Goal: Task Accomplishment & Management: Manage account settings

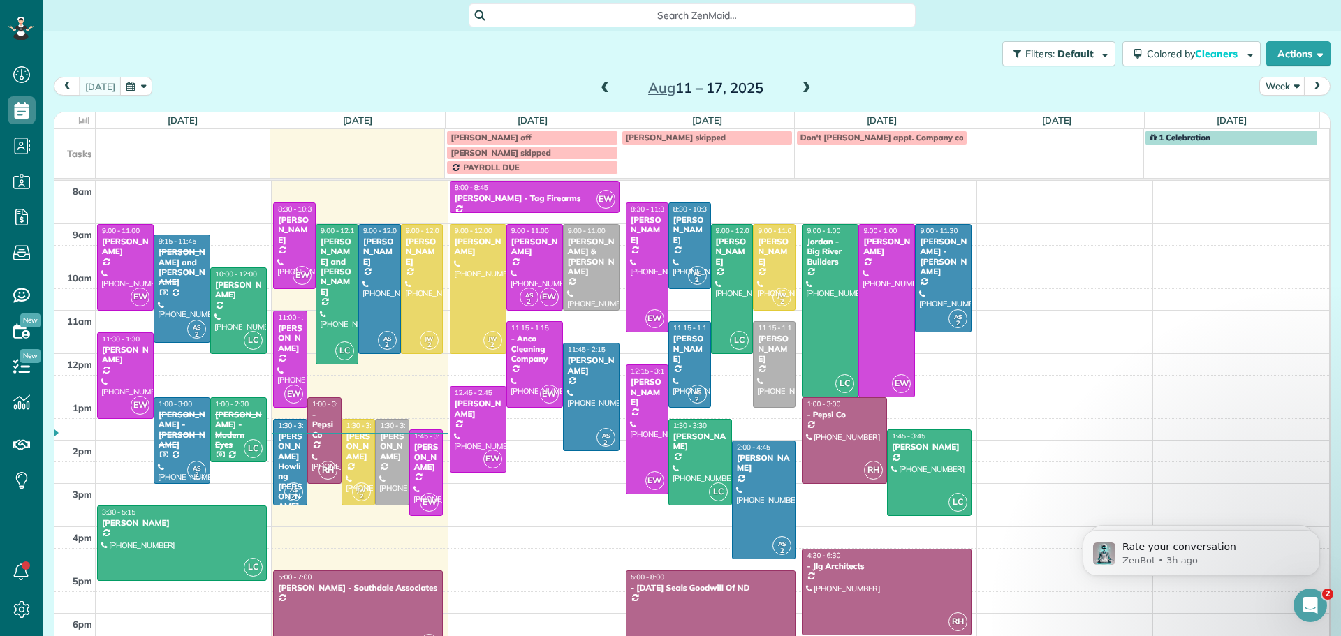
scroll to position [6, 6]
click at [346, 449] on div "[PERSON_NAME]" at bounding box center [359, 447] width 26 height 30
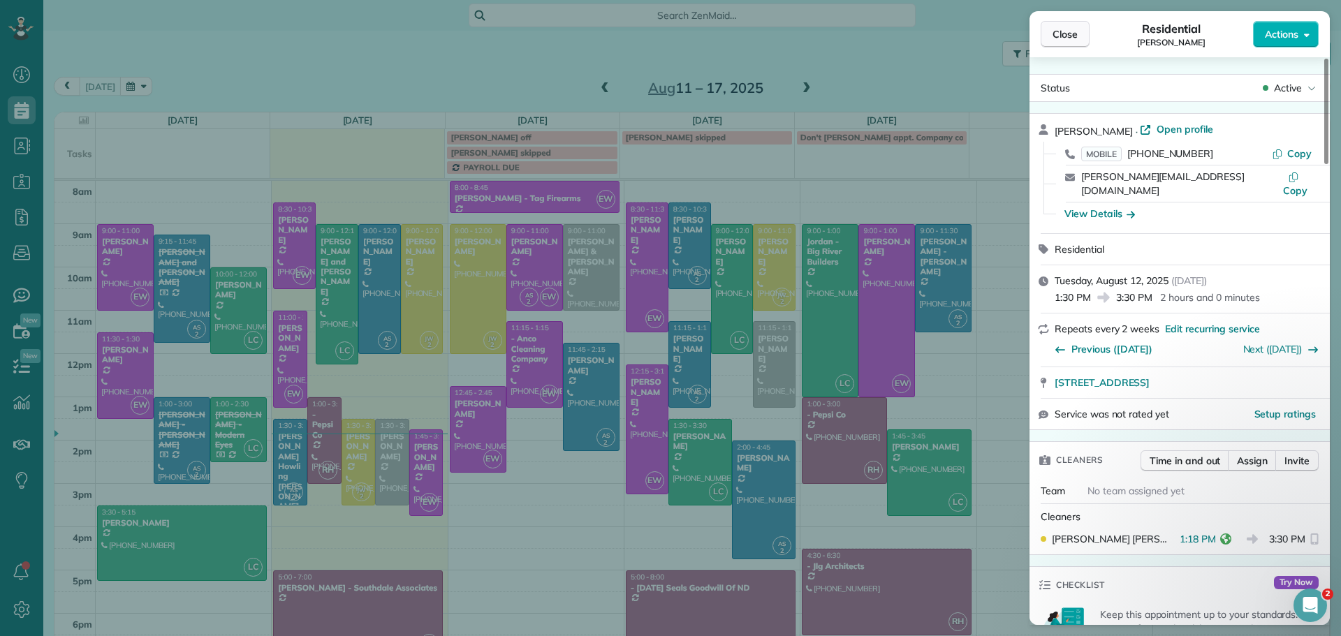
click at [1062, 38] on span "Close" at bounding box center [1065, 34] width 25 height 14
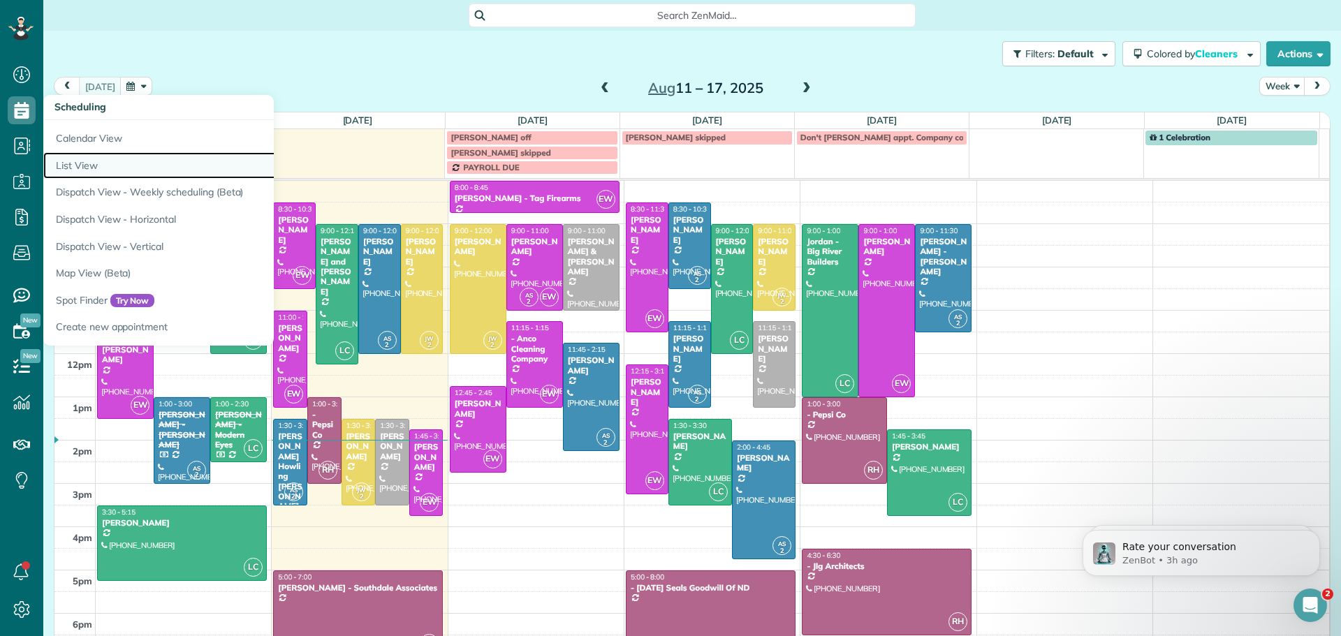
click at [88, 163] on link "List View" at bounding box center [217, 165] width 349 height 27
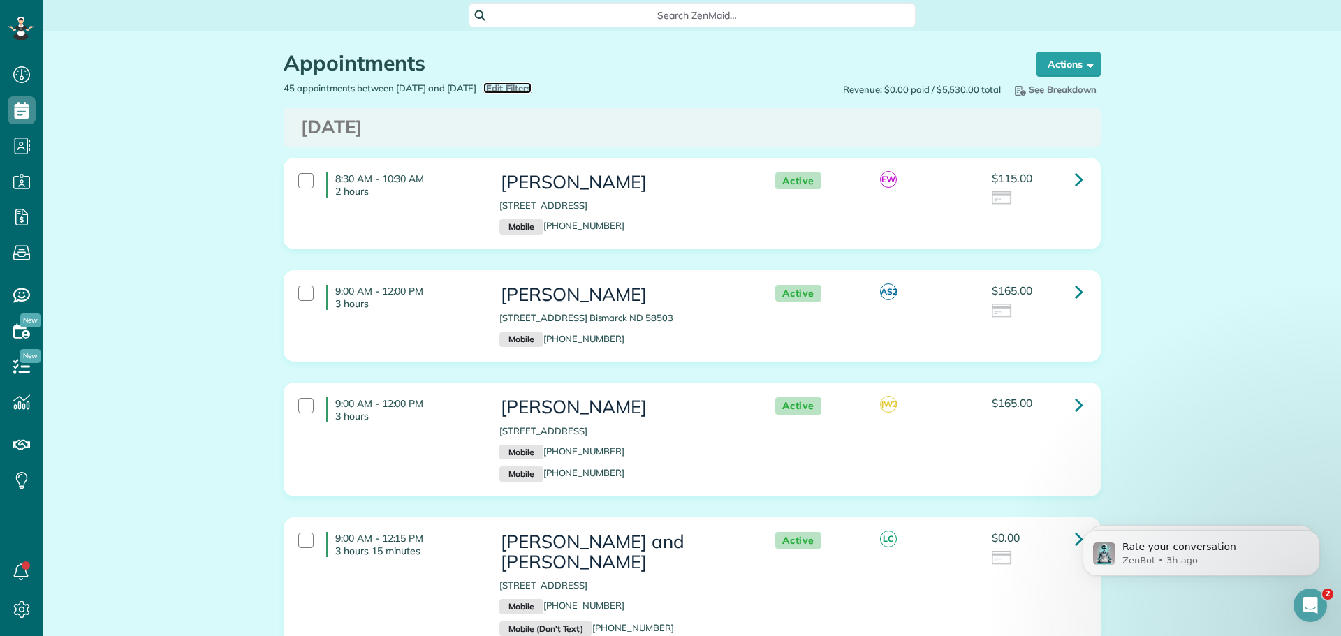
click at [532, 85] on span "Edit Filters" at bounding box center [508, 87] width 45 height 11
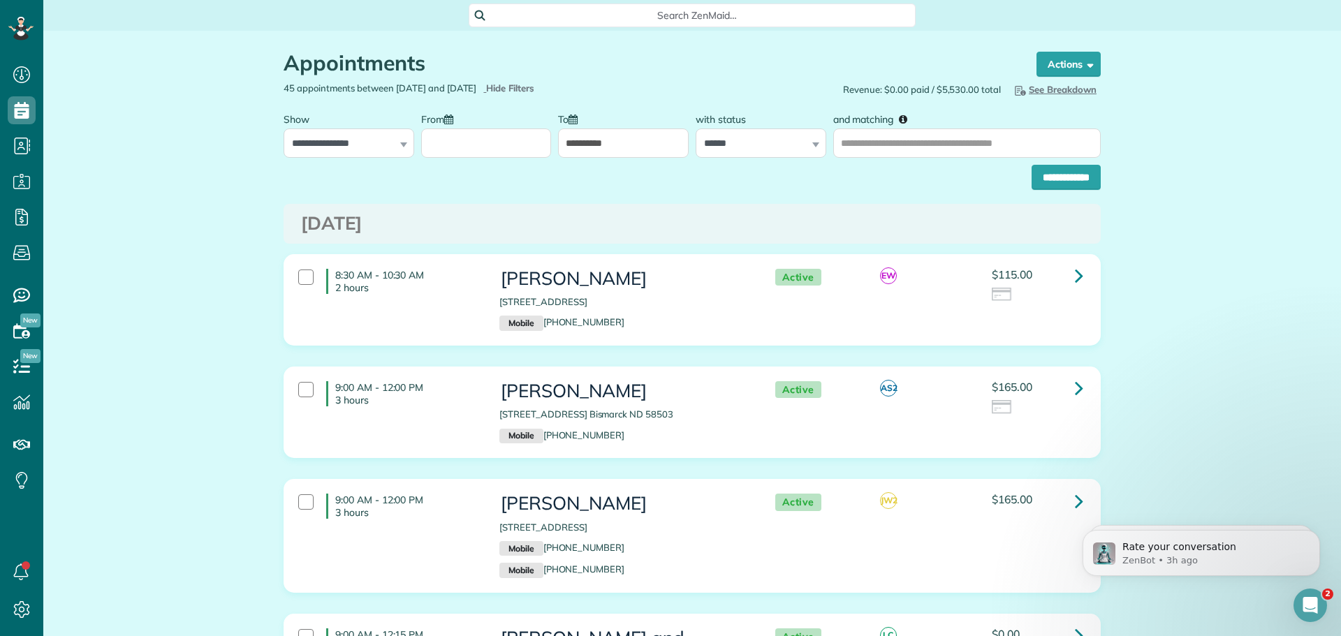
click at [634, 138] on input "**********" at bounding box center [623, 143] width 131 height 29
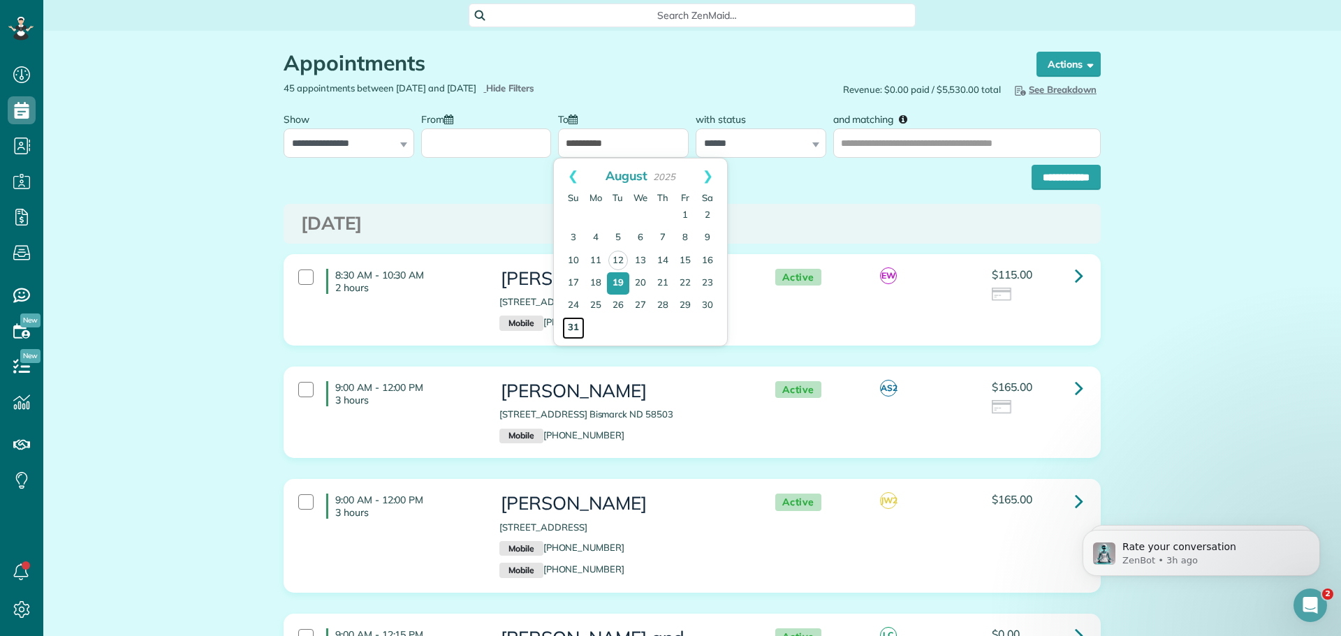
click at [572, 325] on link "31" at bounding box center [573, 328] width 22 height 22
type input "**********"
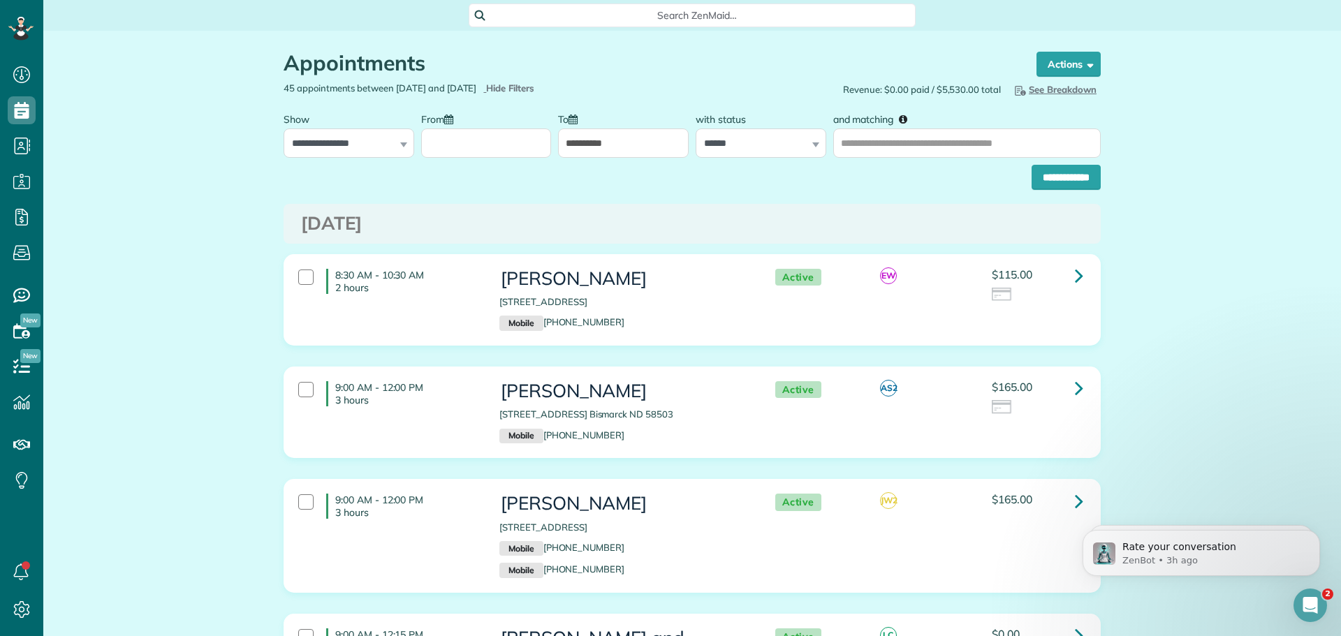
click at [449, 141] on input "From" at bounding box center [486, 143] width 131 height 29
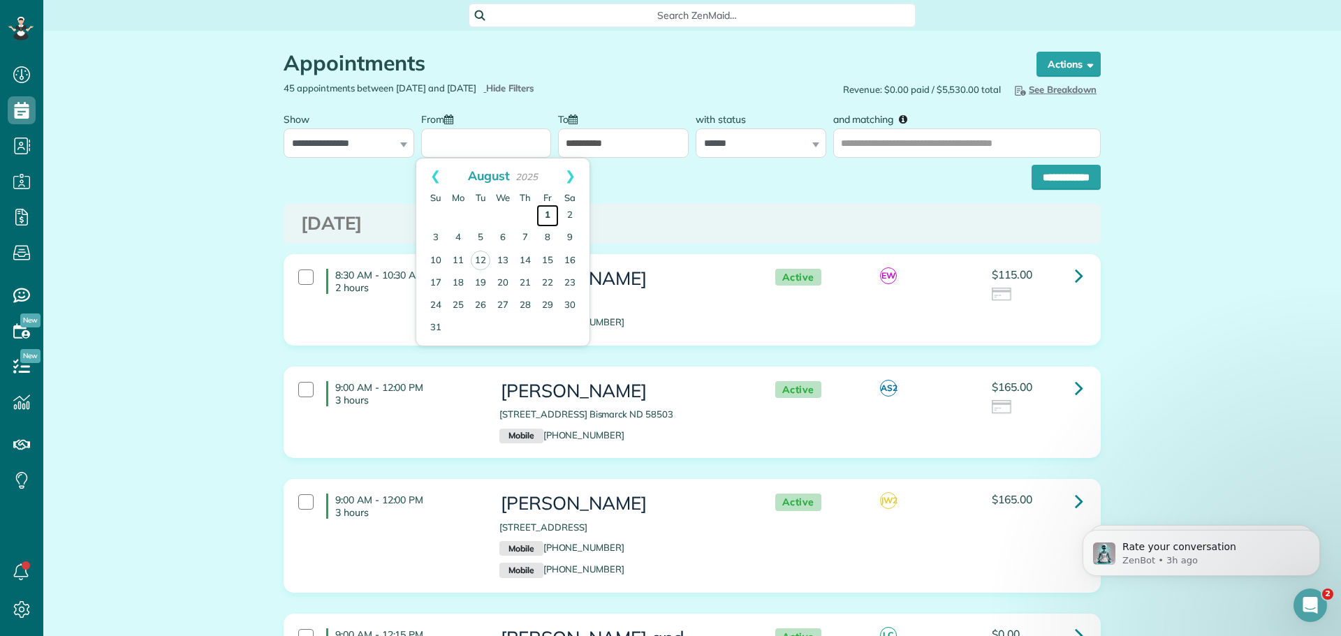
click at [546, 214] on link "1" at bounding box center [547, 216] width 22 height 22
type input "**********"
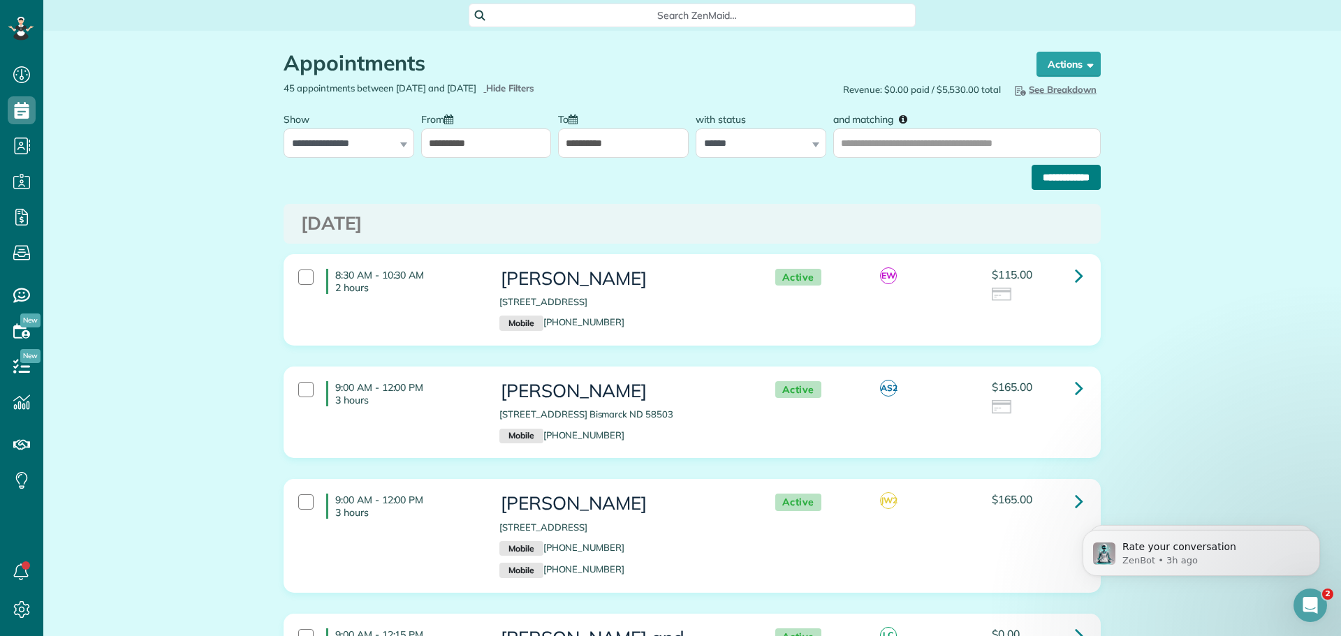
click at [1077, 173] on input "**********" at bounding box center [1066, 177] width 69 height 25
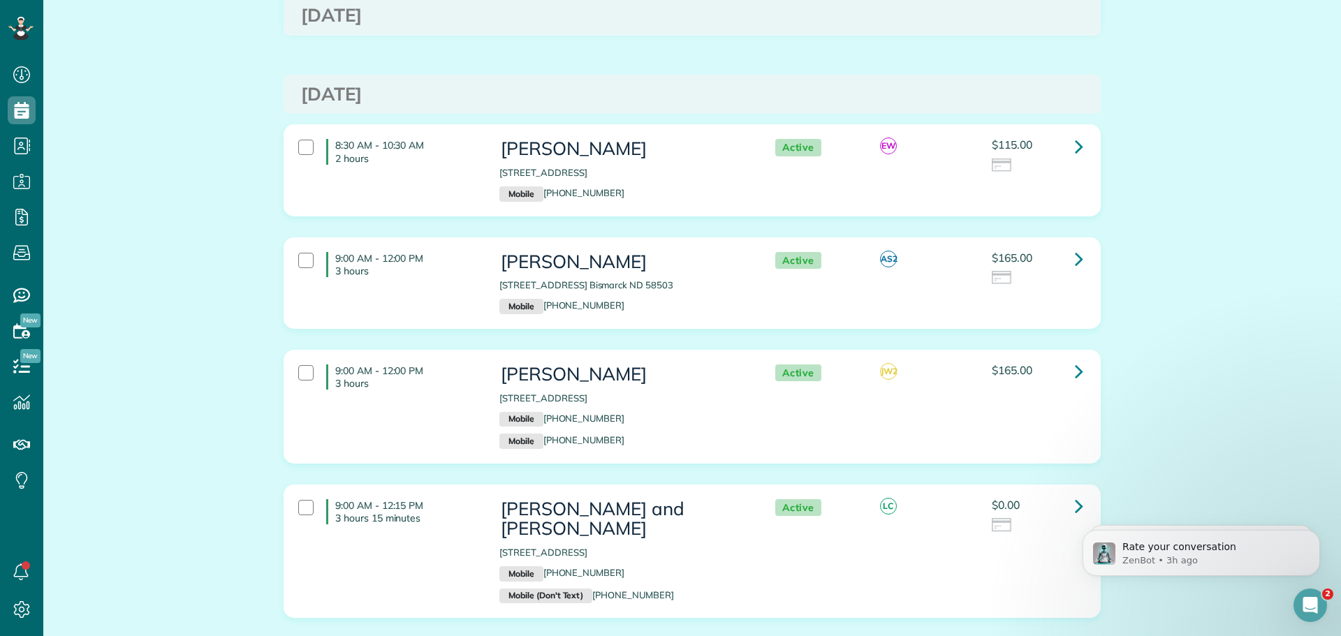
scroll to position [2235, 0]
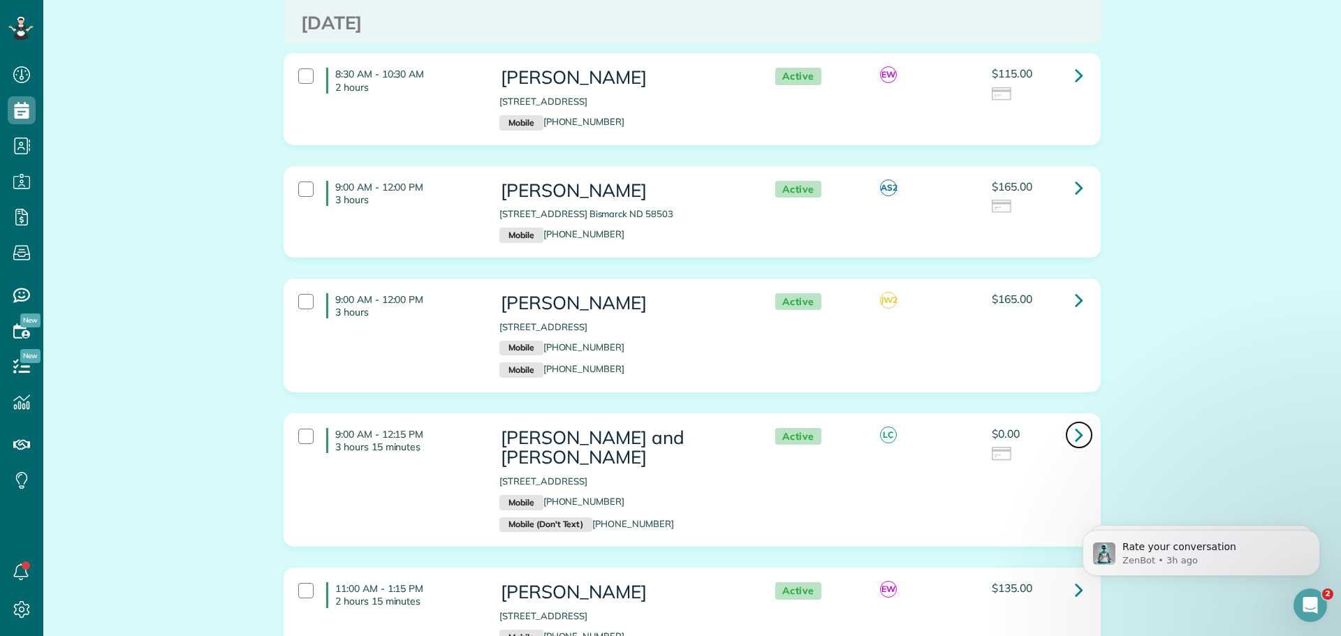
click at [1075, 423] on icon at bounding box center [1079, 435] width 8 height 24
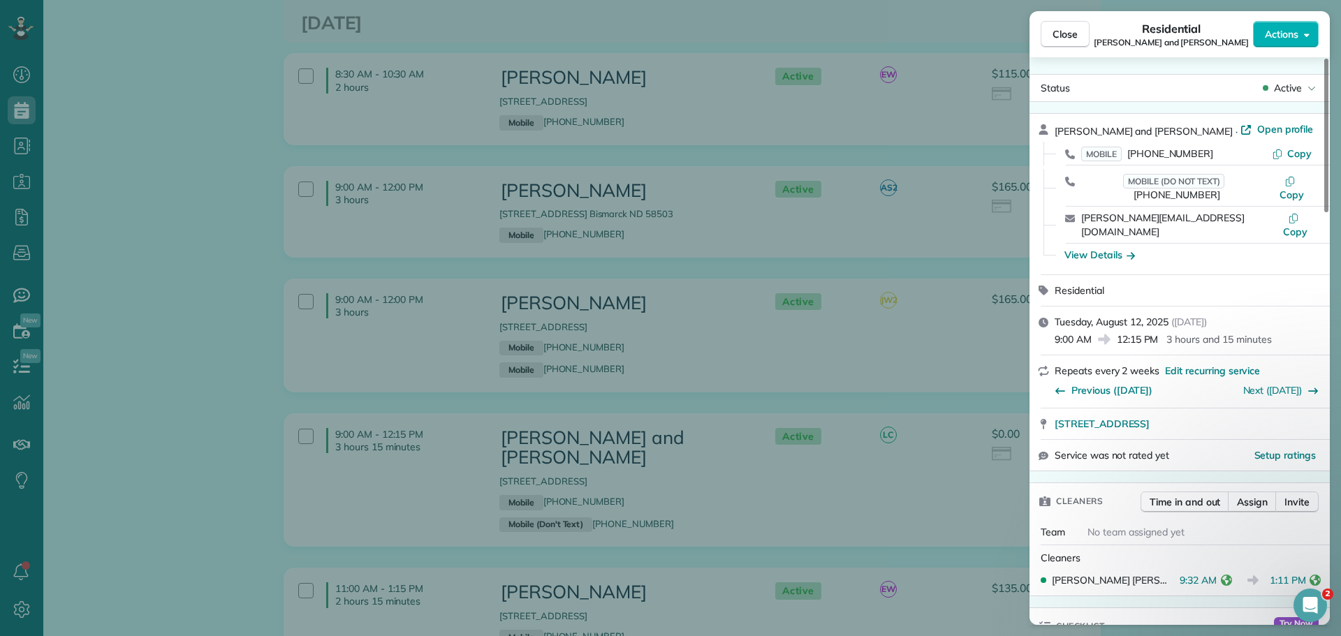
scroll to position [559, 0]
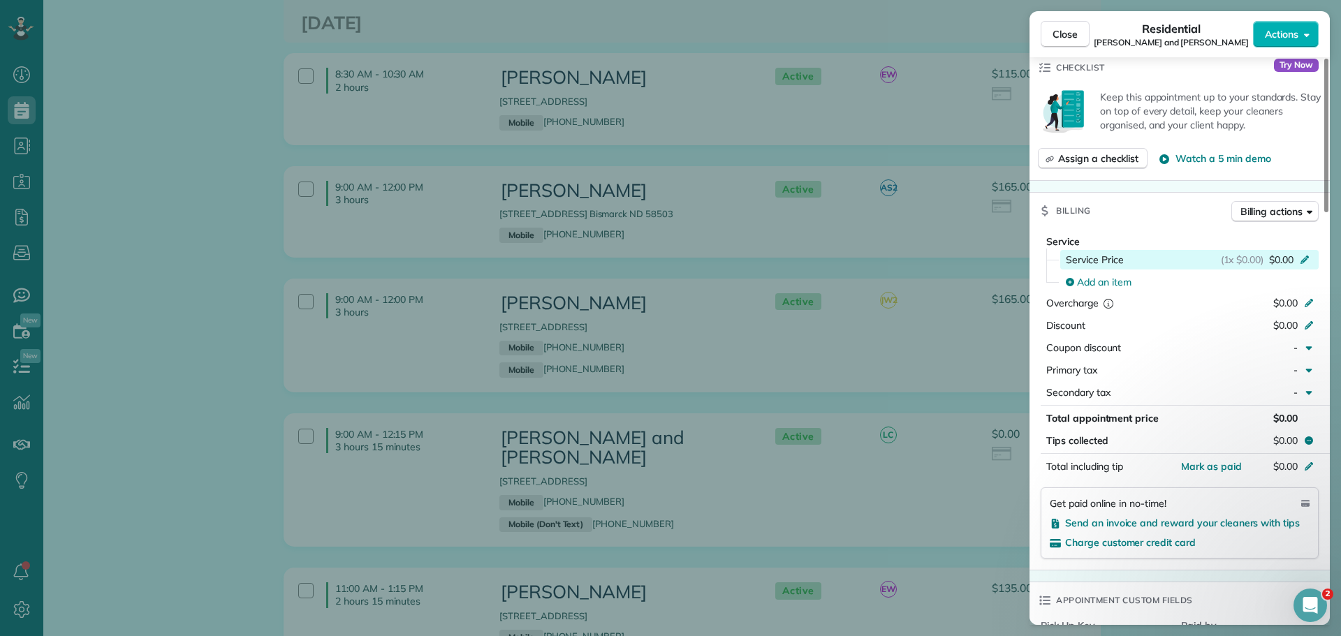
click at [1306, 250] on div "Service Price (1x $0.00) $0.00" at bounding box center [1189, 260] width 258 height 20
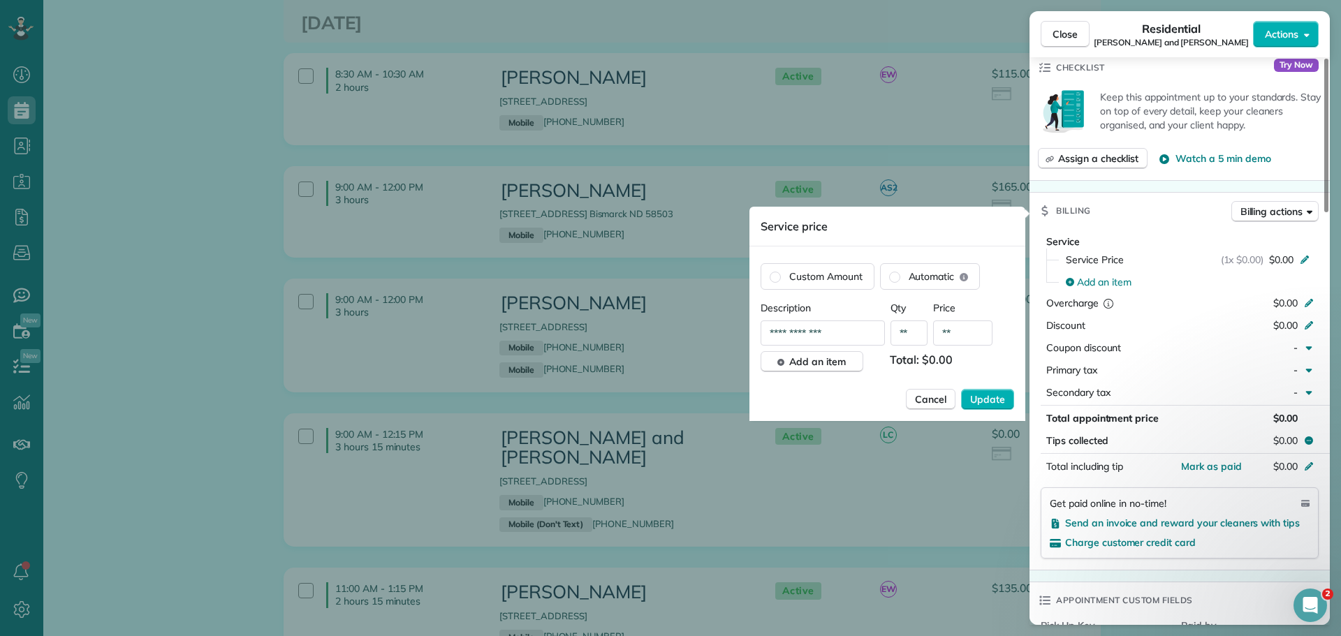
click at [834, 332] on input "**********" at bounding box center [823, 333] width 124 height 25
type input "********"
click at [972, 337] on input "**" at bounding box center [962, 333] width 59 height 25
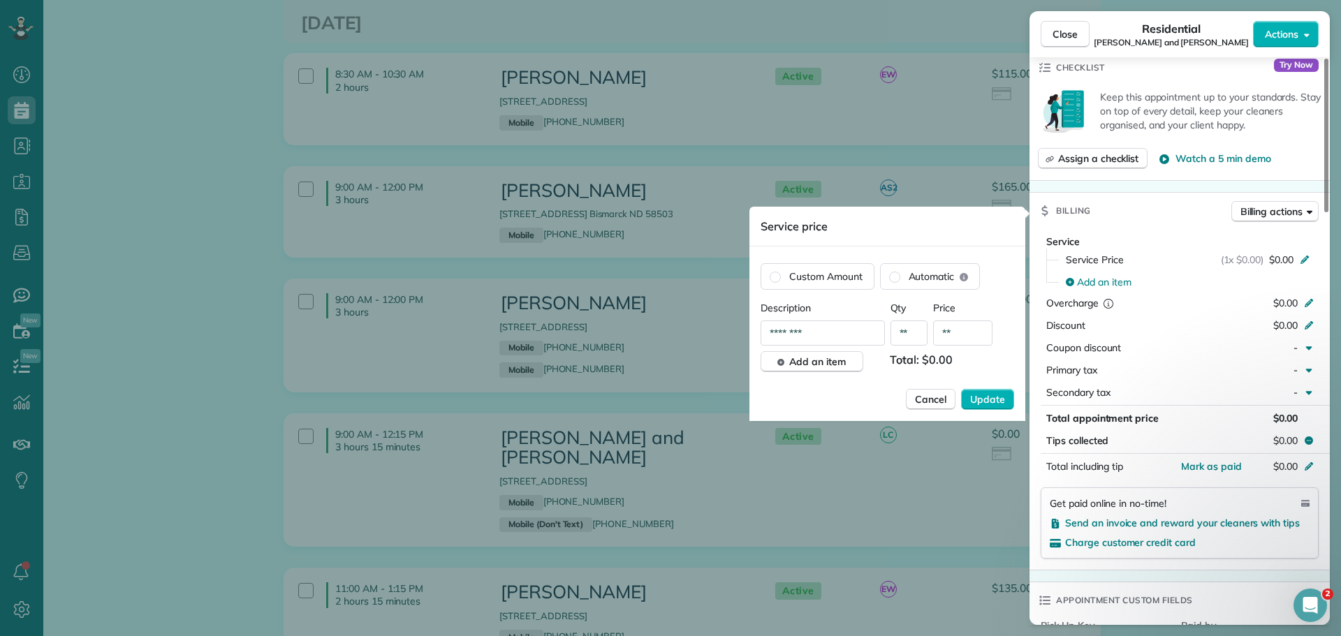
click at [972, 337] on input "**" at bounding box center [962, 333] width 59 height 25
type input "*******"
drag, startPoint x: 995, startPoint y: 398, endPoint x: 1021, endPoint y: 375, distance: 34.6
click at [993, 398] on span "Update" at bounding box center [987, 400] width 35 height 14
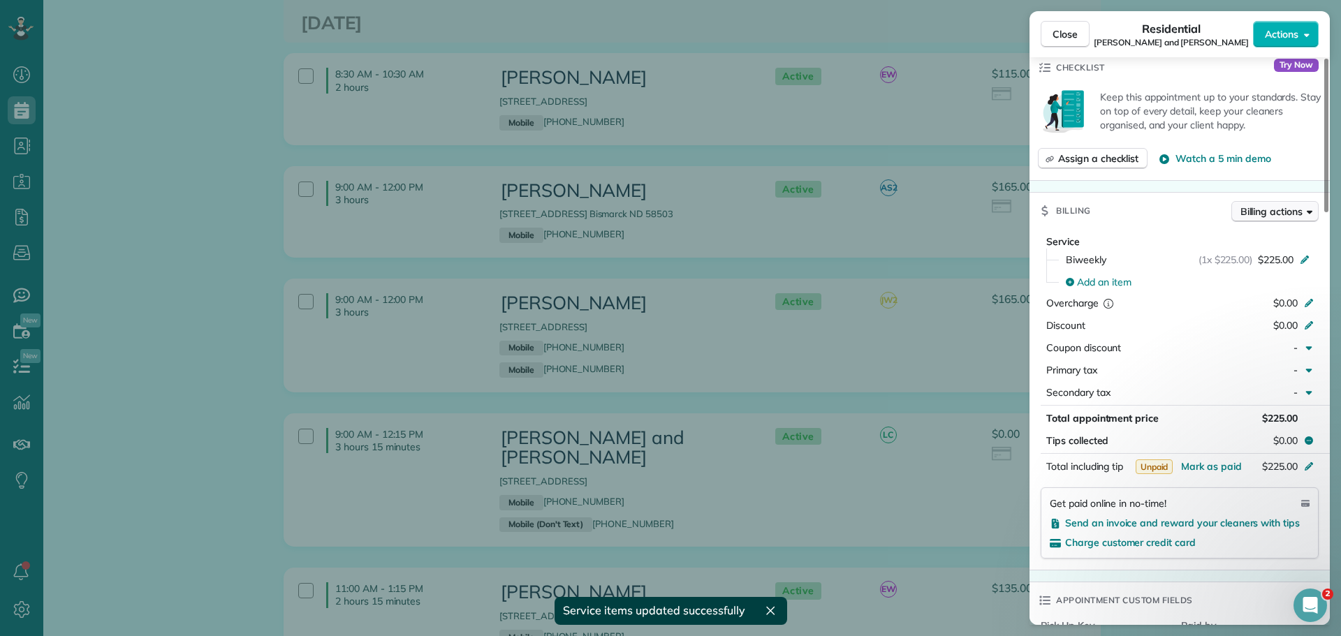
click at [1281, 205] on span "Billing actions" at bounding box center [1272, 212] width 62 height 14
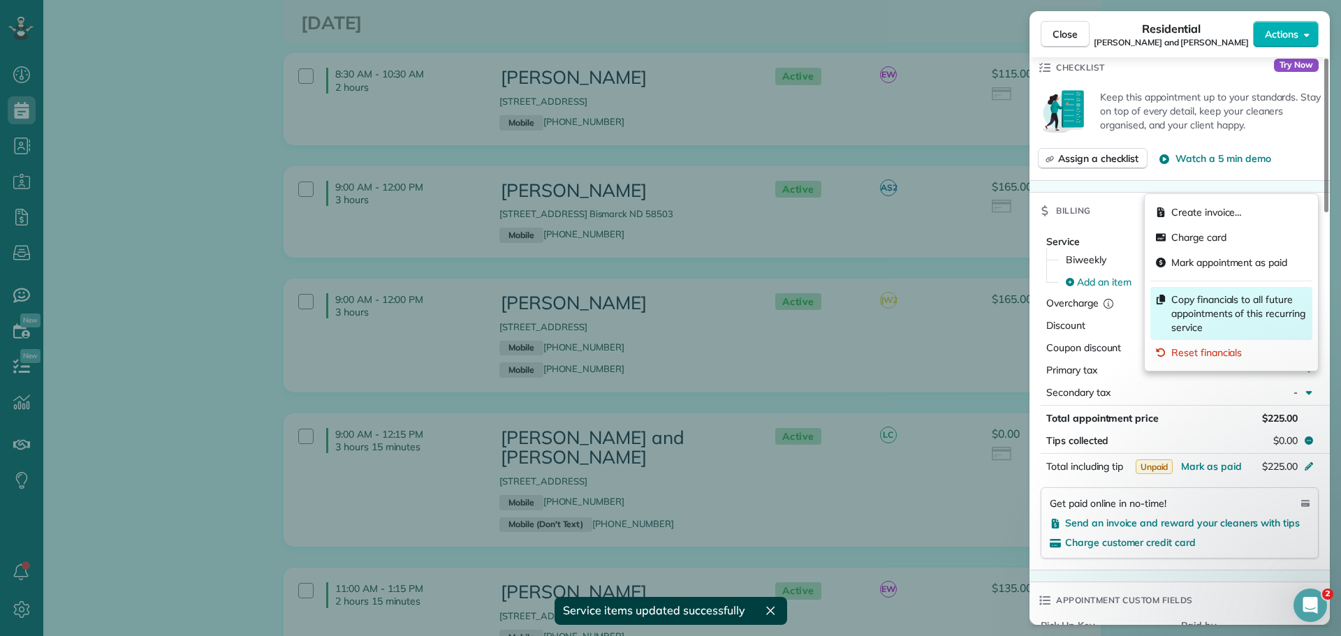
click at [1215, 304] on span "Copy financials to all future appointments of this recurring service" at bounding box center [1239, 314] width 136 height 42
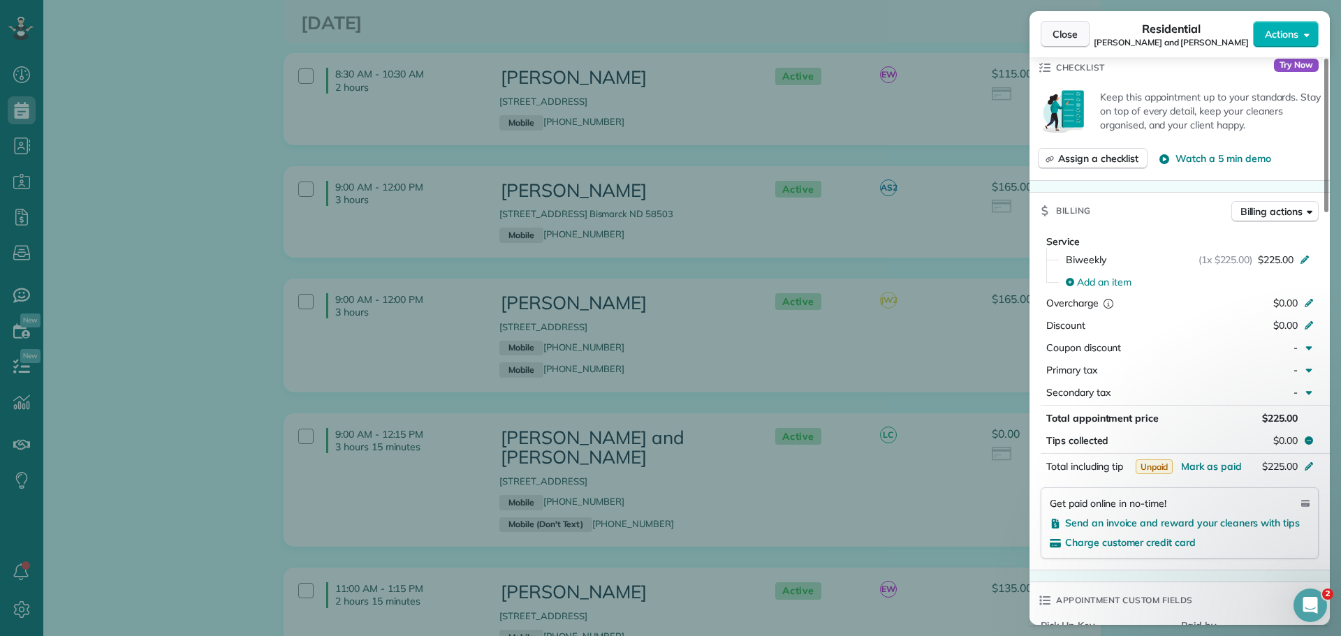
click at [1058, 33] on span "Close" at bounding box center [1065, 34] width 25 height 14
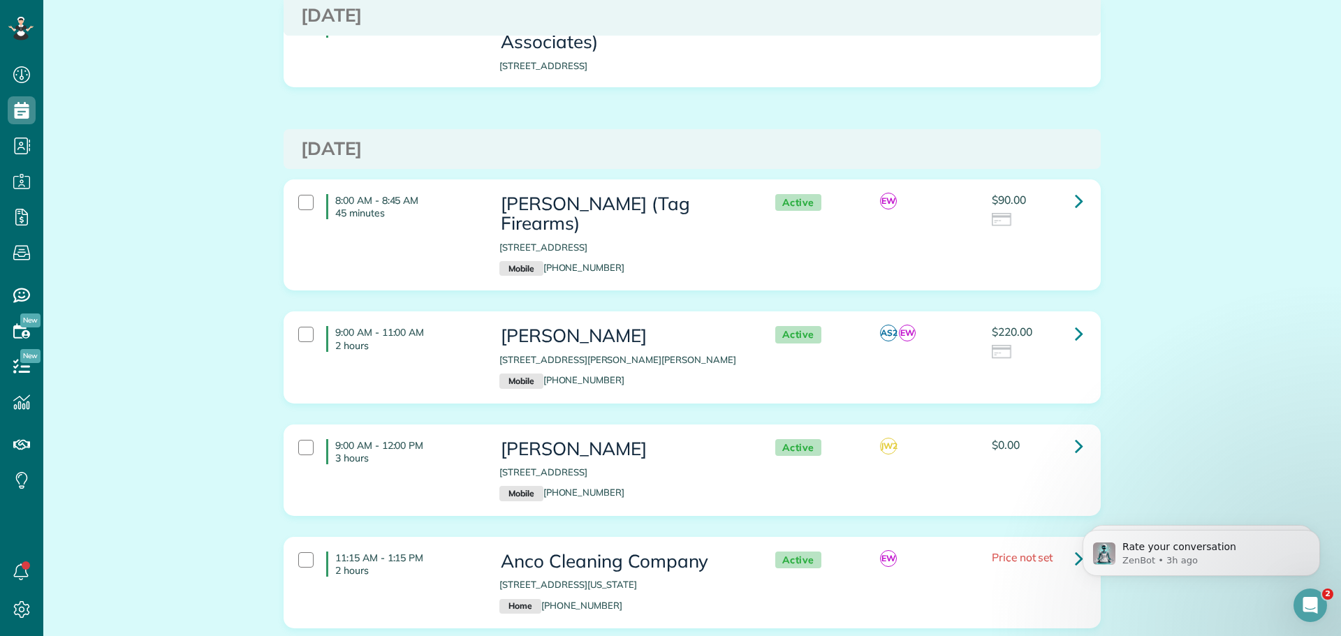
scroll to position [3493, 0]
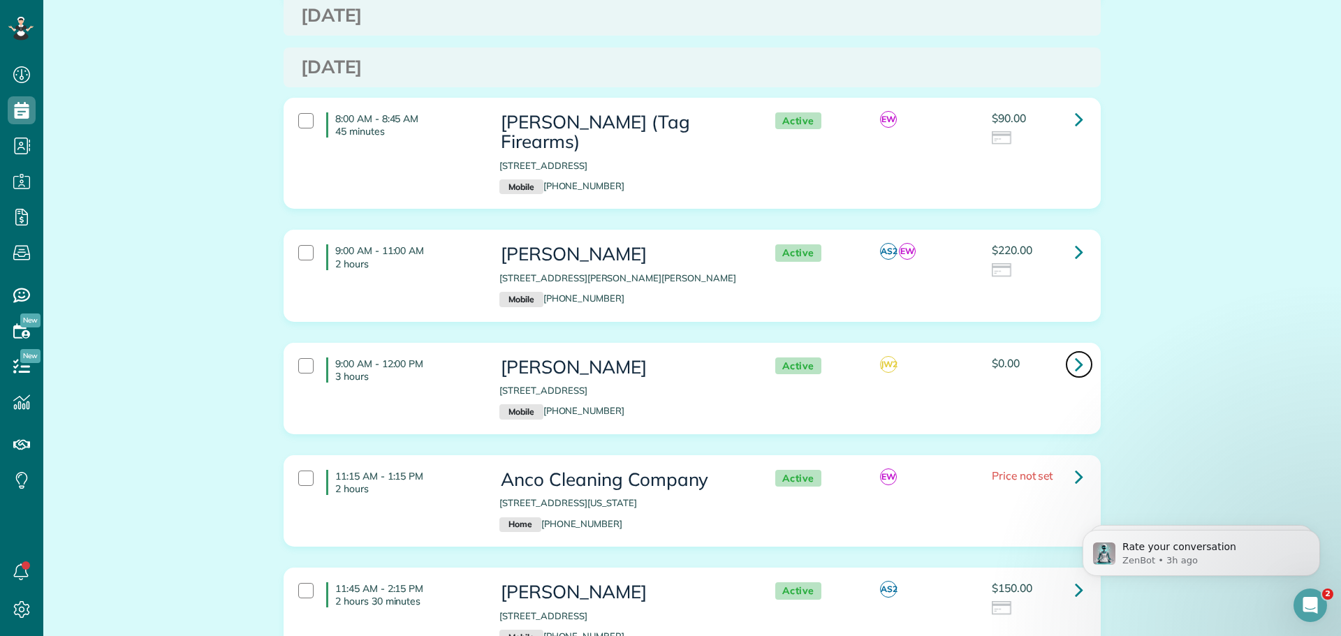
click at [1075, 352] on icon at bounding box center [1079, 364] width 8 height 24
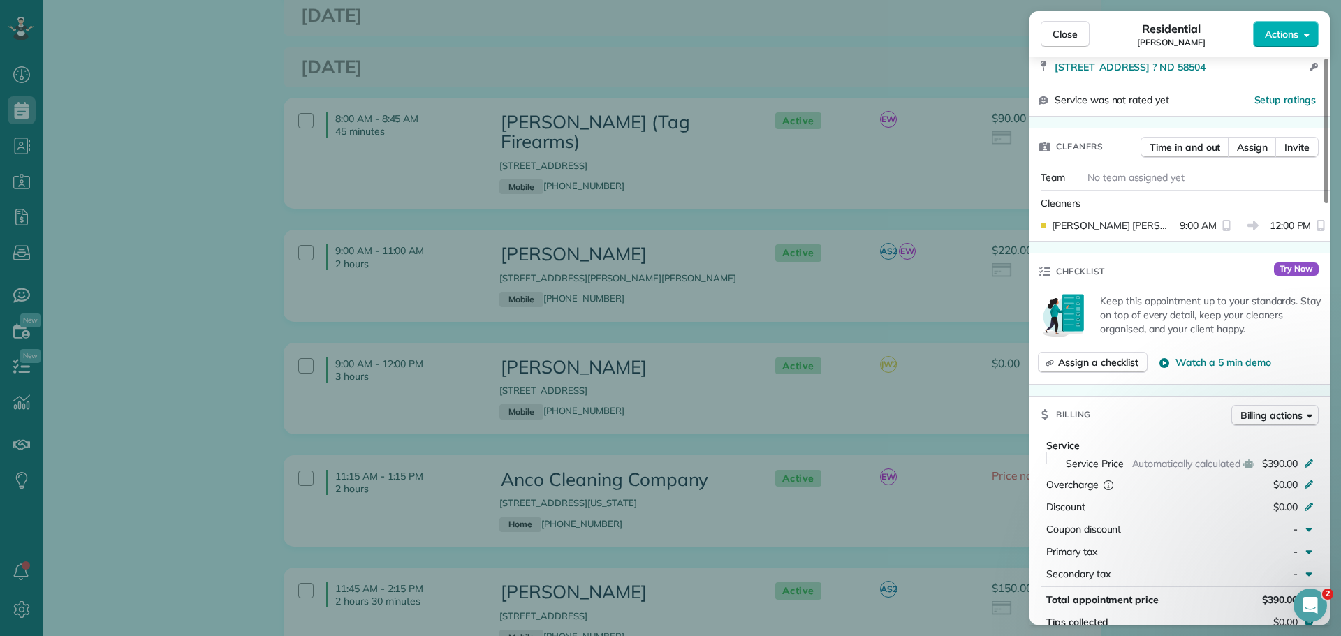
scroll to position [419, 0]
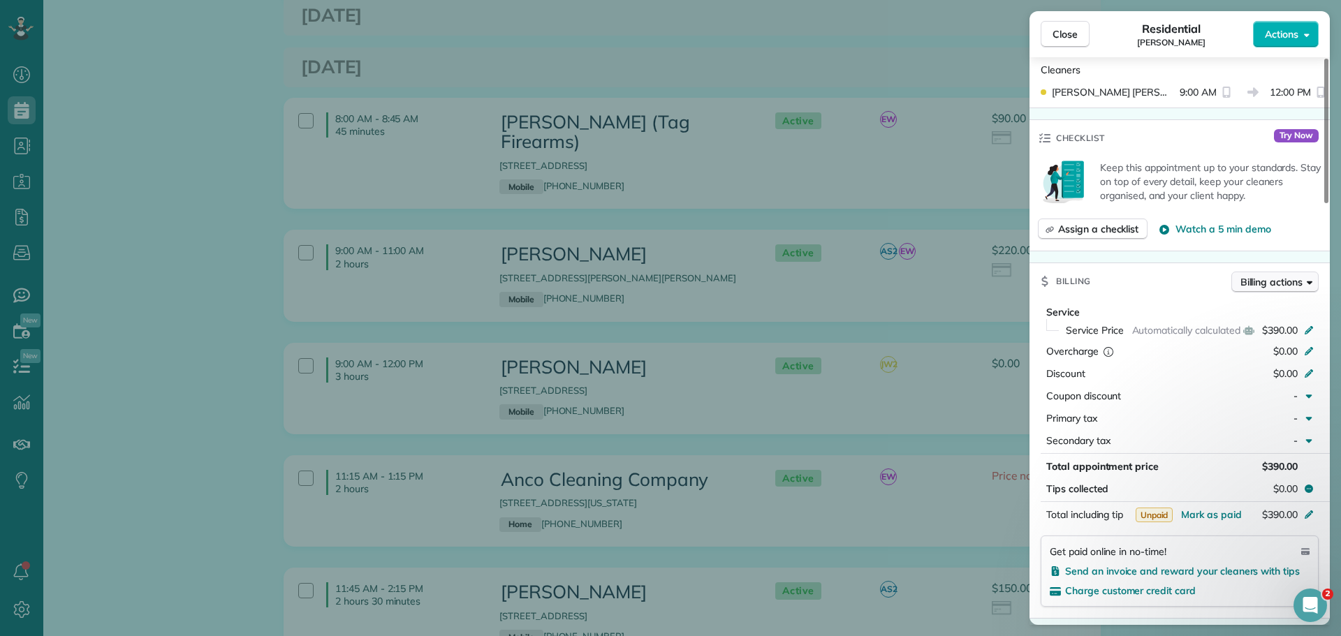
click at [1276, 278] on span "Billing actions" at bounding box center [1272, 282] width 62 height 14
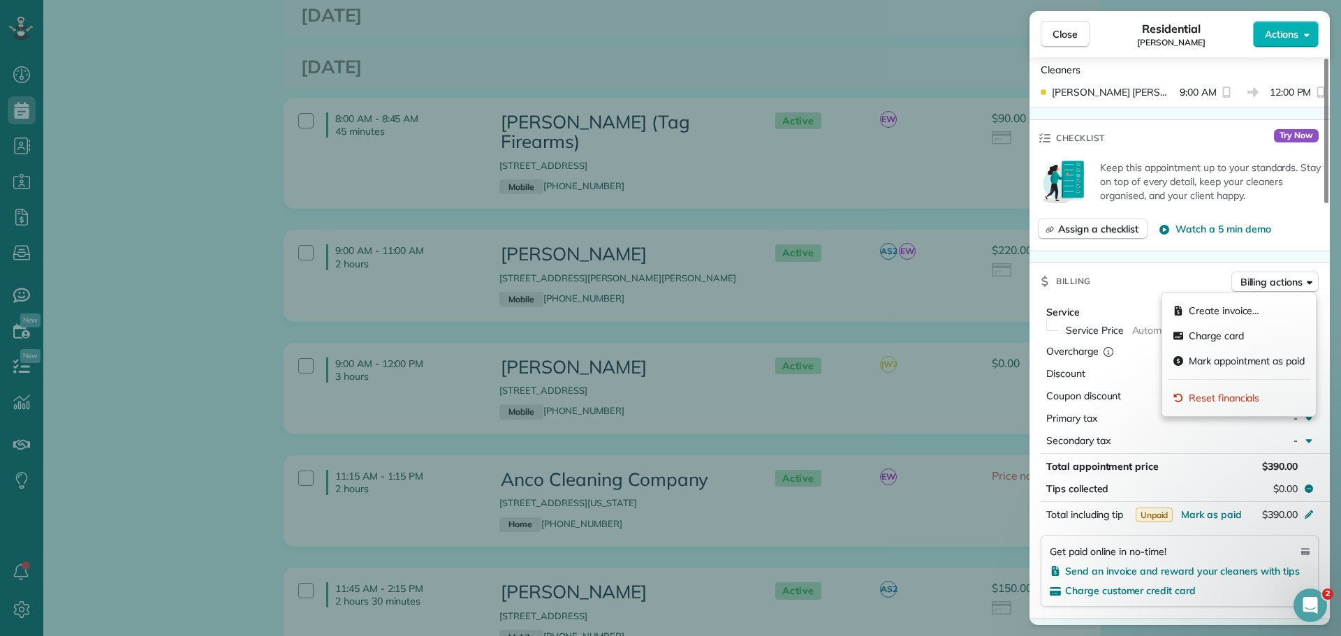
click at [1180, 270] on div "Billing Billing actions" at bounding box center [1180, 281] width 300 height 36
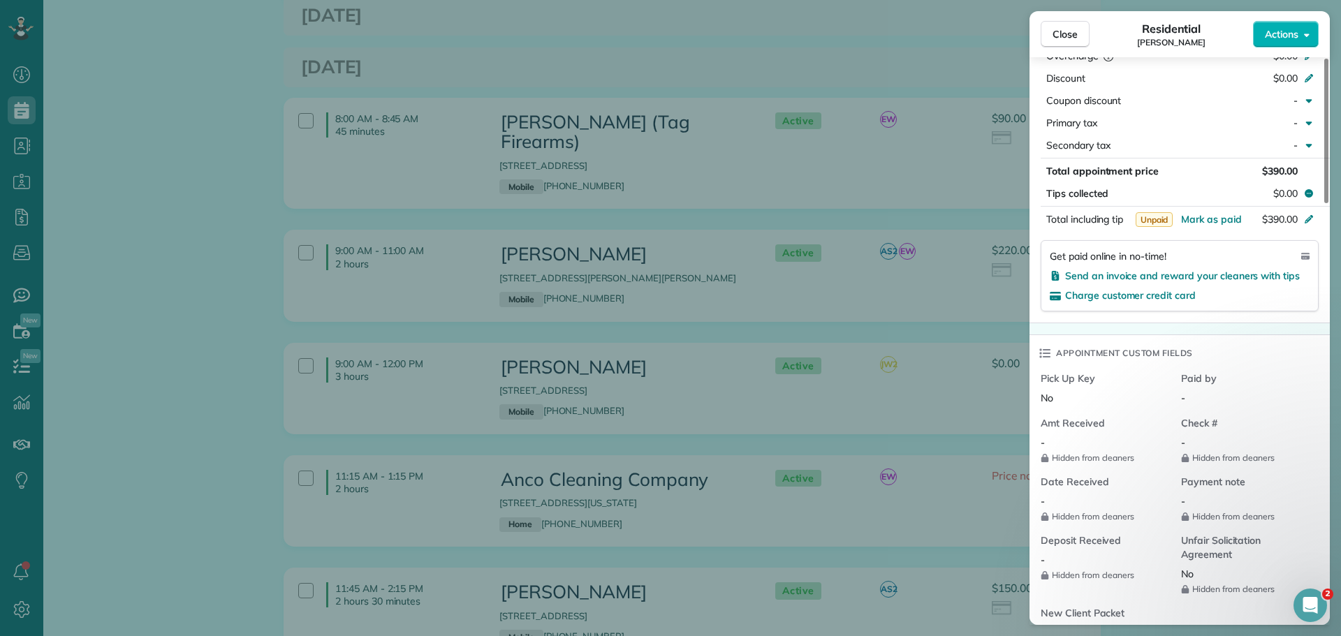
scroll to position [838, 0]
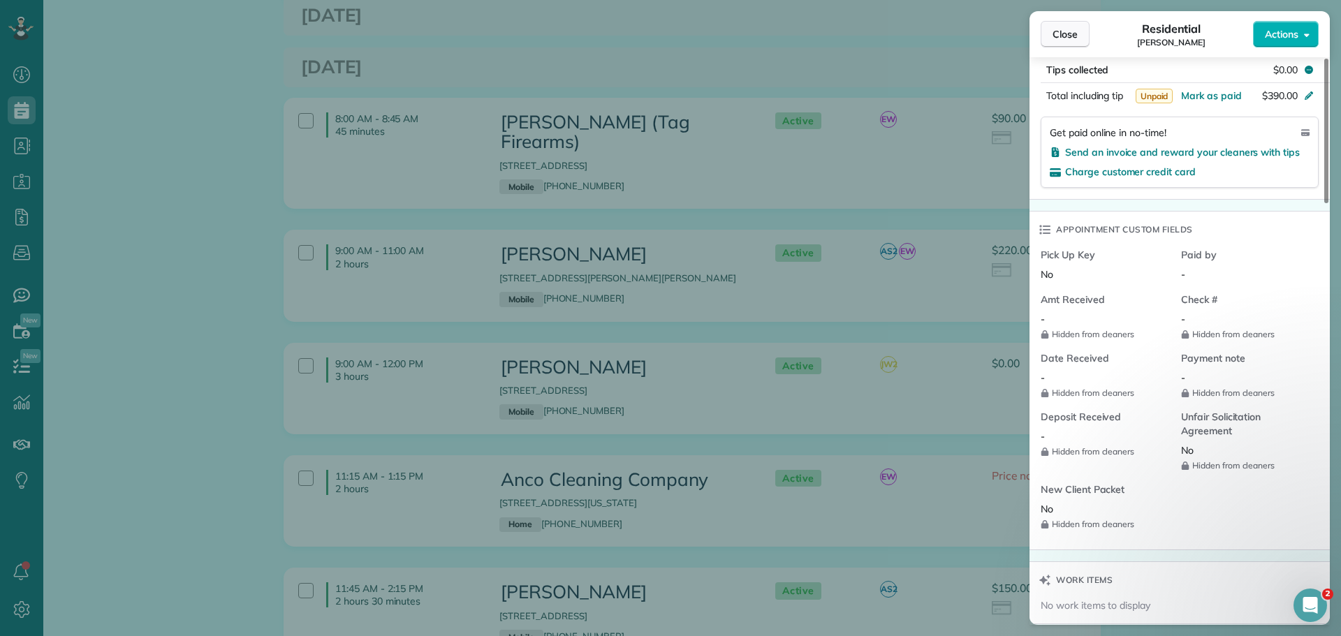
click at [1063, 22] on button "Close" at bounding box center [1065, 34] width 49 height 27
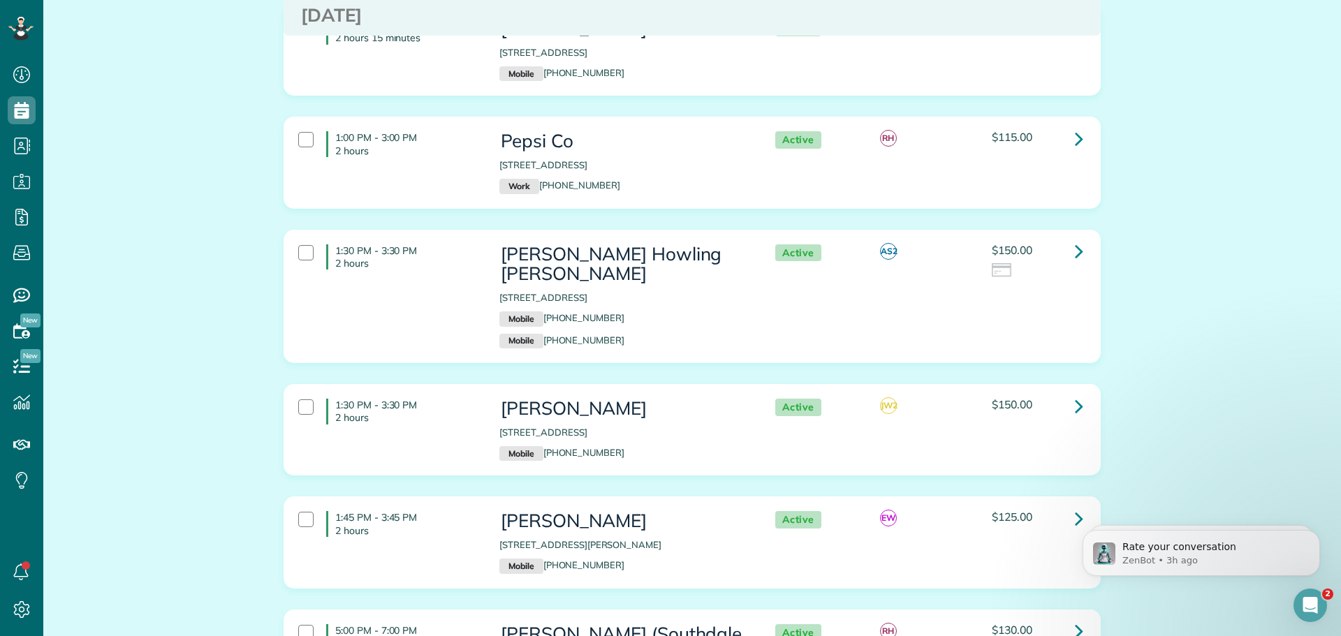
scroll to position [2794, 0]
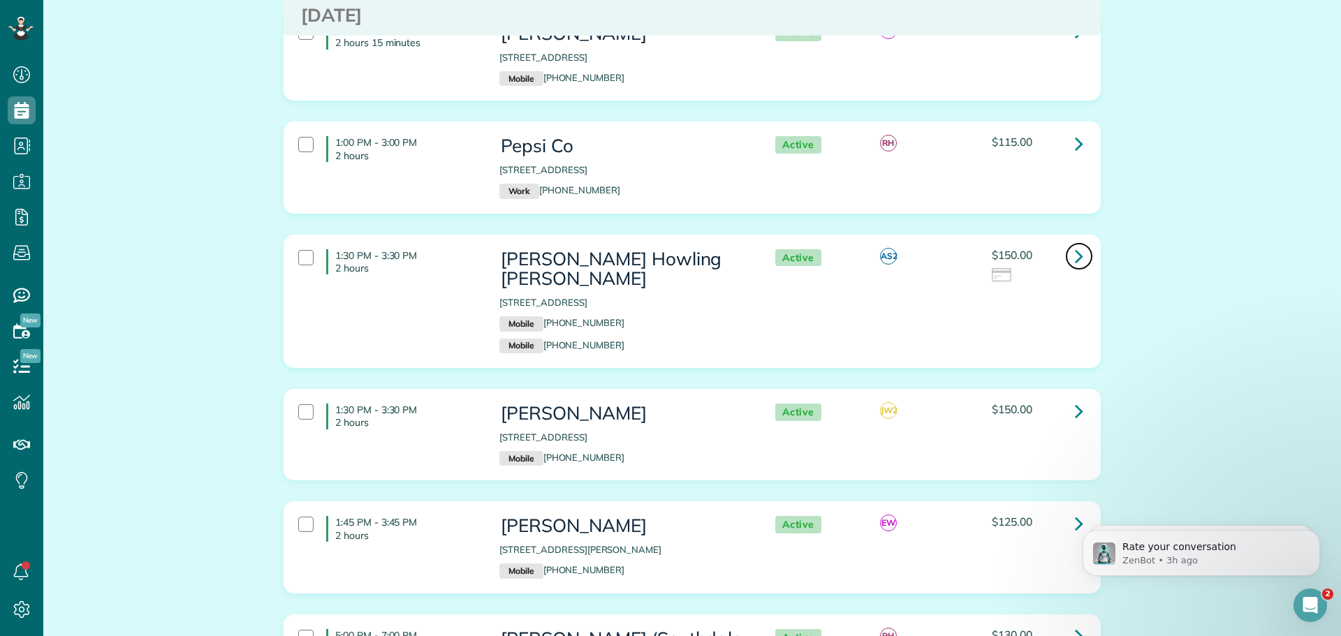
click at [1075, 244] on icon at bounding box center [1079, 256] width 8 height 24
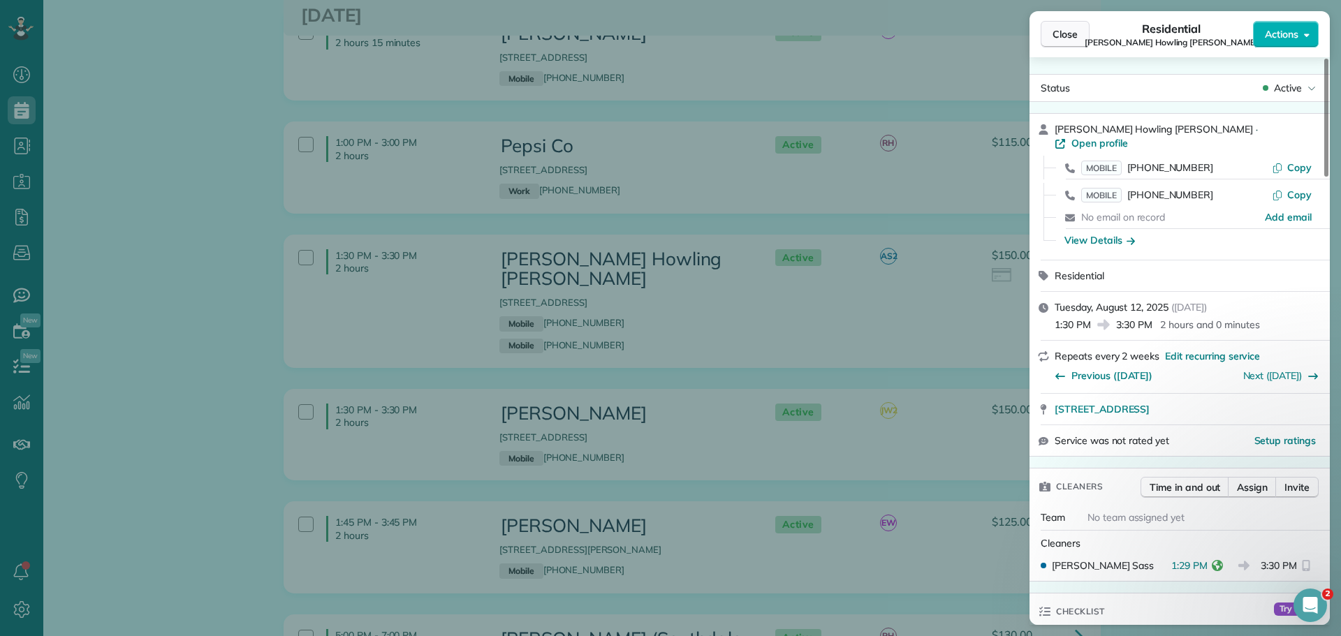
click at [1064, 38] on span "Close" at bounding box center [1065, 34] width 25 height 14
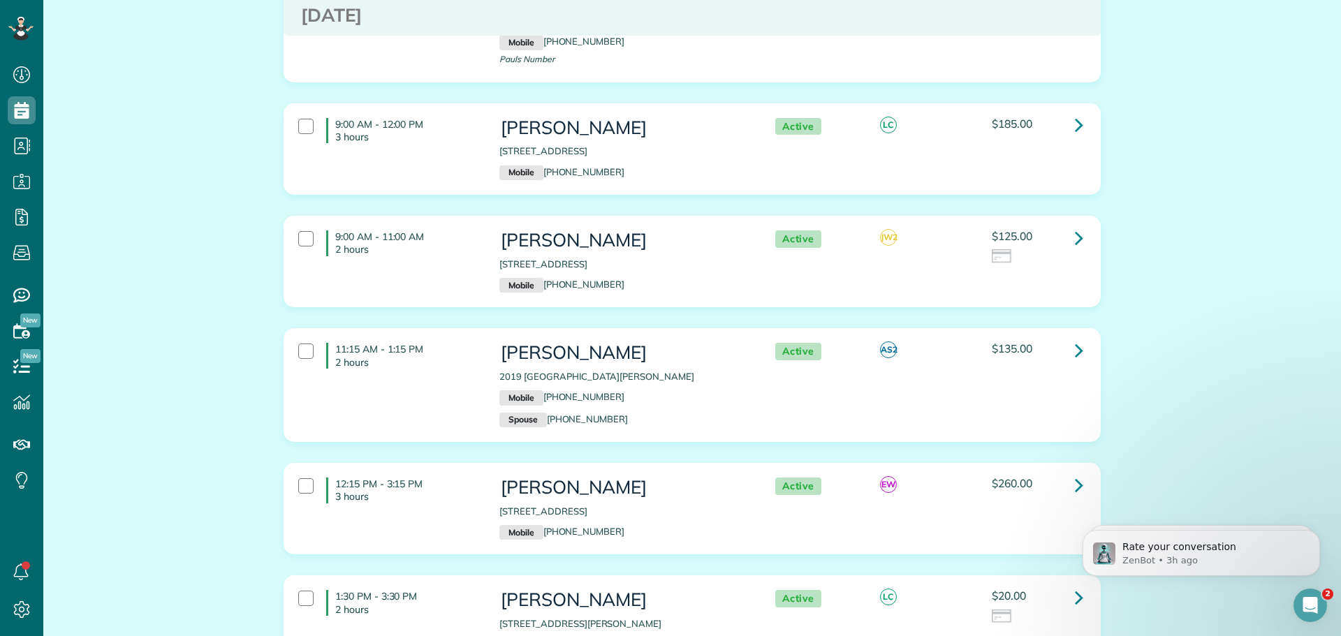
scroll to position [4820, 0]
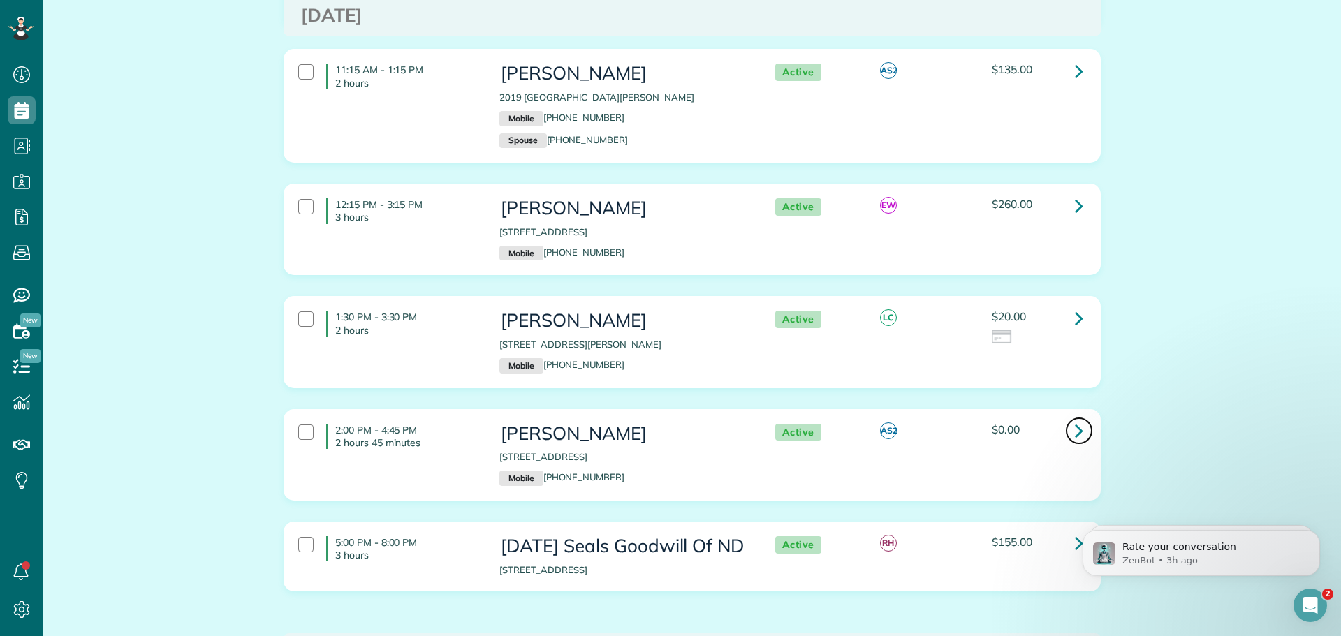
click at [1075, 418] on icon at bounding box center [1079, 430] width 8 height 24
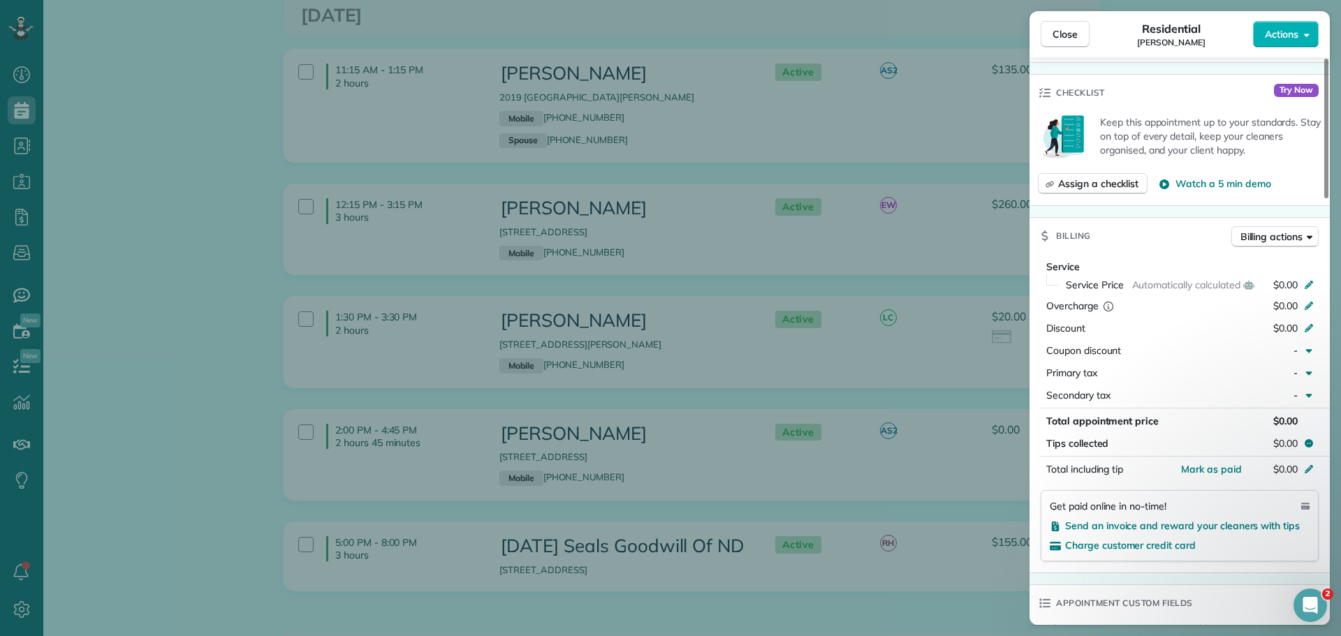
scroll to position [349, 0]
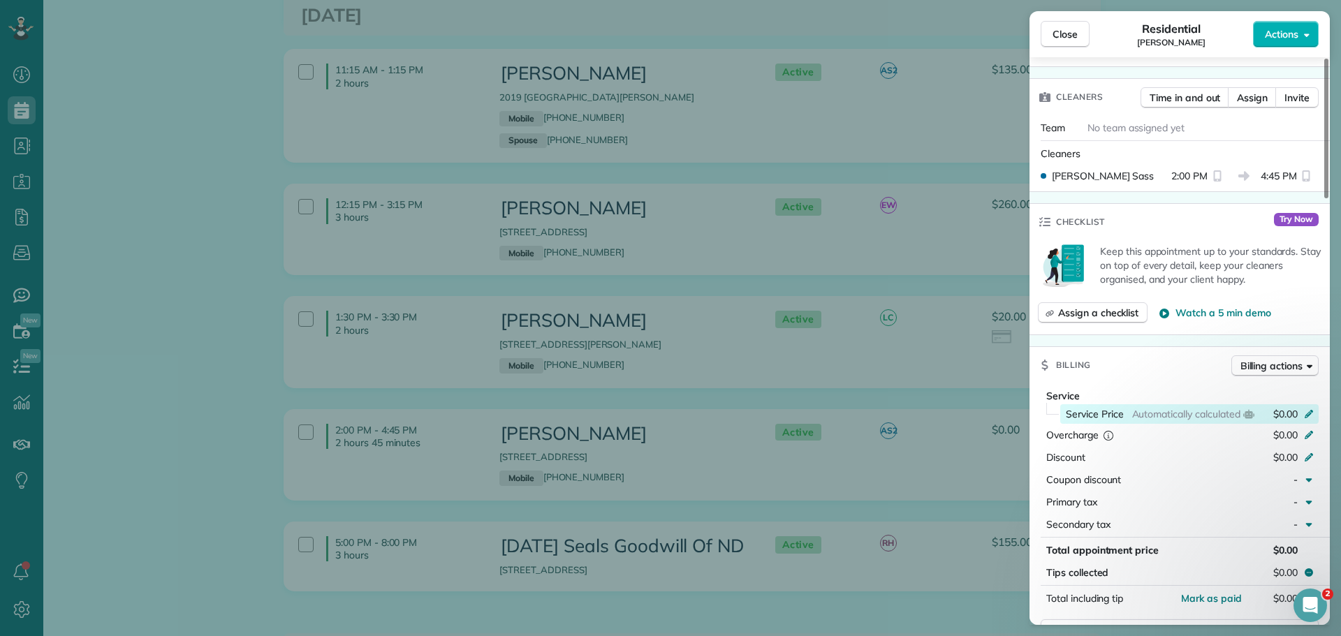
click at [1309, 410] on icon at bounding box center [1308, 412] width 11 height 11
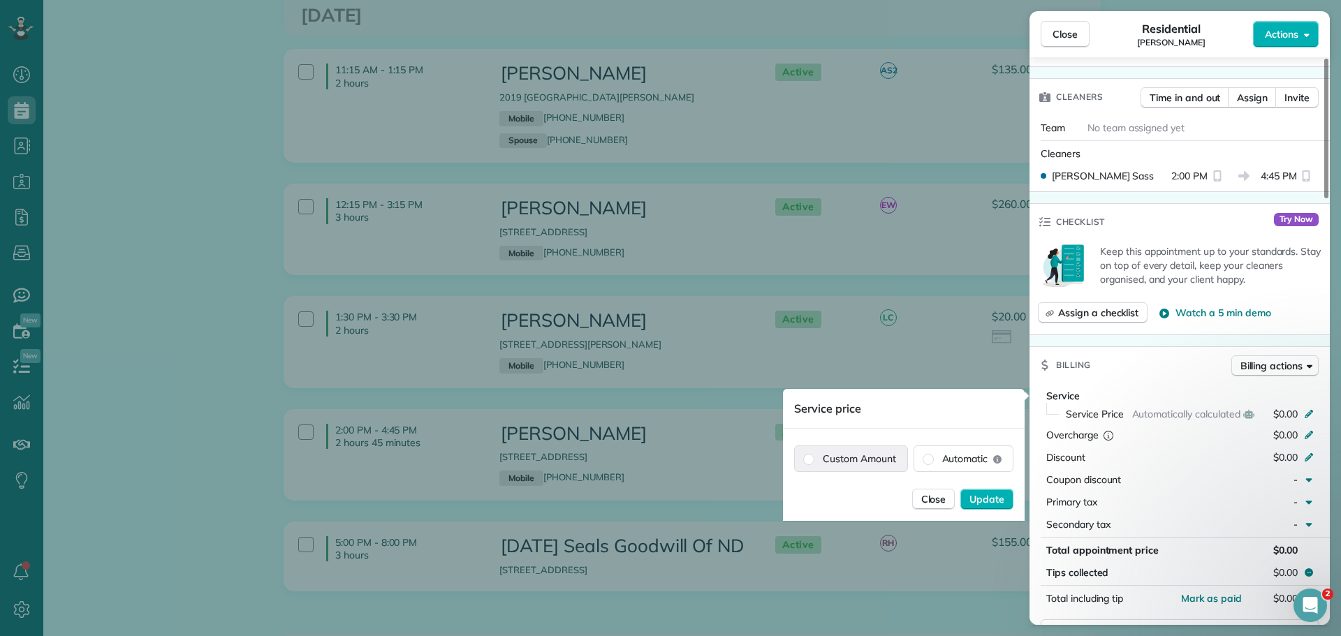
click at [843, 456] on label "Custom Amount" at bounding box center [851, 458] width 112 height 25
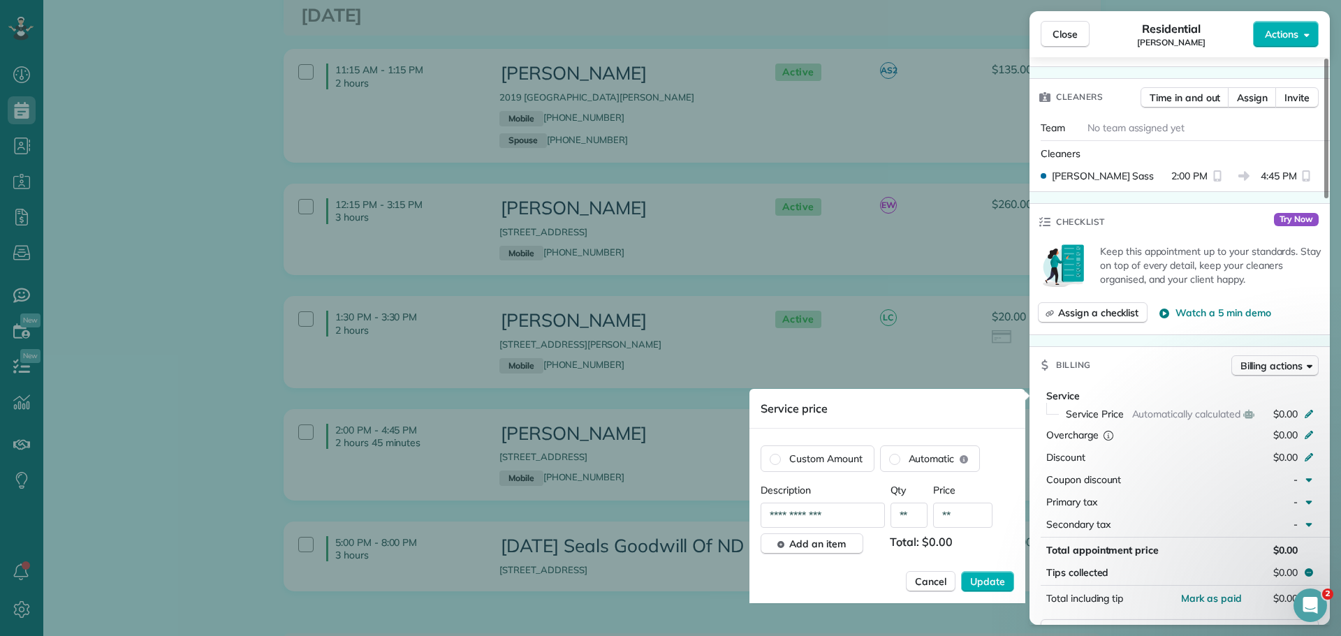
click at [865, 511] on input "**********" at bounding box center [823, 515] width 124 height 25
click at [965, 514] on input "**" at bounding box center [962, 515] width 59 height 25
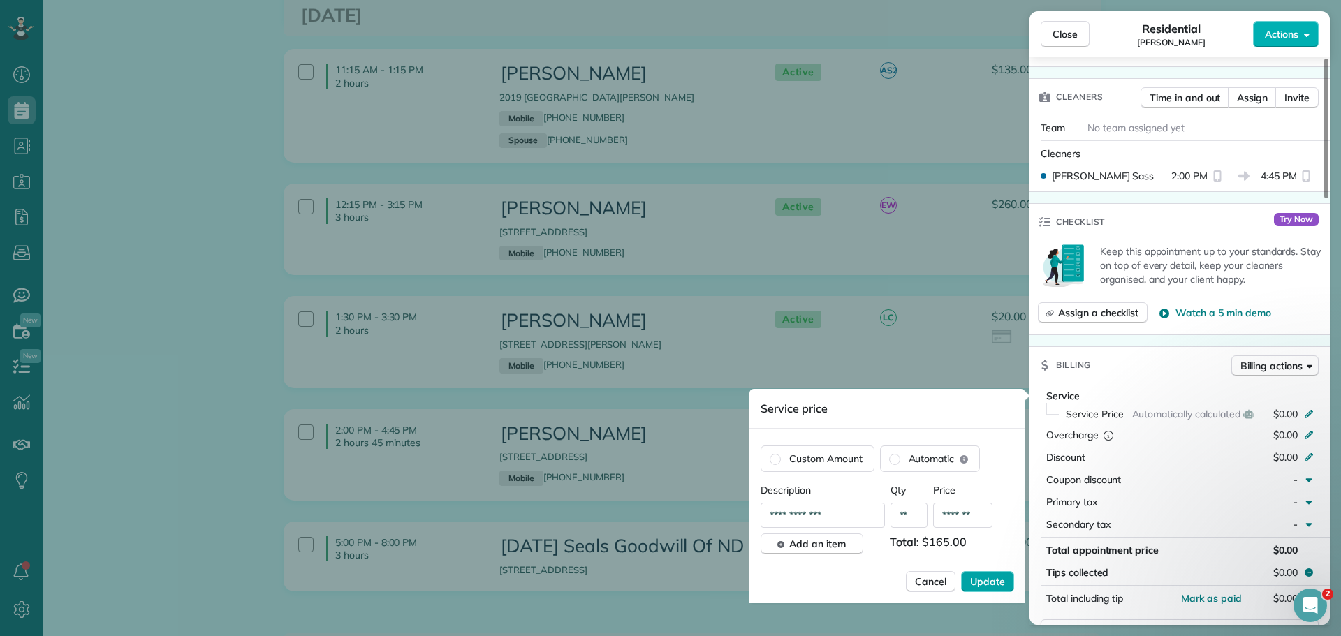
type input "*******"
click at [986, 591] on button "Update" at bounding box center [987, 581] width 53 height 21
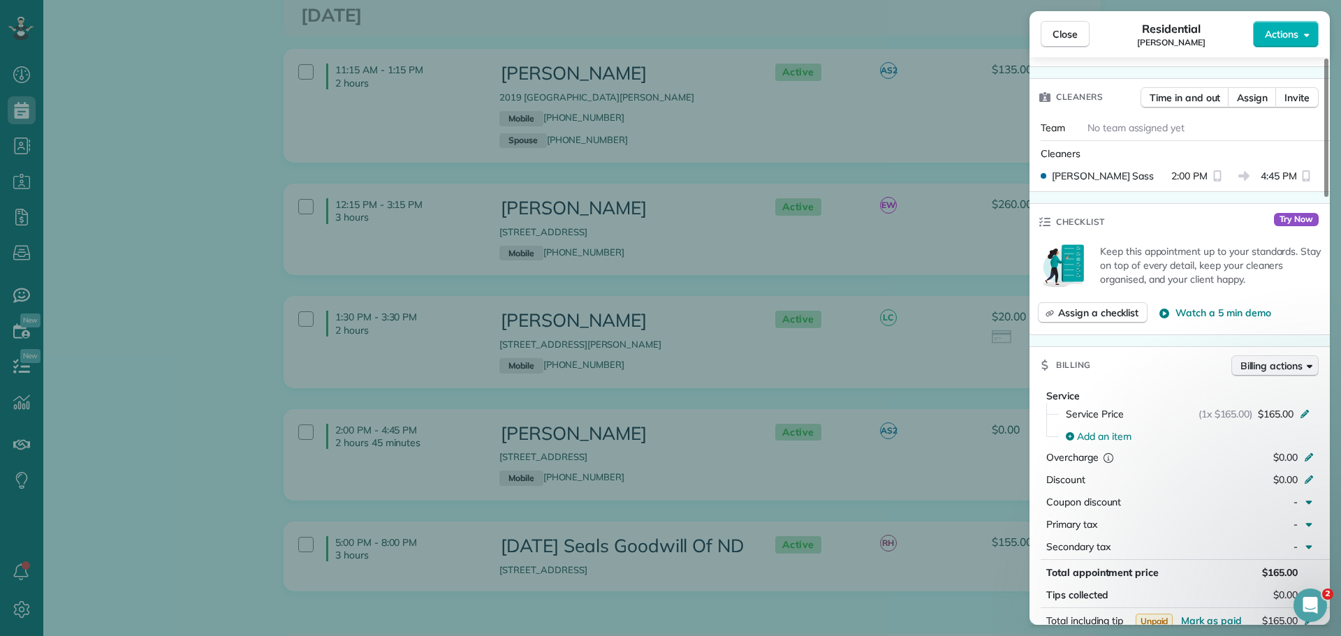
click at [1271, 363] on span "Billing actions" at bounding box center [1272, 366] width 62 height 14
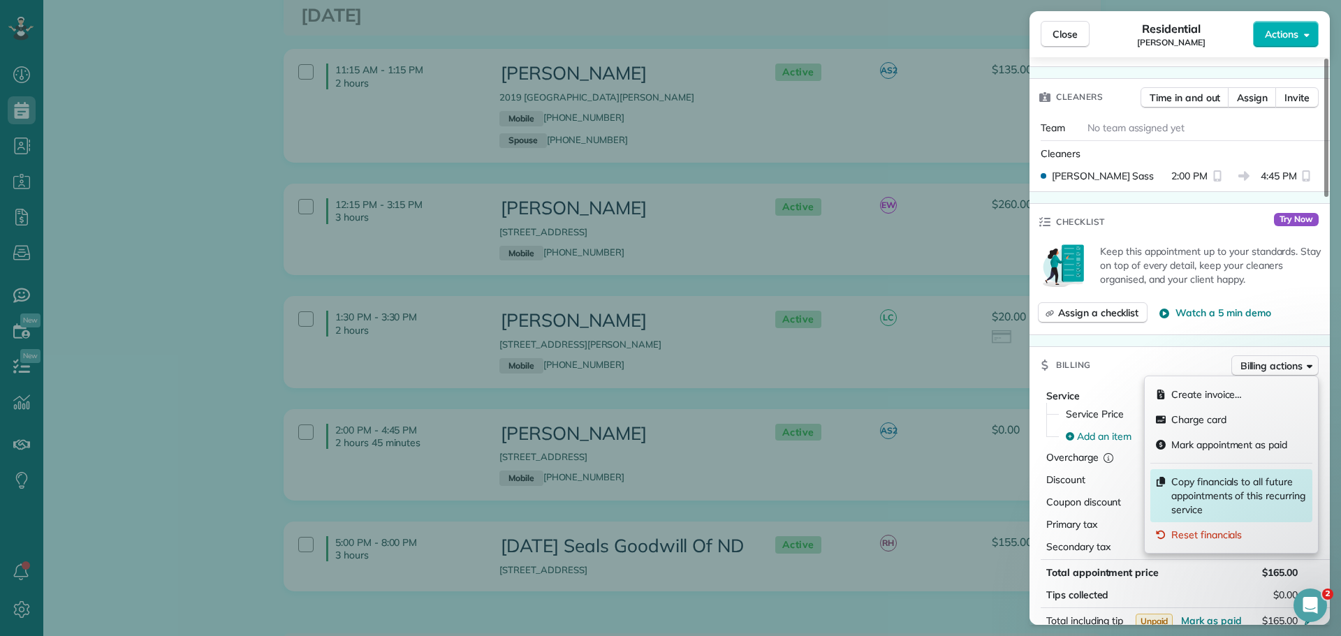
click at [1222, 488] on span "Copy financials to all future appointments of this recurring service" at bounding box center [1239, 496] width 136 height 42
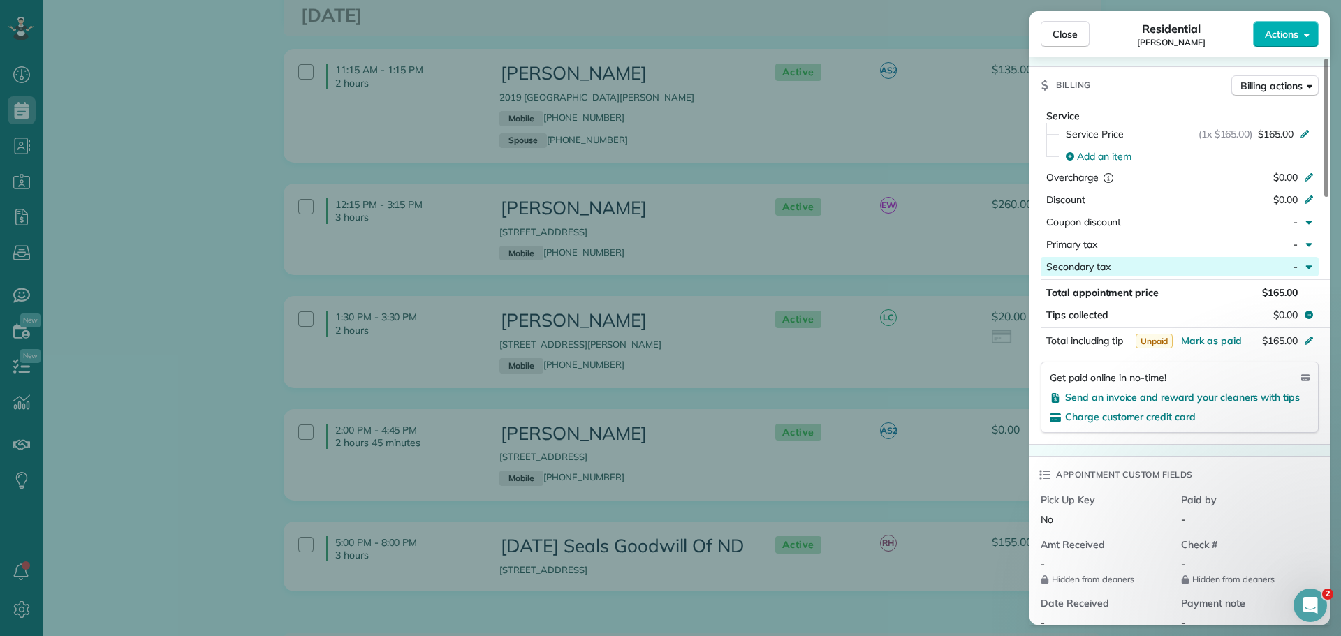
scroll to position [630, 0]
click at [1266, 84] on span "Billing actions" at bounding box center [1272, 85] width 62 height 14
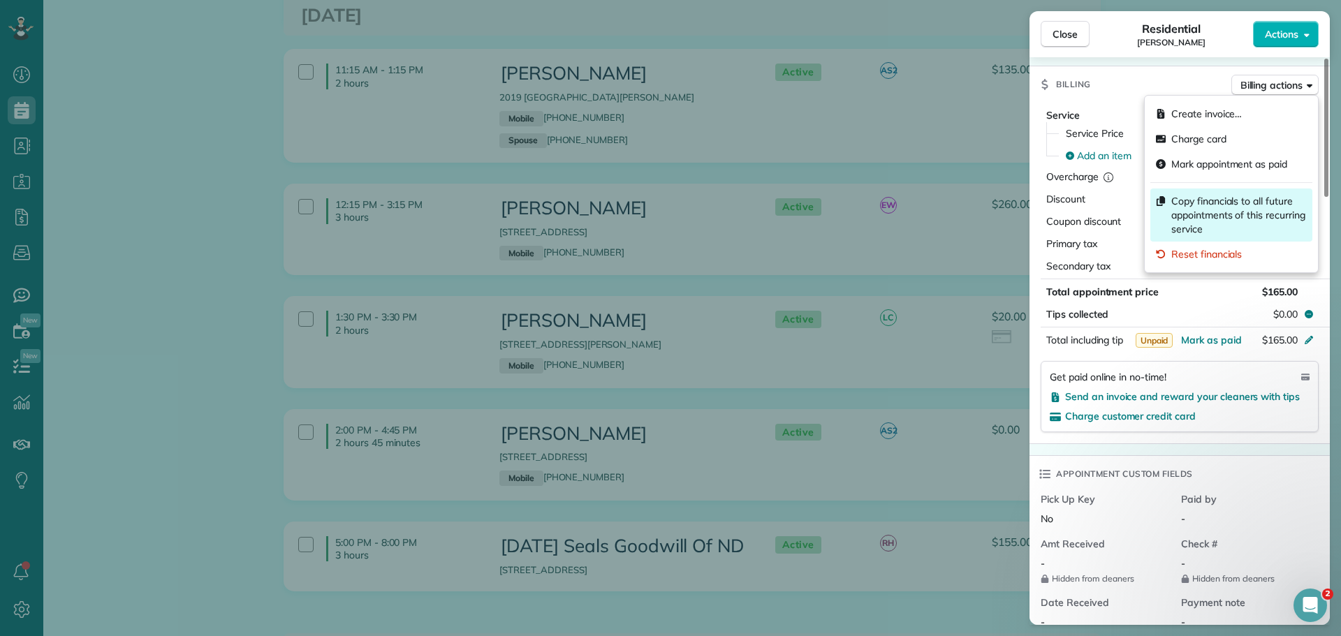
click at [1205, 201] on span "Copy financials to all future appointments of this recurring service" at bounding box center [1239, 215] width 136 height 42
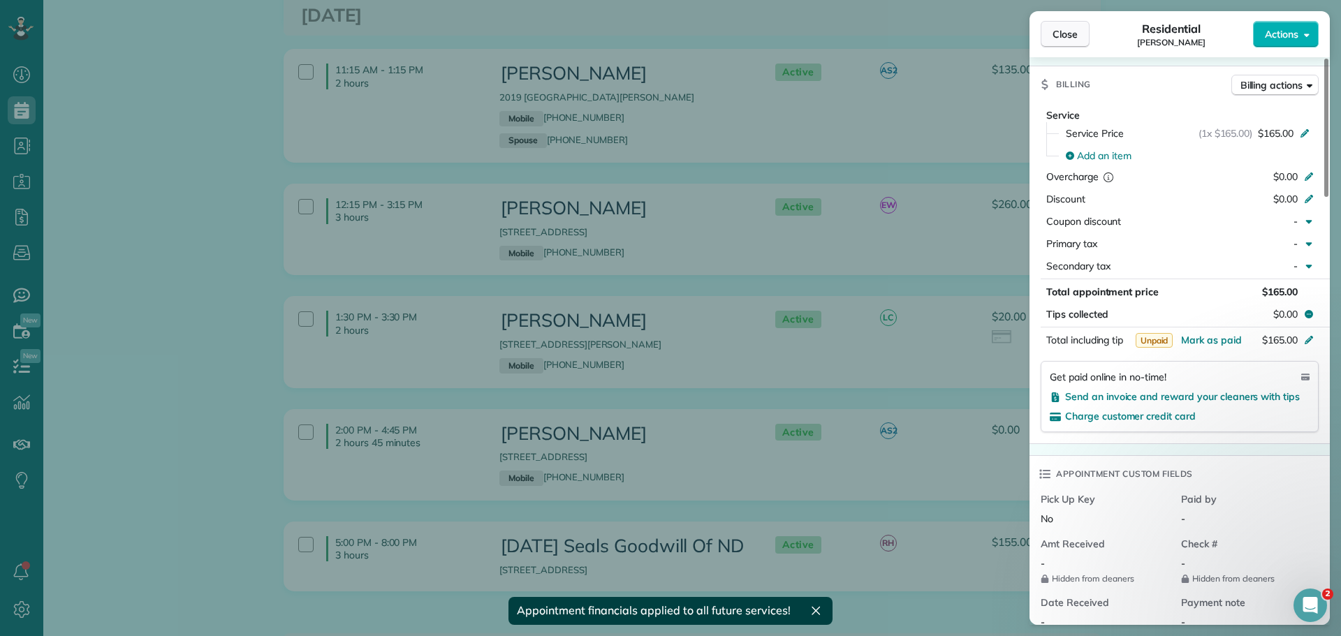
click at [1067, 38] on span "Close" at bounding box center [1065, 34] width 25 height 14
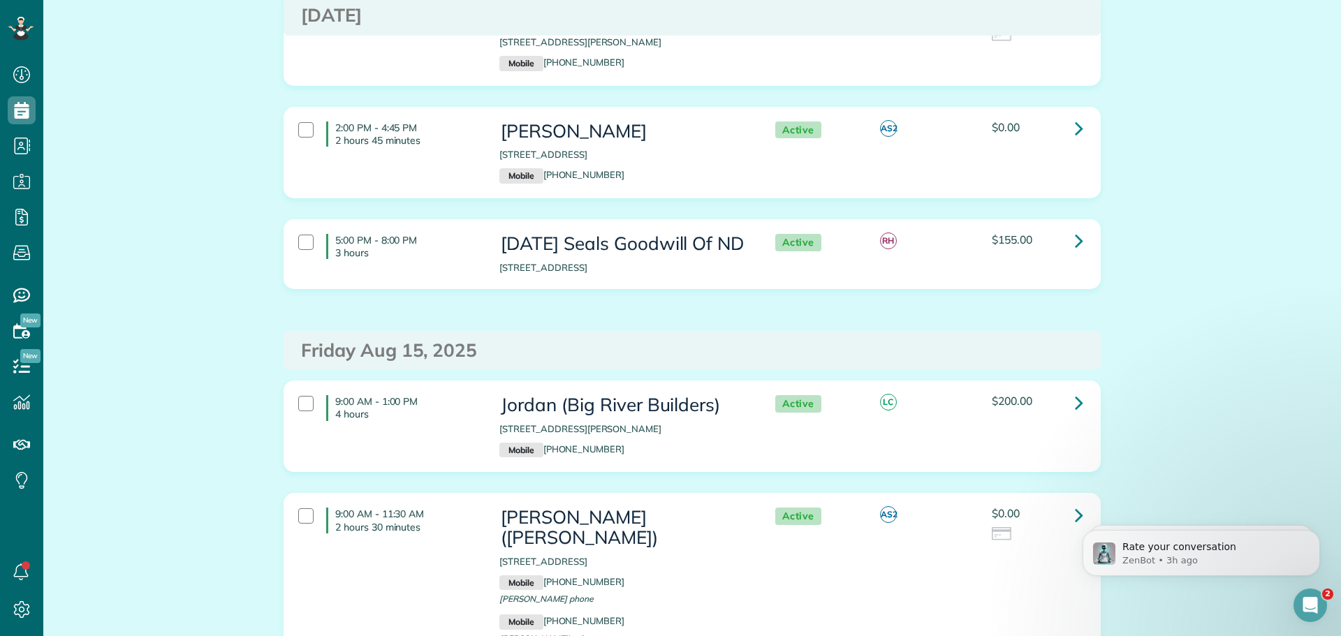
scroll to position [5099, 0]
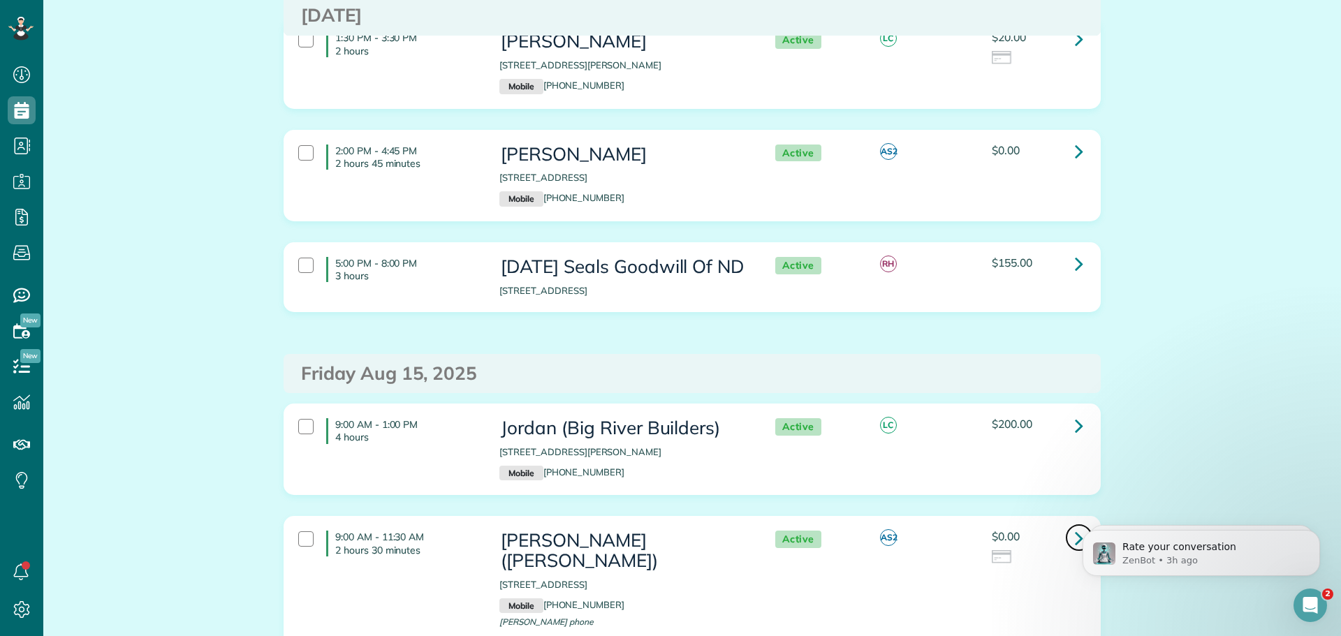
click at [1075, 526] on icon at bounding box center [1079, 538] width 8 height 24
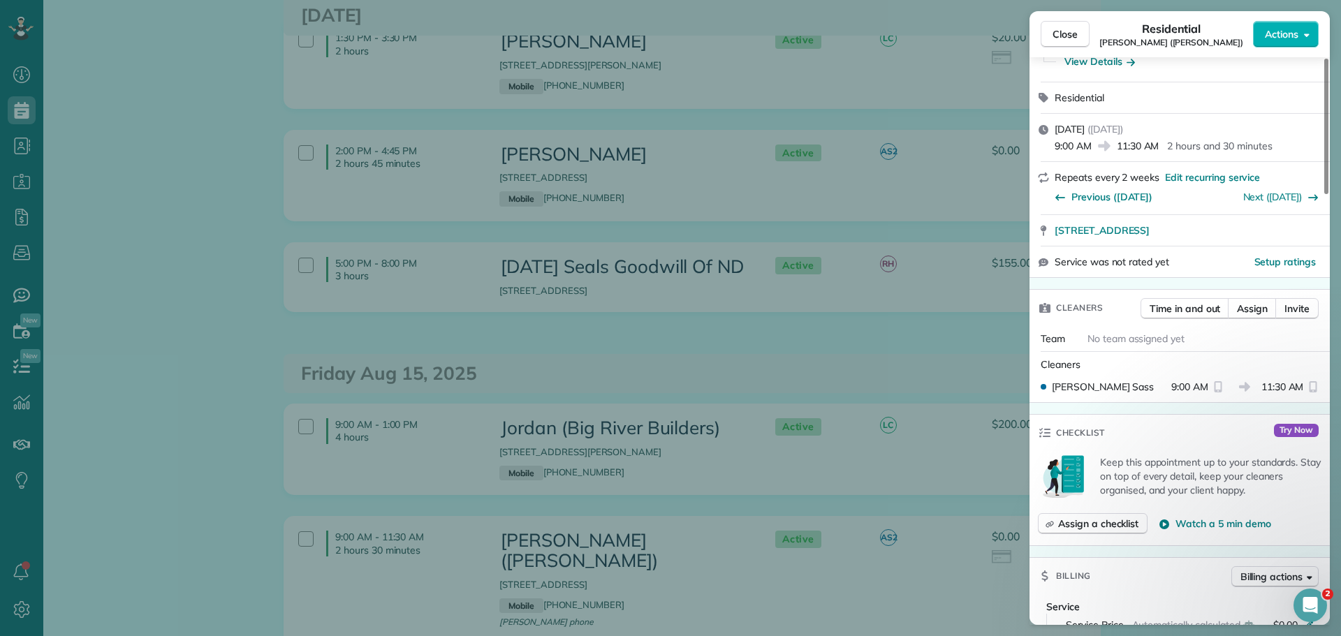
scroll to position [279, 0]
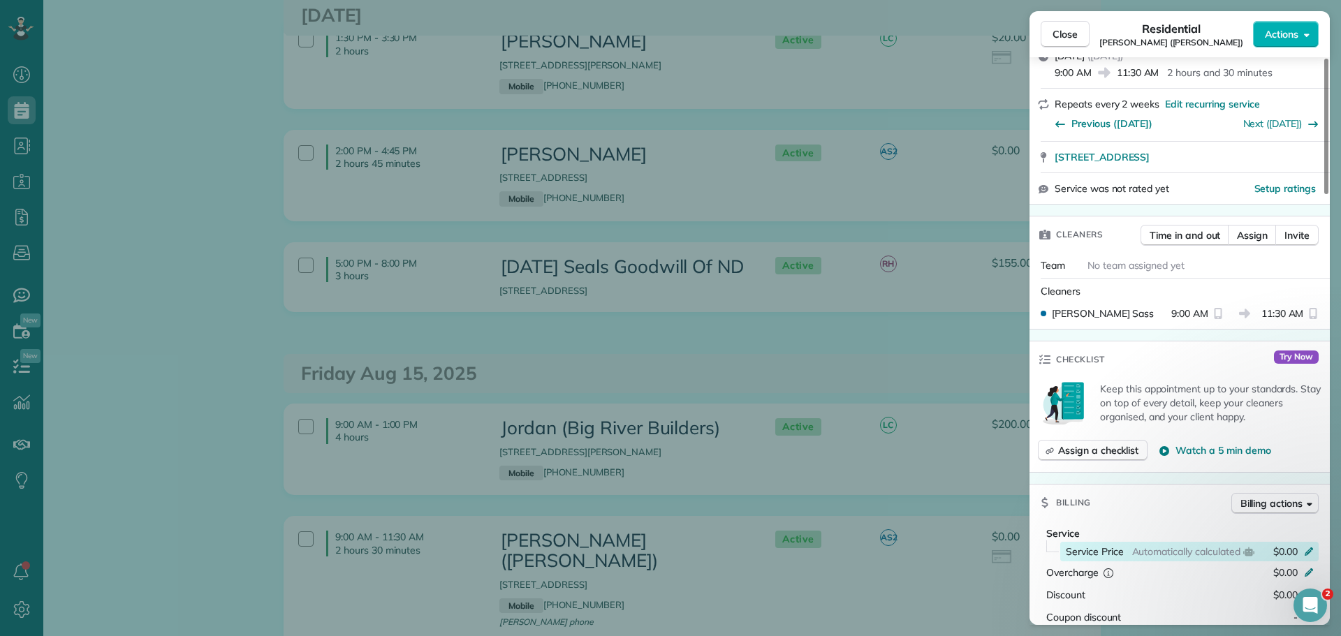
click at [1306, 542] on div "Service Price Automatically calculated $0.00" at bounding box center [1189, 552] width 258 height 20
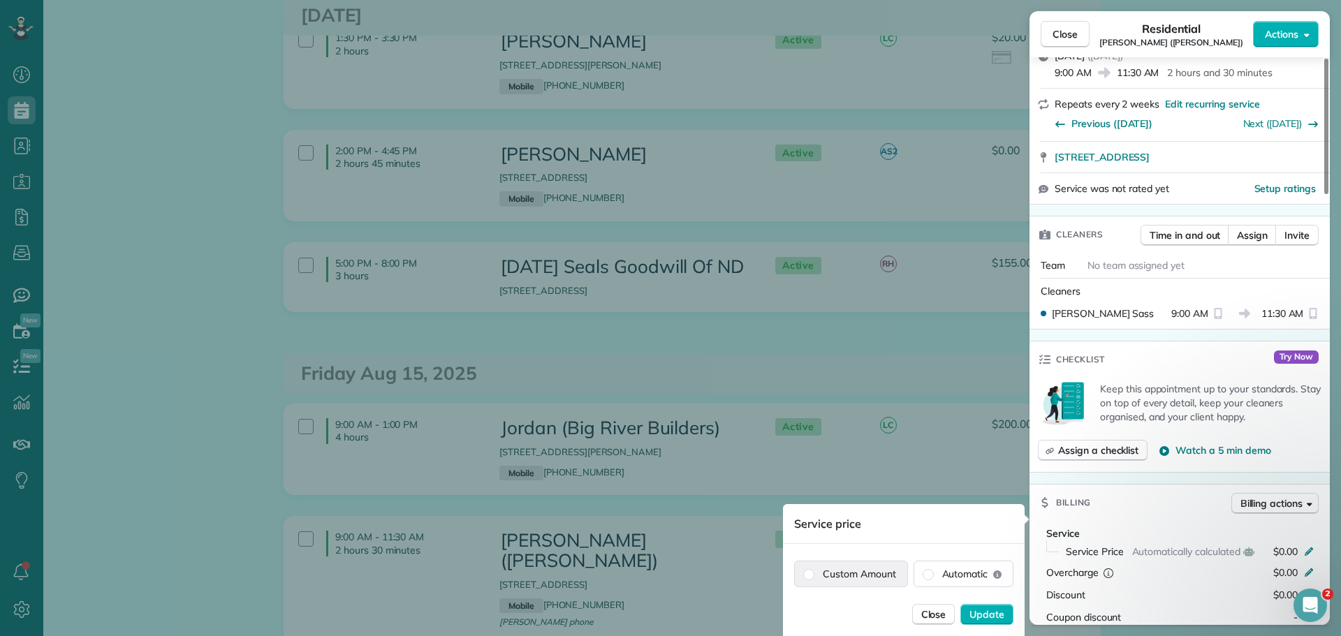
click at [840, 574] on label "Custom Amount" at bounding box center [851, 574] width 112 height 25
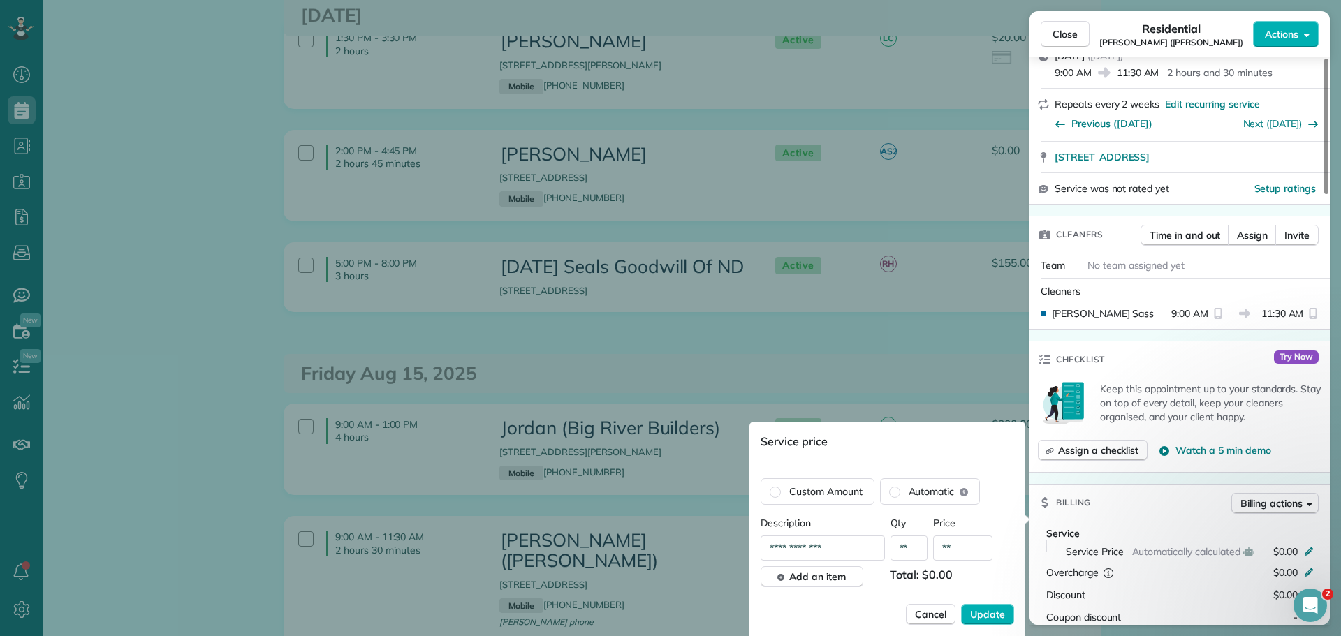
click at [963, 550] on input "**" at bounding box center [962, 548] width 59 height 25
type input "*******"
click at [992, 613] on span "Update" at bounding box center [987, 615] width 35 height 14
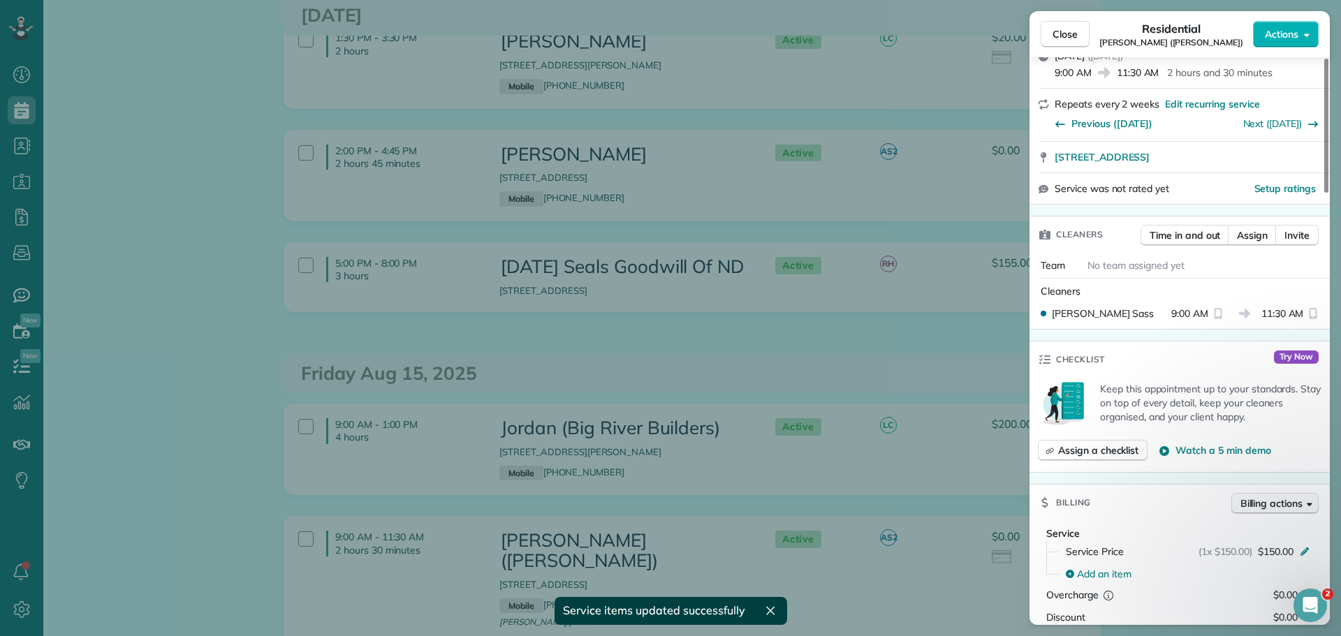
click at [1282, 497] on span "Billing actions" at bounding box center [1272, 504] width 62 height 14
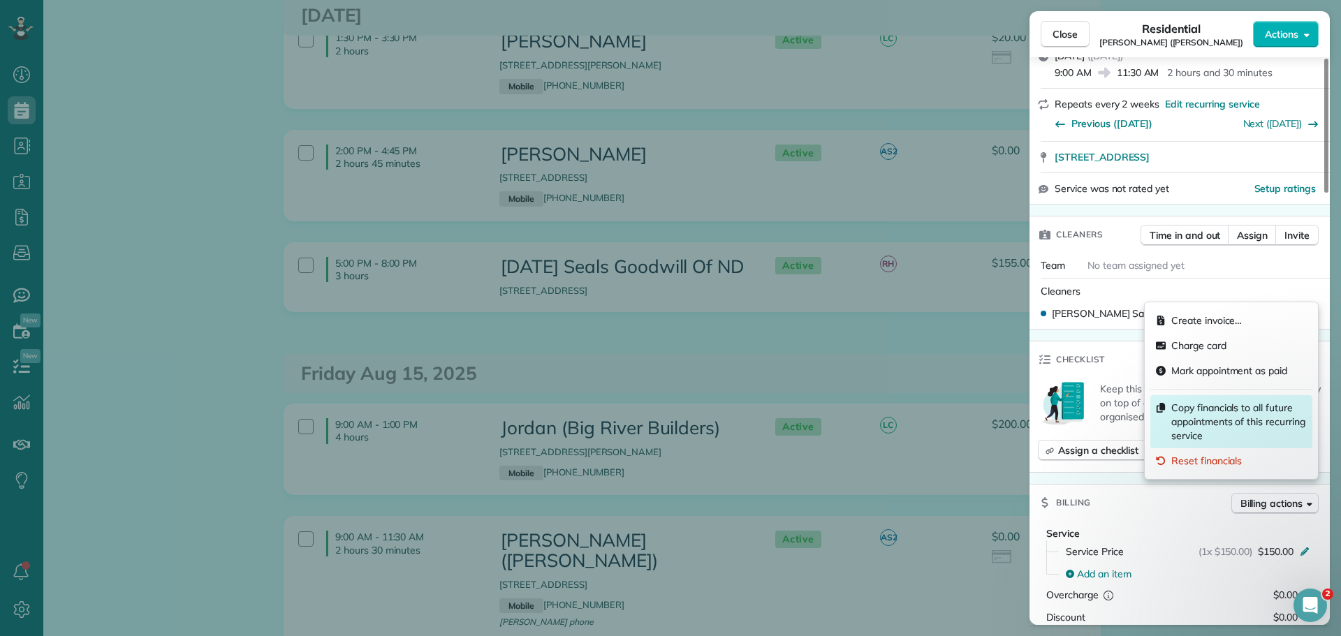
click at [1206, 419] on span "Copy financials to all future appointments of this recurring service" at bounding box center [1239, 422] width 136 height 42
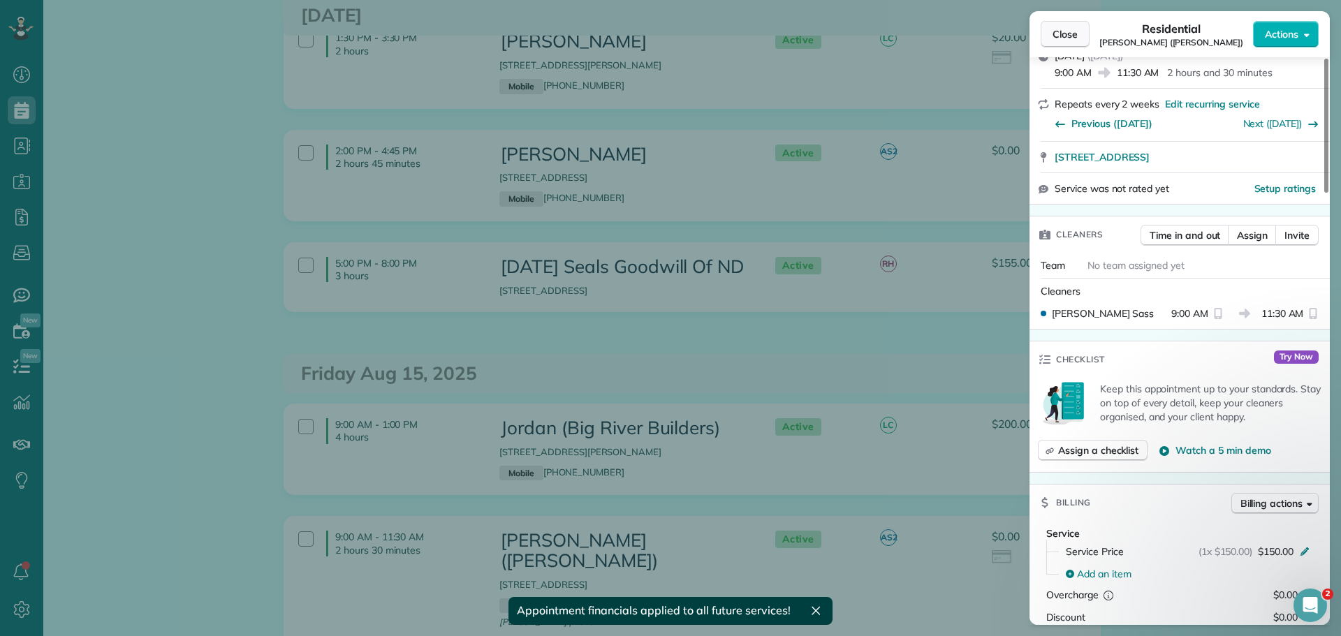
click at [1074, 35] on span "Close" at bounding box center [1065, 34] width 25 height 14
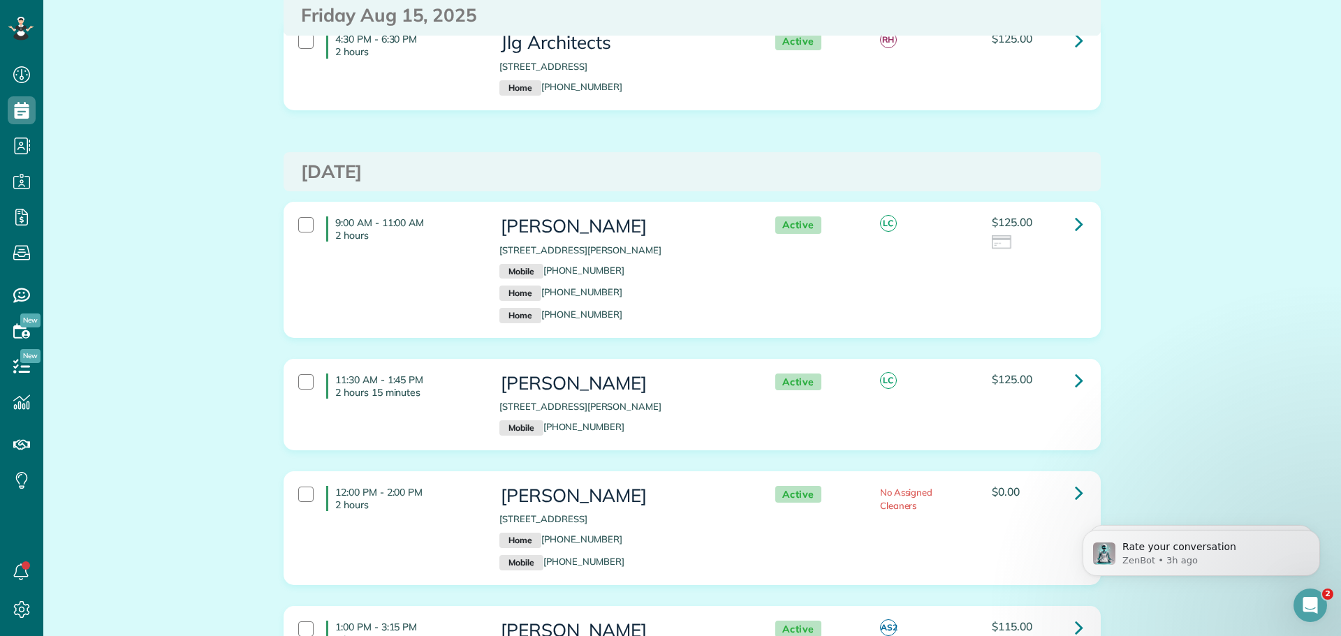
scroll to position [6217, 0]
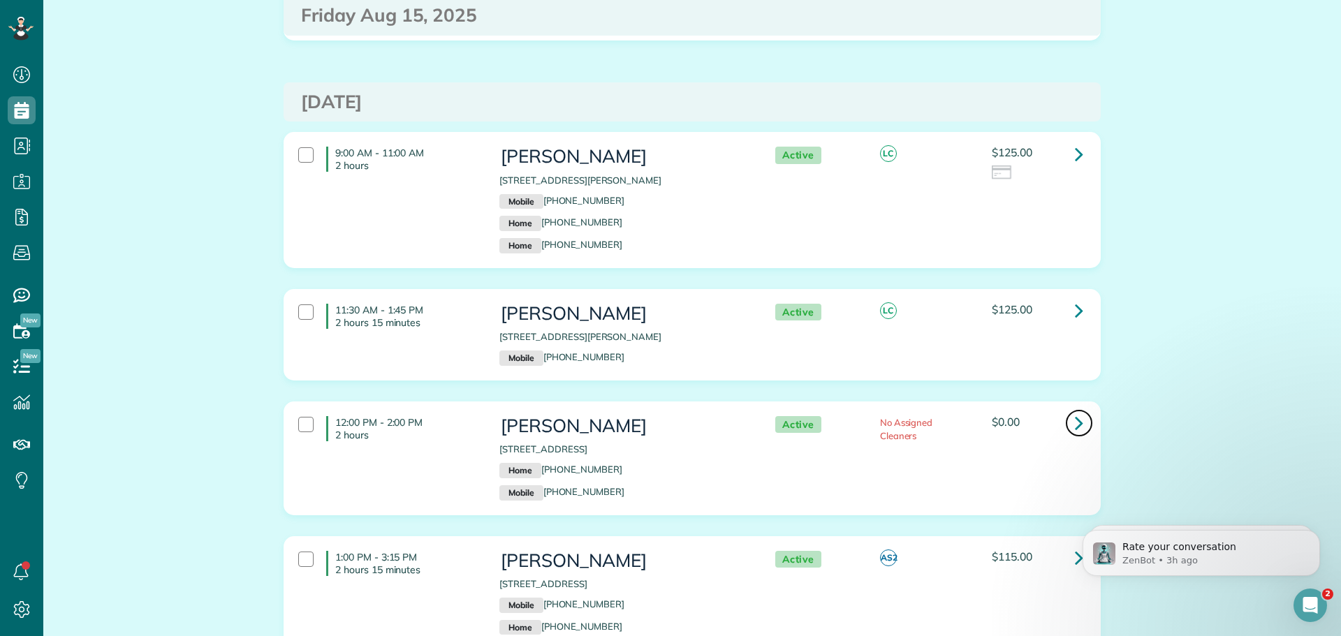
click at [1075, 411] on icon at bounding box center [1079, 423] width 8 height 24
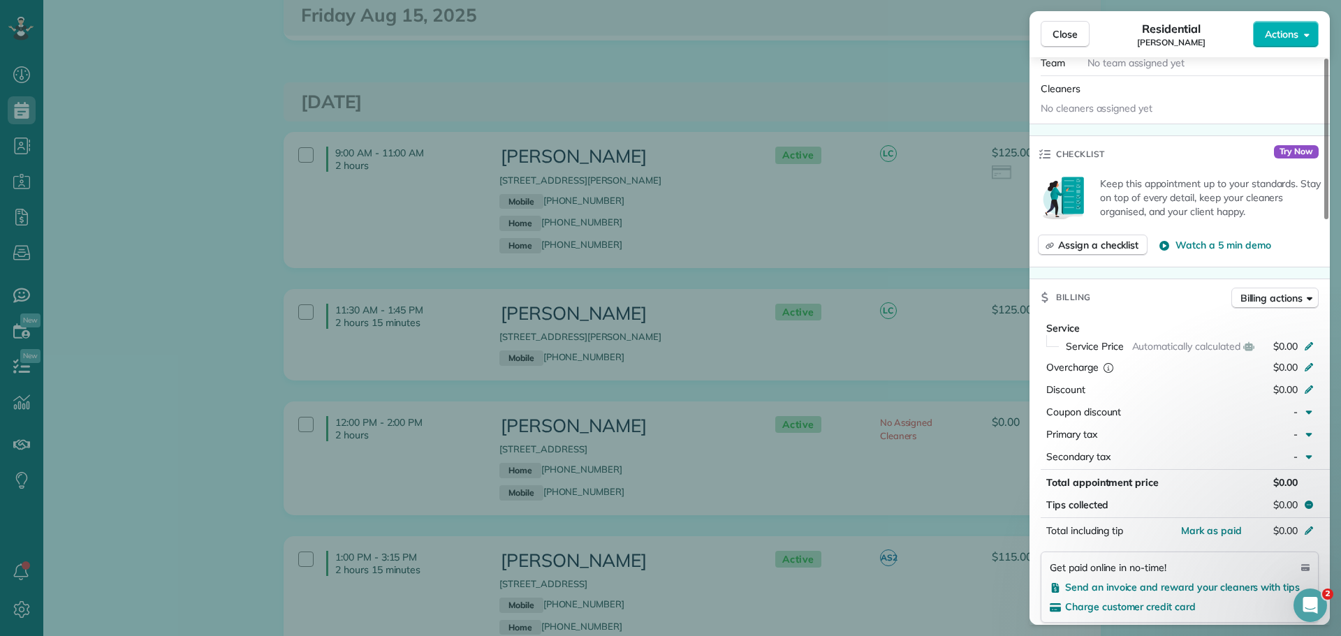
scroll to position [559, 0]
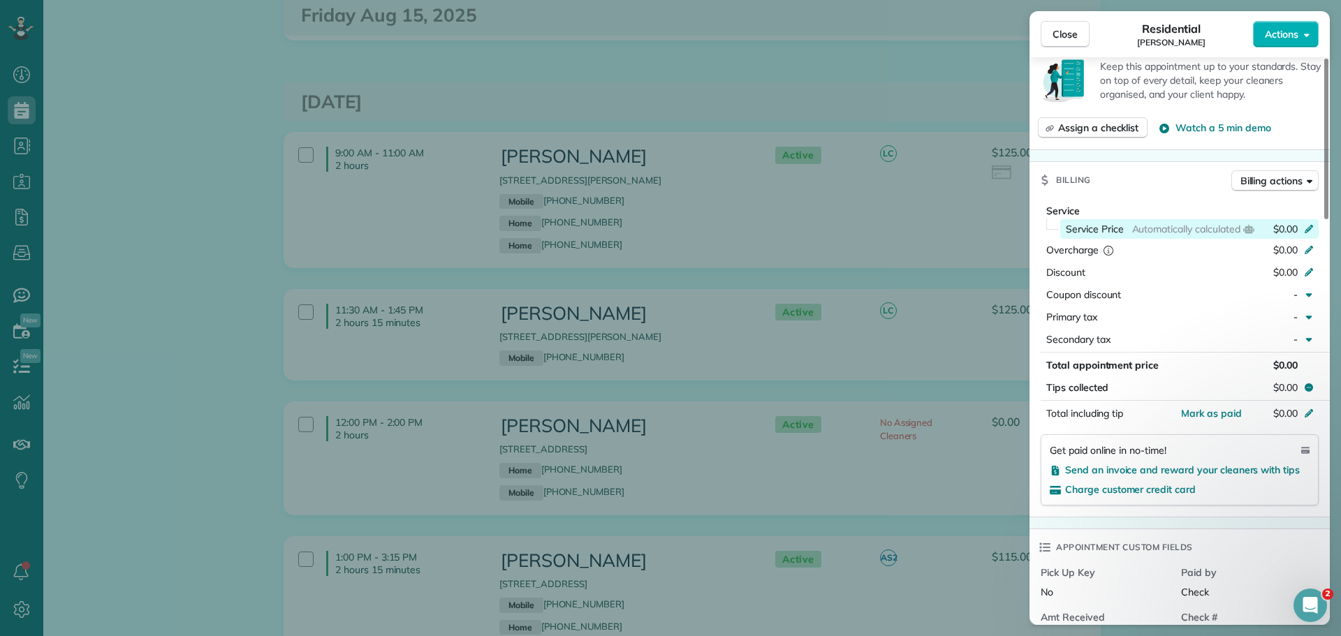
click at [1310, 226] on icon at bounding box center [1308, 227] width 11 height 11
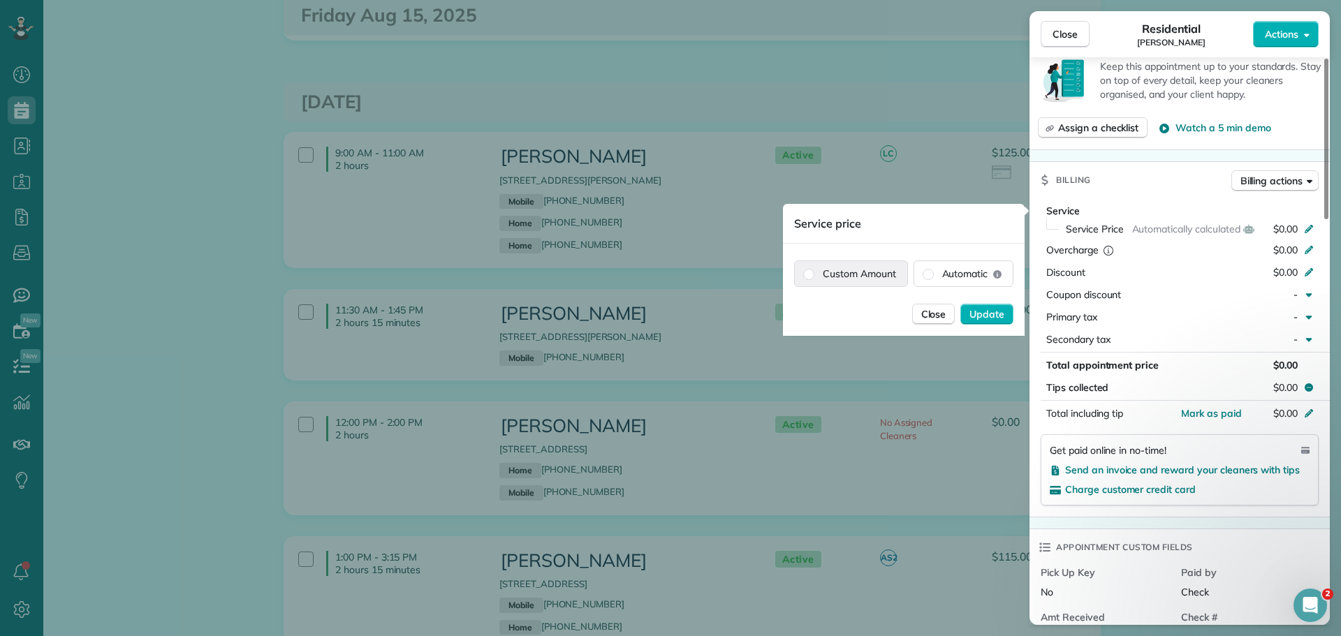
click at [876, 272] on label "Custom Amount" at bounding box center [851, 273] width 112 height 25
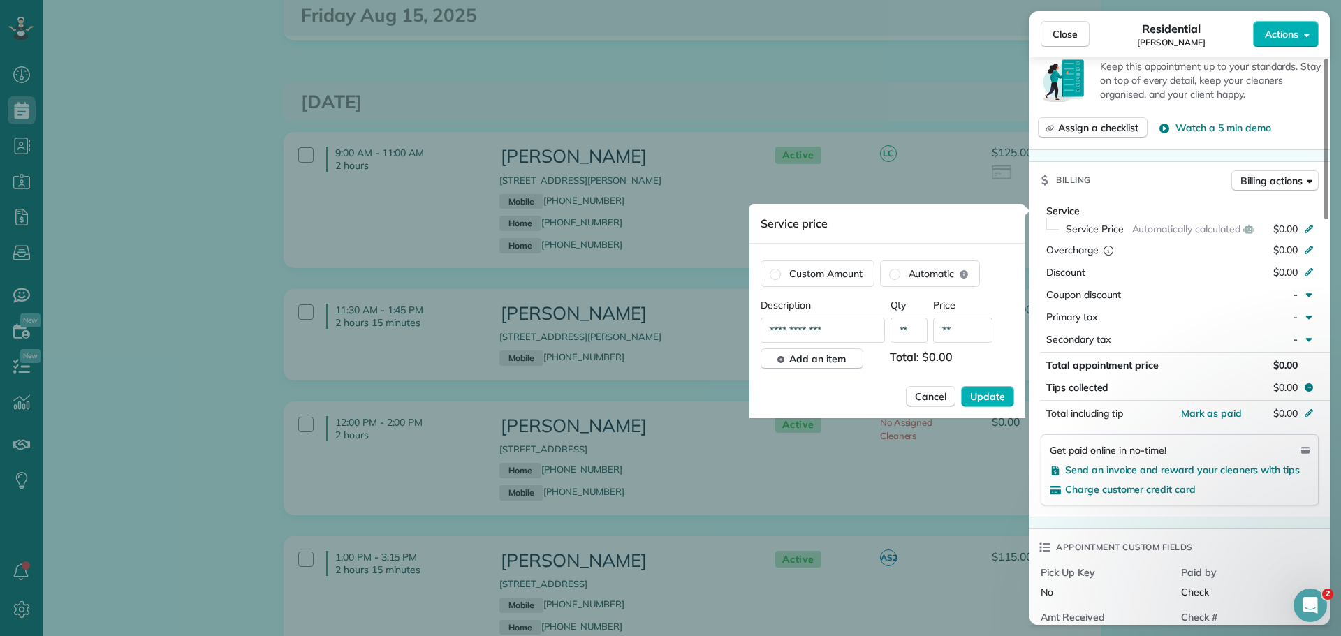
click at [981, 335] on input "**" at bounding box center [962, 330] width 59 height 25
type input "*******"
click at [990, 400] on span "Update" at bounding box center [987, 397] width 35 height 14
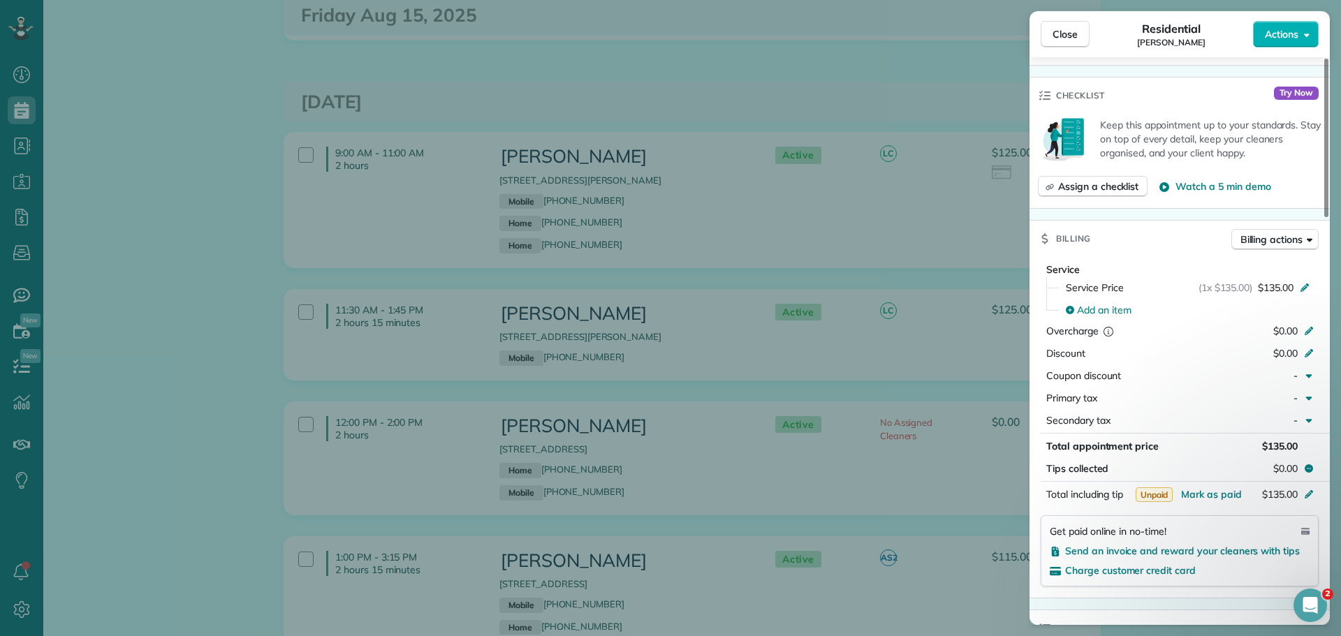
scroll to position [475, 0]
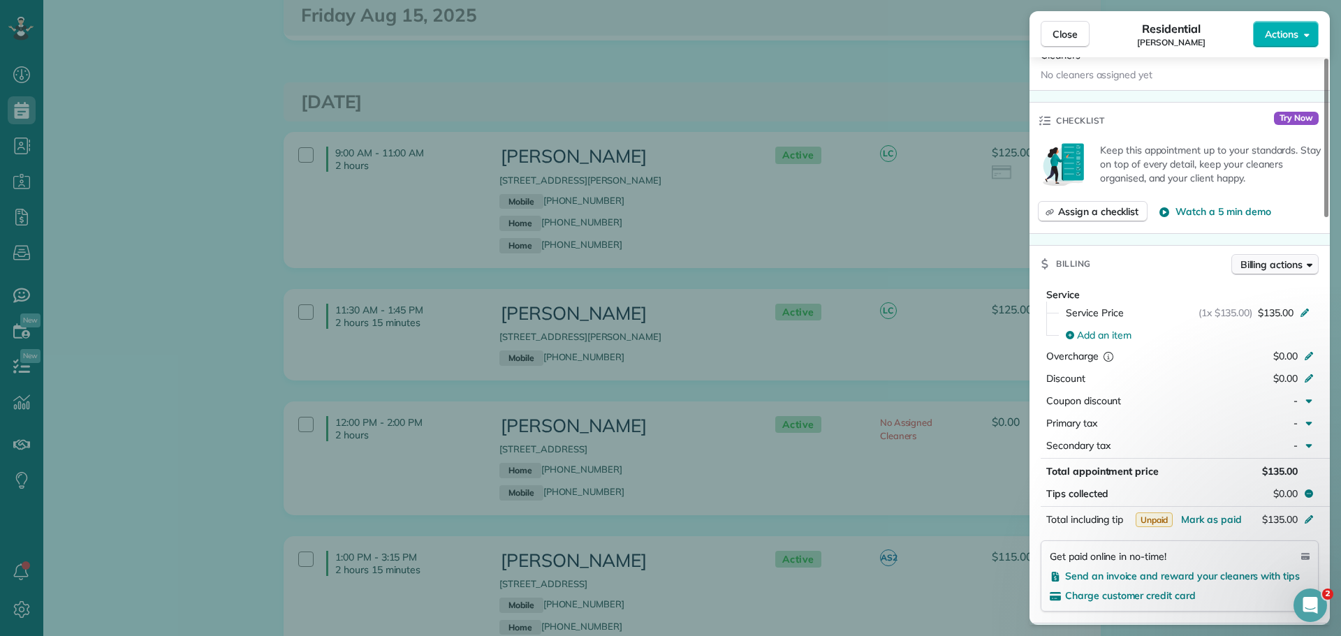
click at [1273, 254] on button "Billing actions" at bounding box center [1275, 264] width 87 height 21
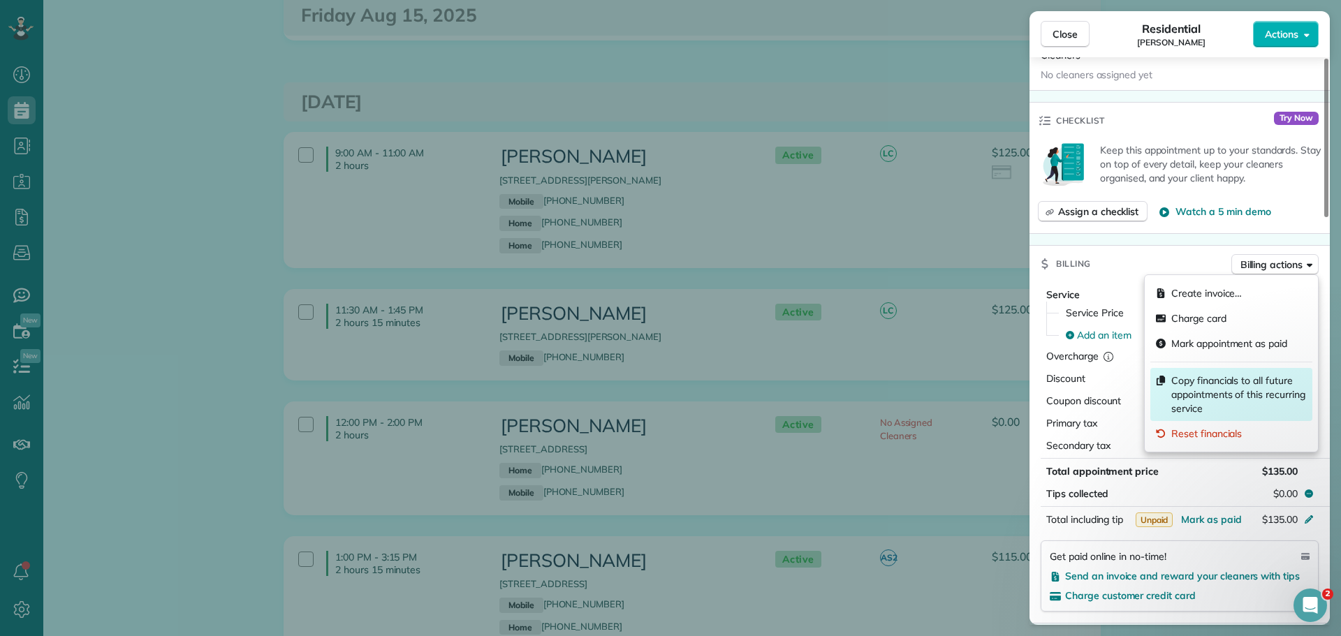
click at [1232, 384] on span "Copy financials to all future appointments of this recurring service" at bounding box center [1239, 395] width 136 height 42
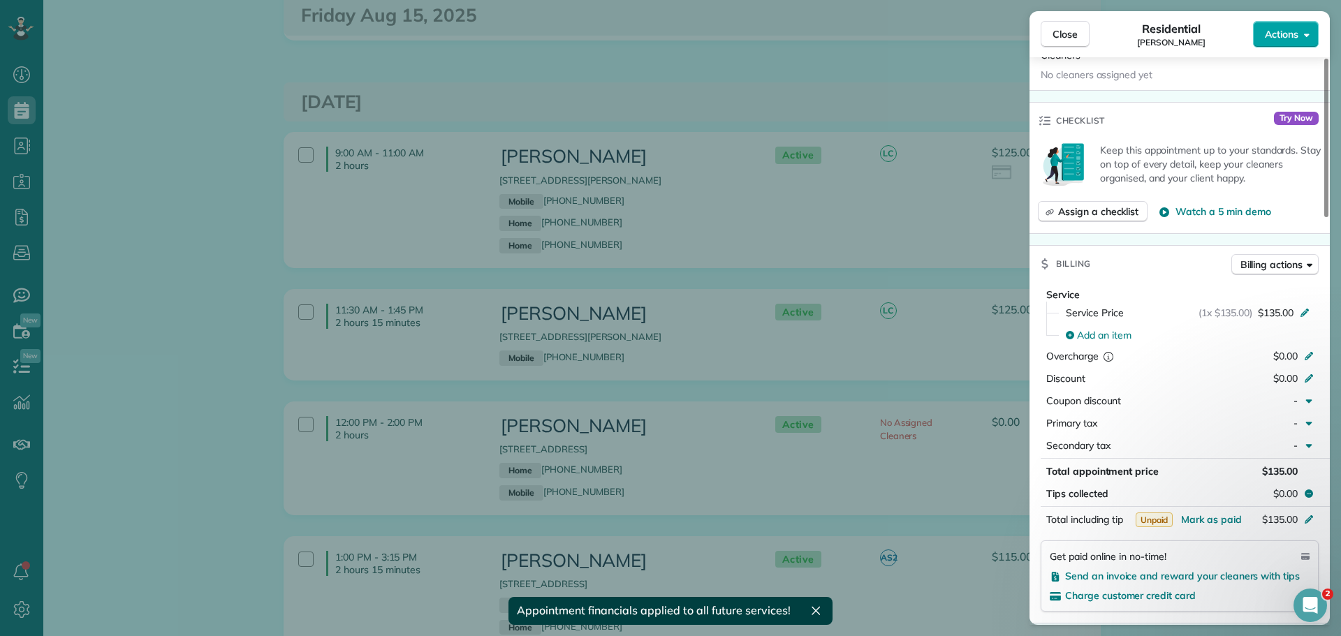
click at [1285, 32] on span "Actions" at bounding box center [1282, 34] width 34 height 14
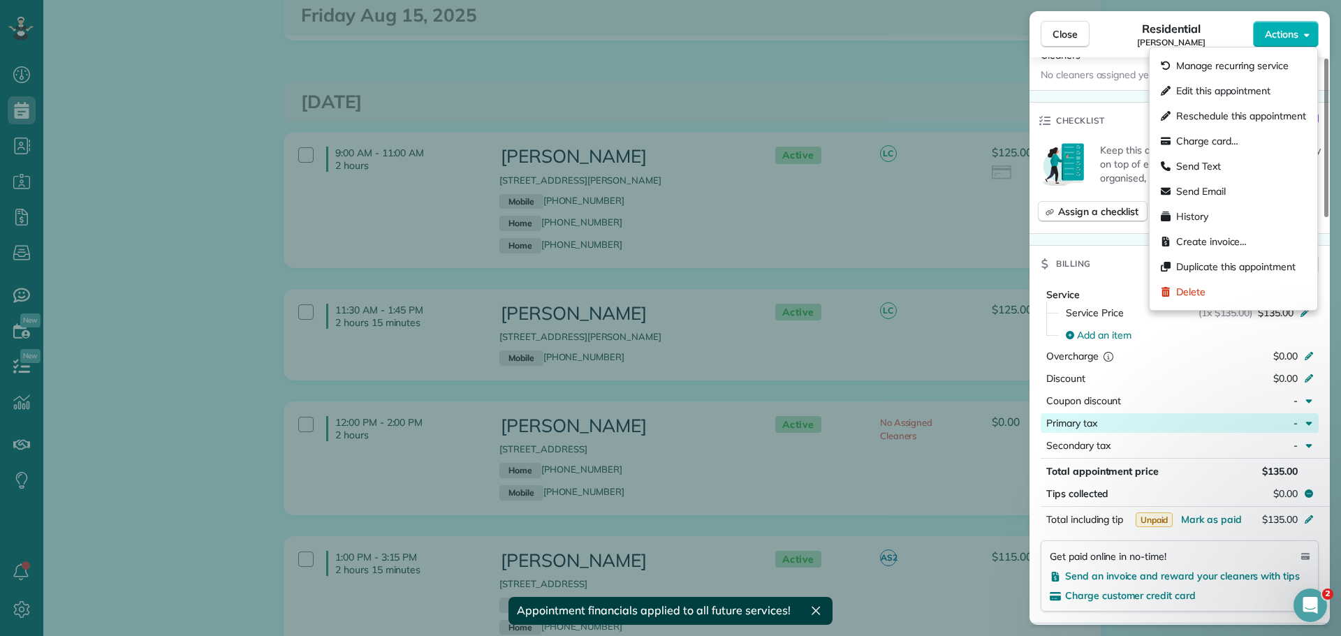
scroll to position [754, 0]
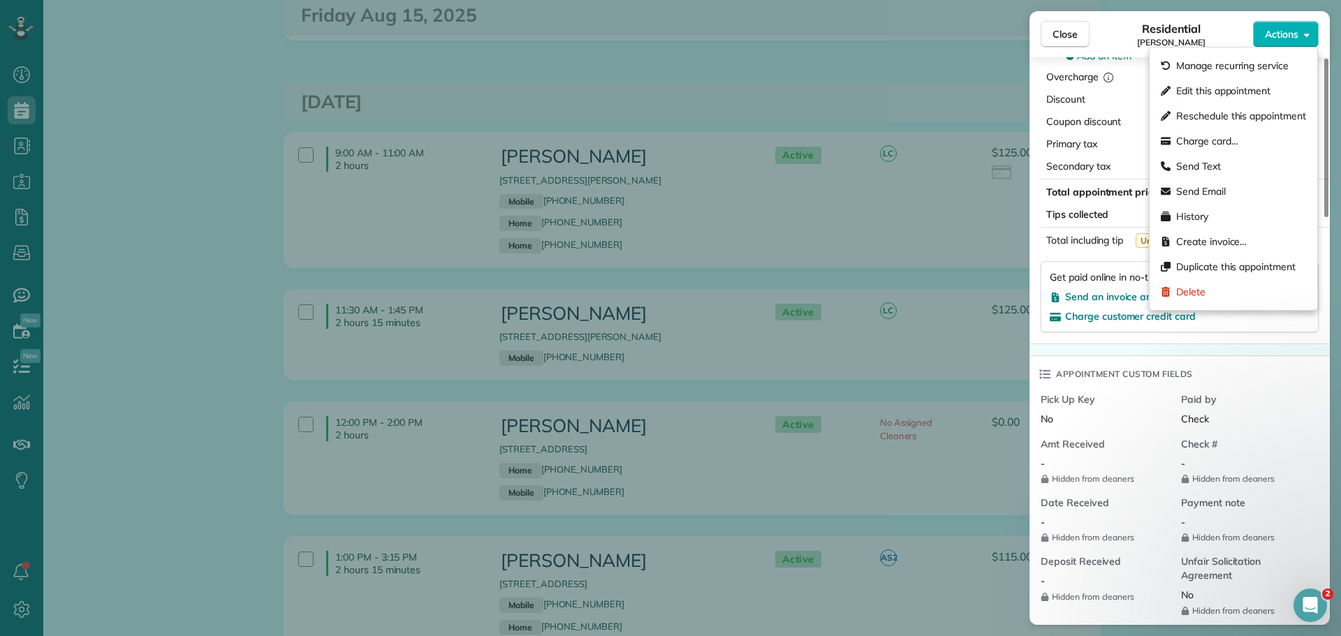
drag, startPoint x: 1246, startPoint y: 377, endPoint x: 1250, endPoint y: 370, distance: 8.1
click at [1247, 372] on div "Appointment custom fields" at bounding box center [1180, 374] width 300 height 36
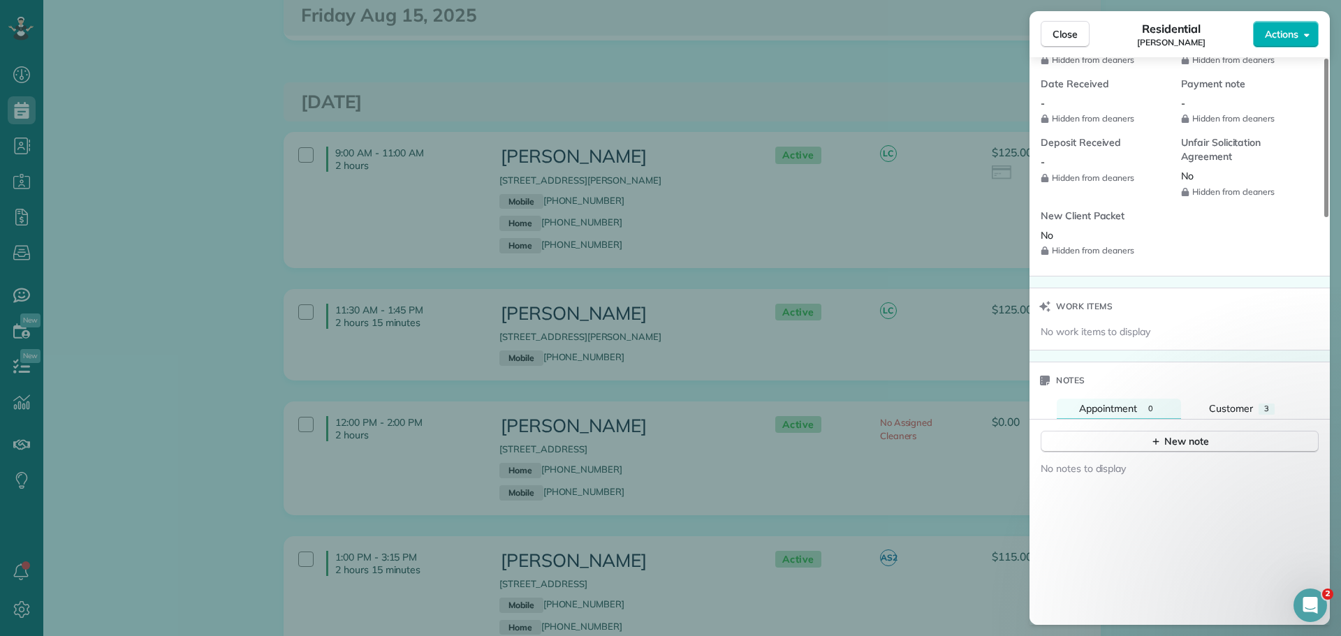
scroll to position [1313, 0]
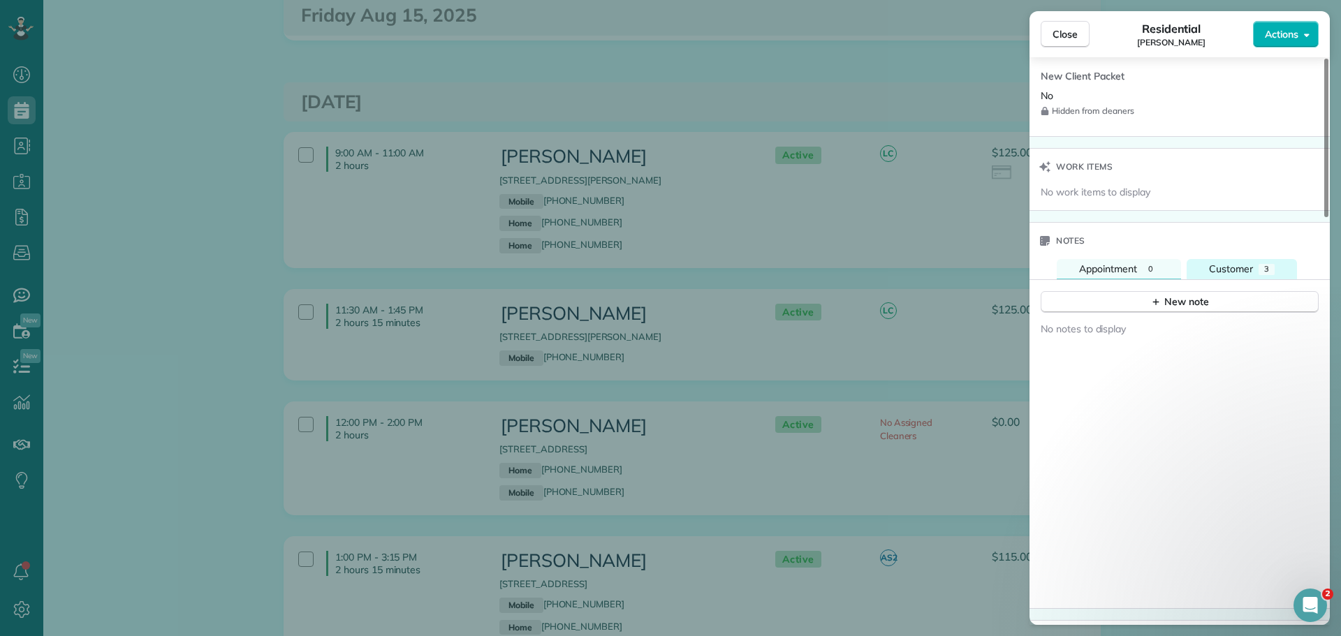
click at [1237, 270] on span "Customer" at bounding box center [1231, 269] width 44 height 13
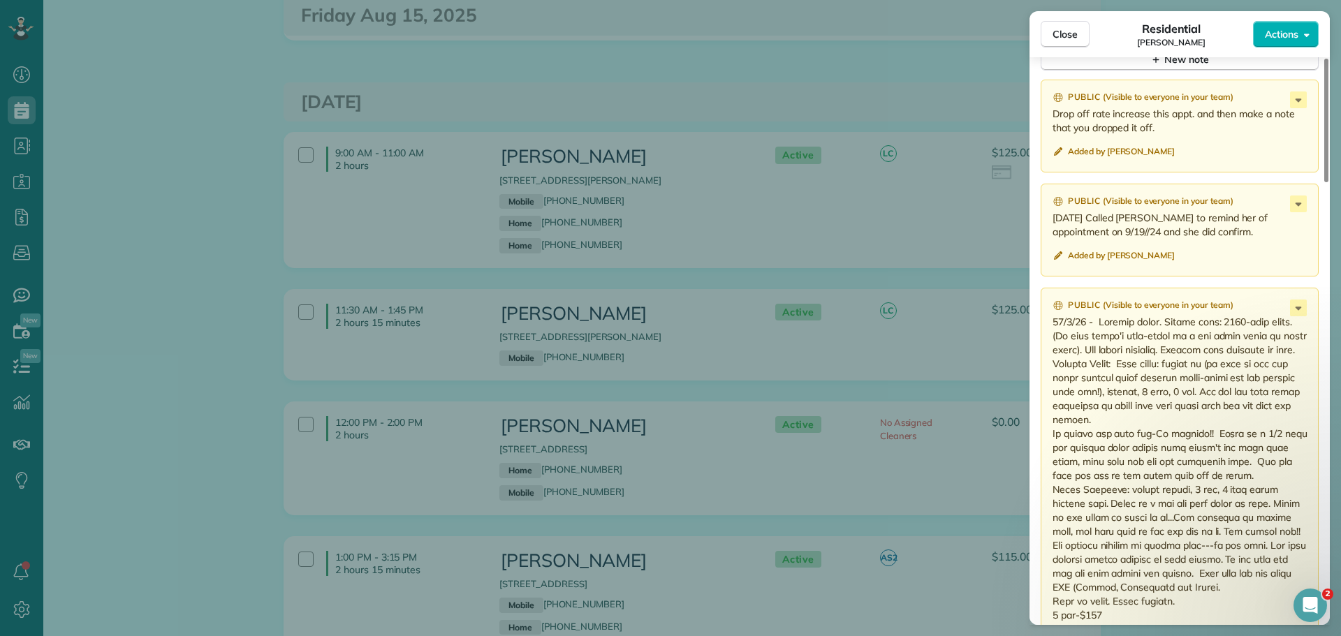
scroll to position [1453, 0]
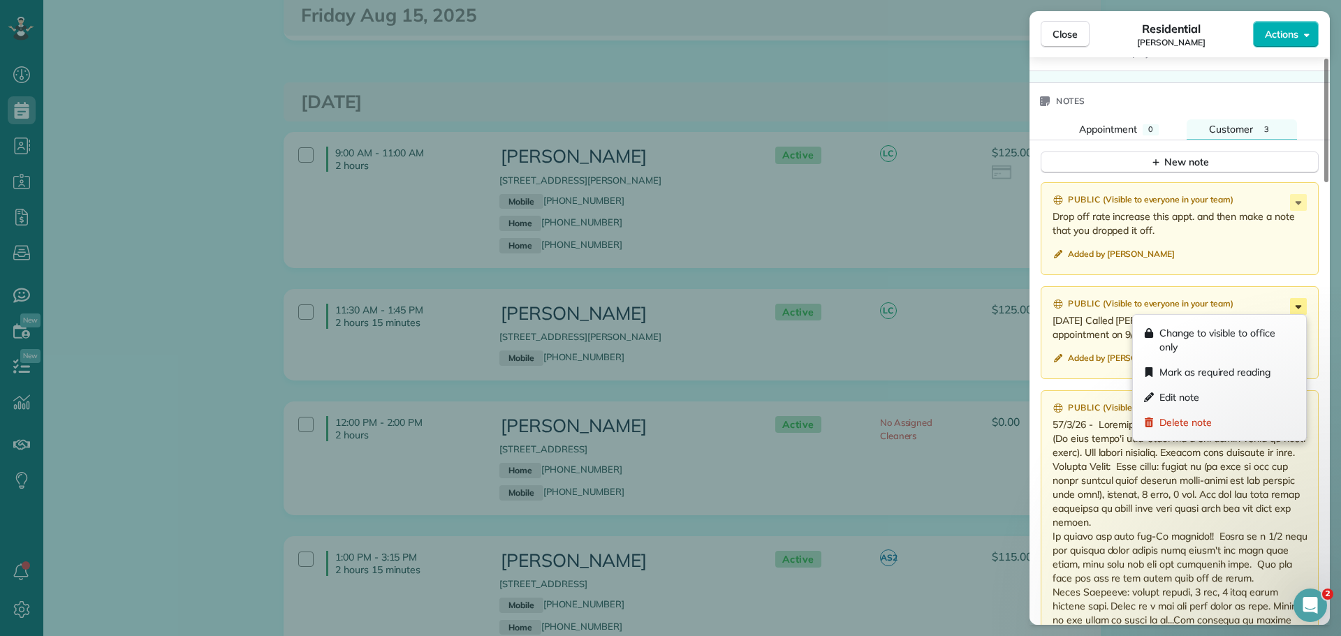
click at [1299, 305] on icon at bounding box center [1299, 306] width 6 height 3
click at [1206, 423] on span "Delete note" at bounding box center [1186, 423] width 52 height 14
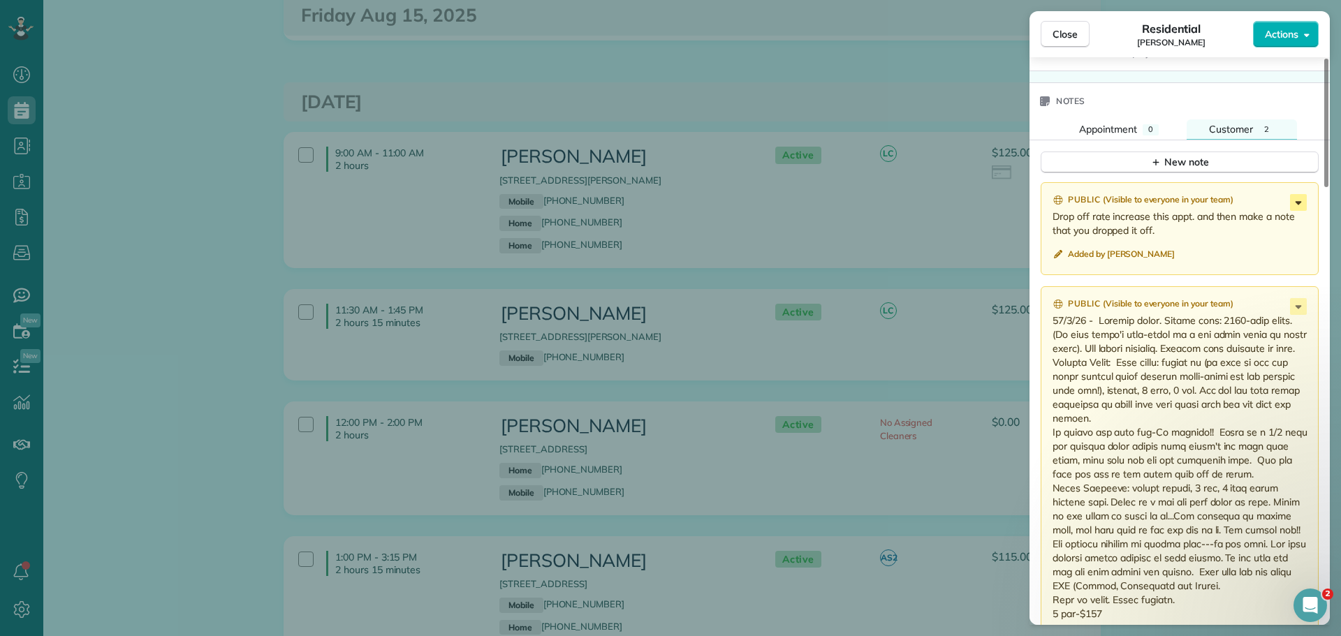
click at [1301, 202] on icon at bounding box center [1299, 202] width 6 height 3
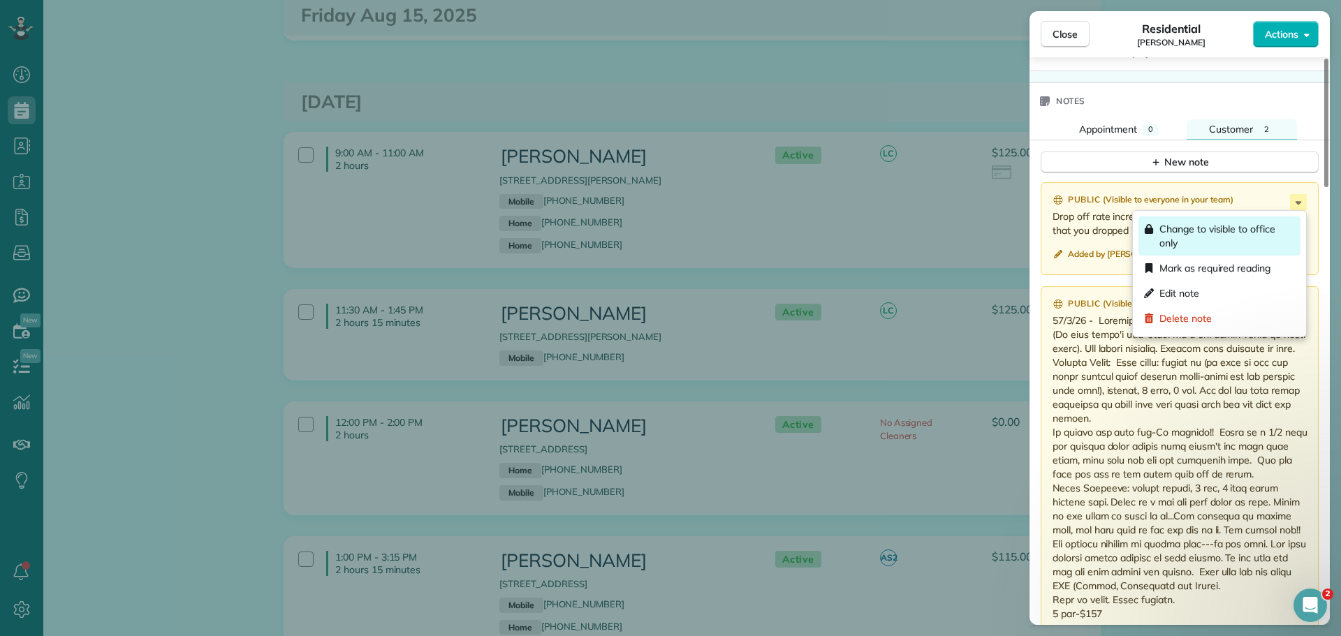
click at [1213, 225] on span "Change to visible to office only" at bounding box center [1228, 236] width 136 height 28
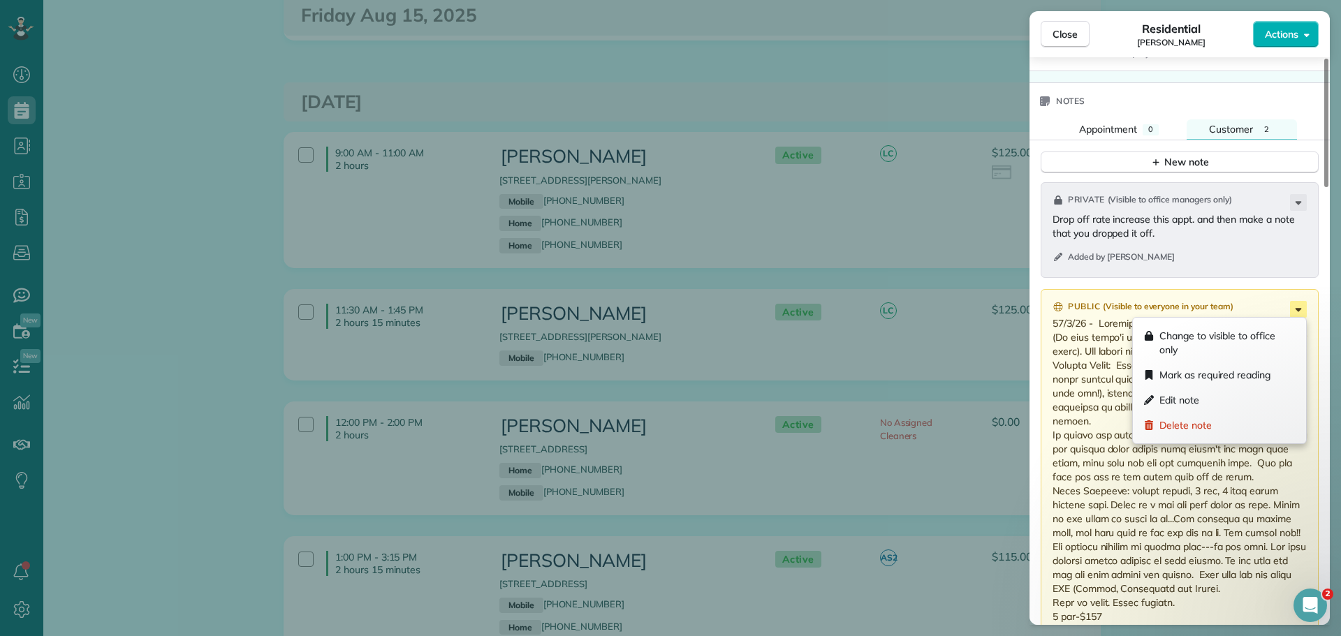
click at [1296, 307] on icon at bounding box center [1298, 309] width 17 height 17
click at [1226, 403] on div "Edit note" at bounding box center [1220, 400] width 162 height 25
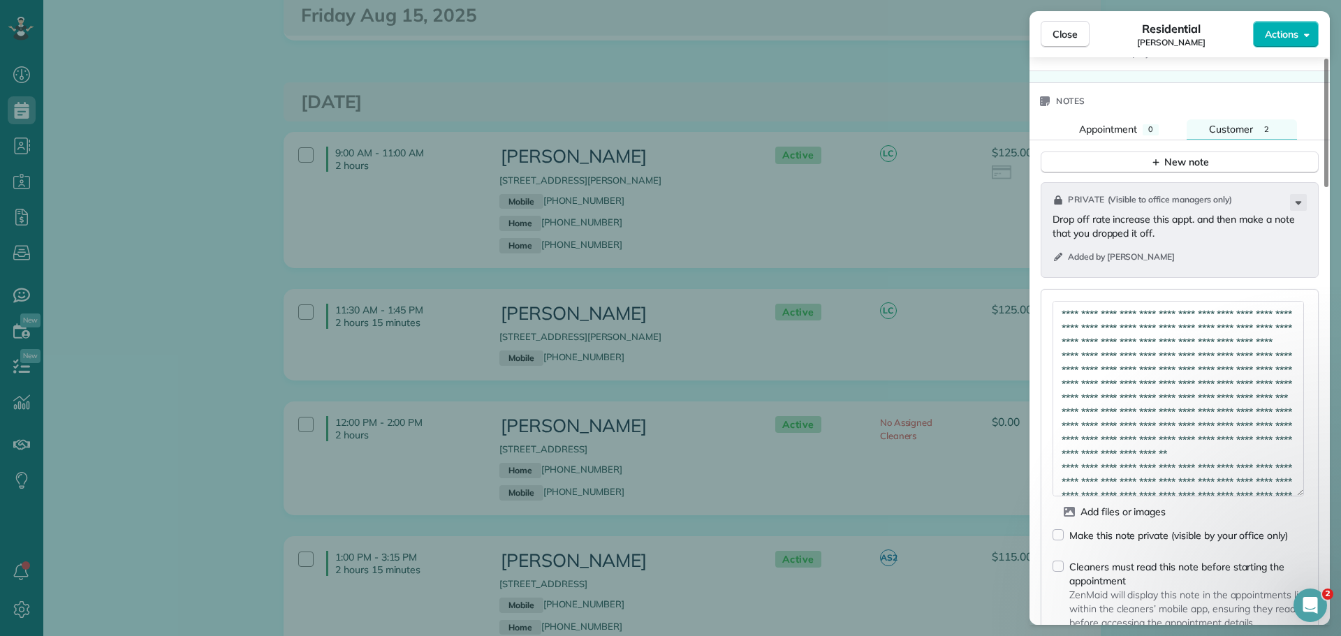
drag, startPoint x: 1299, startPoint y: 337, endPoint x: 1303, endPoint y: 493, distance: 155.8
click at [1303, 493] on textarea at bounding box center [1178, 399] width 251 height 196
drag, startPoint x: 1205, startPoint y: 352, endPoint x: 1051, endPoint y: 309, distance: 160.3
click at [1051, 309] on div "Add files or images Make this note private (visible by your office only) Cleane…" at bounding box center [1180, 482] width 278 height 386
drag, startPoint x: 1141, startPoint y: 330, endPoint x: 1262, endPoint y: 347, distance: 122.0
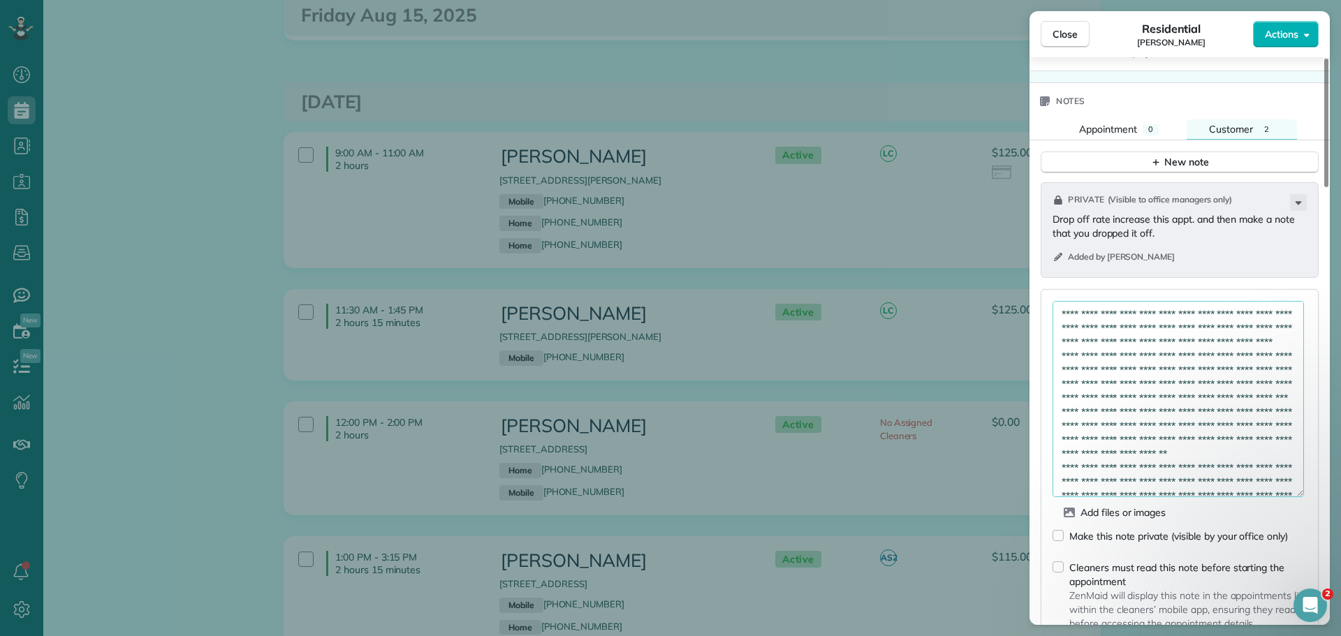
click at [1262, 347] on textarea at bounding box center [1178, 399] width 251 height 196
drag, startPoint x: 1213, startPoint y: 364, endPoint x: 1044, endPoint y: 309, distance: 177.8
click at [1044, 309] on div "Add files or images Make this note private (visible by your office only) Cleane…" at bounding box center [1180, 482] width 278 height 386
drag, startPoint x: 1125, startPoint y: 483, endPoint x: 1117, endPoint y: 483, distance: 7.7
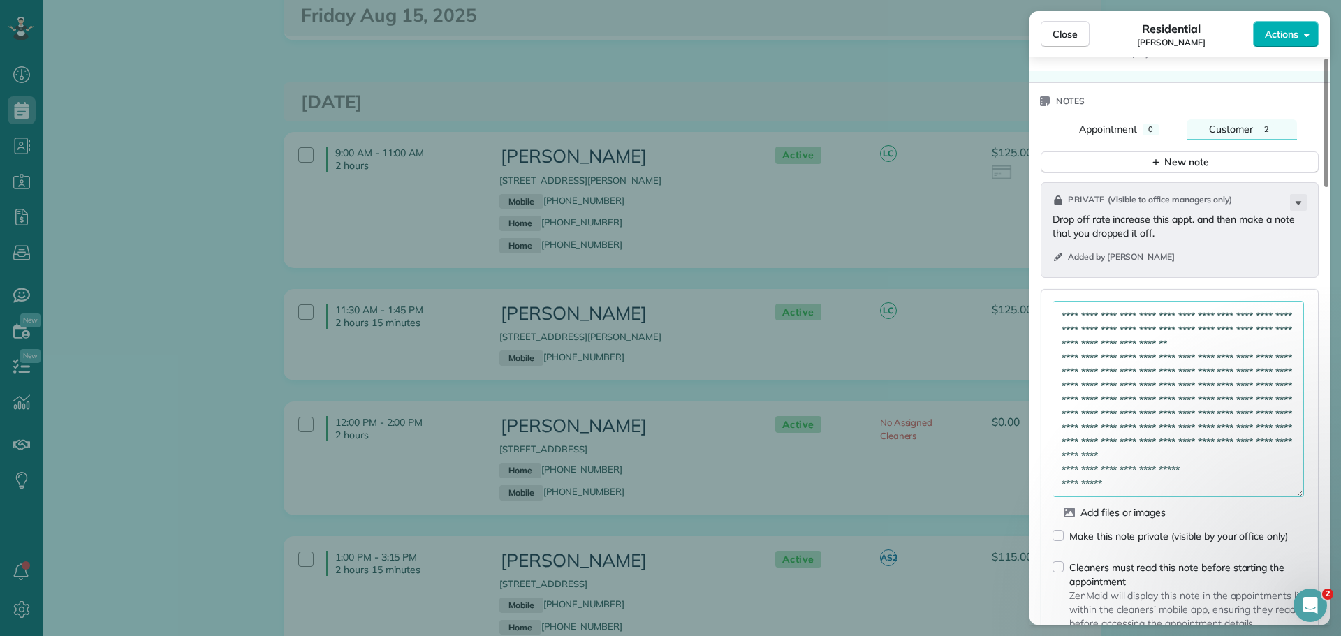
click at [1117, 483] on textarea "**********" at bounding box center [1178, 399] width 251 height 196
click at [1195, 474] on textarea "**********" at bounding box center [1178, 399] width 251 height 196
type textarea "**********"
click at [1272, 33] on span "Actions" at bounding box center [1282, 34] width 34 height 14
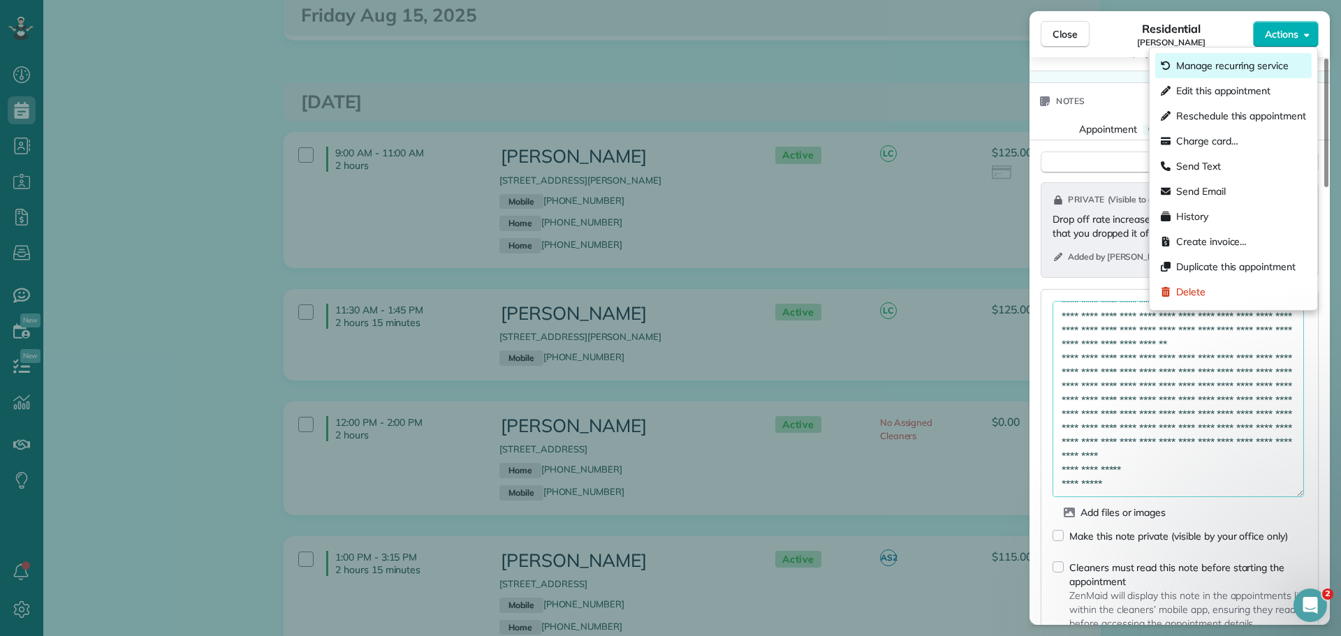
click at [1257, 59] on span "Manage recurring service" at bounding box center [1232, 66] width 112 height 14
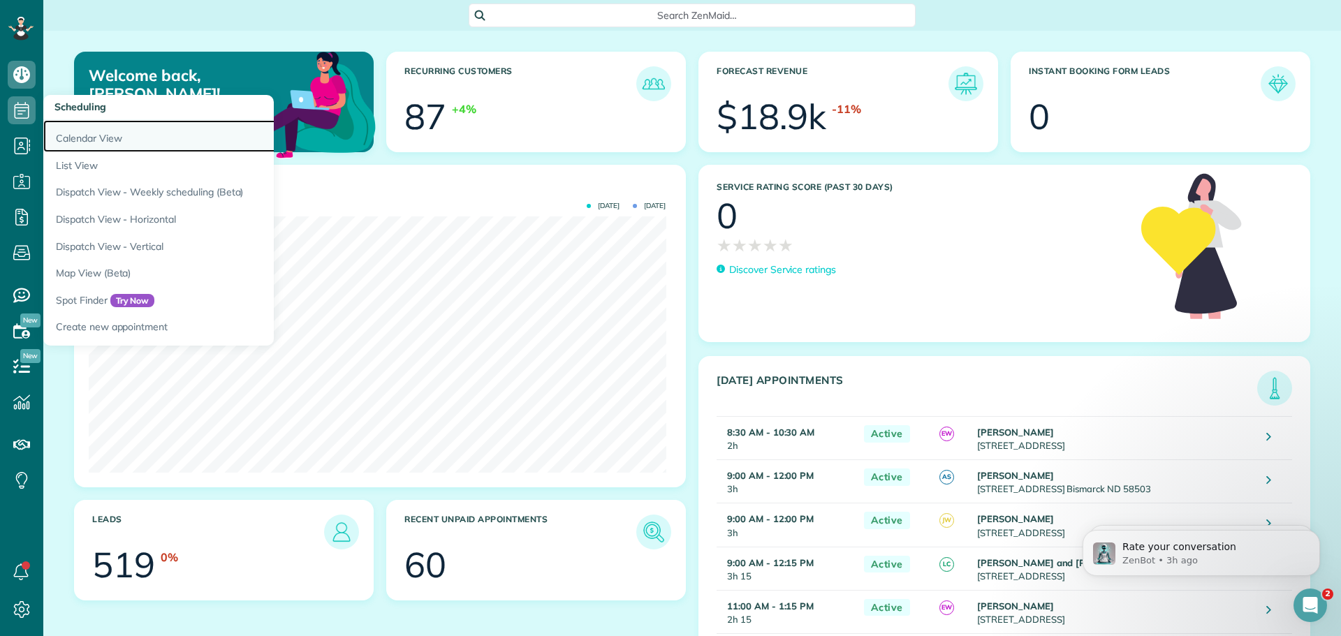
click at [87, 138] on link "Calendar View" at bounding box center [217, 136] width 349 height 32
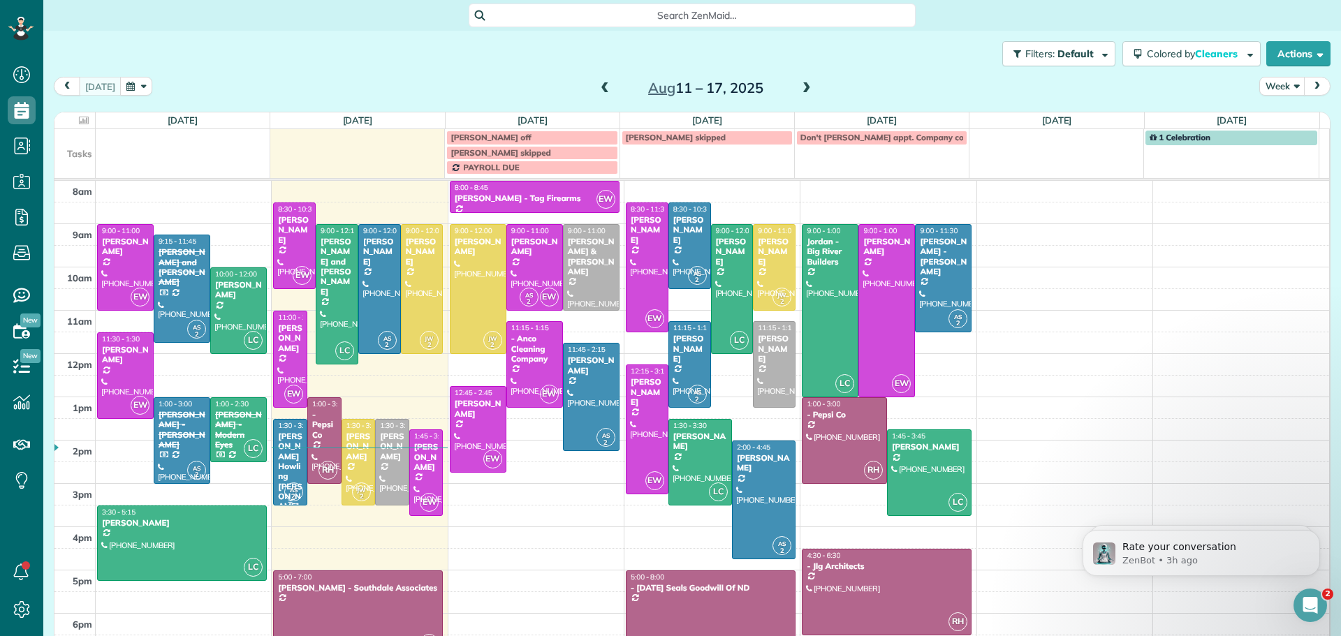
click at [282, 432] on div "[PERSON_NAME] Howling [PERSON_NAME]" at bounding box center [290, 472] width 26 height 80
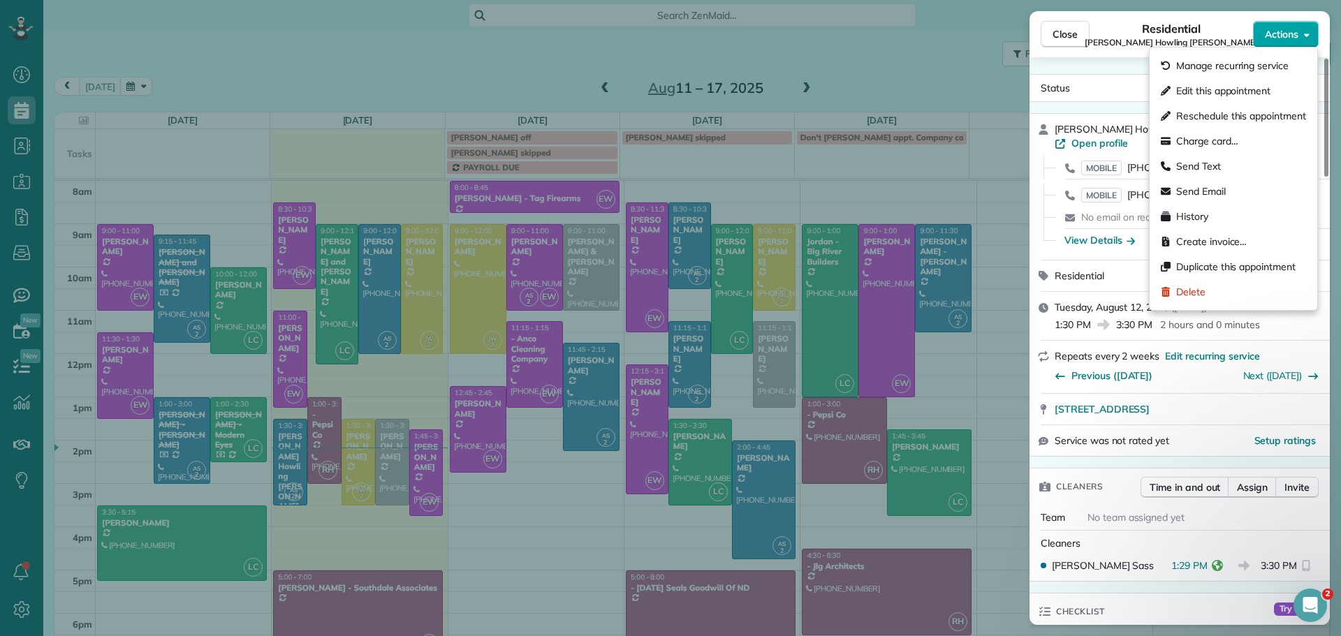
click at [1280, 32] on span "Actions" at bounding box center [1282, 34] width 34 height 14
click at [1213, 139] on span "Charge card…" at bounding box center [1207, 141] width 62 height 14
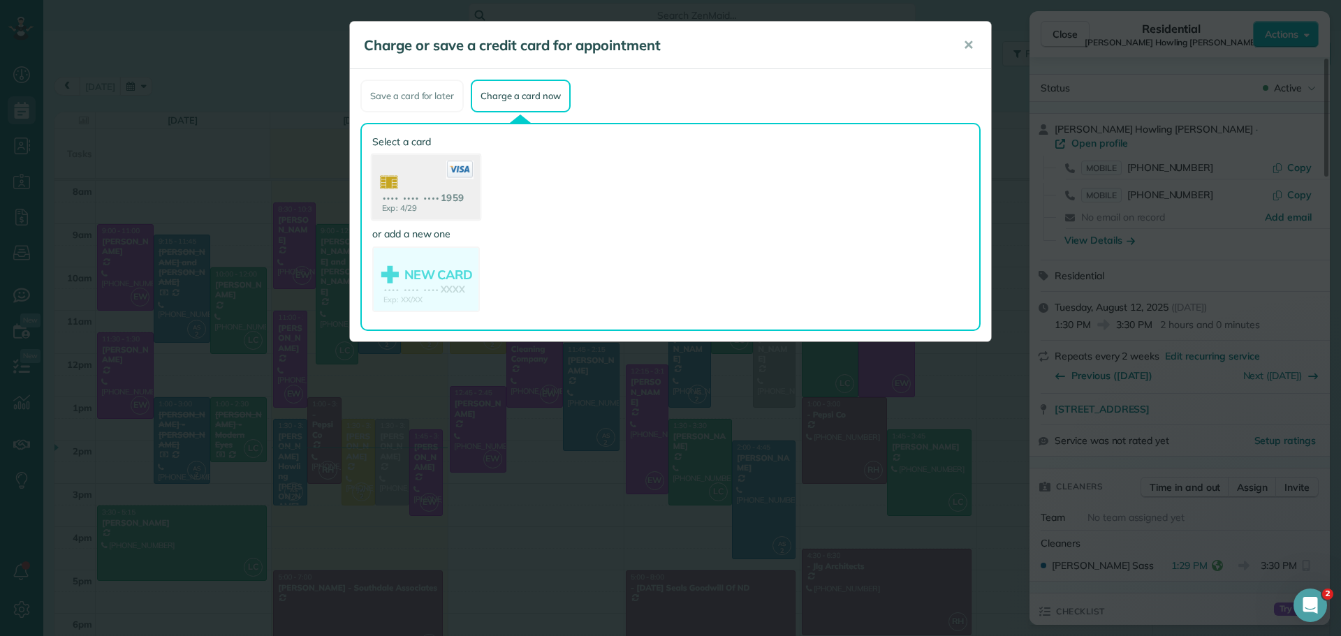
click at [430, 186] on use at bounding box center [426, 189] width 108 height 68
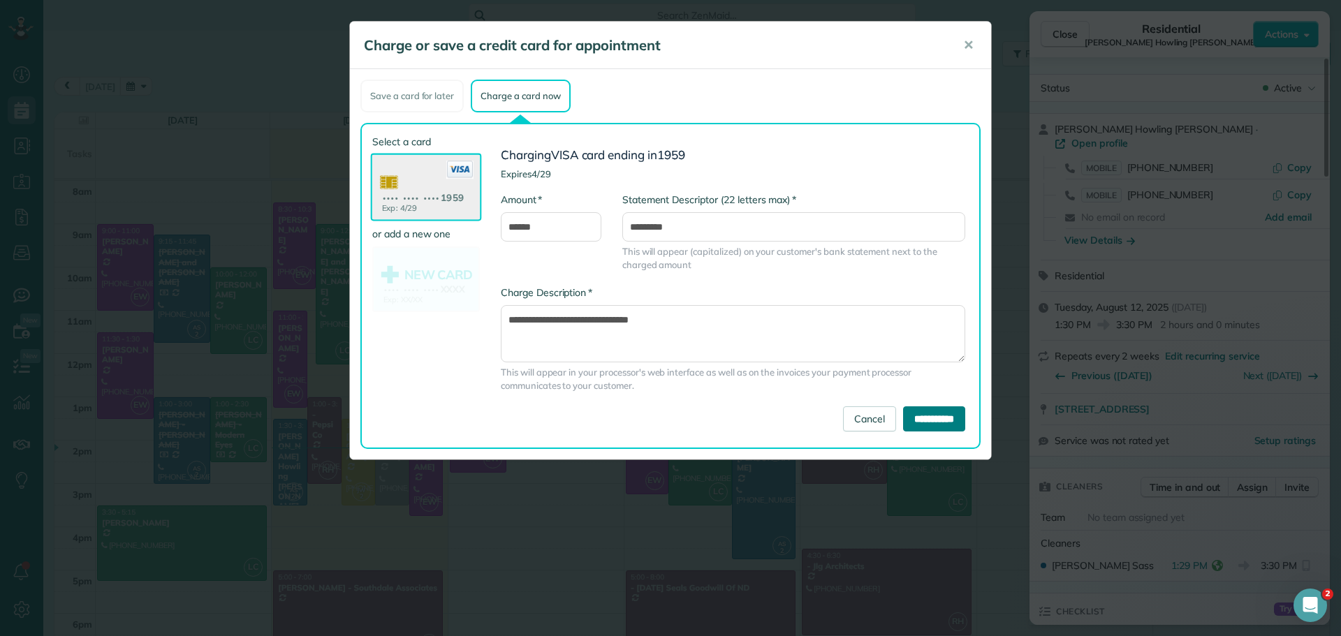
click at [920, 414] on input "**********" at bounding box center [934, 419] width 62 height 25
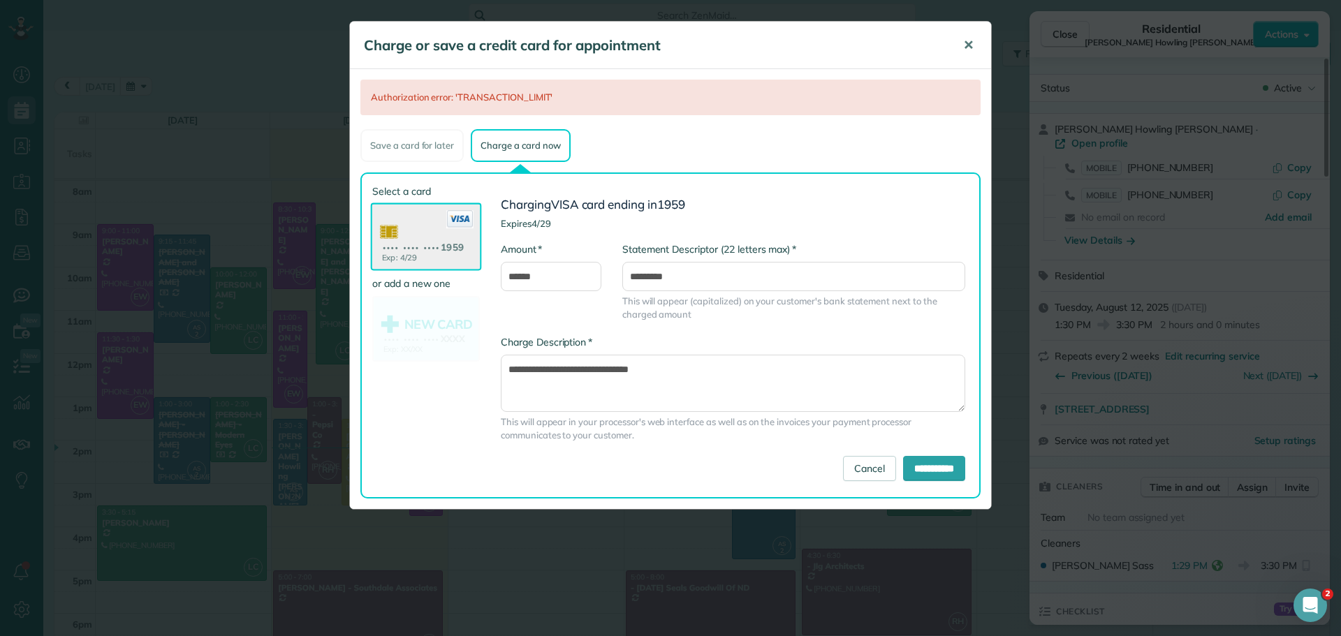
click at [966, 42] on span "✕" at bounding box center [968, 45] width 10 height 16
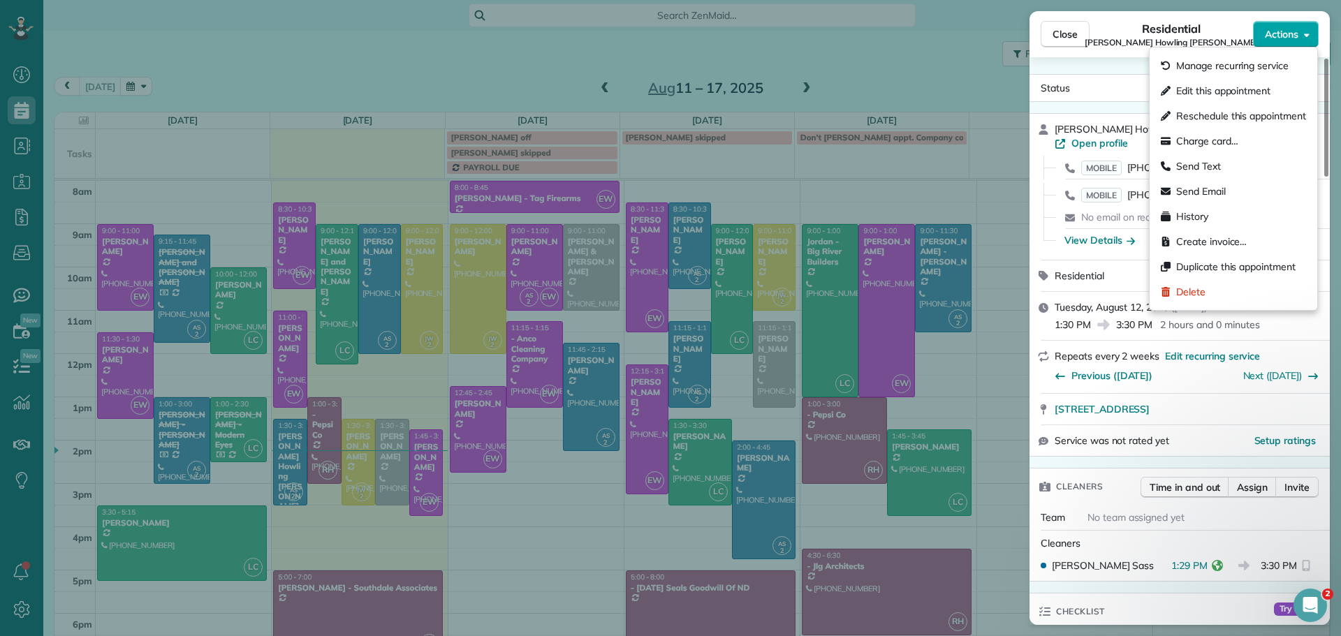
click at [1267, 28] on span "Actions" at bounding box center [1282, 34] width 34 height 14
click at [1188, 139] on span "Charge card…" at bounding box center [1207, 141] width 62 height 14
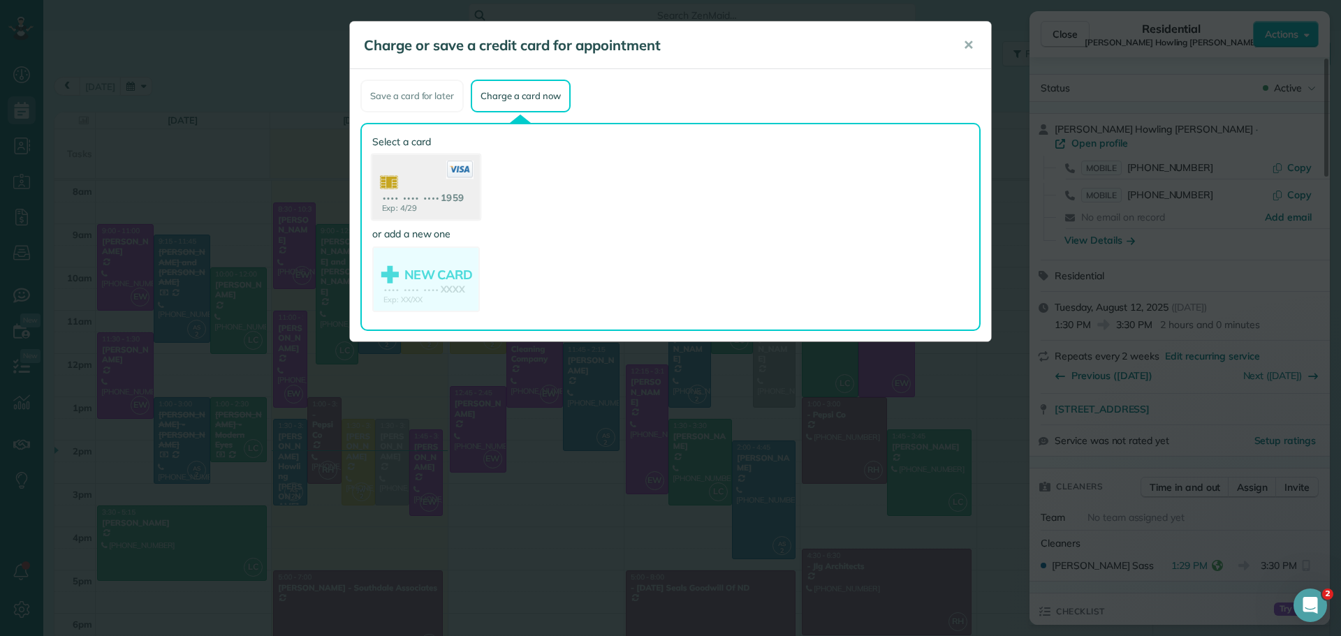
click at [416, 191] on use at bounding box center [426, 189] width 108 height 68
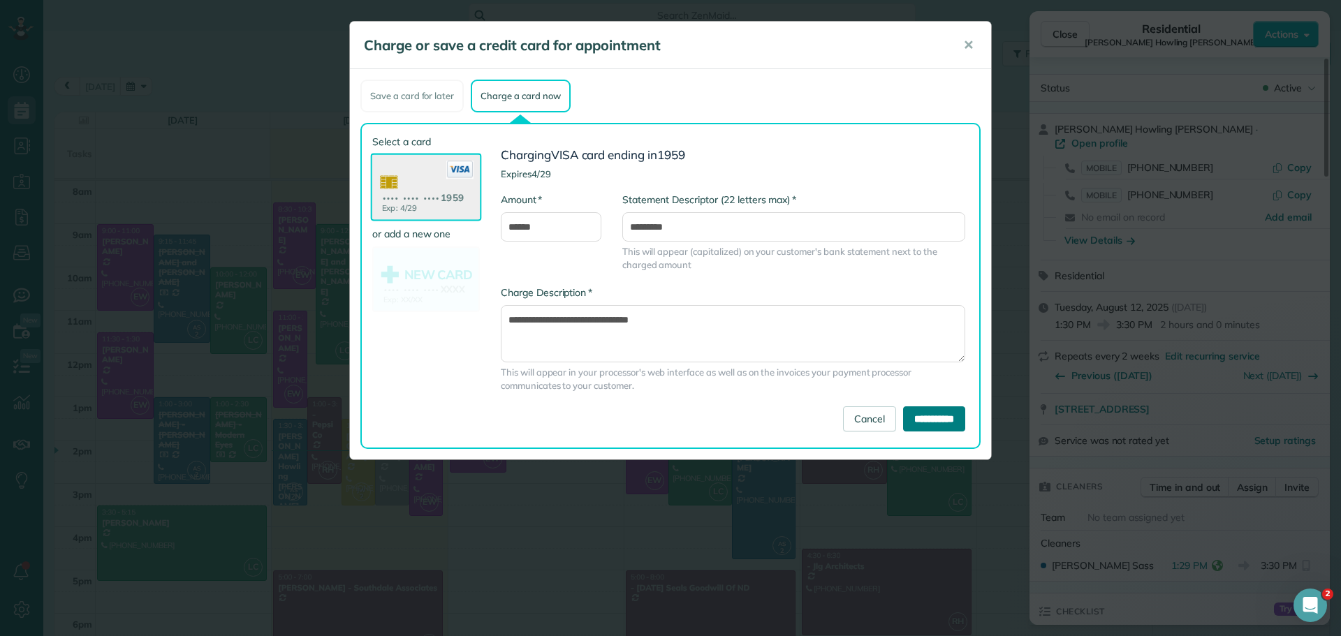
click at [912, 417] on input "**********" at bounding box center [934, 419] width 62 height 25
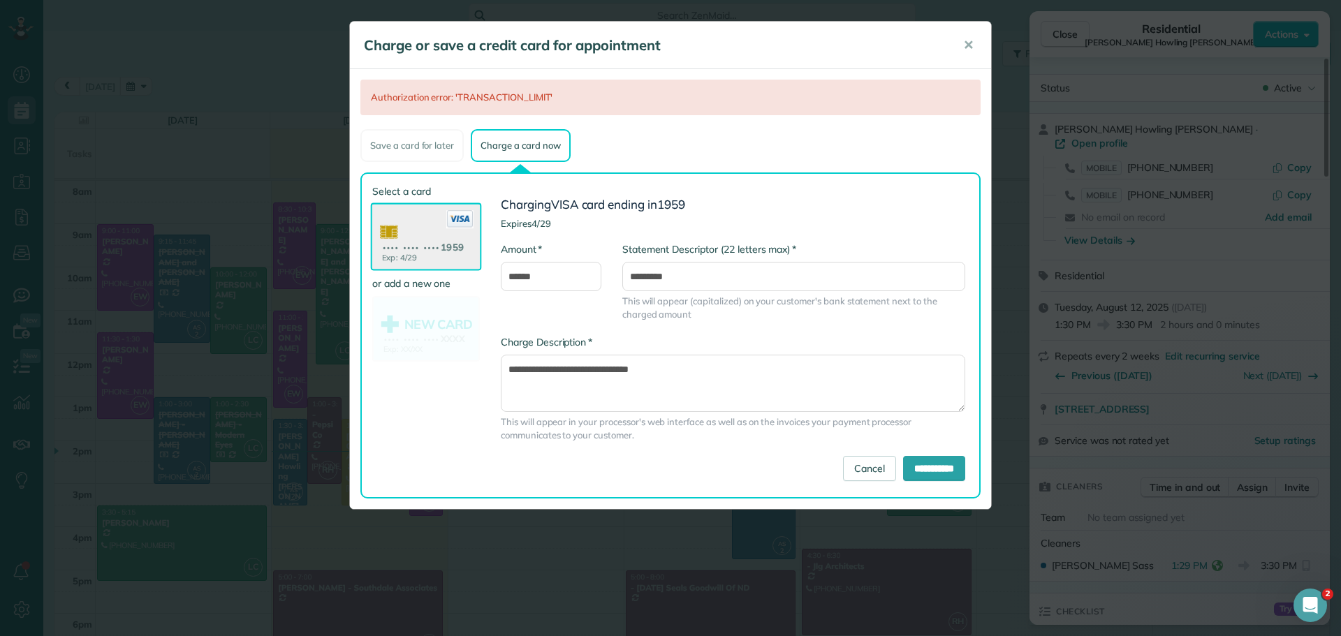
click at [967, 41] on span "✕" at bounding box center [968, 45] width 10 height 16
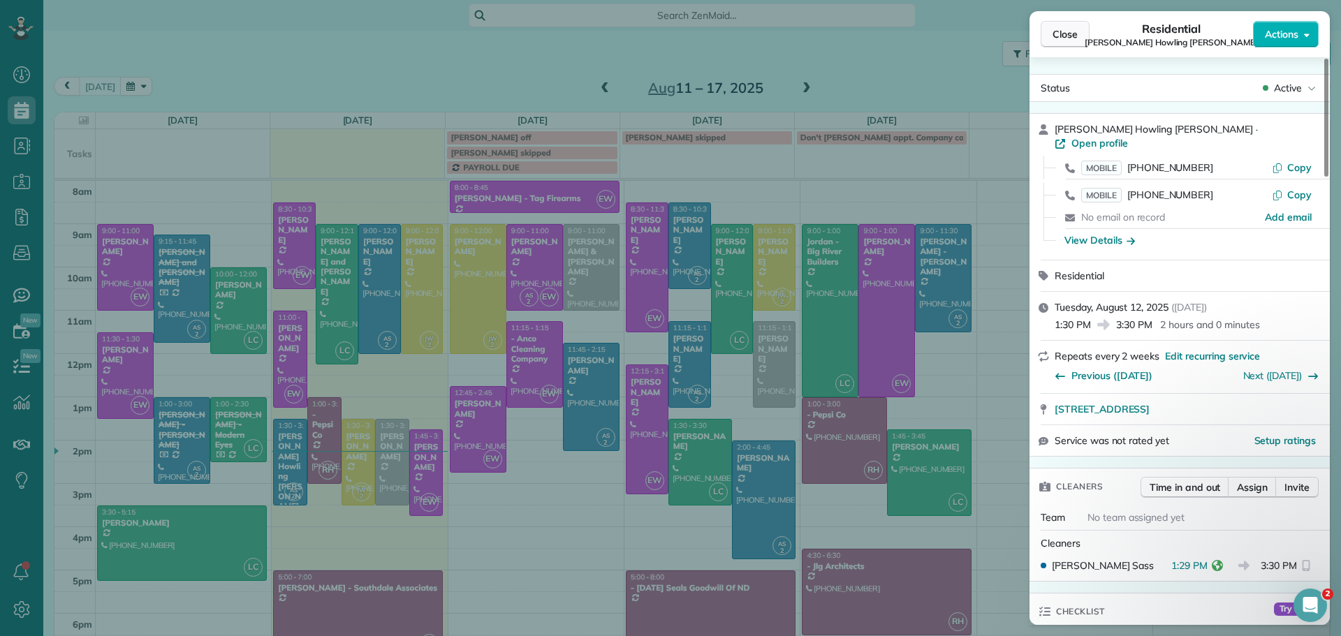
click at [1049, 29] on button "Close" at bounding box center [1065, 34] width 49 height 27
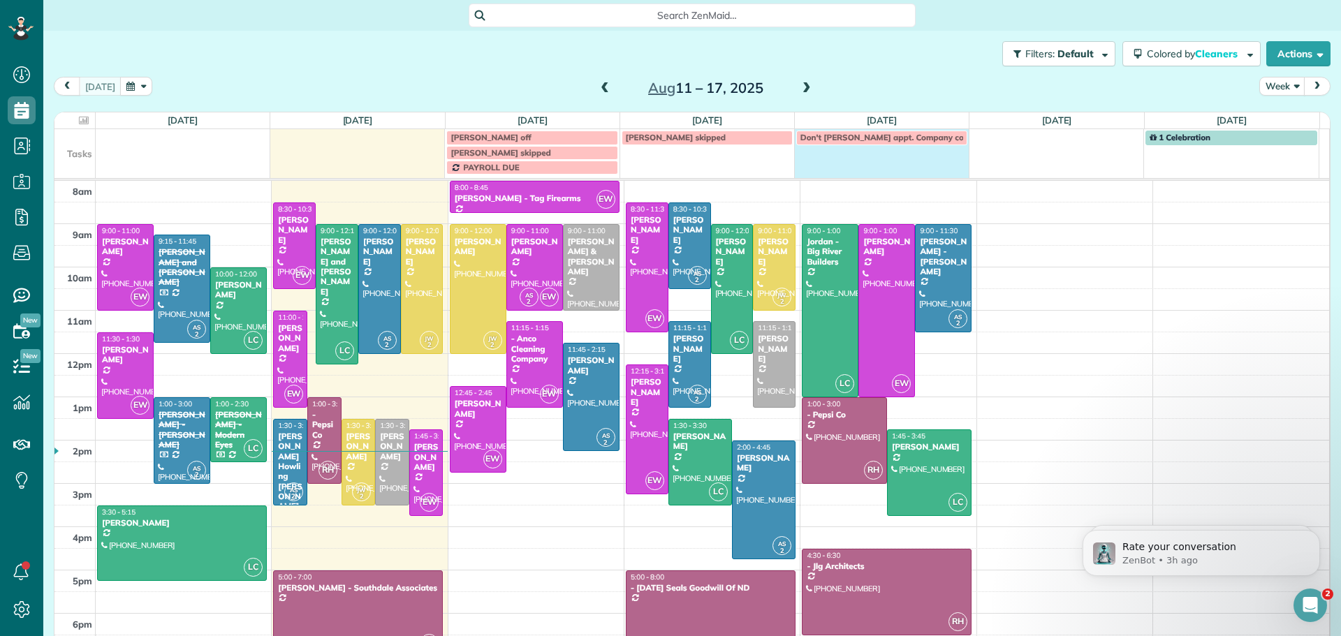
click at [820, 161] on td "Don't [PERSON_NAME] appt. Company coming" at bounding box center [881, 151] width 175 height 45
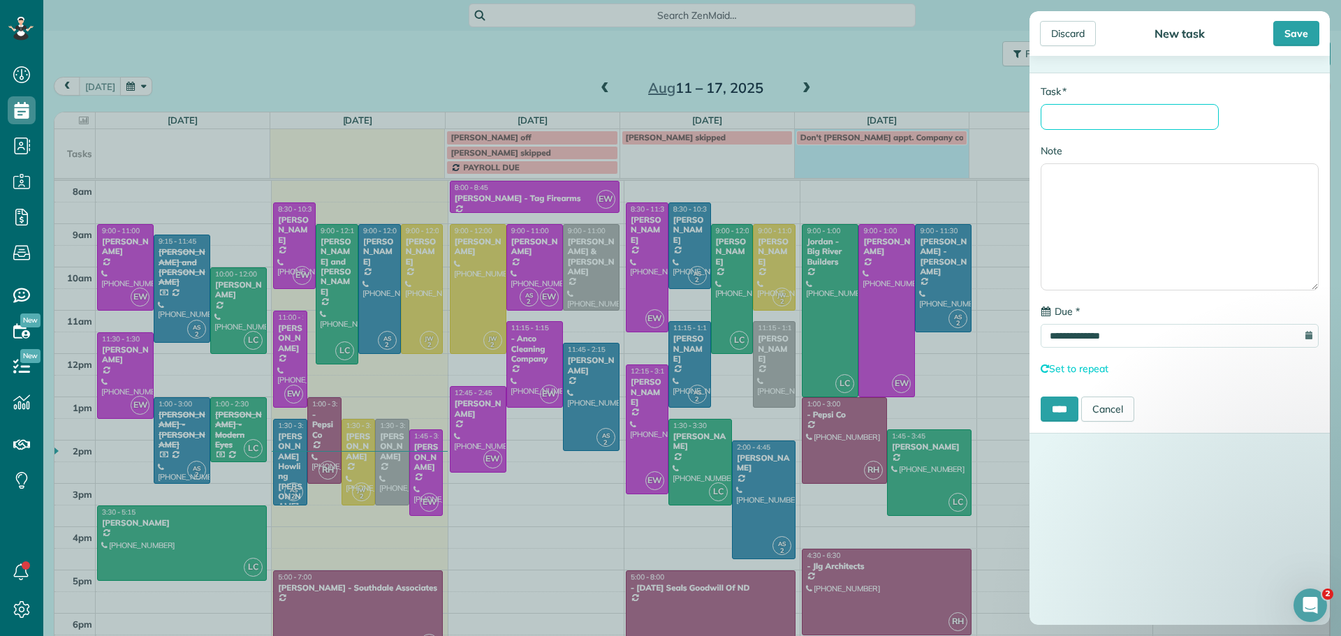
click at [1079, 124] on input "* Task" at bounding box center [1130, 117] width 178 height 26
type input "**********"
click at [1288, 27] on div "Save" at bounding box center [1296, 33] width 46 height 25
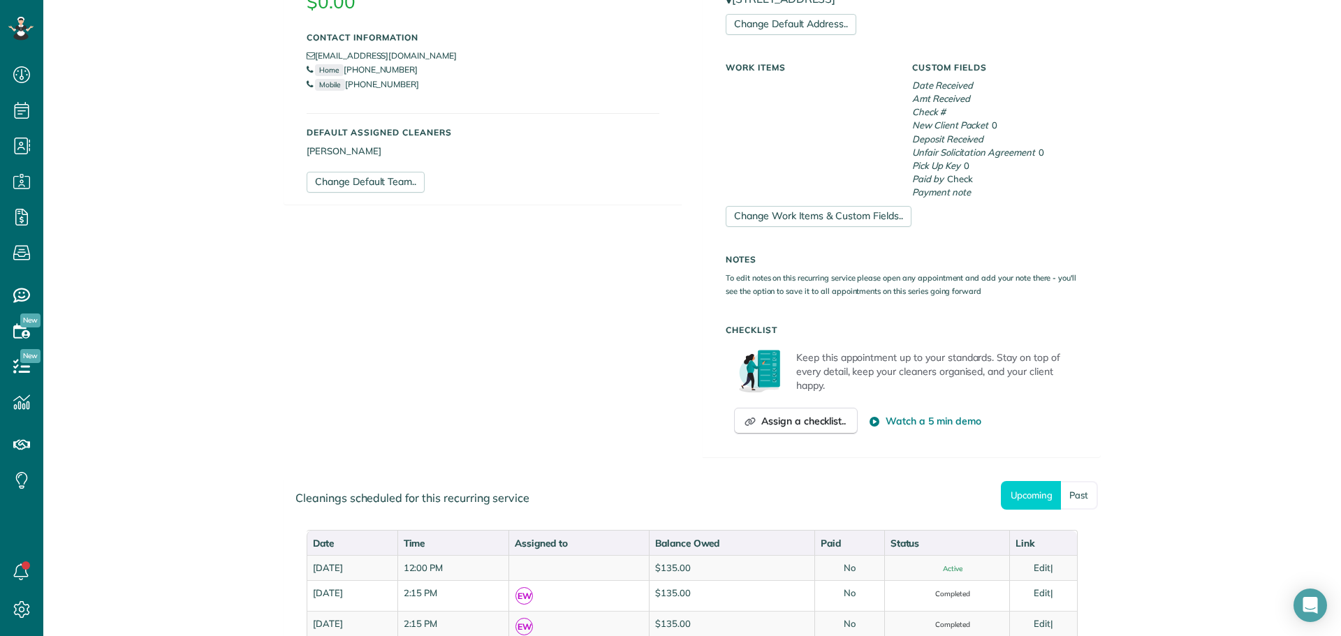
scroll to position [559, 0]
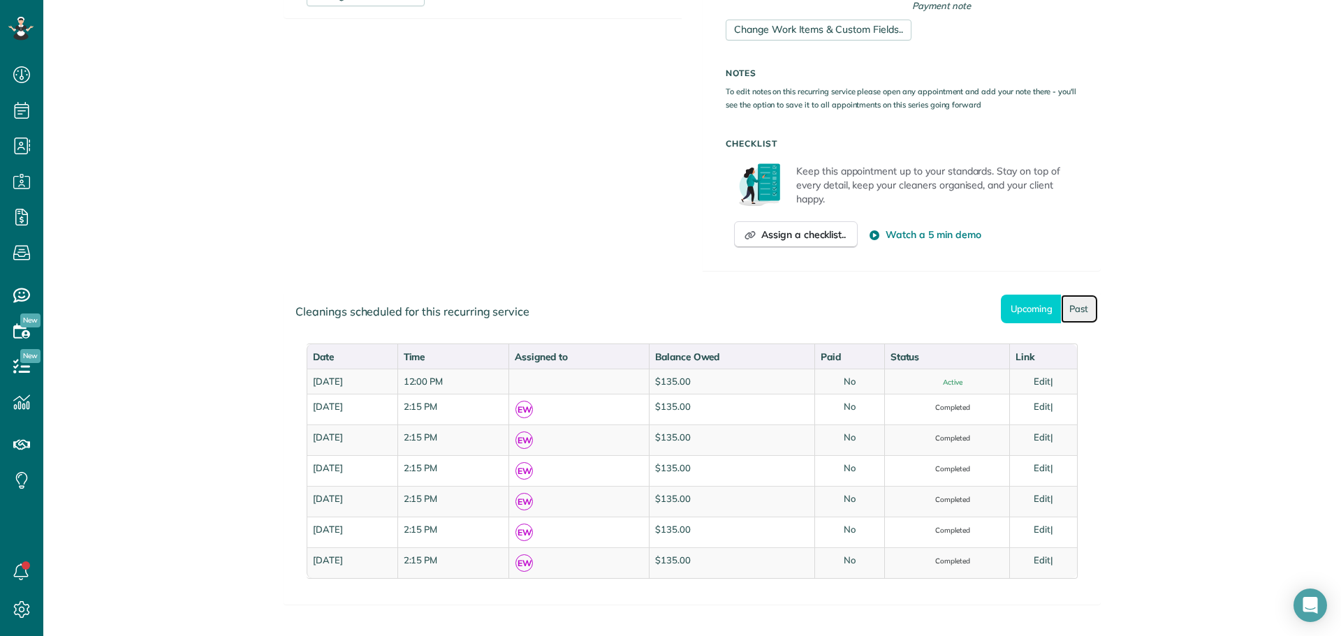
click at [1074, 307] on link "Past" at bounding box center [1079, 309] width 37 height 29
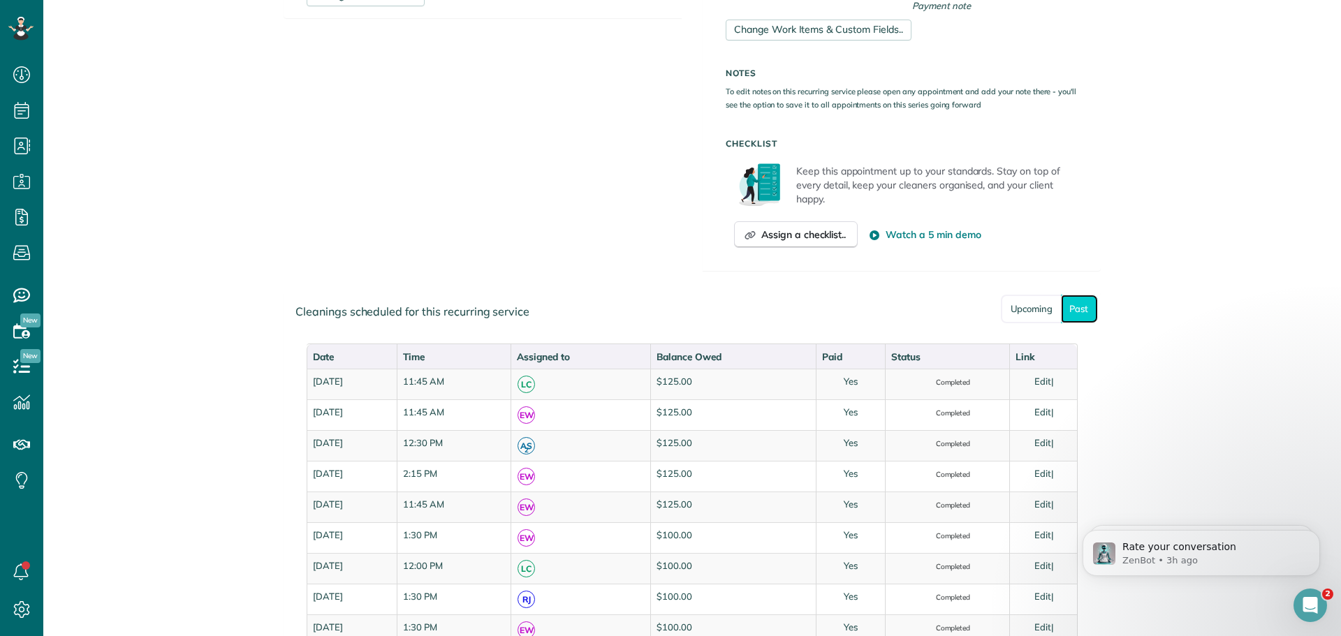
scroll to position [0, 0]
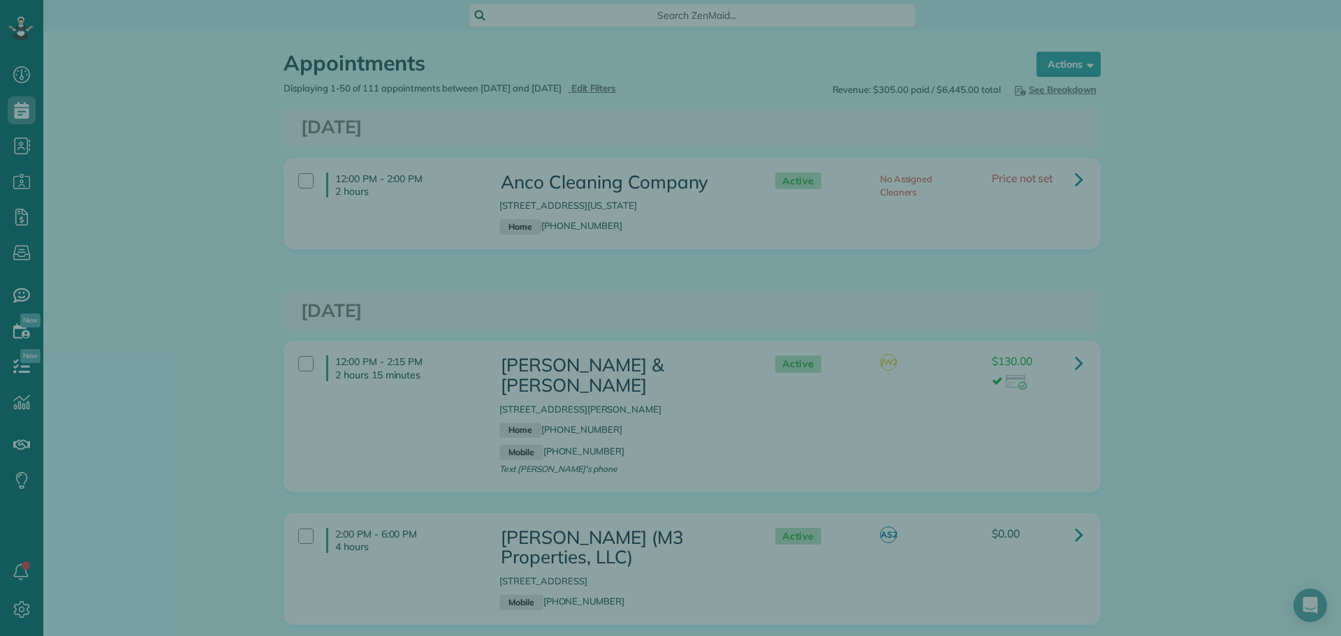
scroll to position [6, 6]
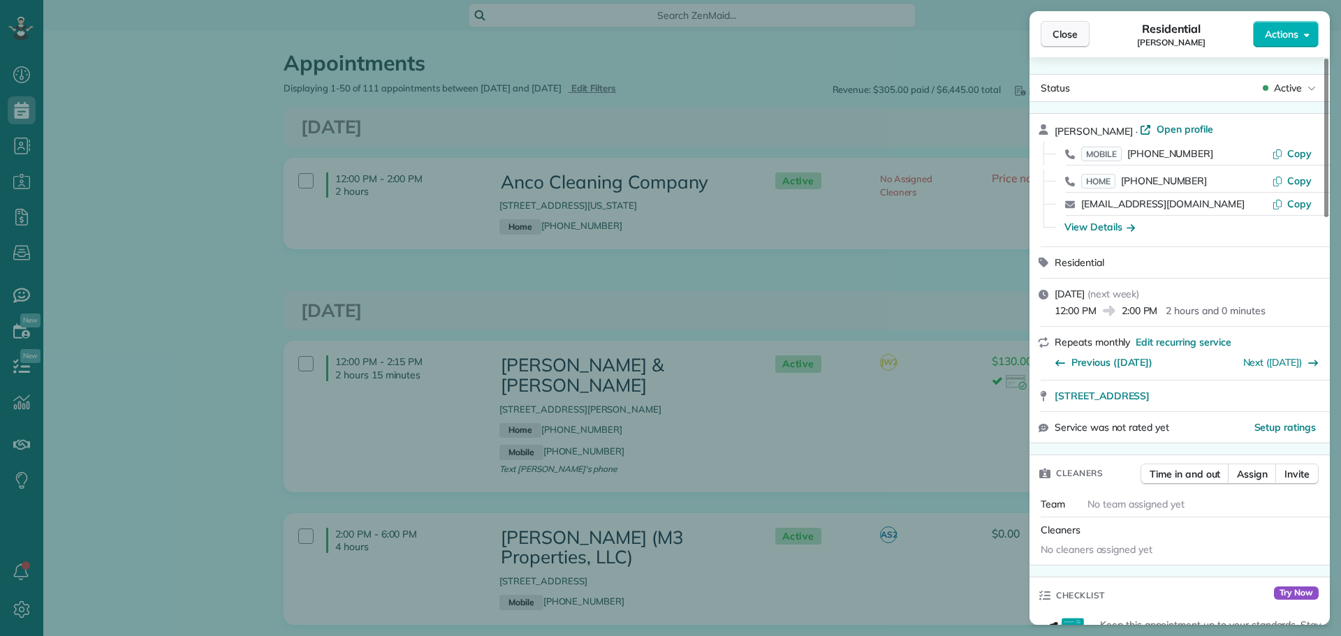
click at [1067, 34] on span "Close" at bounding box center [1065, 34] width 25 height 14
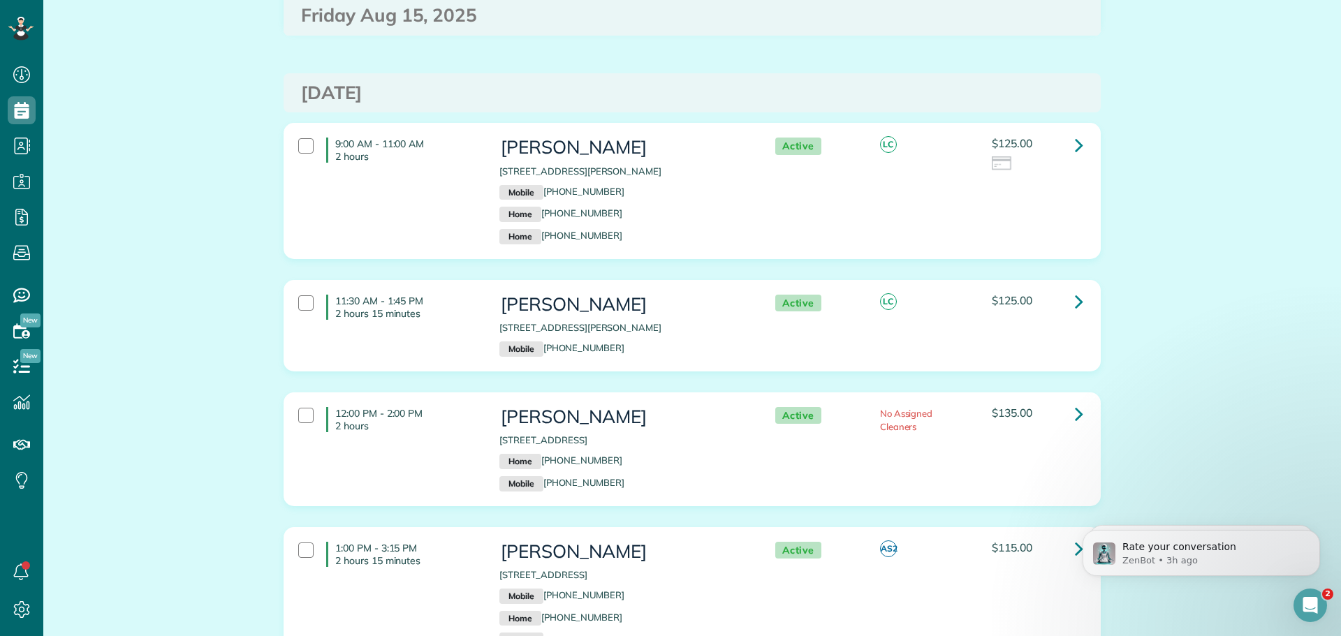
scroll to position [6287, 0]
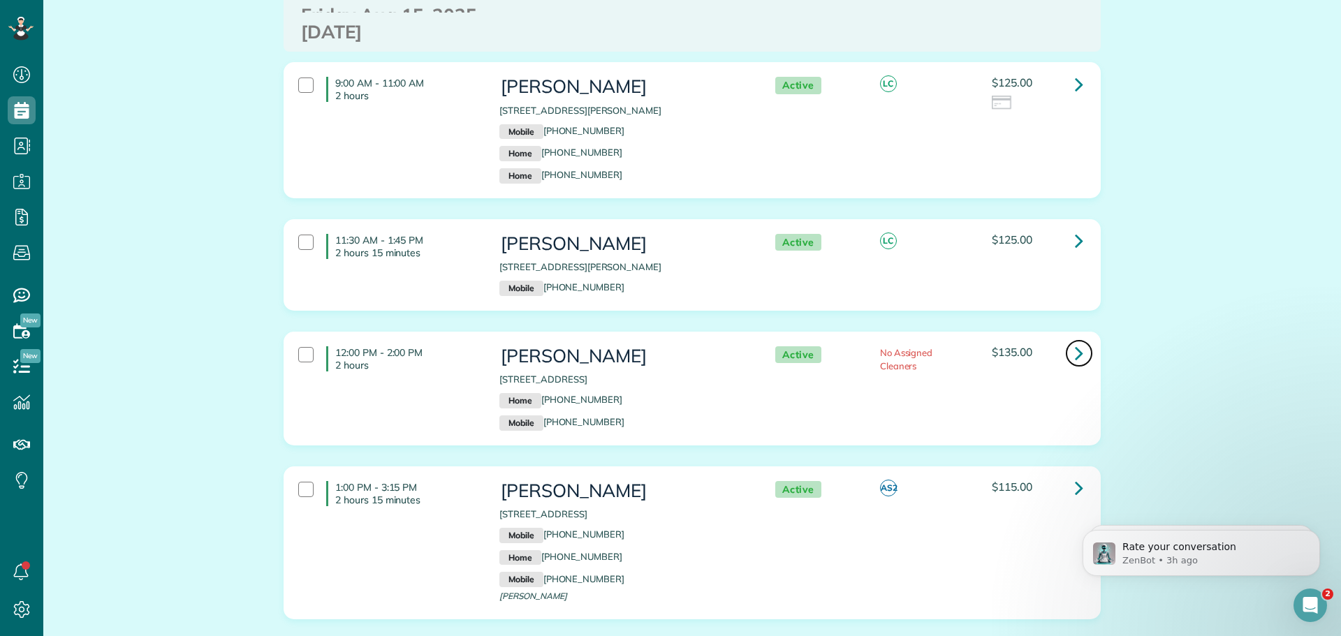
click at [1075, 341] on icon at bounding box center [1079, 353] width 8 height 24
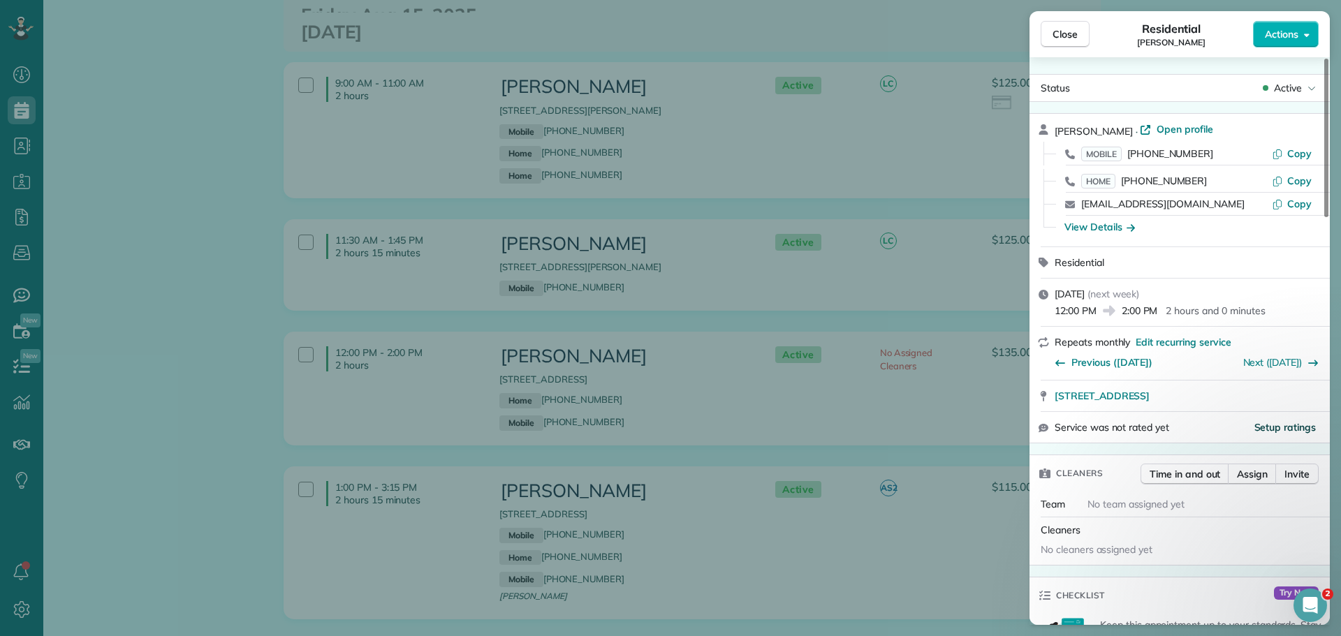
scroll to position [559, 0]
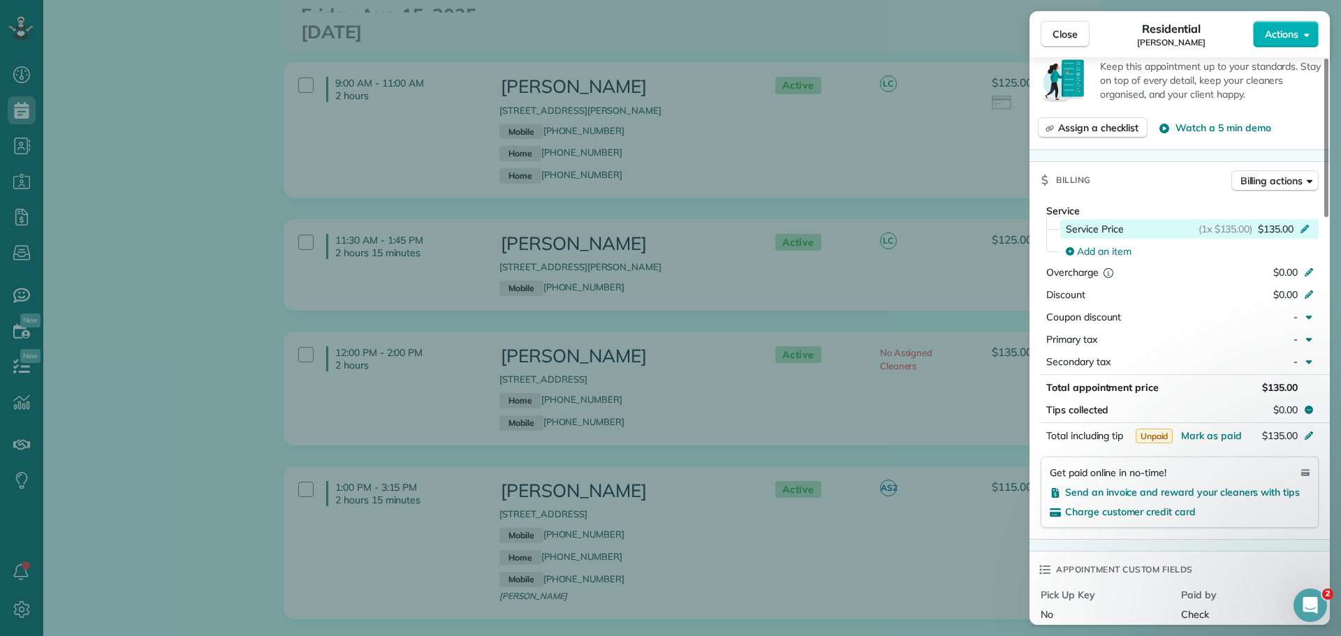
click at [1308, 228] on icon at bounding box center [1304, 227] width 11 height 11
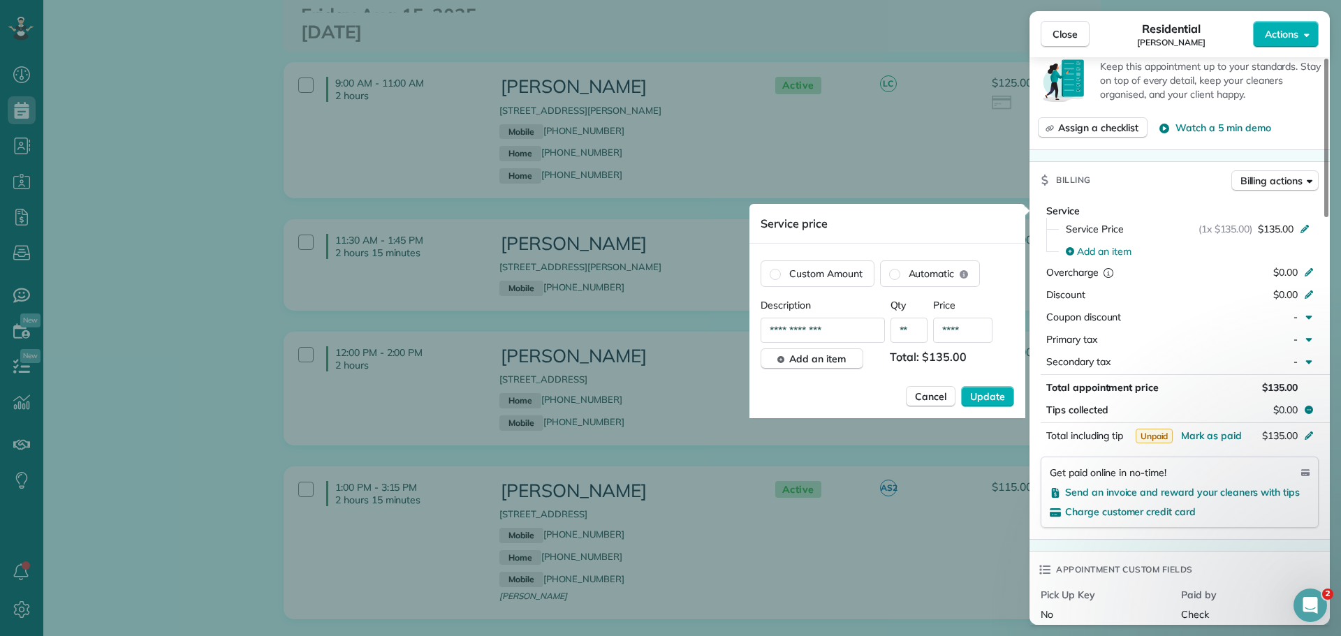
click at [958, 332] on input "****" at bounding box center [962, 330] width 59 height 25
click at [958, 331] on input "****" at bounding box center [962, 330] width 59 height 25
type input "****"
click at [981, 398] on span "Update" at bounding box center [987, 397] width 35 height 14
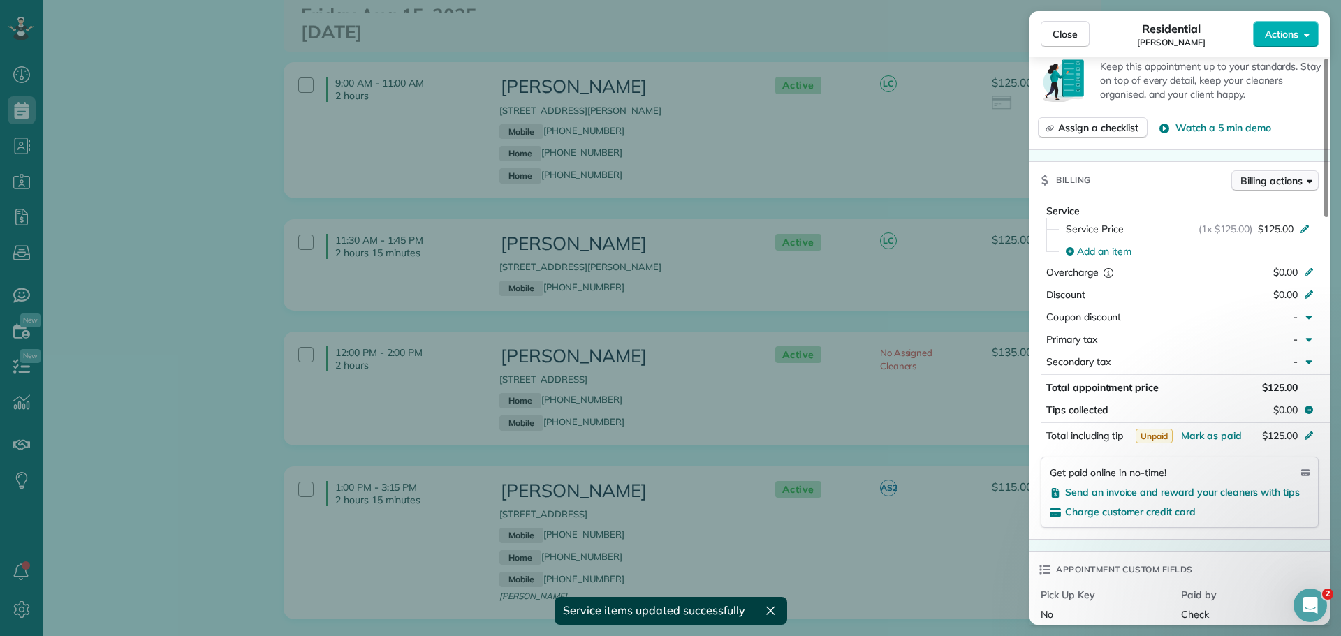
click at [1275, 189] on button "Billing actions" at bounding box center [1275, 180] width 87 height 21
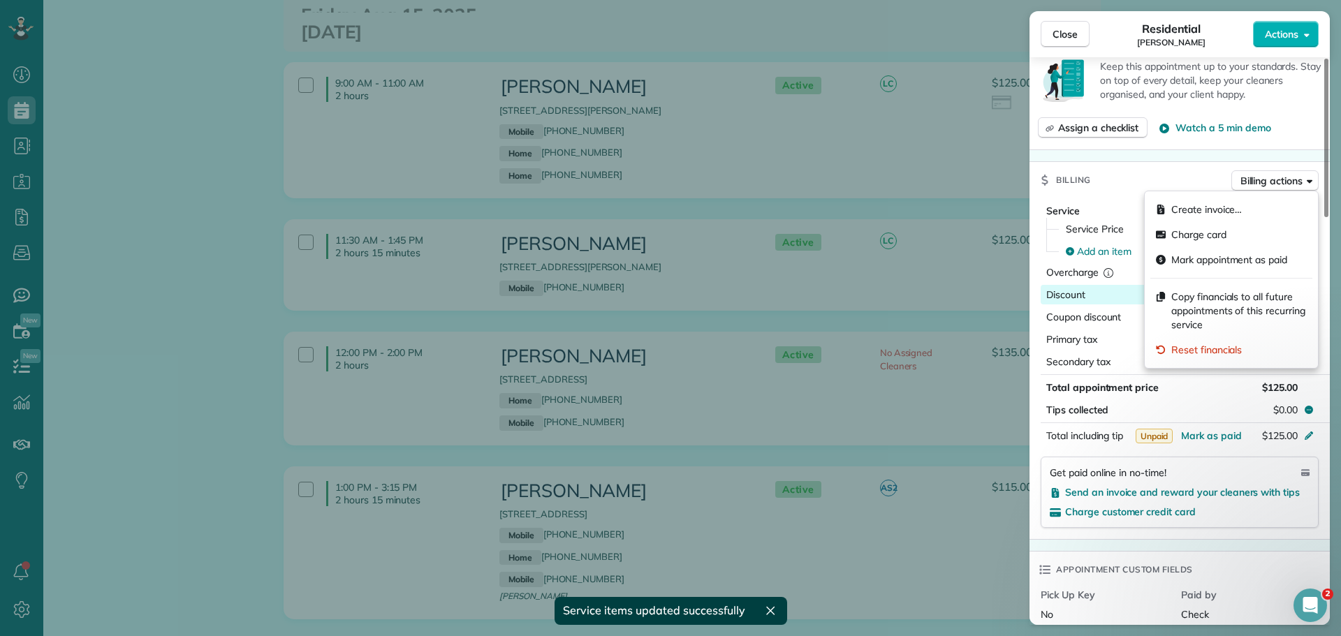
click at [1226, 296] on span "Copy financials to all future appointments of this recurring service" at bounding box center [1239, 311] width 136 height 42
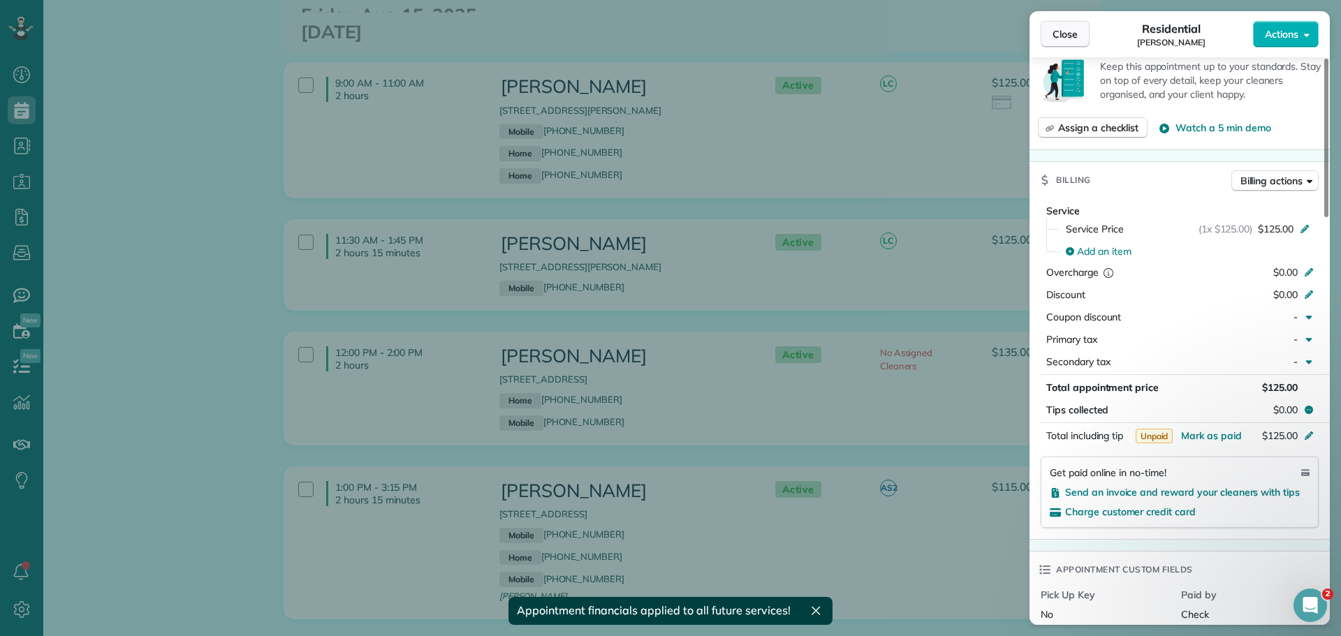
click at [1072, 38] on span "Close" at bounding box center [1065, 34] width 25 height 14
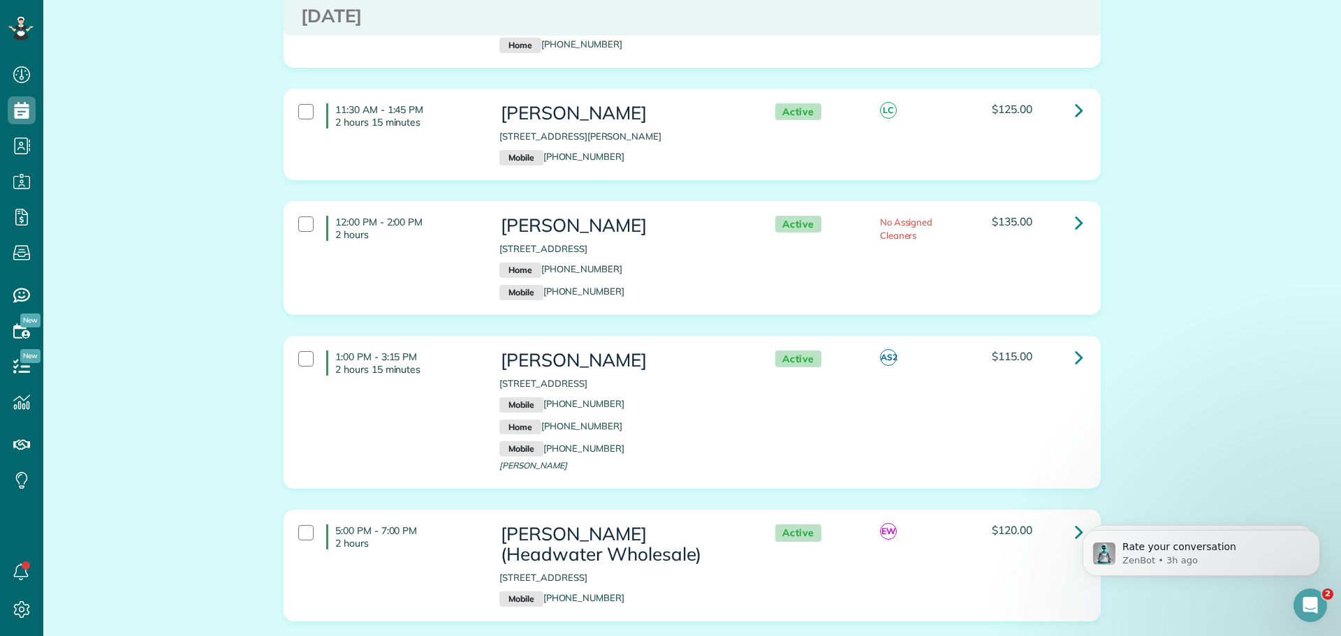
scroll to position [6441, 0]
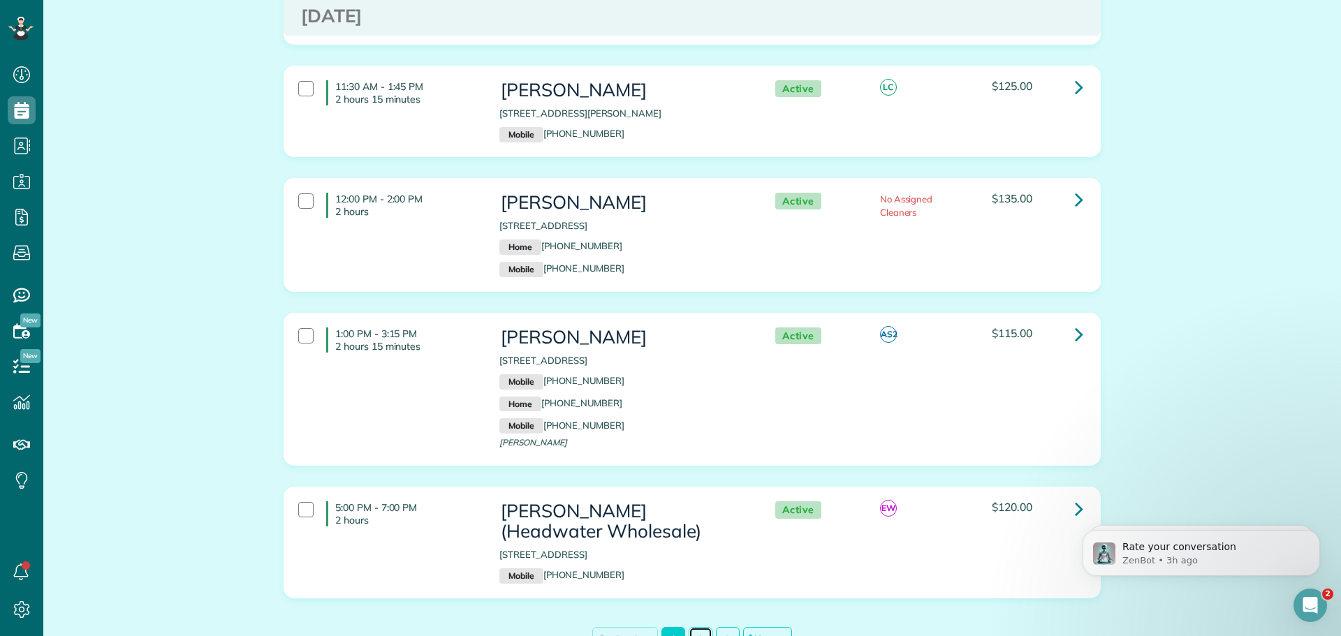
click at [699, 627] on link "2" at bounding box center [701, 639] width 24 height 24
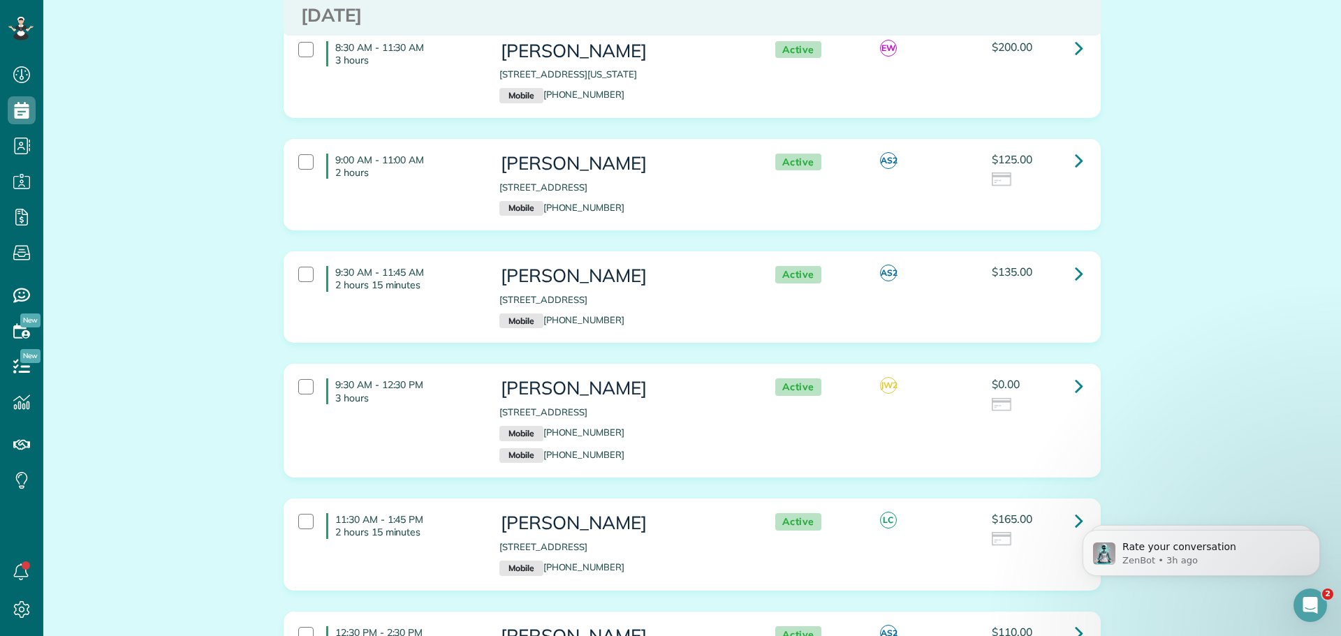
scroll to position [1956, 0]
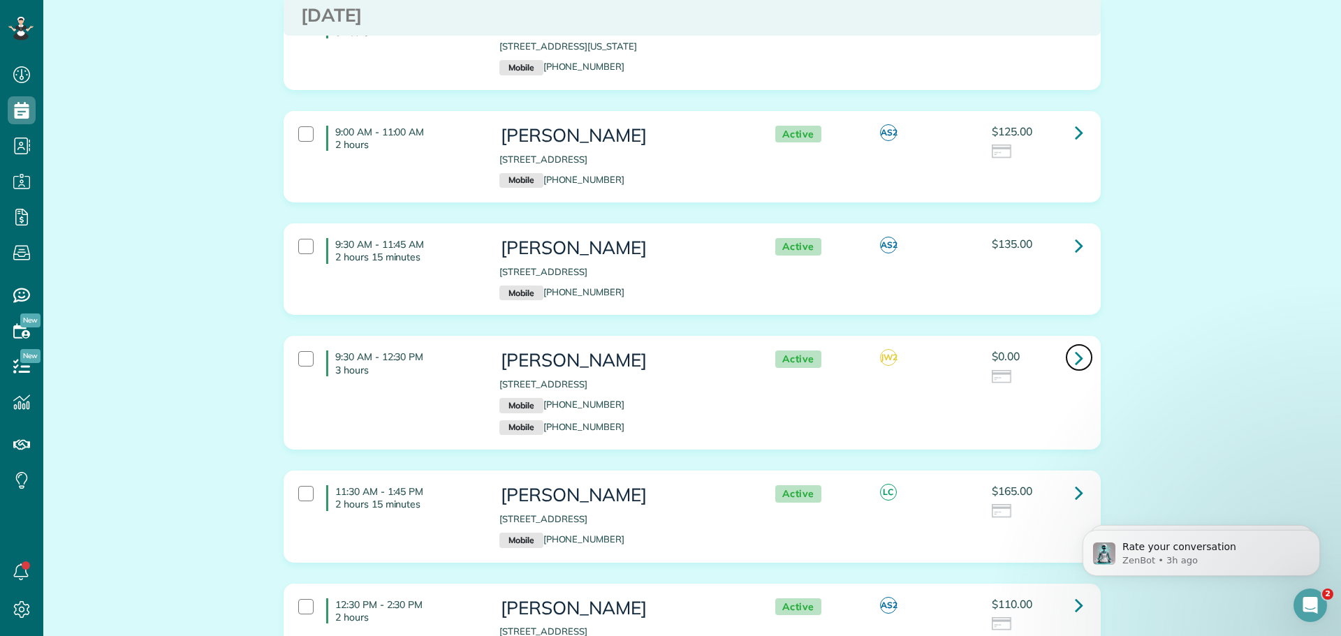
click at [1075, 346] on icon at bounding box center [1079, 358] width 8 height 24
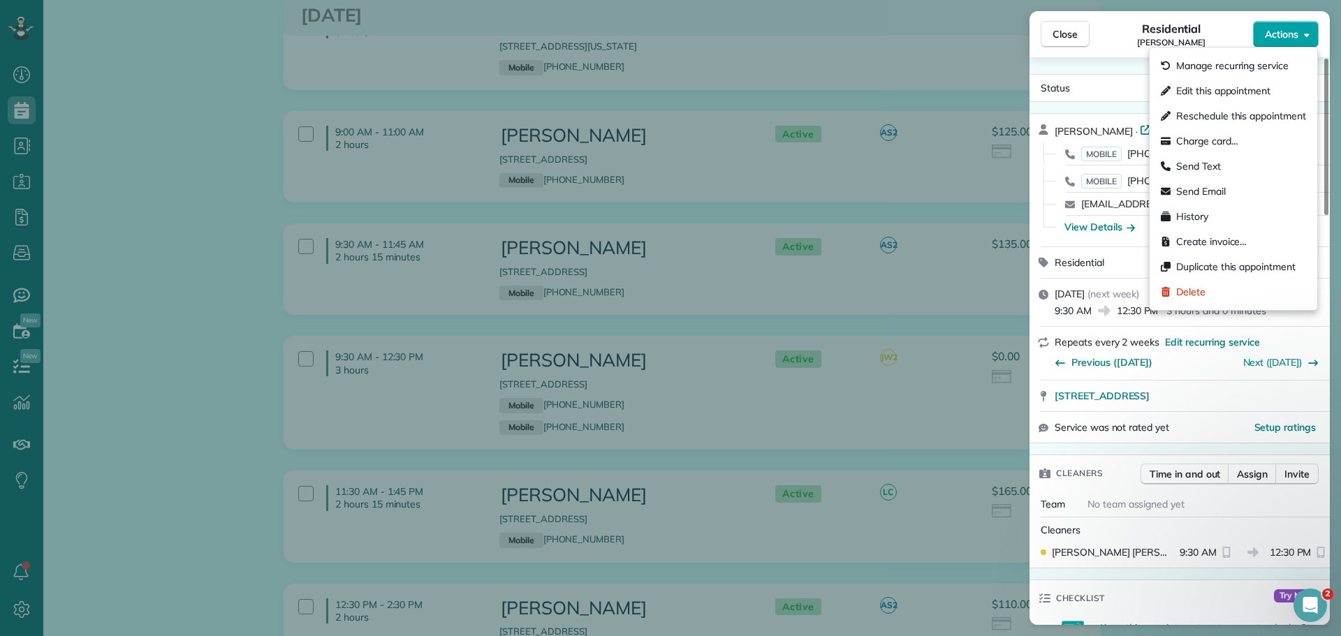
click at [1282, 31] on span "Actions" at bounding box center [1282, 34] width 34 height 14
click at [1270, 65] on span "Manage recurring service" at bounding box center [1232, 66] width 112 height 14
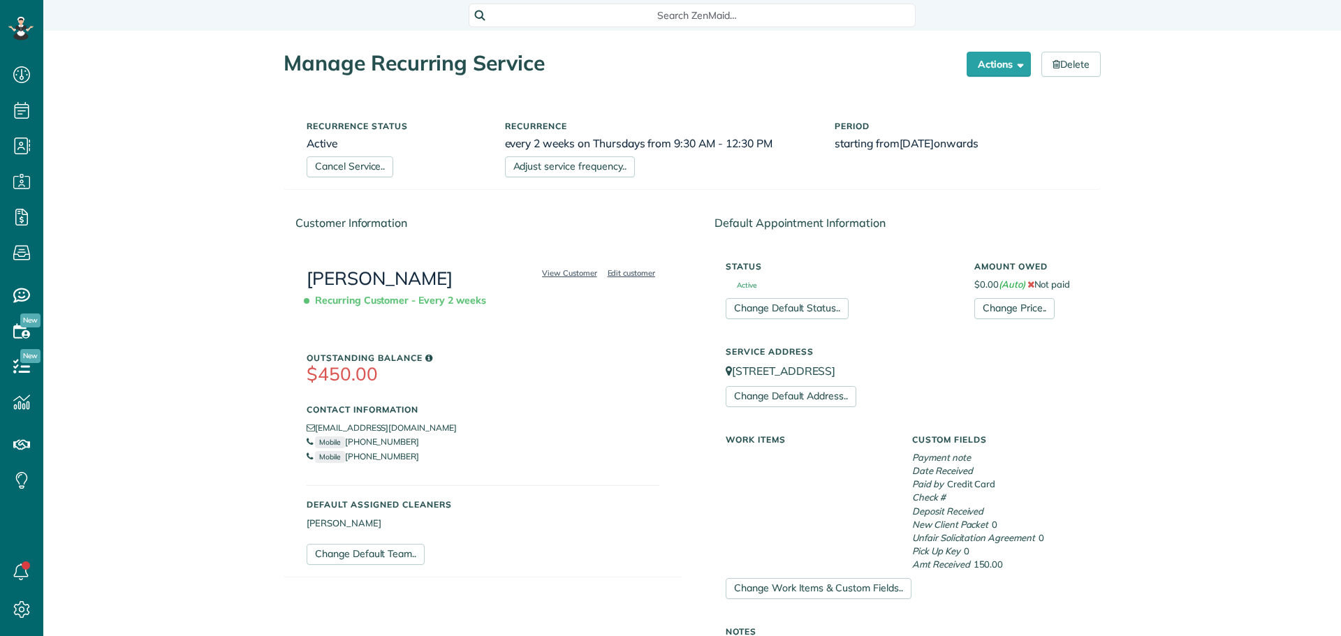
scroll to position [349, 0]
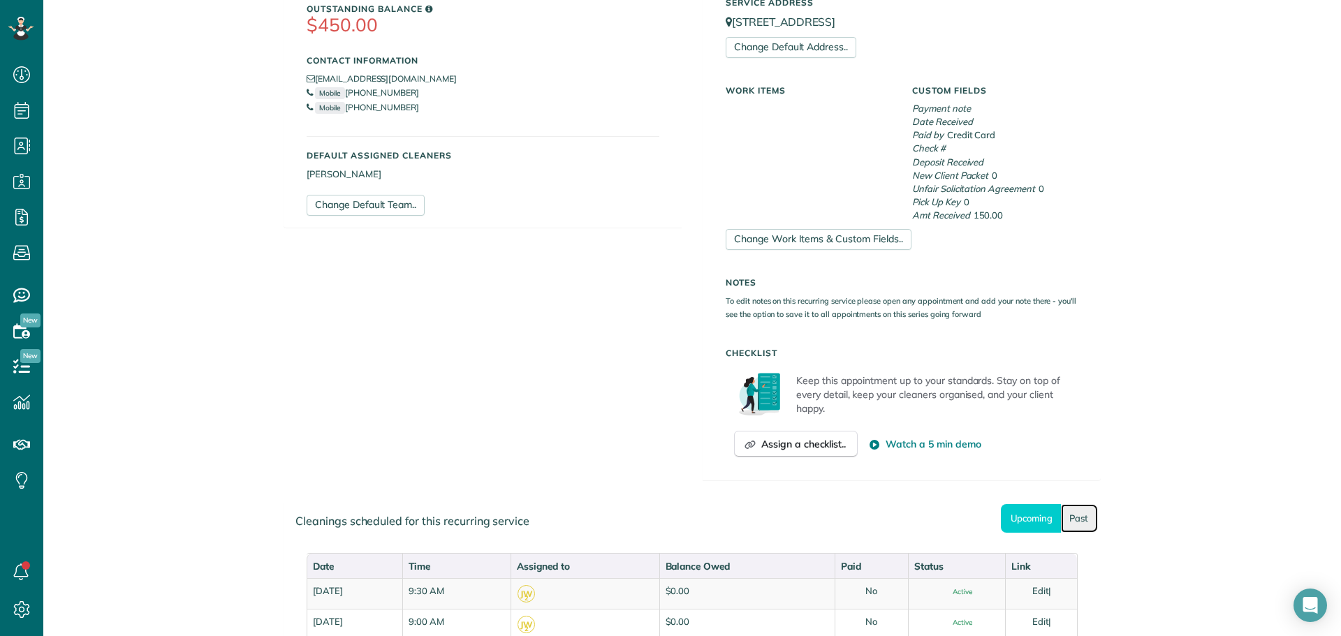
click at [1071, 516] on link "Past" at bounding box center [1079, 518] width 37 height 29
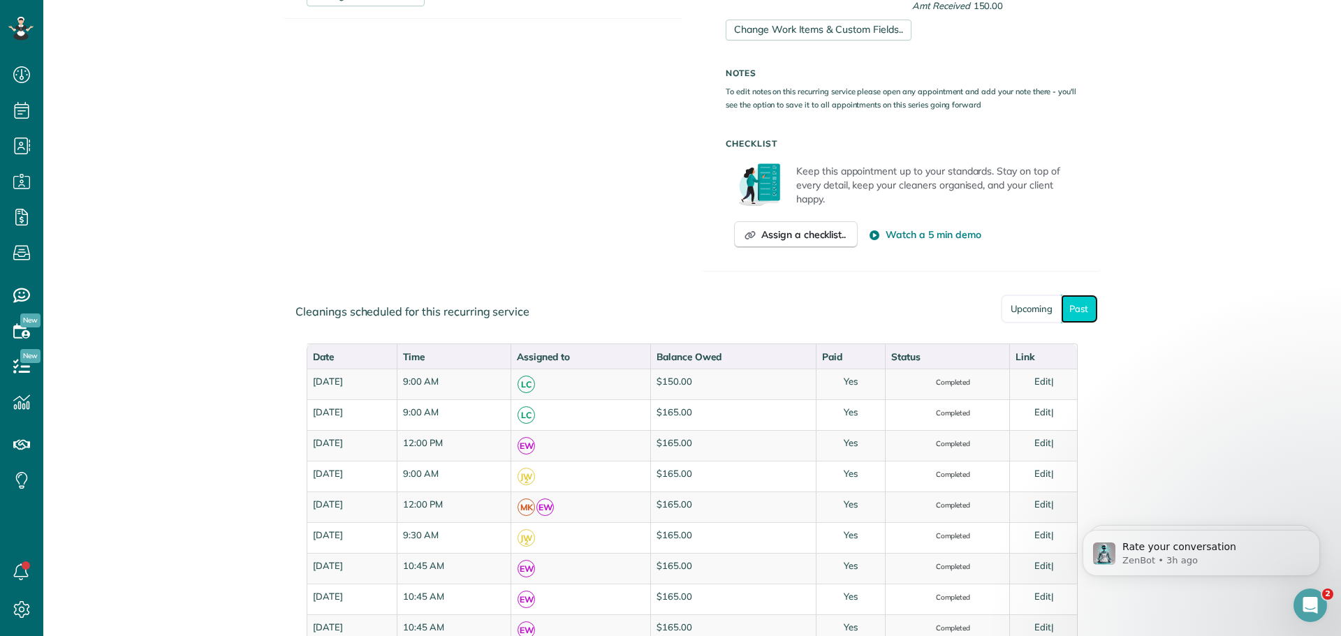
scroll to position [0, 0]
click at [1034, 307] on link "Upcoming" at bounding box center [1031, 309] width 60 height 29
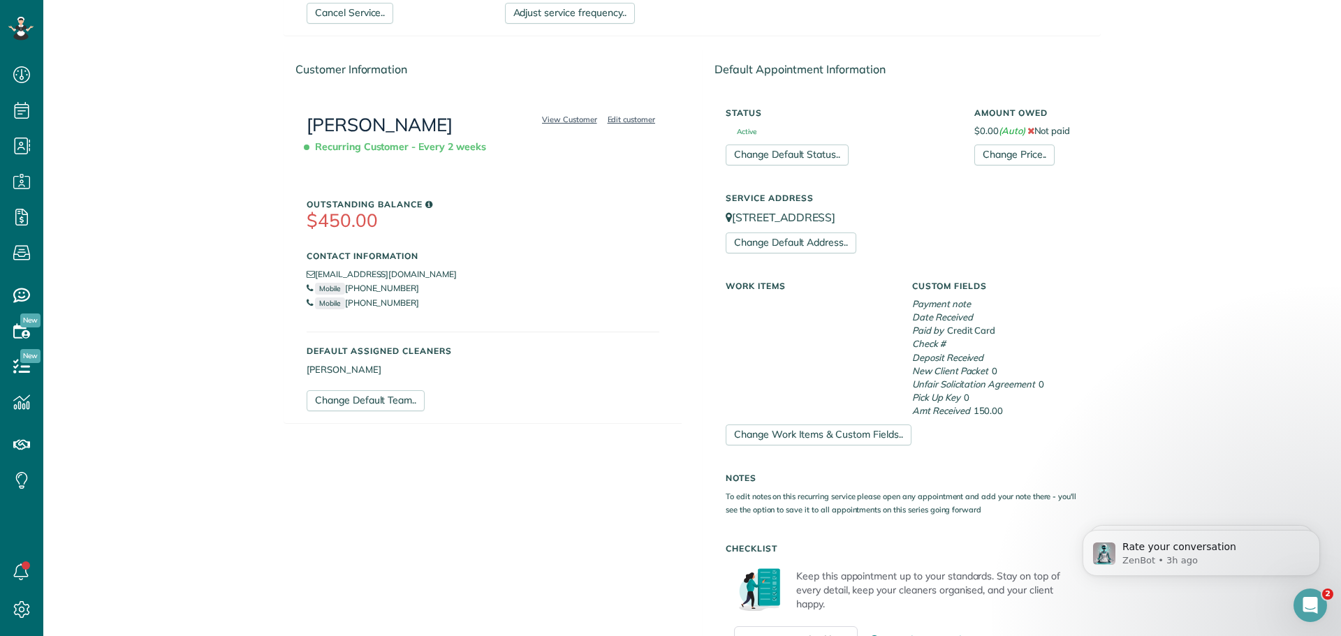
scroll to position [140, 0]
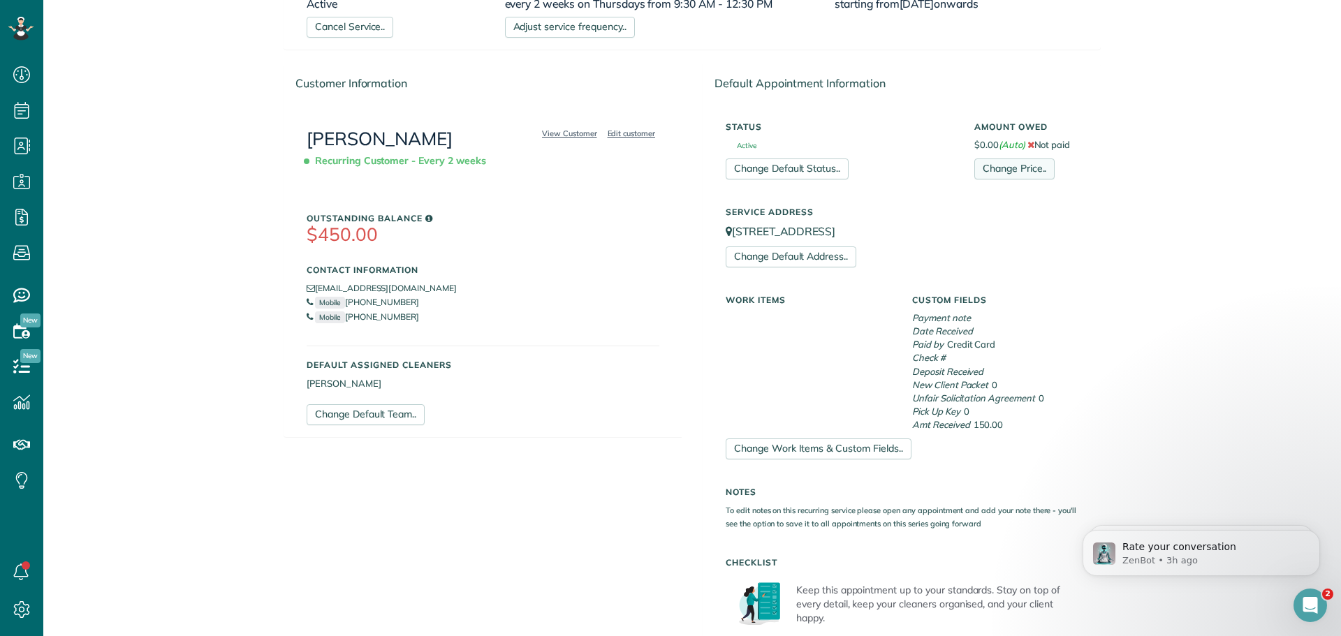
click at [1013, 170] on link "Change Price.." at bounding box center [1014, 169] width 80 height 21
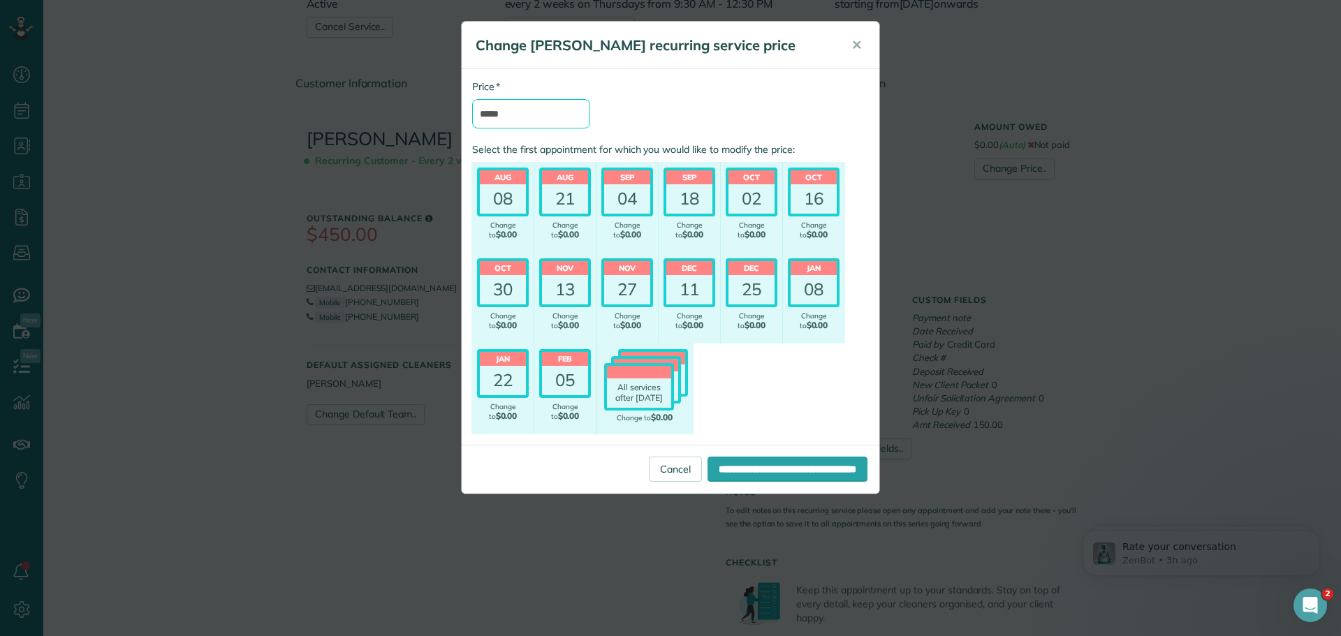
click at [541, 112] on input "*****" at bounding box center [531, 113] width 118 height 29
type input "*******"
click at [570, 185] on div "21" at bounding box center [565, 198] width 46 height 29
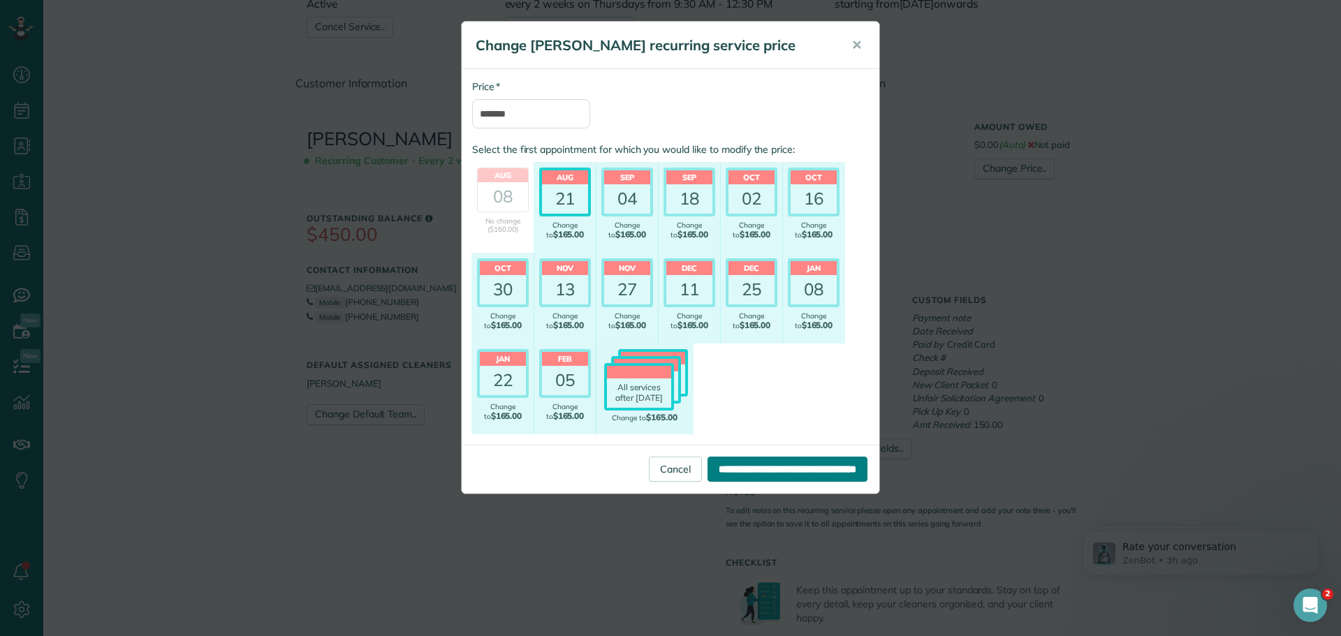
click at [775, 469] on input "**********" at bounding box center [788, 469] width 160 height 25
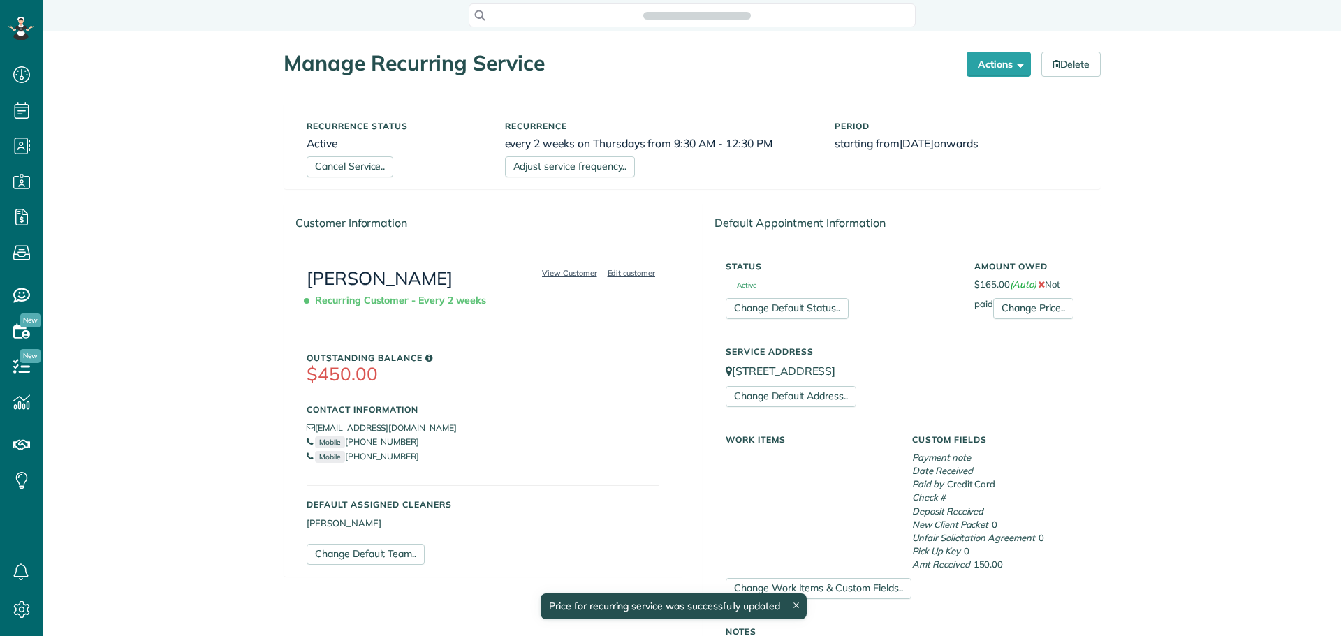
scroll to position [636, 43]
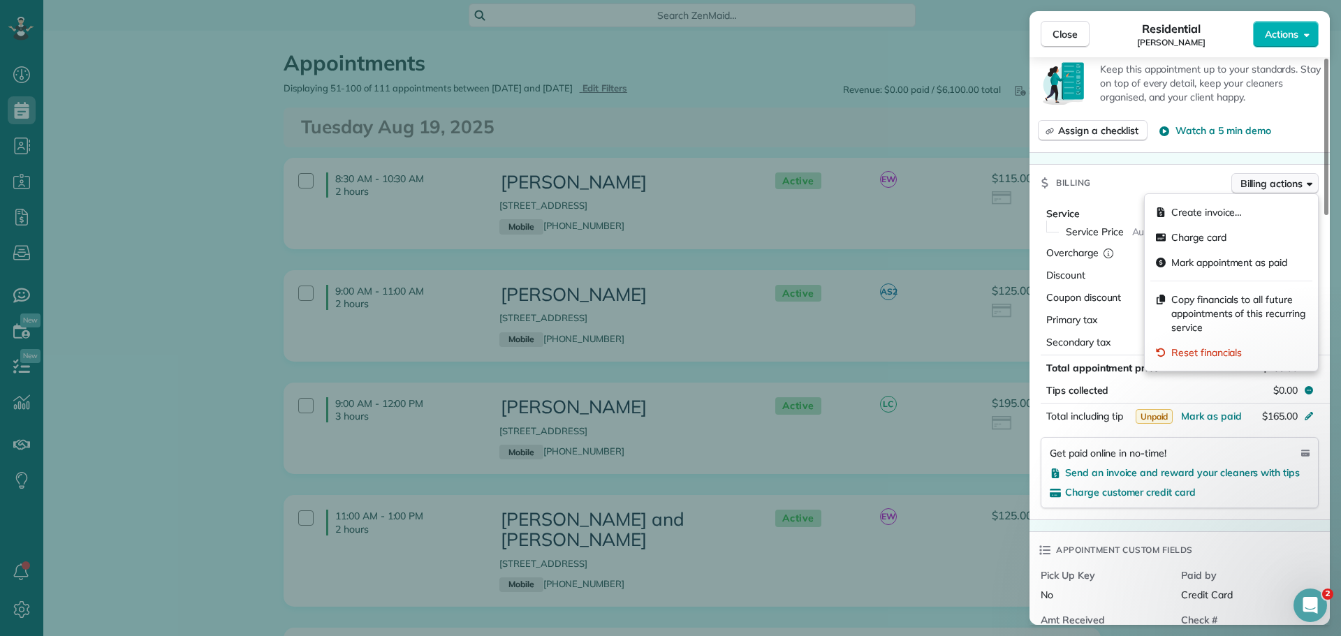
click at [1280, 183] on span "Billing actions" at bounding box center [1272, 184] width 62 height 14
click at [1215, 306] on span "Copy financials to all future appointments of this recurring service" at bounding box center [1239, 314] width 136 height 42
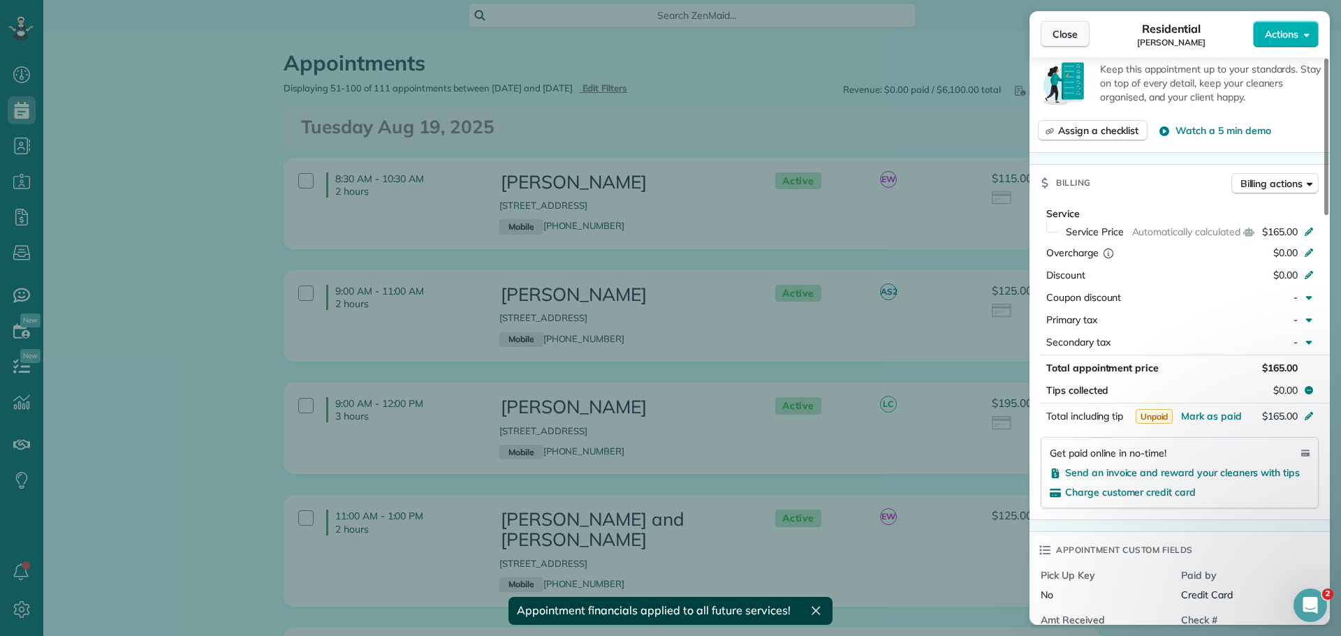
click at [1060, 33] on span "Close" at bounding box center [1065, 34] width 25 height 14
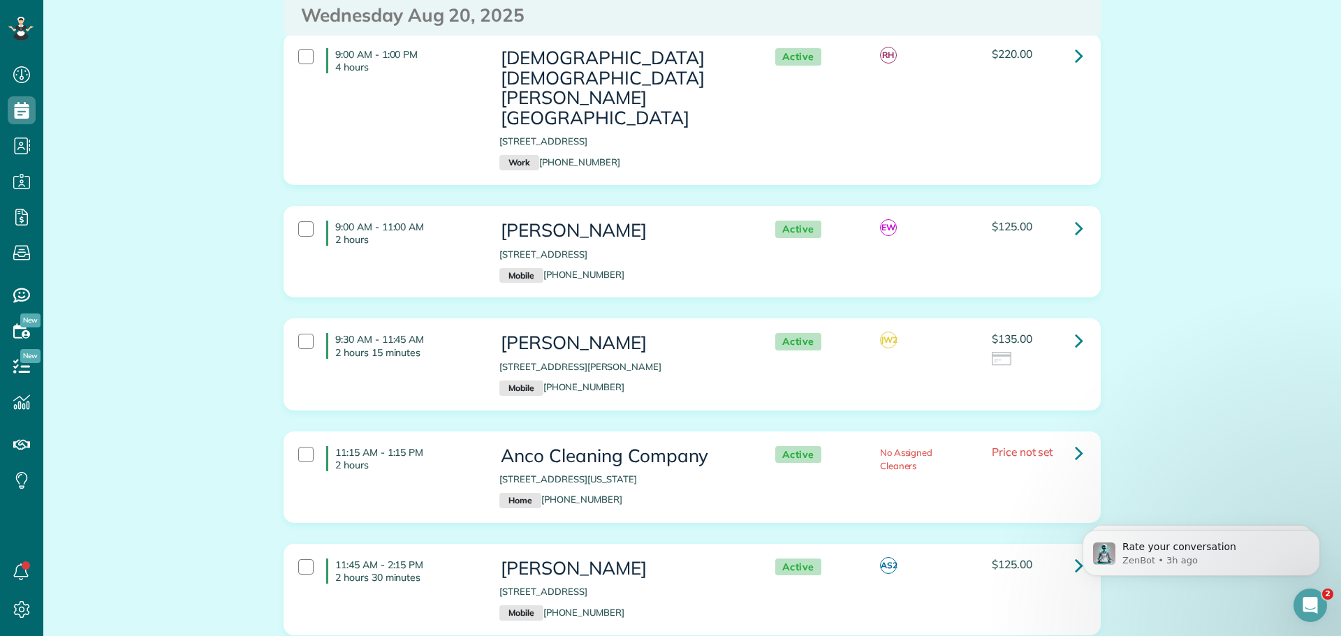
scroll to position [1257, 0]
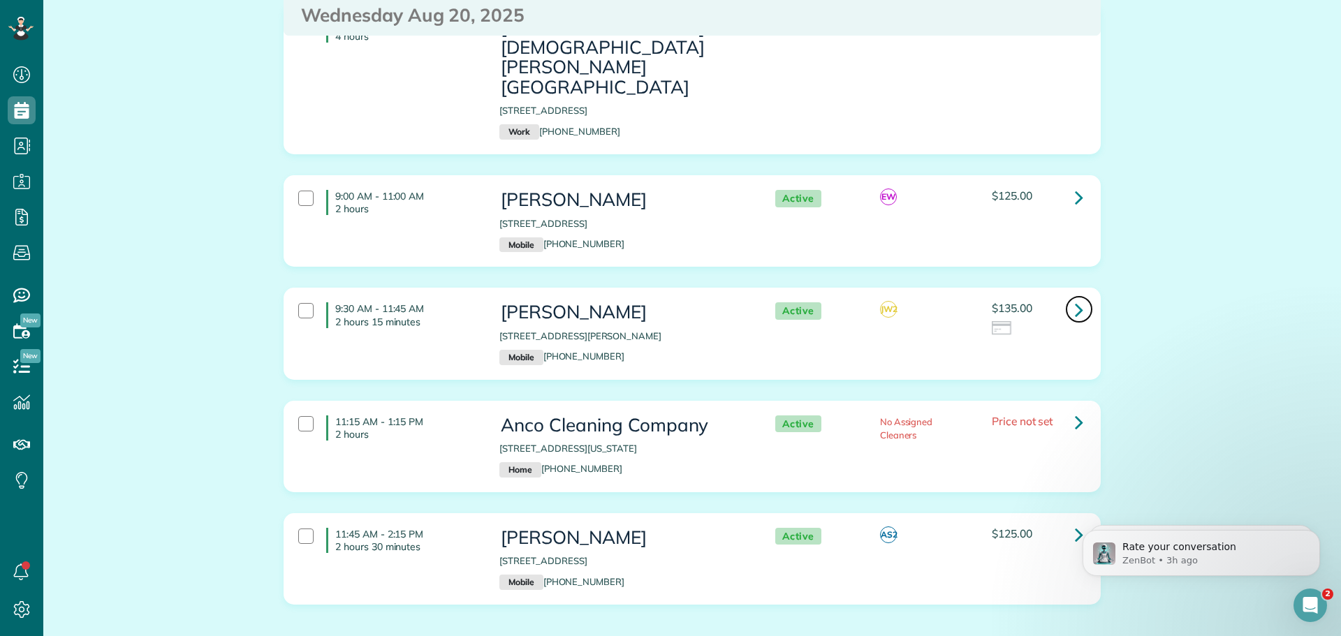
click at [1075, 298] on icon at bounding box center [1079, 310] width 8 height 24
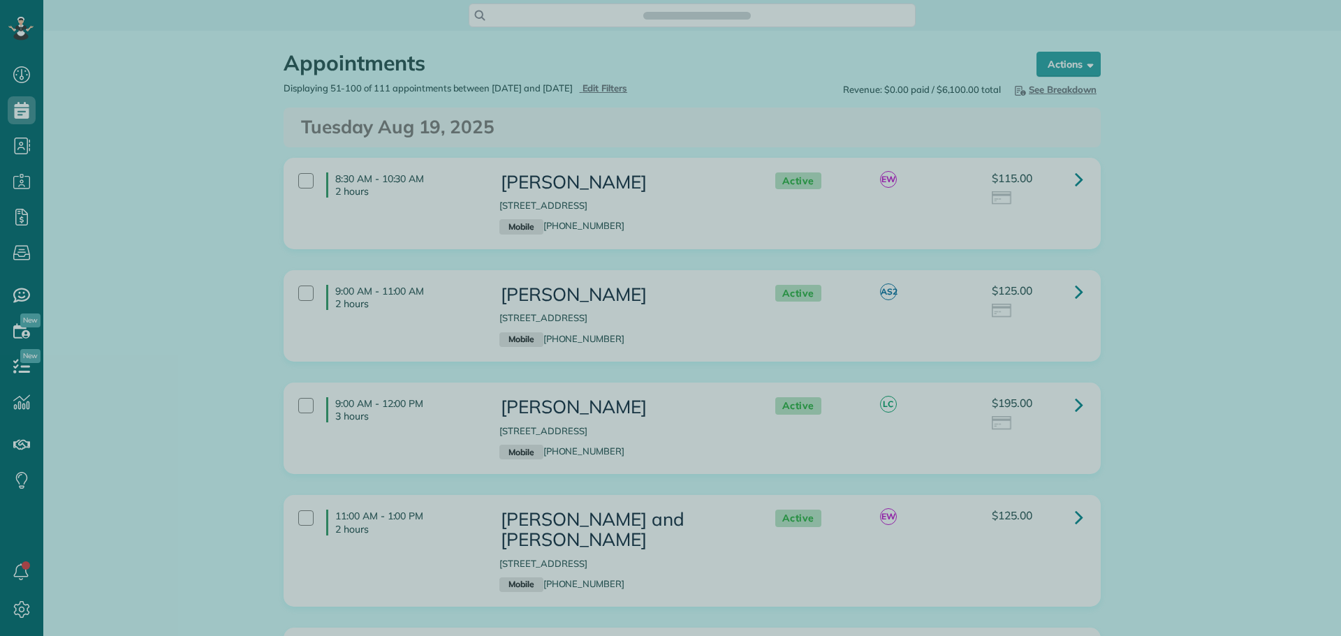
scroll to position [6, 6]
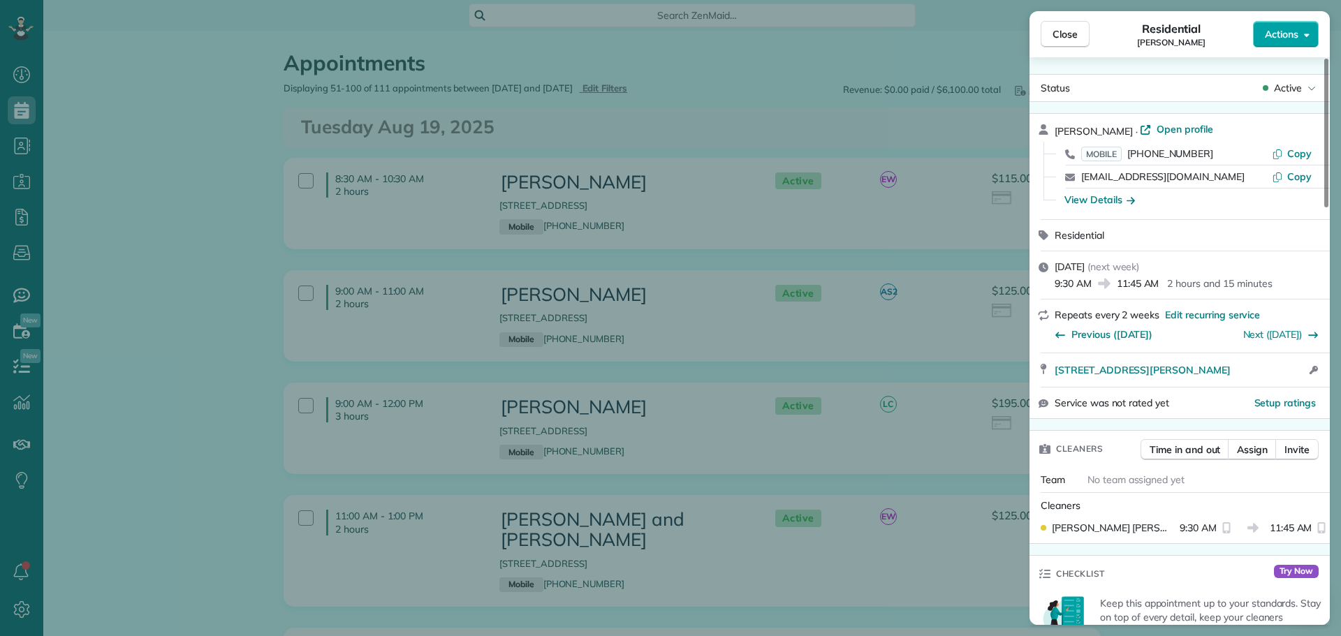
click at [1277, 30] on span "Actions" at bounding box center [1282, 34] width 34 height 14
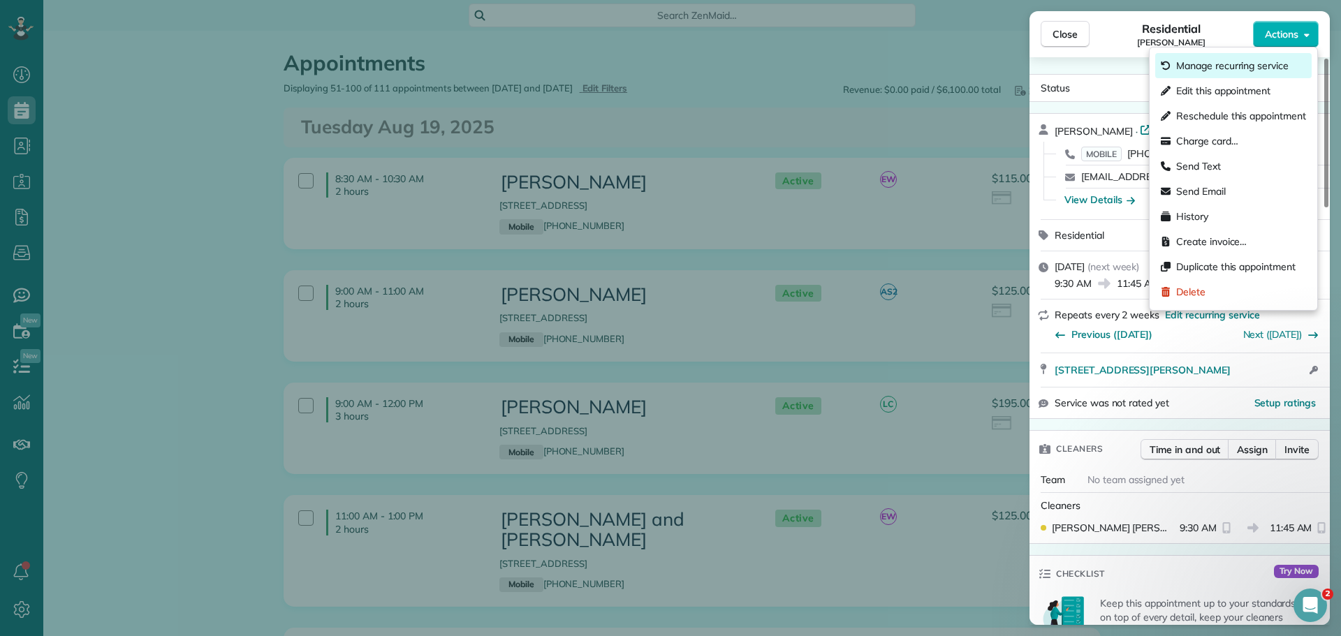
scroll to position [0, 0]
click at [1239, 64] on span "Manage recurring service" at bounding box center [1232, 66] width 112 height 14
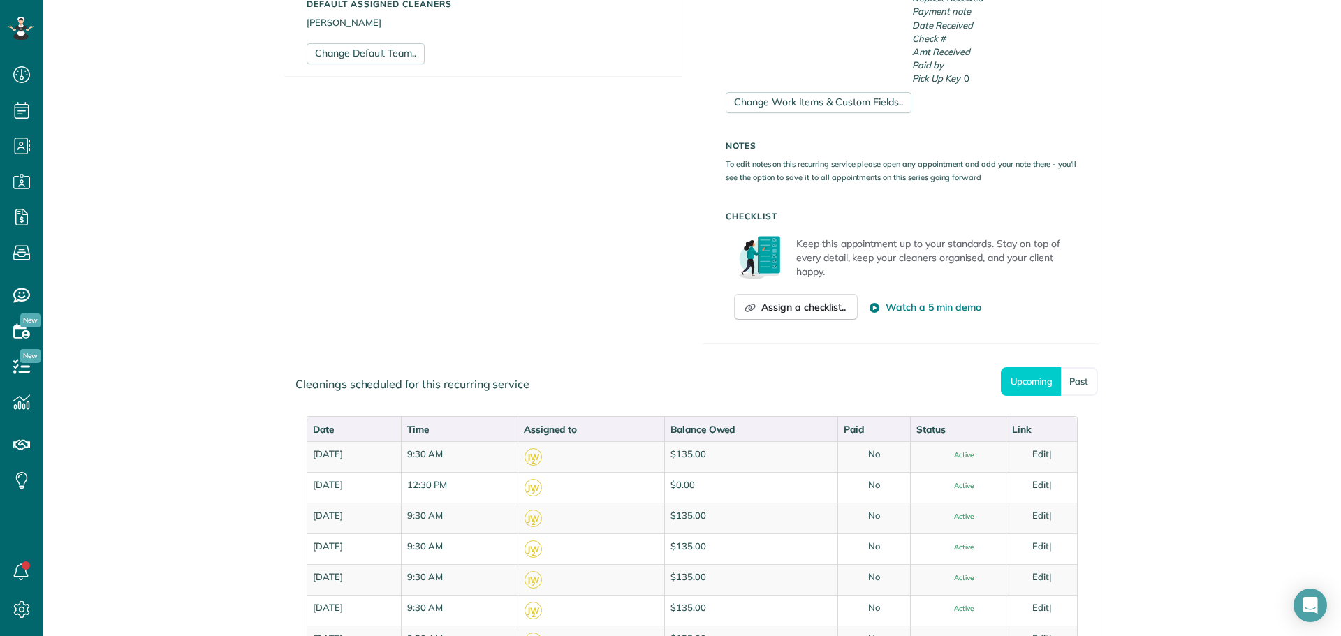
scroll to position [489, 0]
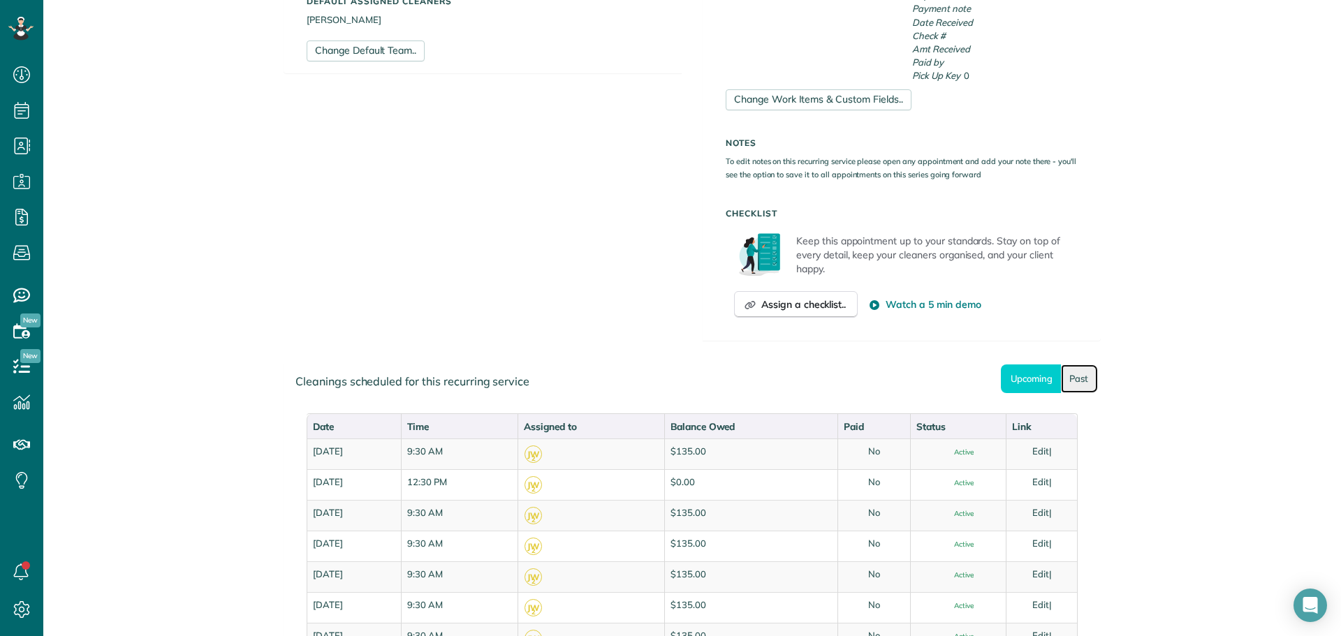
click at [1074, 376] on link "Past" at bounding box center [1079, 379] width 37 height 29
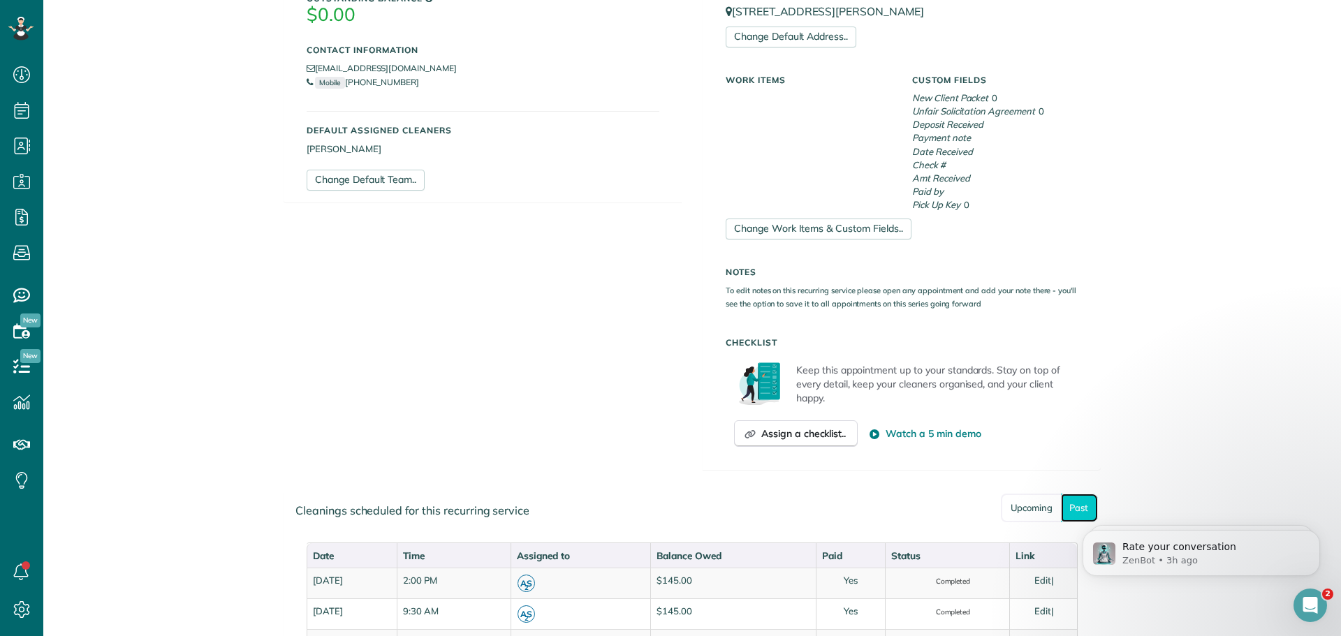
scroll to position [210, 0]
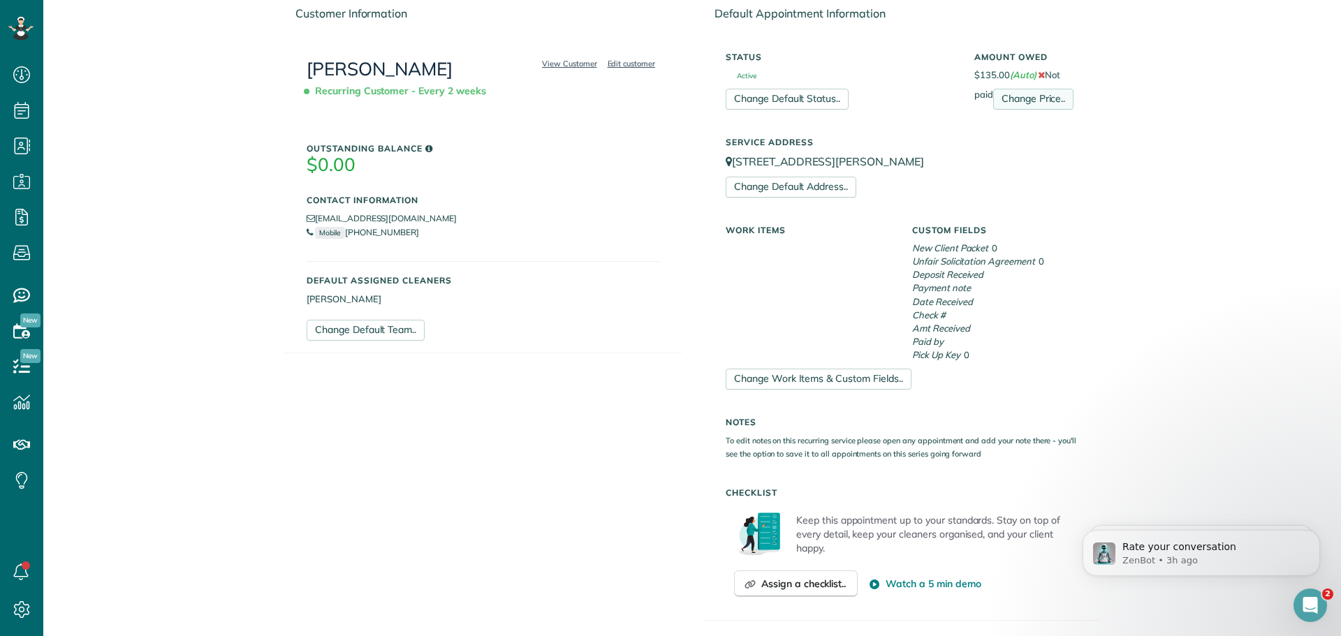
click at [1023, 96] on link "Change Price.." at bounding box center [1033, 99] width 80 height 21
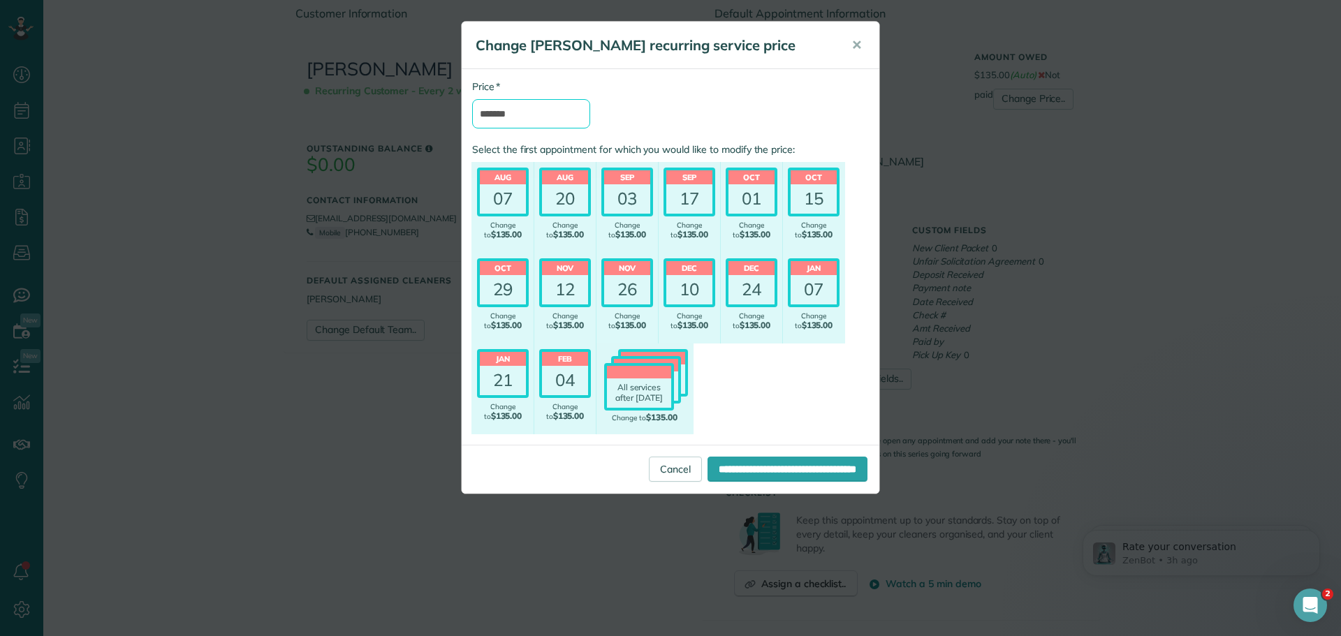
click at [554, 118] on input "*******" at bounding box center [531, 113] width 118 height 29
type input "*******"
drag, startPoint x: 569, startPoint y: 192, endPoint x: 539, endPoint y: 198, distance: 30.6
click at [569, 193] on div "20" at bounding box center [565, 198] width 46 height 29
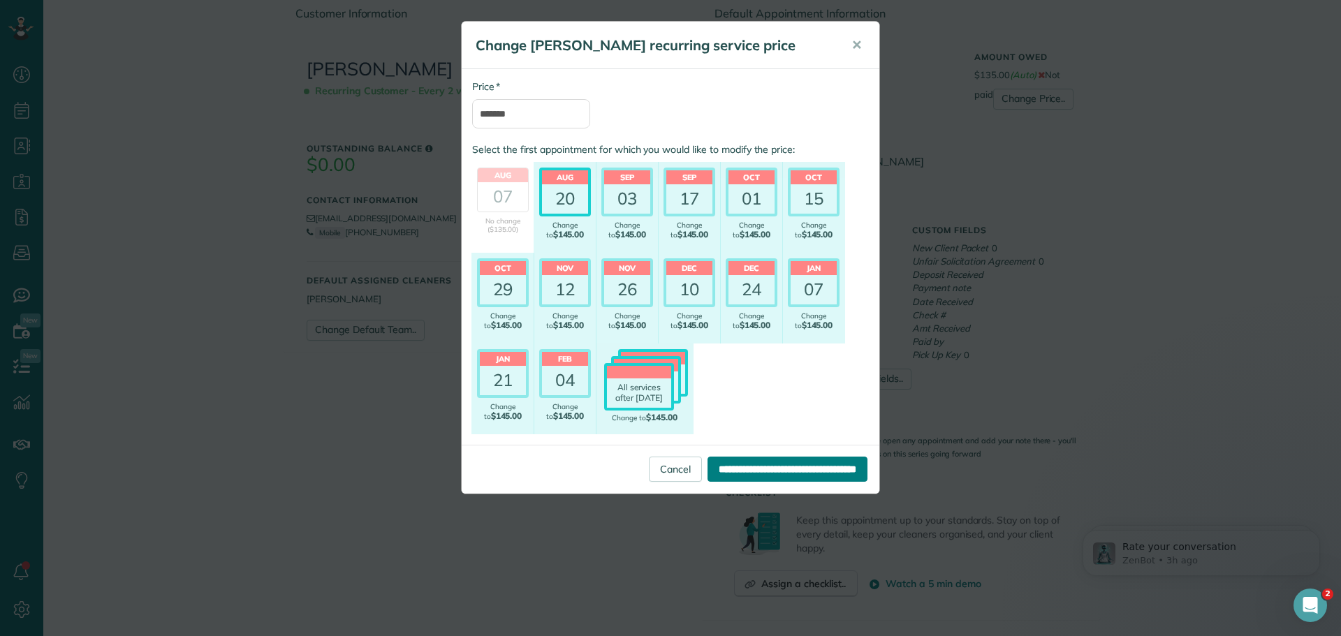
click at [742, 465] on input "**********" at bounding box center [788, 469] width 160 height 25
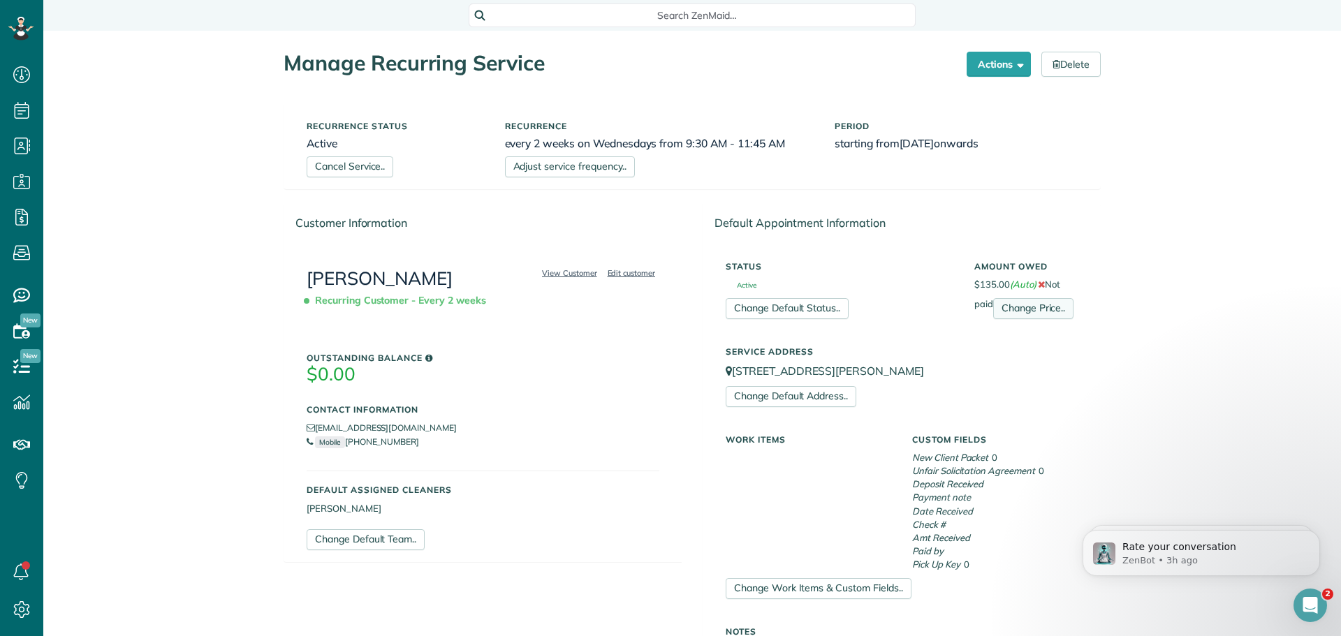
click at [1030, 307] on link "Change Price.." at bounding box center [1033, 308] width 80 height 21
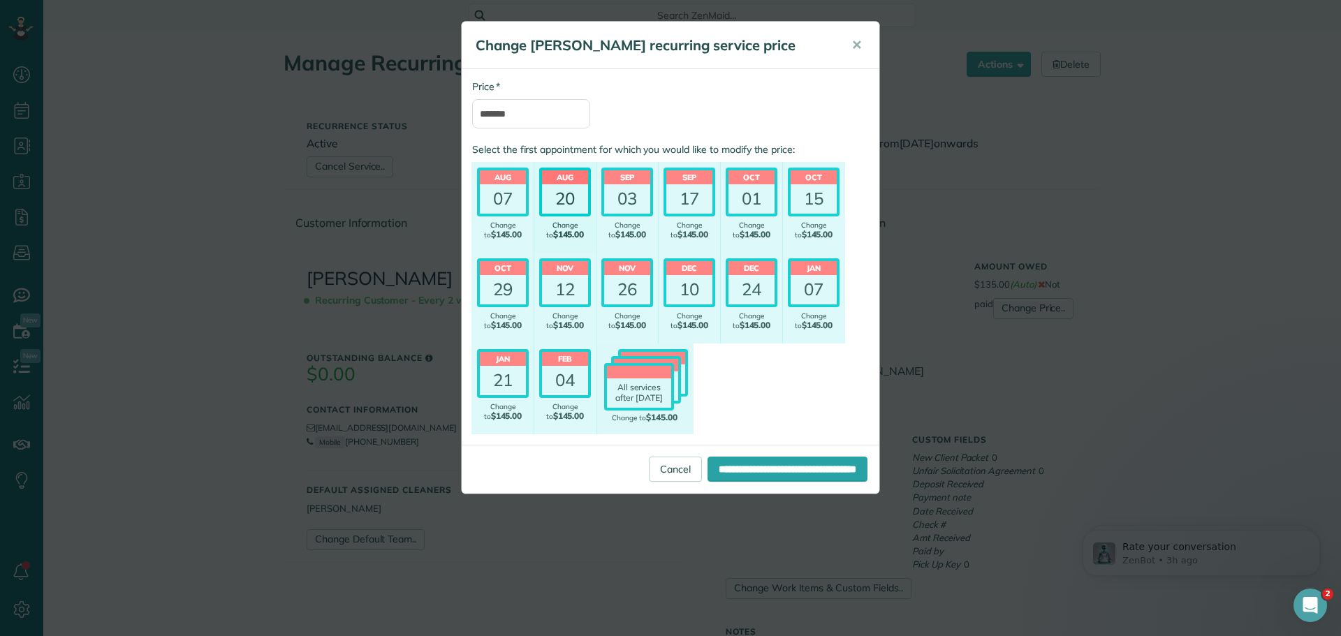
click at [566, 187] on div "20" at bounding box center [565, 198] width 46 height 29
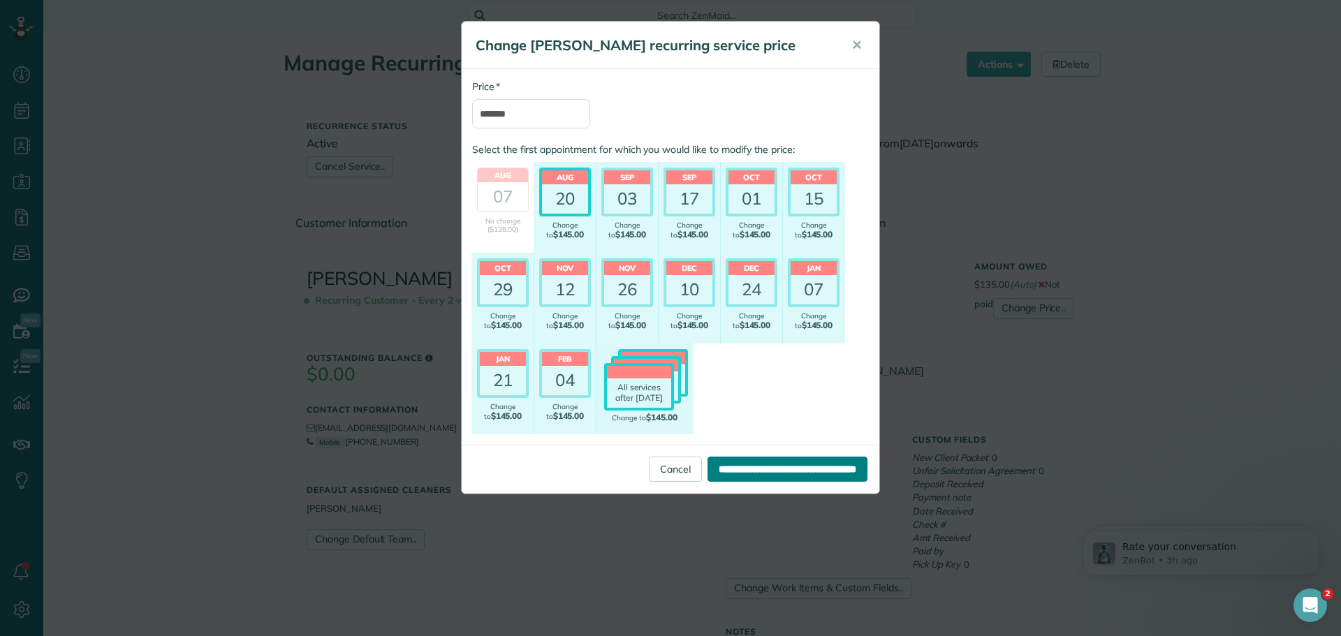
click at [729, 470] on input "**********" at bounding box center [788, 469] width 160 height 25
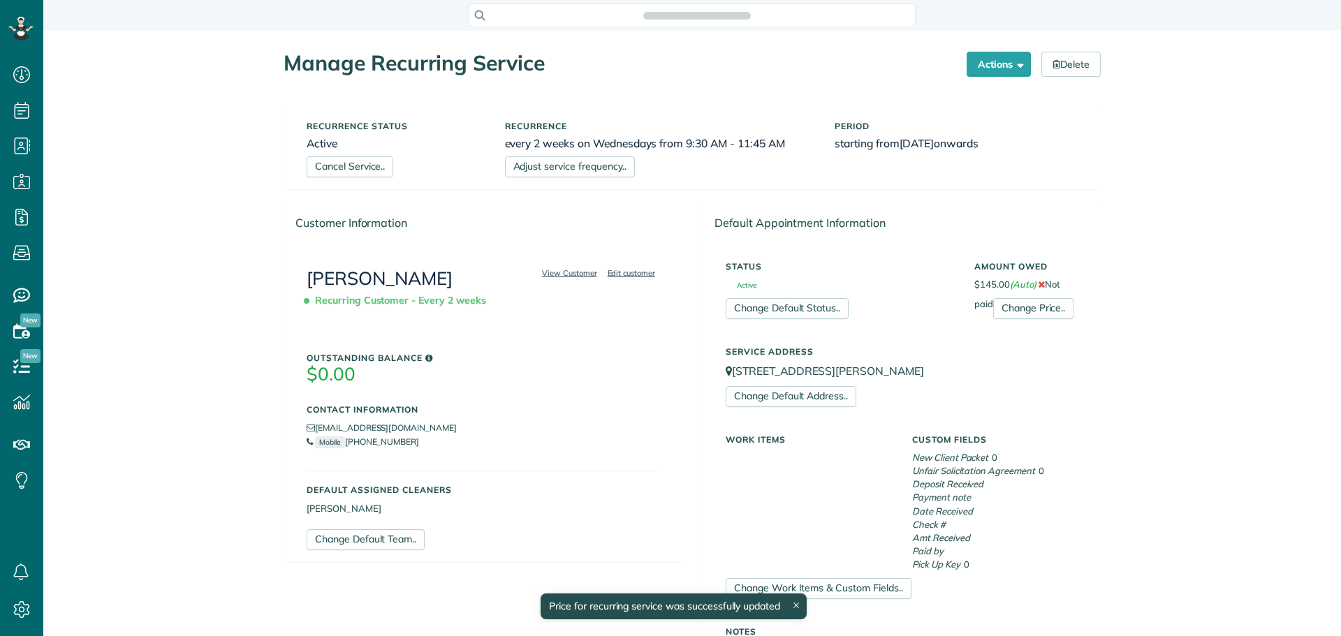
scroll to position [6, 6]
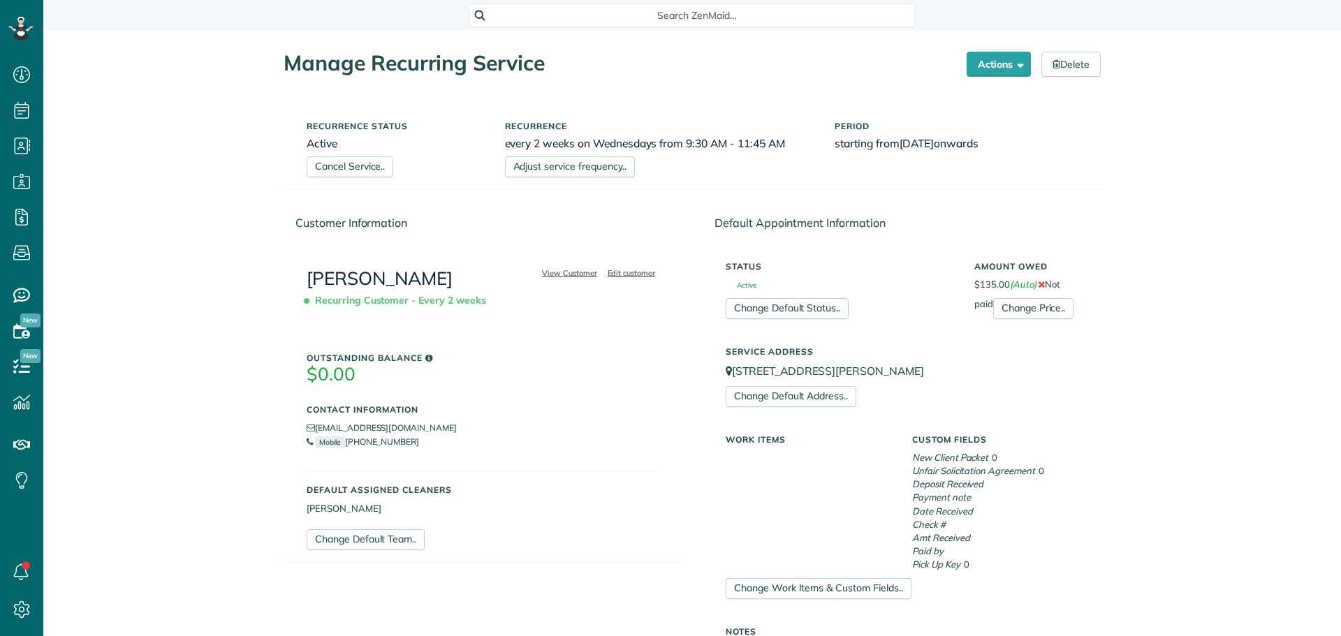
scroll to position [6, 6]
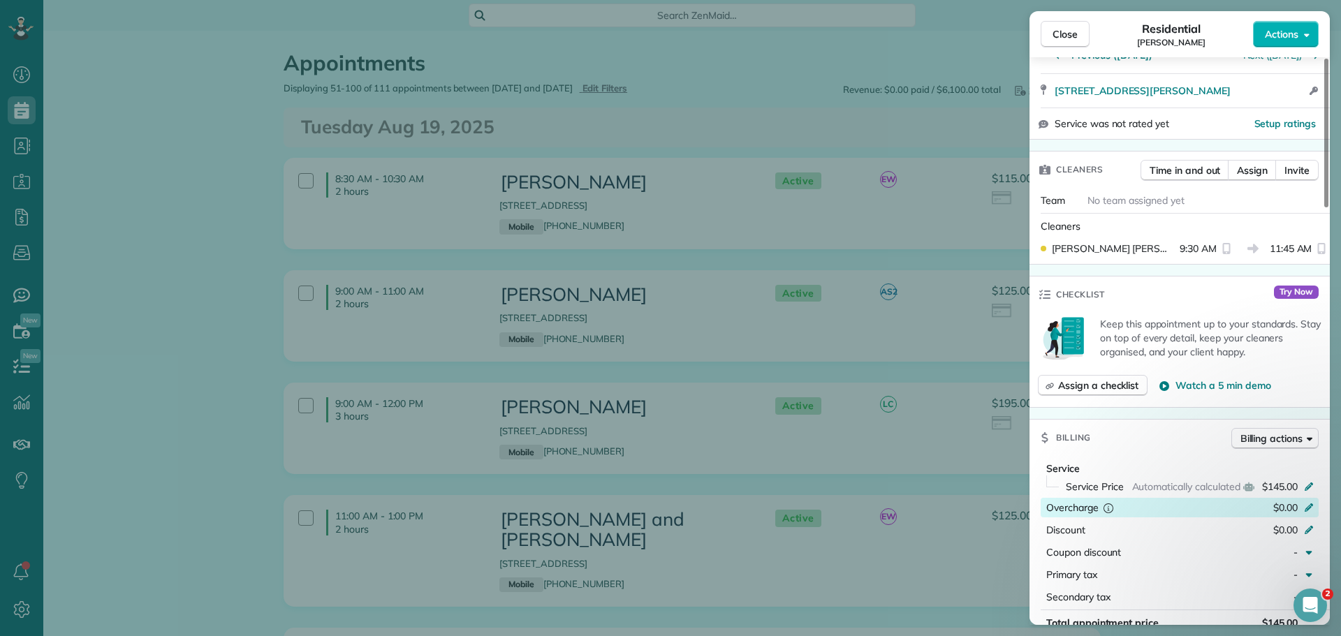
scroll to position [559, 0]
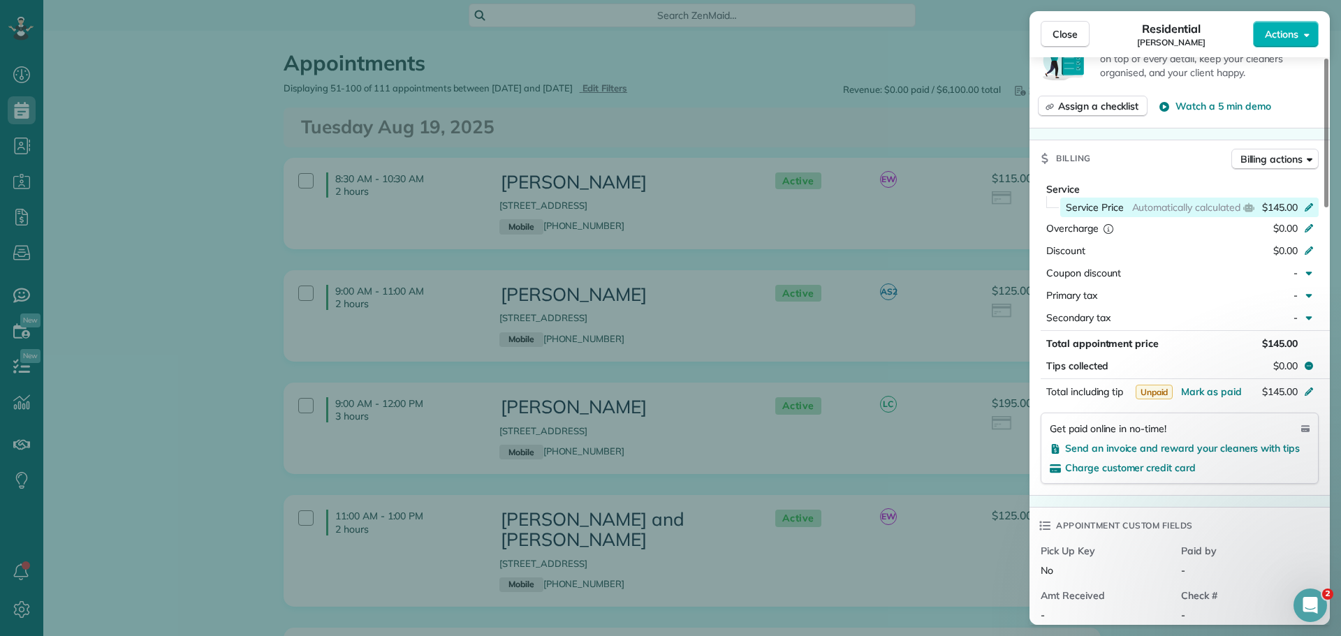
click at [1308, 205] on icon at bounding box center [1308, 205] width 11 height 11
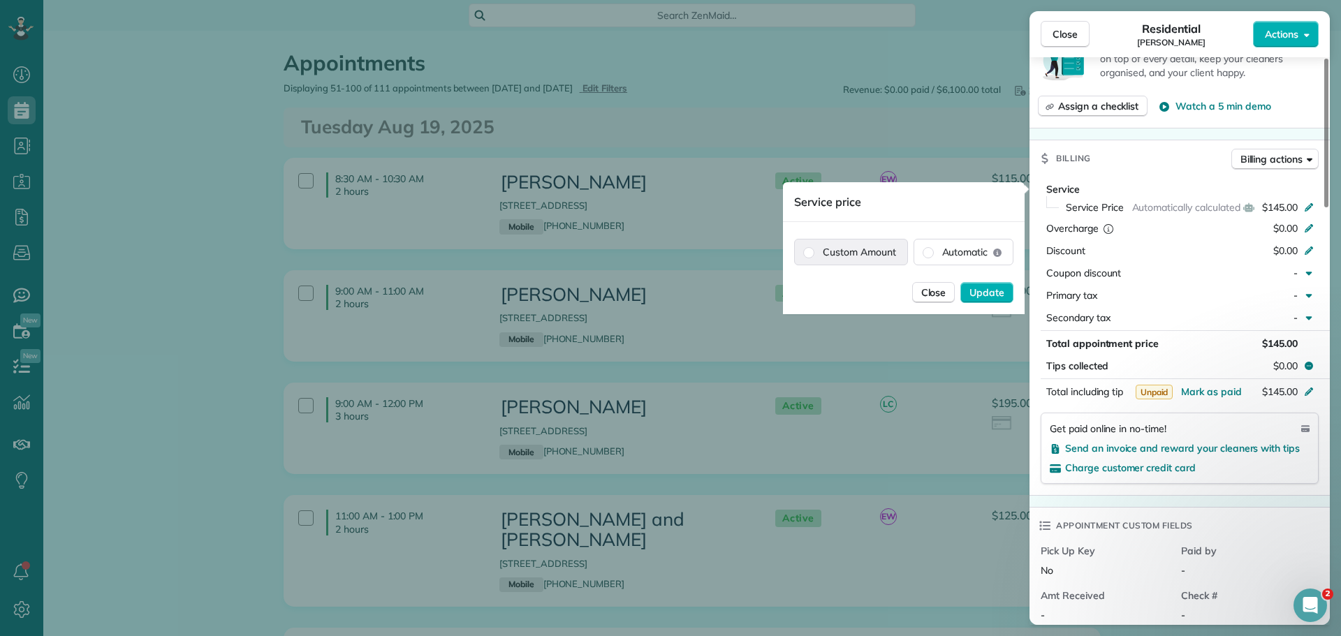
click at [888, 254] on label "Custom Amount" at bounding box center [851, 252] width 112 height 25
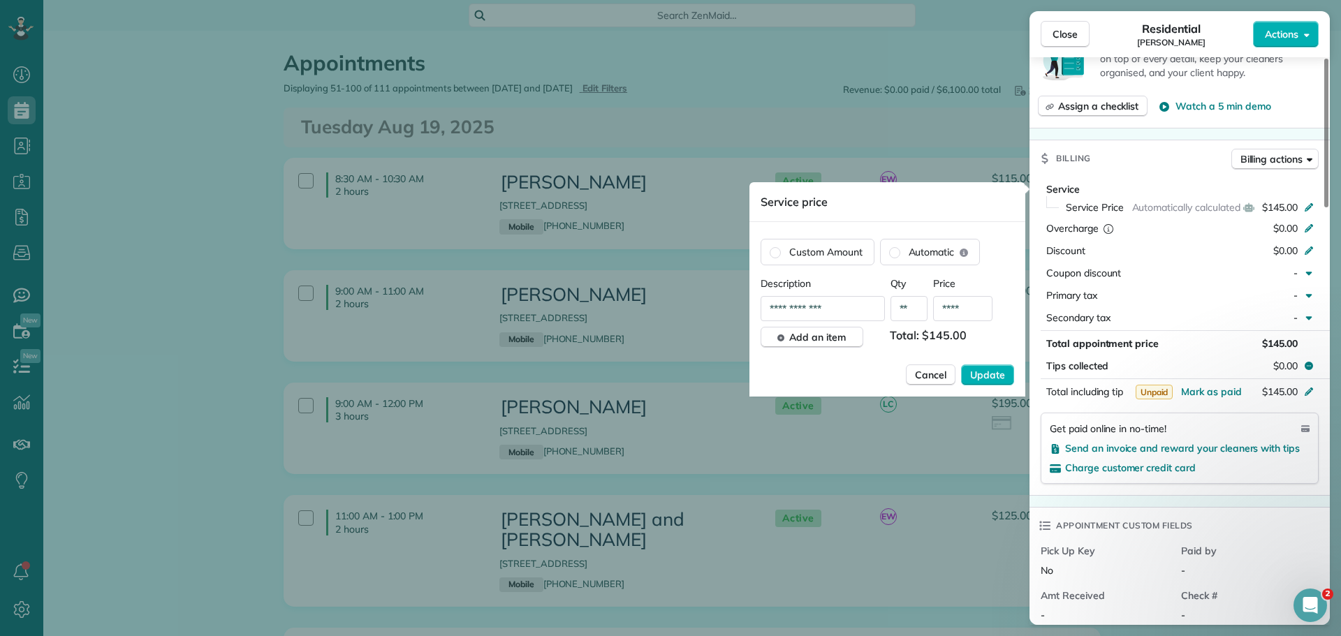
click at [960, 310] on input "****" at bounding box center [962, 308] width 59 height 25
type input "****"
click at [981, 372] on span "Update" at bounding box center [987, 375] width 35 height 14
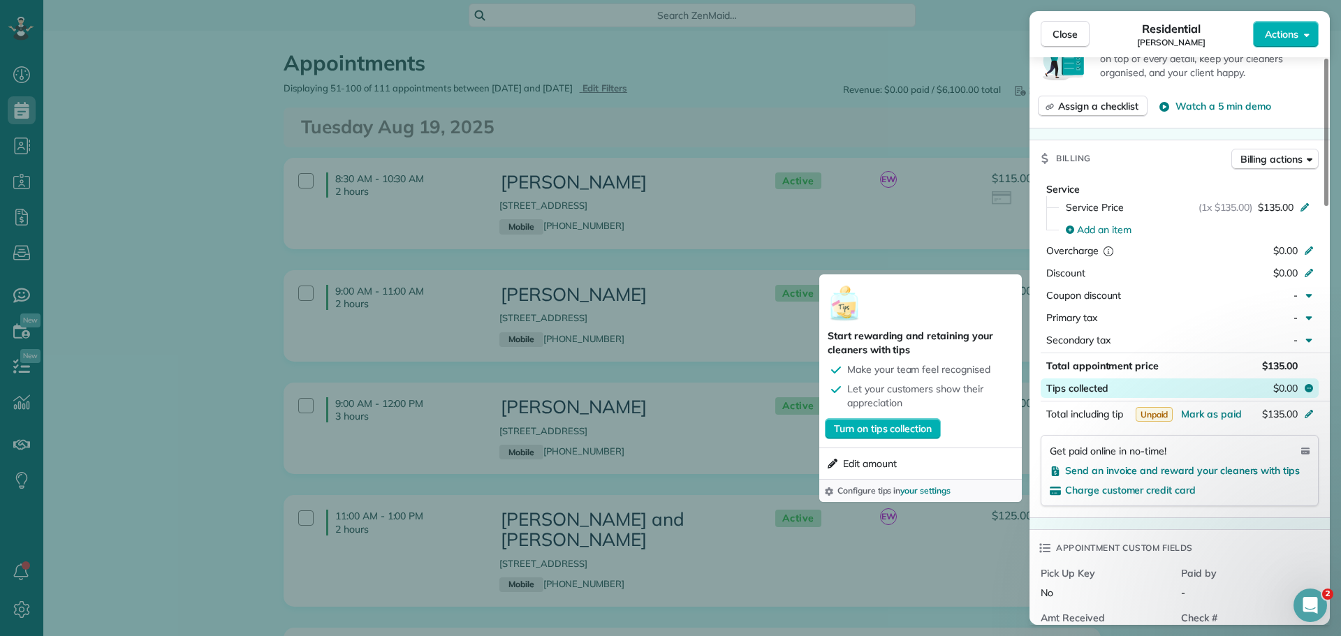
click at [1307, 387] on icon at bounding box center [1309, 388] width 8 height 8
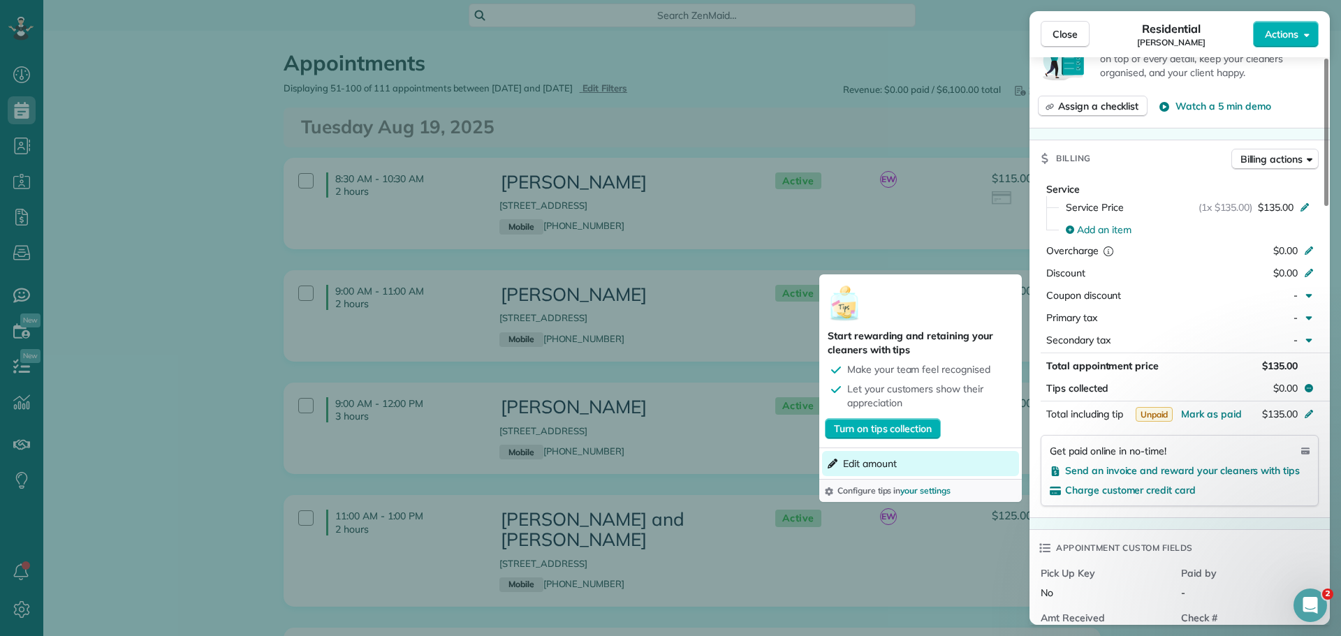
click at [886, 462] on span "Edit amount" at bounding box center [870, 464] width 54 height 14
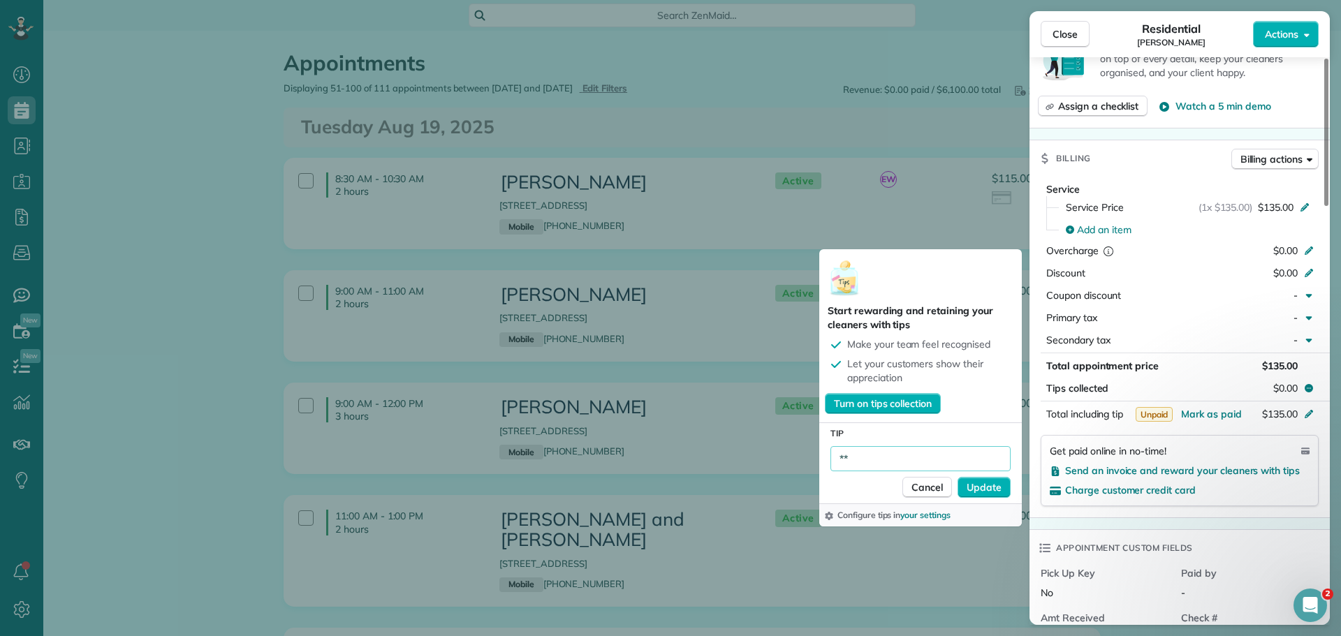
click at [877, 456] on input "**" at bounding box center [921, 458] width 180 height 25
click at [970, 460] on input "******" at bounding box center [921, 458] width 180 height 25
type input "******"
click at [984, 483] on span "Update" at bounding box center [984, 488] width 35 height 14
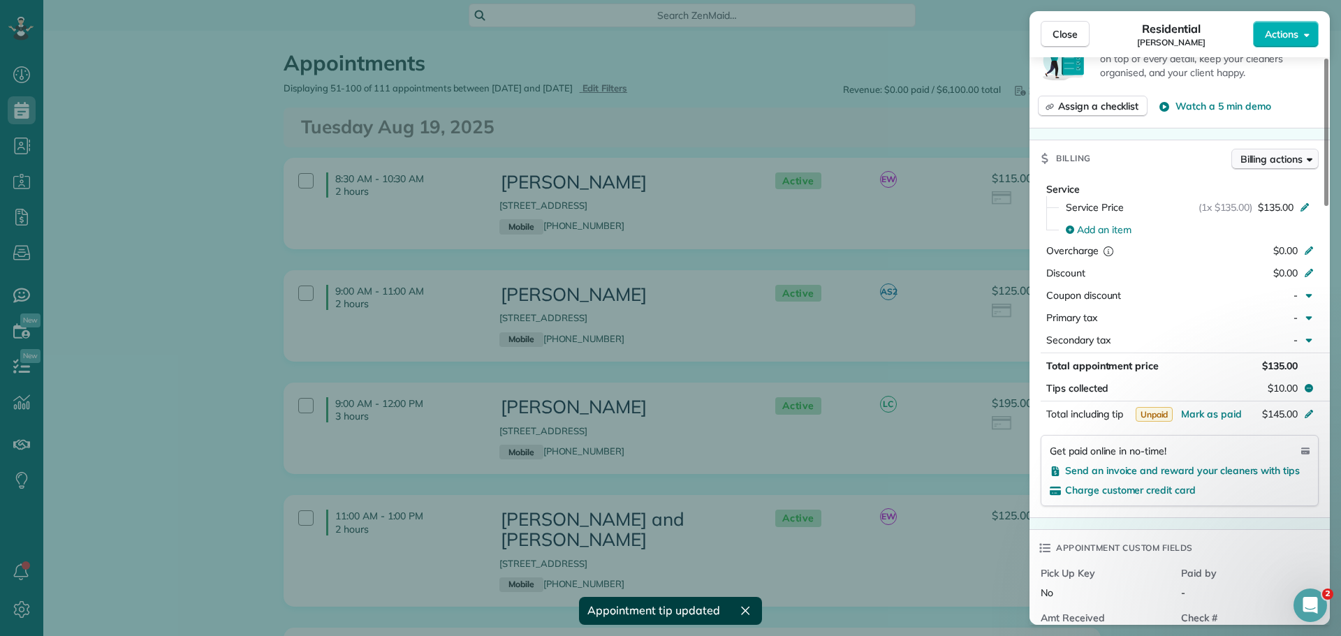
click at [1290, 156] on span "Billing actions" at bounding box center [1272, 159] width 62 height 14
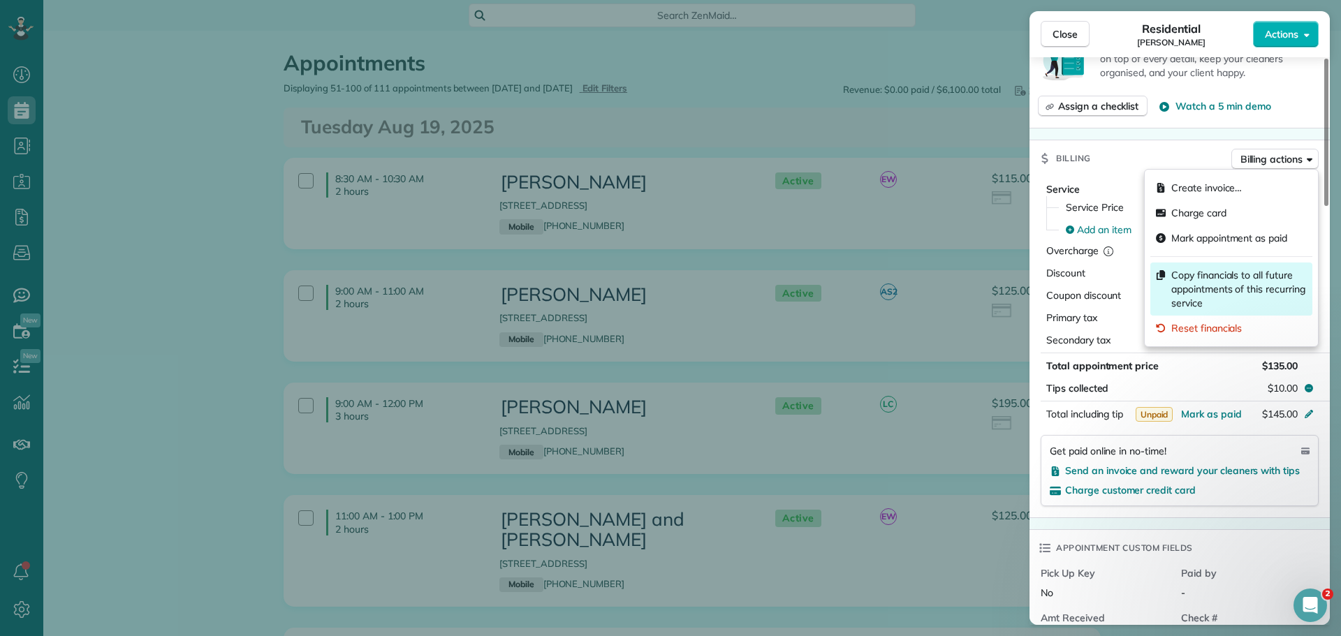
click at [1205, 278] on span "Copy financials to all future appointments of this recurring service" at bounding box center [1239, 289] width 136 height 42
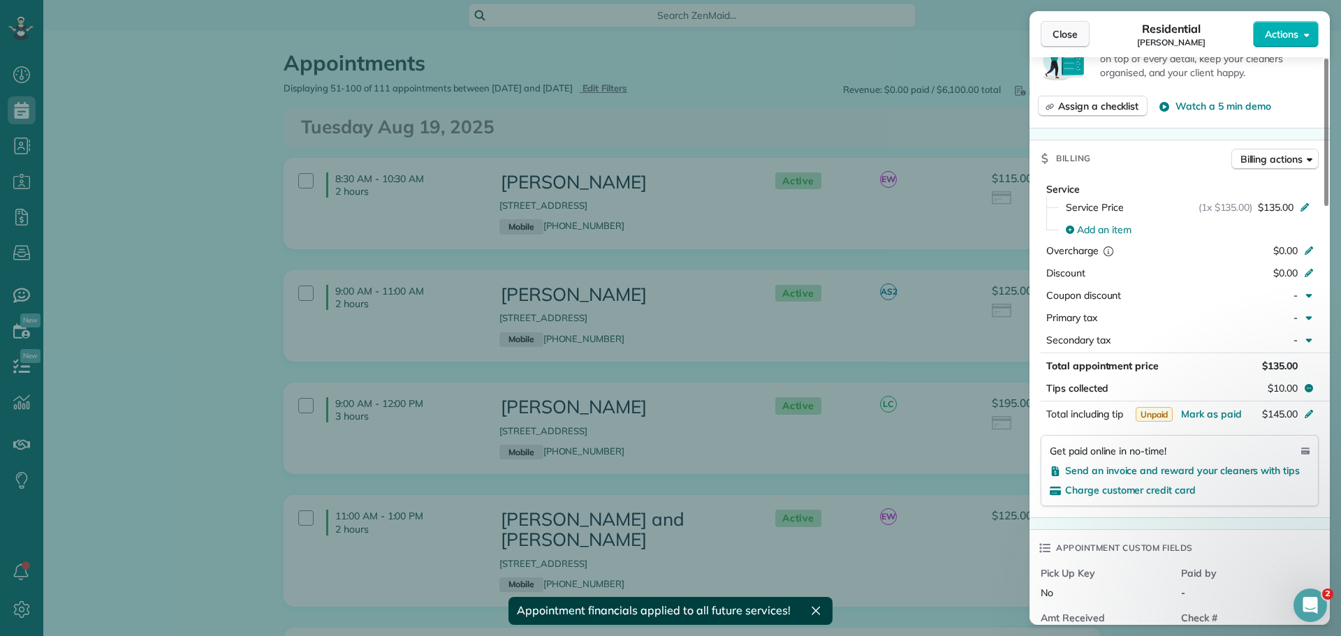
click at [1063, 38] on span "Close" at bounding box center [1065, 34] width 25 height 14
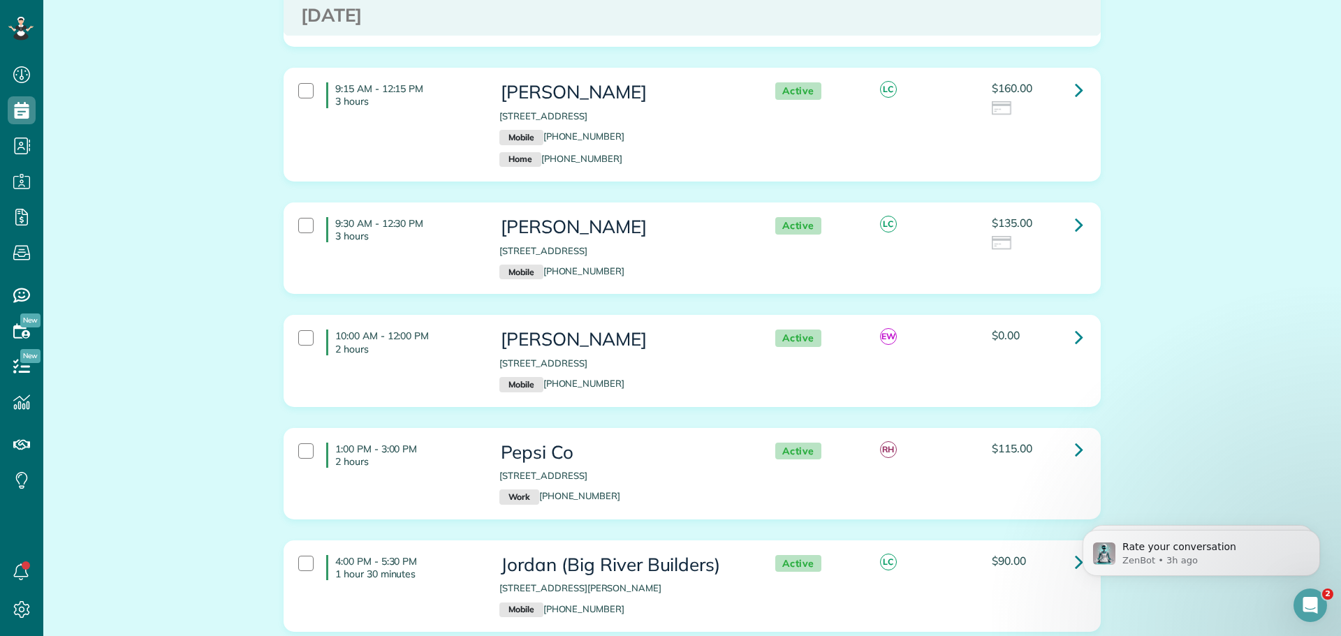
scroll to position [2864, 0]
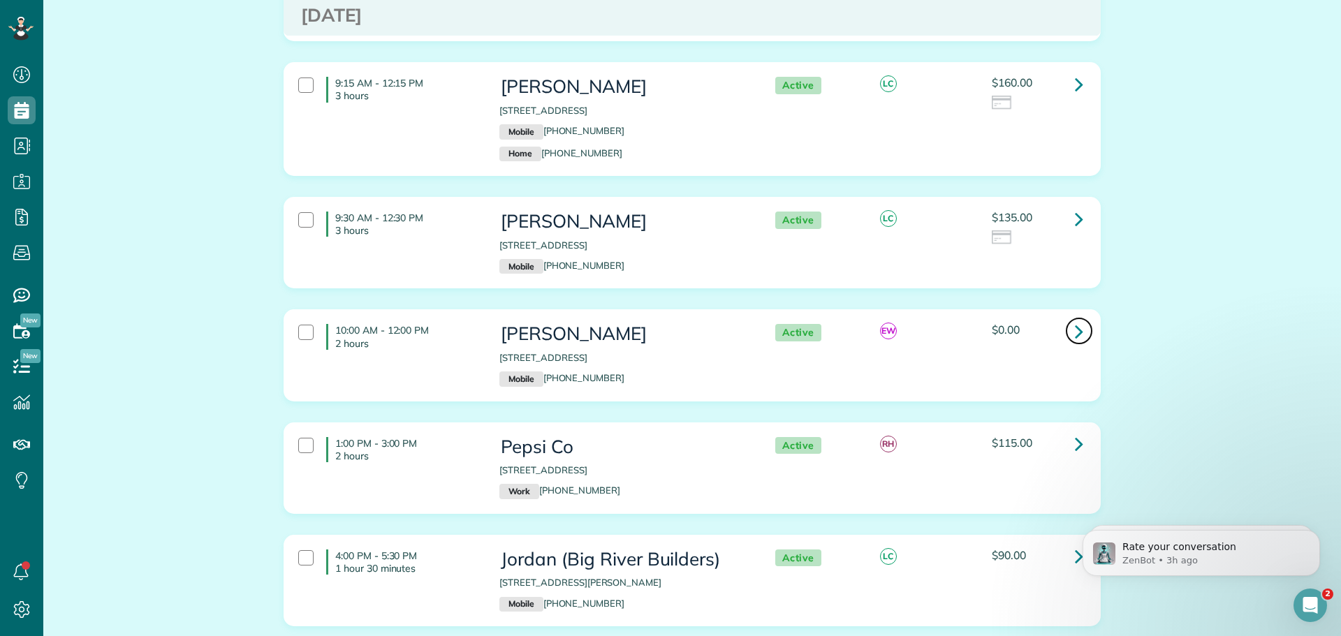
click at [1075, 319] on icon at bounding box center [1079, 331] width 8 height 24
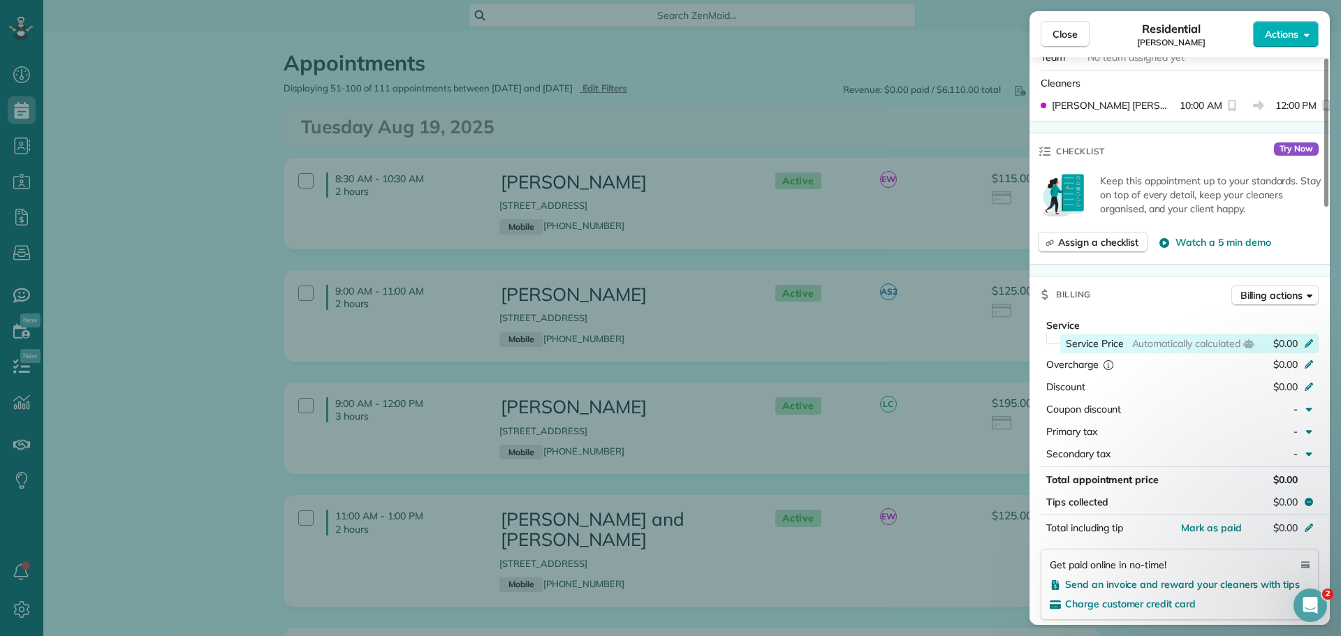
click at [1308, 337] on icon at bounding box center [1308, 342] width 11 height 11
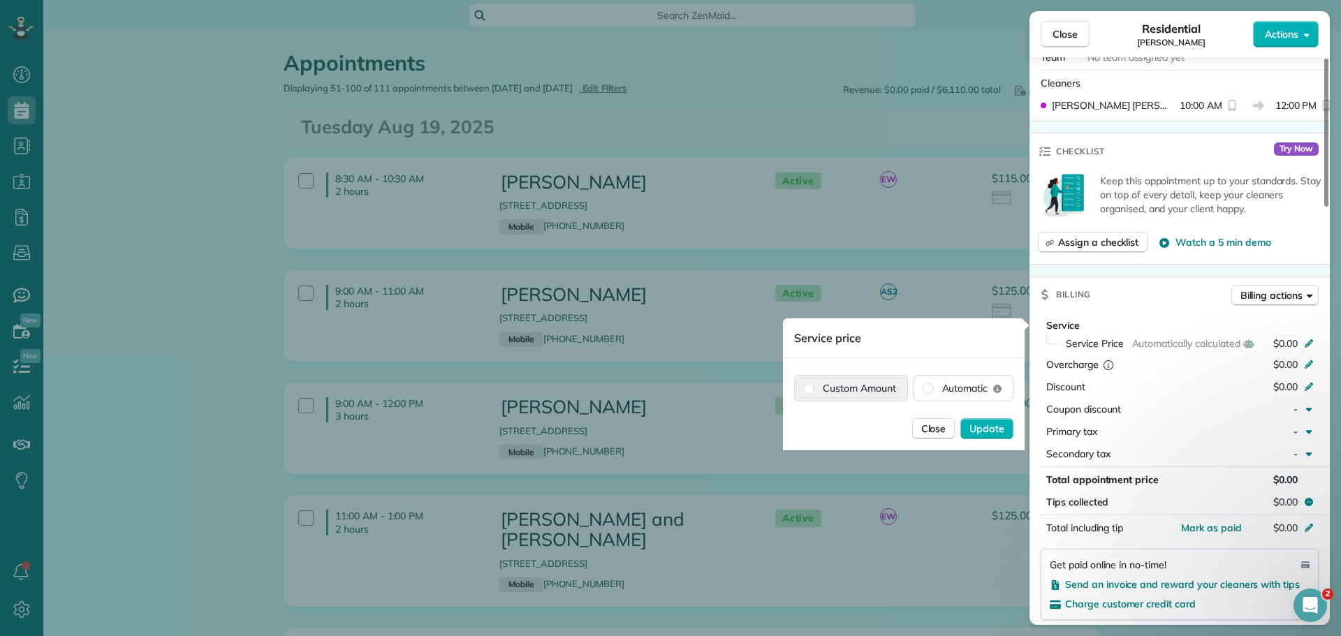
click at [875, 383] on label "Custom Amount" at bounding box center [851, 388] width 112 height 25
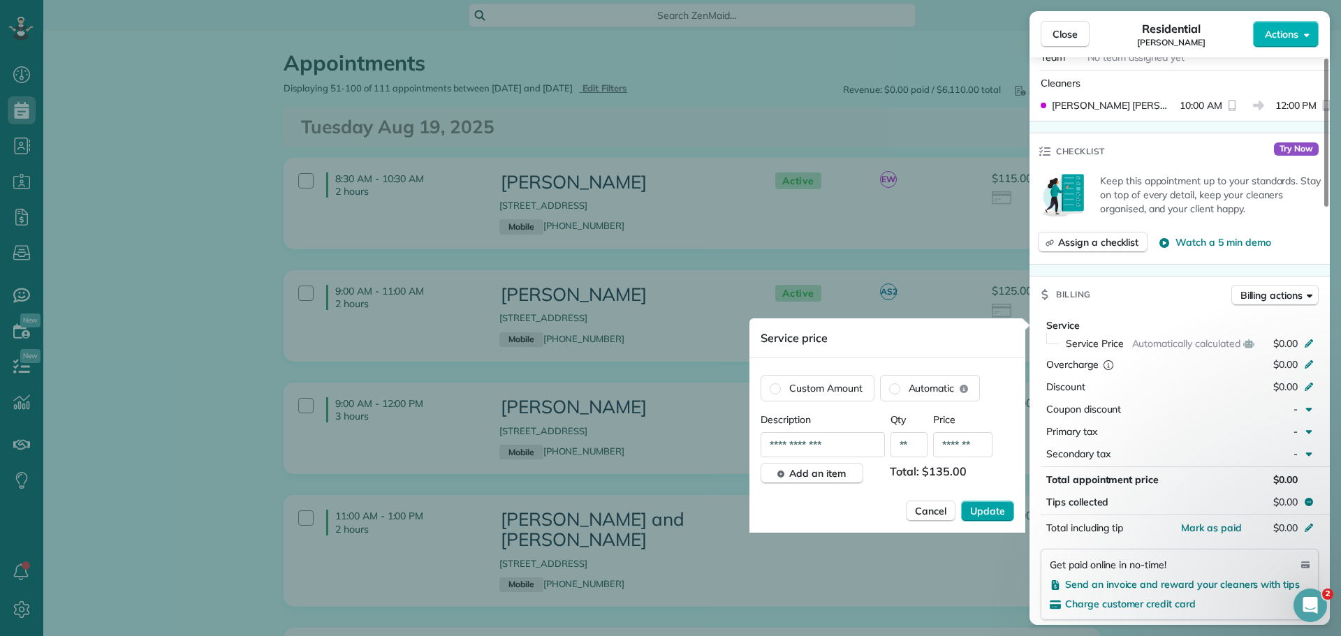
type input "*******"
click at [993, 510] on span "Update" at bounding box center [987, 511] width 35 height 14
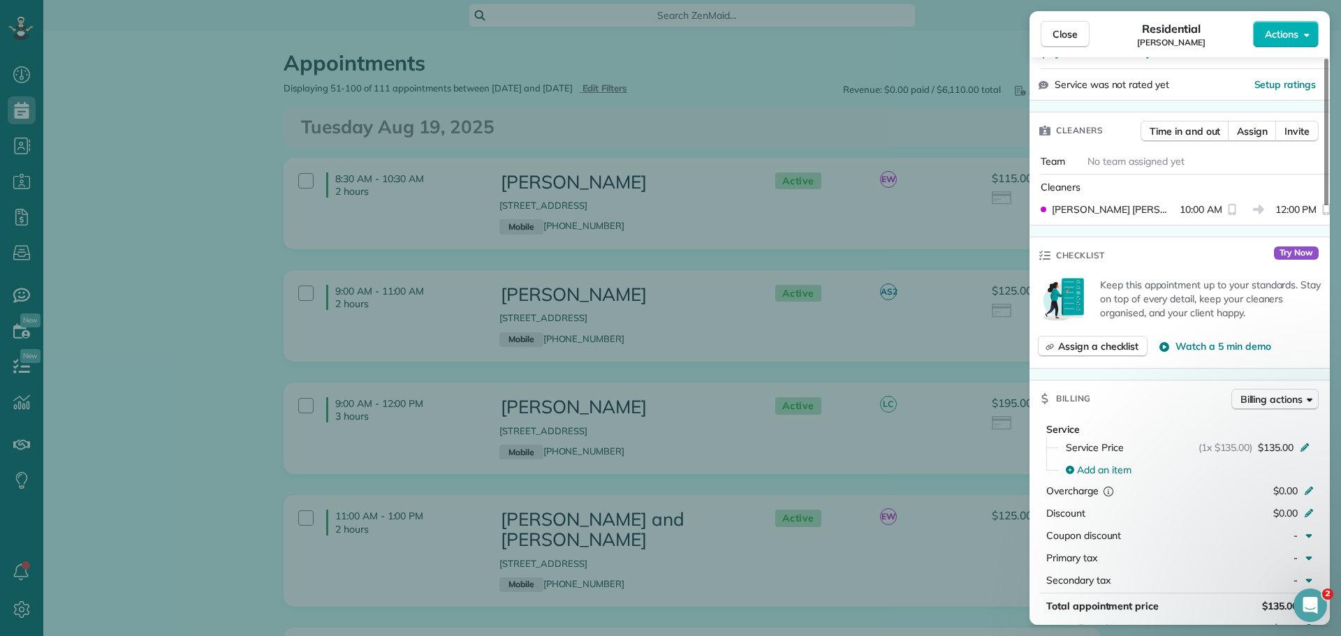
scroll to position [284, 0]
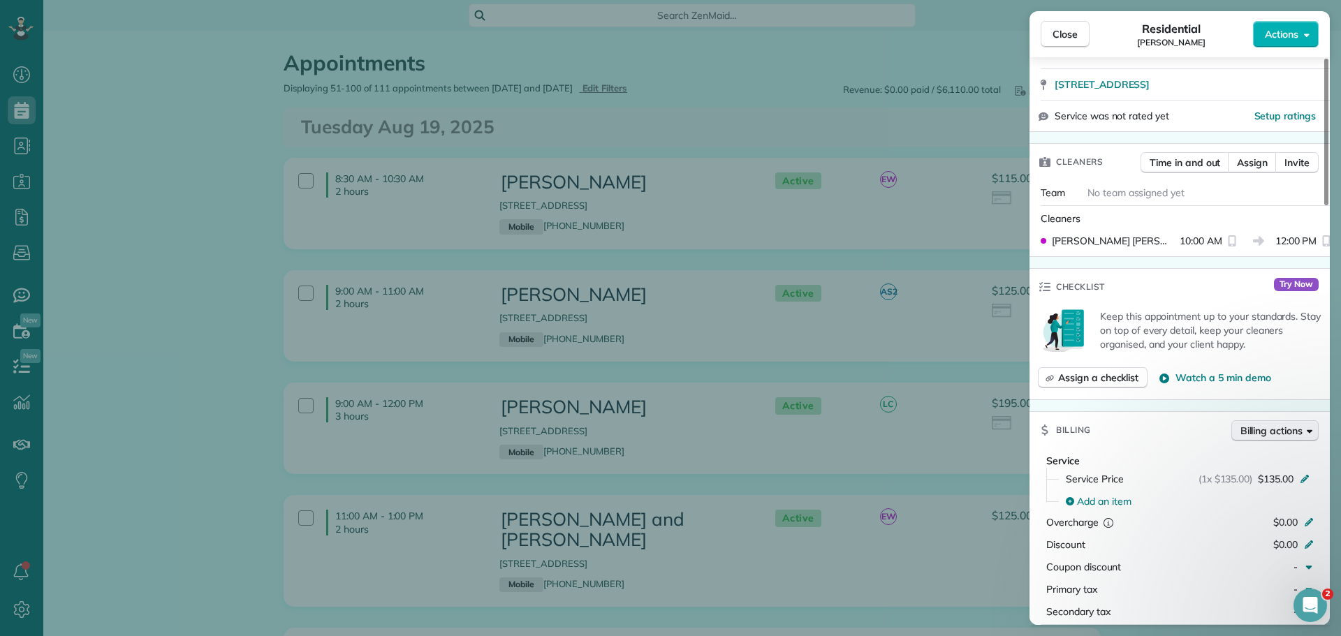
click at [1276, 428] on span "Billing actions" at bounding box center [1272, 431] width 62 height 14
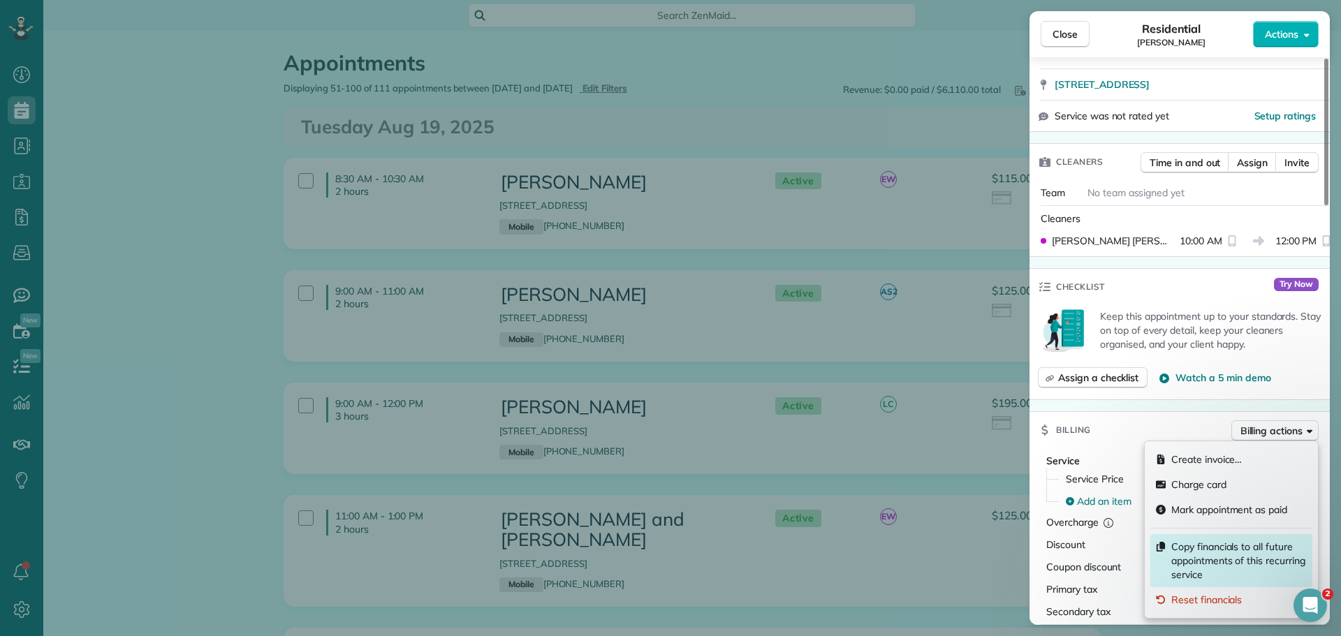
click at [1231, 551] on span "Copy financials to all future appointments of this recurring service" at bounding box center [1239, 561] width 136 height 42
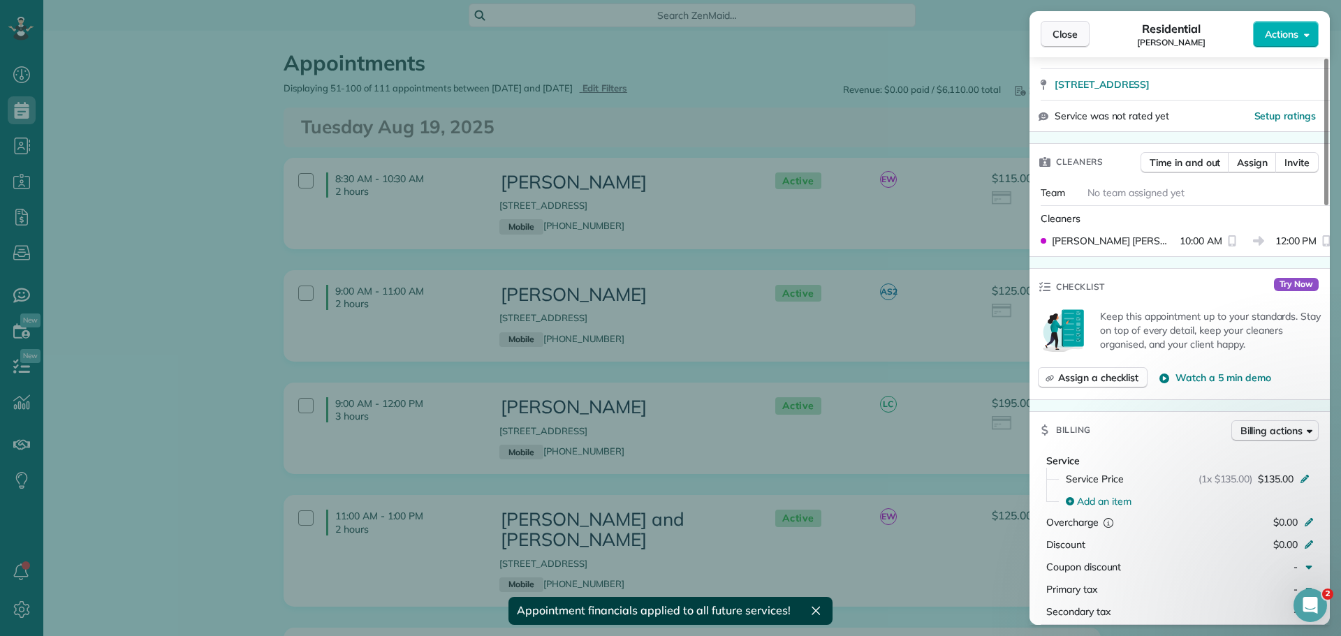
click at [1062, 32] on span "Close" at bounding box center [1065, 34] width 25 height 14
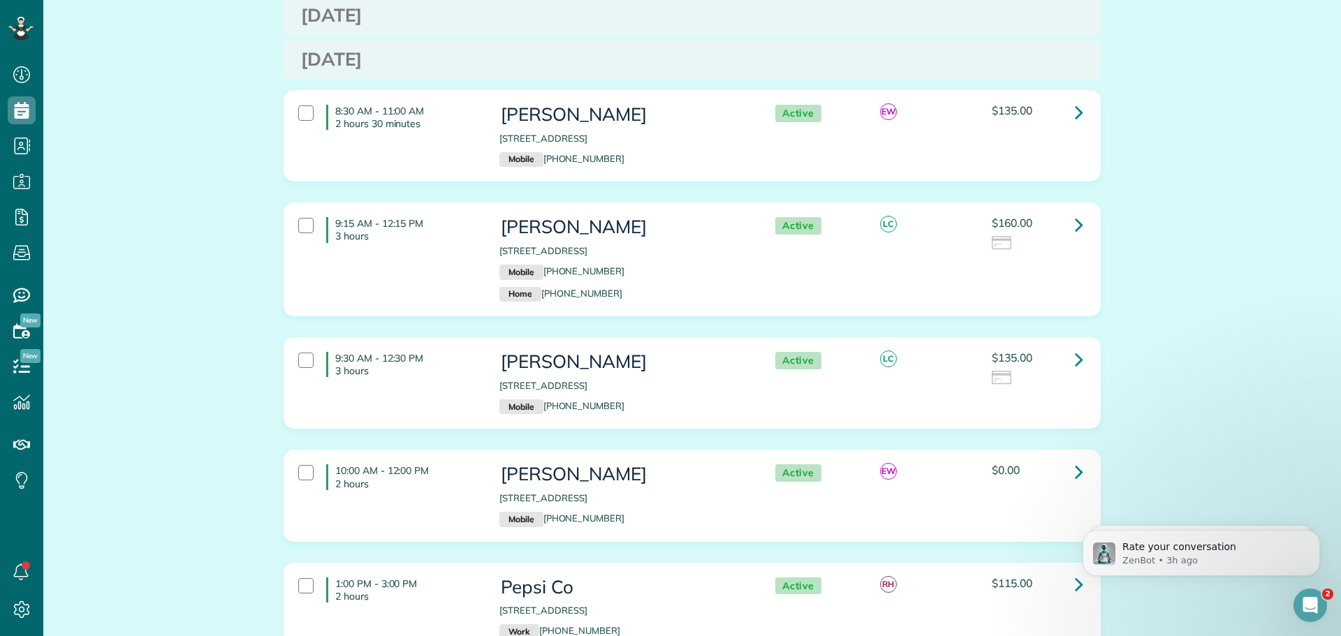
scroll to position [2724, 0]
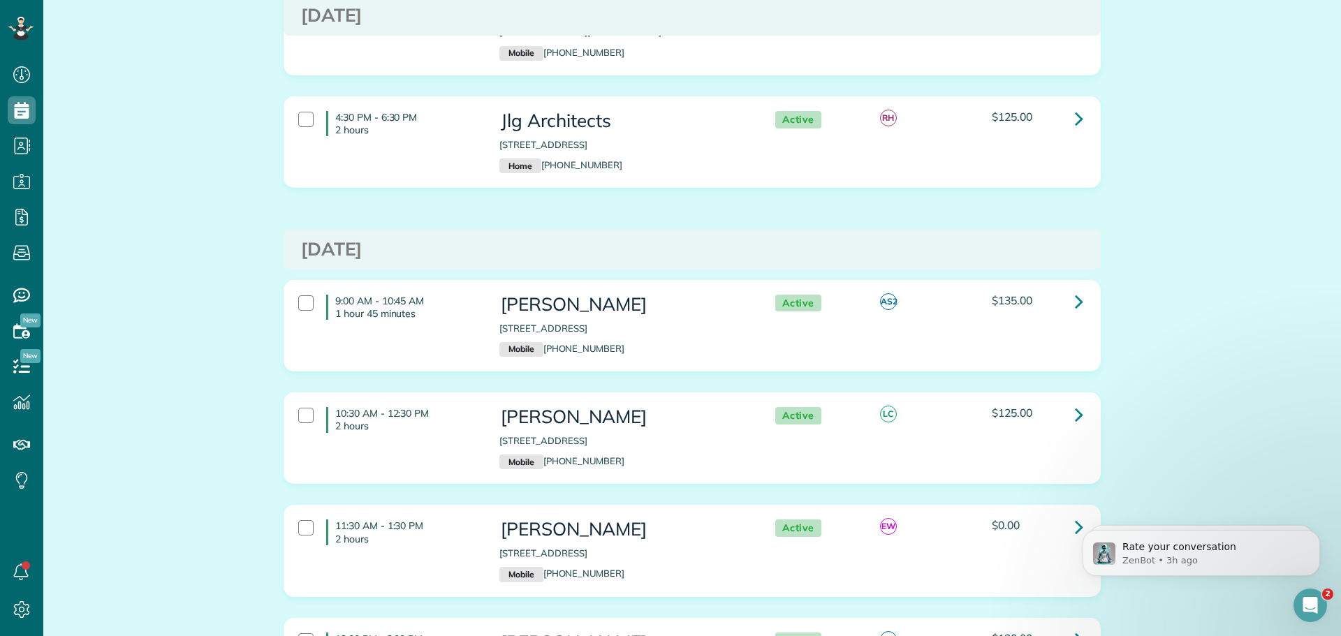
scroll to position [3493, 0]
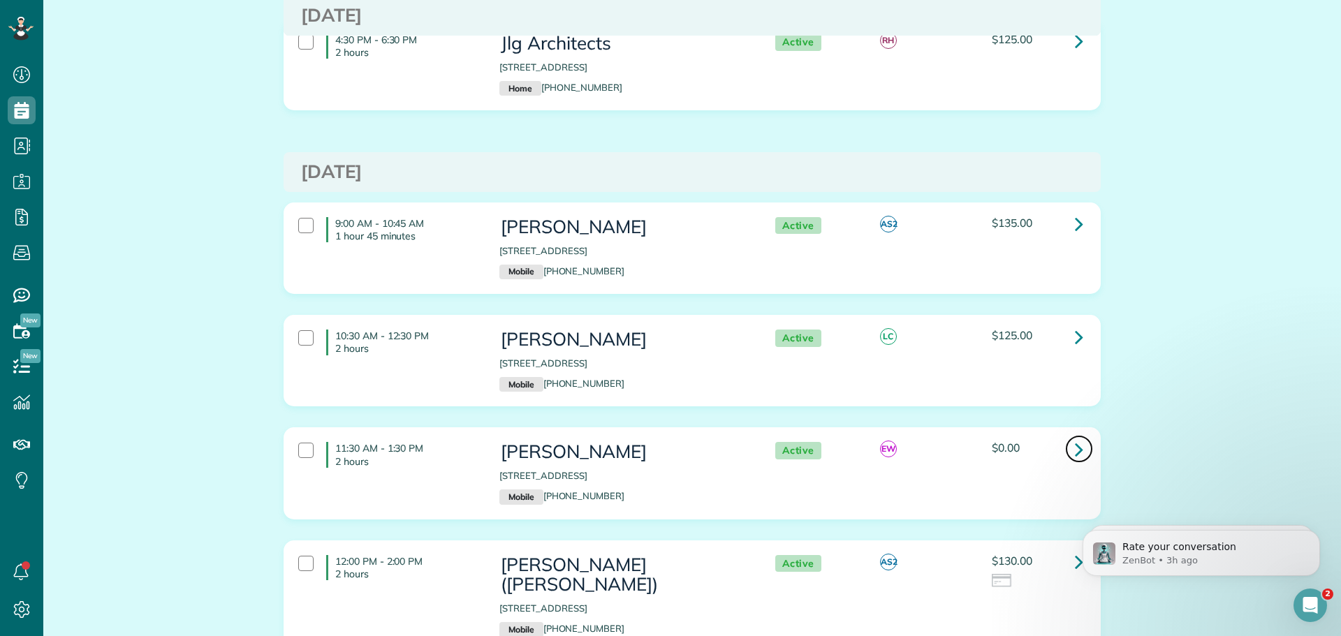
click at [1075, 437] on icon at bounding box center [1079, 449] width 8 height 24
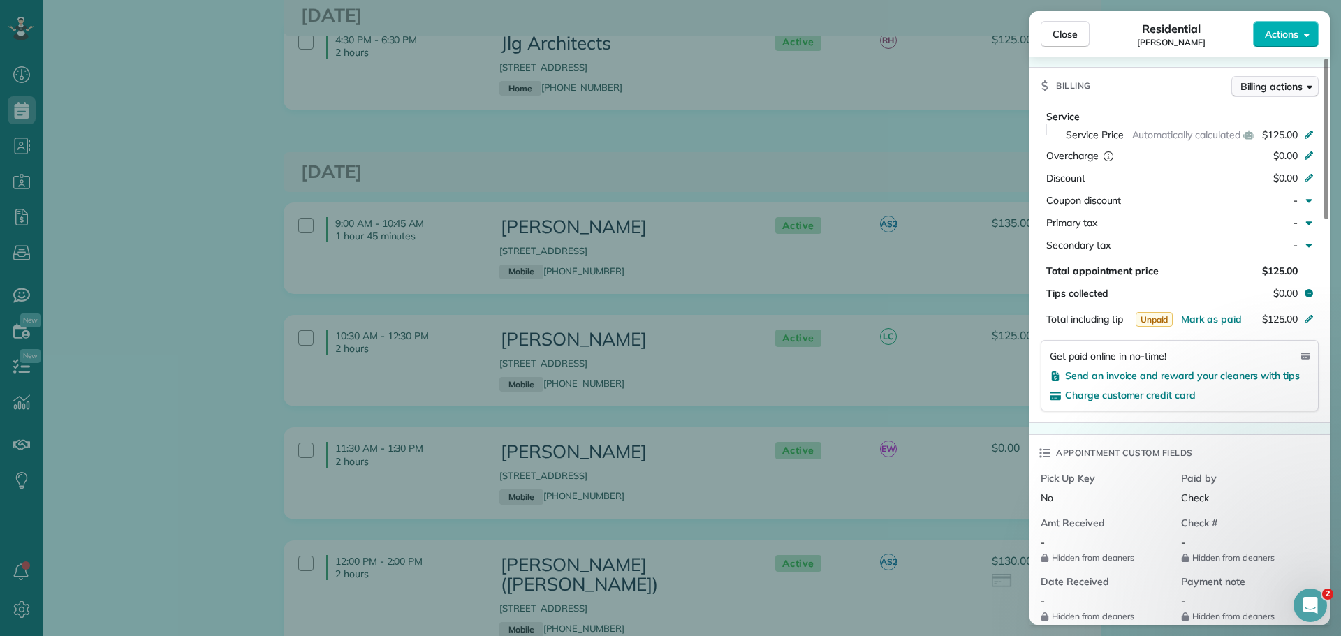
scroll to position [419, 0]
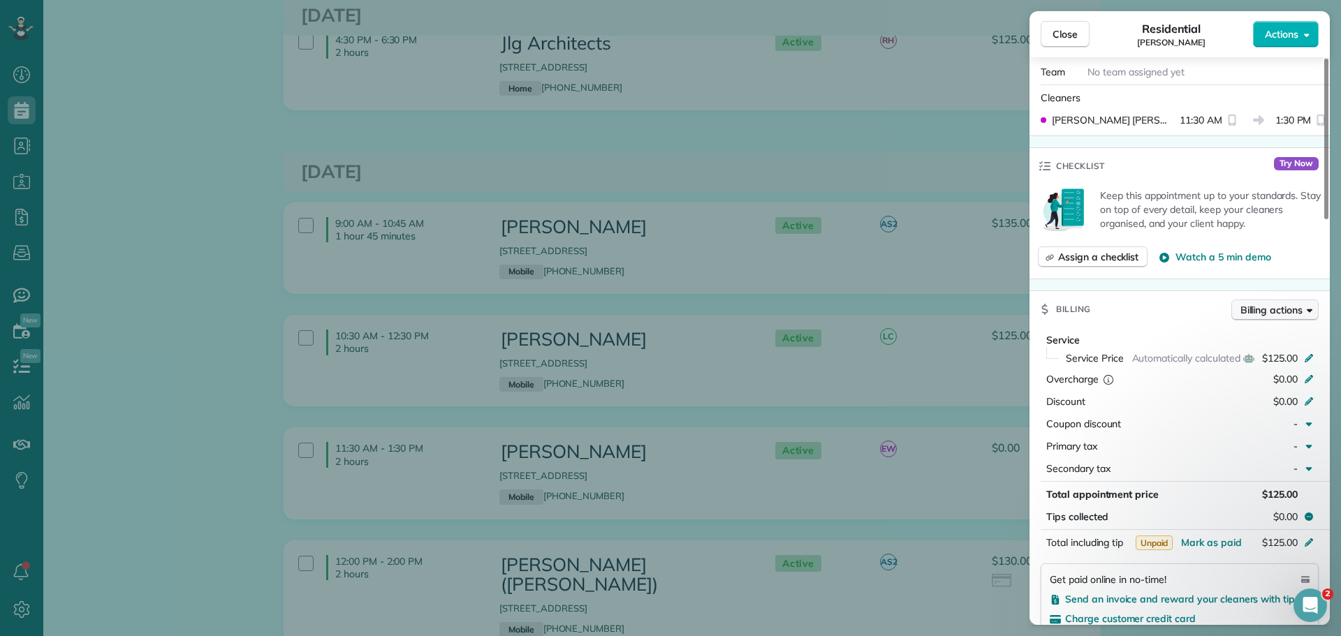
click at [1291, 303] on span "Billing actions" at bounding box center [1272, 310] width 62 height 14
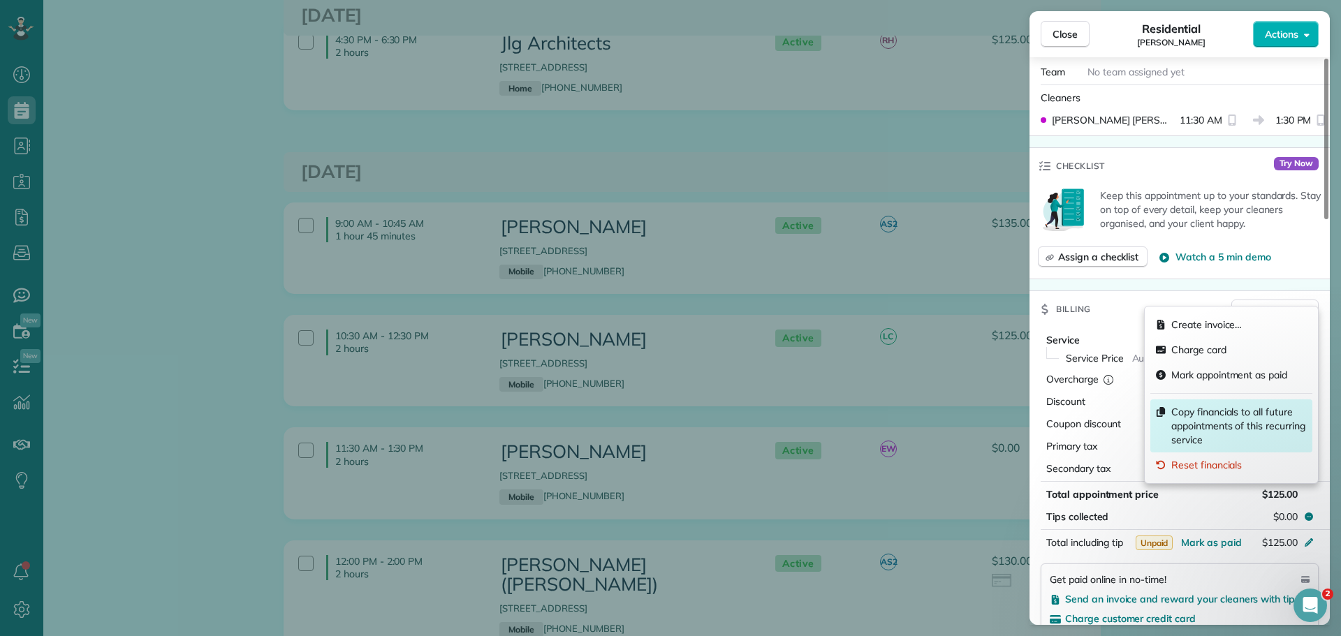
click at [1196, 418] on span "Copy financials to all future appointments of this recurring service" at bounding box center [1239, 426] width 136 height 42
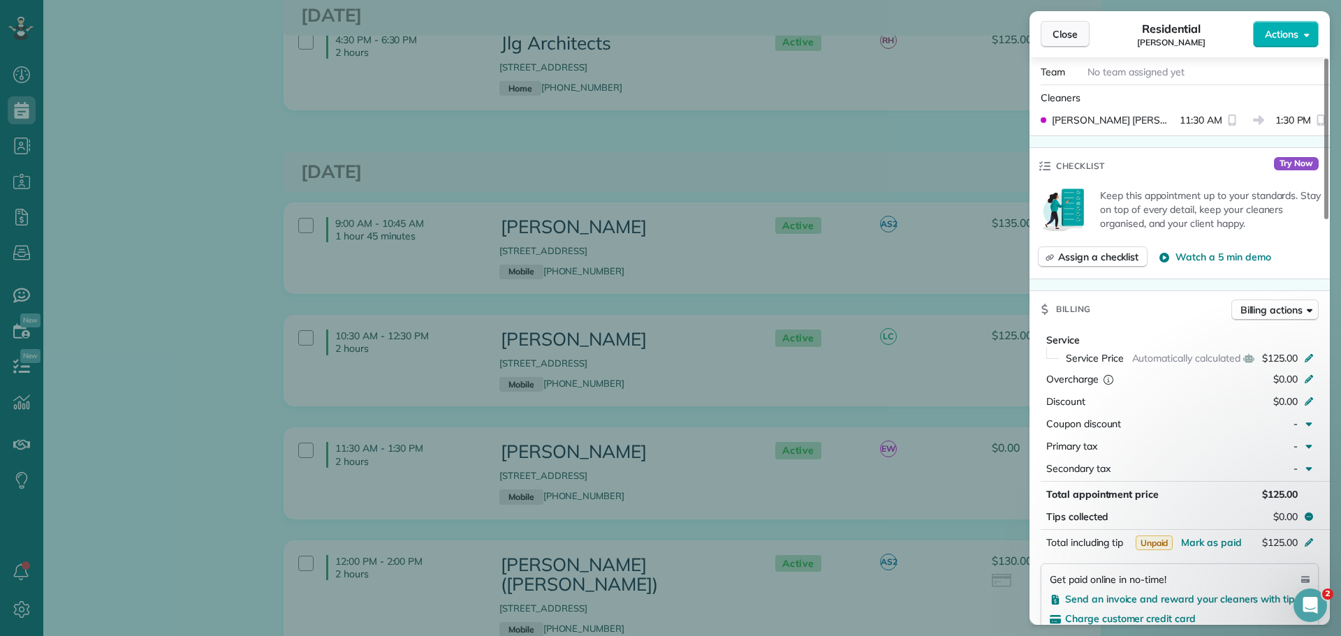
click at [1084, 34] on button "Close" at bounding box center [1065, 34] width 49 height 27
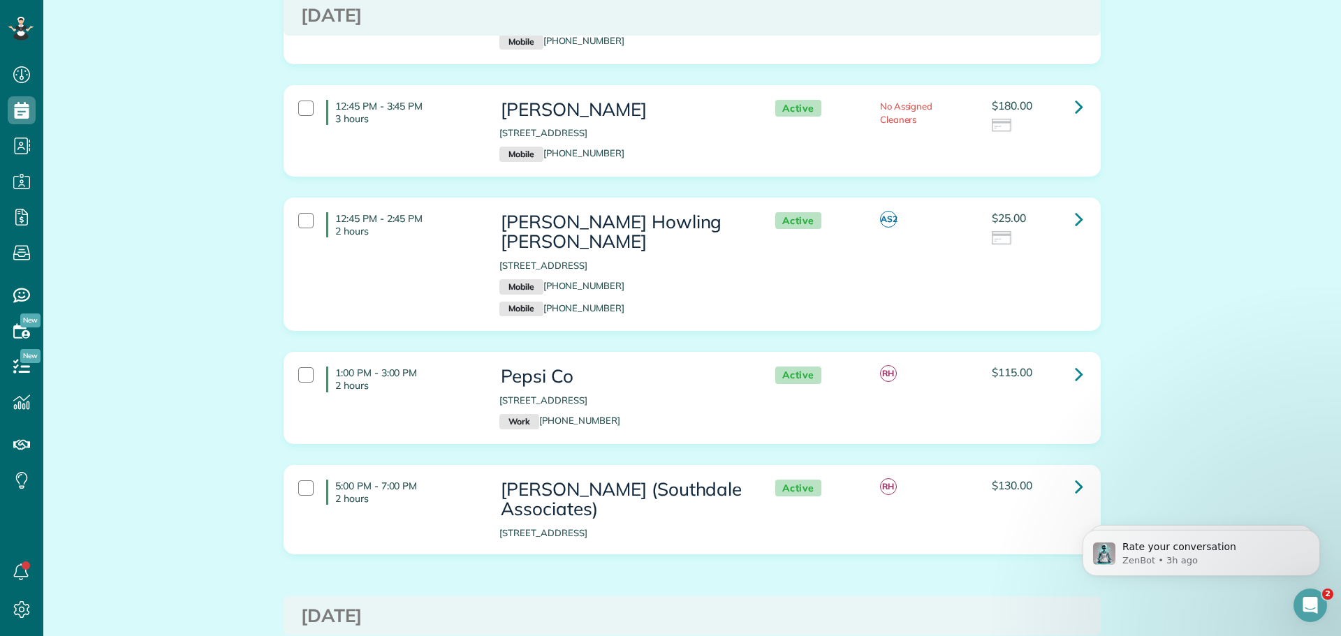
scroll to position [4960, 0]
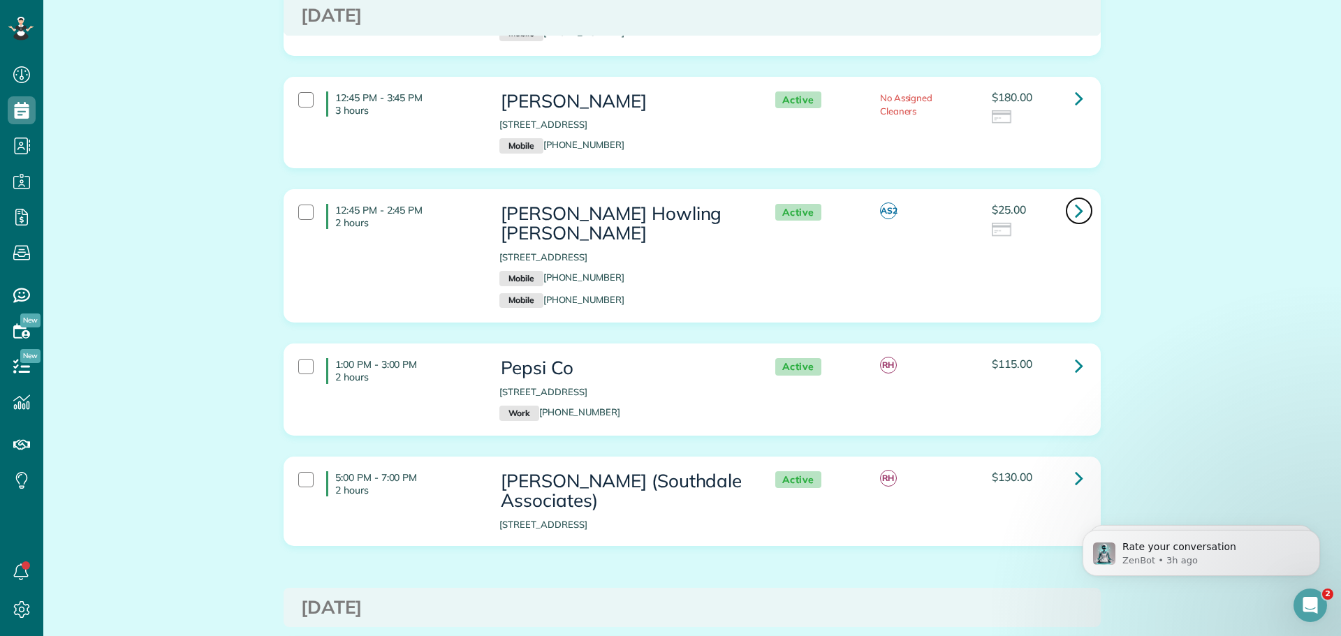
click at [1075, 198] on icon at bounding box center [1079, 210] width 8 height 24
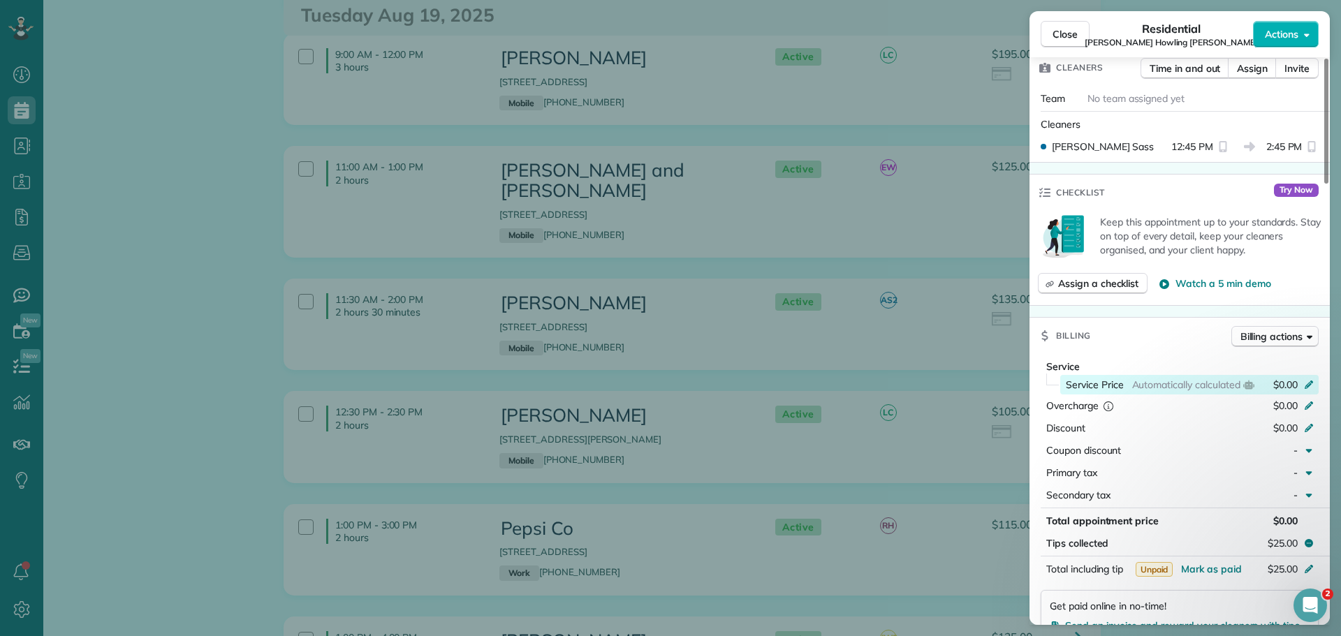
click at [1308, 375] on div "Service Price Automatically calculated $0.00" at bounding box center [1189, 385] width 258 height 20
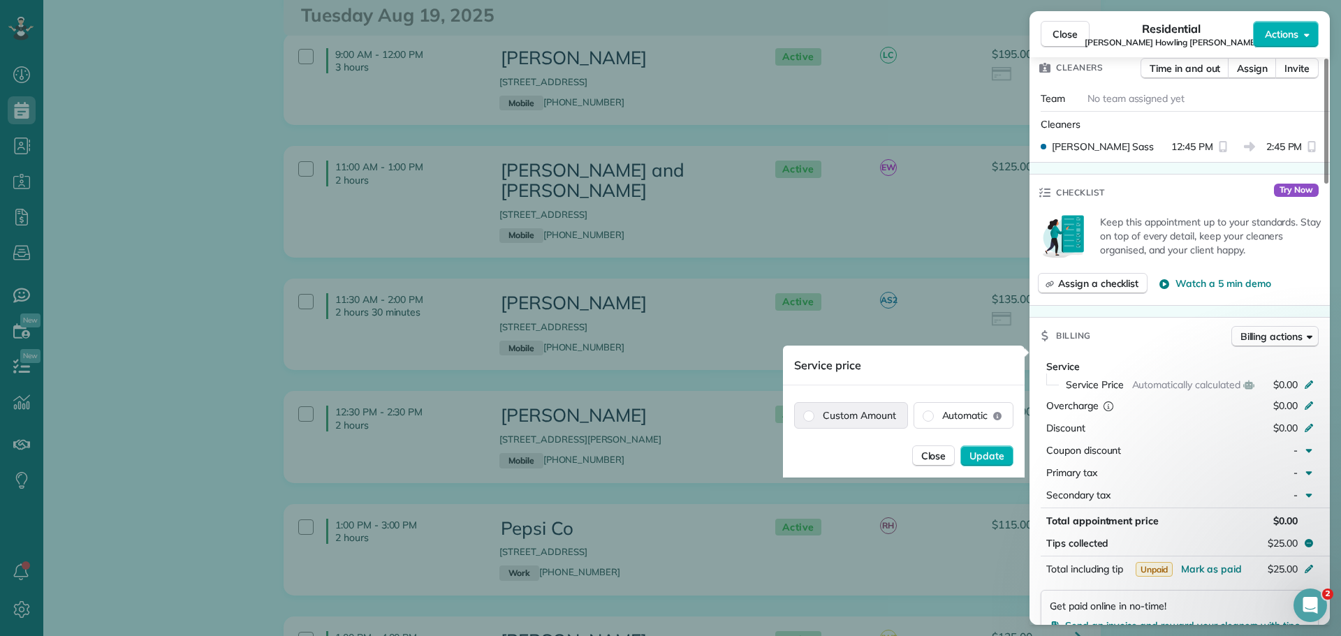
click at [876, 415] on label "Custom Amount" at bounding box center [851, 415] width 112 height 25
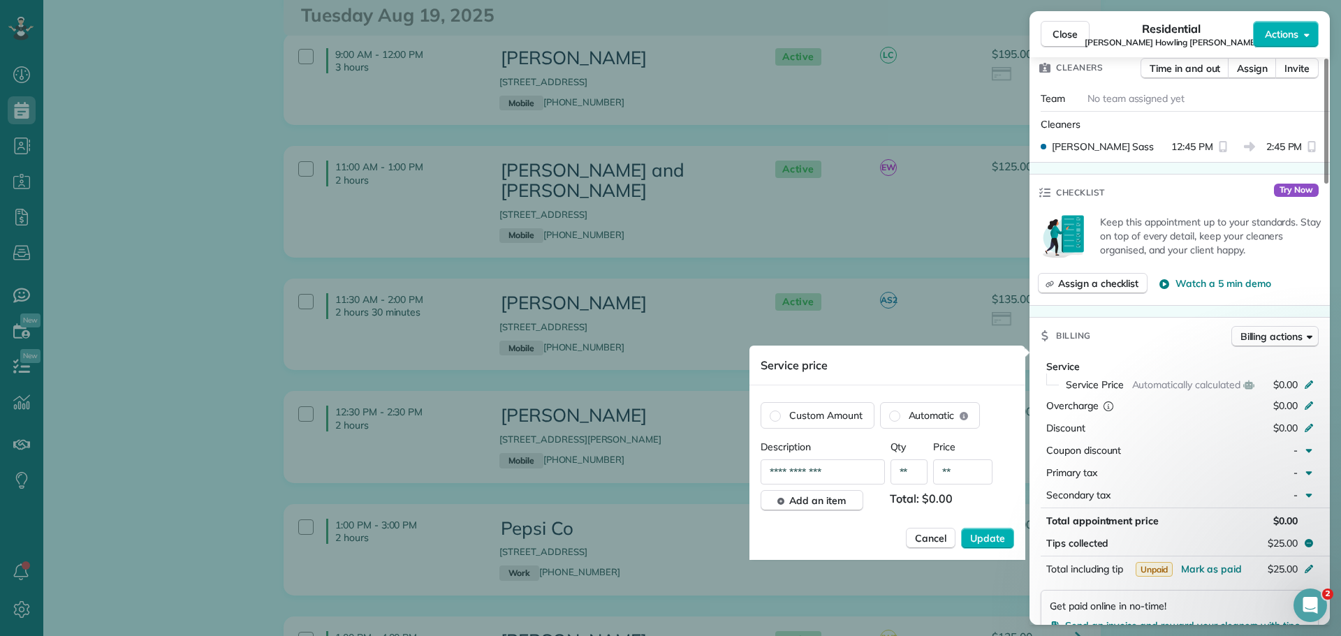
click at [959, 472] on input "**" at bounding box center [962, 472] width 59 height 25
type input "*******"
click at [982, 542] on span "Update" at bounding box center [987, 539] width 35 height 14
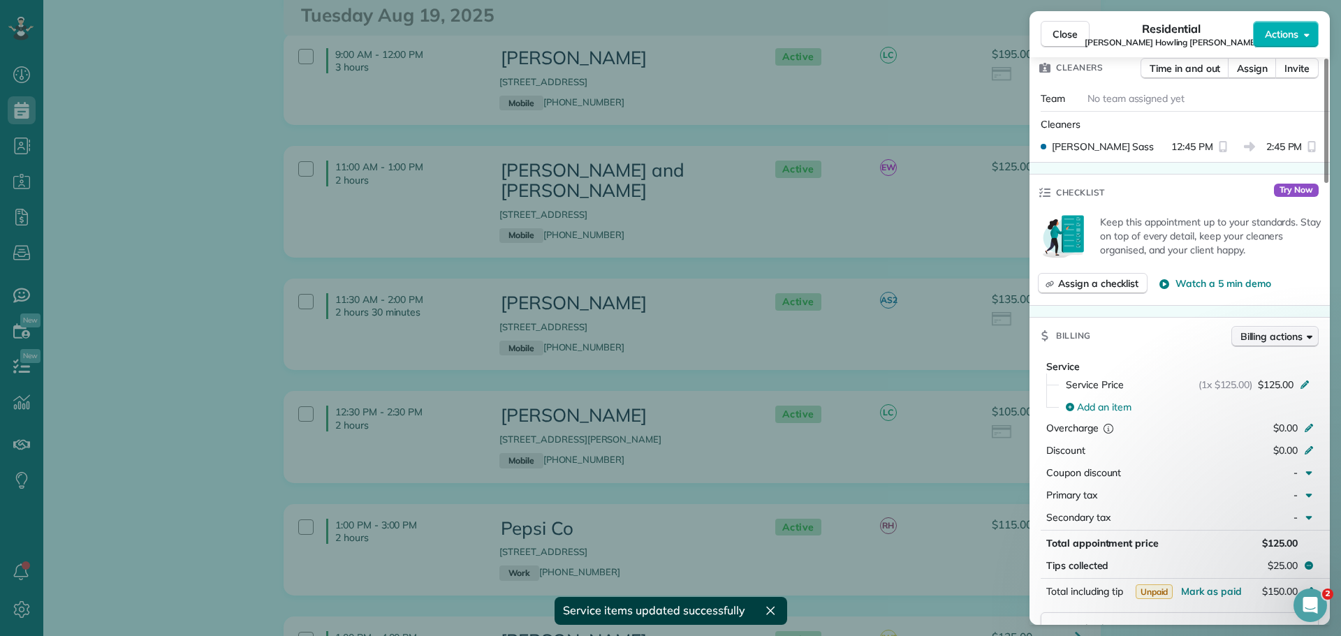
click at [1266, 330] on span "Billing actions" at bounding box center [1272, 337] width 62 height 14
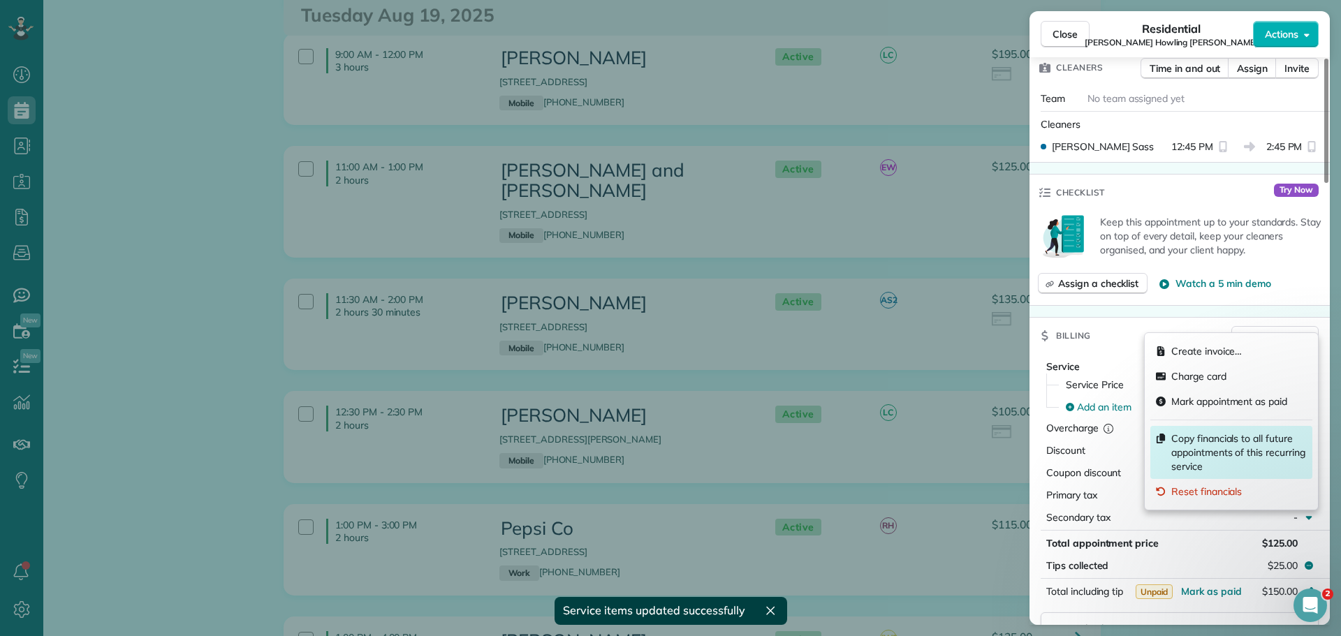
click at [1193, 450] on span "Copy financials to all future appointments of this recurring service" at bounding box center [1239, 453] width 136 height 42
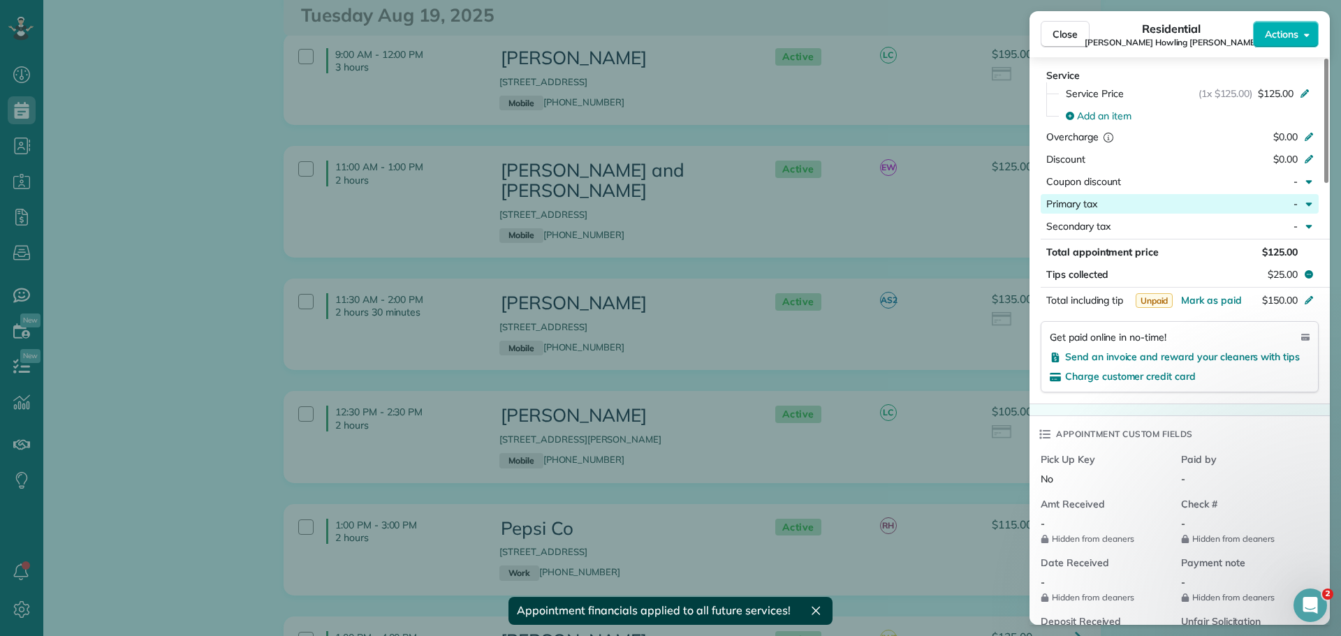
scroll to position [769, 0]
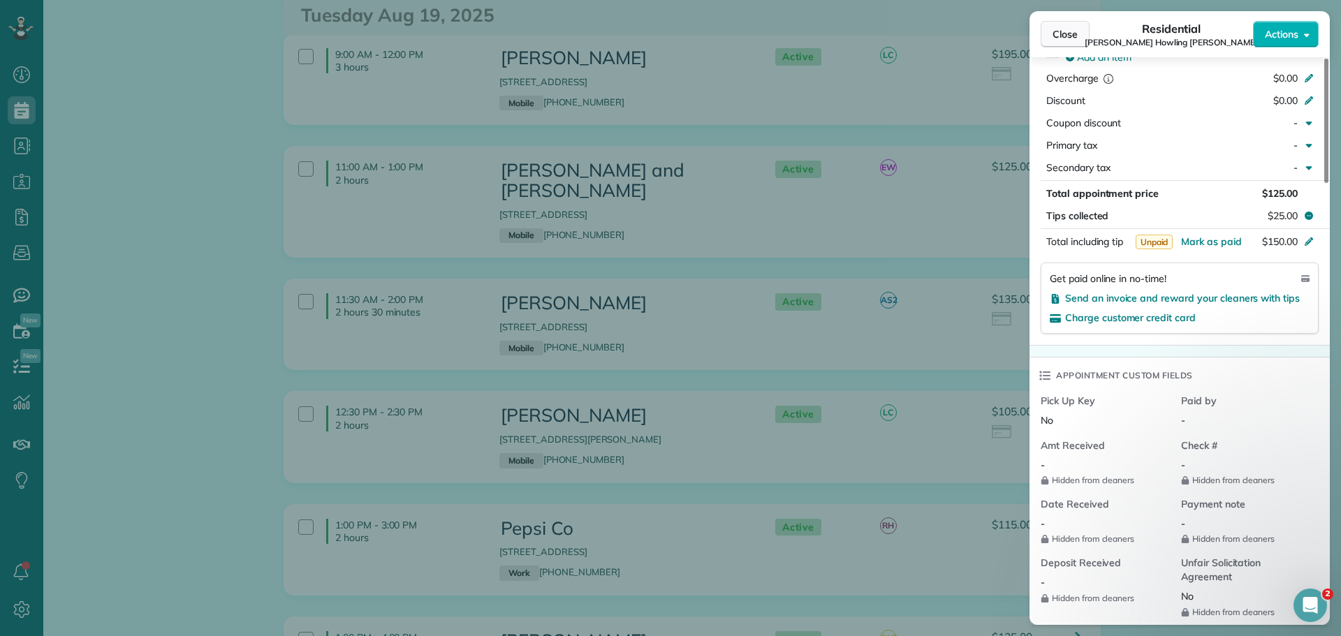
click at [1068, 35] on span "Close" at bounding box center [1065, 34] width 25 height 14
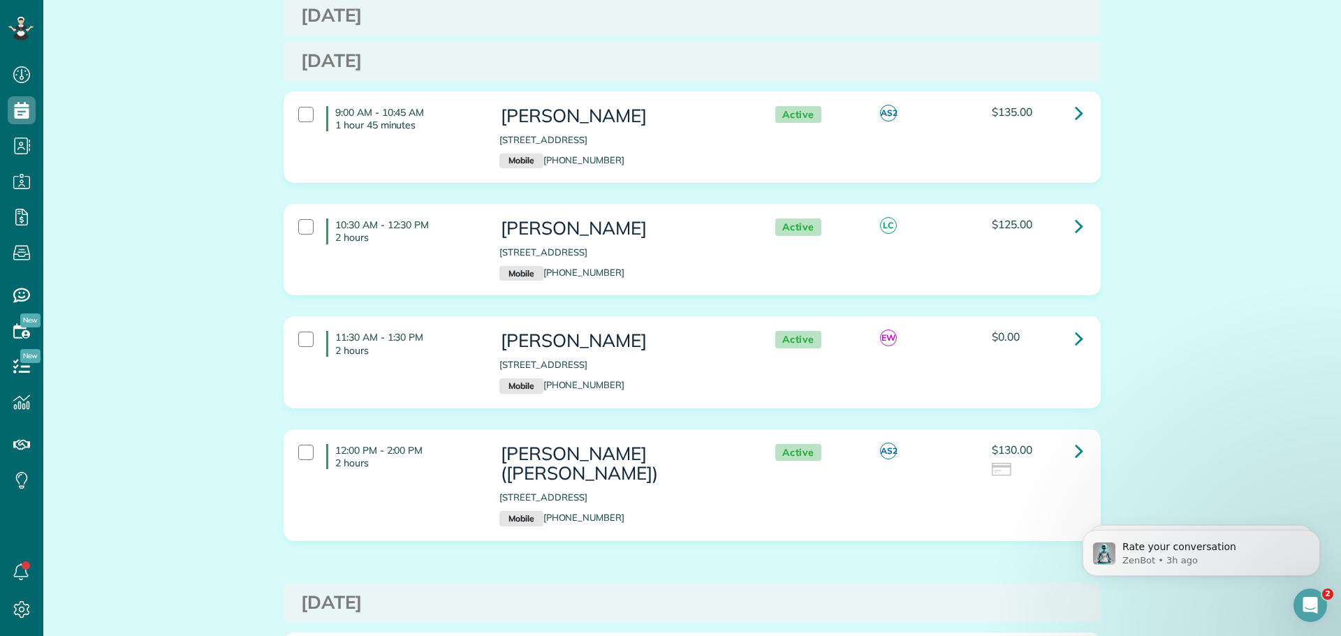
scroll to position [3632, 0]
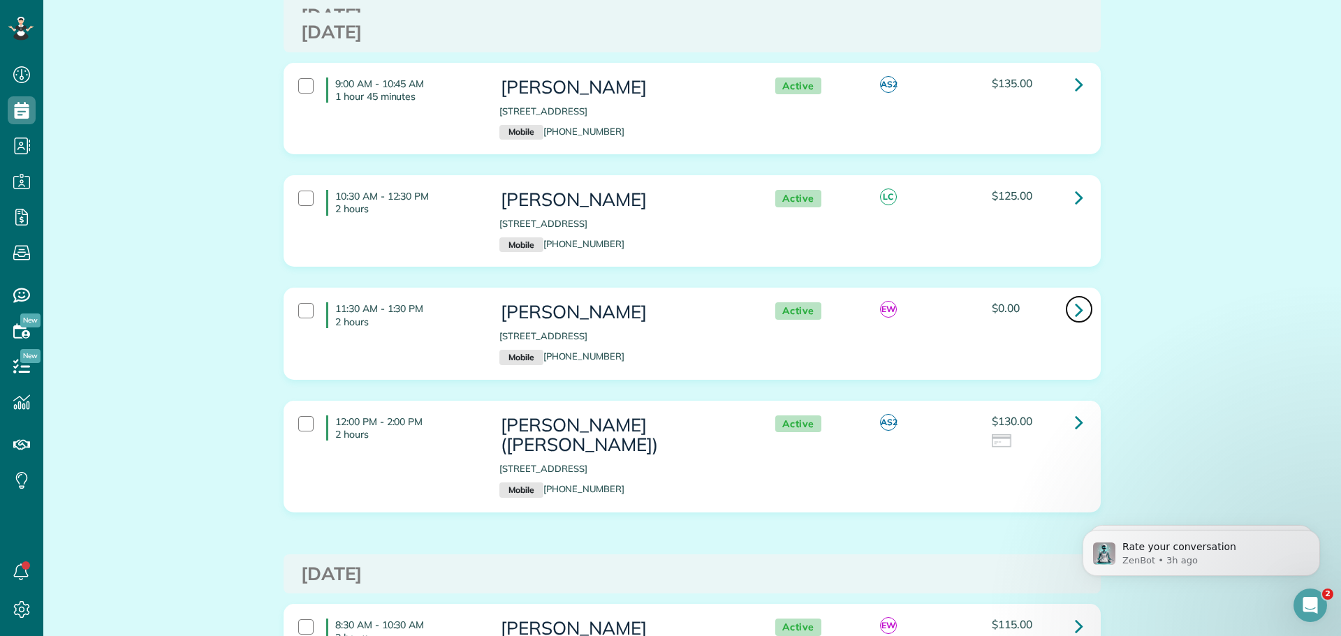
click at [1075, 298] on icon at bounding box center [1079, 310] width 8 height 24
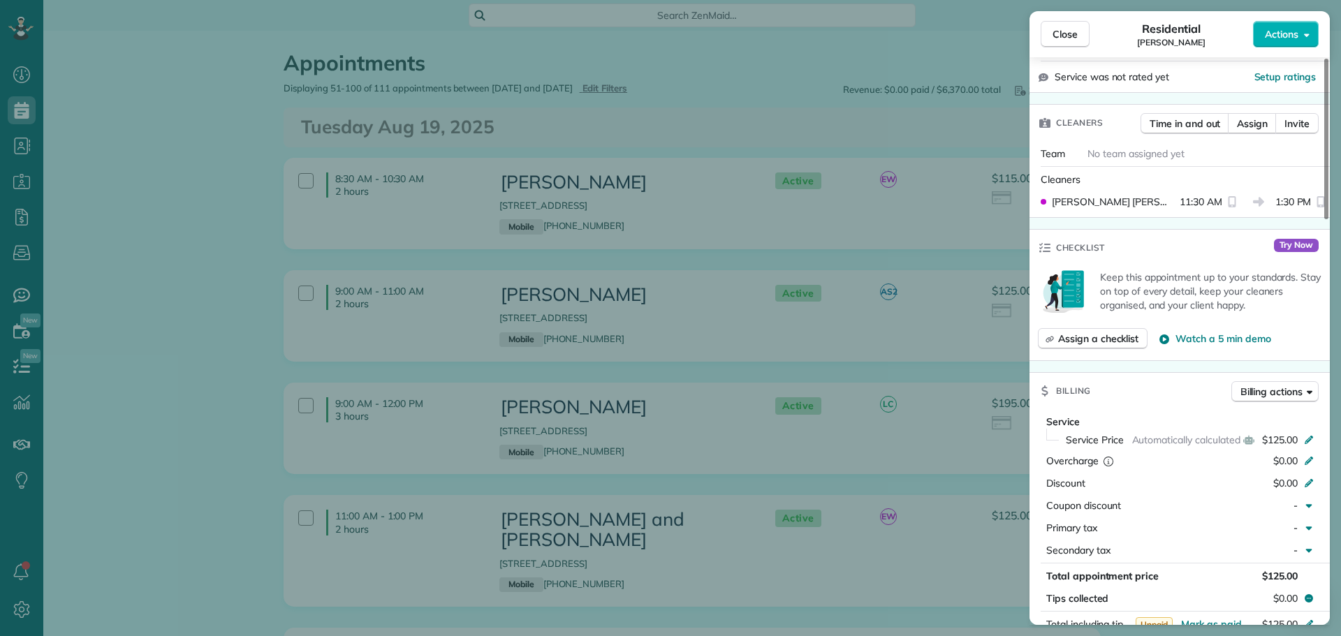
scroll to position [349, 0]
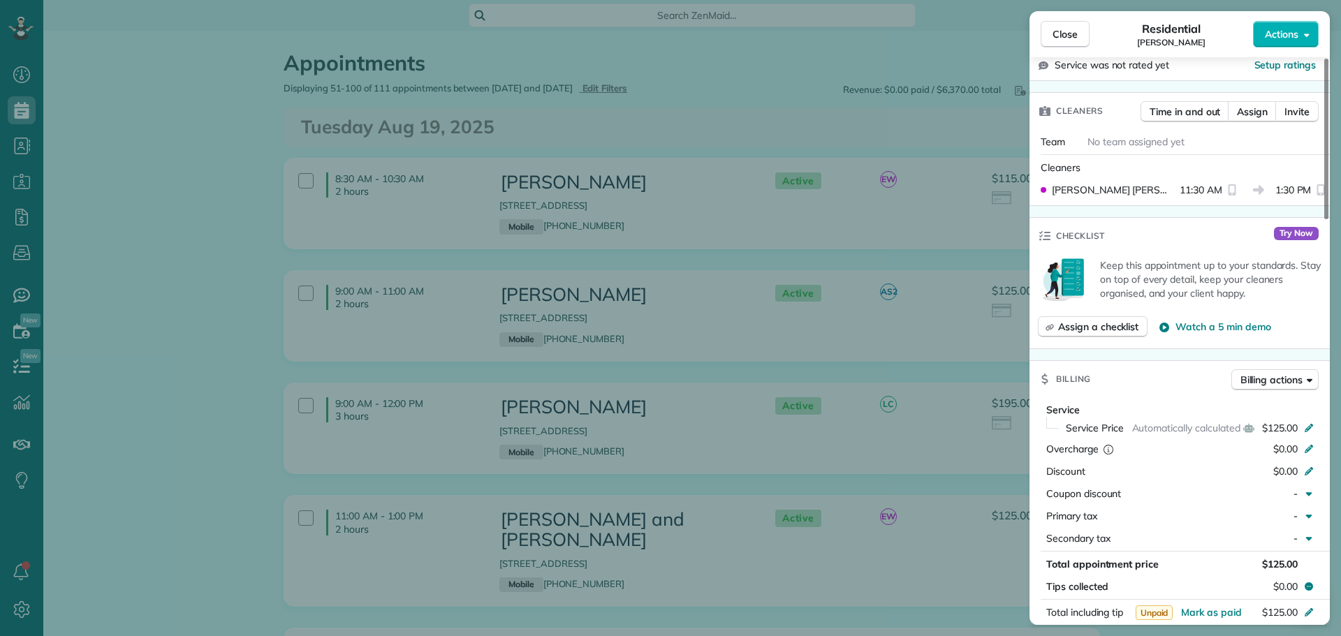
click at [1065, 22] on button "Close" at bounding box center [1065, 34] width 49 height 27
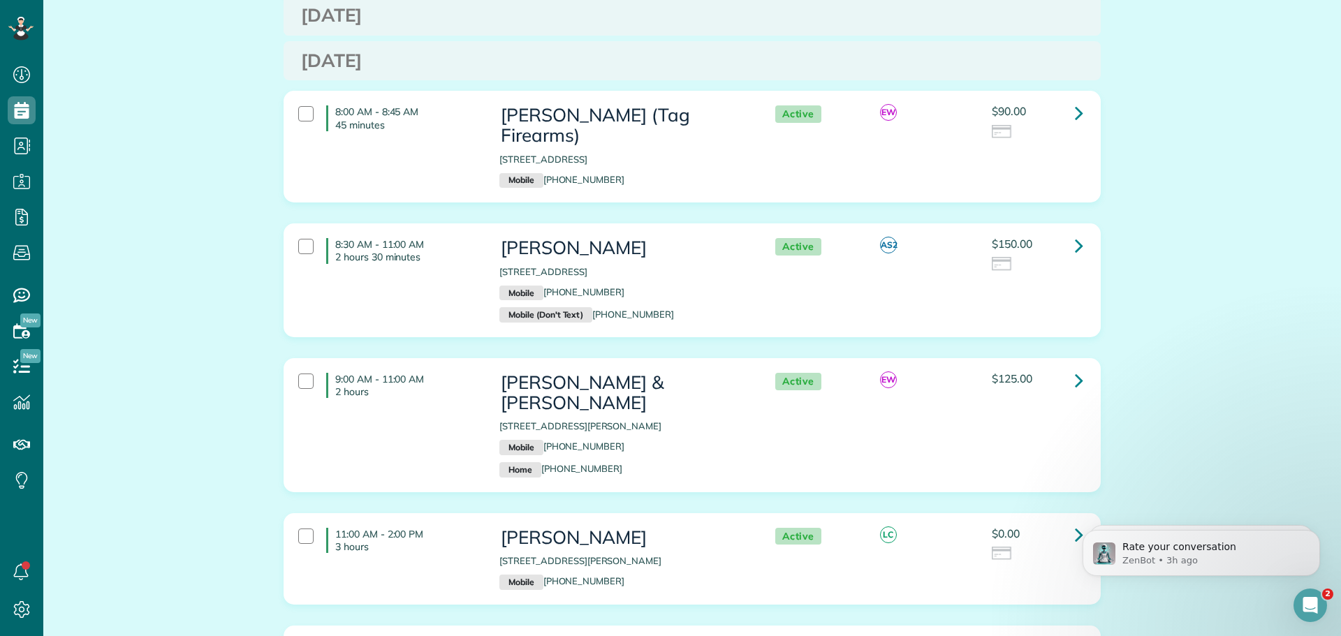
scroll to position [5519, 0]
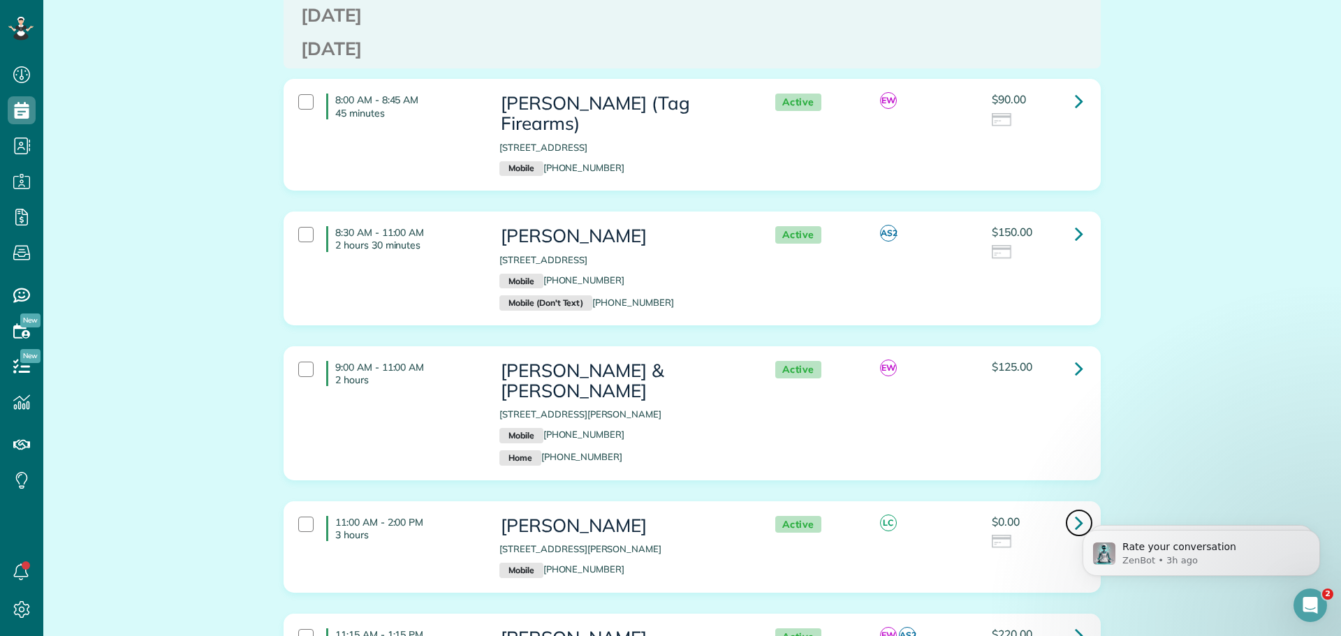
click at [1075, 511] on icon at bounding box center [1079, 523] width 8 height 24
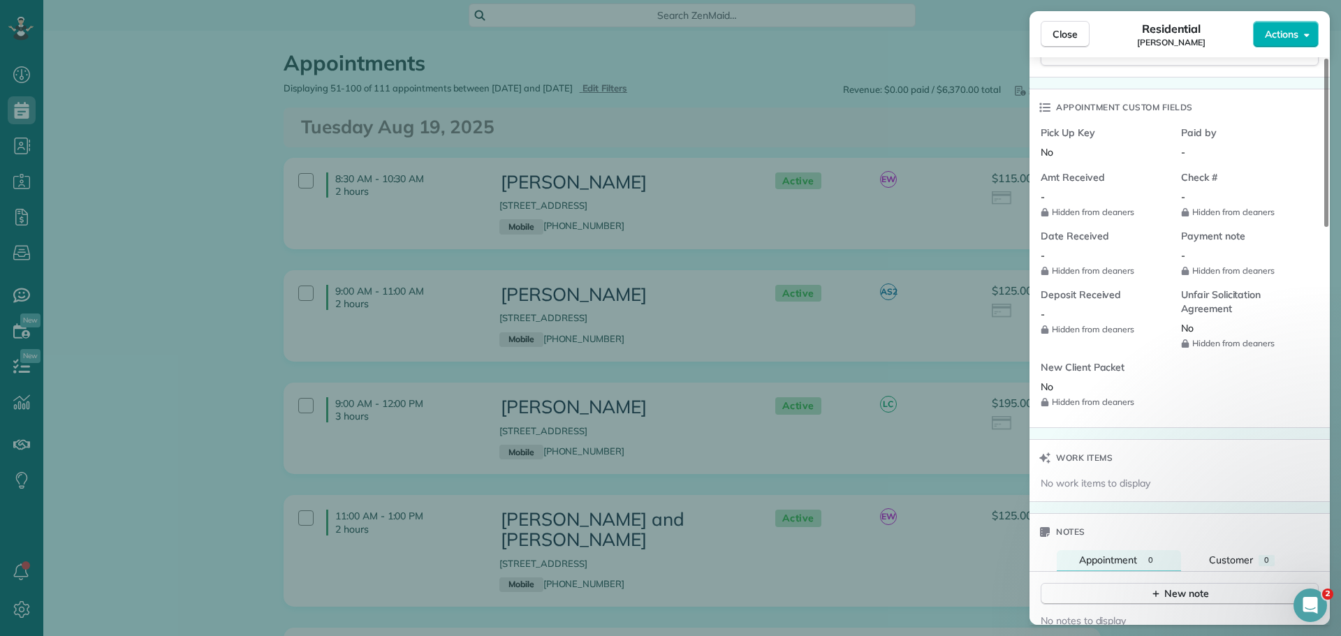
scroll to position [915, 0]
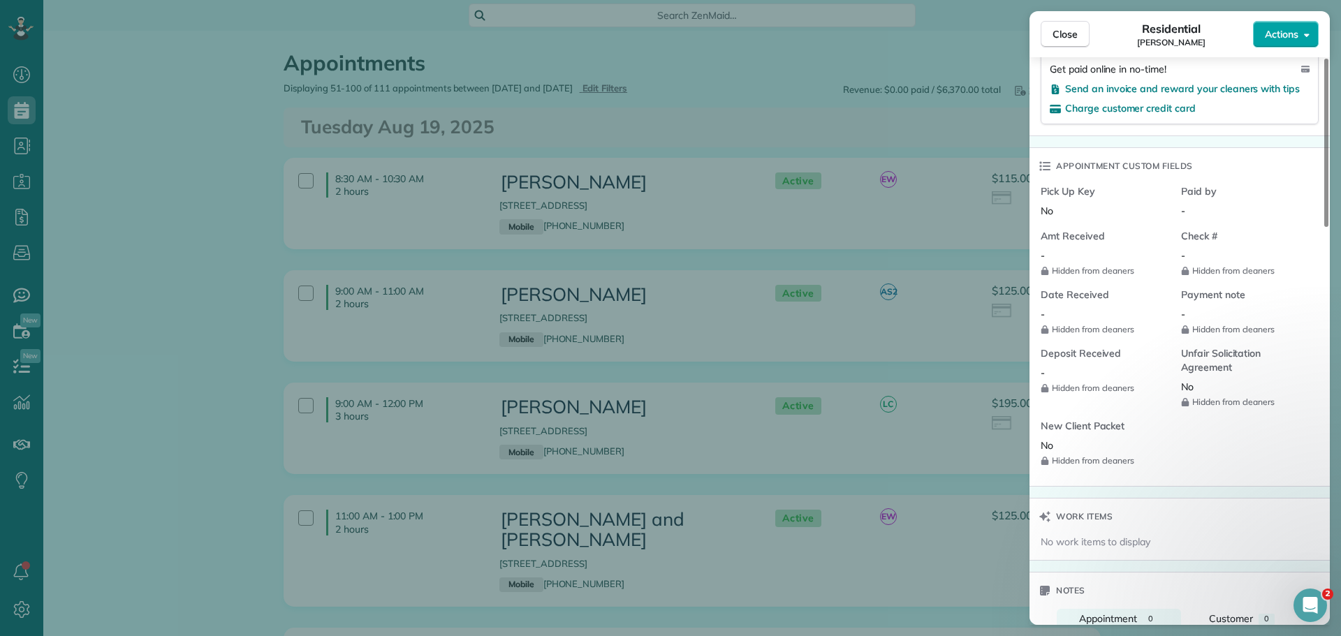
click at [1290, 32] on span "Actions" at bounding box center [1282, 34] width 34 height 14
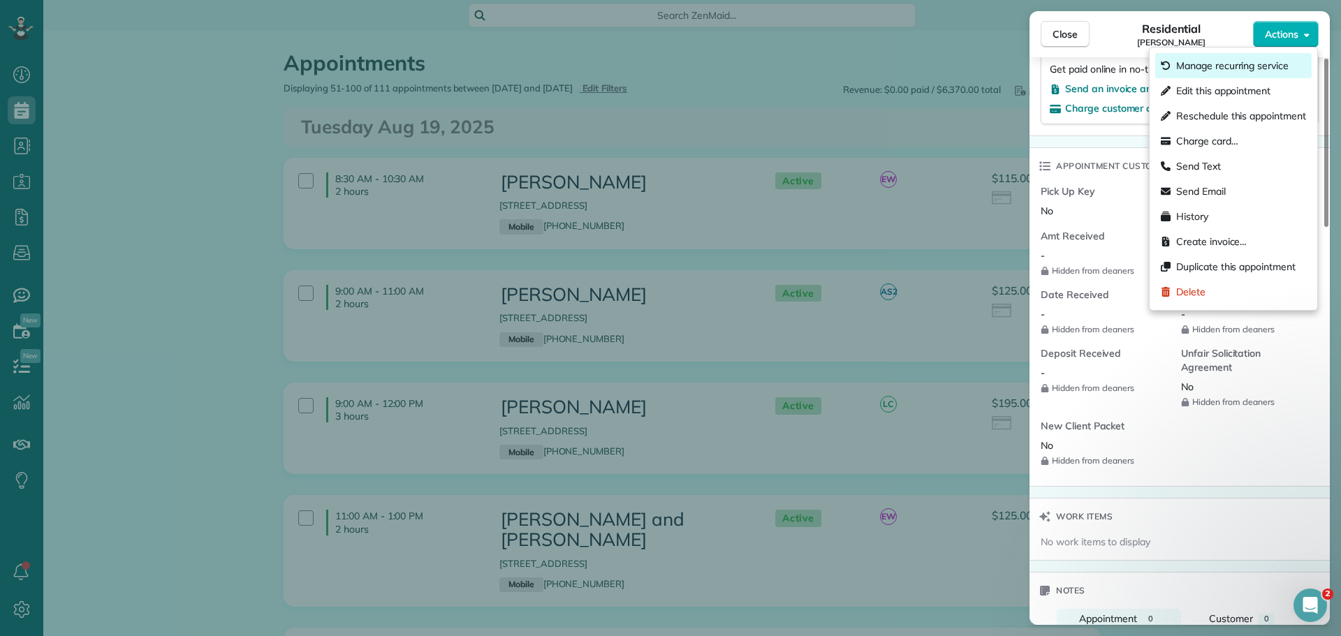
click at [1264, 67] on span "Manage recurring service" at bounding box center [1232, 66] width 112 height 14
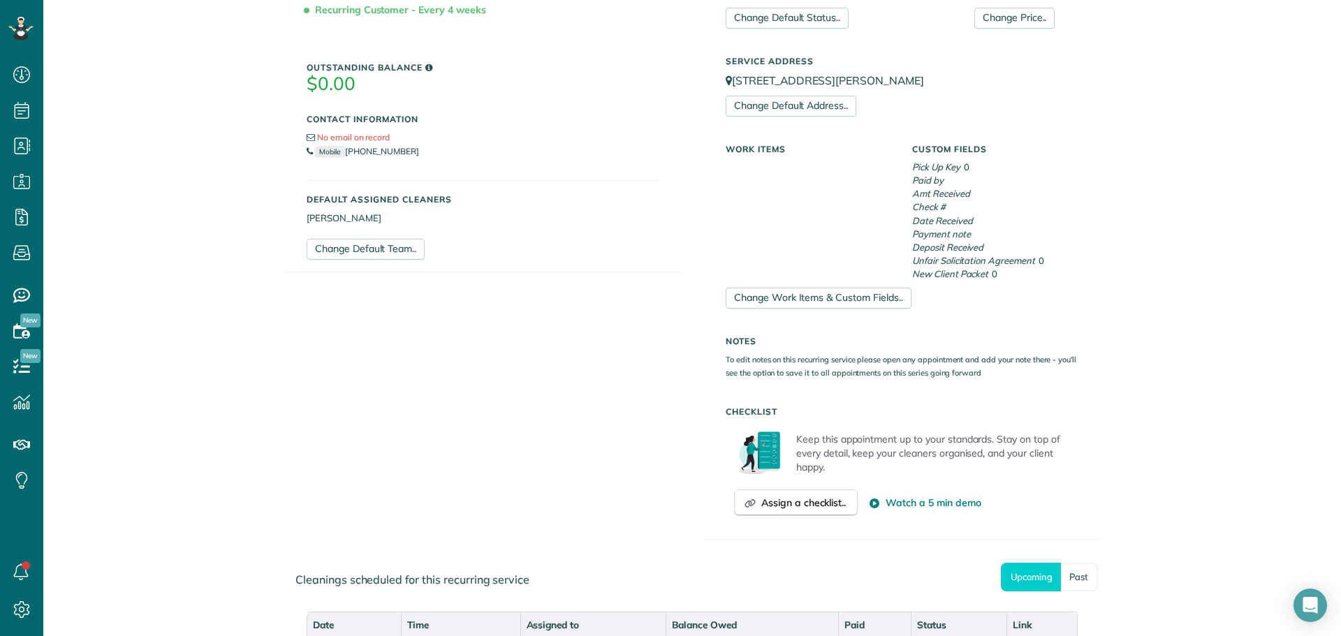
scroll to position [419, 0]
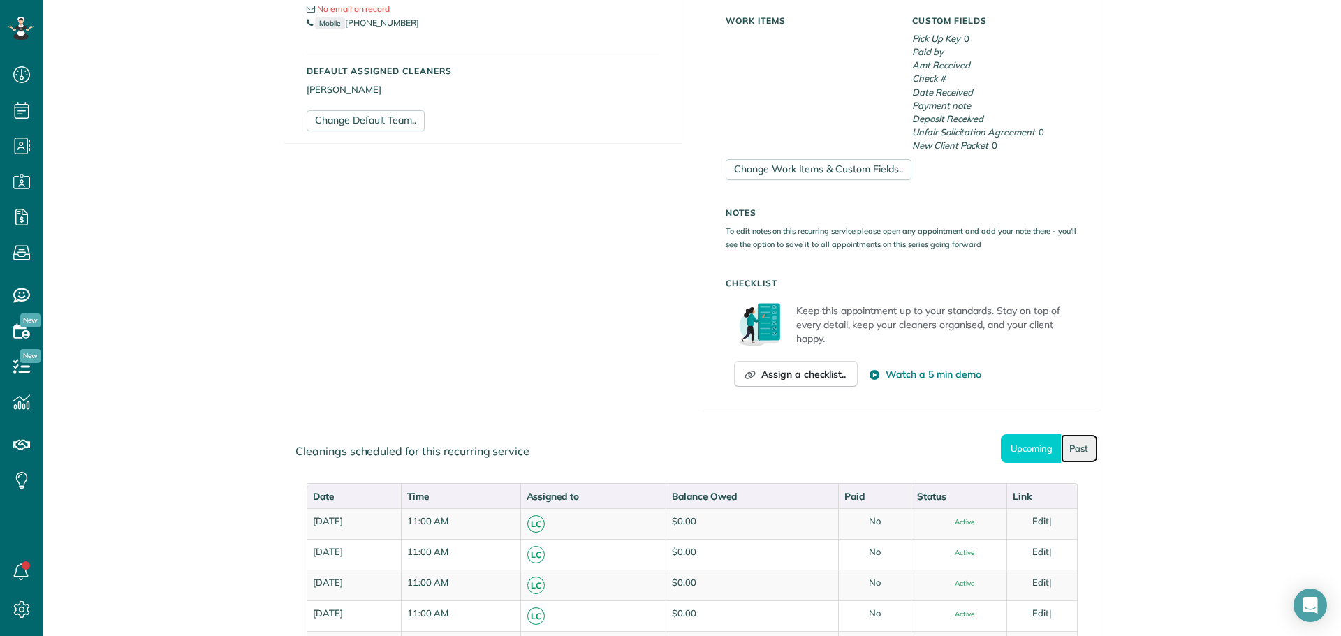
click at [1074, 446] on link "Past" at bounding box center [1079, 448] width 37 height 29
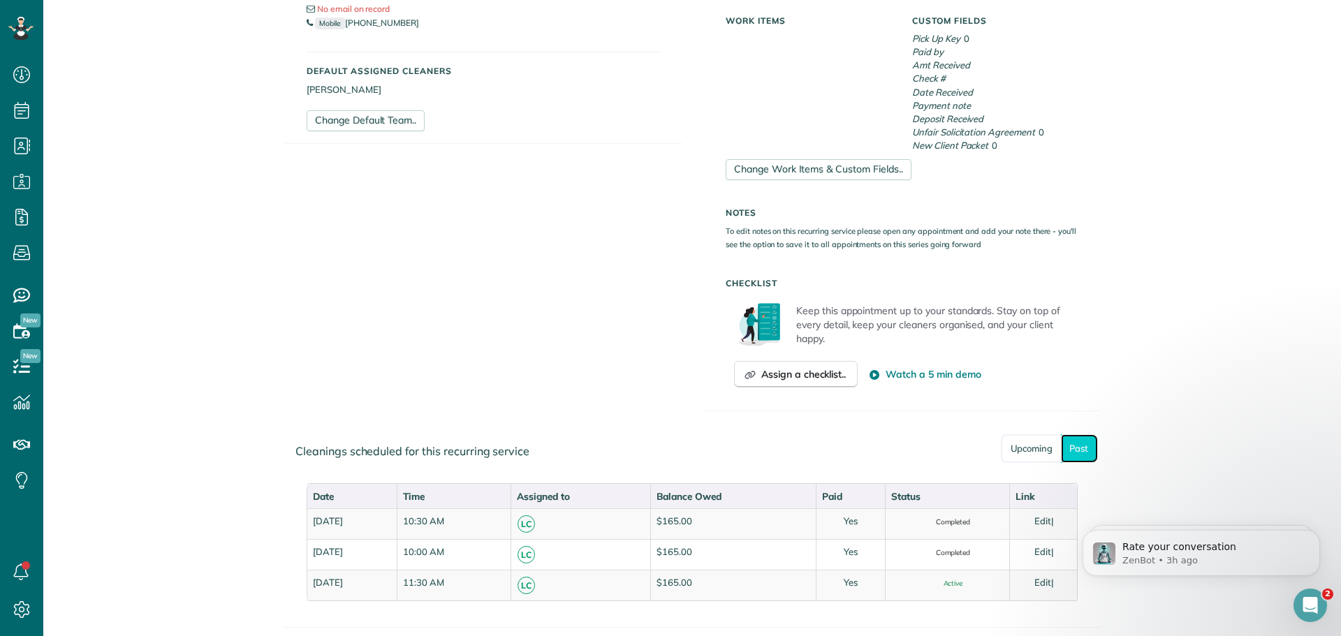
scroll to position [0, 0]
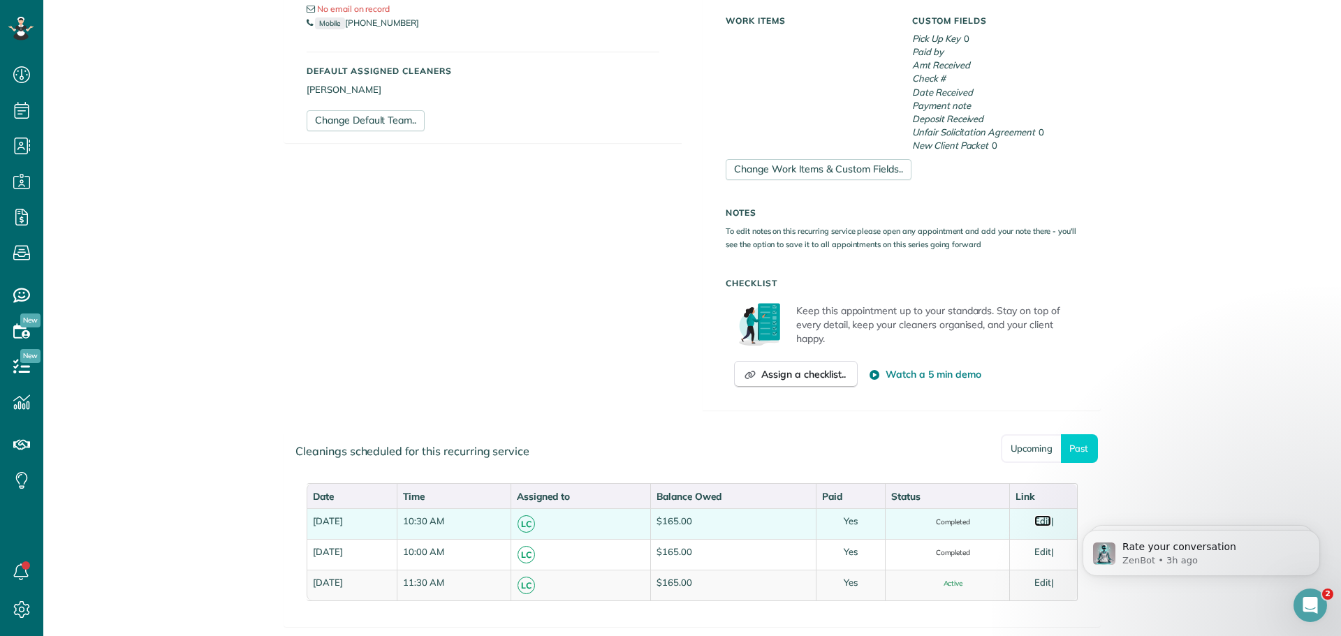
click at [1043, 519] on link "Edit" at bounding box center [1043, 521] width 17 height 11
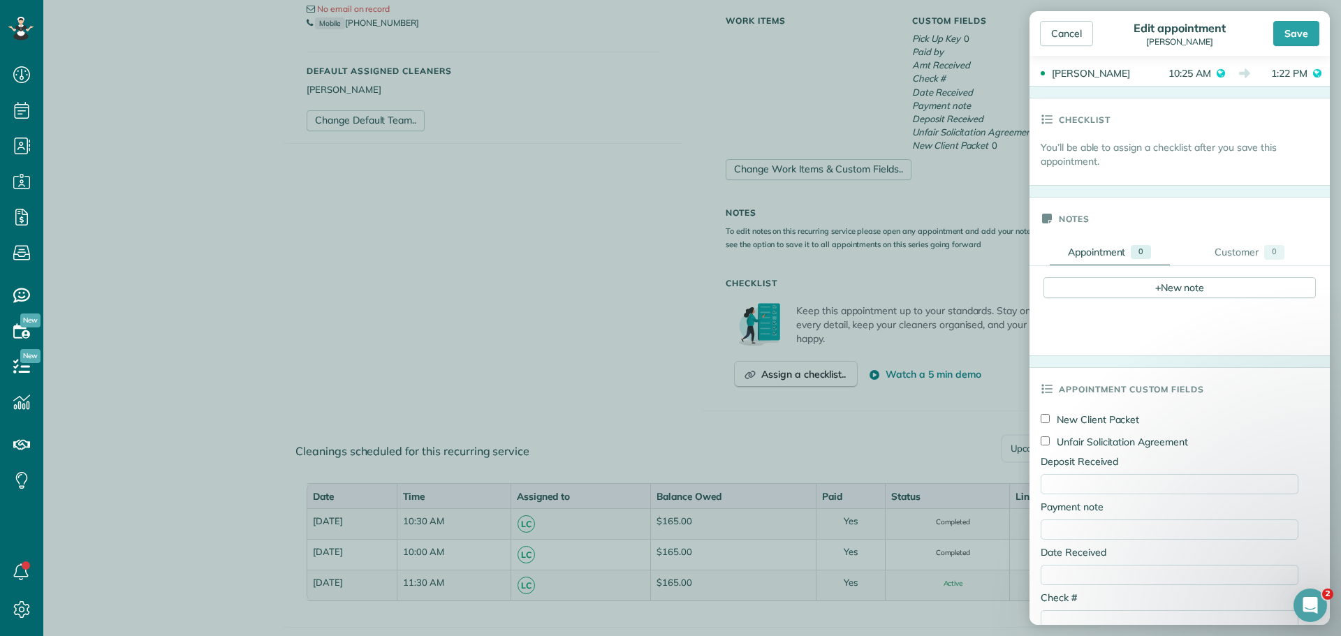
scroll to position [258, 0]
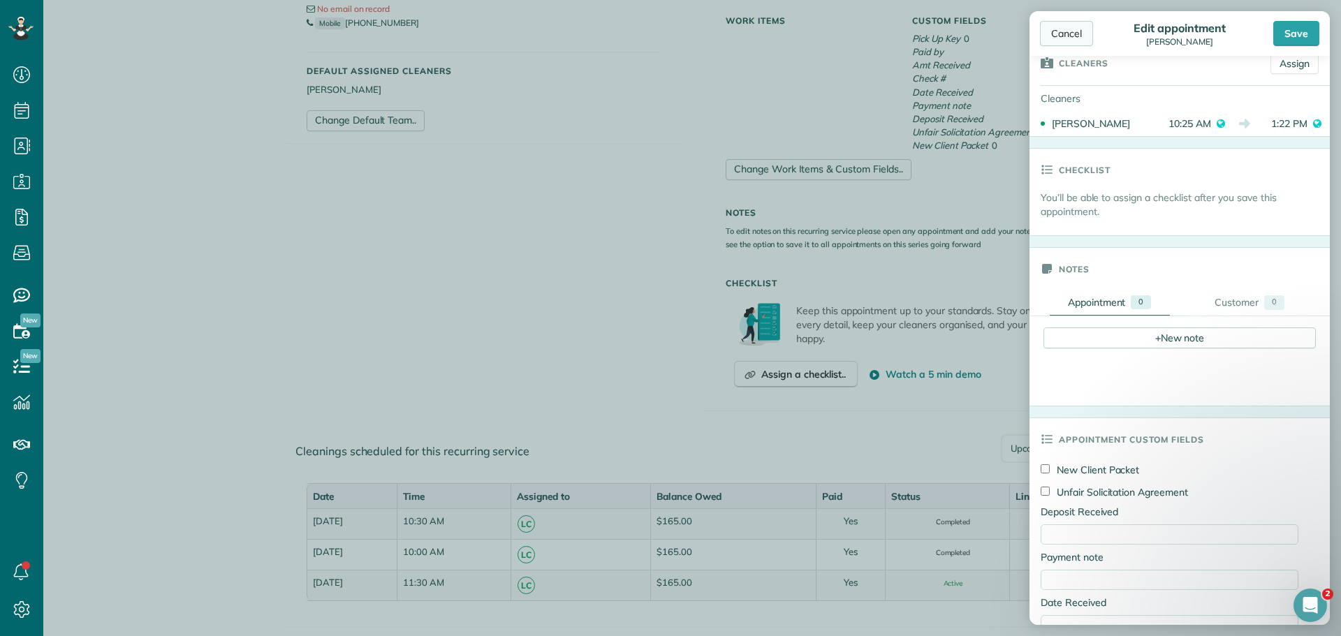
click at [1062, 32] on div "Cancel" at bounding box center [1066, 33] width 53 height 25
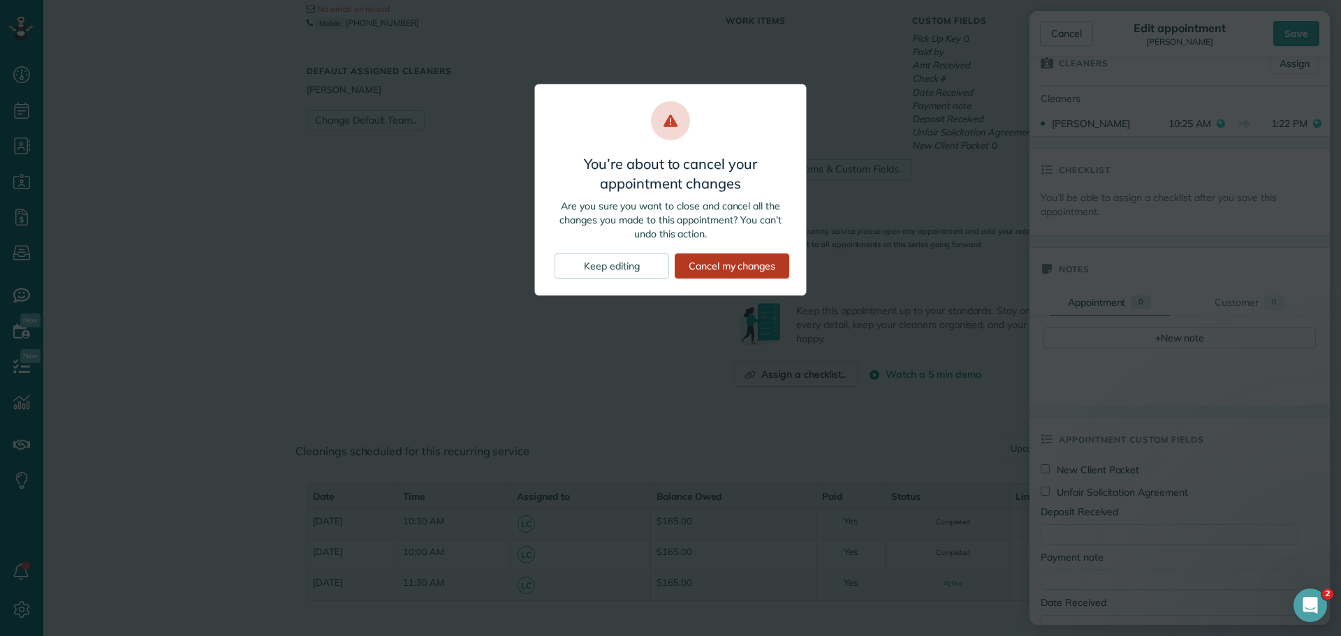
click at [711, 270] on div "Cancel my changes" at bounding box center [732, 266] width 115 height 25
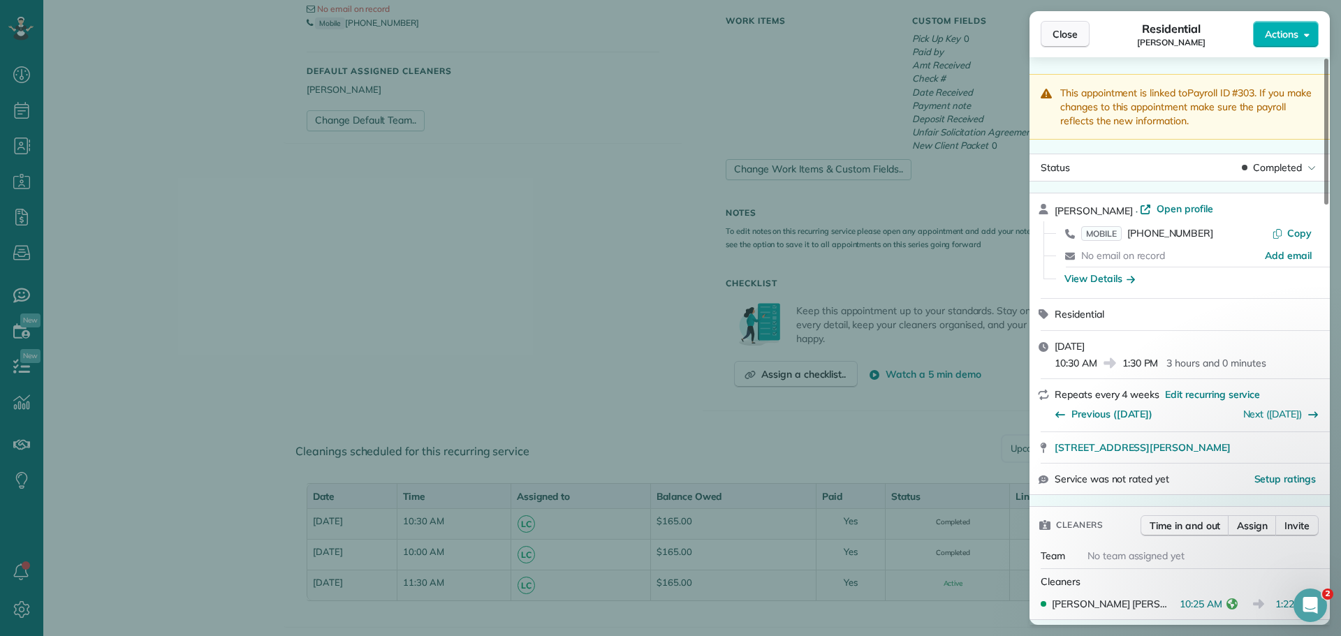
click at [1062, 25] on button "Close" at bounding box center [1065, 34] width 49 height 27
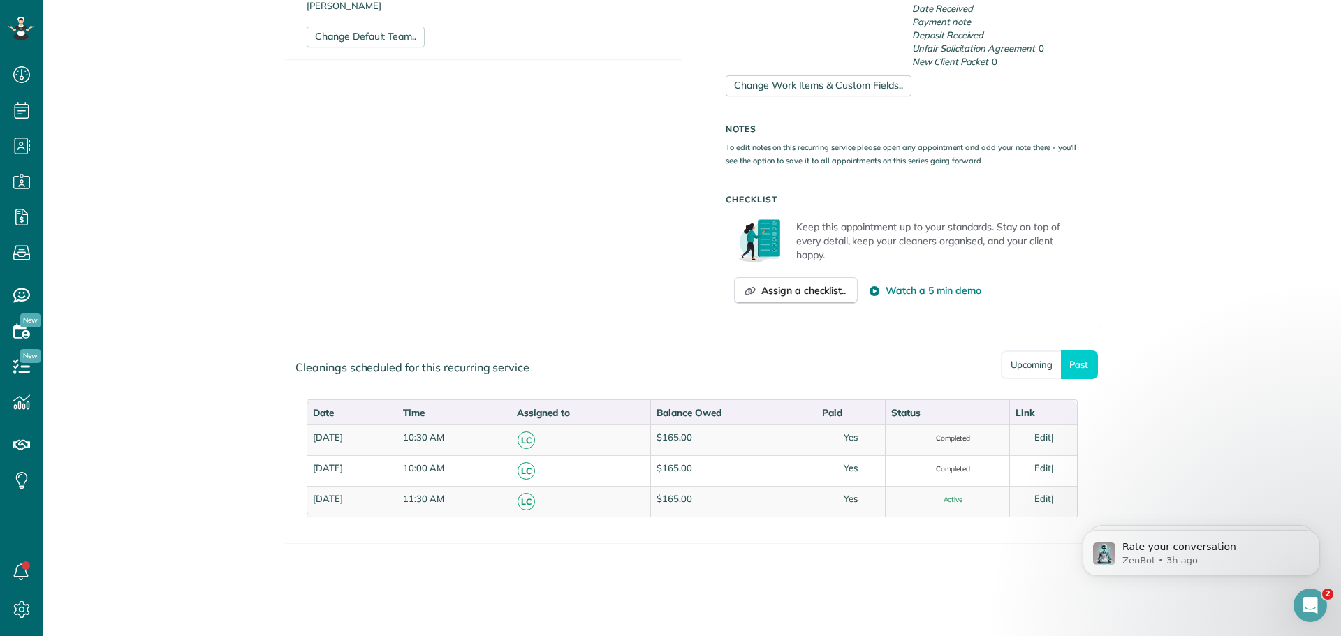
scroll to position [508, 0]
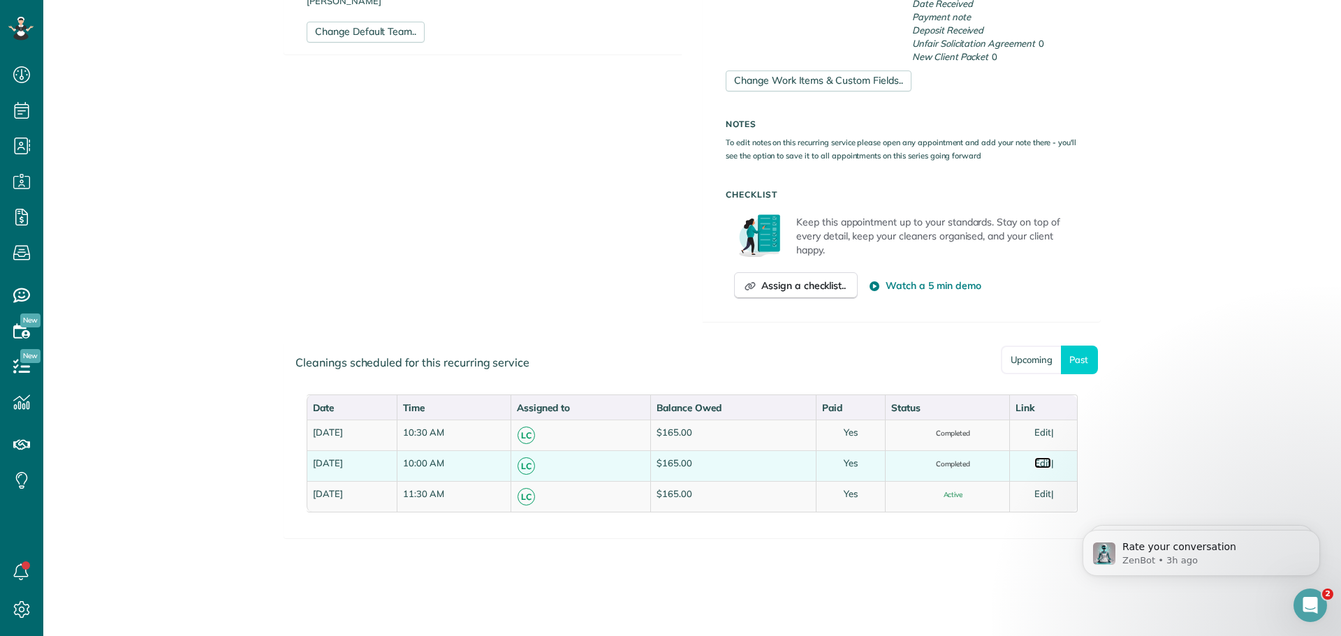
click at [1038, 462] on link "Edit" at bounding box center [1043, 463] width 17 height 11
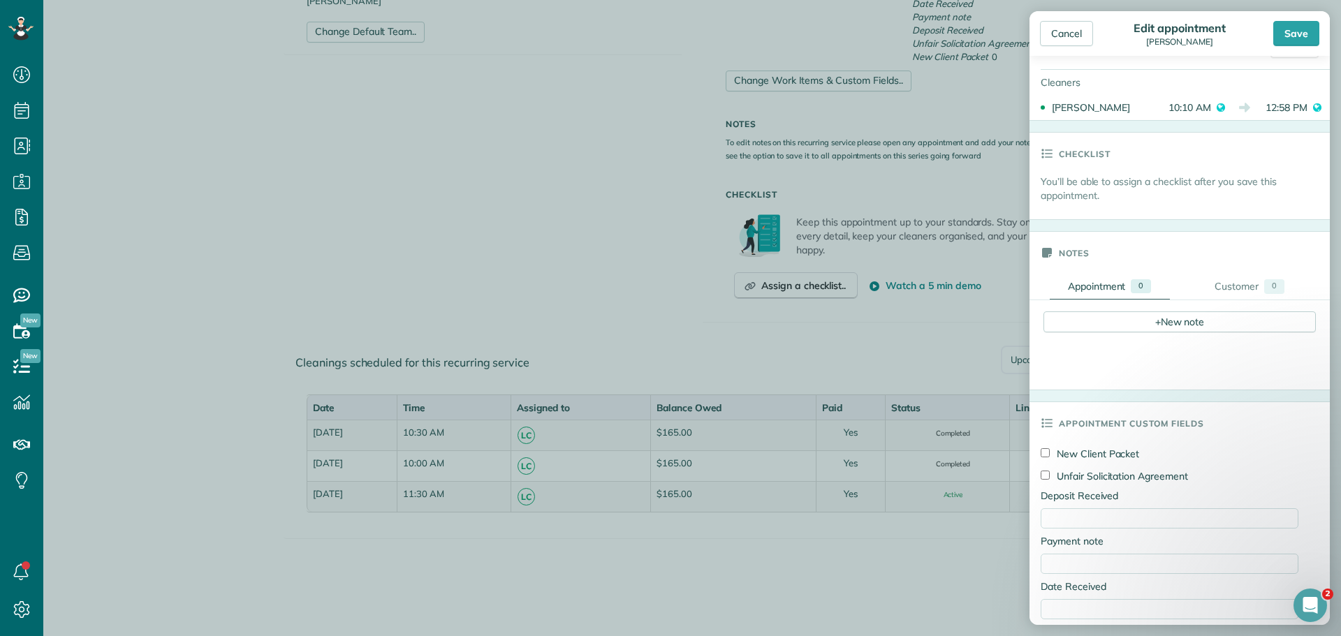
scroll to position [279, 0]
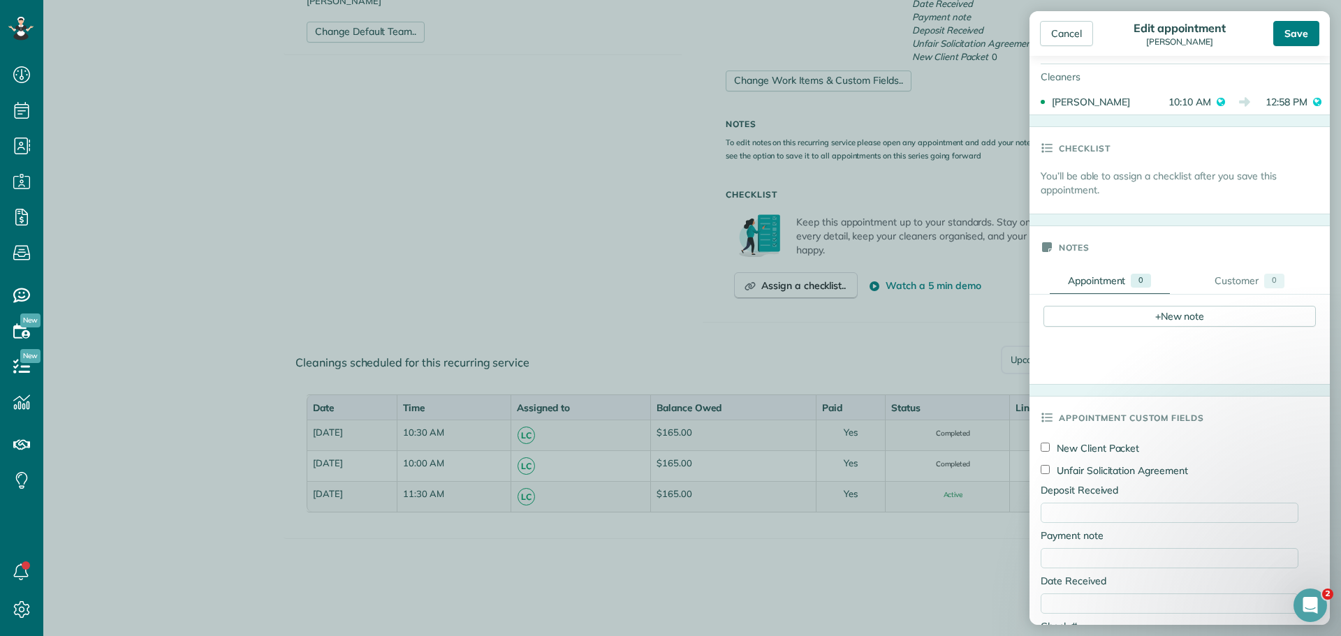
click at [1289, 36] on div "Save" at bounding box center [1296, 33] width 46 height 25
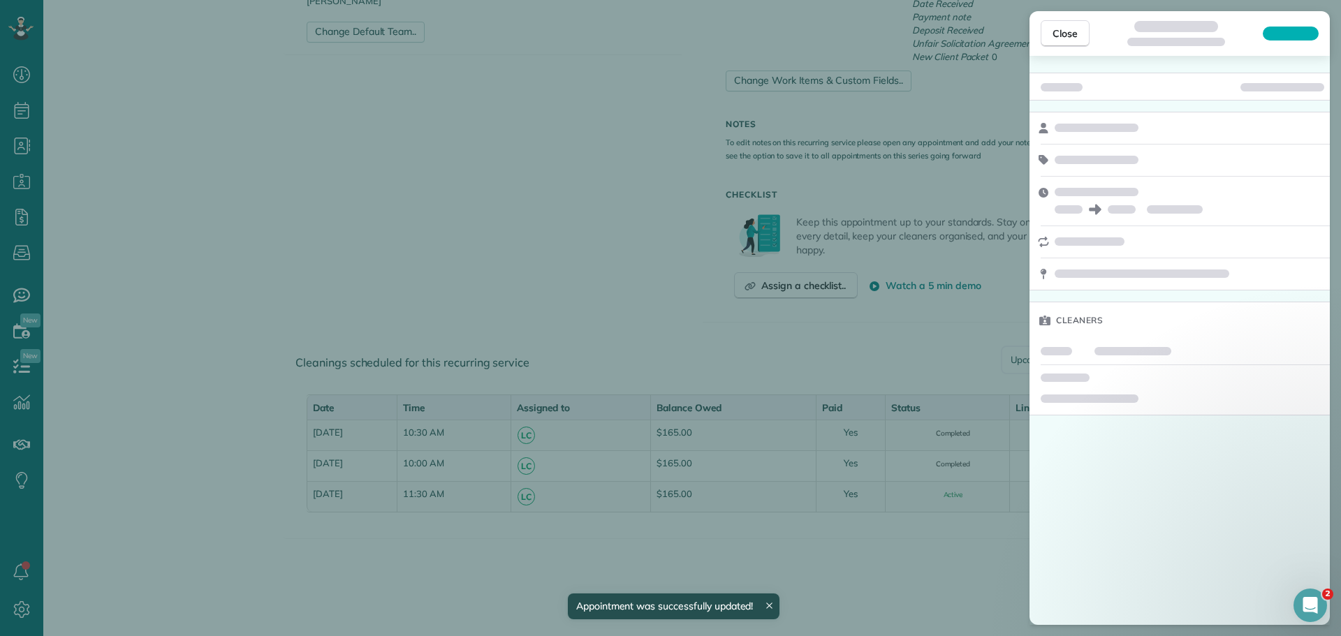
click at [962, 497] on div "Close Cleaners" at bounding box center [670, 318] width 1341 height 636
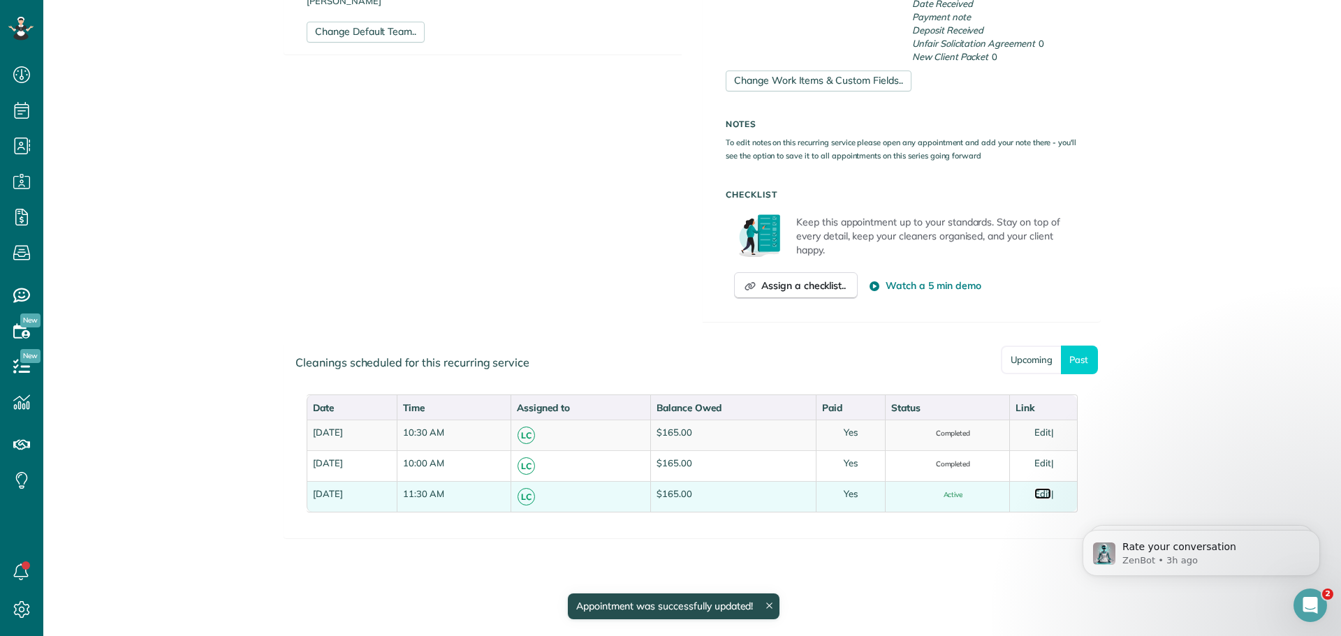
click at [1039, 497] on link "Edit" at bounding box center [1043, 493] width 17 height 11
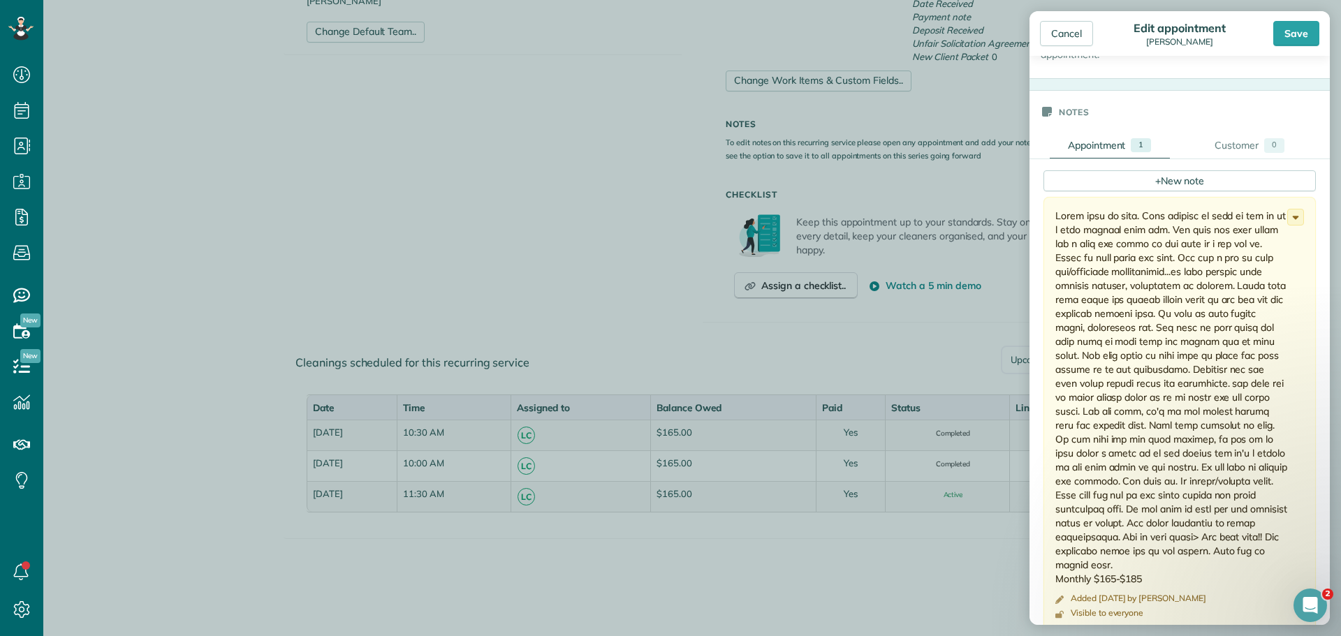
scroll to position [419, 0]
click at [1288, 206] on icon at bounding box center [1295, 212] width 15 height 15
click at [1227, 267] on span "Edit note" at bounding box center [1234, 268] width 40 height 10
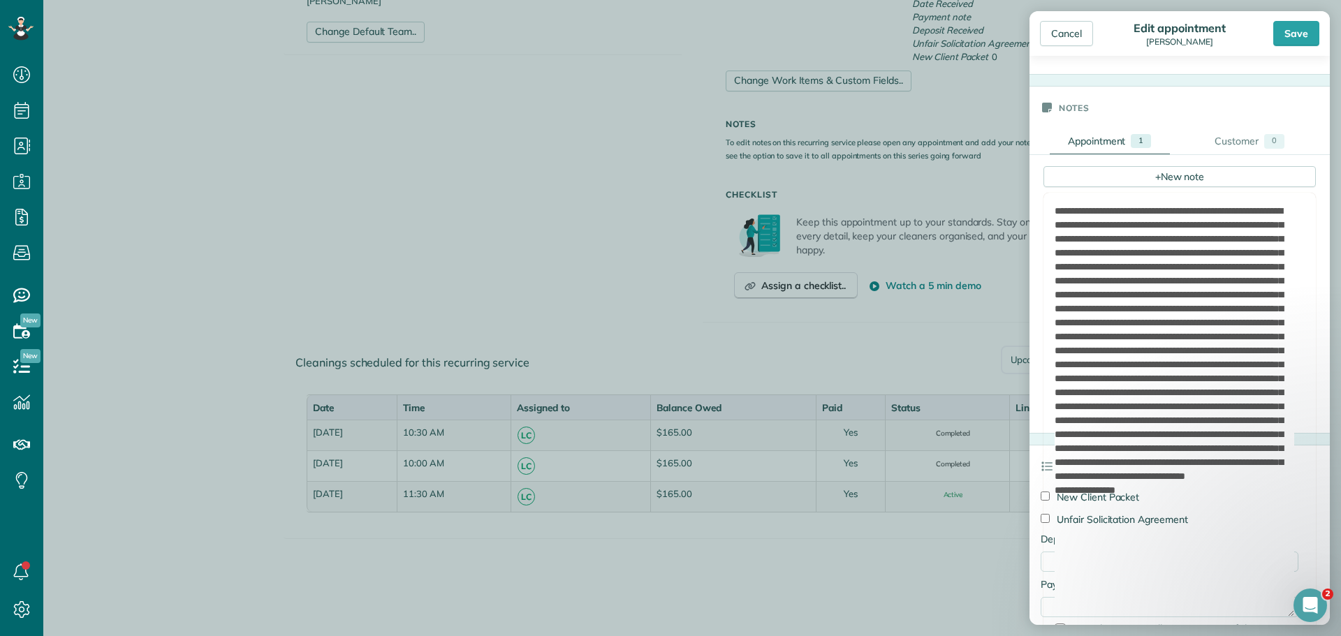
drag, startPoint x: 1287, startPoint y: 251, endPoint x: 1266, endPoint y: 611, distance: 361.1
click at [1266, 611] on textarea at bounding box center [1175, 410] width 240 height 413
drag, startPoint x: 1156, startPoint y: 562, endPoint x: 1039, endPoint y: 193, distance: 386.8
click at [1039, 193] on div "+ New note Add Image Keep this note on all appointments of this recurring servi…" at bounding box center [1330, 294] width 601 height 278
click at [1298, 30] on div "Save" at bounding box center [1296, 33] width 46 height 25
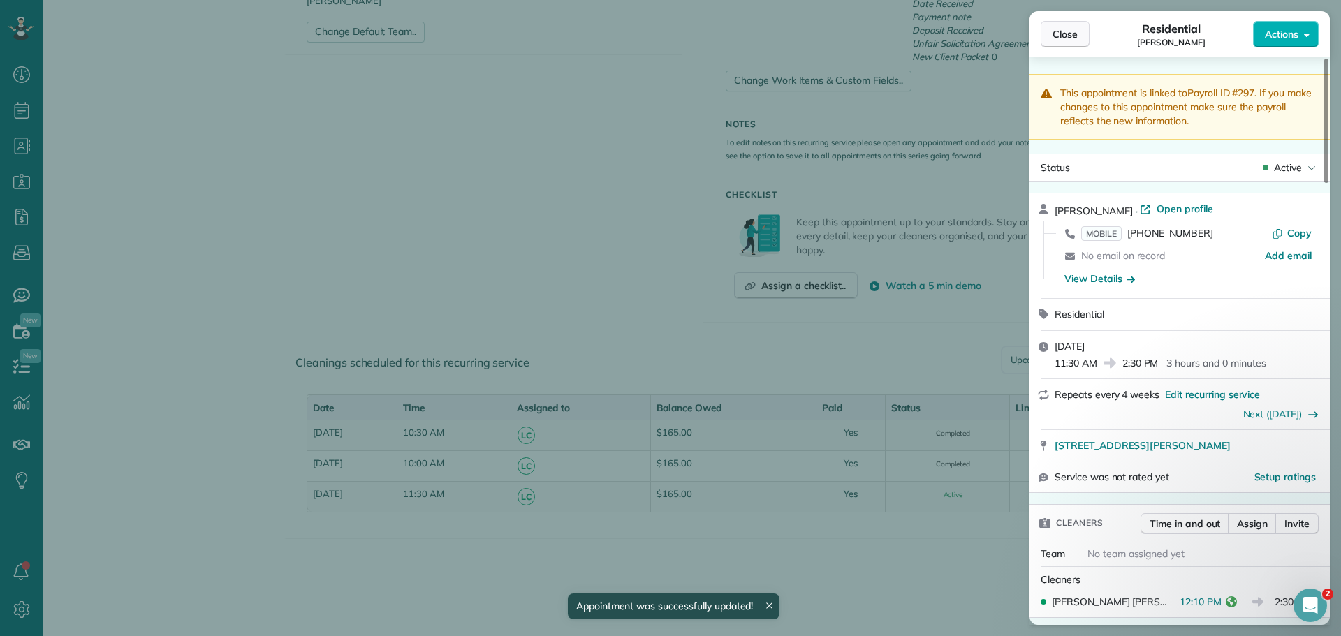
drag, startPoint x: 1077, startPoint y: 32, endPoint x: 1062, endPoint y: 13, distance: 24.9
click at [1076, 32] on span "Close" at bounding box center [1065, 34] width 25 height 14
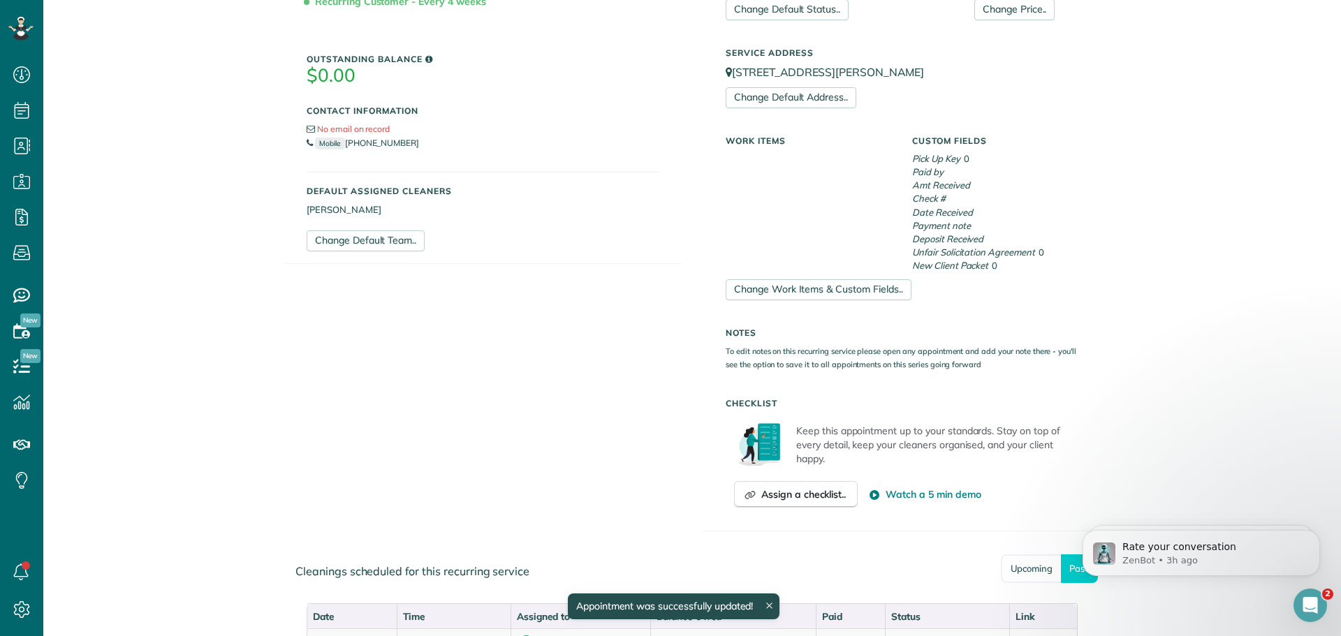
scroll to position [228, 0]
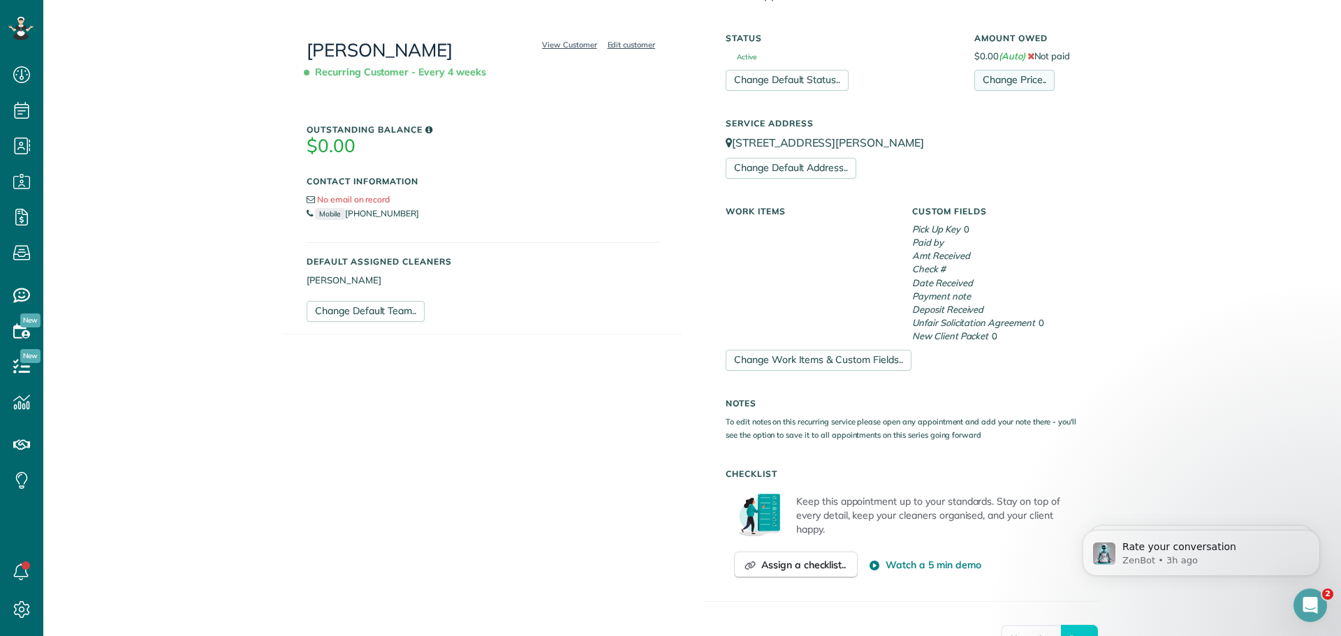
click at [995, 77] on link "Change Price.." at bounding box center [1014, 80] width 80 height 21
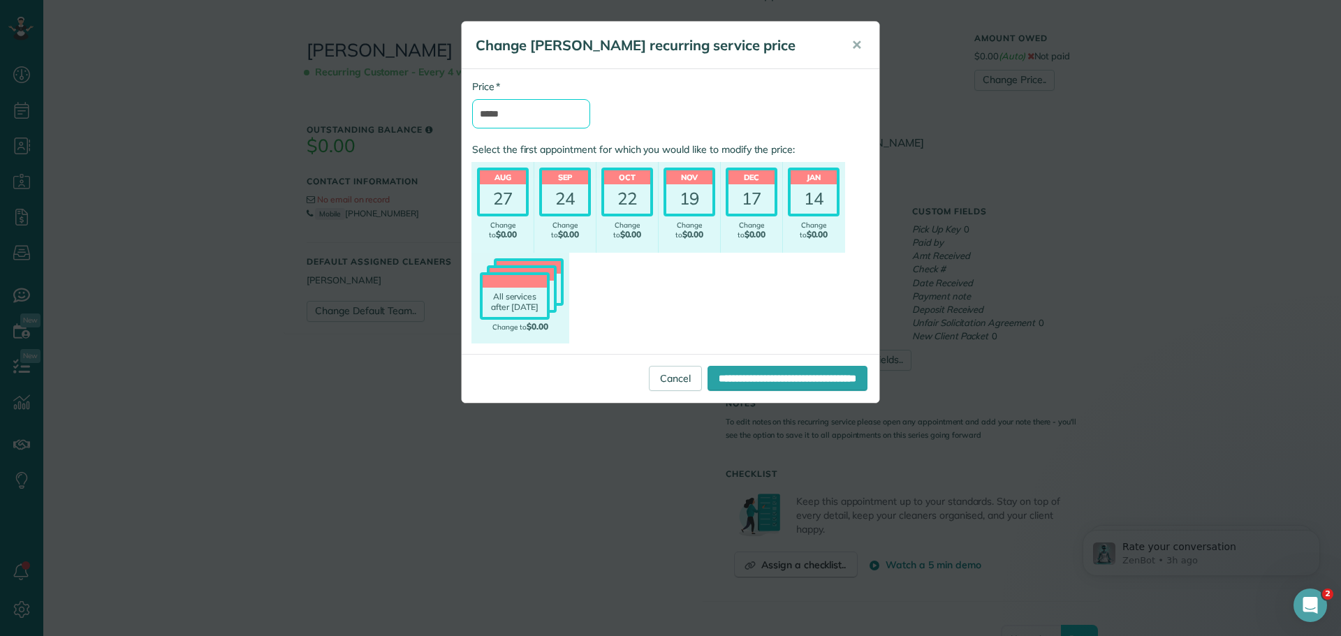
click at [545, 115] on input "*****" at bounding box center [531, 113] width 118 height 29
type input "*******"
click at [490, 177] on header "Aug" at bounding box center [503, 177] width 46 height 14
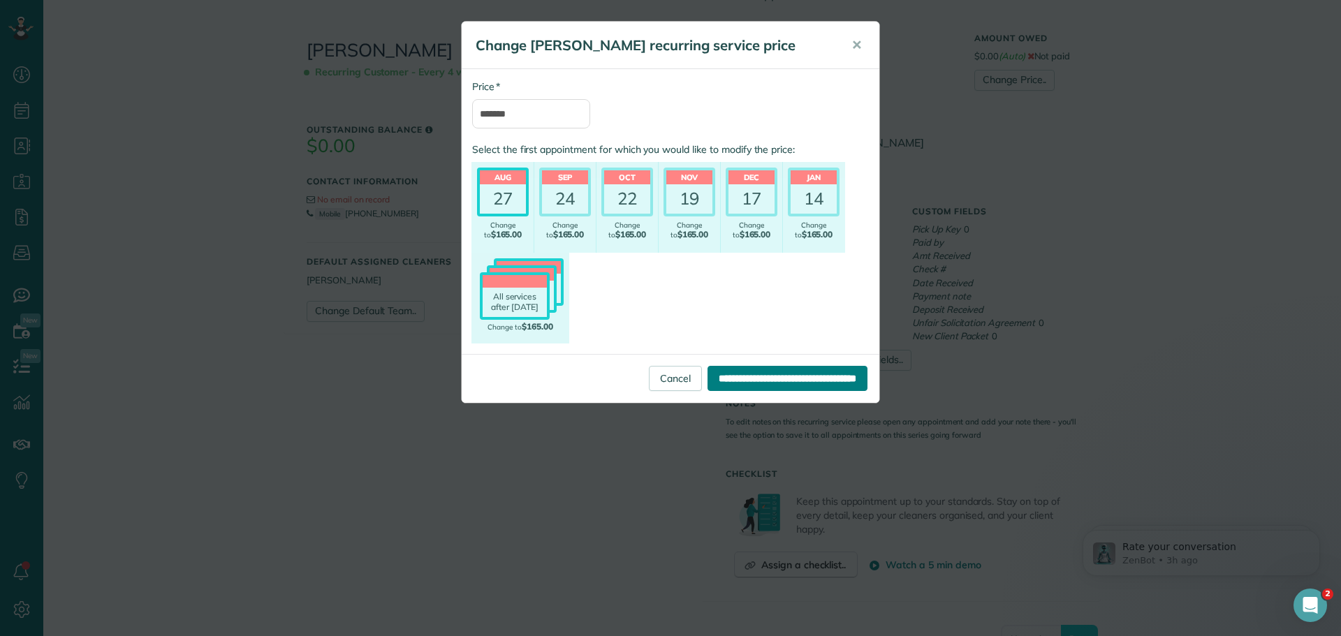
click at [724, 372] on input "**********" at bounding box center [788, 378] width 160 height 25
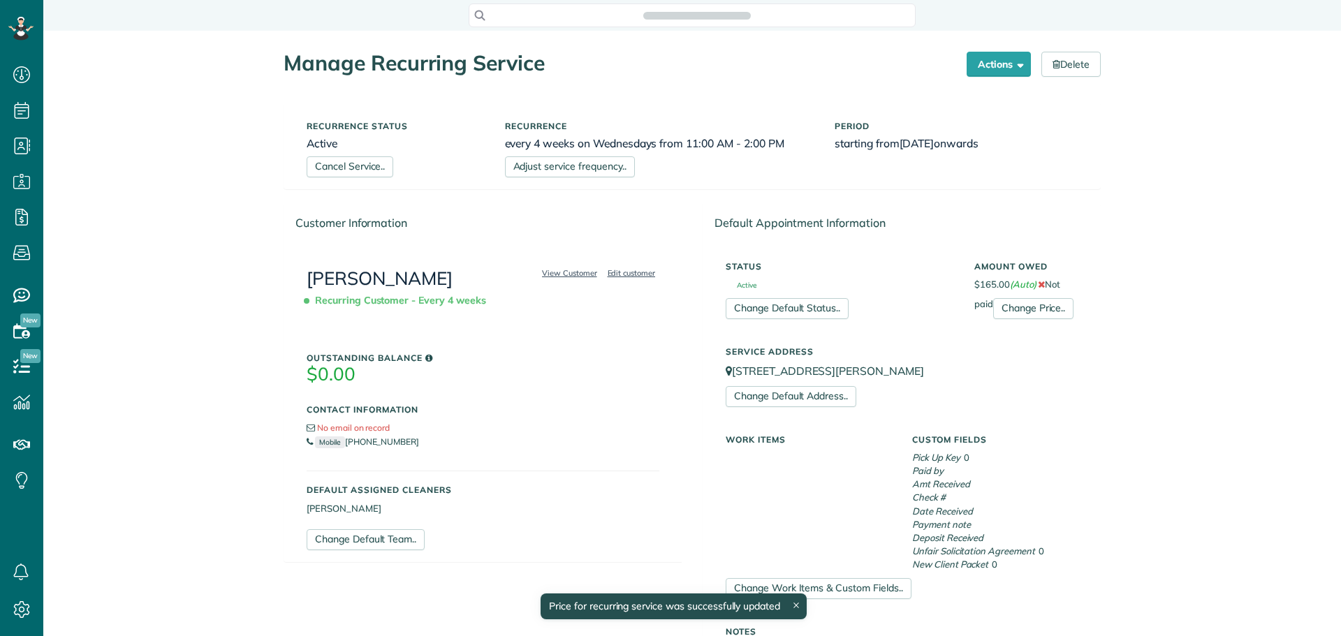
scroll to position [636, 43]
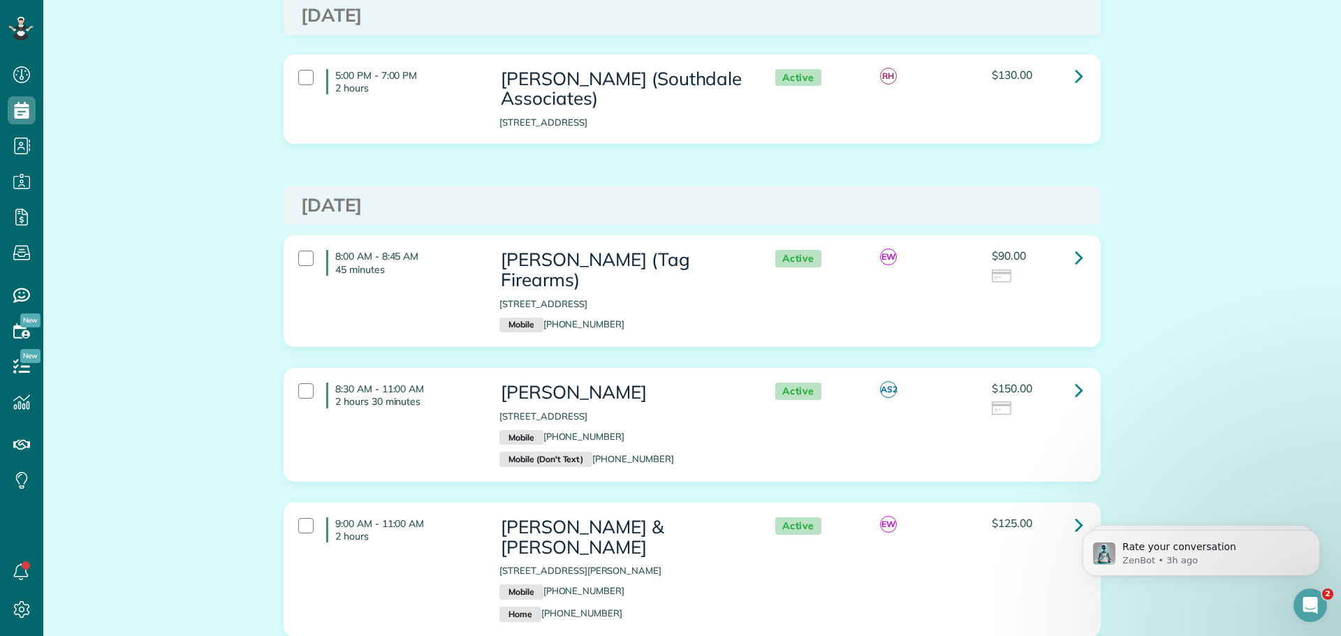
scroll to position [5379, 0]
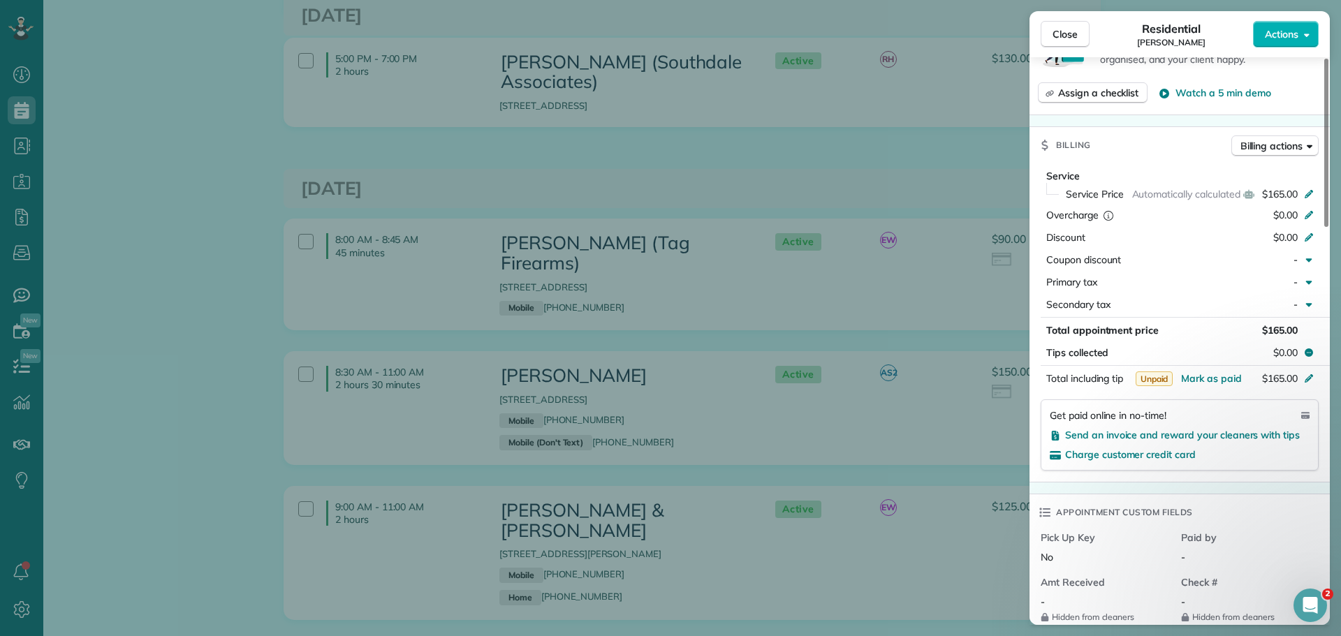
scroll to position [629, 0]
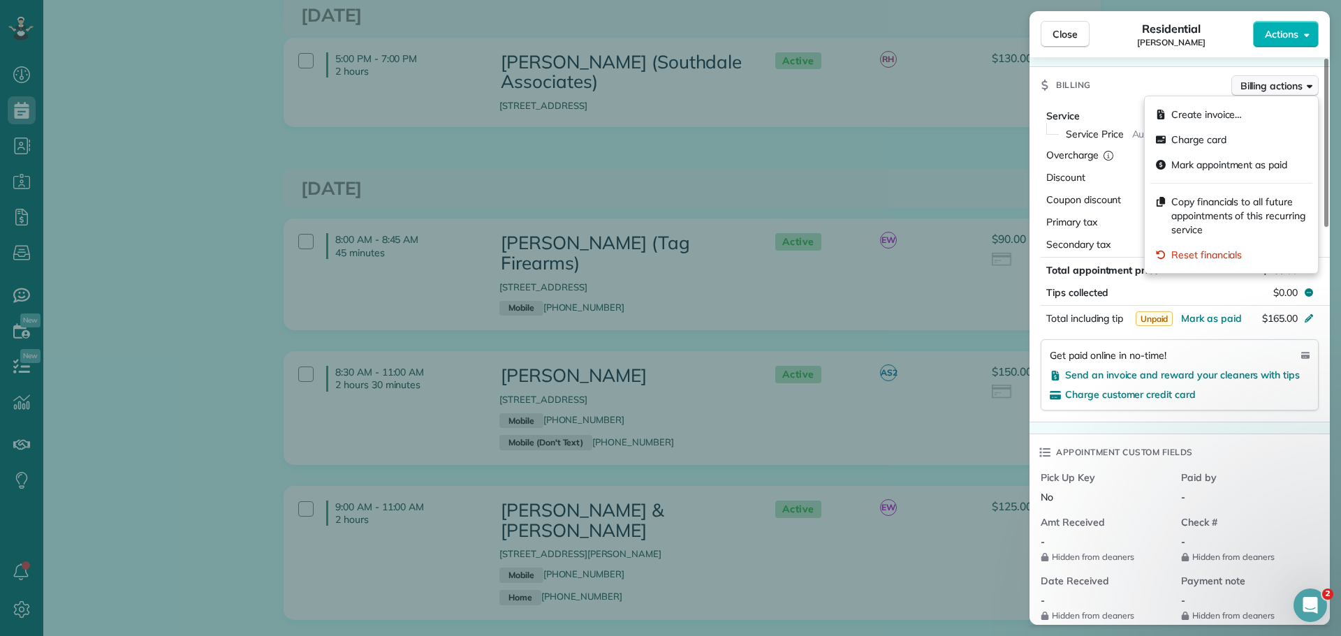
click at [1305, 86] on button "Billing actions" at bounding box center [1275, 85] width 87 height 21
click at [1221, 210] on span "Copy financials to all future appointments of this recurring service" at bounding box center [1239, 216] width 136 height 42
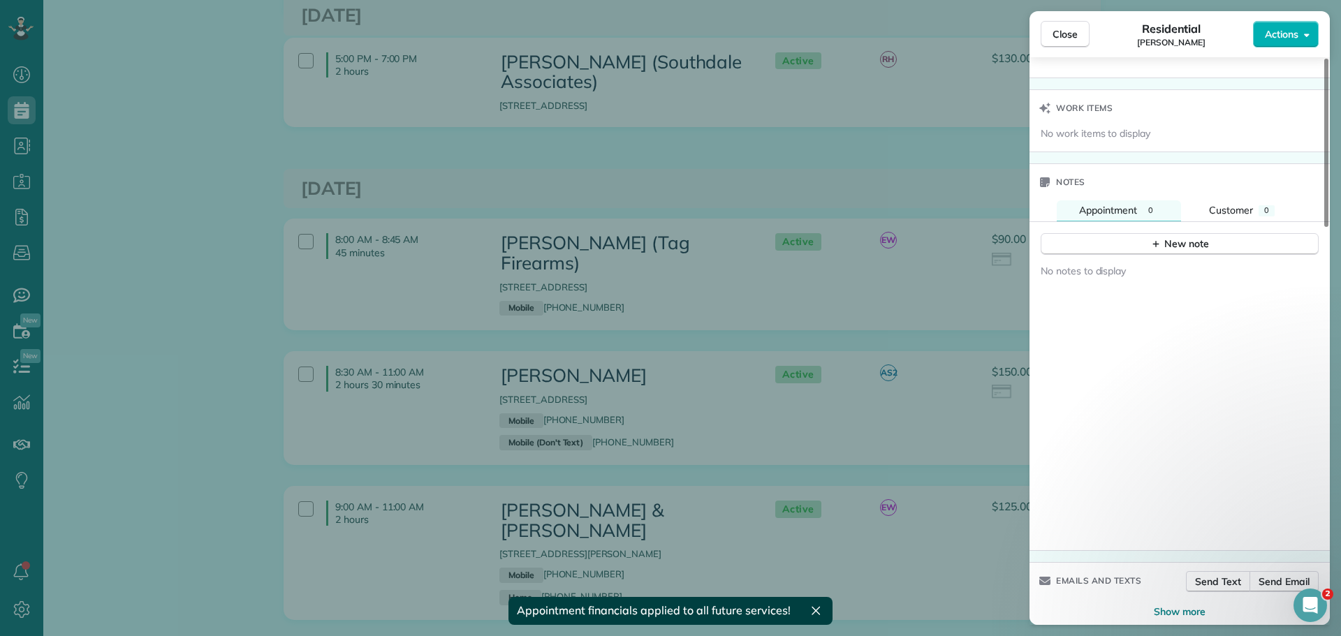
scroll to position [1338, 0]
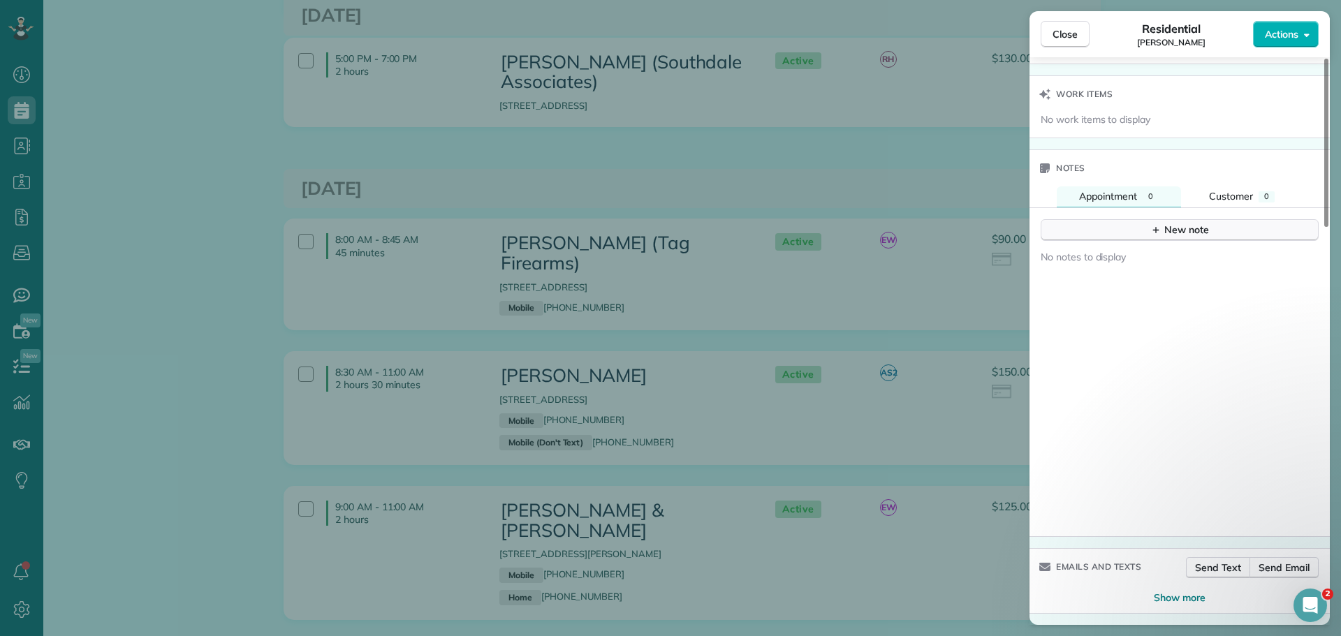
click at [1183, 226] on div "New note" at bounding box center [1180, 230] width 59 height 15
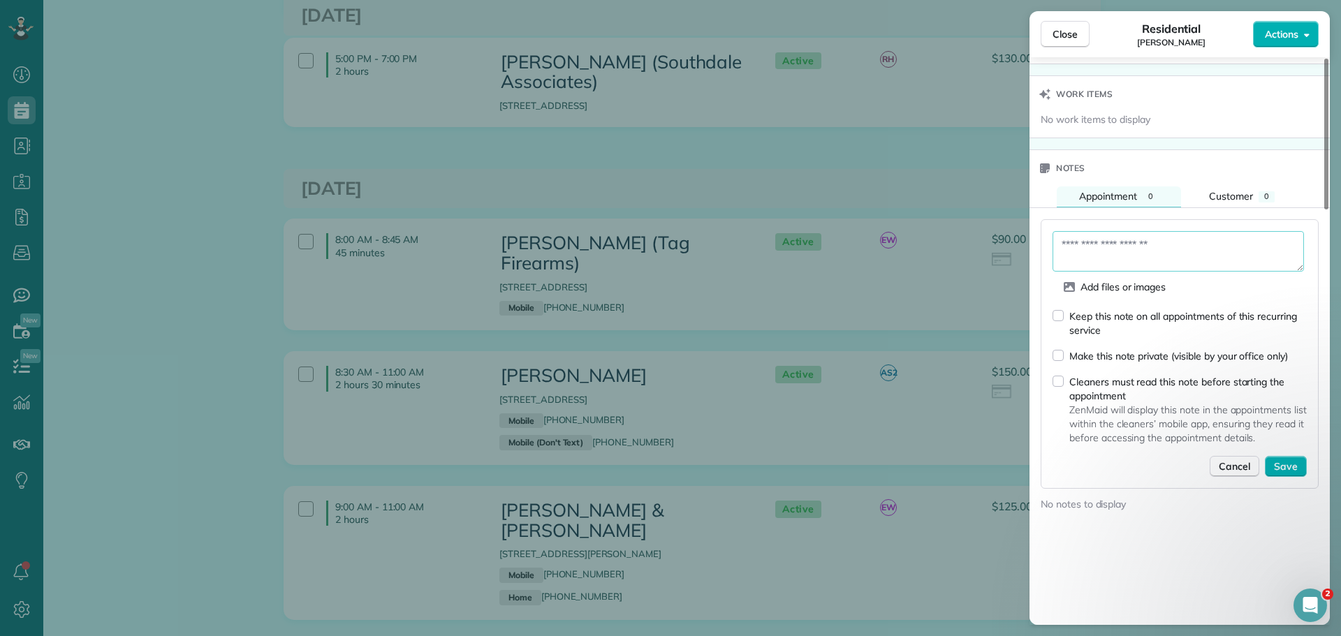
click at [1146, 243] on textarea at bounding box center [1178, 251] width 251 height 41
paste textarea "**********"
type textarea "**********"
click at [1287, 466] on span "Save" at bounding box center [1286, 467] width 24 height 14
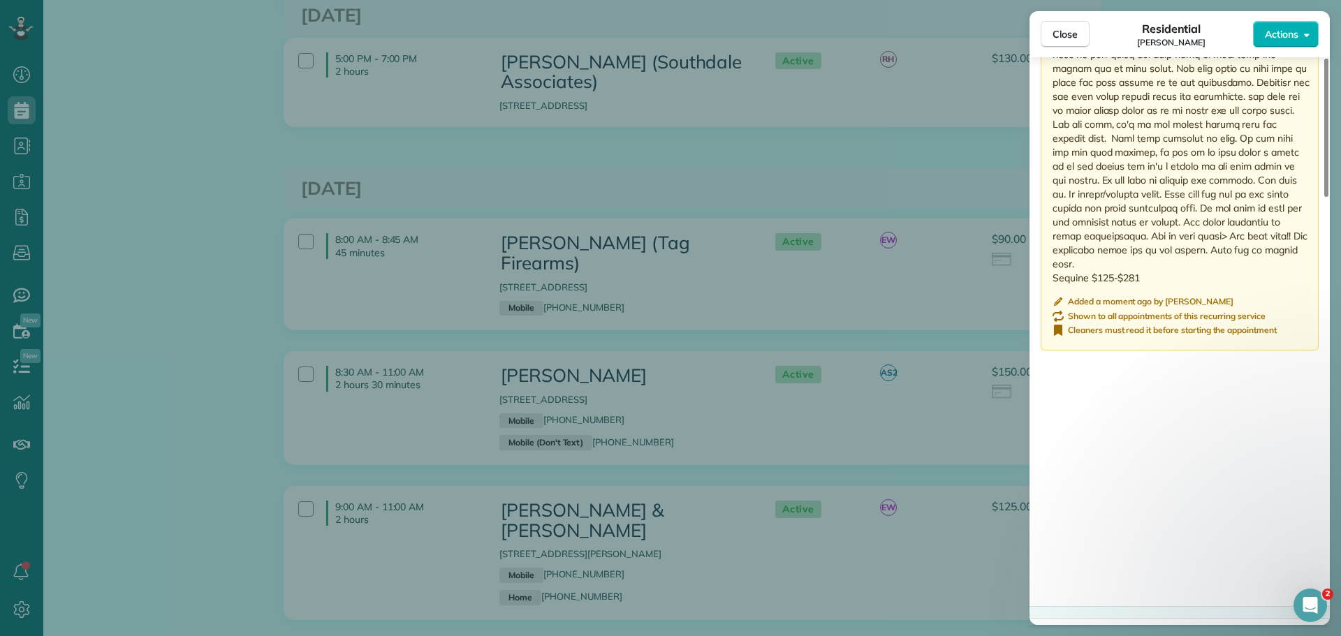
scroll to position [1330, 0]
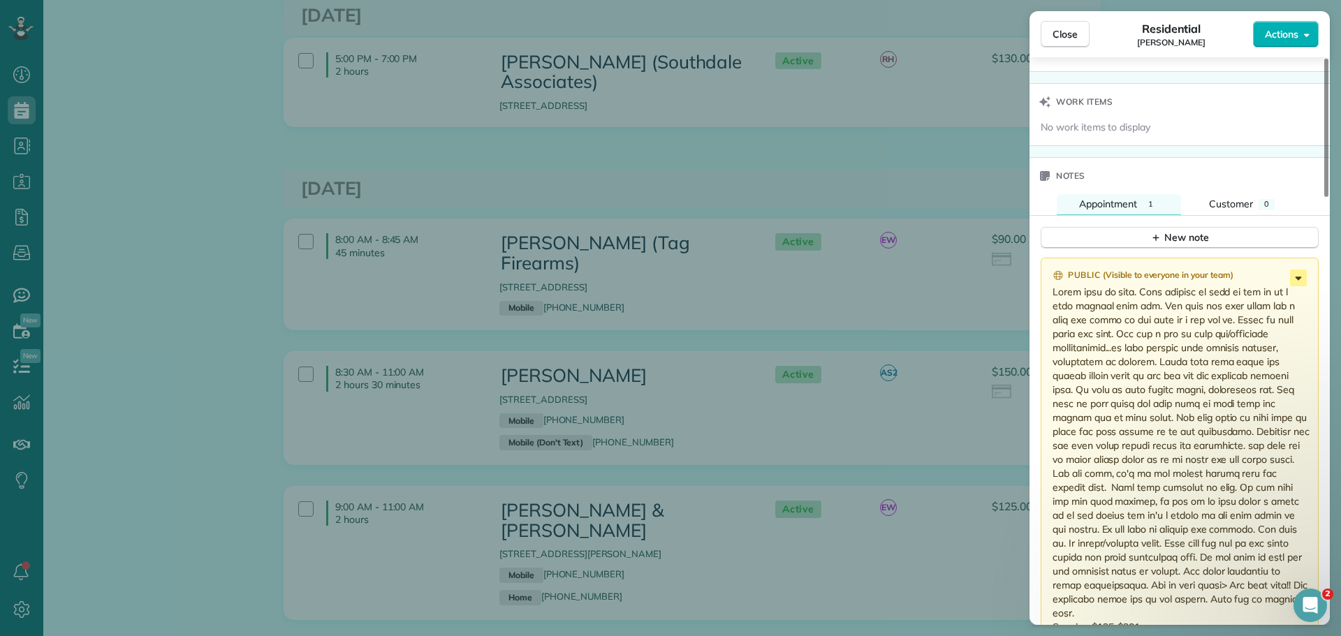
click at [1296, 272] on icon at bounding box center [1298, 278] width 17 height 17
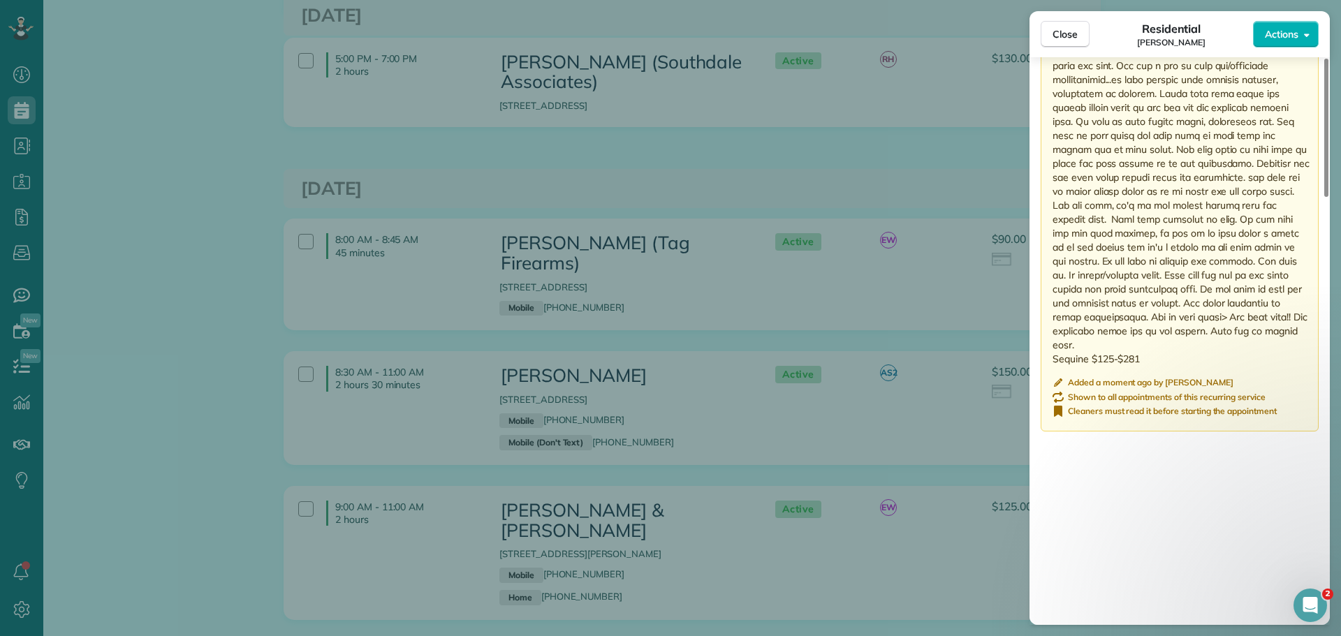
scroll to position [1749, 0]
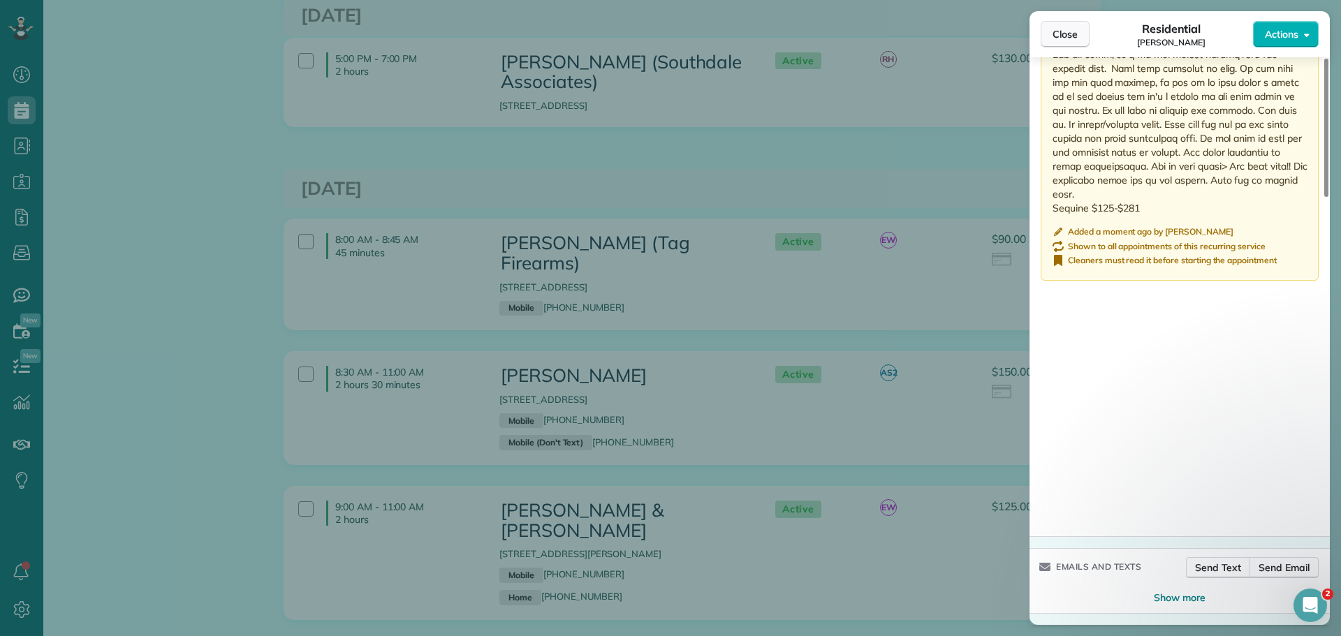
click at [1071, 35] on span "Close" at bounding box center [1065, 34] width 25 height 14
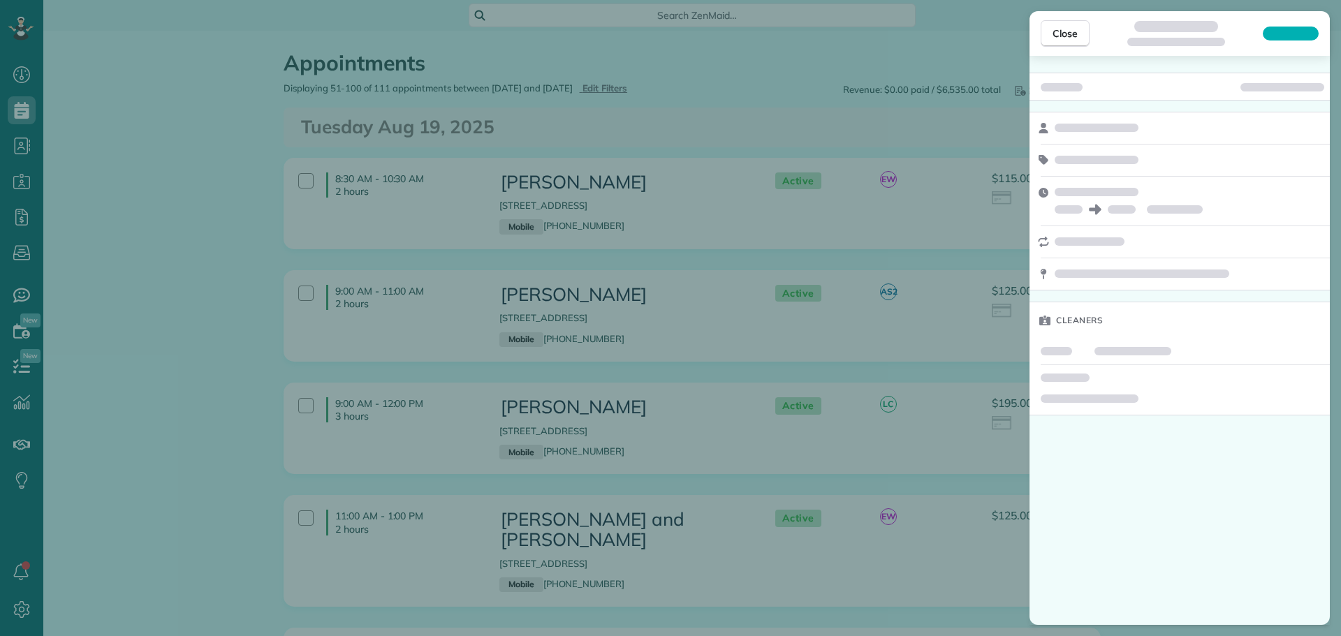
scroll to position [6, 6]
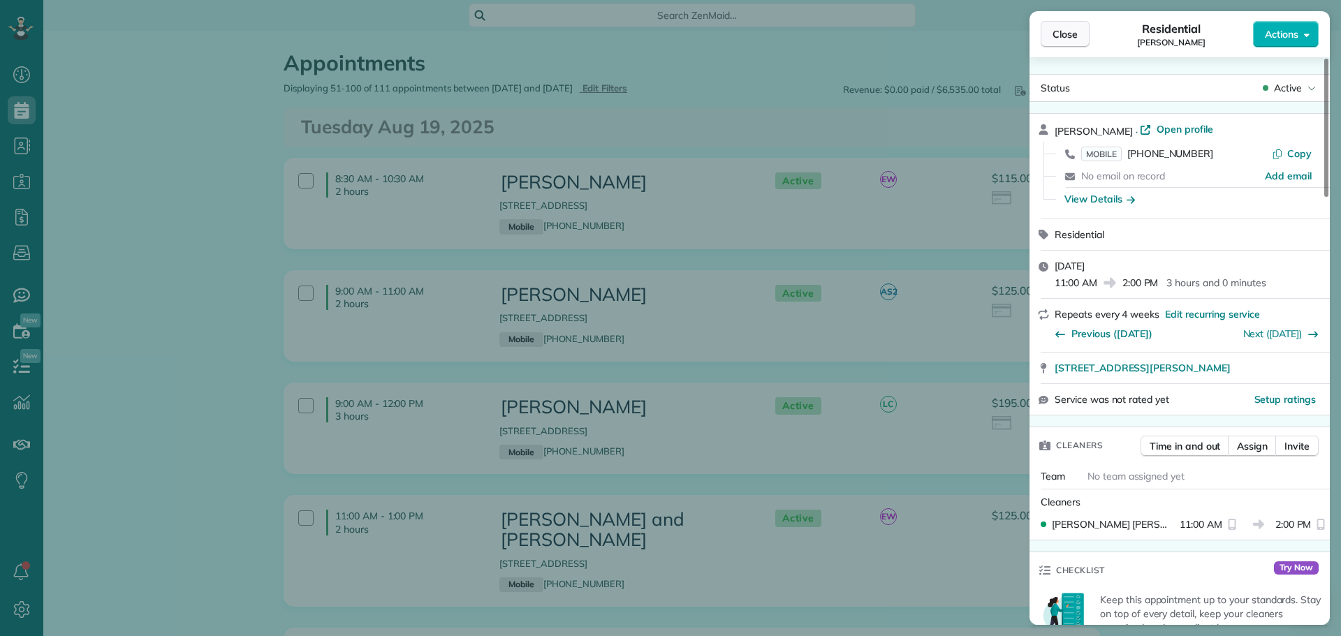
click at [1076, 37] on span "Close" at bounding box center [1065, 34] width 25 height 14
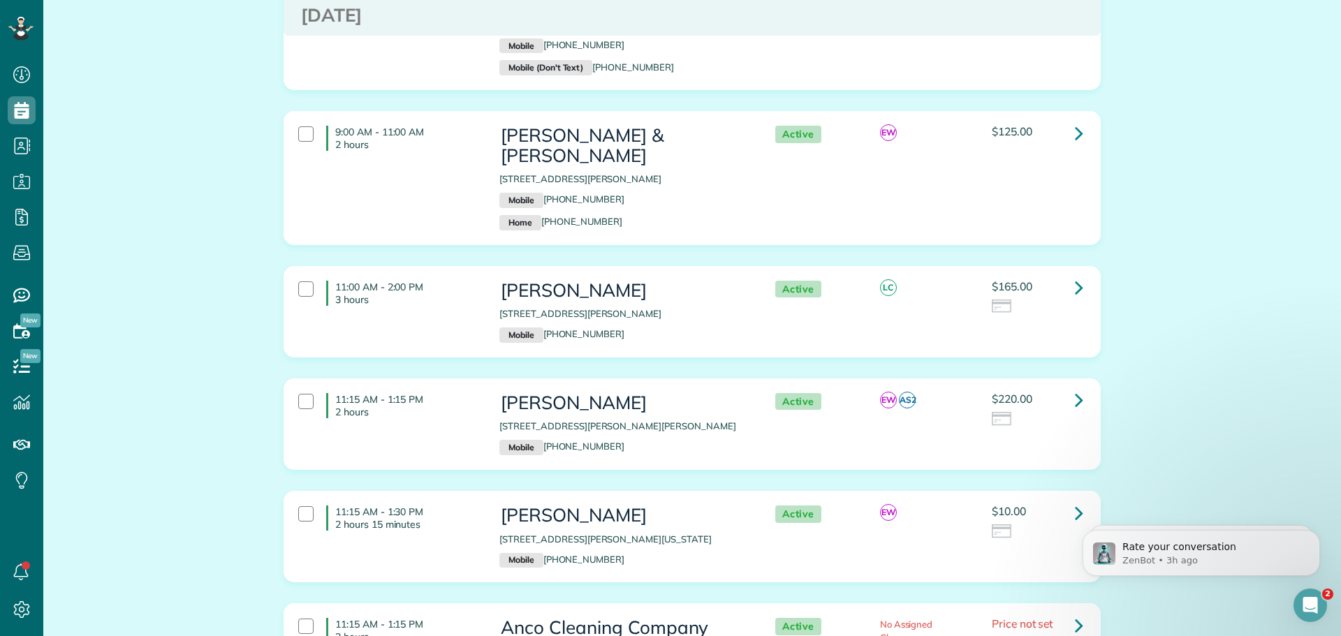
scroll to position [5906, 0]
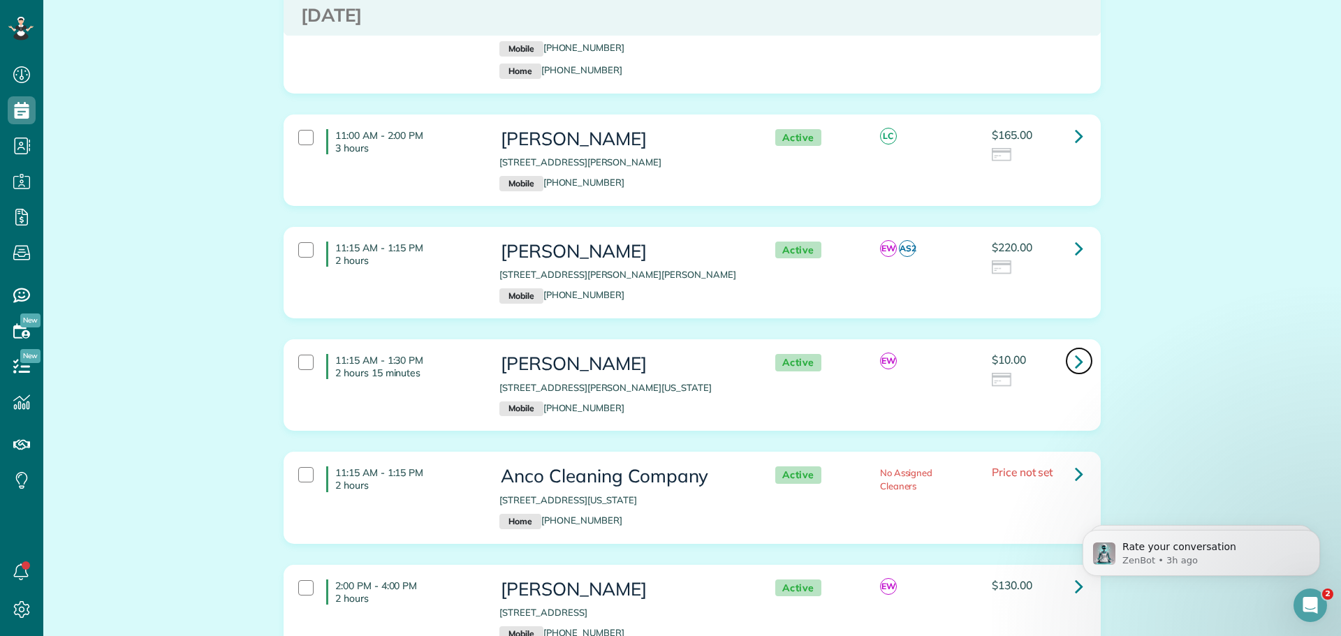
click at [1075, 349] on icon at bounding box center [1079, 361] width 8 height 24
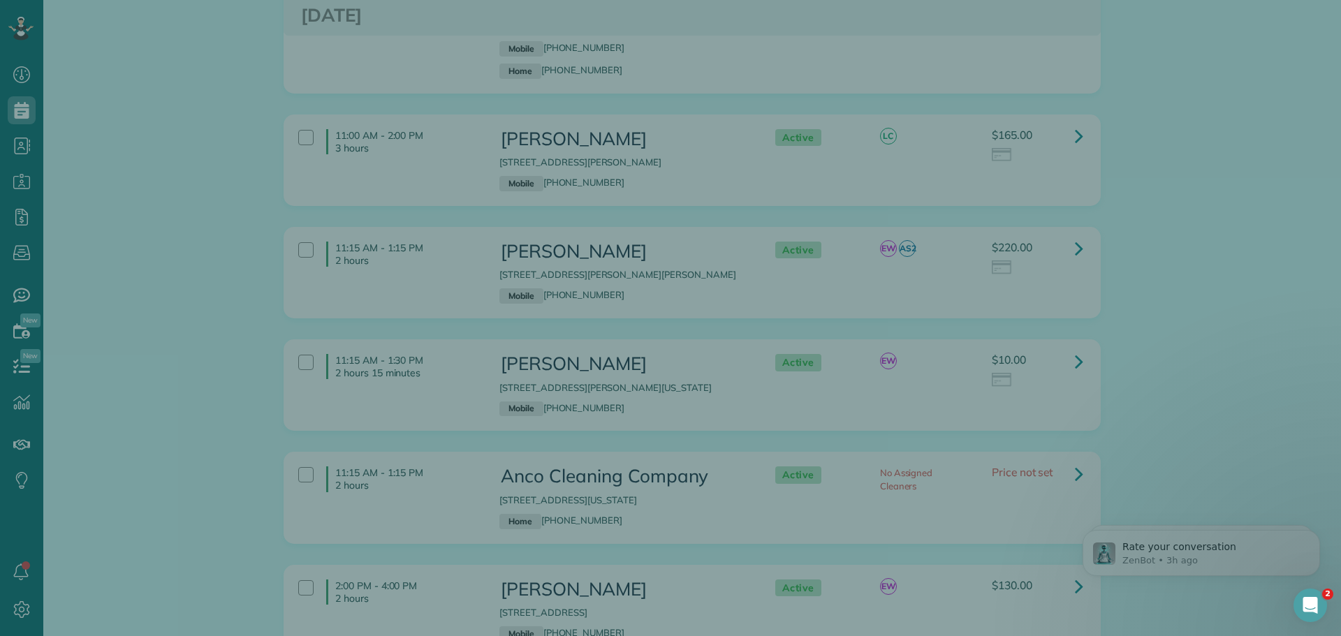
click at [1070, 177] on div at bounding box center [670, 318] width 1341 height 636
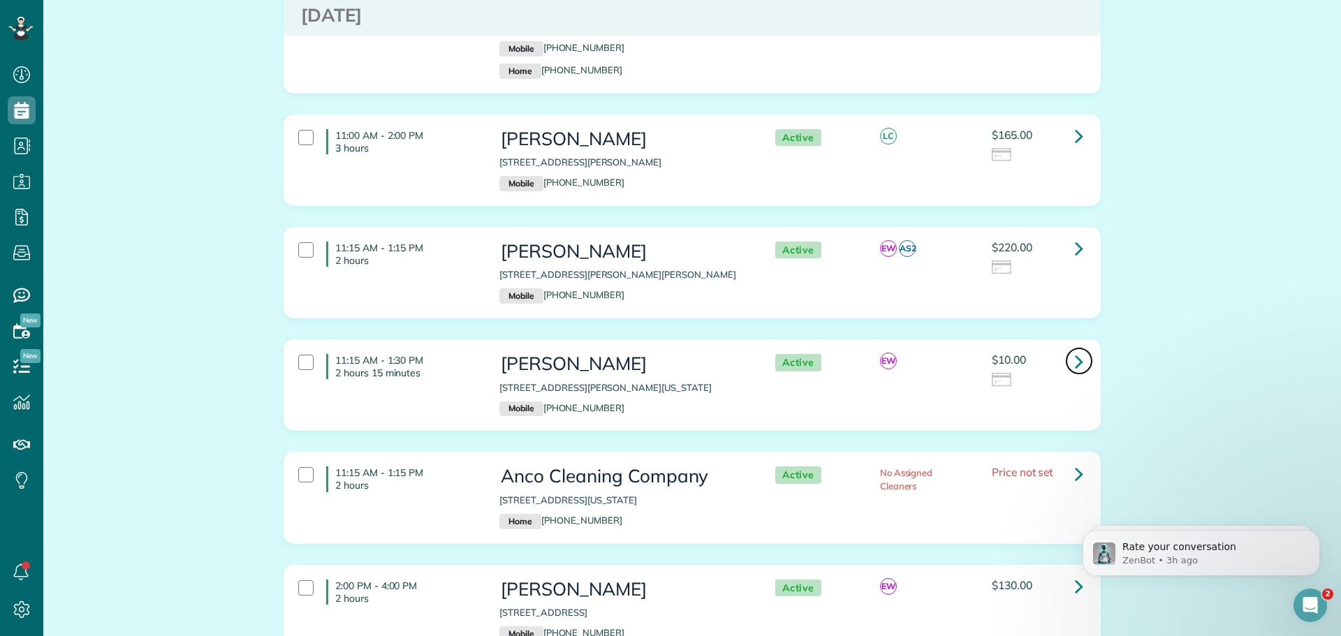
click at [1075, 349] on icon at bounding box center [1079, 361] width 8 height 24
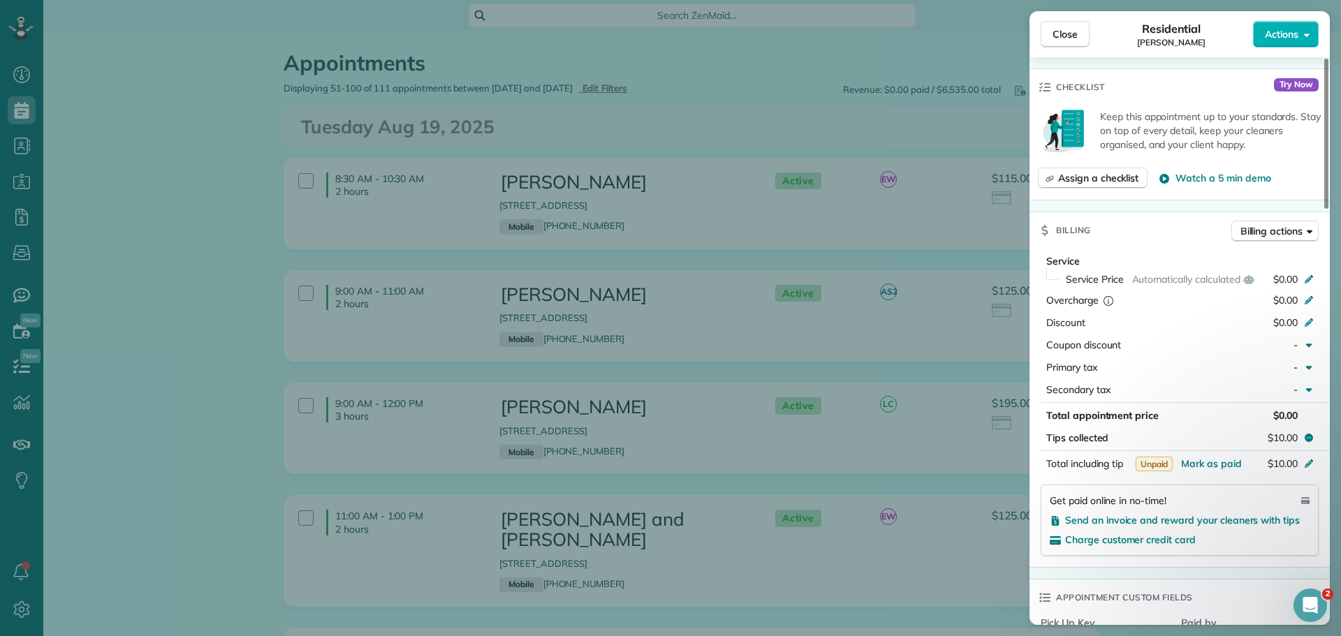
scroll to position [489, 0]
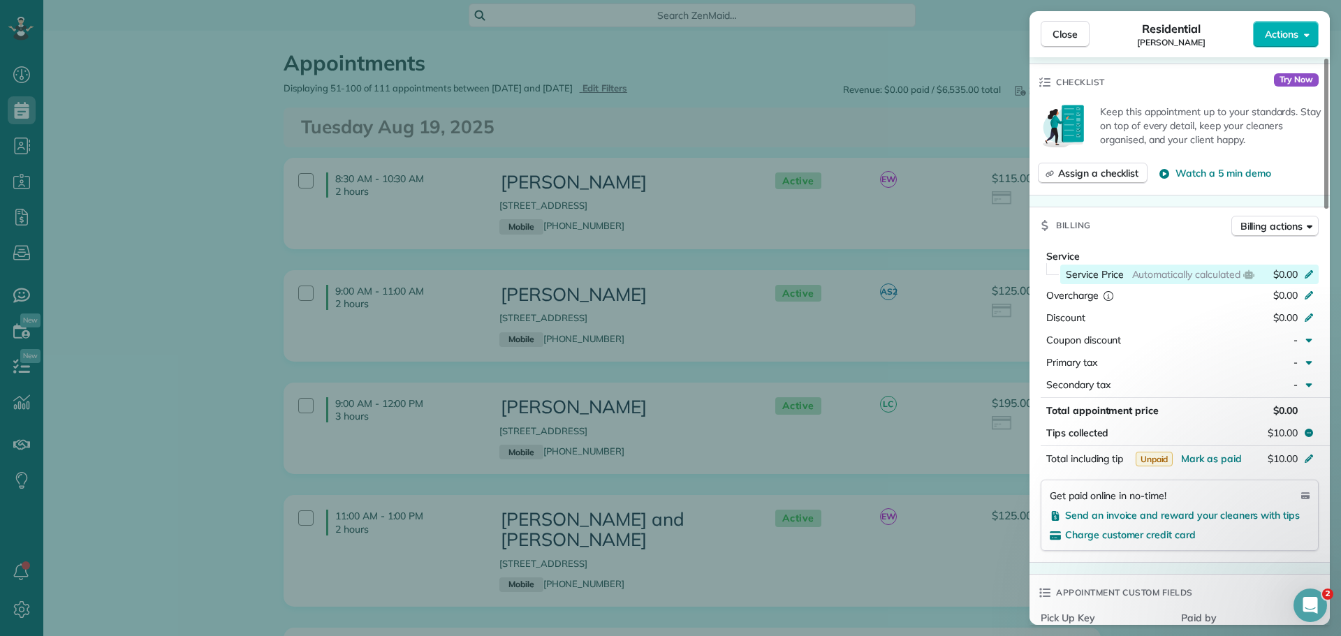
click at [1306, 270] on icon at bounding box center [1308, 273] width 11 height 11
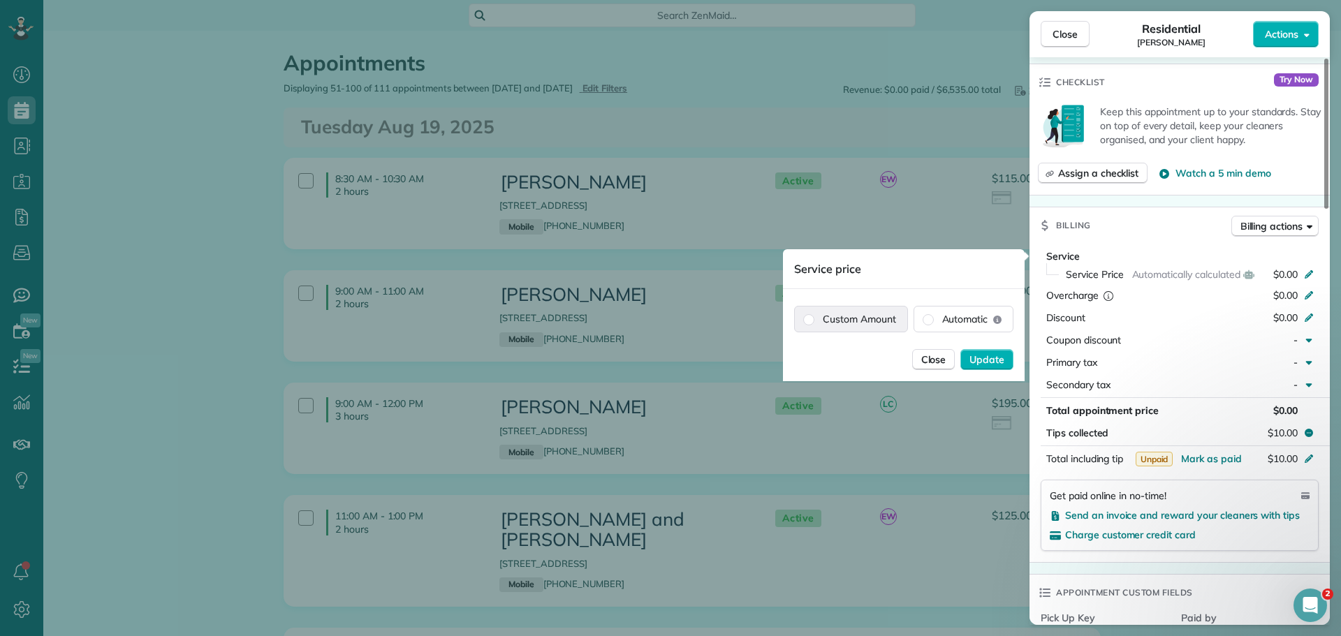
click at [859, 320] on label "Custom Amount" at bounding box center [851, 319] width 112 height 25
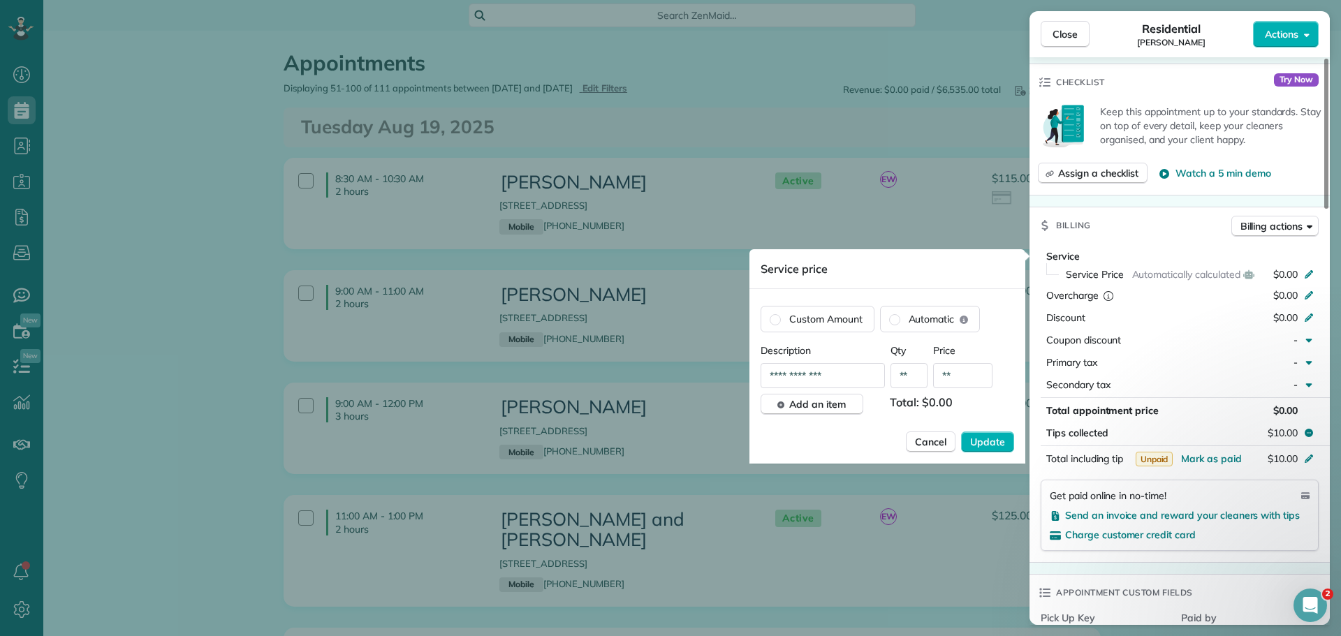
click at [959, 374] on input "**" at bounding box center [962, 375] width 59 height 25
type input "*******"
click at [979, 443] on span "Update" at bounding box center [987, 442] width 35 height 14
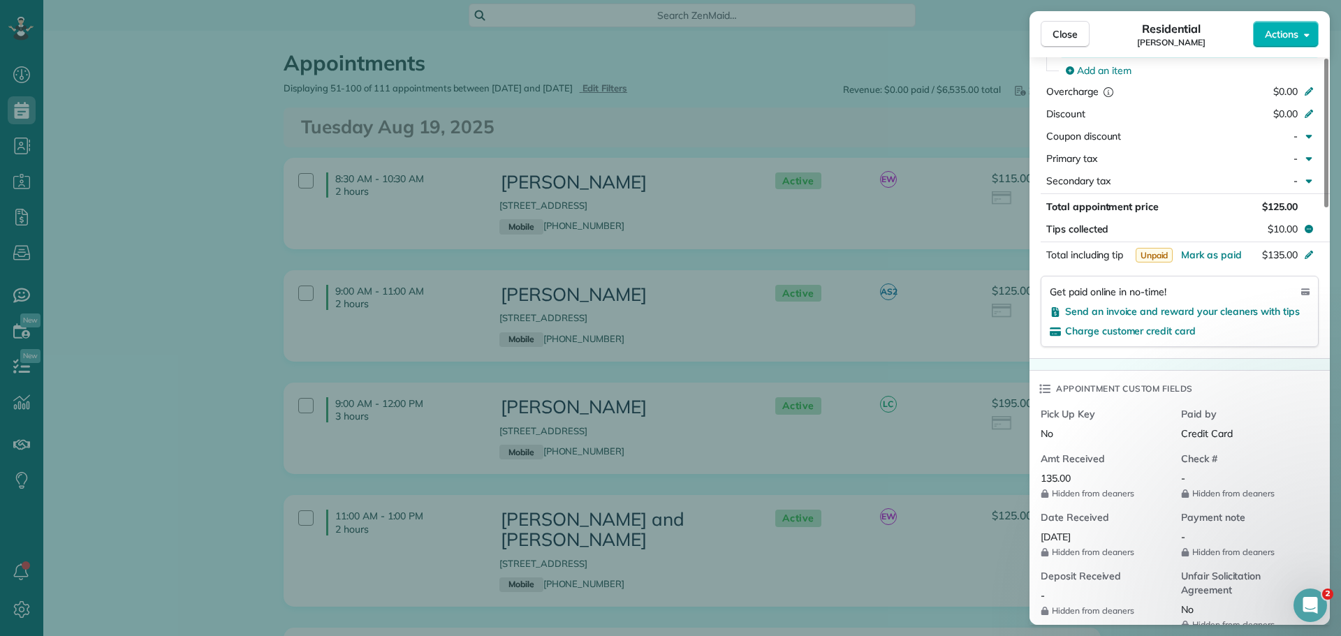
scroll to position [561, 0]
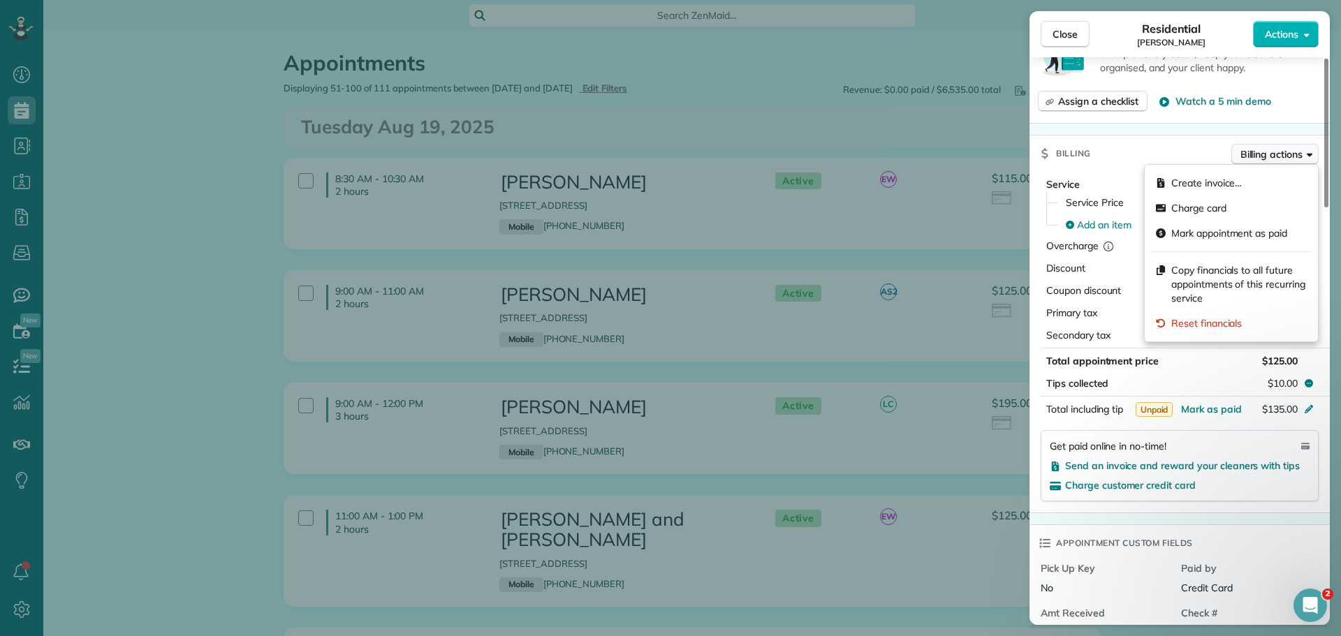
click at [1276, 156] on span "Billing actions" at bounding box center [1272, 154] width 62 height 14
click at [1202, 275] on span "Copy financials to all future appointments of this recurring service" at bounding box center [1239, 284] width 136 height 42
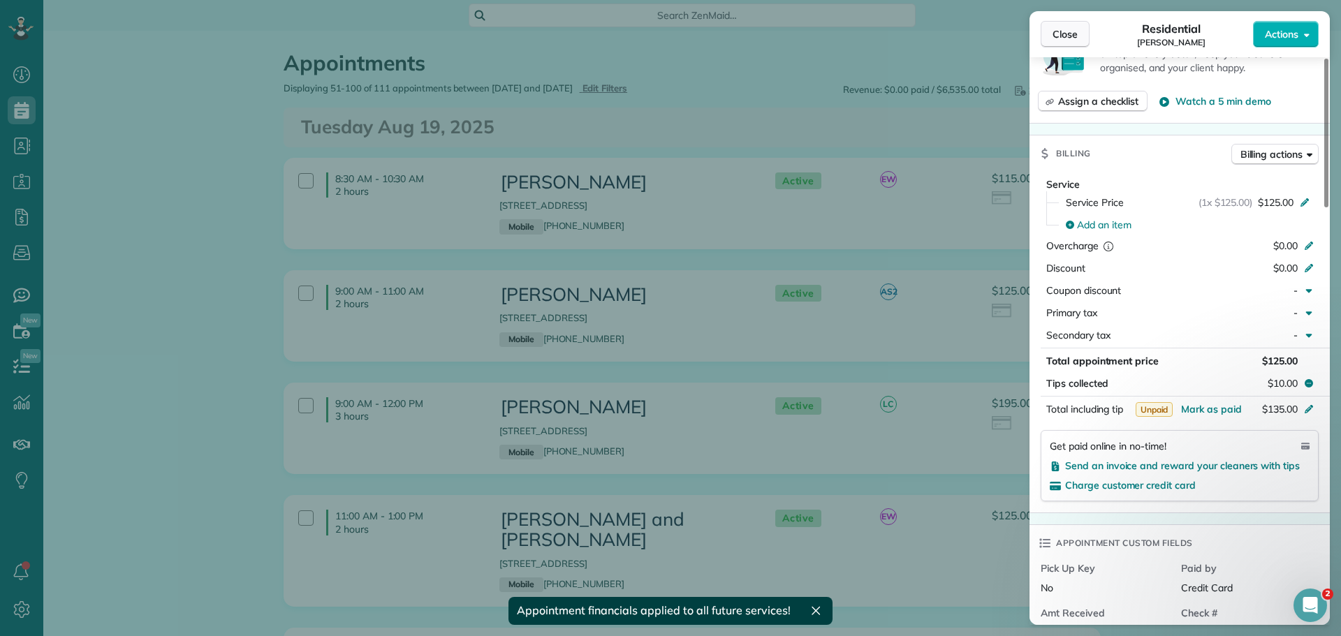
click at [1072, 35] on span "Close" at bounding box center [1065, 34] width 25 height 14
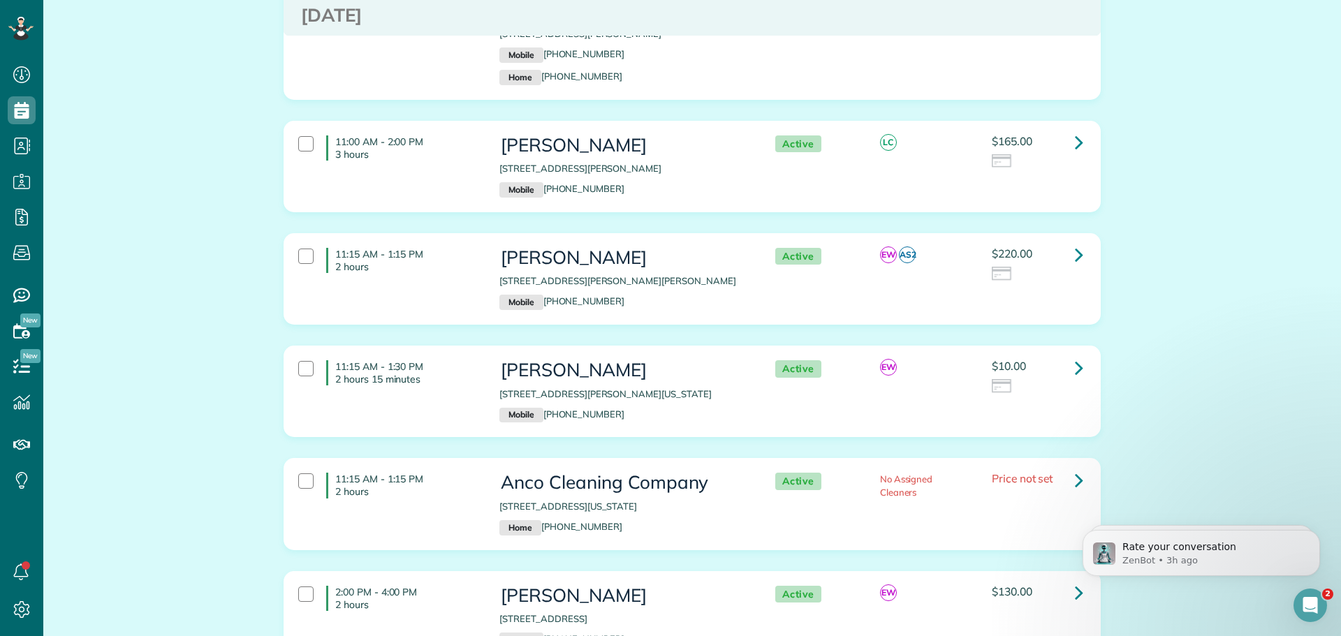
scroll to position [5906, 0]
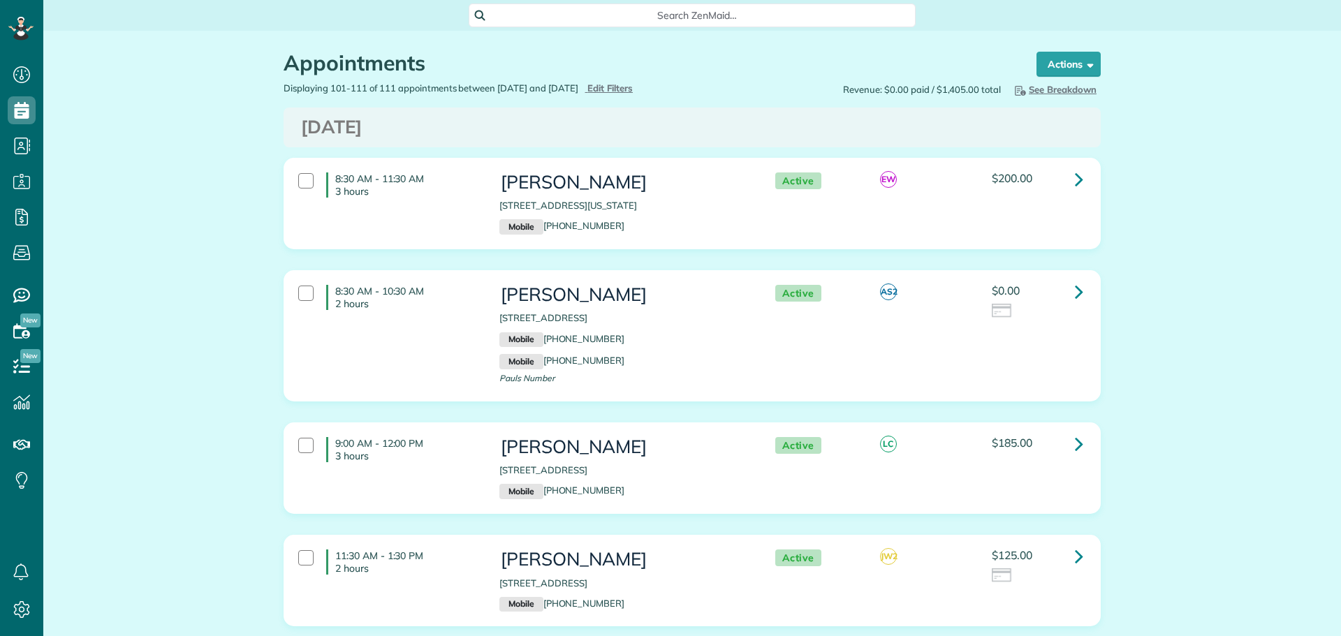
scroll to position [6, 6]
click at [1075, 286] on icon at bounding box center [1079, 291] width 8 height 24
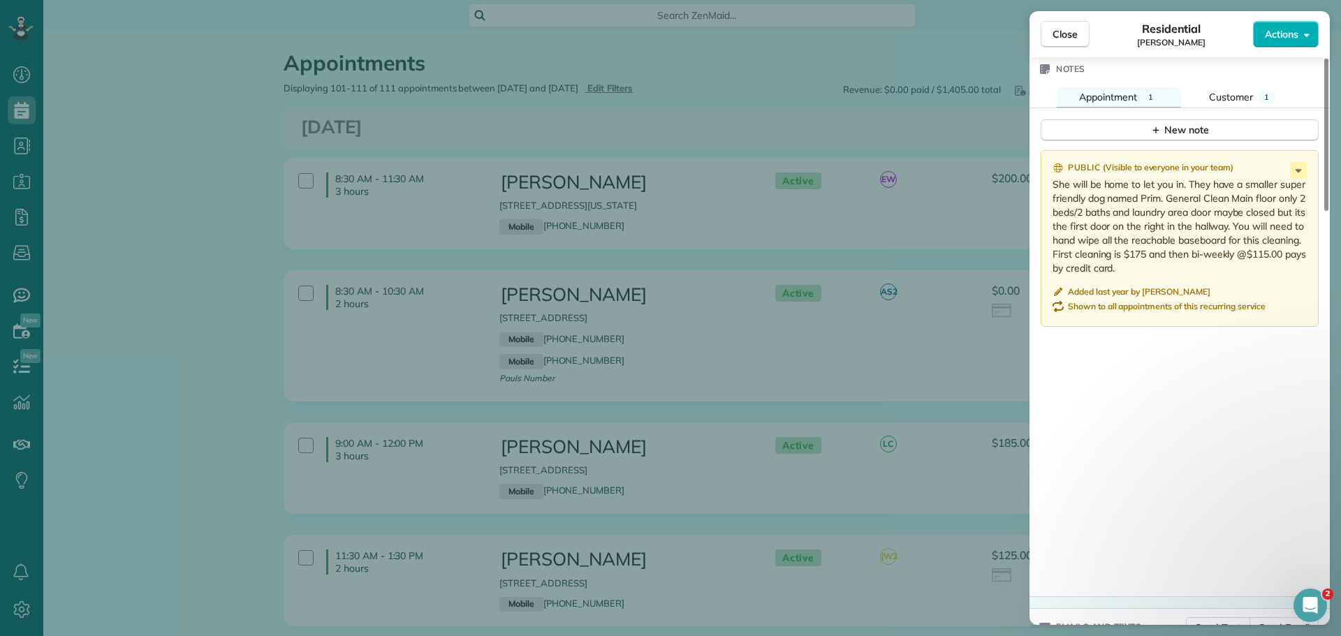
scroll to position [1537, 0]
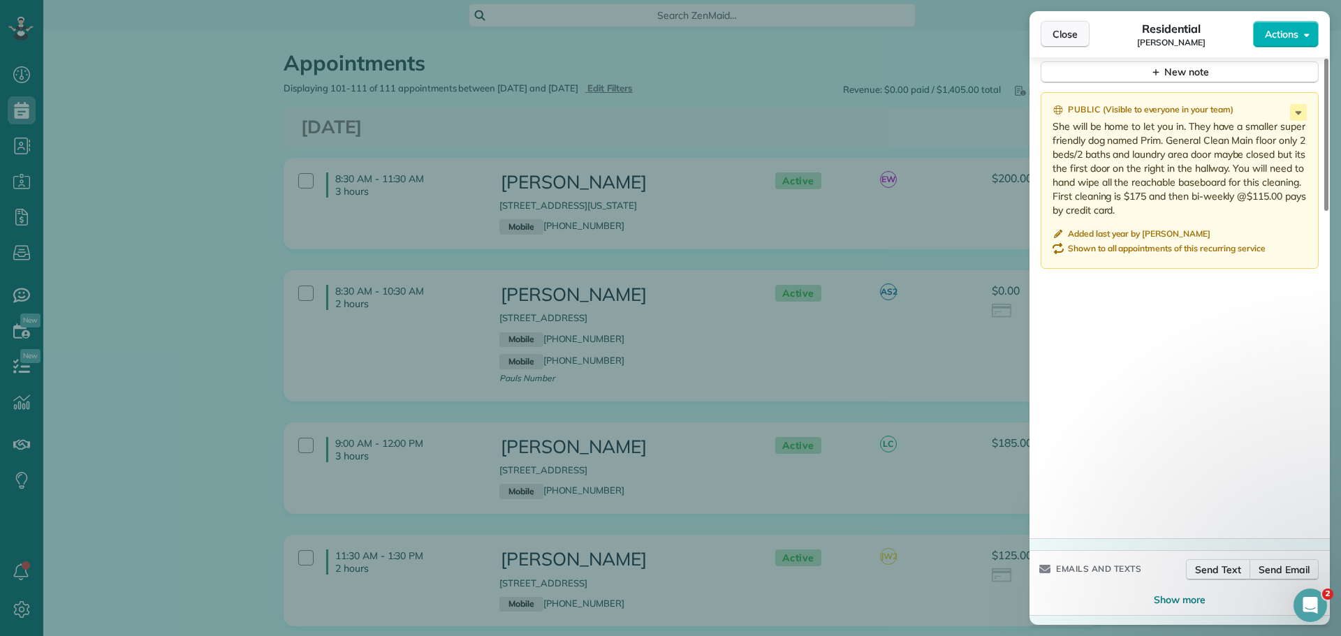
click at [1058, 32] on span "Close" at bounding box center [1065, 34] width 25 height 14
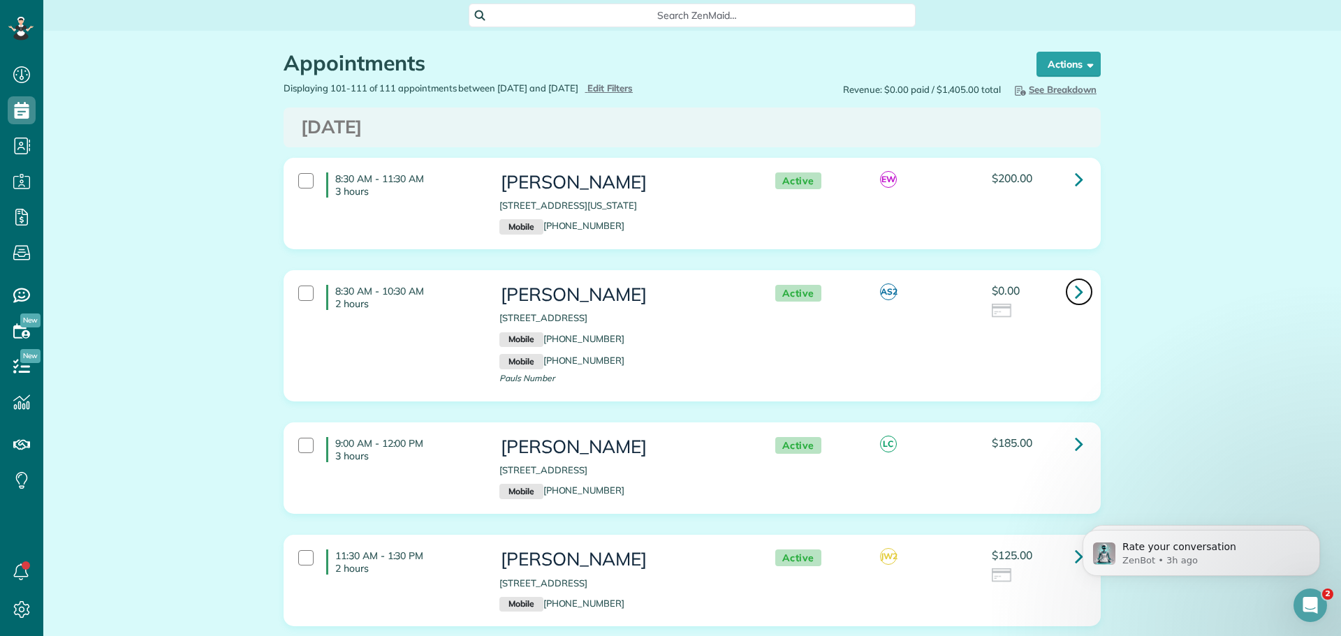
click at [1075, 284] on icon at bounding box center [1079, 291] width 8 height 24
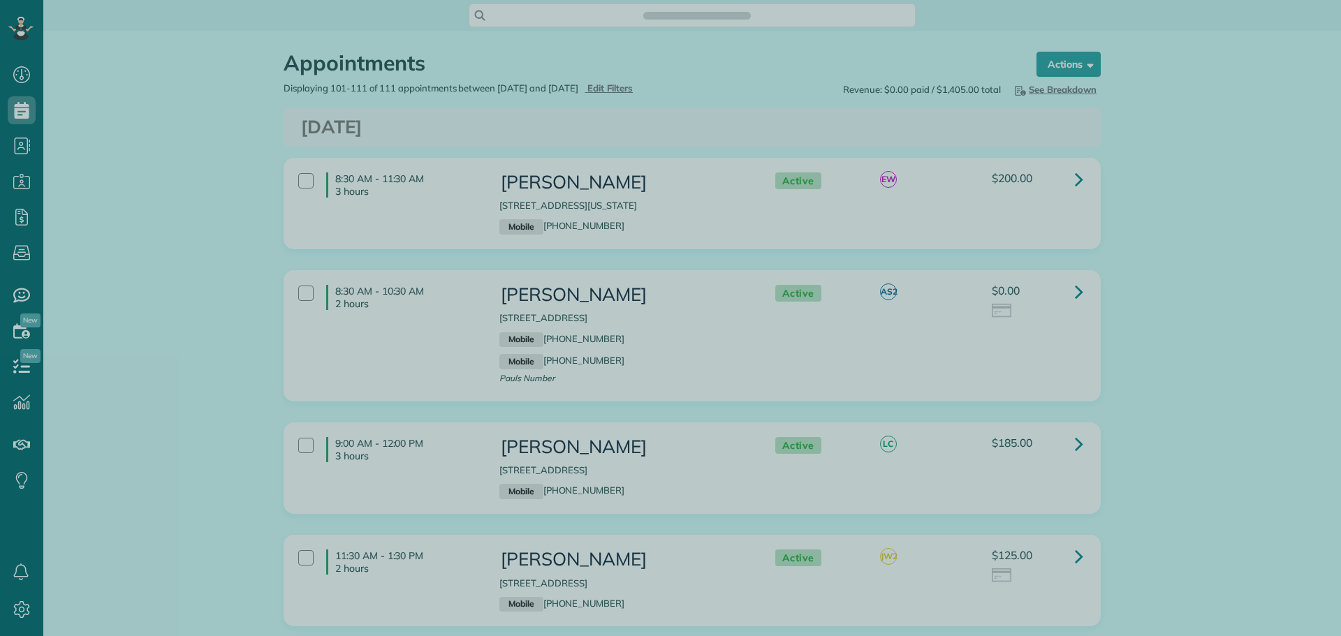
scroll to position [6, 6]
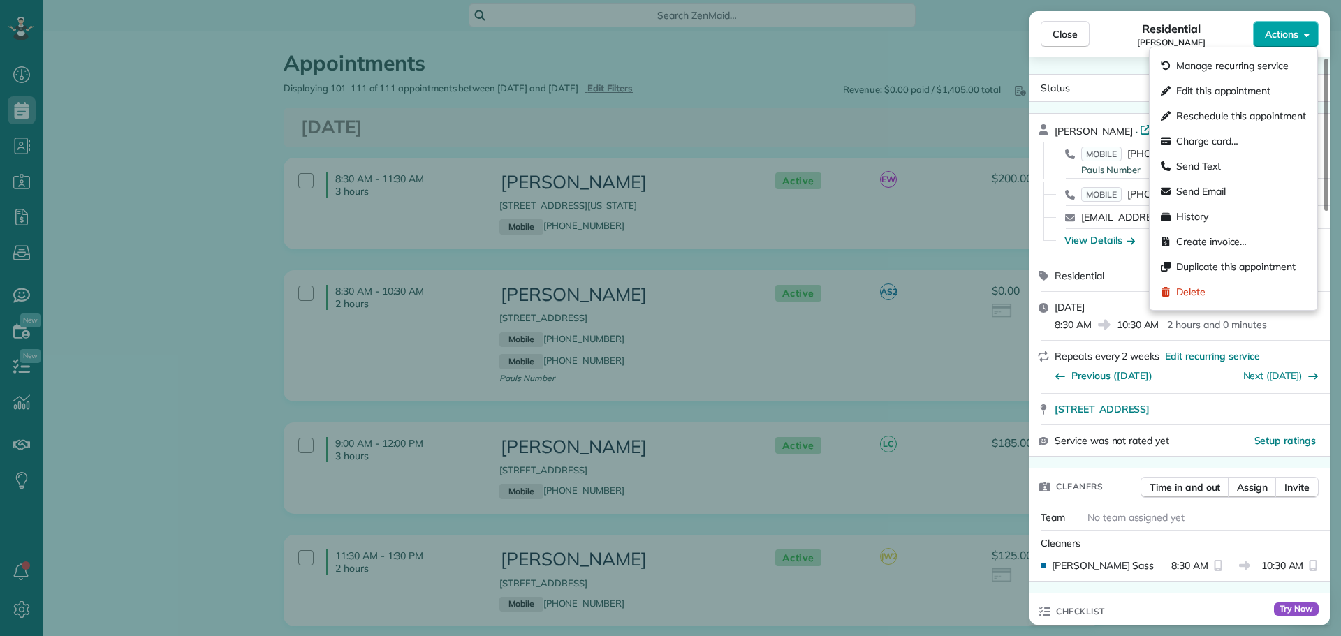
click at [1281, 32] on span "Actions" at bounding box center [1282, 34] width 34 height 14
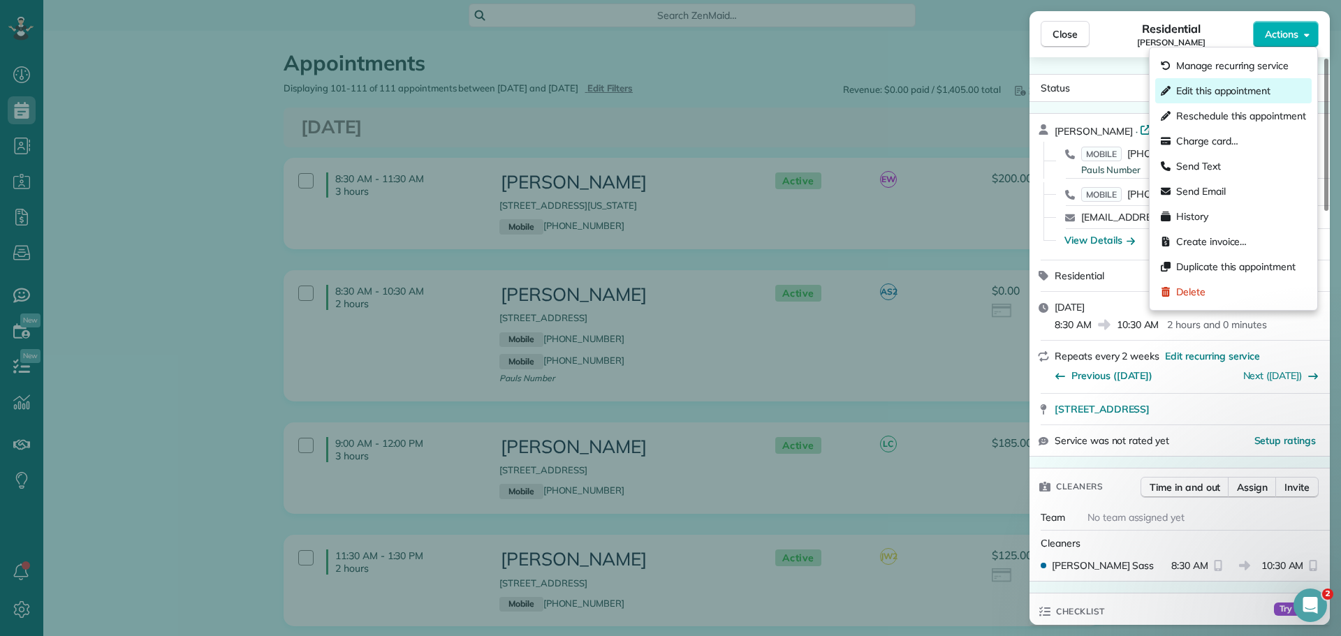
scroll to position [0, 0]
click at [1248, 87] on span "Edit this appointment" at bounding box center [1223, 91] width 94 height 14
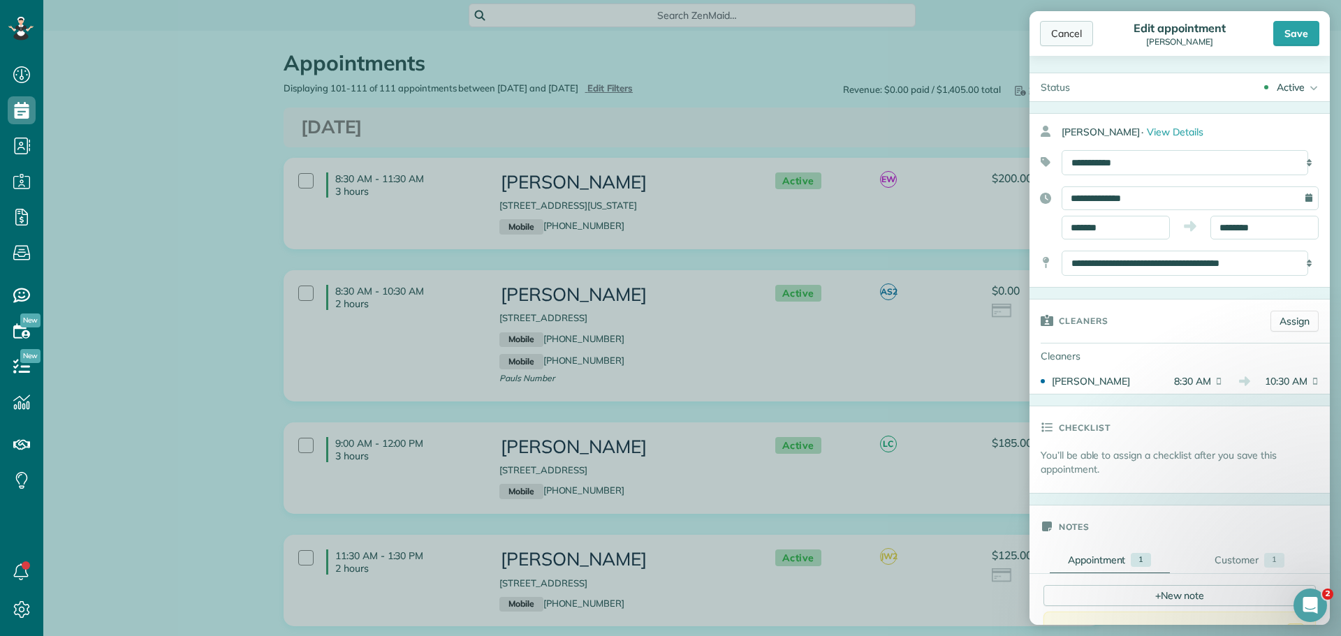
click at [1065, 34] on div "Cancel" at bounding box center [1066, 33] width 53 height 25
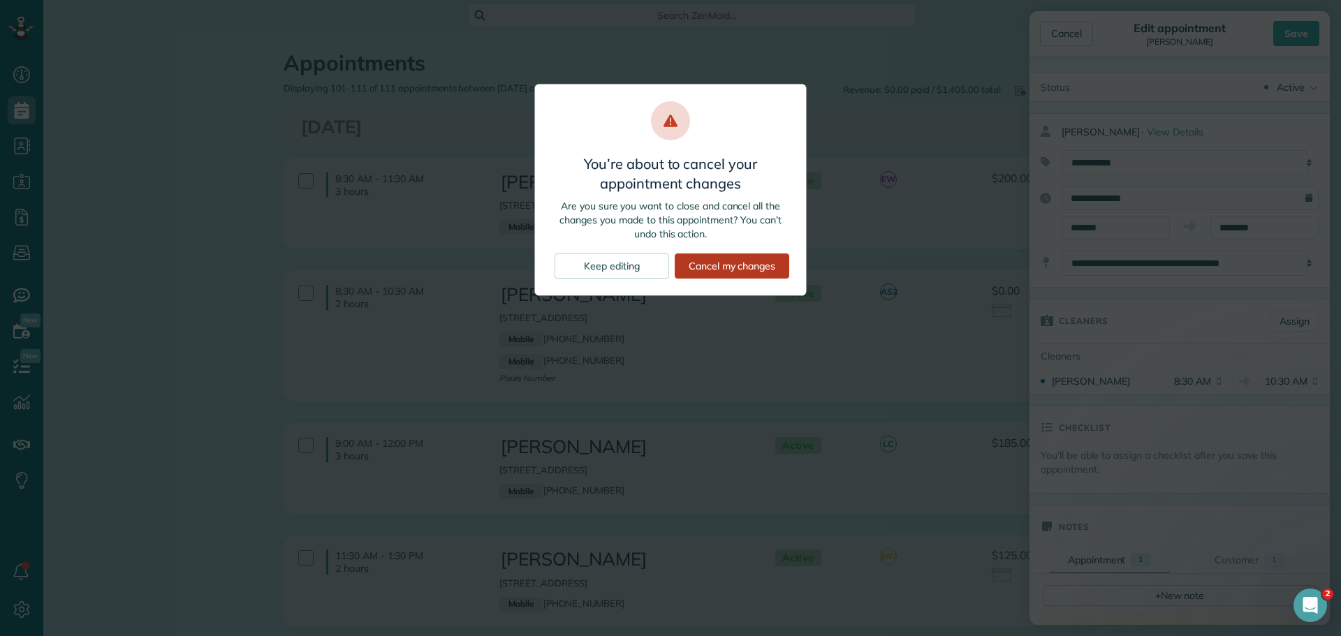
click at [736, 262] on div "Cancel my changes" at bounding box center [732, 266] width 115 height 25
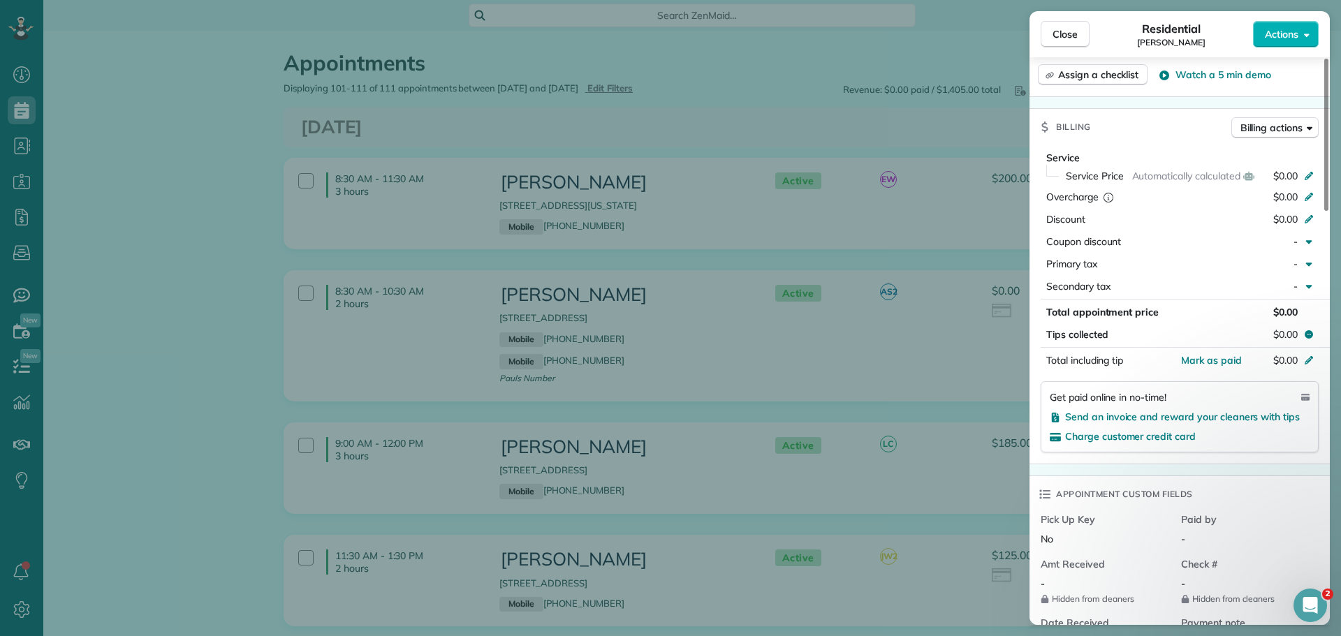
scroll to position [629, 0]
click at [1311, 175] on icon at bounding box center [1309, 175] width 8 height 8
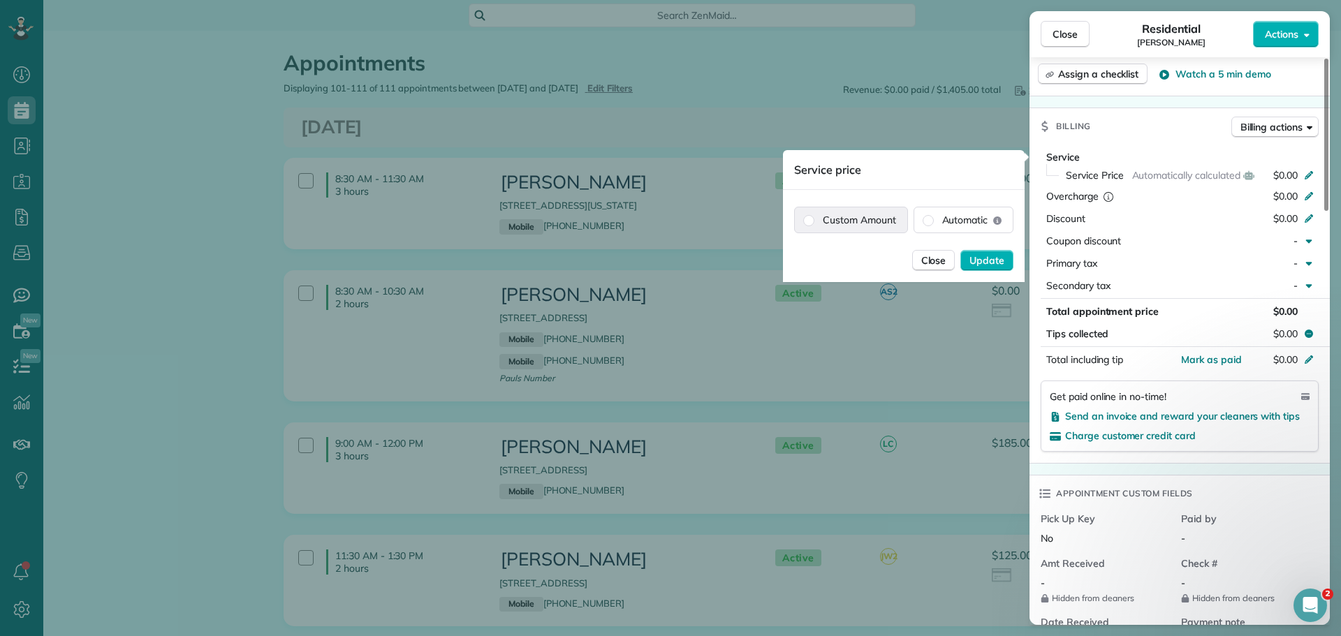
click at [861, 214] on label "Custom Amount" at bounding box center [851, 219] width 112 height 25
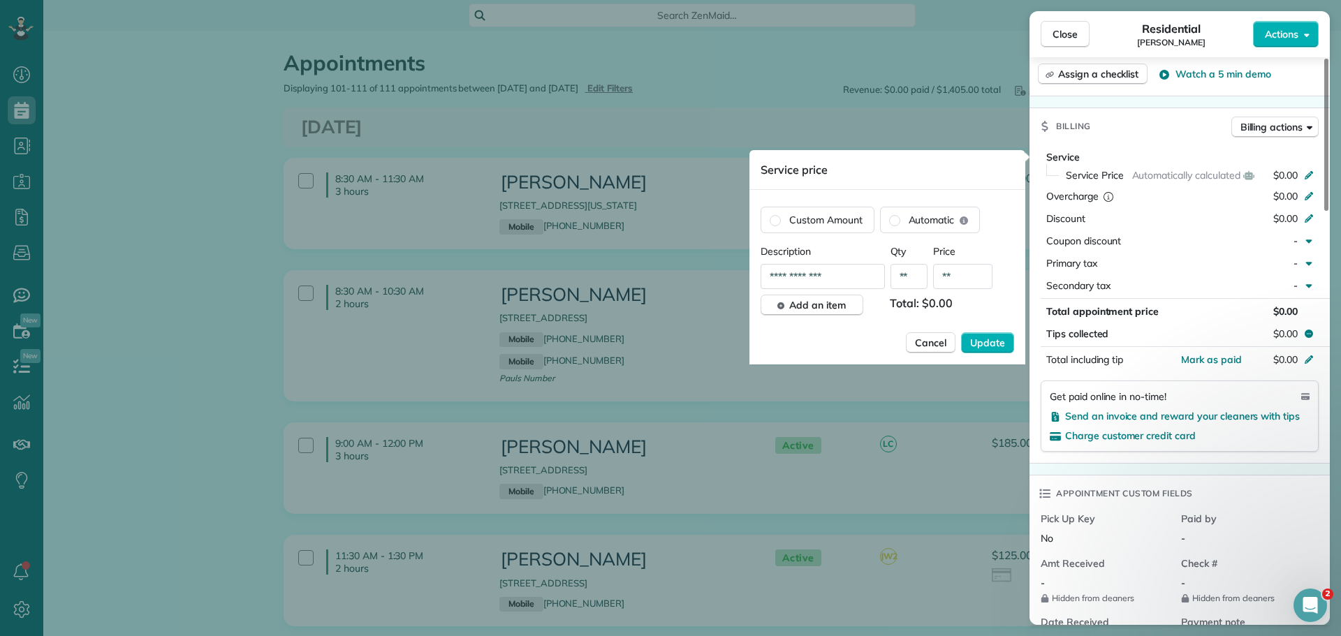
click at [958, 282] on input "**" at bounding box center [962, 276] width 59 height 25
type input "*******"
click at [988, 339] on span "Update" at bounding box center [987, 343] width 35 height 14
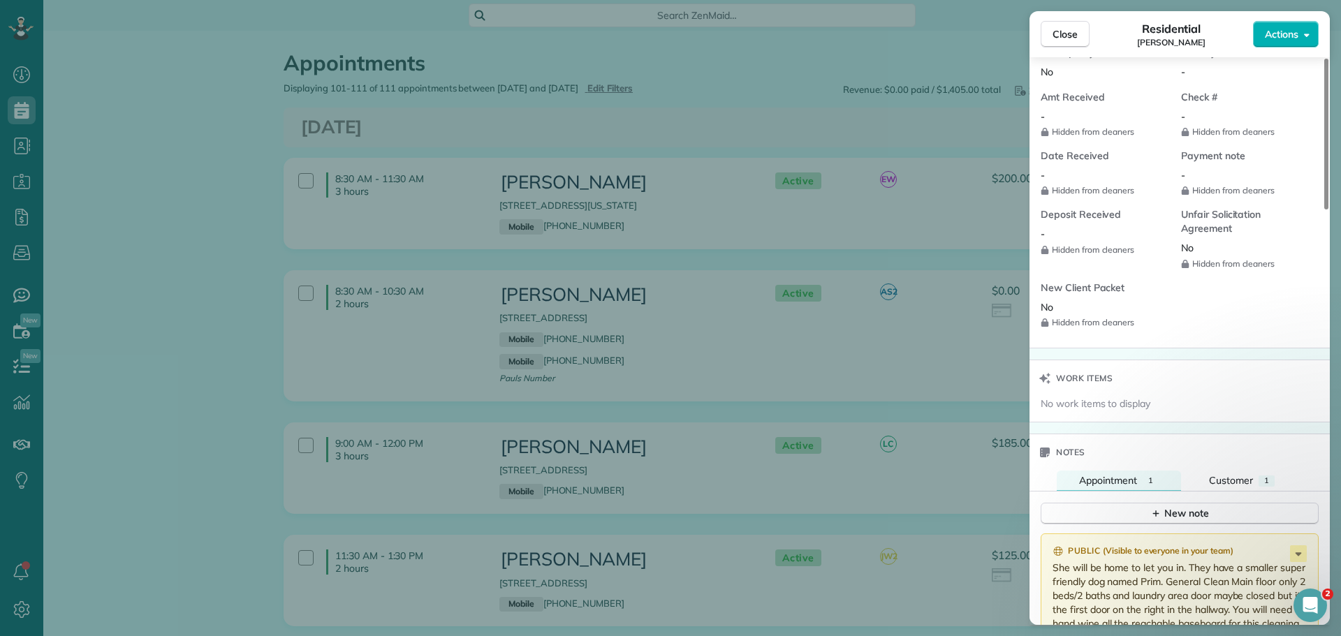
scroll to position [766, 0]
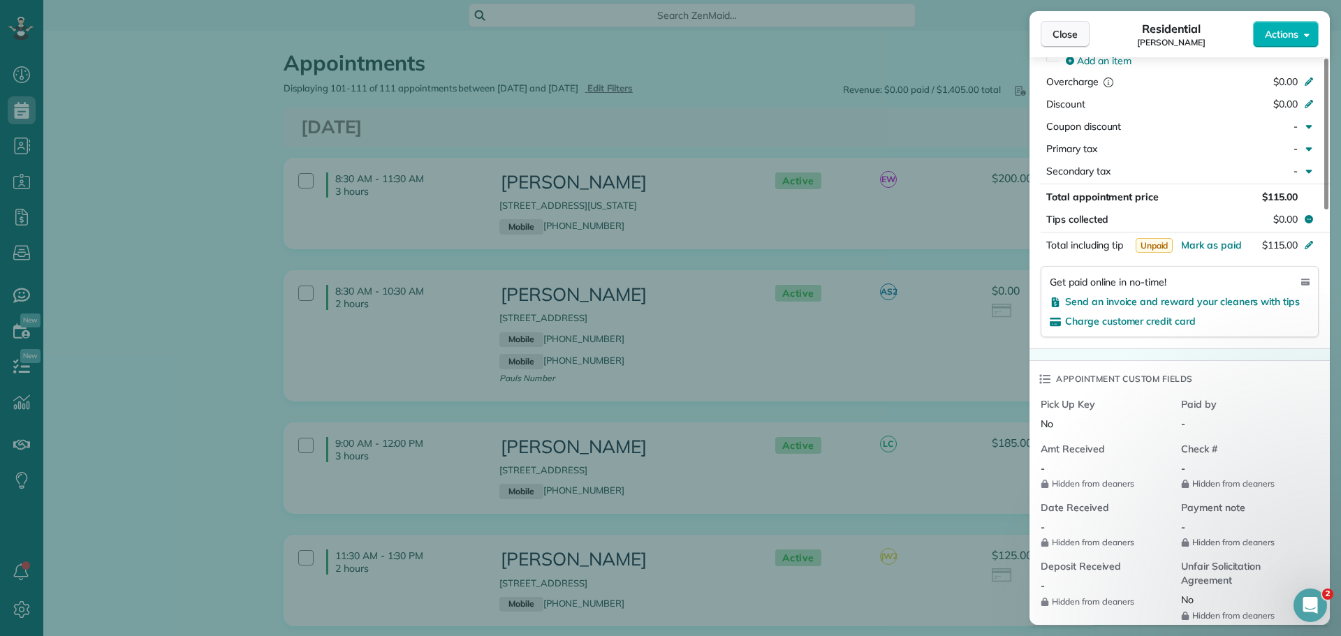
click at [1065, 28] on span "Close" at bounding box center [1065, 34] width 25 height 14
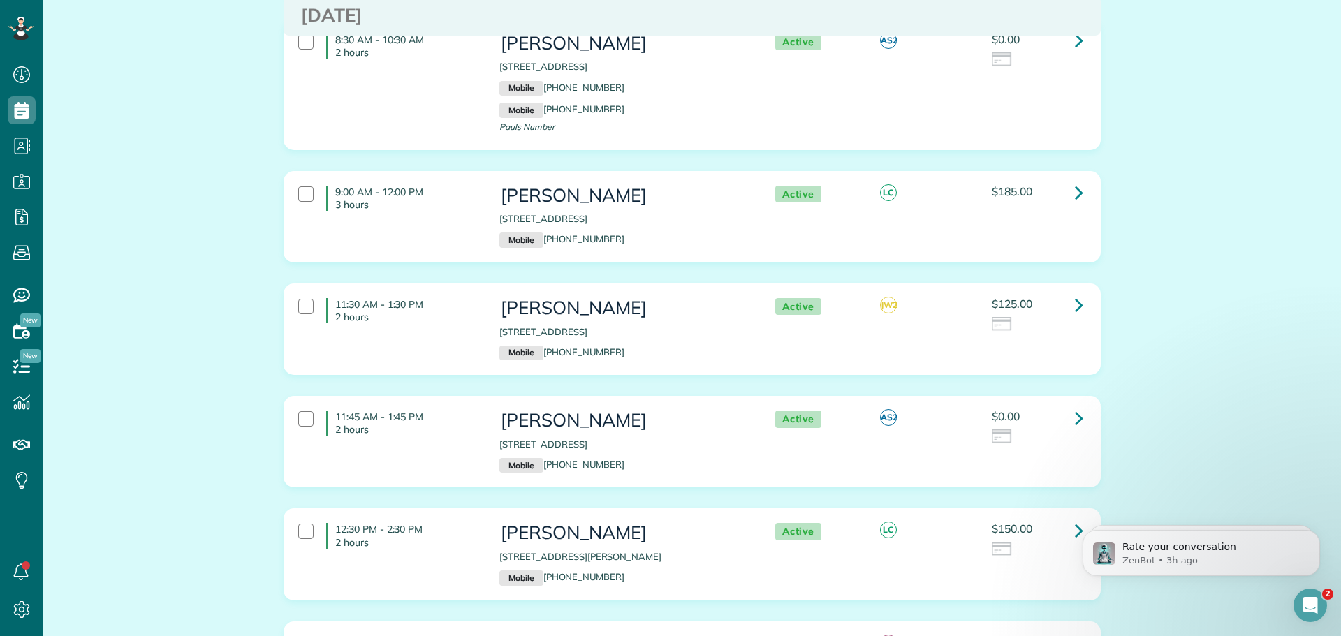
scroll to position [279, 0]
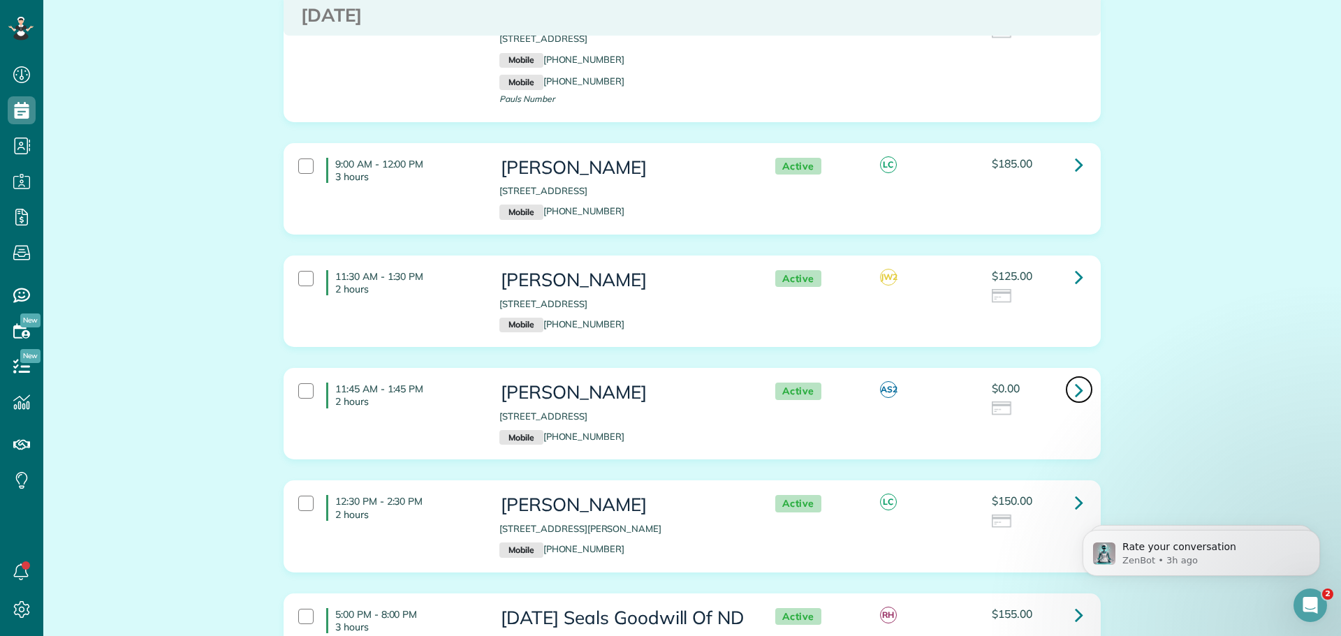
click at [1075, 388] on icon at bounding box center [1079, 390] width 8 height 24
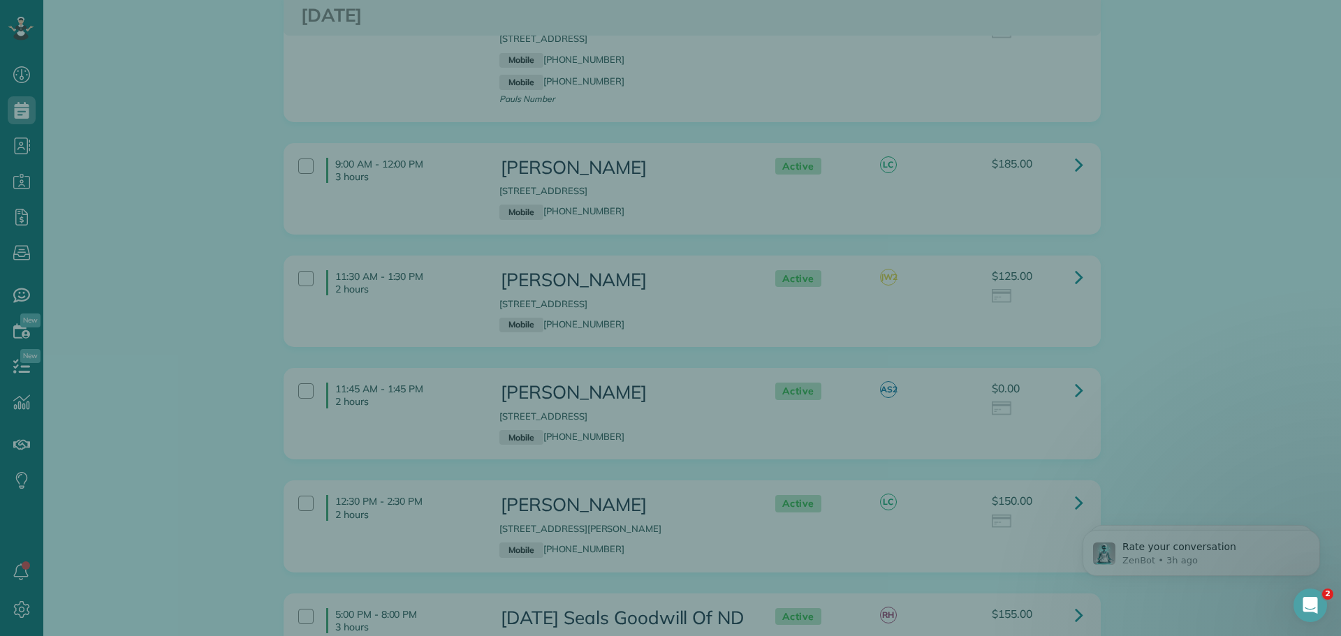
click at [1073, 390] on div at bounding box center [670, 318] width 1341 height 636
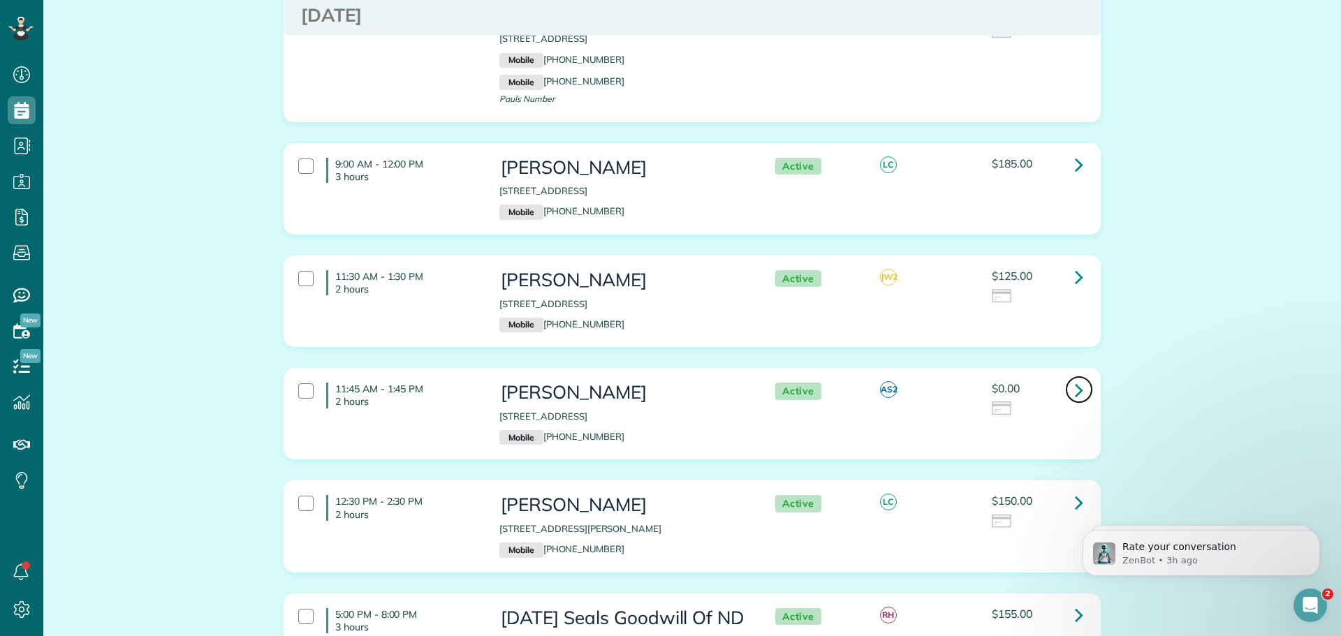
click at [1075, 388] on icon at bounding box center [1079, 390] width 8 height 24
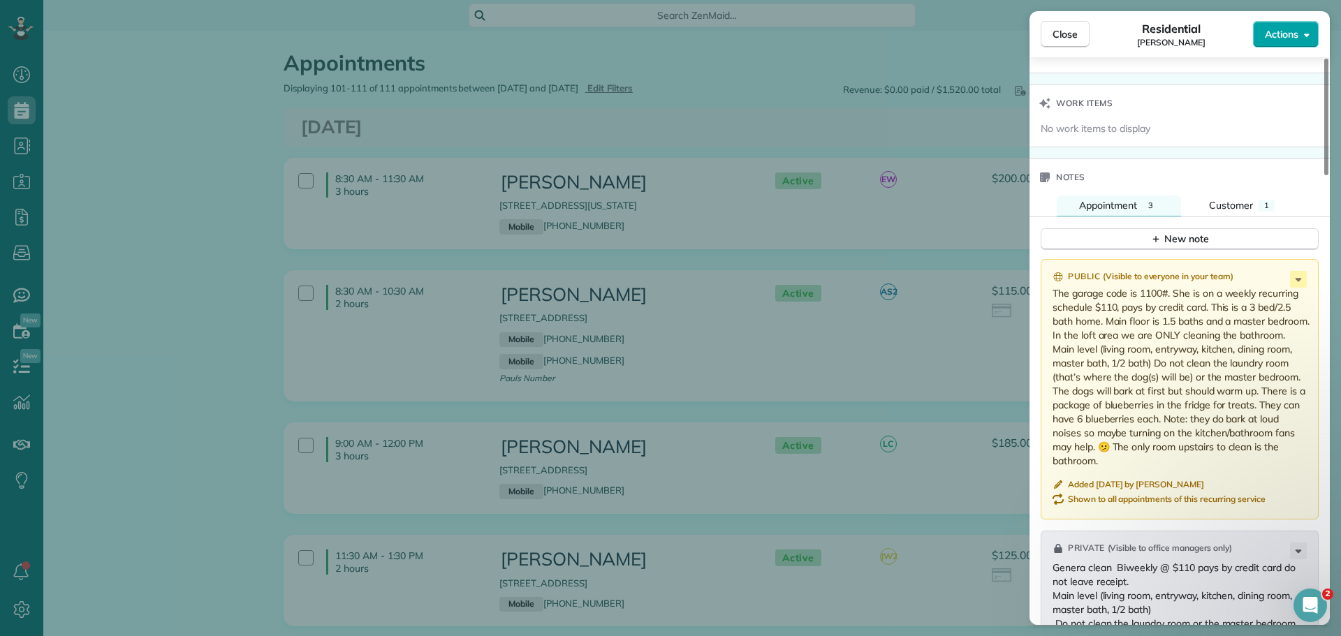
click at [1298, 28] on span "Actions" at bounding box center [1282, 34] width 34 height 14
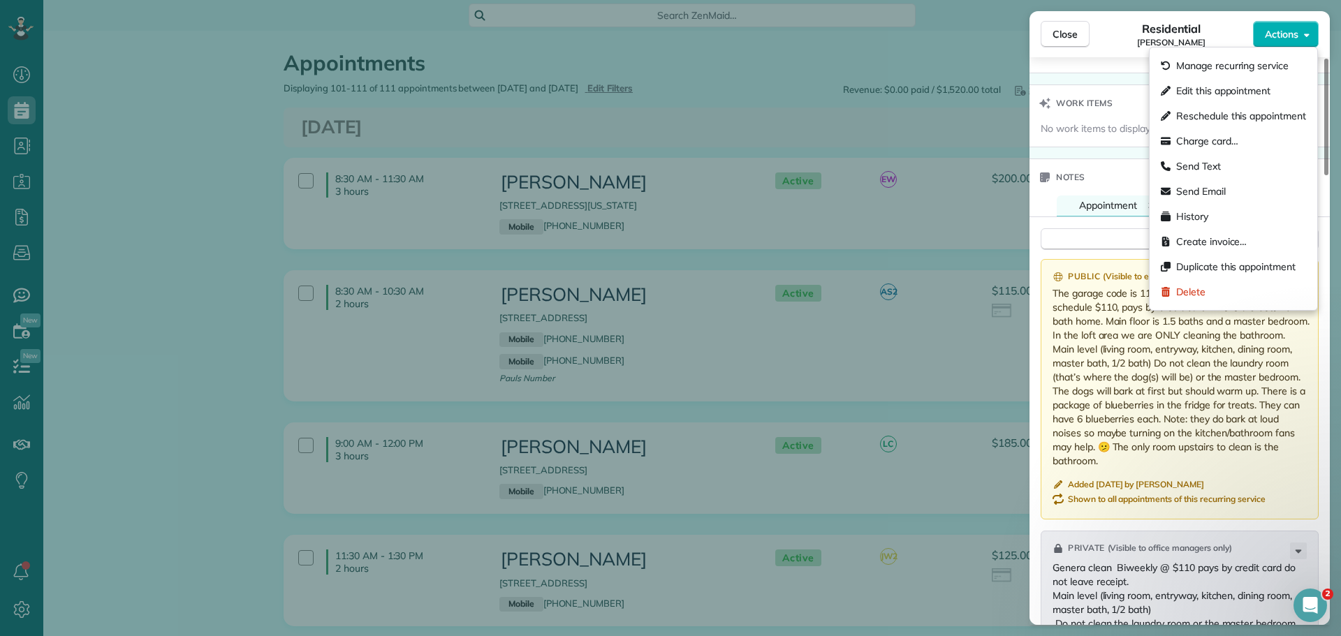
click at [1097, 57] on div "Close Residential Paula Brown Actions" at bounding box center [1180, 34] width 300 height 46
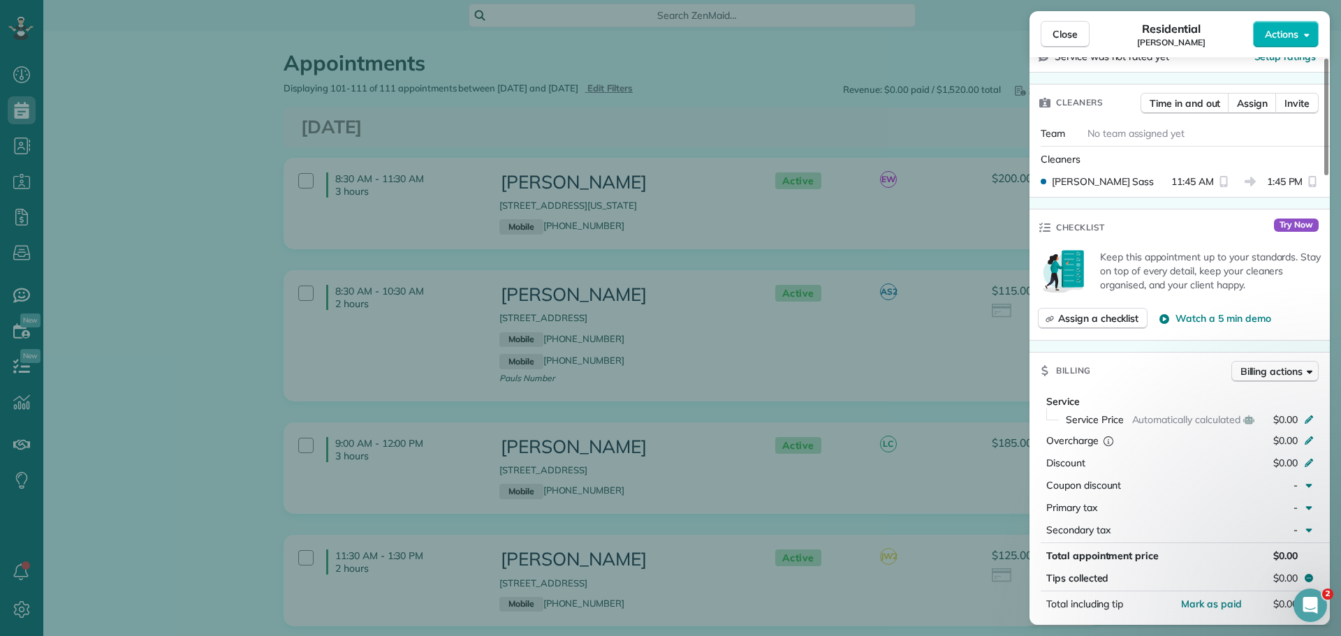
scroll to position [343, 0]
click at [1309, 417] on icon at bounding box center [1308, 419] width 11 height 11
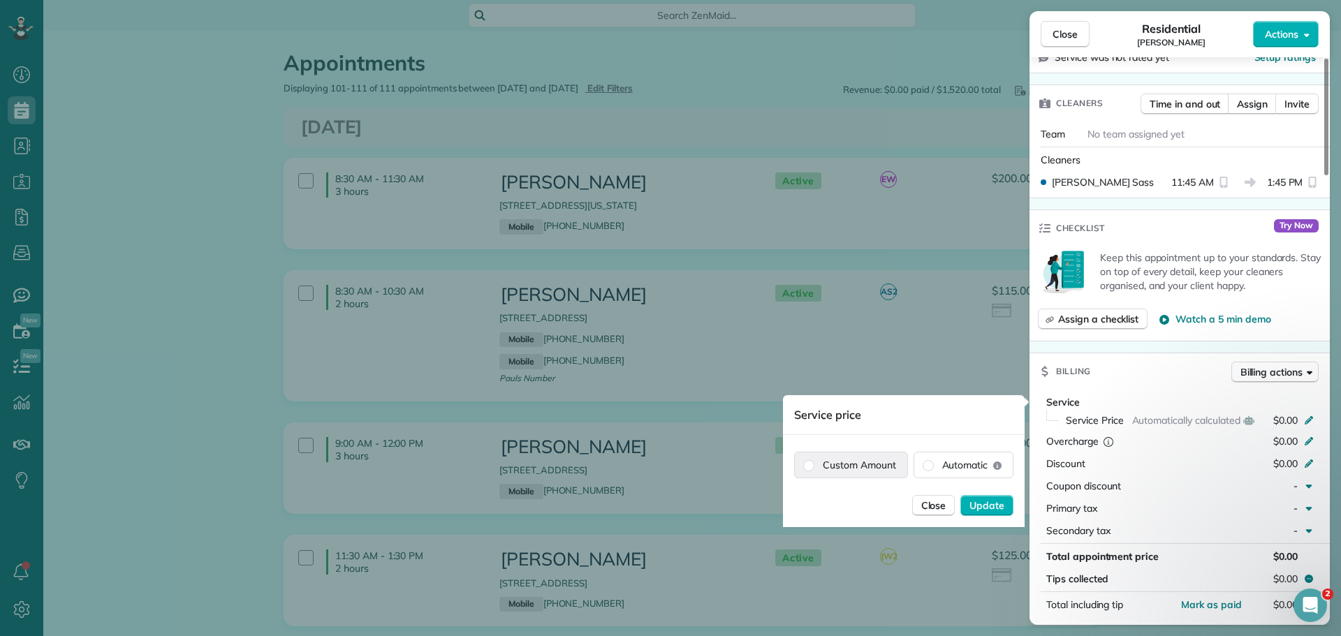
click at [886, 462] on label "Custom Amount" at bounding box center [851, 465] width 112 height 25
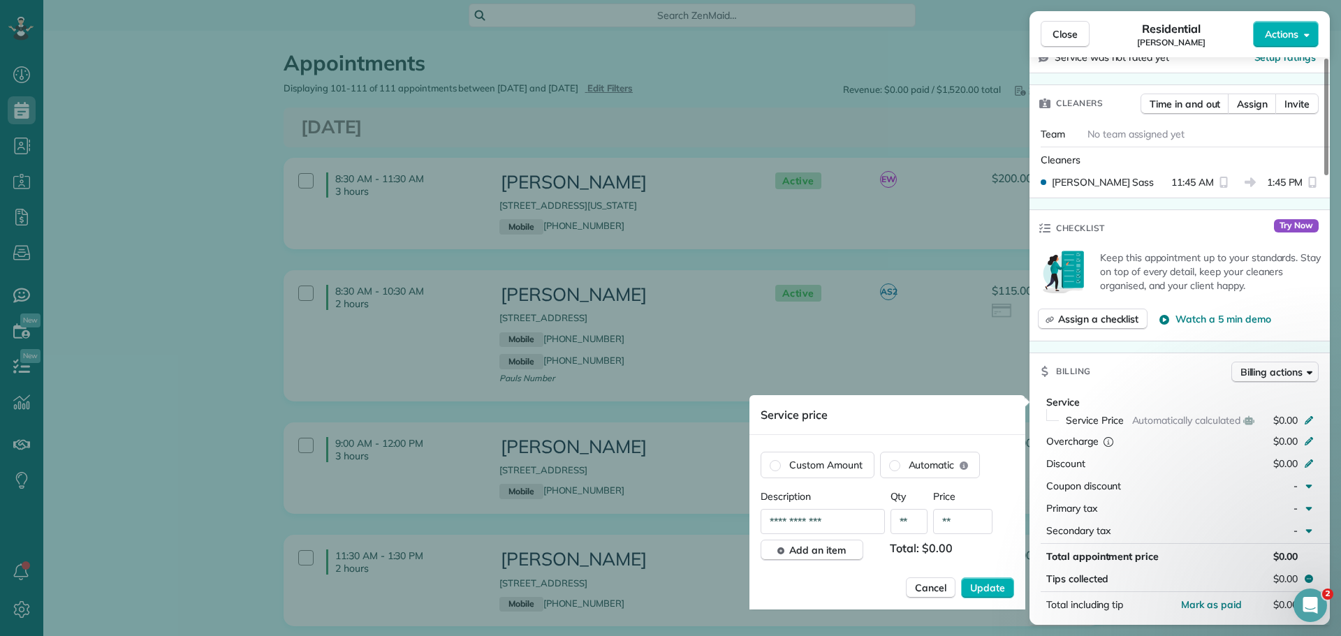
click at [963, 525] on input "**" at bounding box center [962, 521] width 59 height 25
type input "*******"
click at [995, 585] on span "Update" at bounding box center [987, 588] width 35 height 14
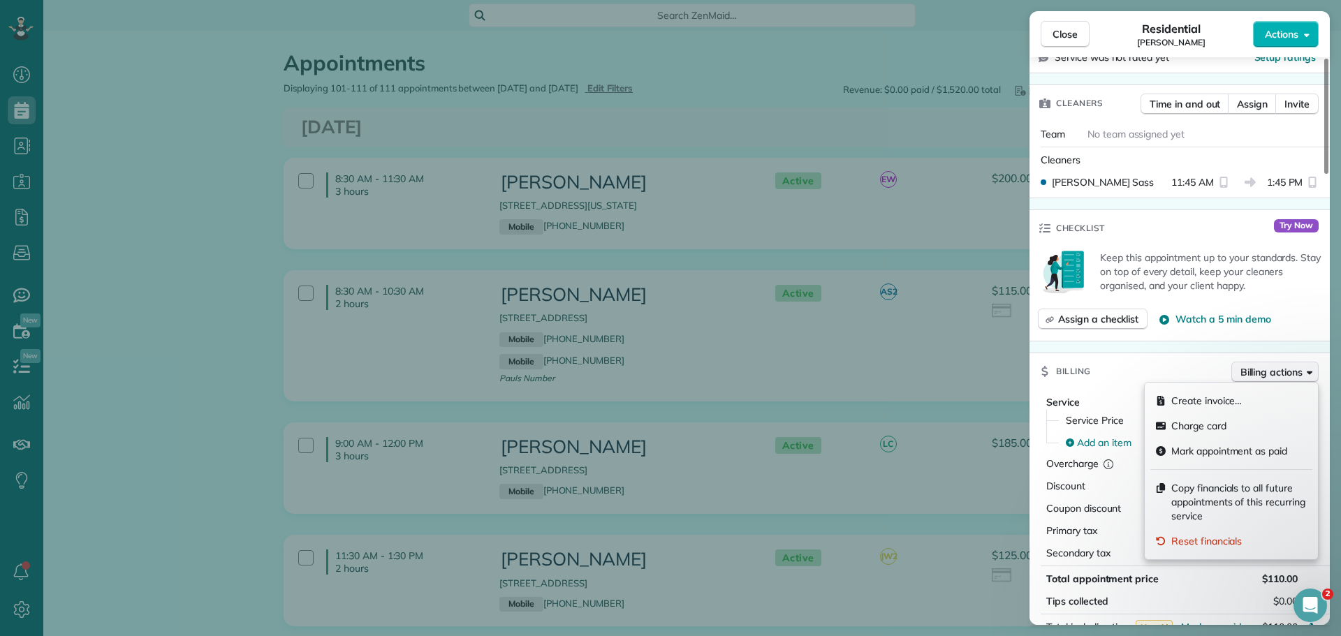
click at [1267, 369] on span "Billing actions" at bounding box center [1272, 372] width 62 height 14
click at [1199, 490] on span "Copy financials to all future appointments of this recurring service" at bounding box center [1239, 502] width 136 height 42
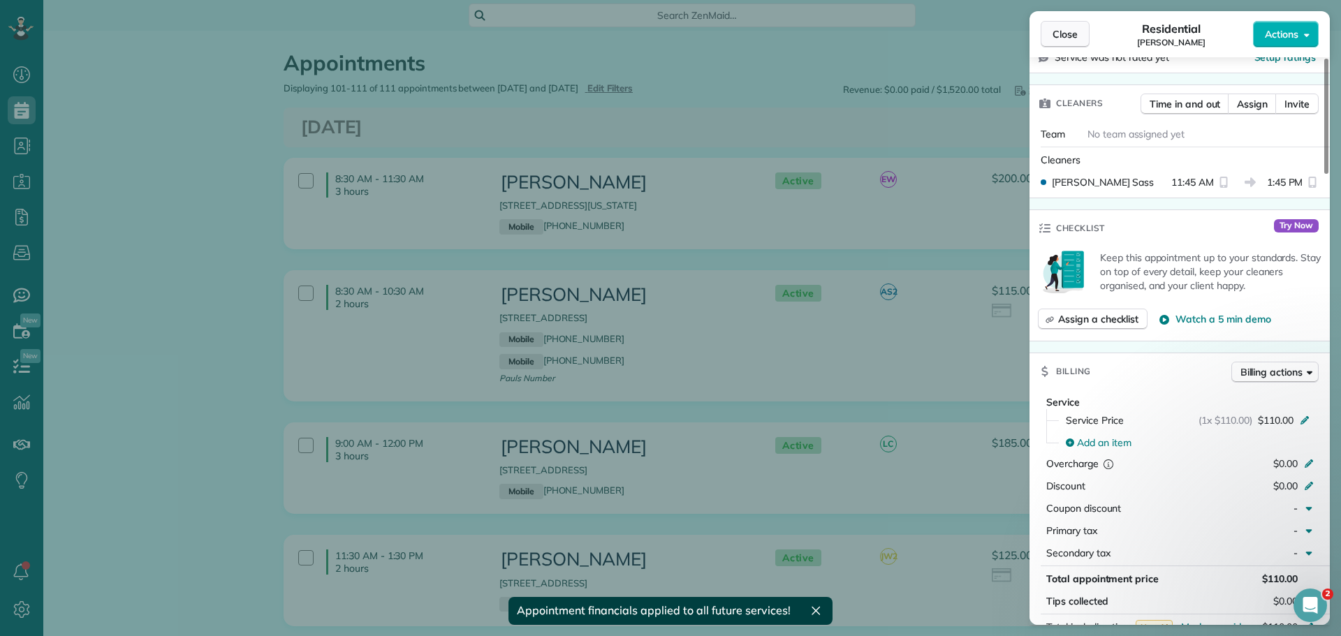
click at [1069, 34] on span "Close" at bounding box center [1065, 34] width 25 height 14
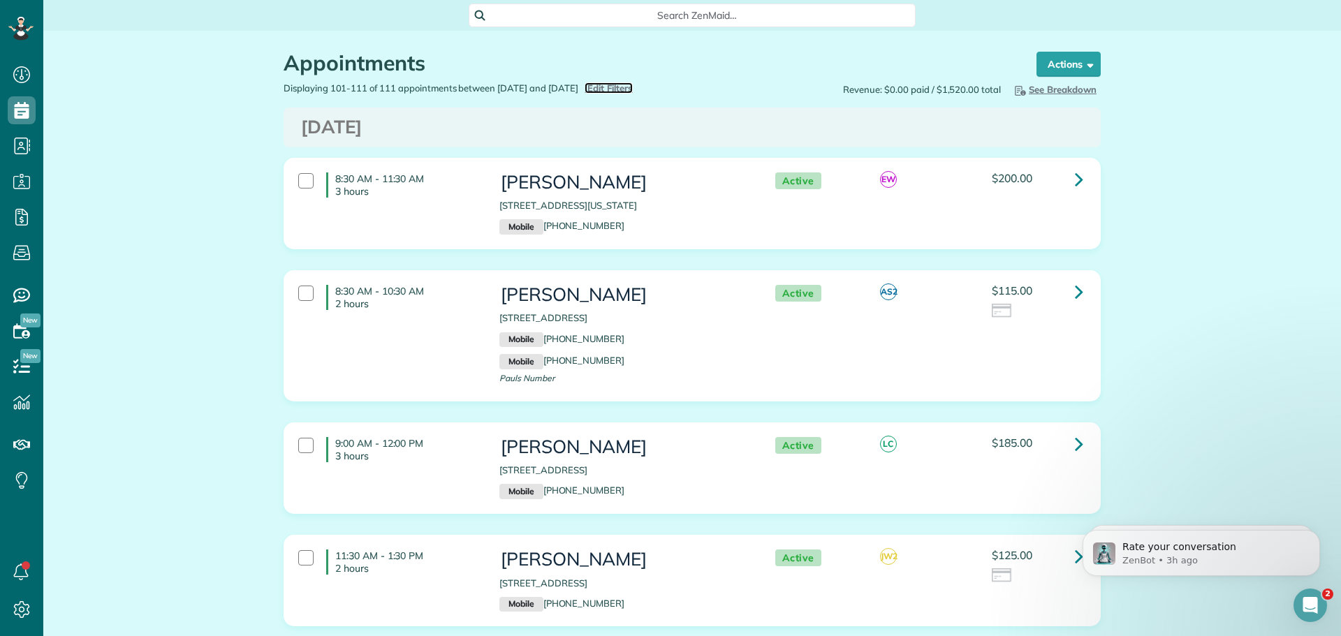
click at [633, 85] on span "Edit Filters" at bounding box center [609, 87] width 45 height 11
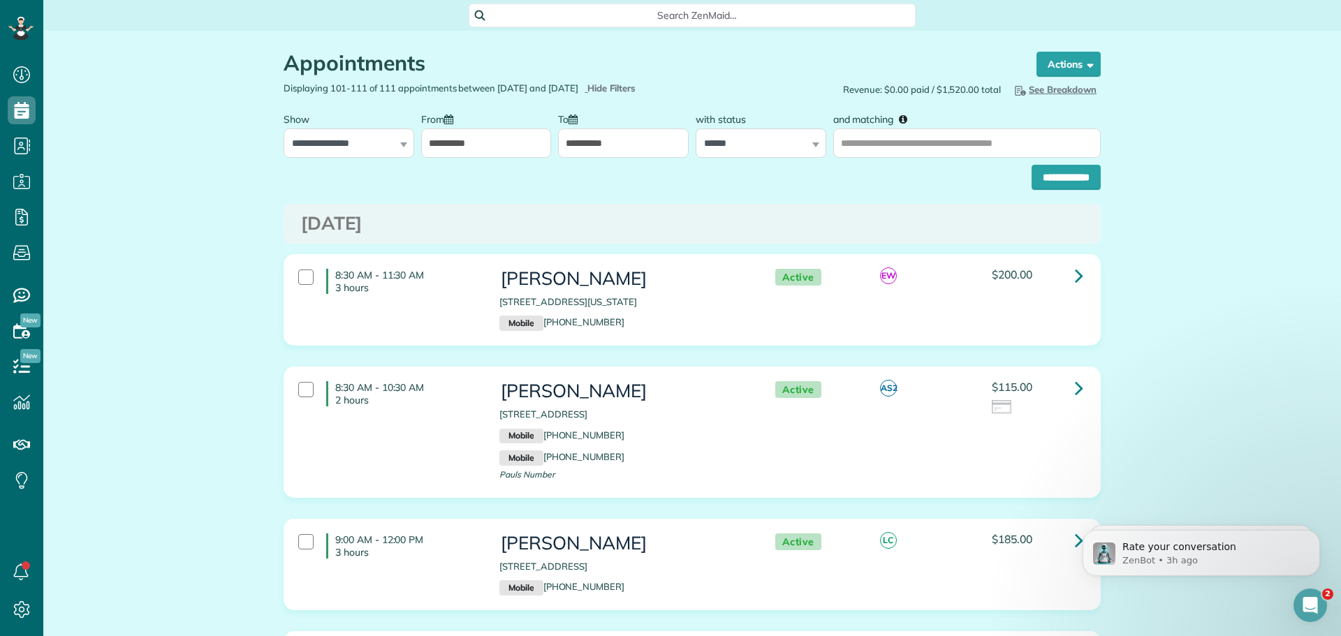
click at [490, 139] on input "**********" at bounding box center [486, 143] width 131 height 29
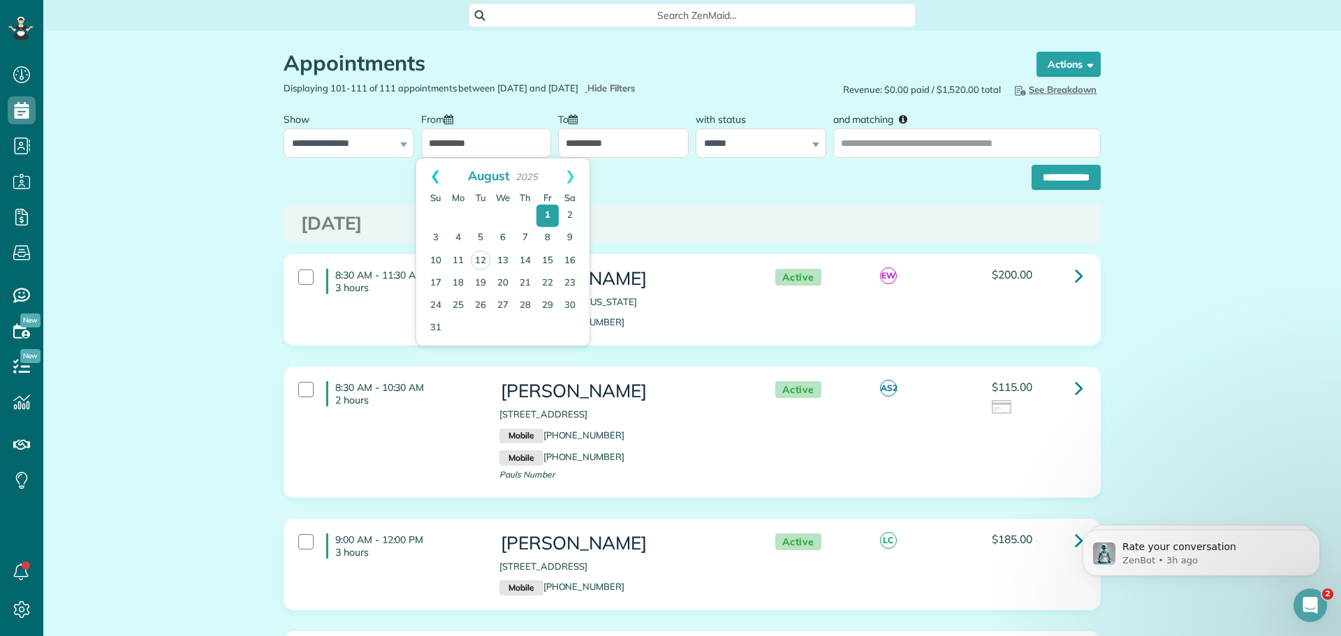
click at [432, 174] on link "Prev" at bounding box center [435, 176] width 38 height 35
click at [738, 138] on select "**********" at bounding box center [761, 143] width 131 height 29
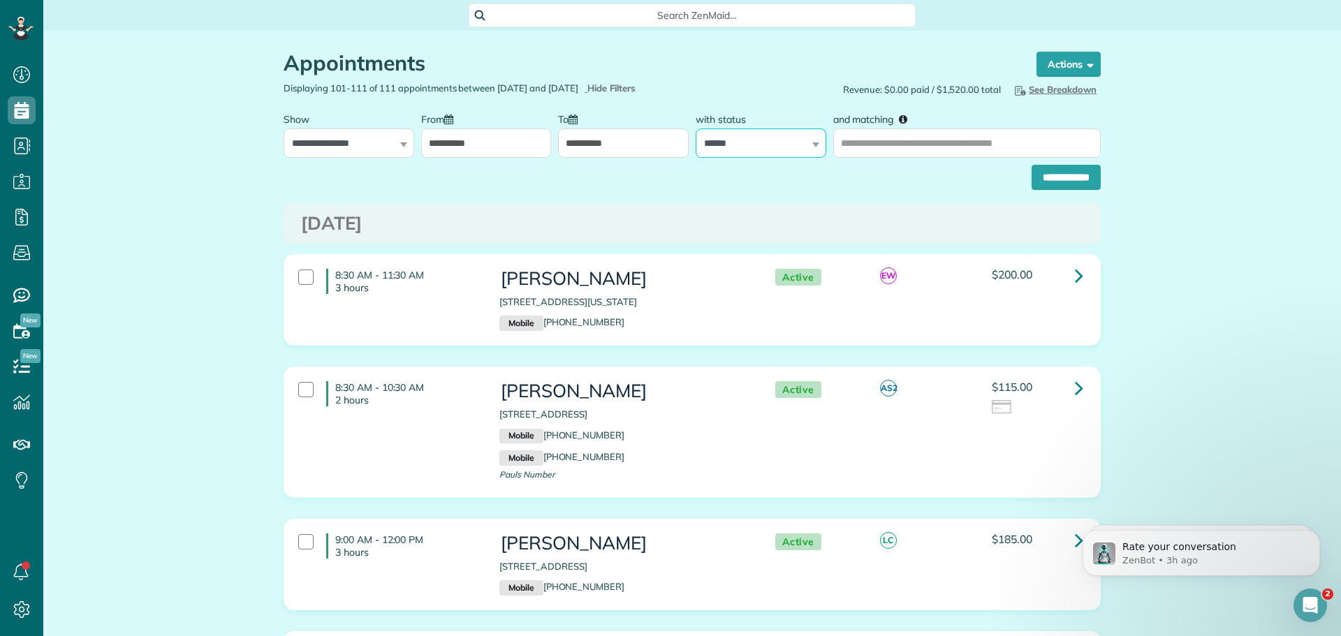
select select
click at [696, 129] on select "**********" at bounding box center [761, 143] width 131 height 29
click at [324, 143] on select "**********" at bounding box center [349, 143] width 131 height 29
select select "**********"
click at [284, 129] on select "**********" at bounding box center [349, 143] width 131 height 29
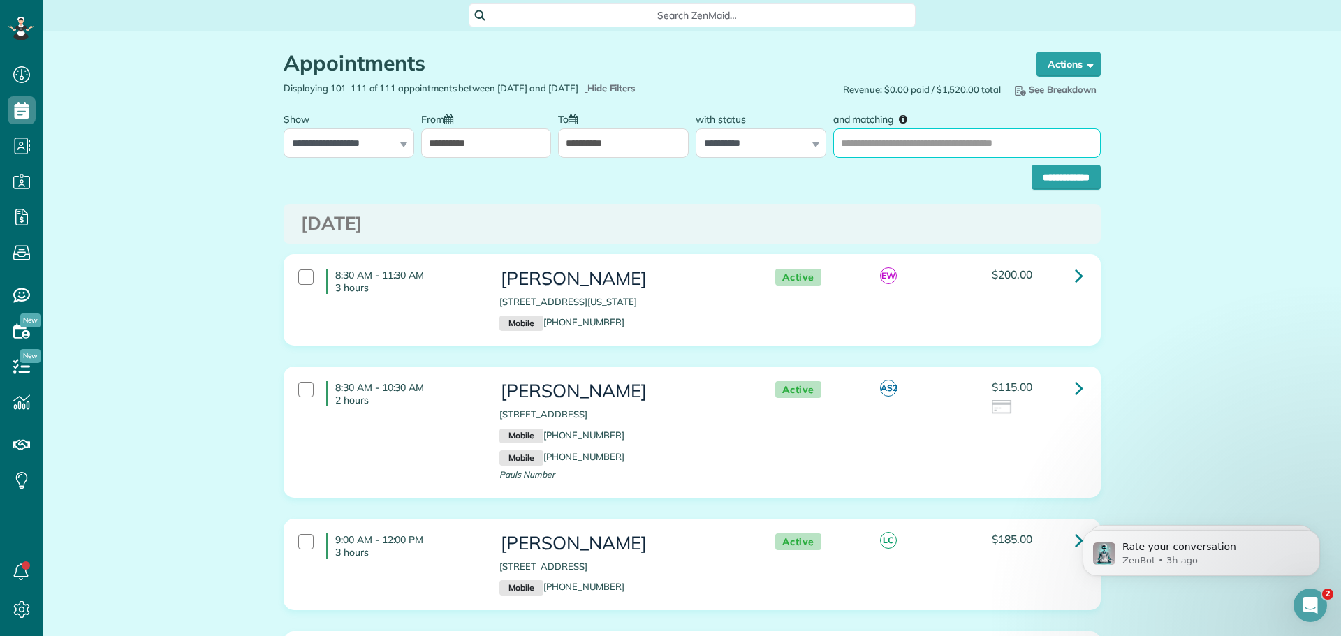
click at [923, 136] on input "and matching" at bounding box center [967, 143] width 268 height 29
type input "*********"
click at [1058, 172] on input "**********" at bounding box center [1066, 177] width 69 height 25
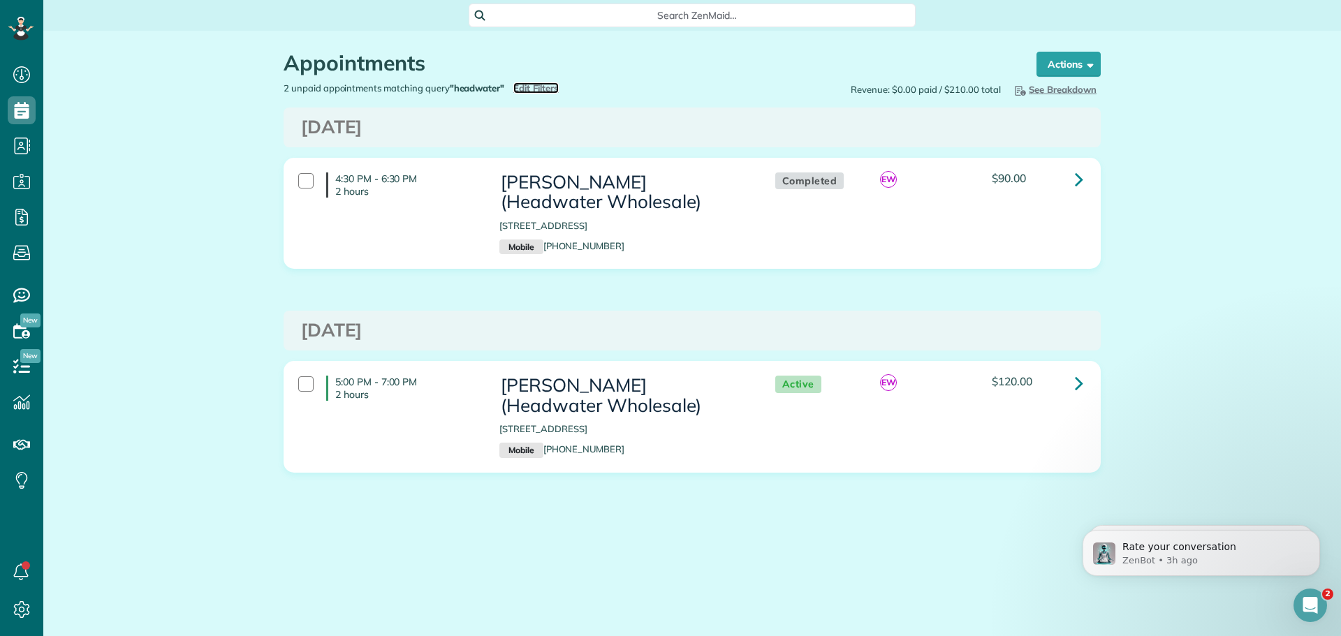
click at [535, 89] on span "Edit Filters" at bounding box center [535, 87] width 45 height 11
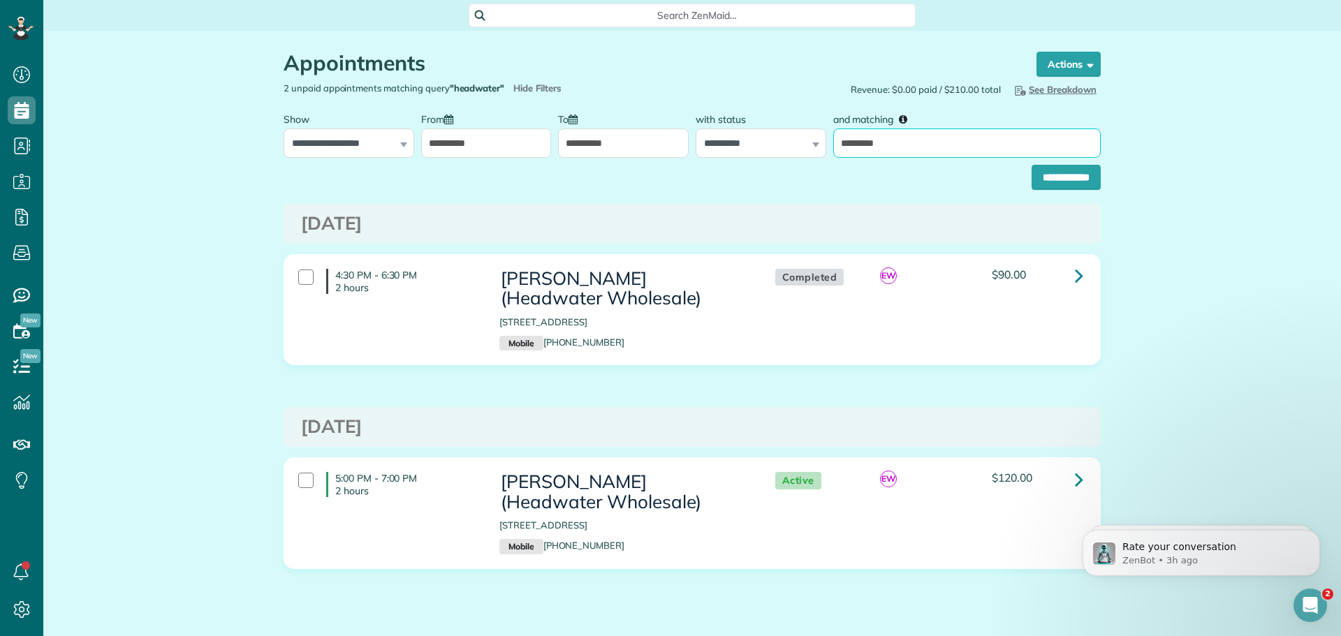
drag, startPoint x: 919, startPoint y: 136, endPoint x: 739, endPoint y: 138, distance: 180.2
click at [689, 159] on form "**********" at bounding box center [692, 147] width 817 height 85
type input "******"
click at [1073, 173] on input "**********" at bounding box center [1066, 177] width 69 height 25
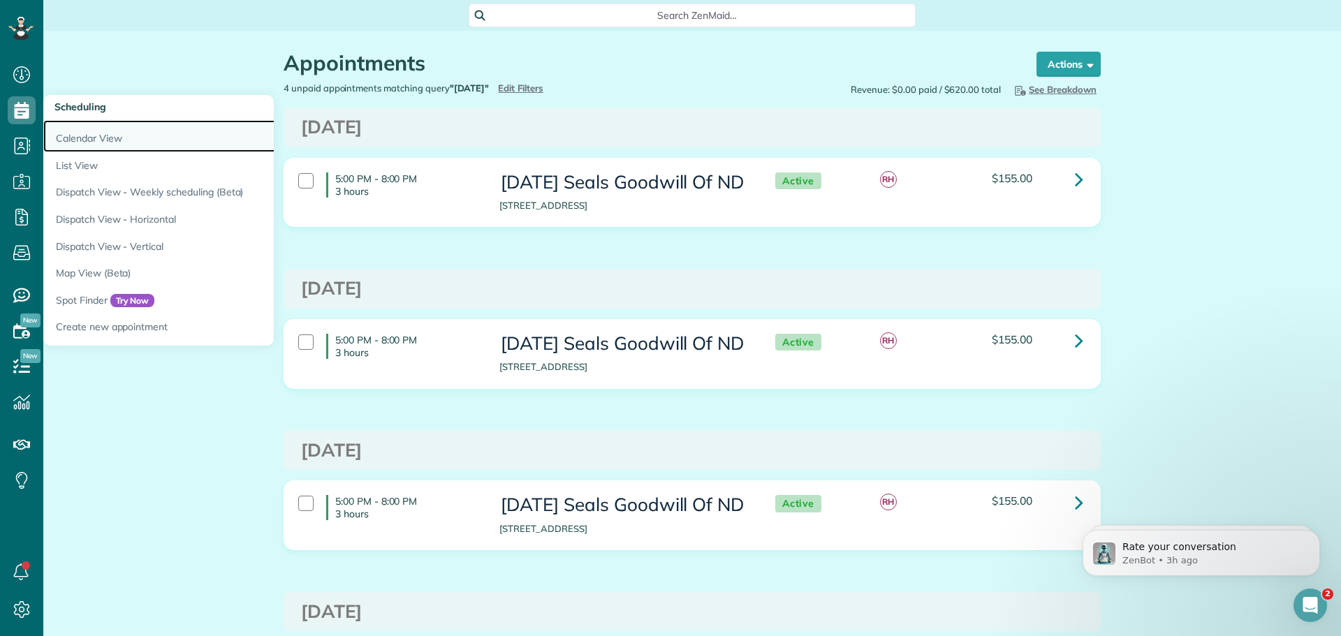
click at [100, 133] on link "Calendar View" at bounding box center [217, 136] width 349 height 32
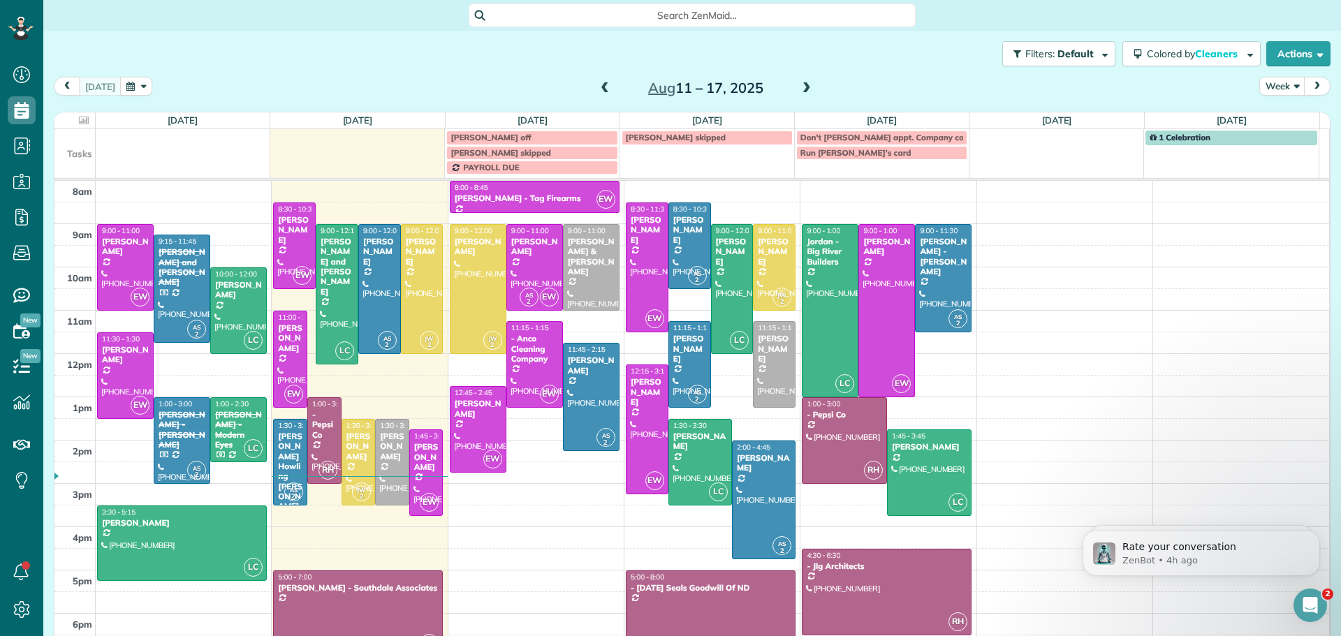
click at [799, 84] on span at bounding box center [806, 88] width 15 height 13
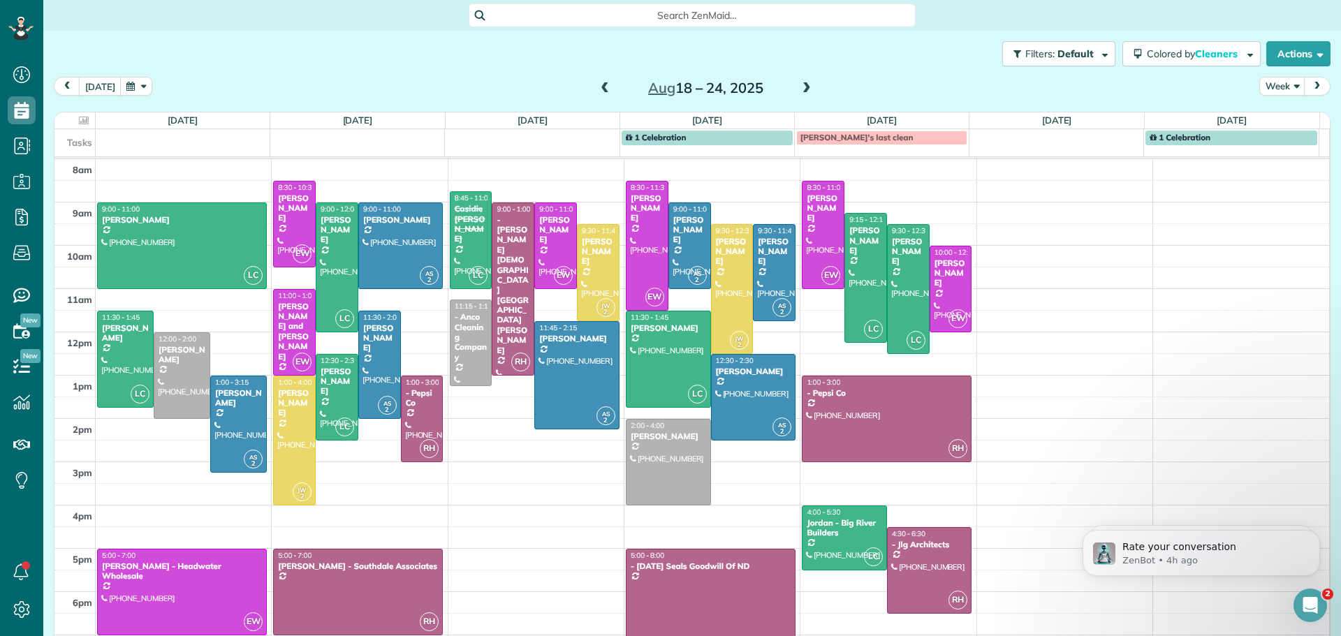
click at [599, 83] on span at bounding box center [604, 88] width 15 height 13
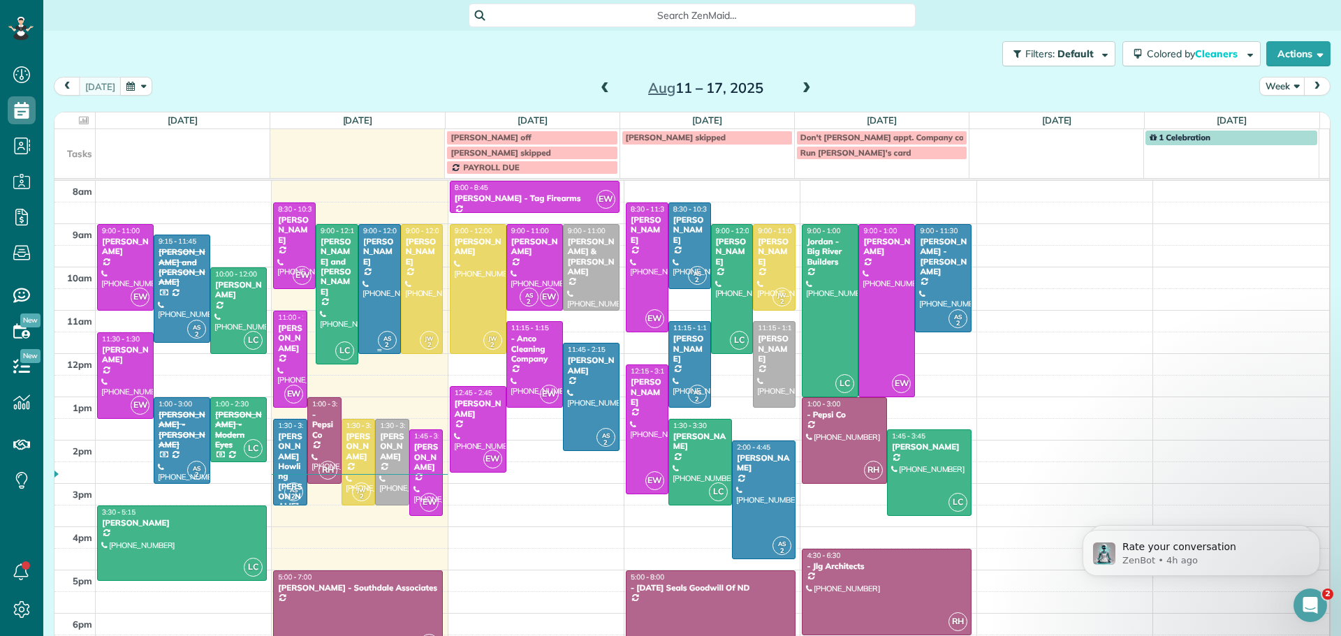
click at [368, 245] on div "[PERSON_NAME]" at bounding box center [380, 252] width 34 height 30
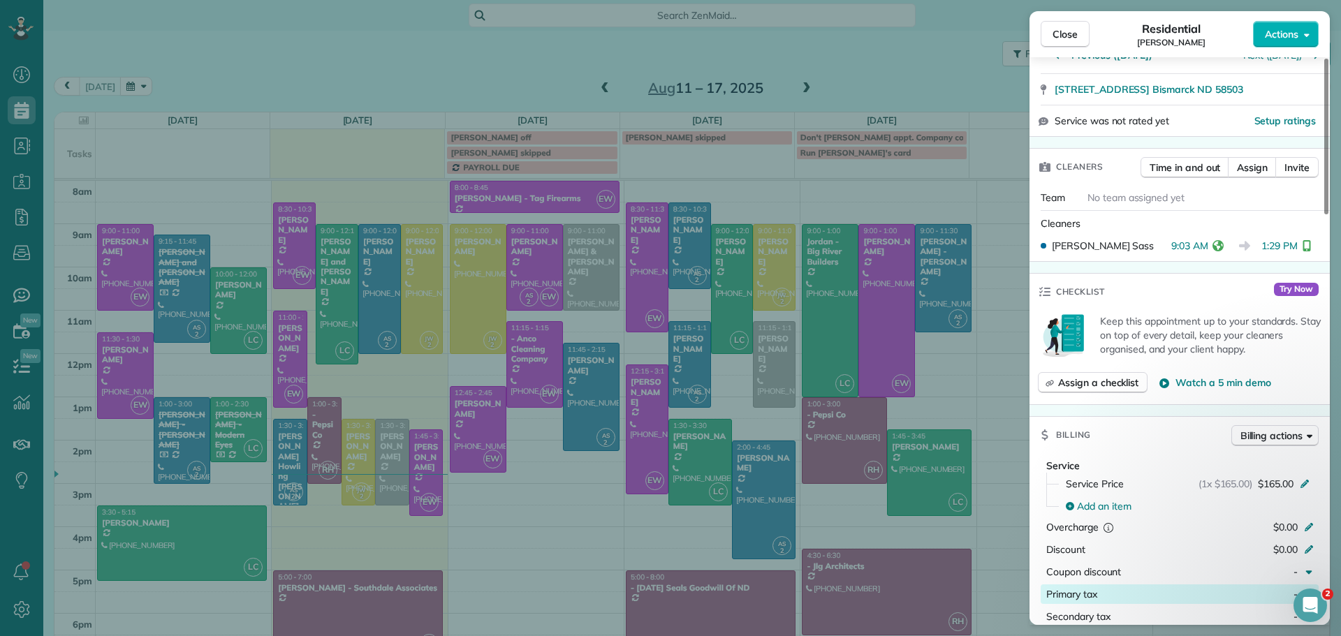
scroll to position [281, 0]
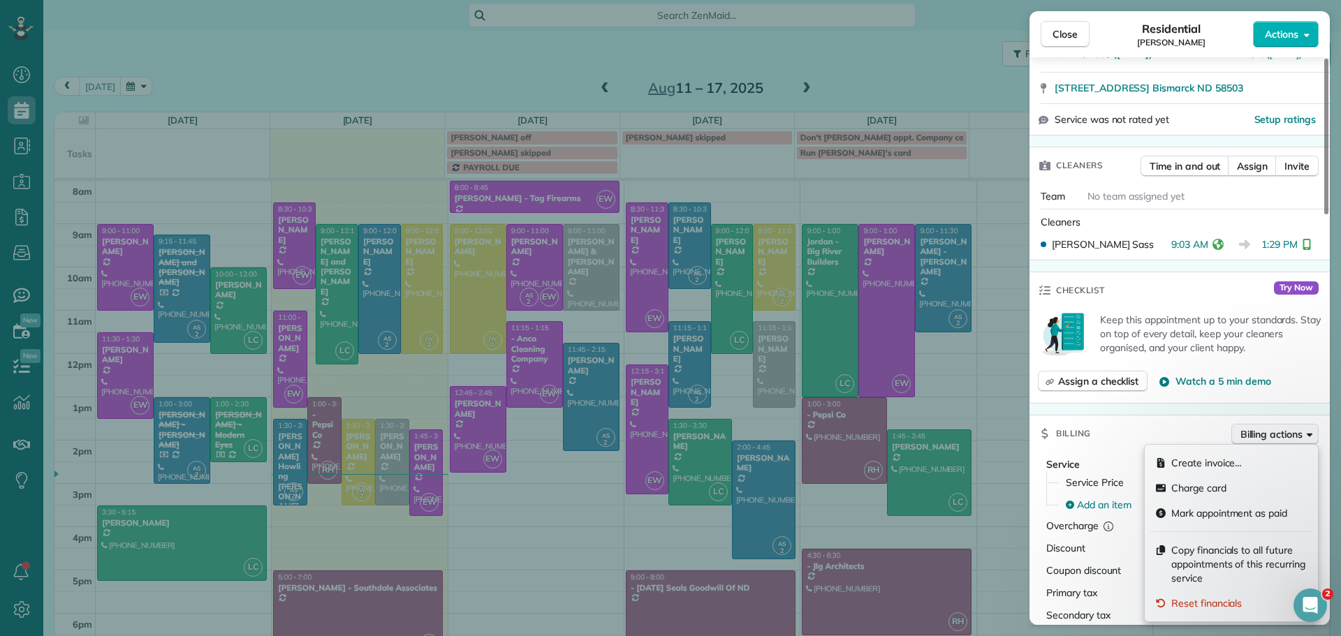
click at [1259, 429] on span "Billing actions" at bounding box center [1272, 435] width 62 height 14
click at [1206, 562] on span "Copy financials to all future appointments of this recurring service" at bounding box center [1239, 564] width 136 height 42
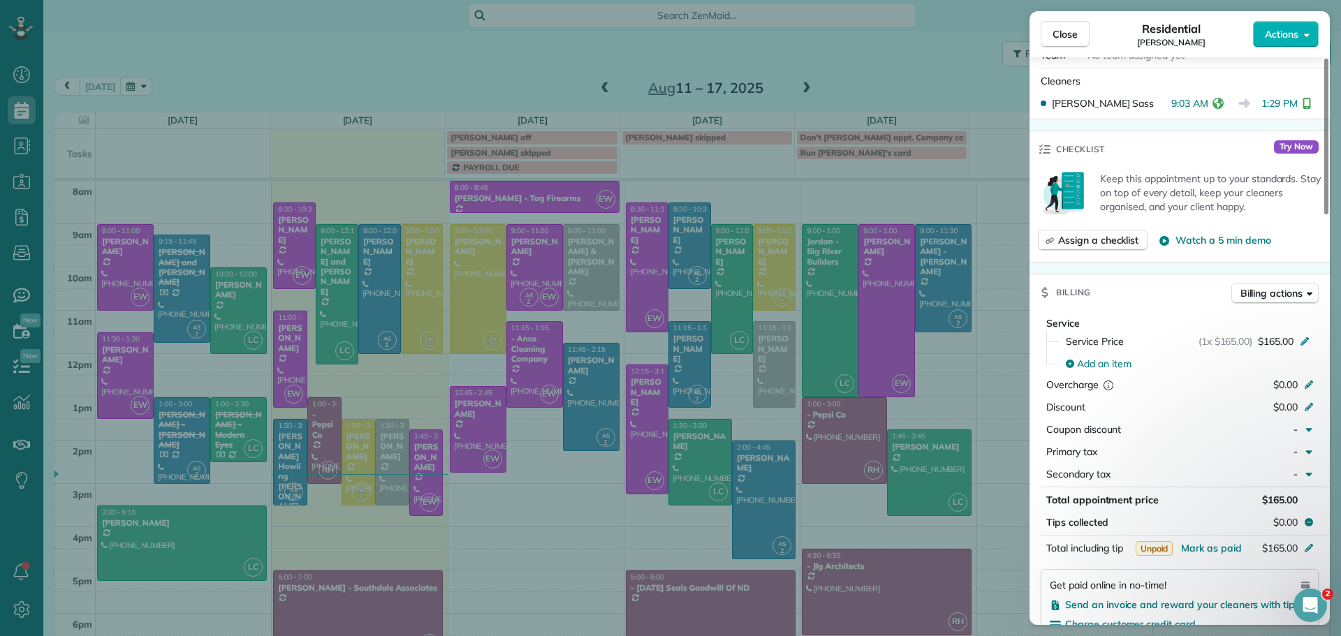
scroll to position [563, 0]
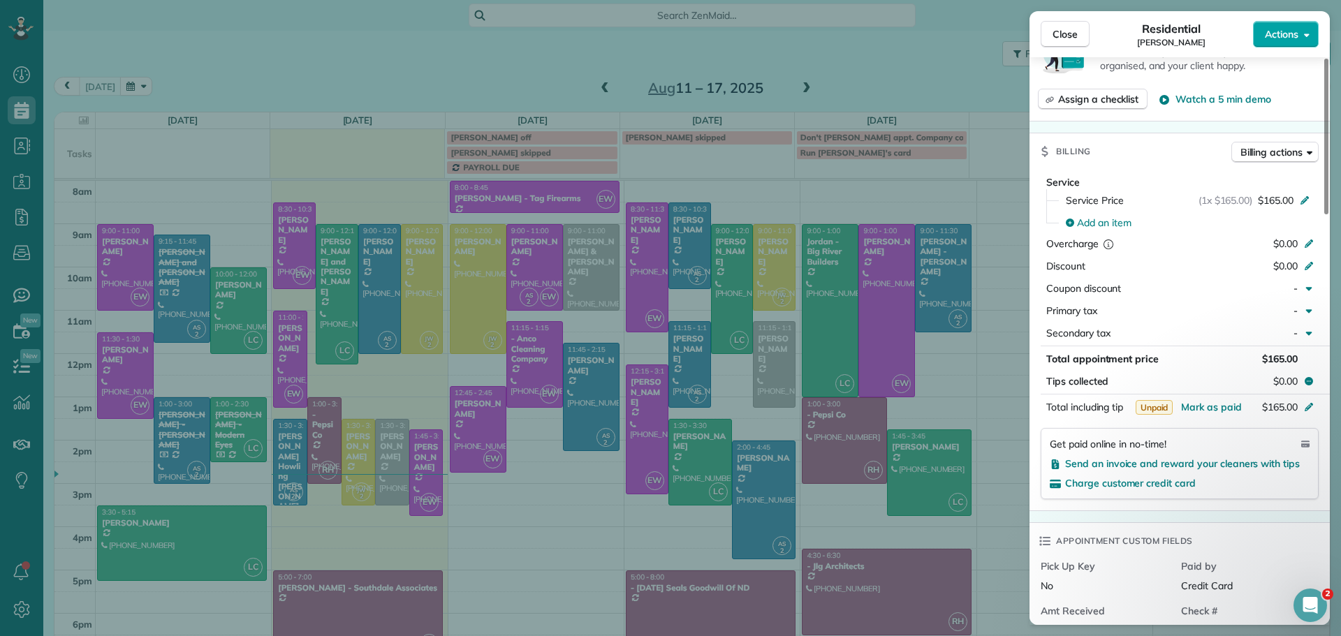
click at [1291, 37] on span "Actions" at bounding box center [1282, 34] width 34 height 14
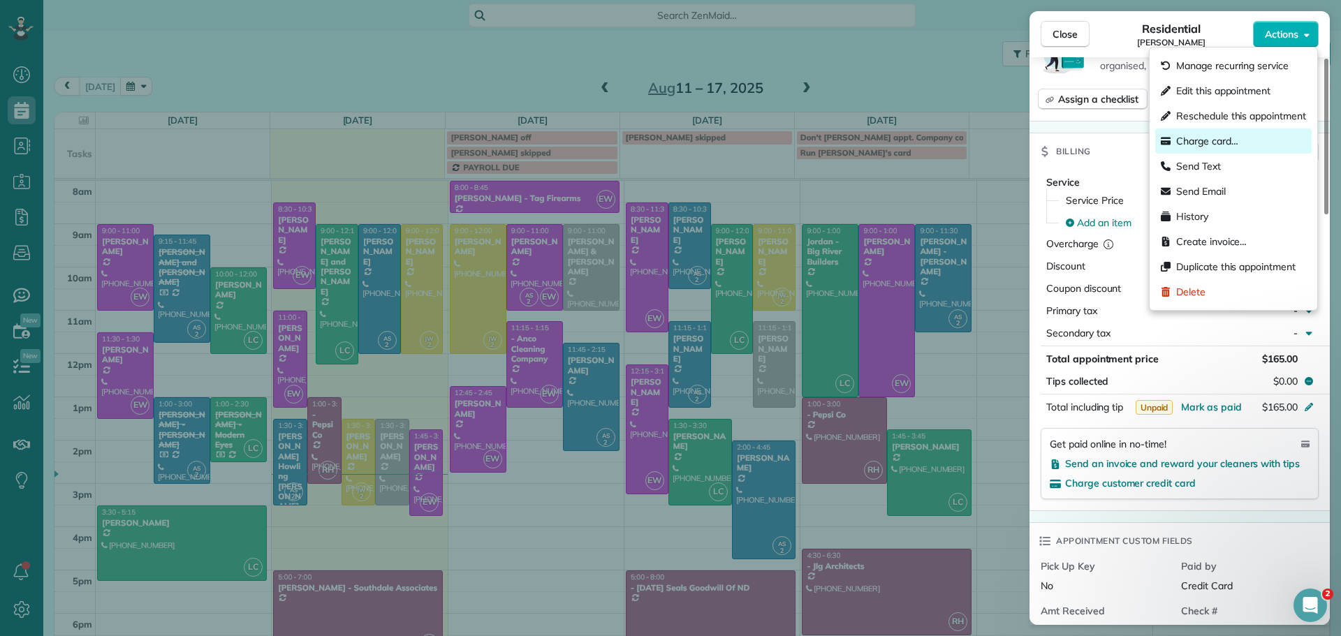
click at [1215, 140] on span "Charge card…" at bounding box center [1207, 141] width 62 height 14
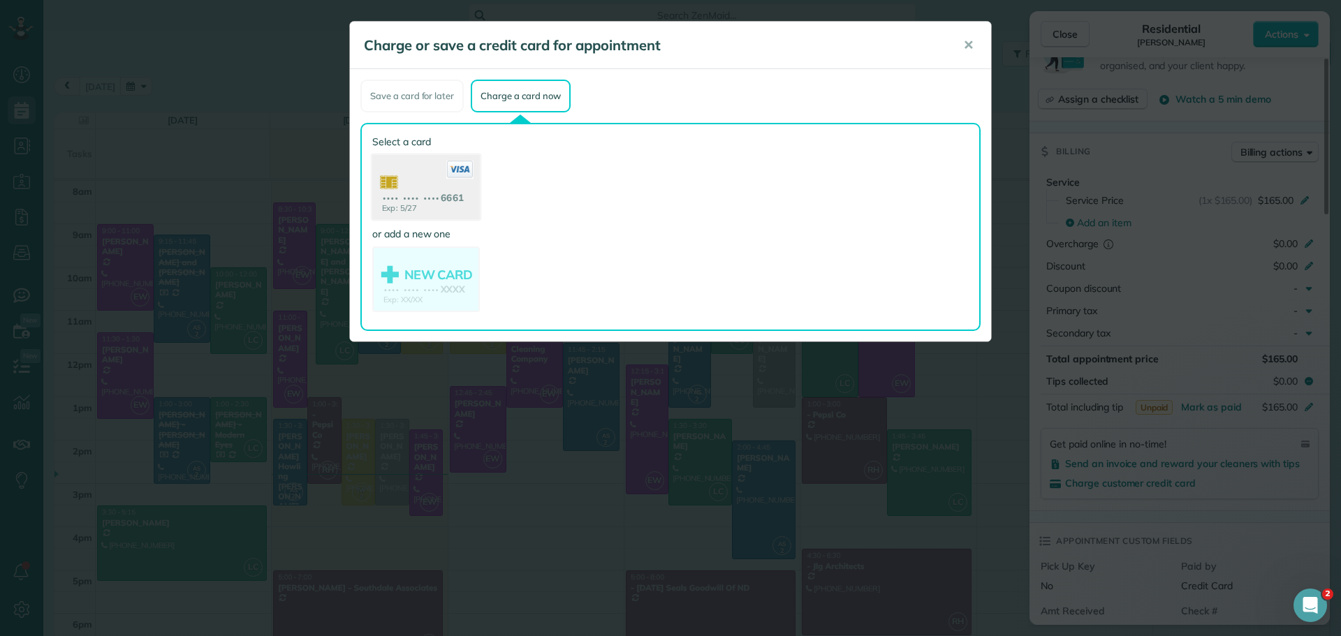
click at [410, 170] on use at bounding box center [426, 189] width 108 height 68
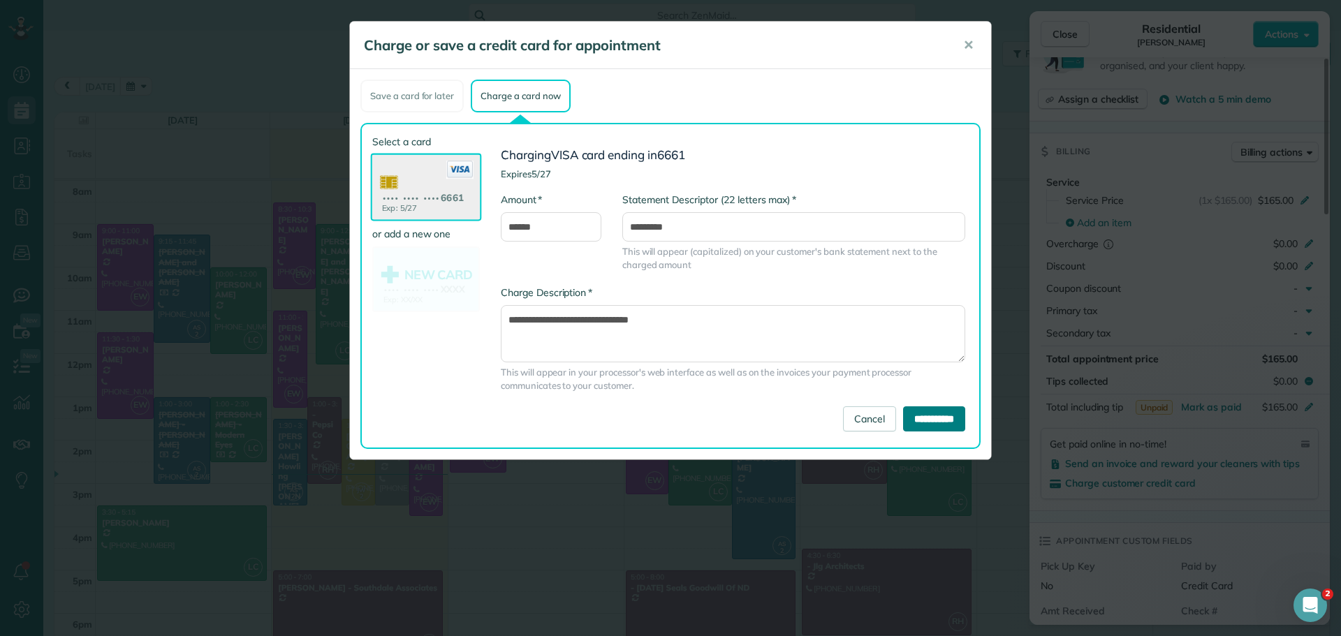
click at [943, 421] on input "**********" at bounding box center [934, 419] width 62 height 25
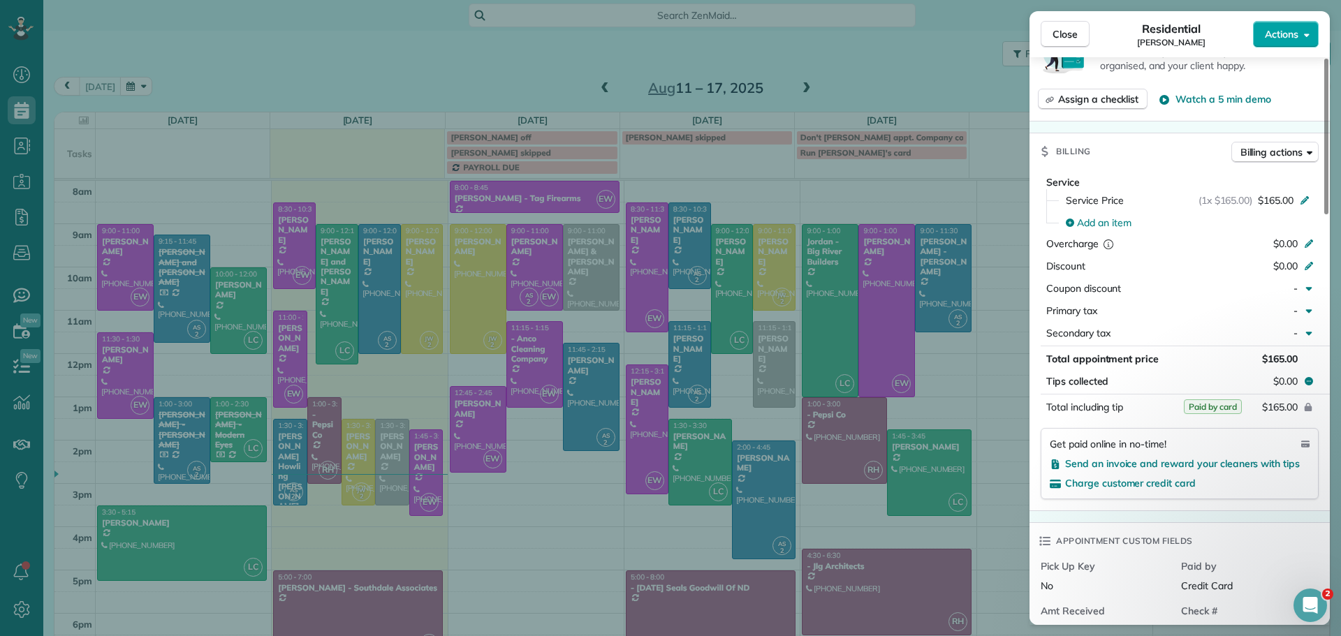
click at [1299, 34] on button "Actions" at bounding box center [1286, 34] width 66 height 27
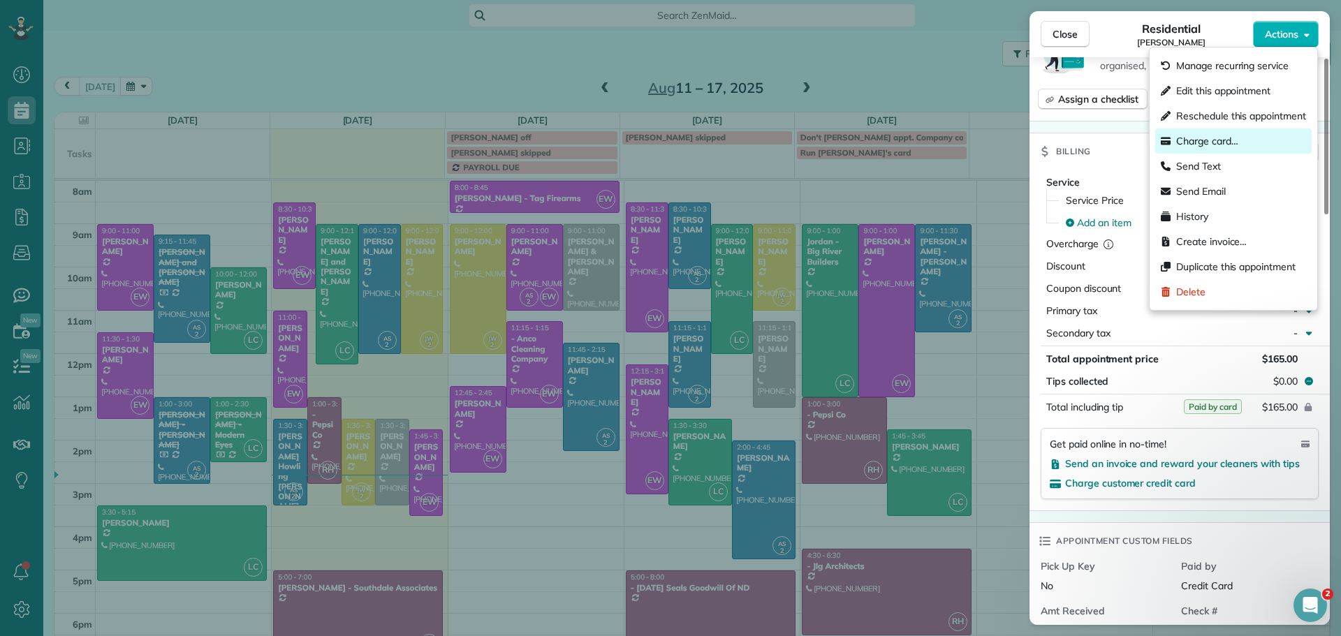
click at [1211, 139] on span "Charge card…" at bounding box center [1207, 141] width 62 height 14
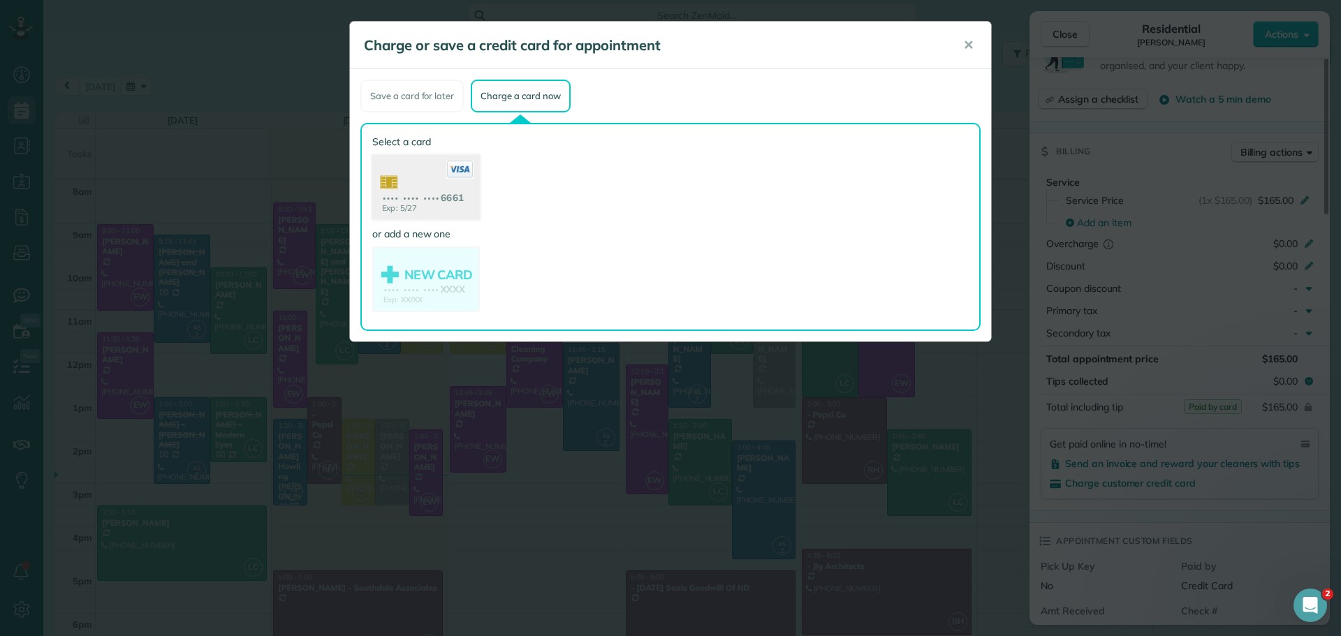
click at [428, 193] on use at bounding box center [426, 189] width 108 height 68
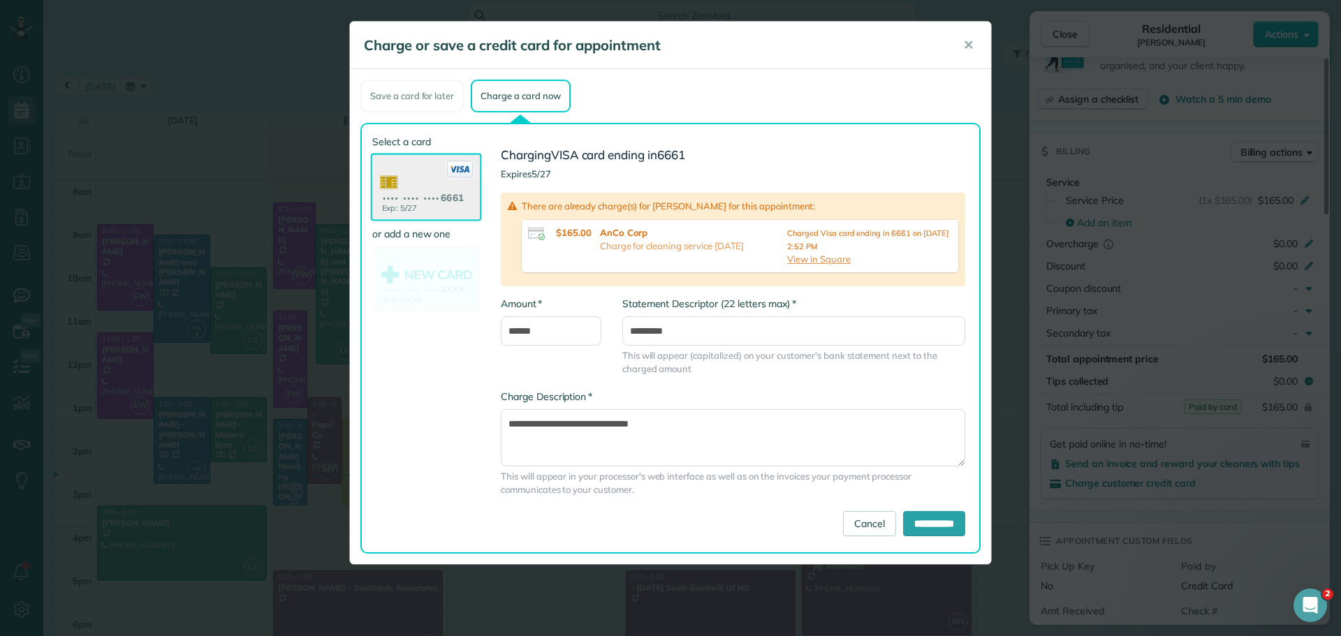
click at [967, 43] on span "✕" at bounding box center [968, 45] width 10 height 16
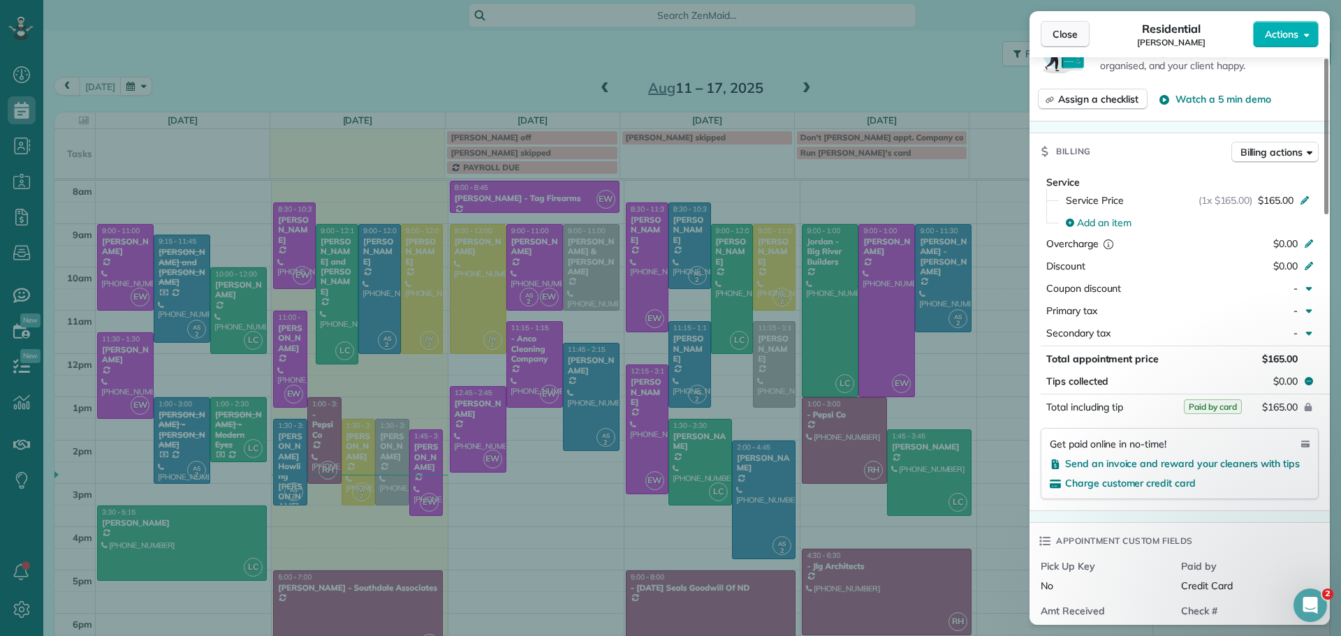
click at [1061, 36] on span "Close" at bounding box center [1065, 34] width 25 height 14
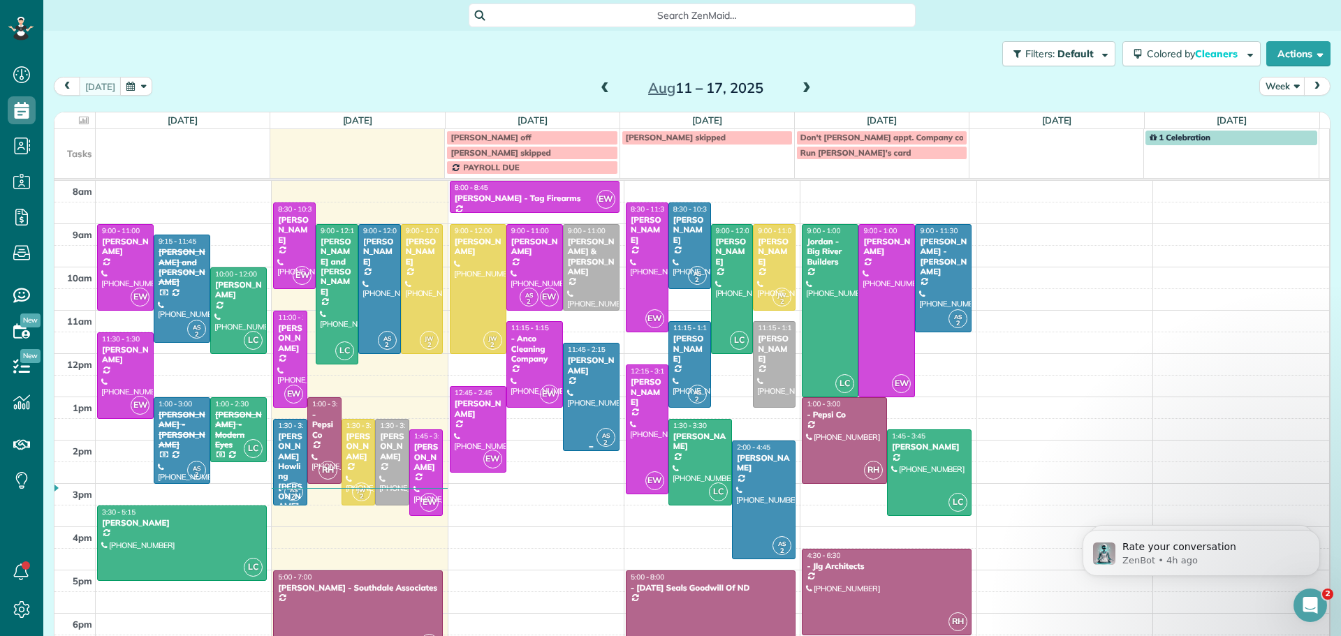
scroll to position [6, 6]
click at [329, 250] on div "[PERSON_NAME] and [PERSON_NAME]" at bounding box center [337, 267] width 34 height 60
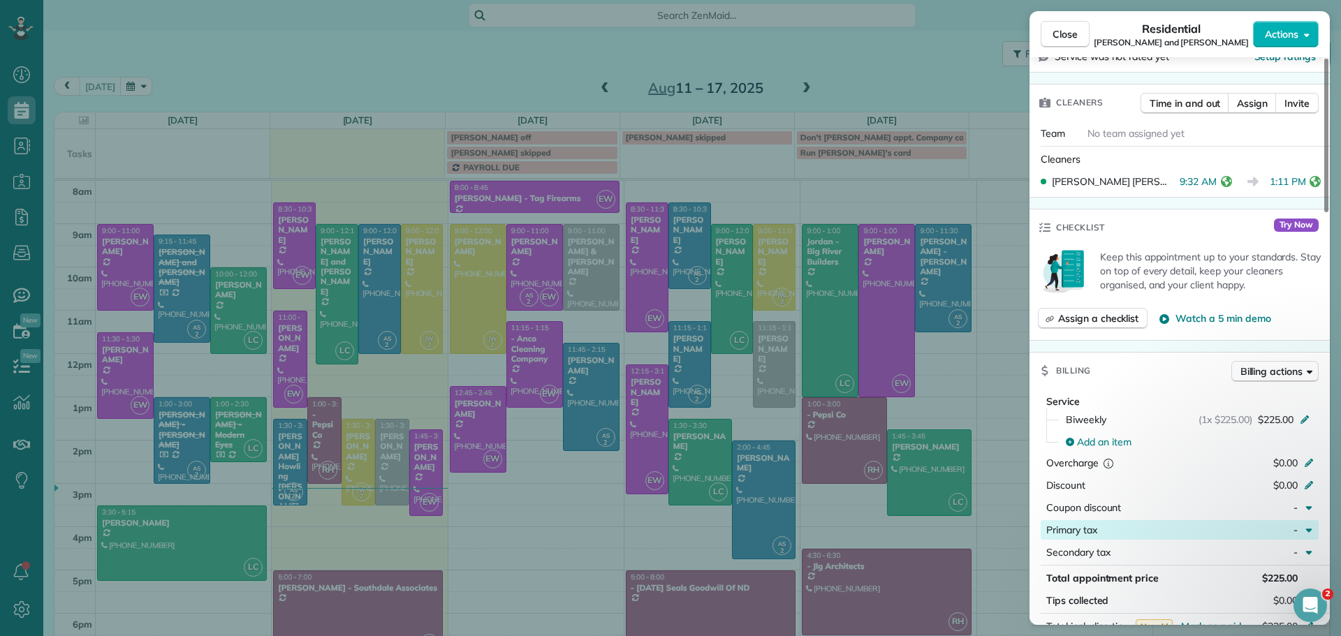
scroll to position [419, 0]
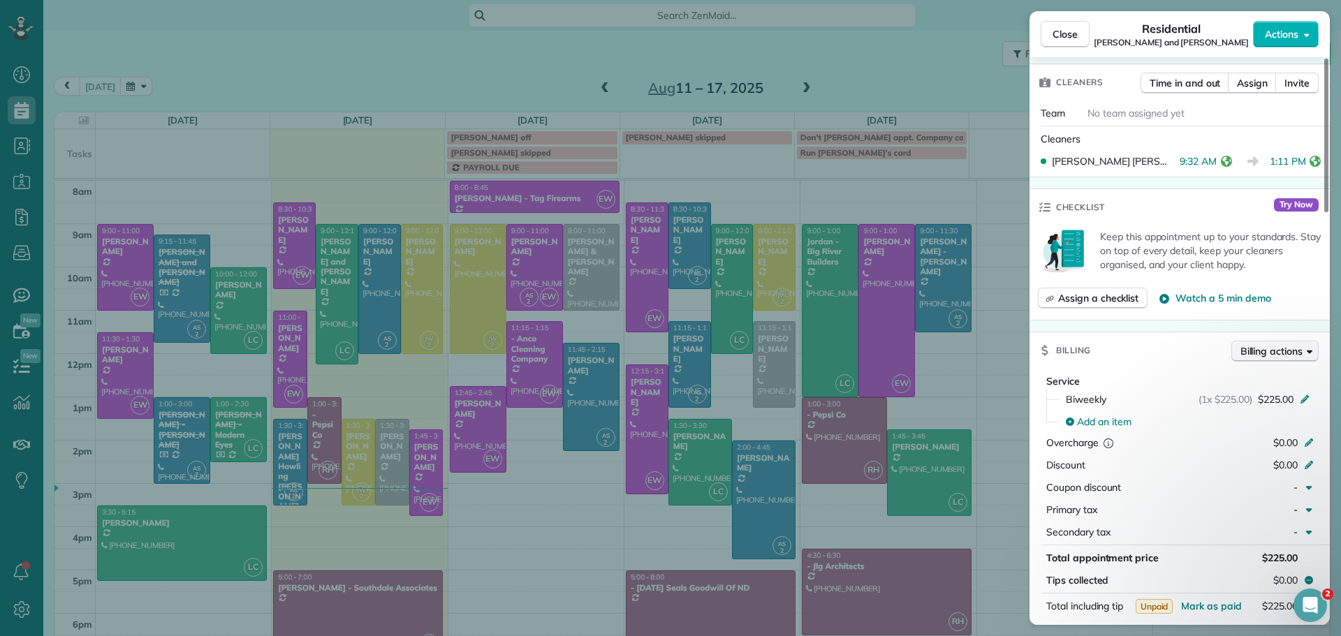
click at [1282, 344] on span "Billing actions" at bounding box center [1272, 351] width 62 height 14
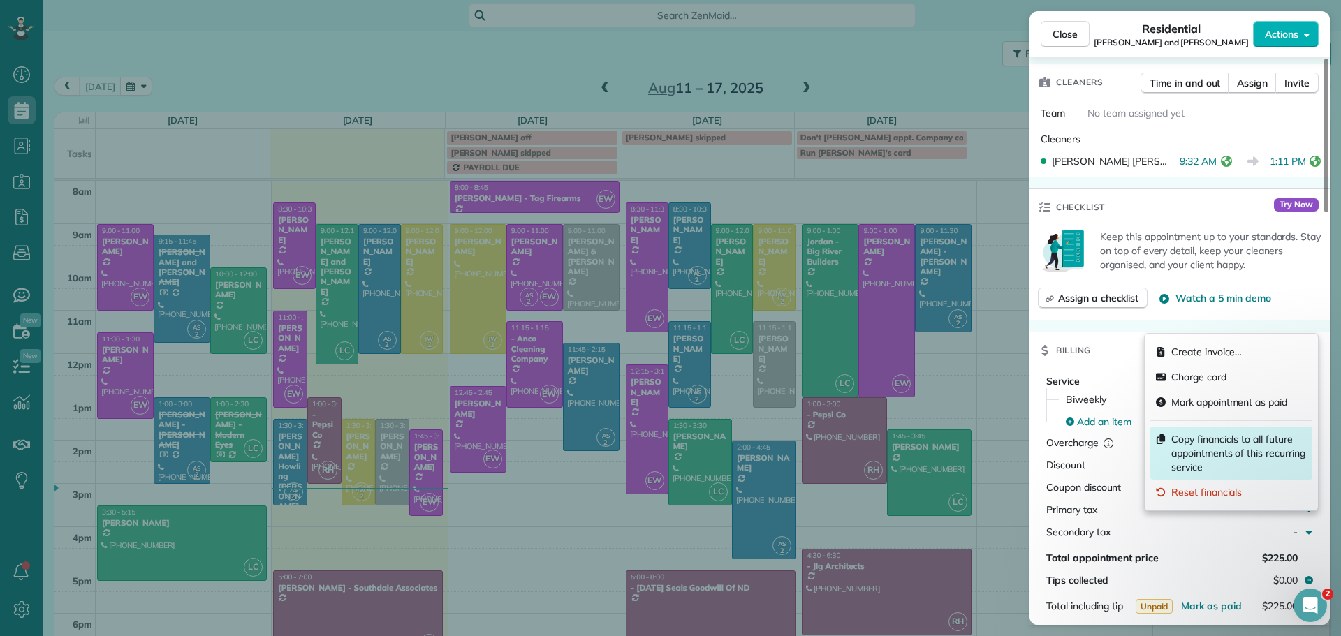
click at [1213, 444] on span "Copy financials to all future appointments of this recurring service" at bounding box center [1239, 453] width 136 height 42
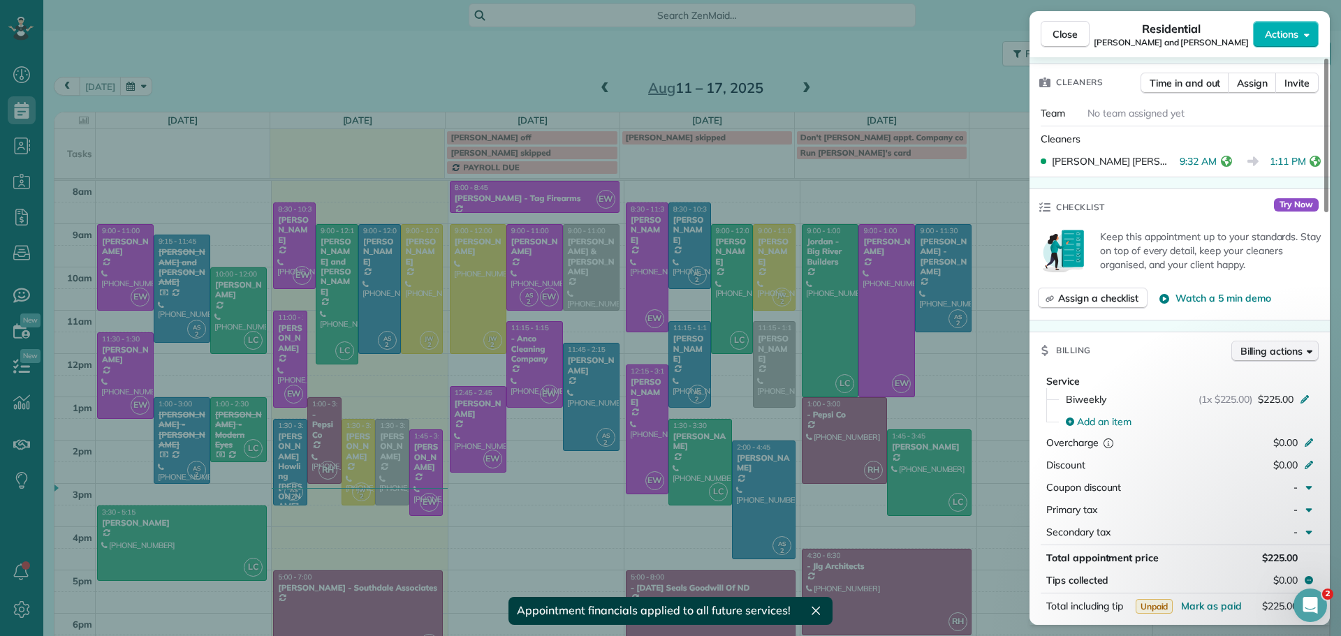
click at [1257, 344] on span "Billing actions" at bounding box center [1272, 351] width 62 height 14
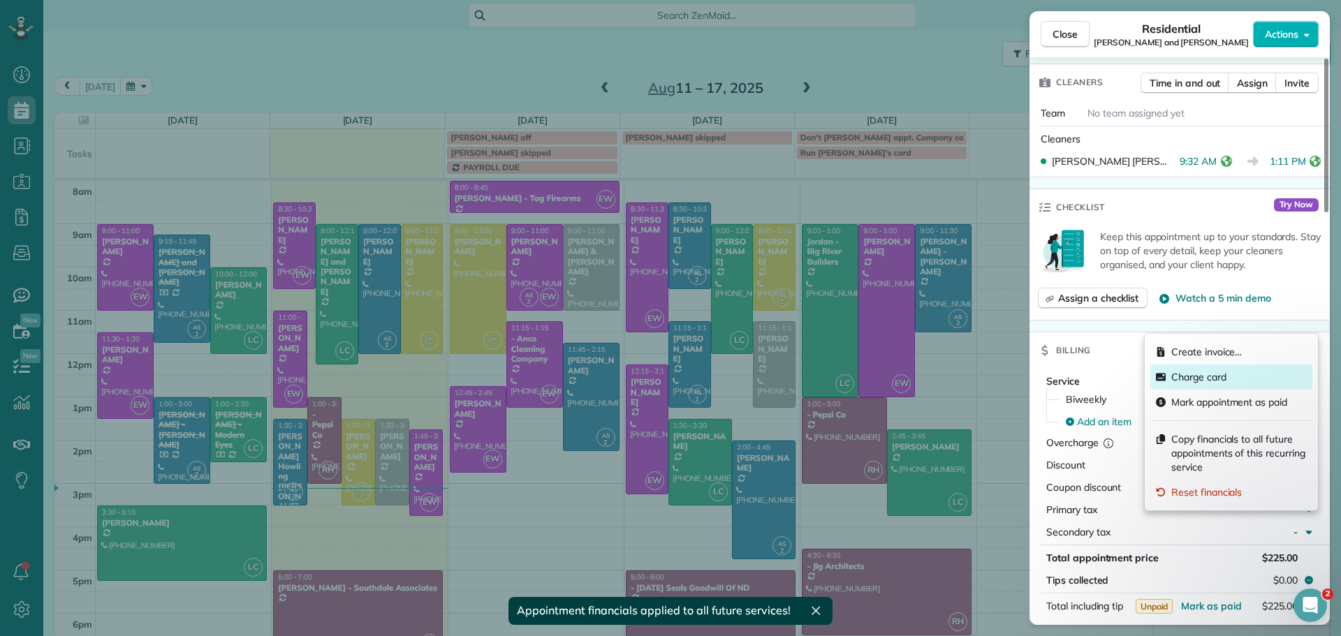
click at [1218, 377] on span "Charge card" at bounding box center [1198, 377] width 55 height 14
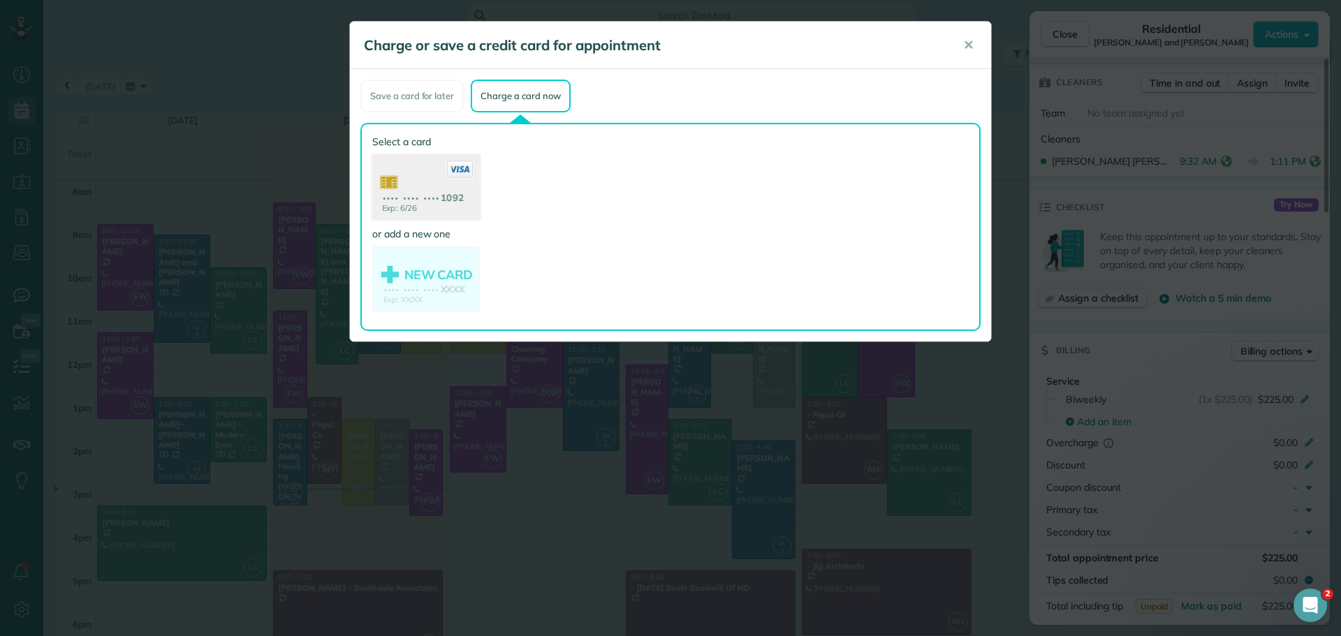
click at [440, 190] on use at bounding box center [426, 189] width 108 height 68
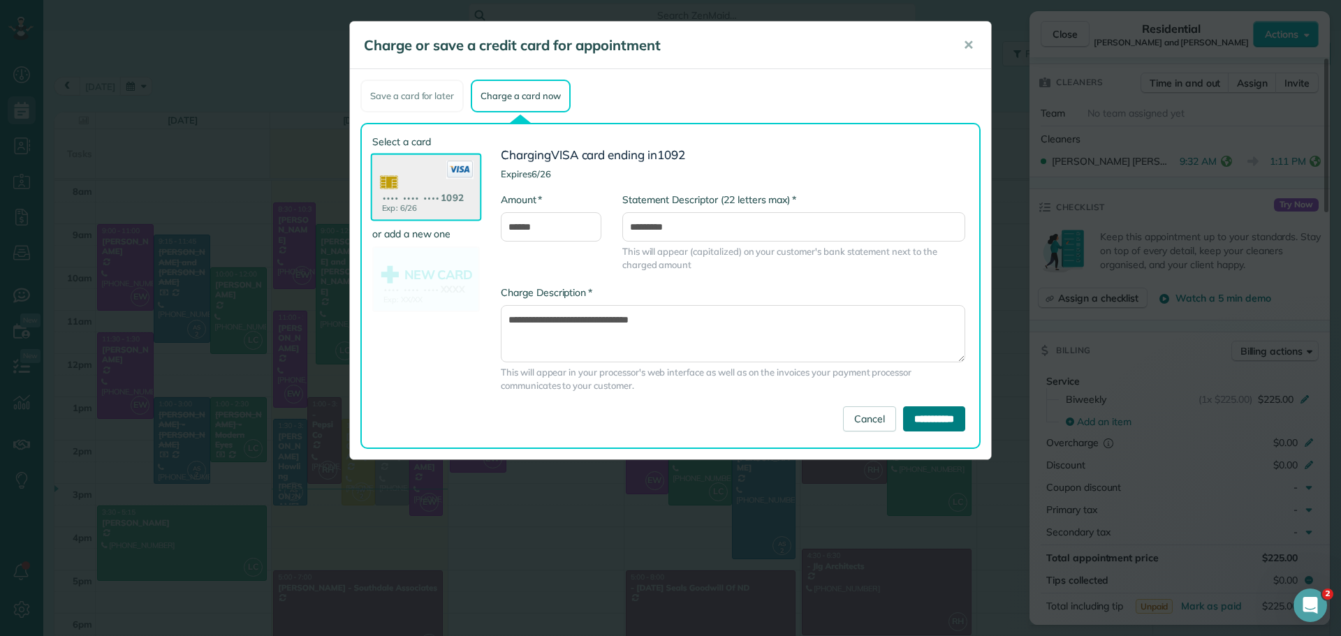
click at [910, 417] on input "**********" at bounding box center [934, 419] width 62 height 25
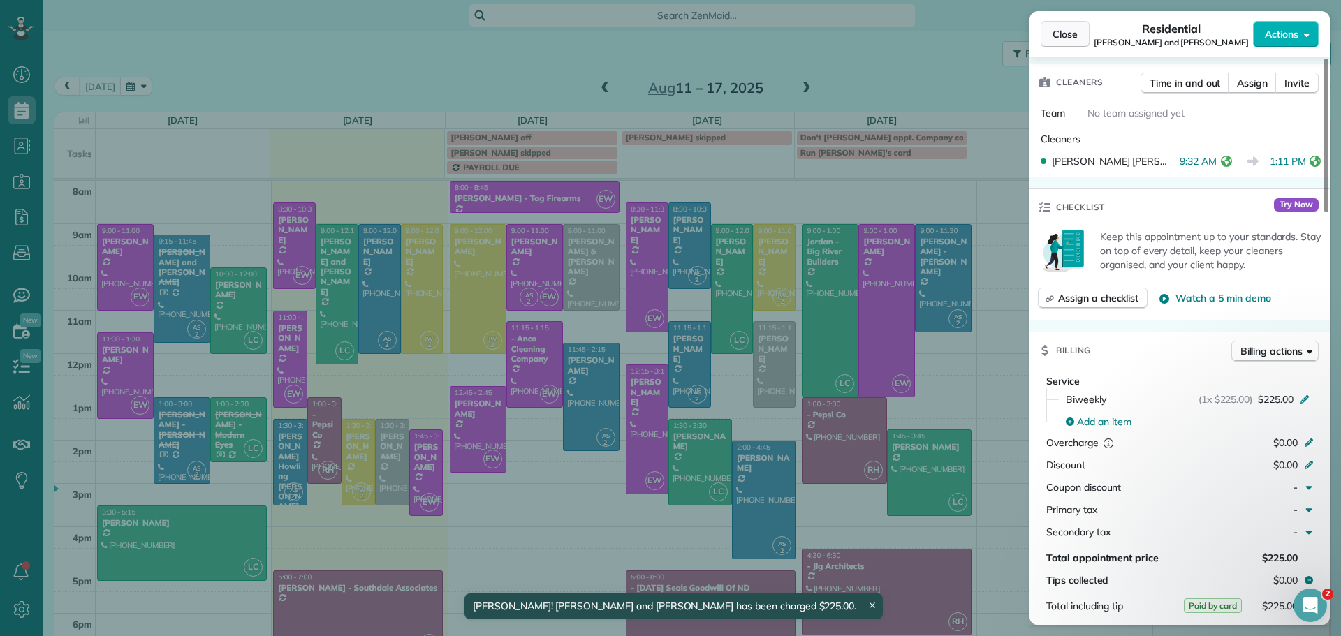
click at [1065, 34] on span "Close" at bounding box center [1065, 34] width 25 height 14
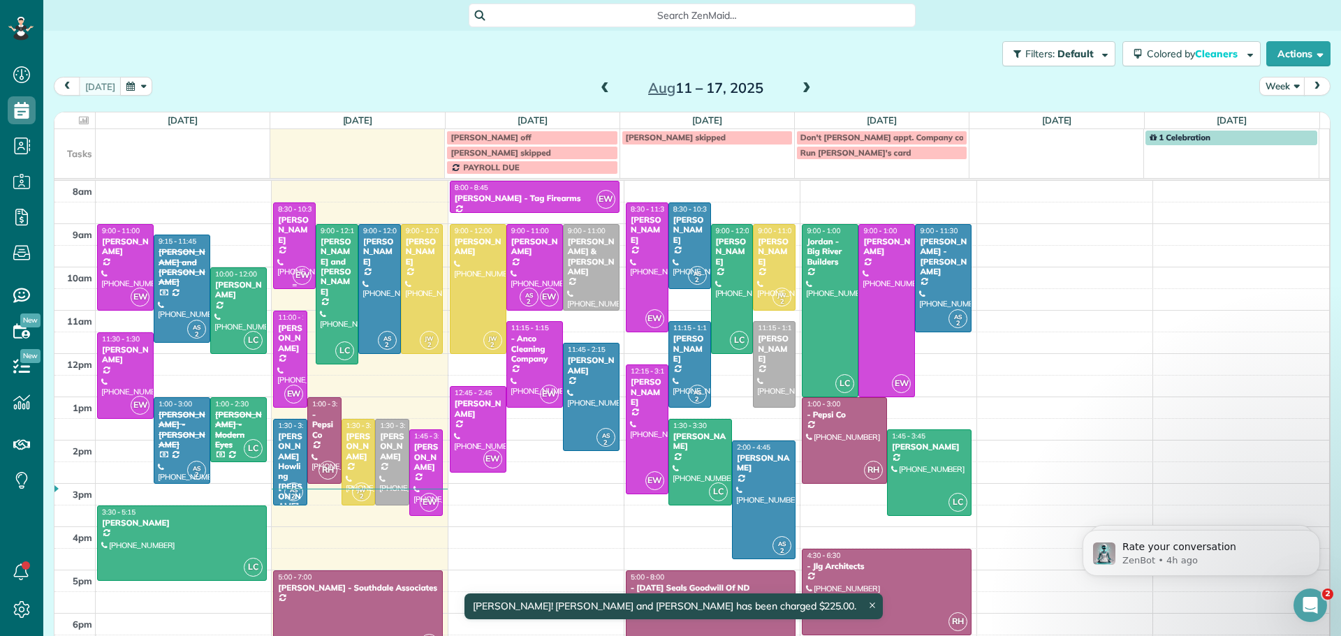
click at [286, 227] on div "[PERSON_NAME]" at bounding box center [294, 230] width 34 height 30
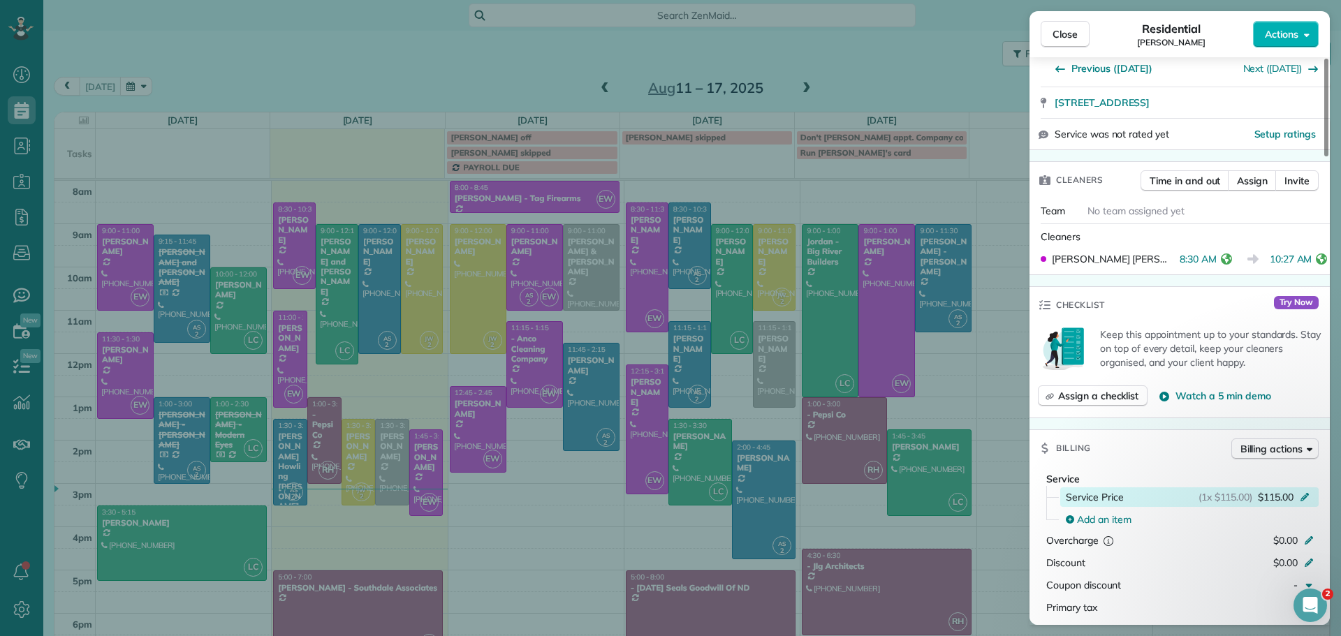
scroll to position [281, 0]
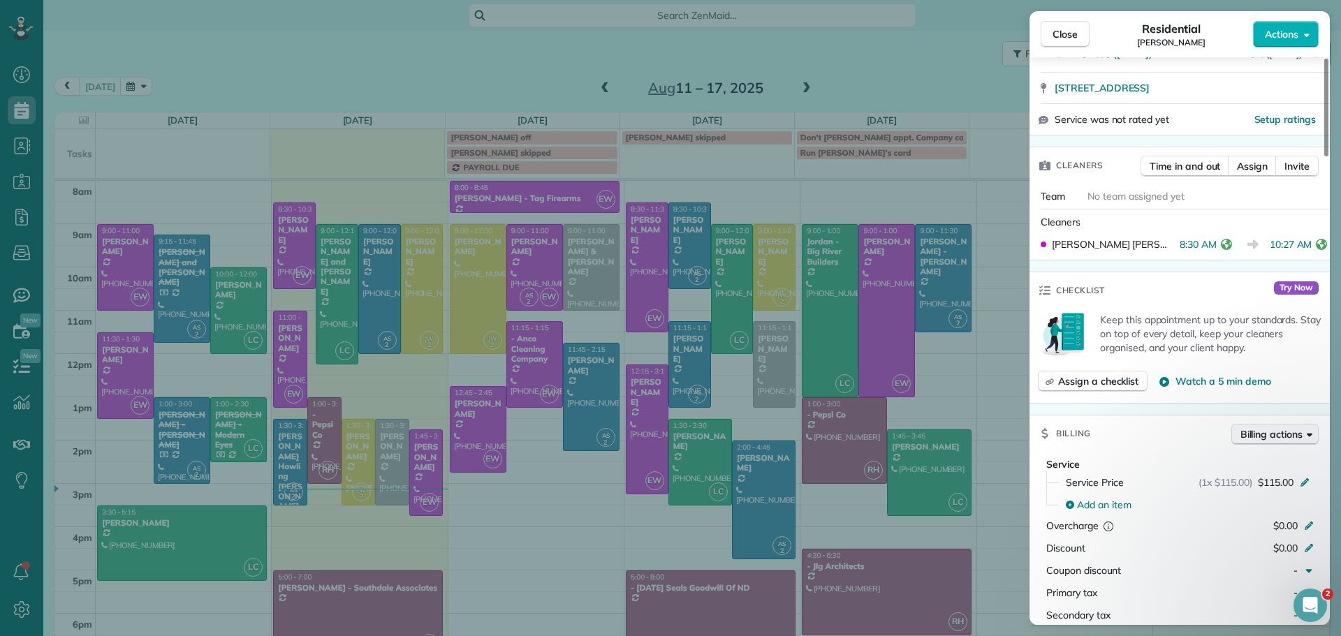
click at [1271, 434] on span "Billing actions" at bounding box center [1272, 435] width 62 height 14
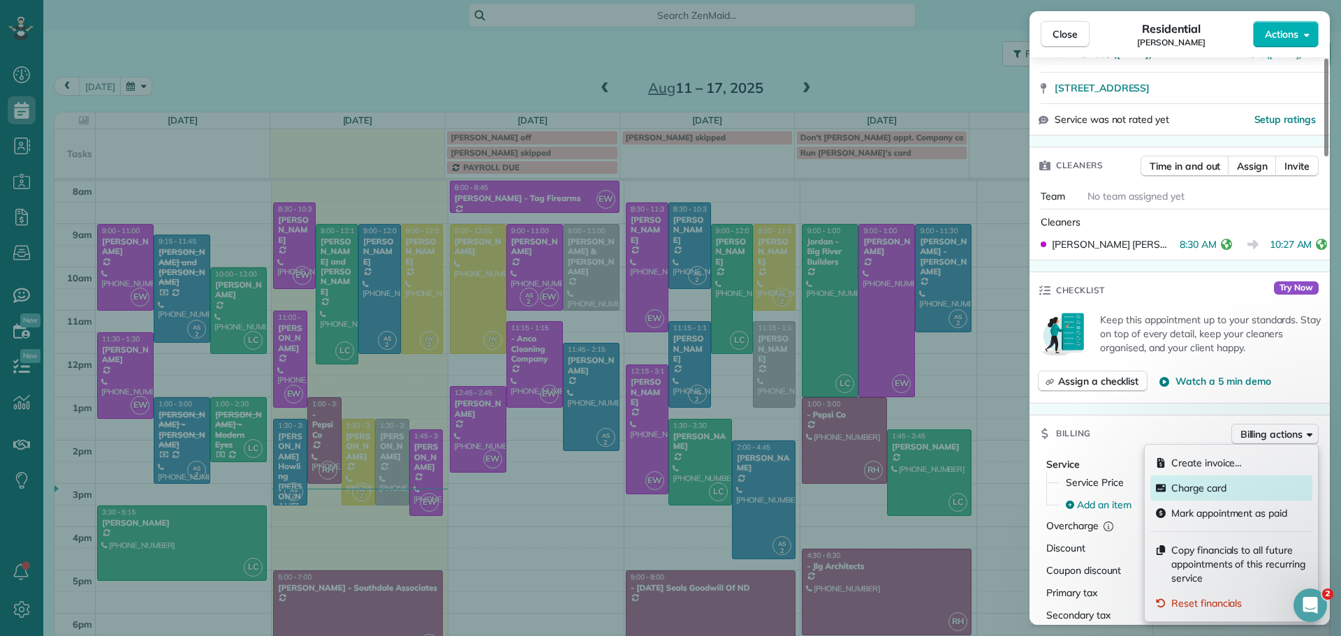
click at [1208, 490] on span "Charge card" at bounding box center [1198, 488] width 55 height 14
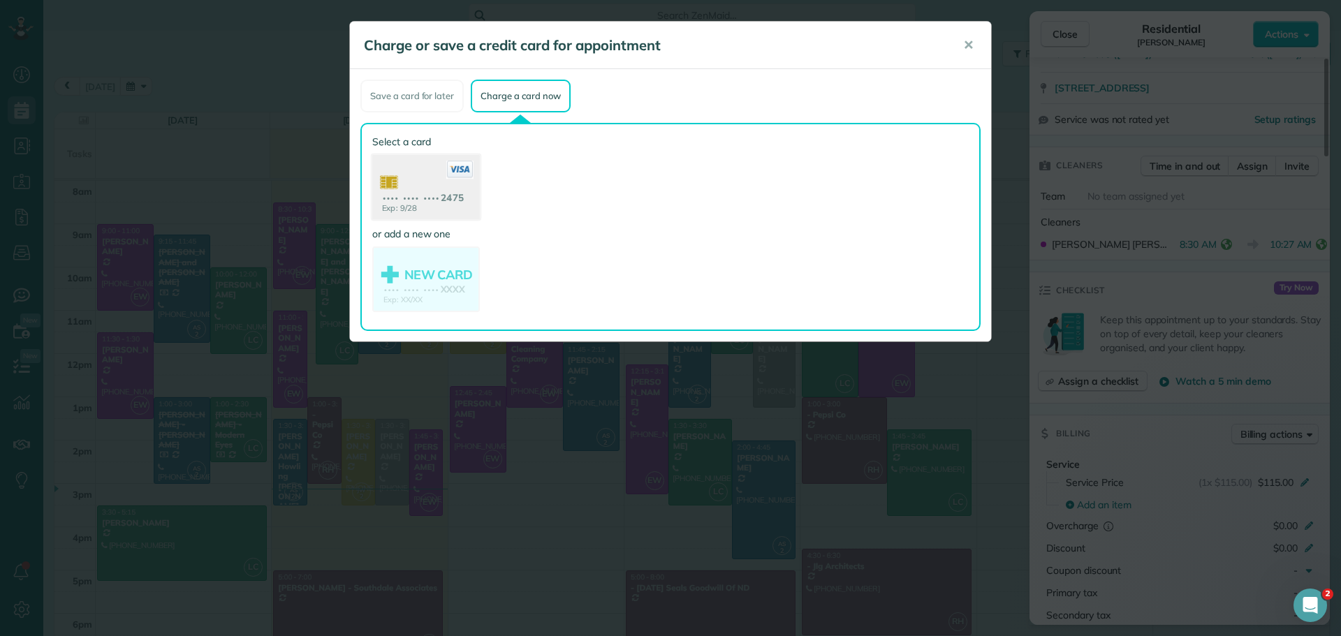
click at [415, 193] on use at bounding box center [426, 189] width 108 height 68
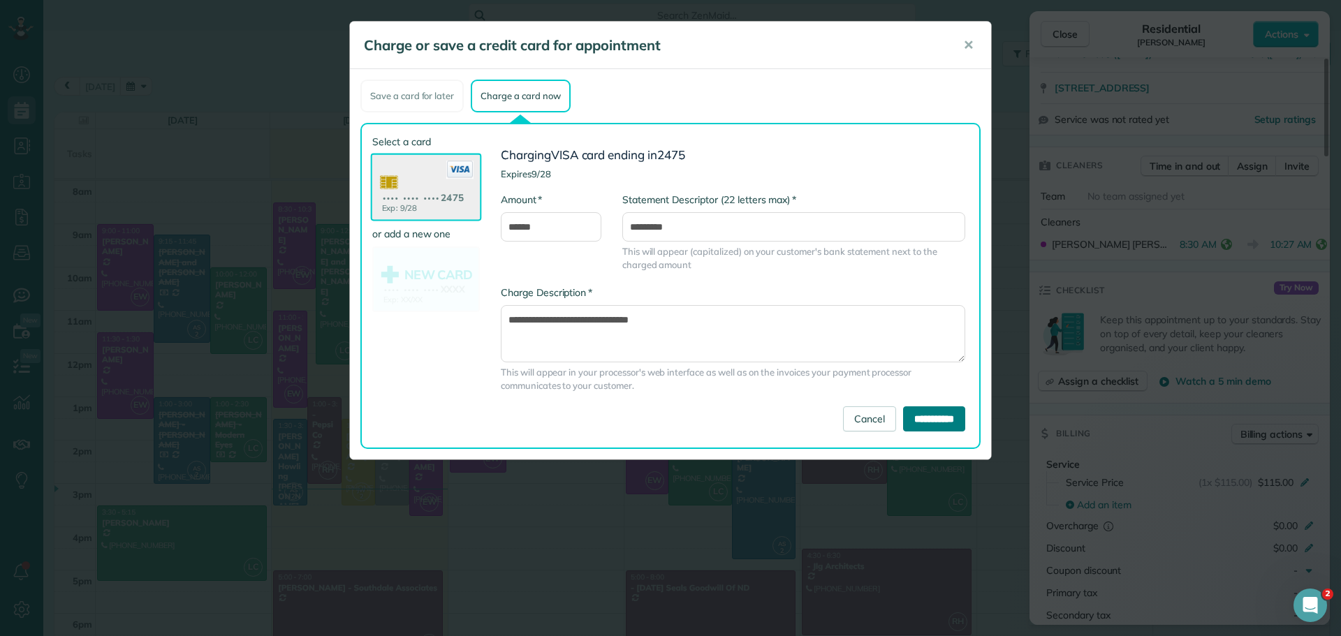
click at [904, 419] on input "**********" at bounding box center [934, 419] width 62 height 25
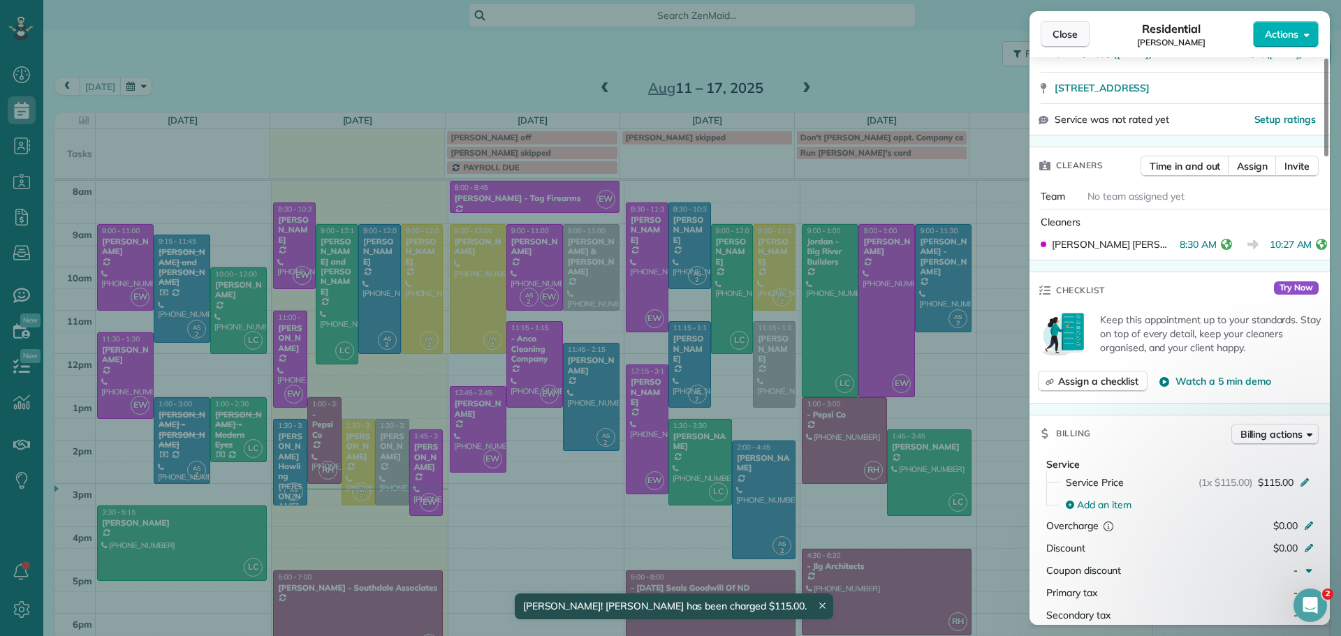
click at [1058, 25] on button "Close" at bounding box center [1065, 34] width 49 height 27
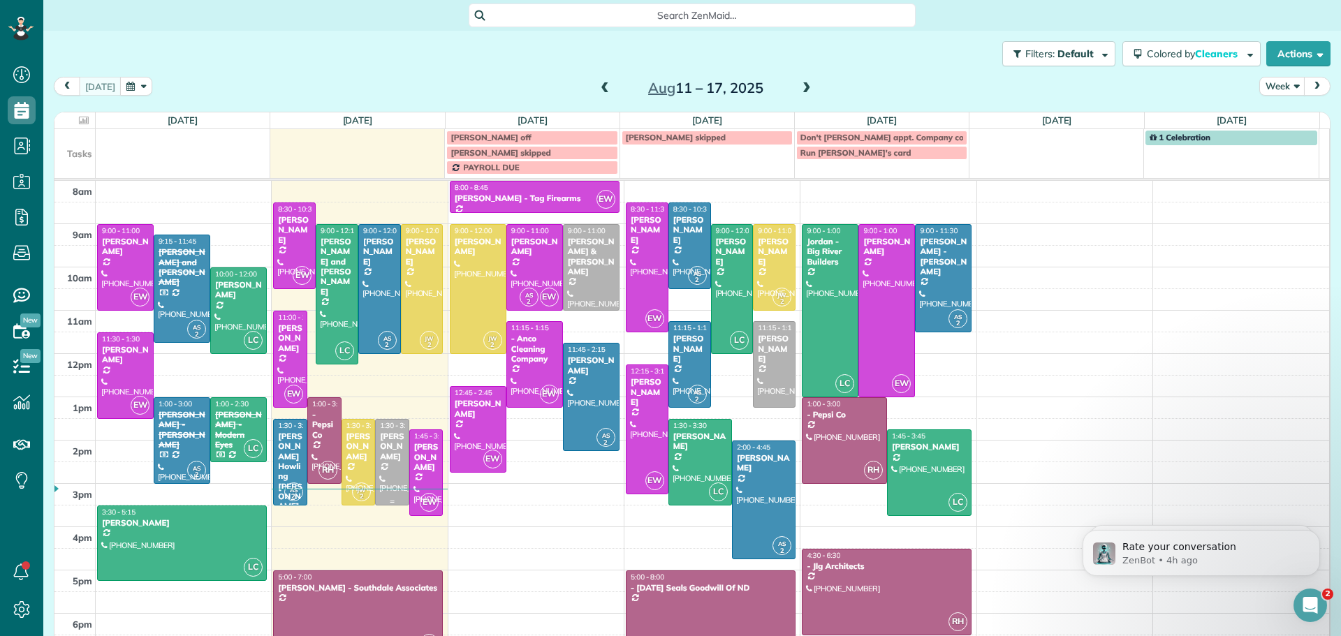
click at [383, 451] on div "[PERSON_NAME]" at bounding box center [392, 447] width 26 height 30
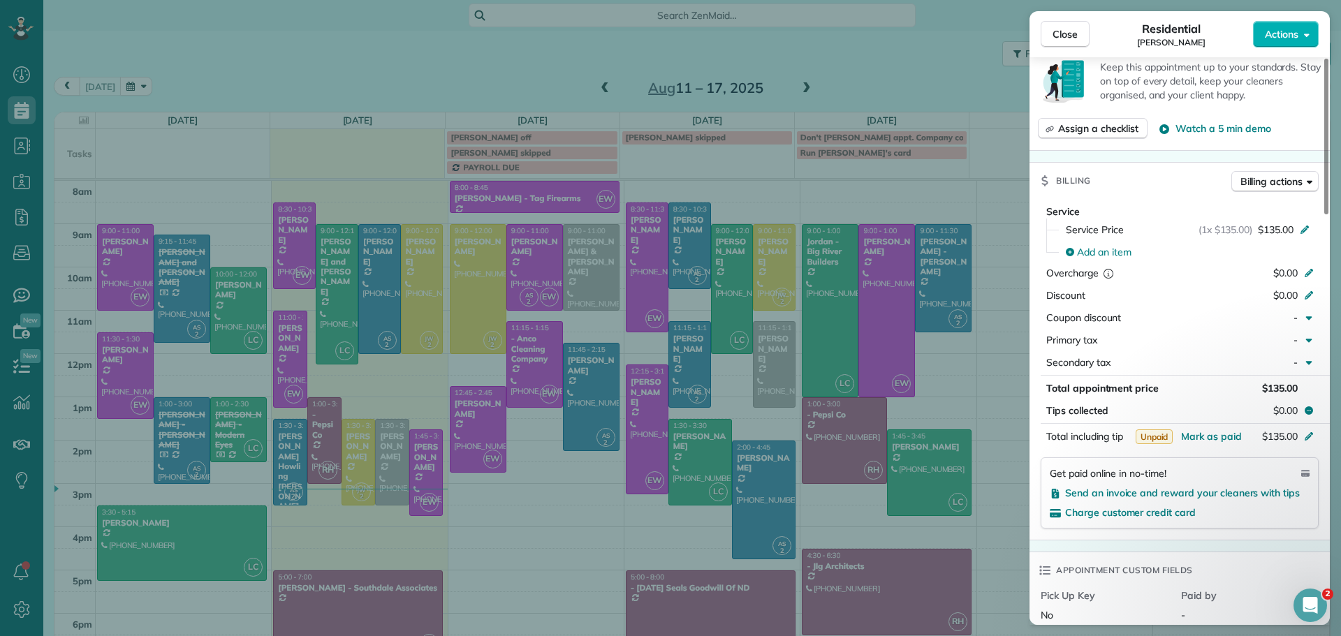
scroll to position [560, 0]
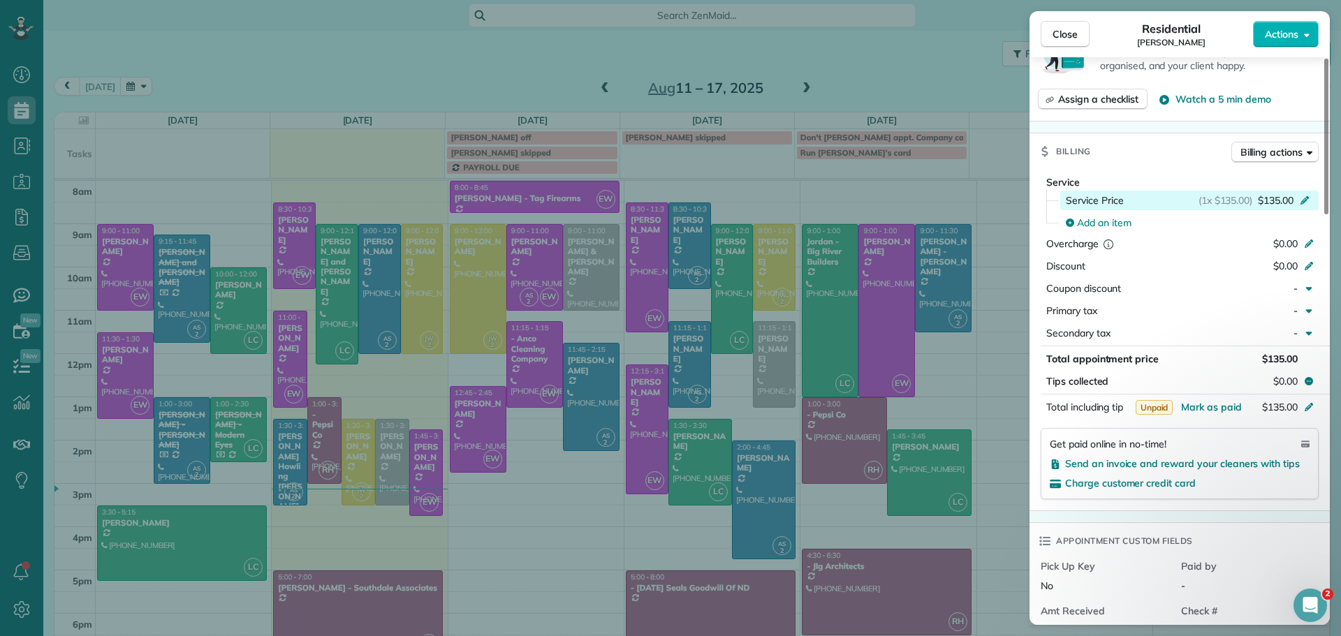
click at [1301, 197] on icon at bounding box center [1304, 198] width 11 height 11
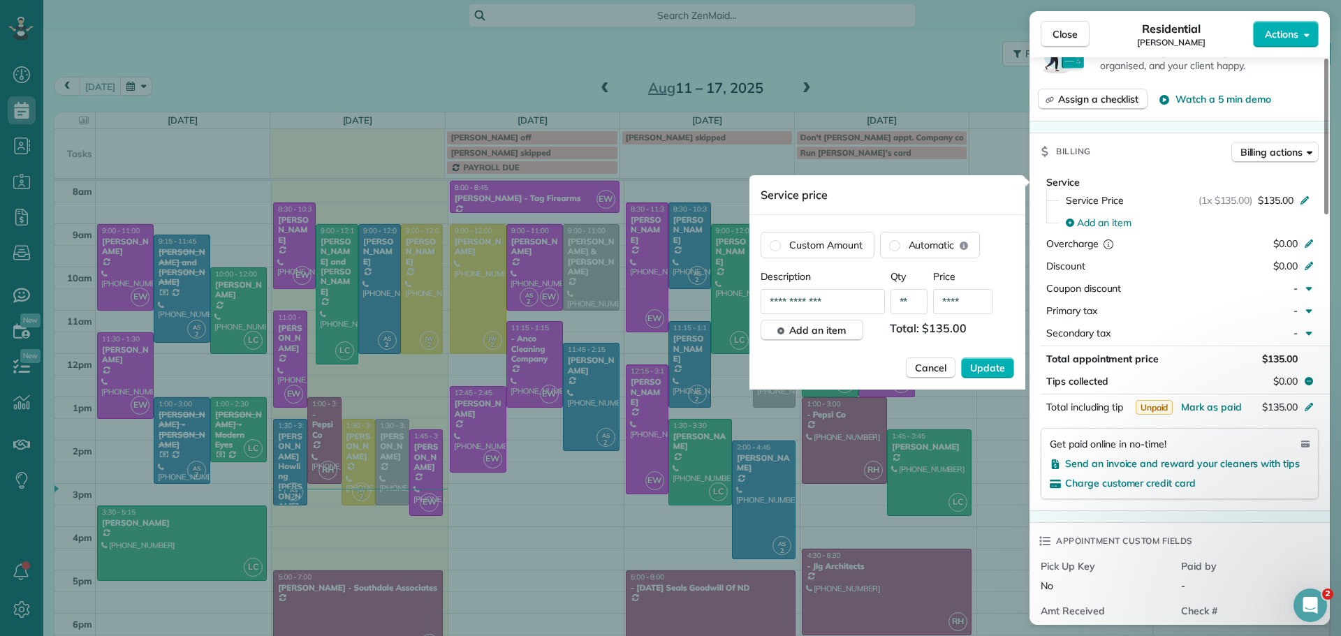
click at [979, 300] on input "****" at bounding box center [962, 301] width 59 height 25
type input "*******"
click at [995, 367] on span "Update" at bounding box center [987, 368] width 35 height 14
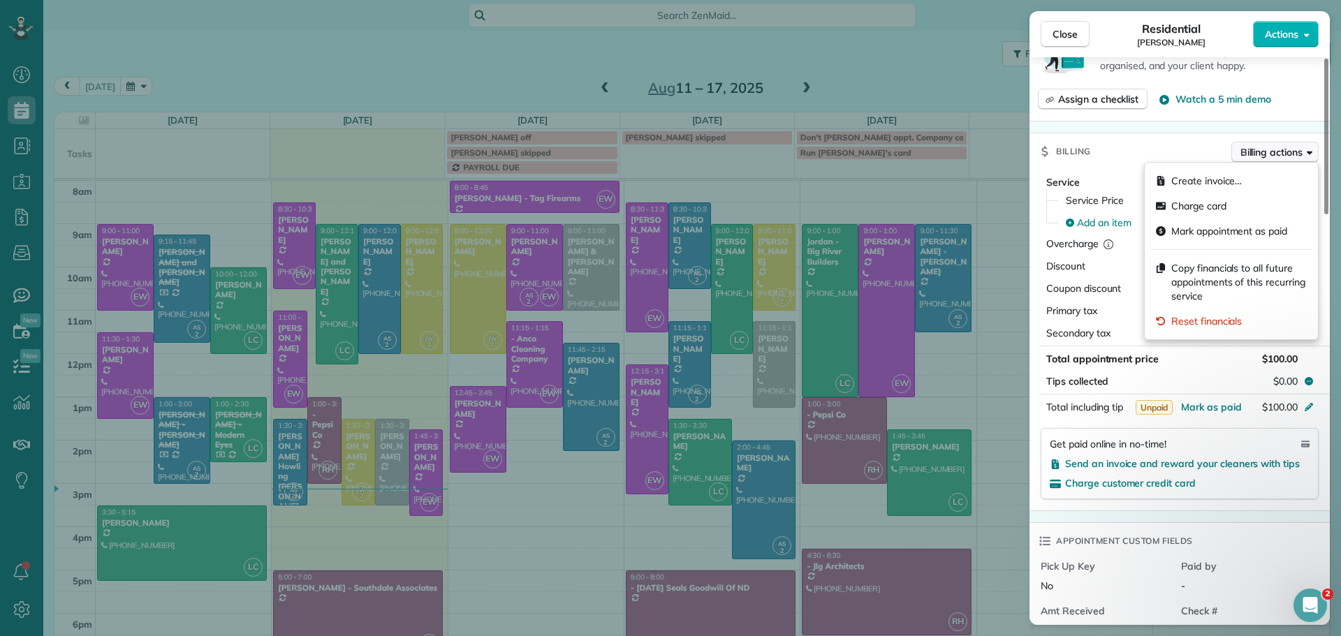
click at [1276, 145] on span "Billing actions" at bounding box center [1272, 152] width 62 height 14
click at [1219, 205] on span "Charge card" at bounding box center [1198, 206] width 55 height 14
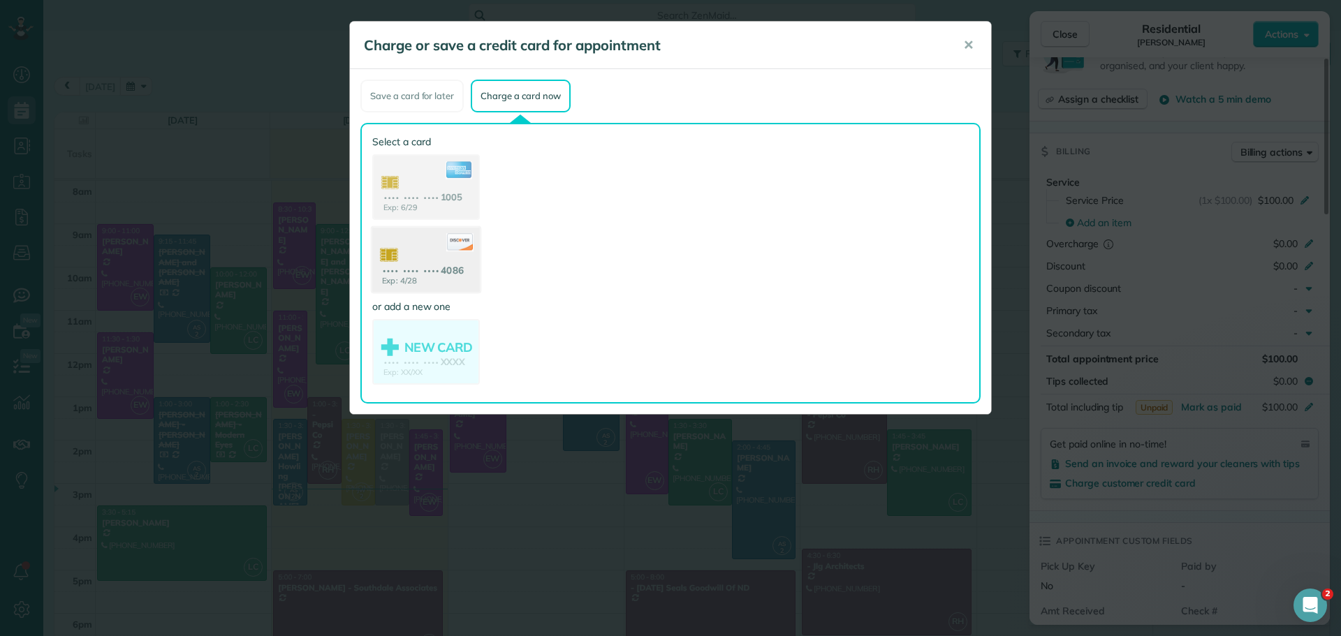
click at [418, 264] on use at bounding box center [426, 262] width 108 height 68
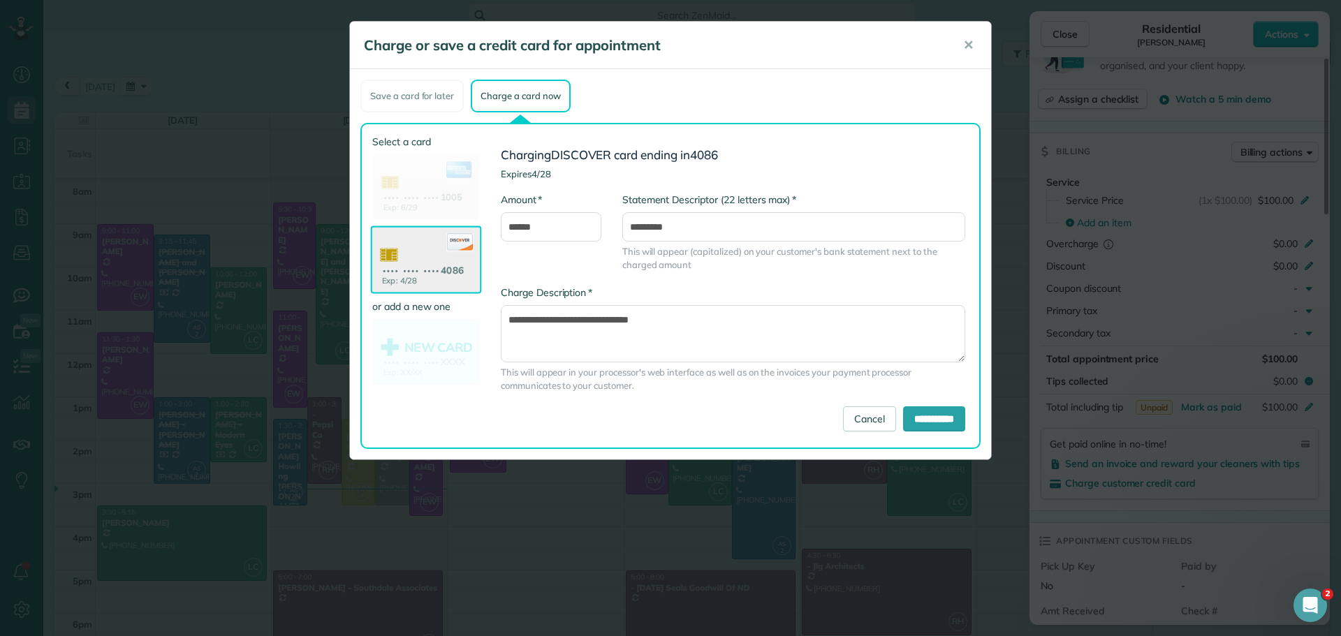
click at [416, 264] on use at bounding box center [426, 262] width 108 height 68
click at [432, 193] on use at bounding box center [426, 189] width 108 height 68
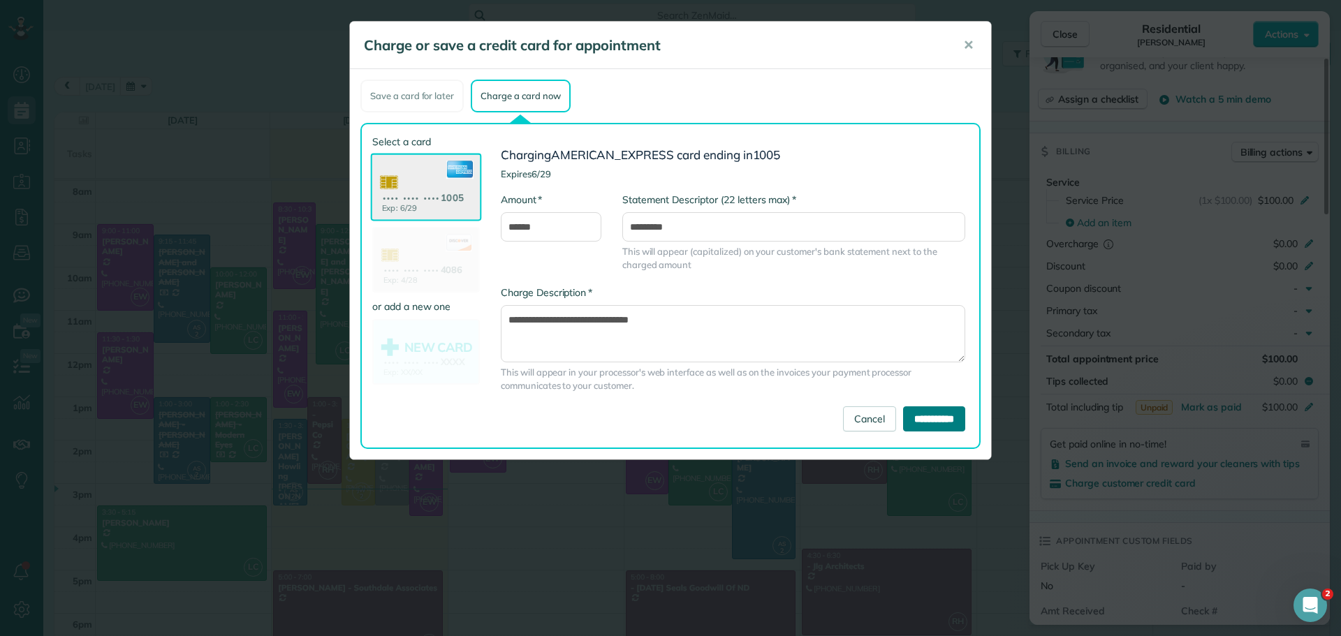
click at [903, 413] on input "**********" at bounding box center [934, 419] width 62 height 25
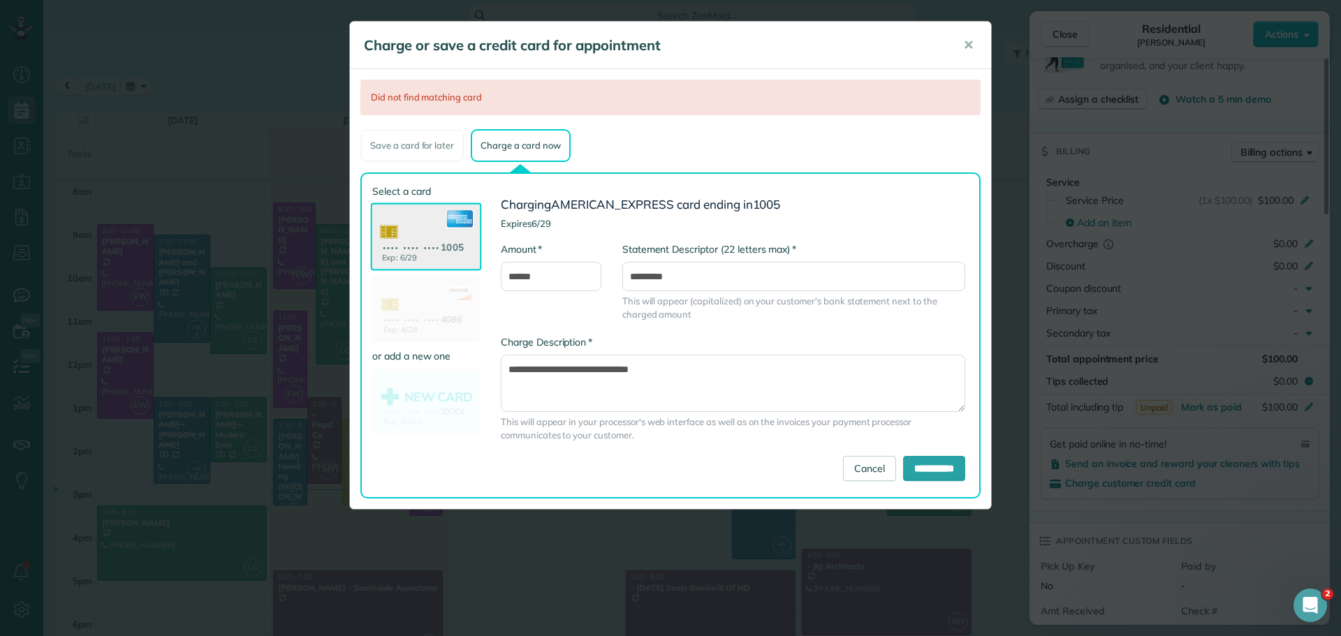
click at [428, 235] on use at bounding box center [426, 239] width 108 height 68
click at [428, 307] on use at bounding box center [426, 311] width 108 height 68
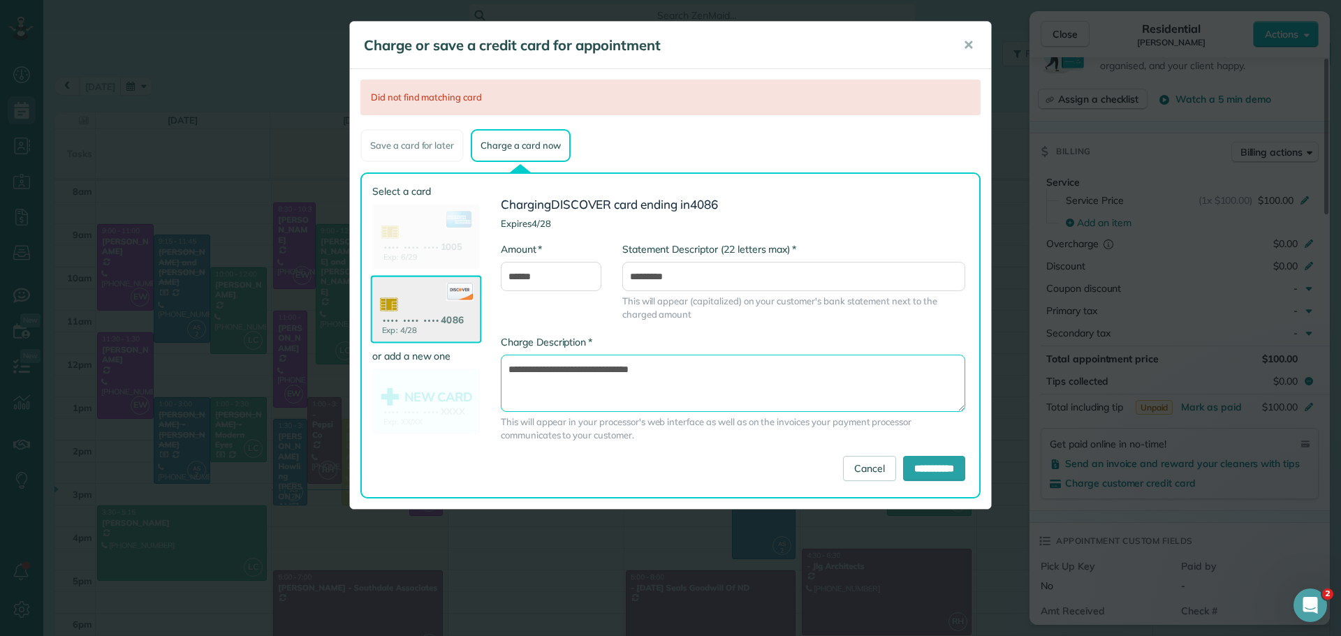
drag, startPoint x: 672, startPoint y: 367, endPoint x: 478, endPoint y: 358, distance: 194.4
click at [478, 358] on div "Select a card Exp: 6/29 •••• •••• •••• 1005 Exp: 4/28 •••• •••• •••• 4086 or ad…" at bounding box center [674, 335] width 604 height 302
type textarea "**********"
click at [919, 475] on input "**********" at bounding box center [934, 468] width 62 height 25
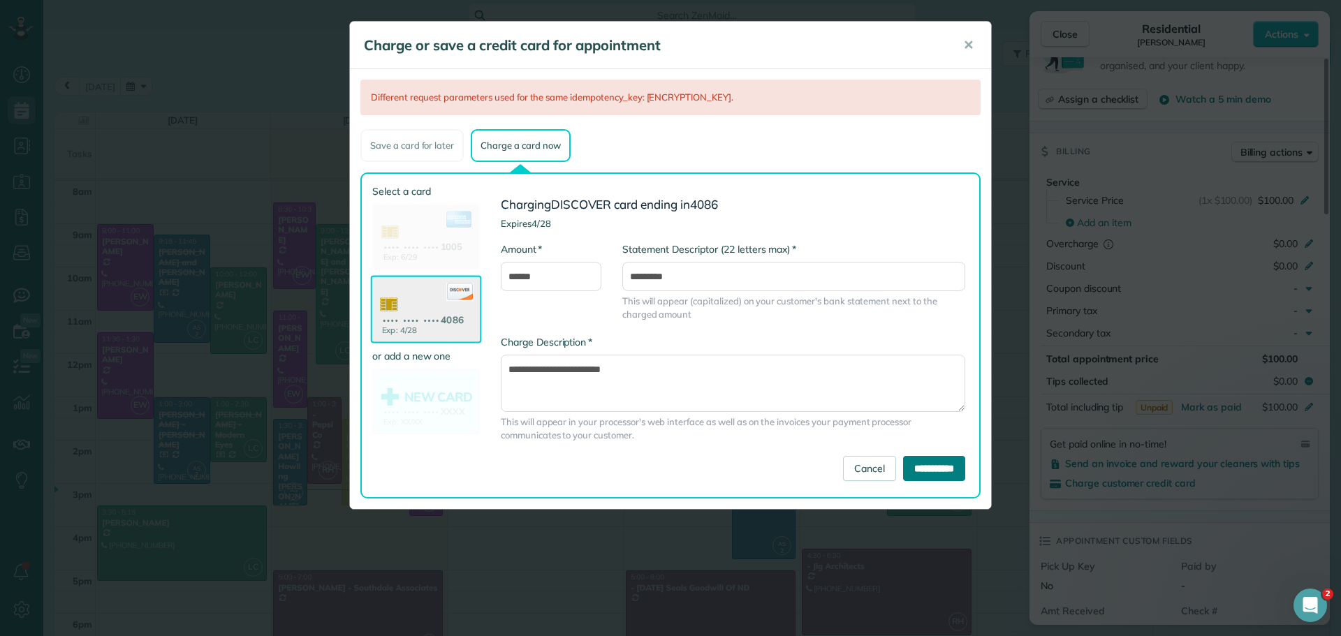
click at [921, 468] on input "**********" at bounding box center [934, 468] width 62 height 25
click at [968, 38] on span "✕" at bounding box center [968, 45] width 10 height 16
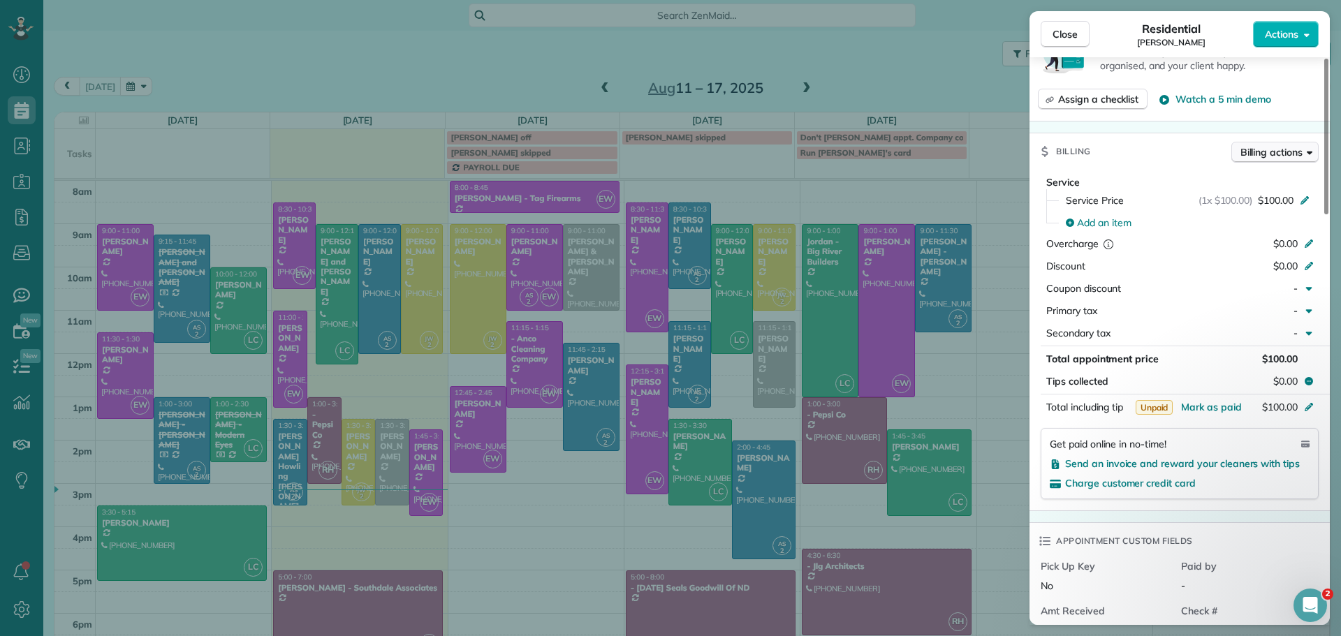
click at [1286, 152] on span "Billing actions" at bounding box center [1272, 152] width 62 height 14
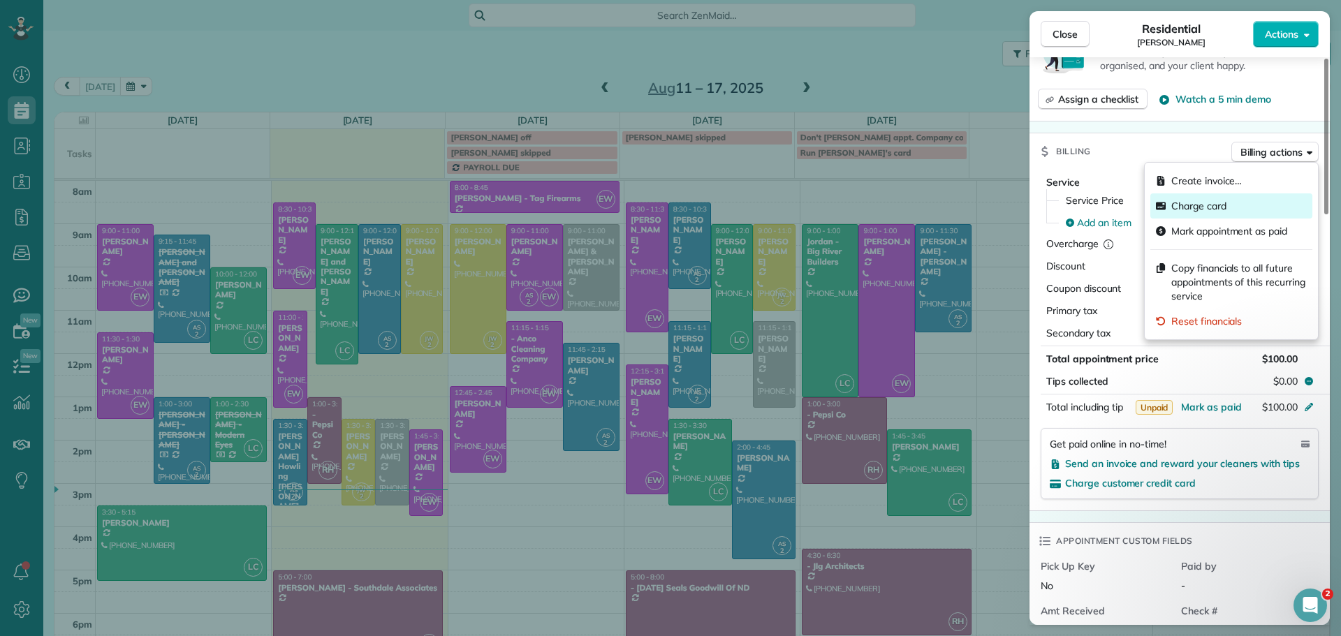
click at [1209, 198] on div "Charge card" at bounding box center [1232, 205] width 162 height 25
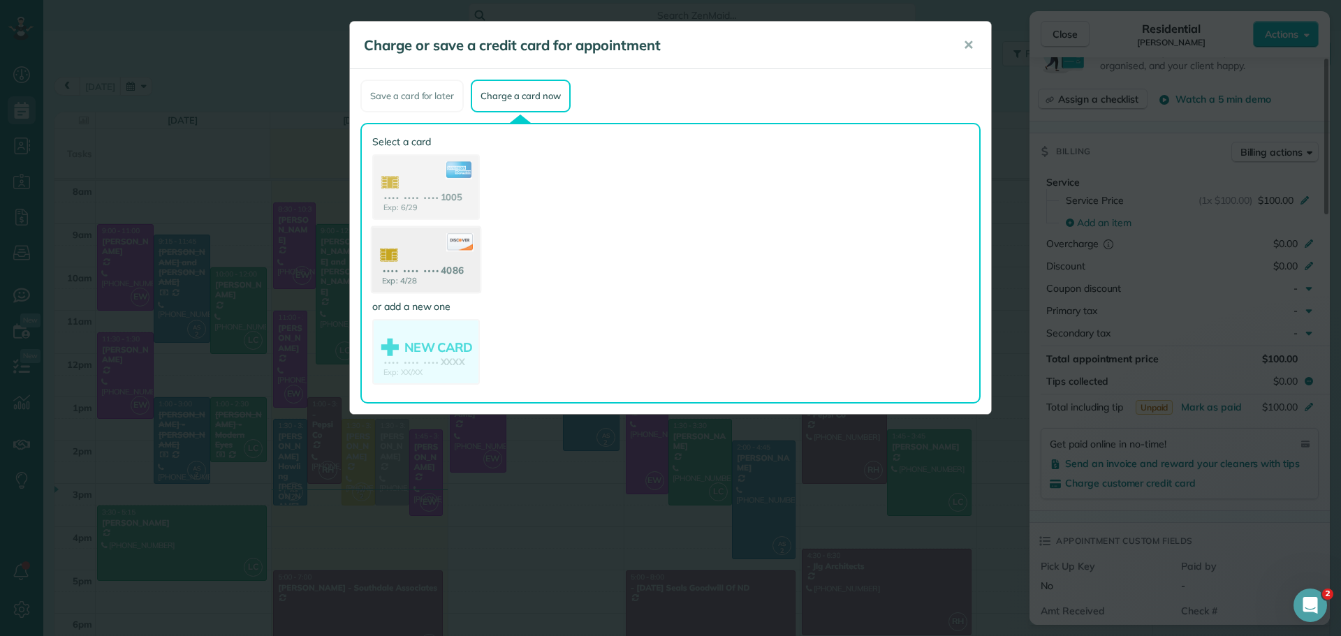
click at [403, 257] on use at bounding box center [426, 262] width 108 height 68
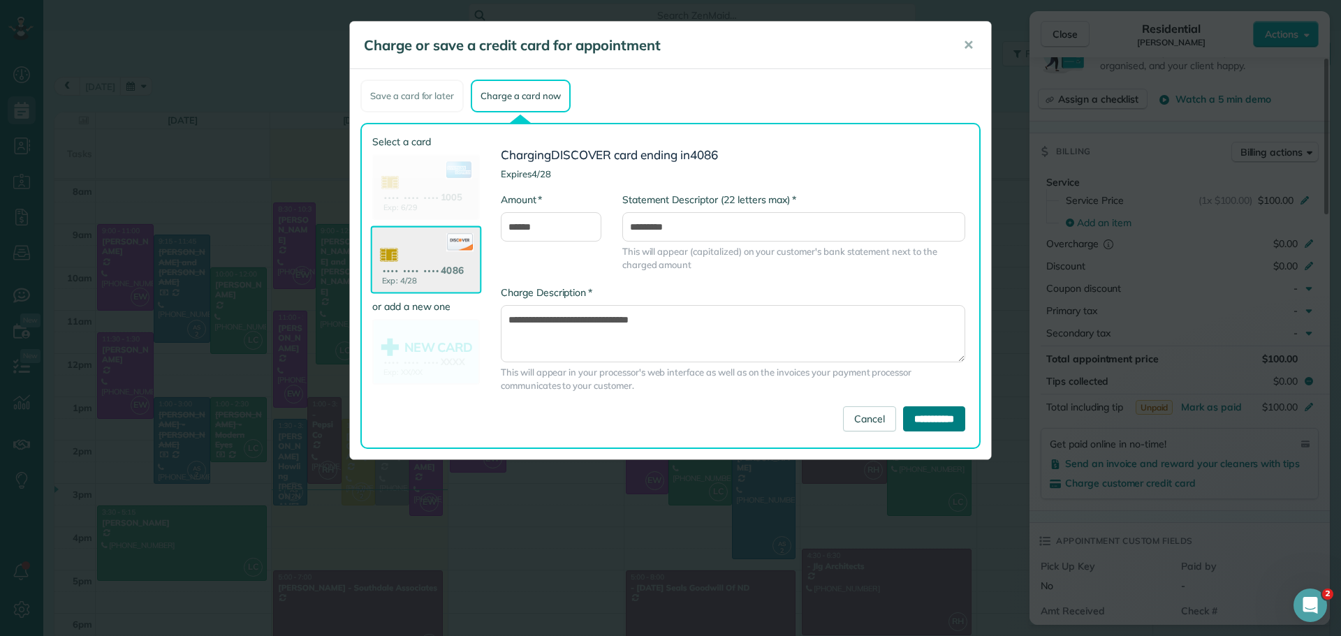
click at [903, 420] on input "**********" at bounding box center [934, 419] width 62 height 25
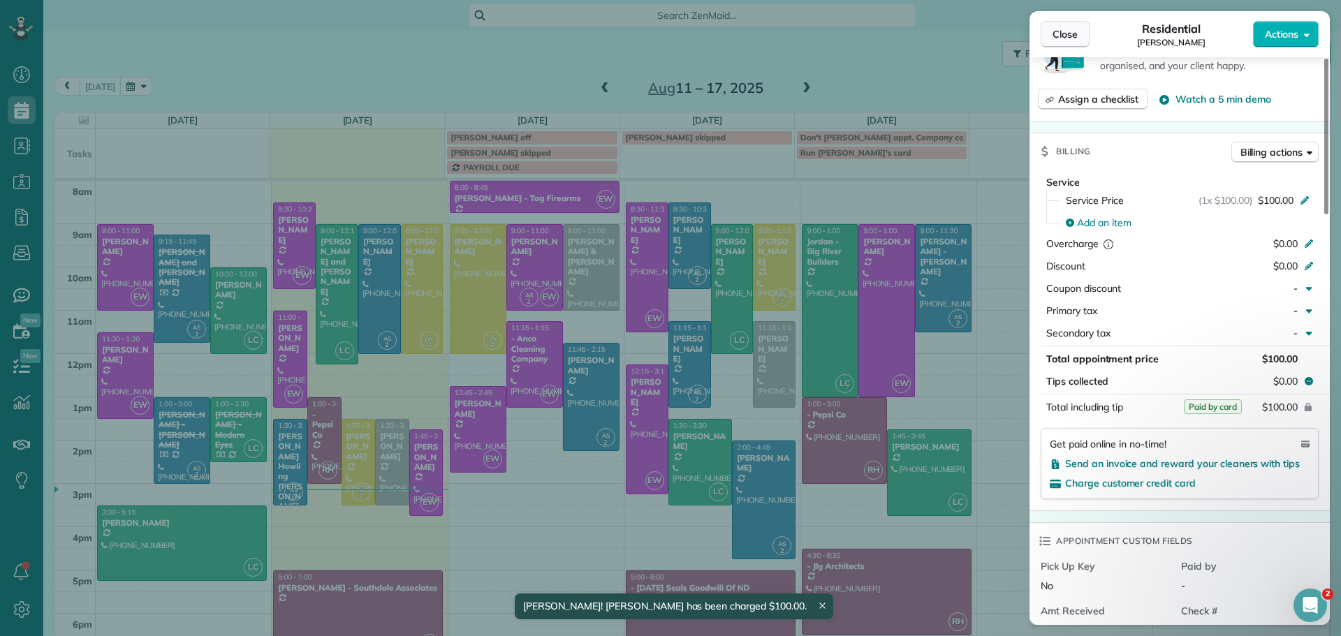
click at [1064, 27] on button "Close" at bounding box center [1065, 34] width 49 height 27
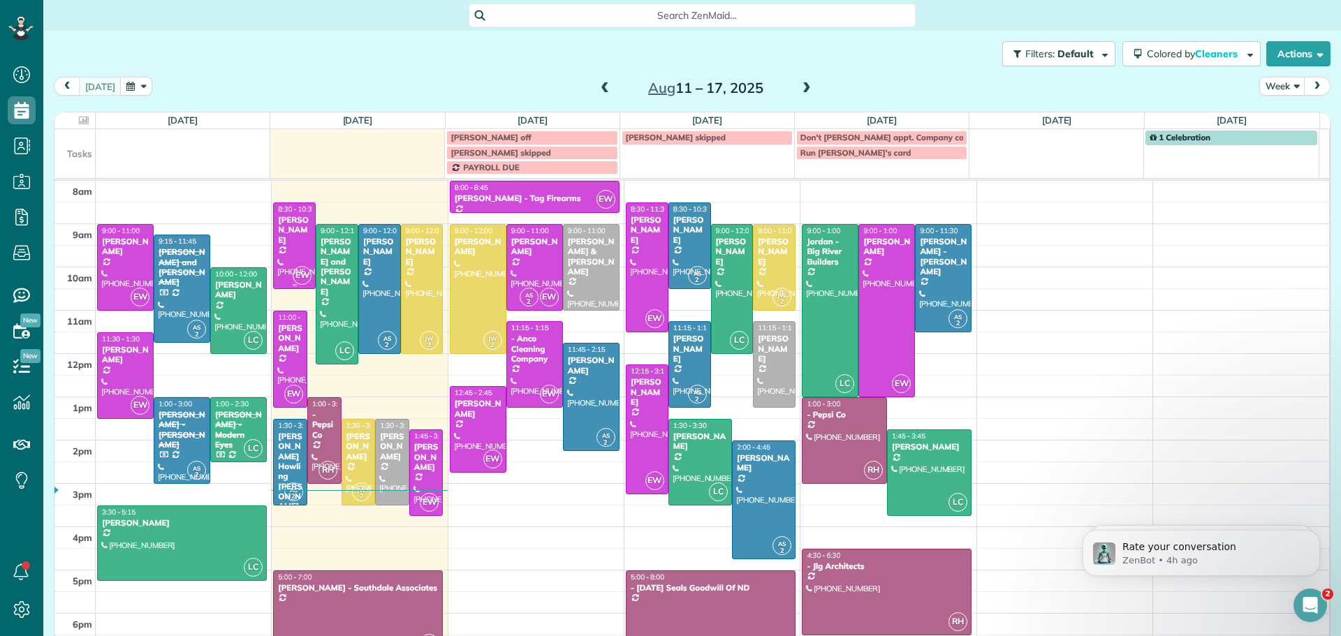
click at [290, 226] on div "[PERSON_NAME]" at bounding box center [294, 230] width 34 height 30
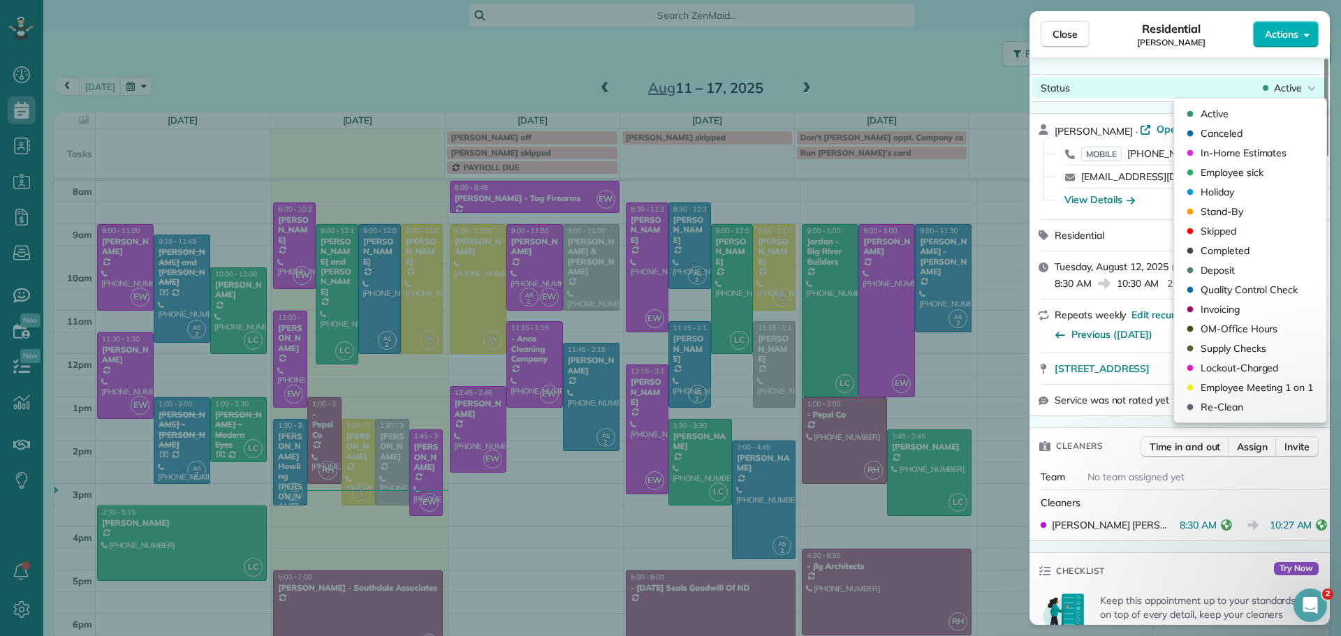
click at [1290, 85] on span "Active" at bounding box center [1288, 88] width 28 height 14
click at [1211, 251] on span "Completed" at bounding box center [1225, 251] width 49 height 14
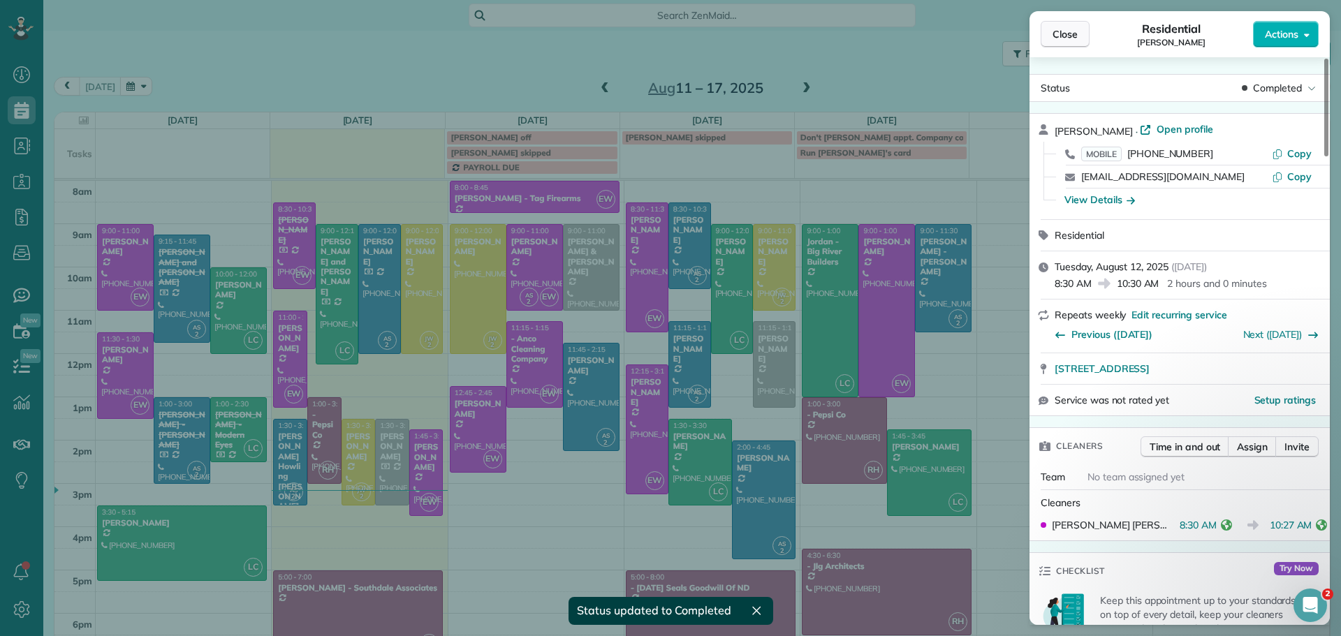
click at [1076, 34] on span "Close" at bounding box center [1065, 34] width 25 height 14
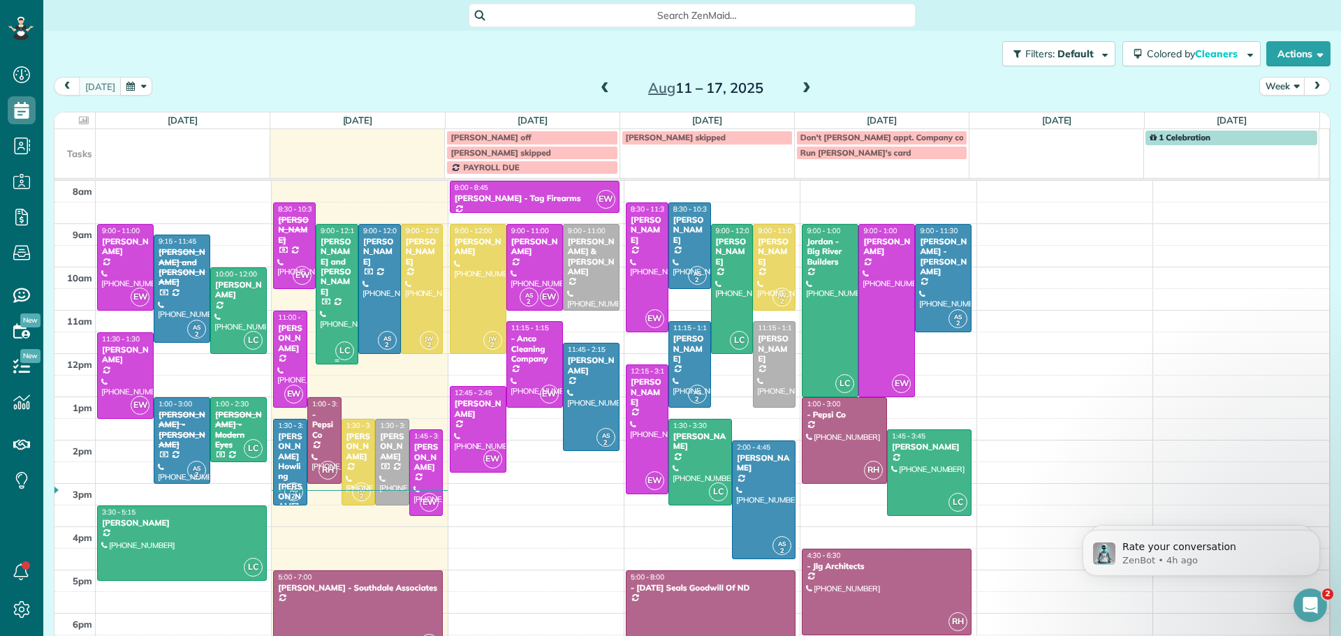
click at [337, 269] on div "[PERSON_NAME] and [PERSON_NAME]" at bounding box center [337, 267] width 34 height 60
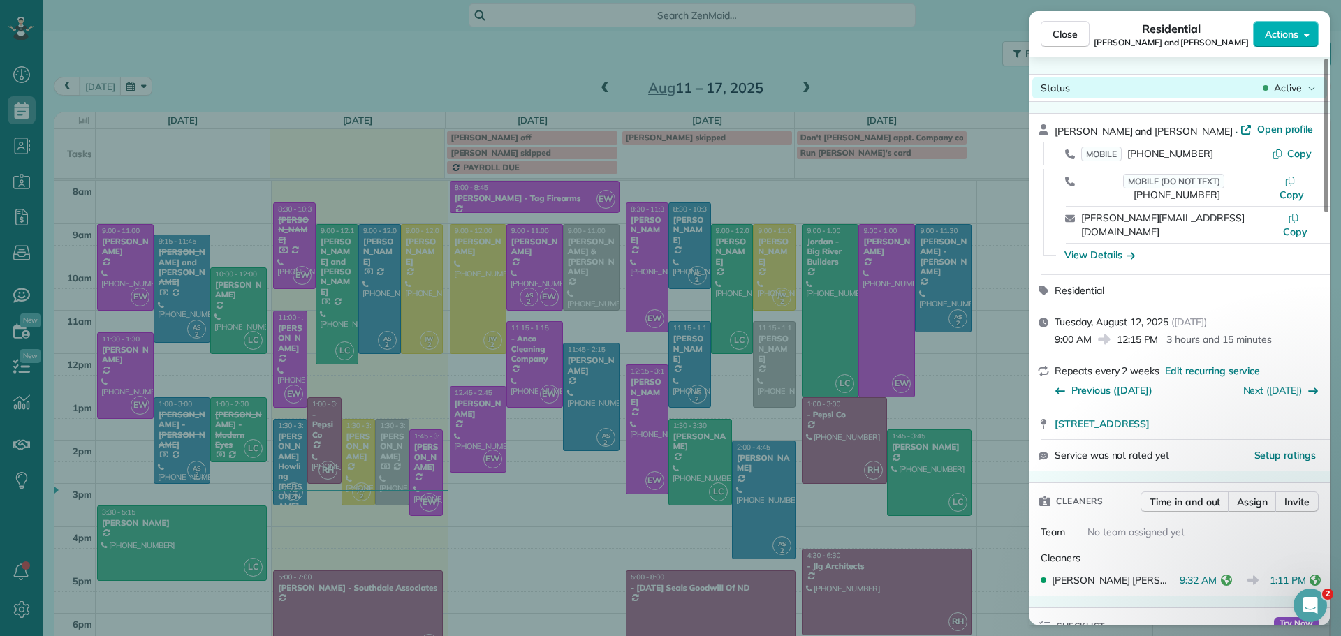
click at [1284, 85] on span "Active" at bounding box center [1288, 88] width 28 height 14
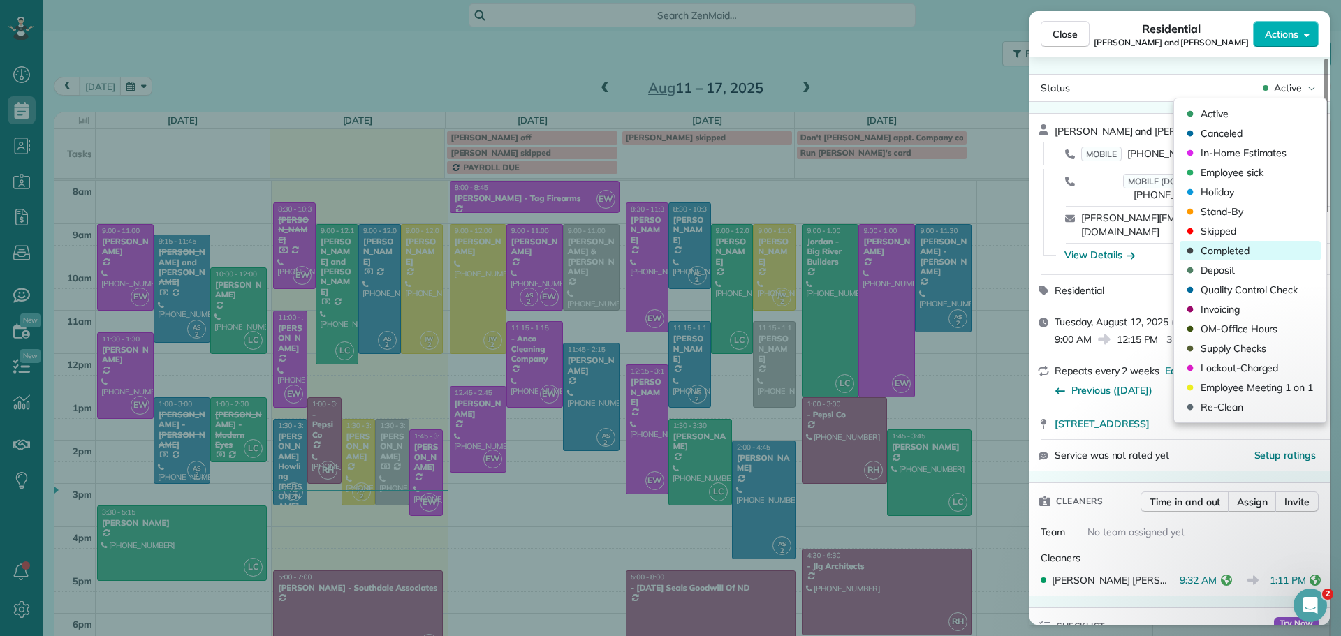
click at [1216, 249] on span "Completed" at bounding box center [1225, 251] width 49 height 14
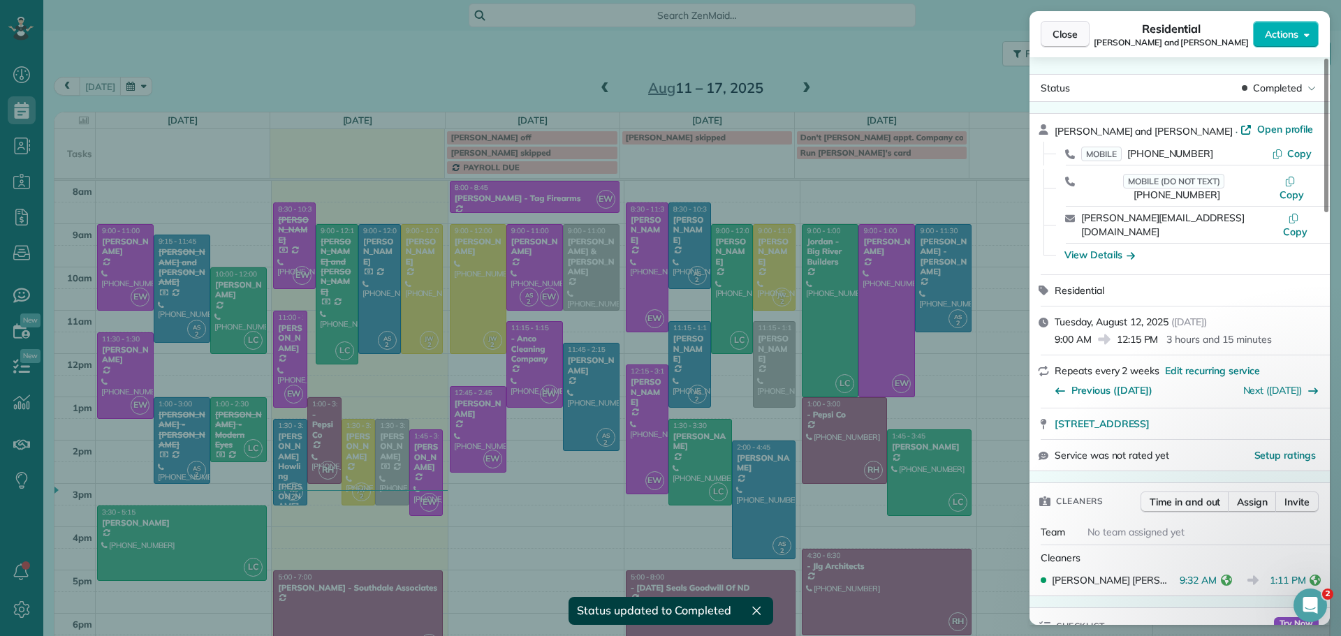
click at [1080, 38] on button "Close" at bounding box center [1065, 34] width 49 height 27
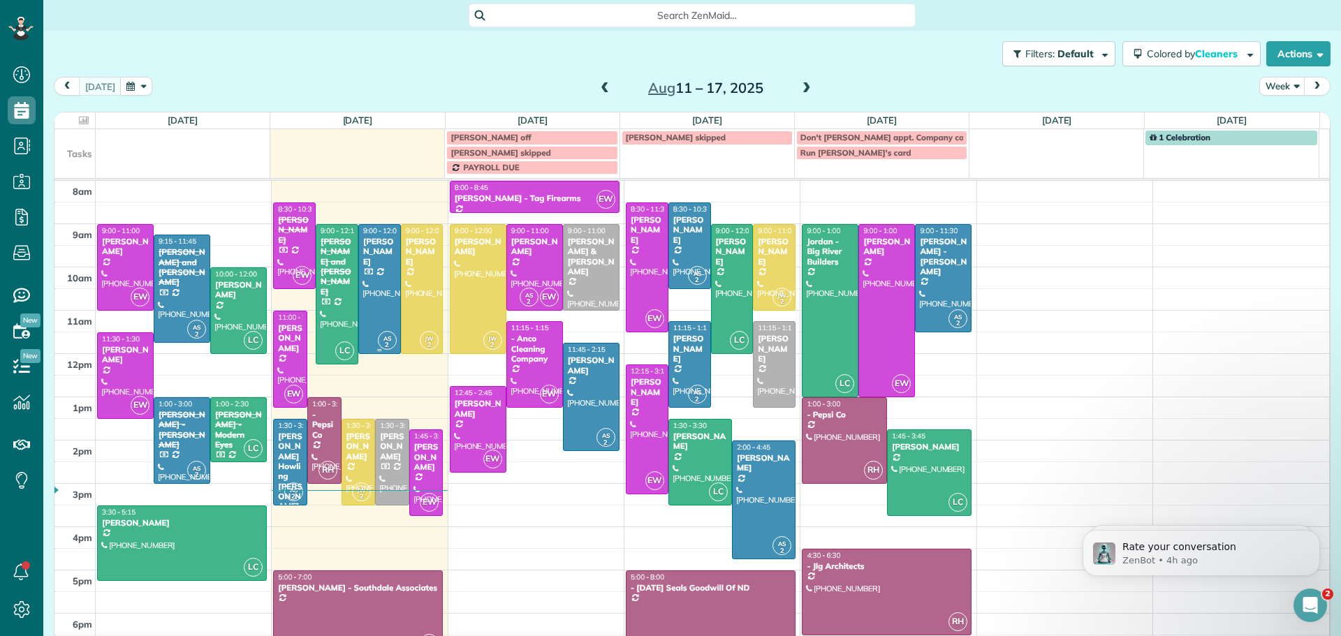
click at [372, 266] on div at bounding box center [379, 289] width 41 height 129
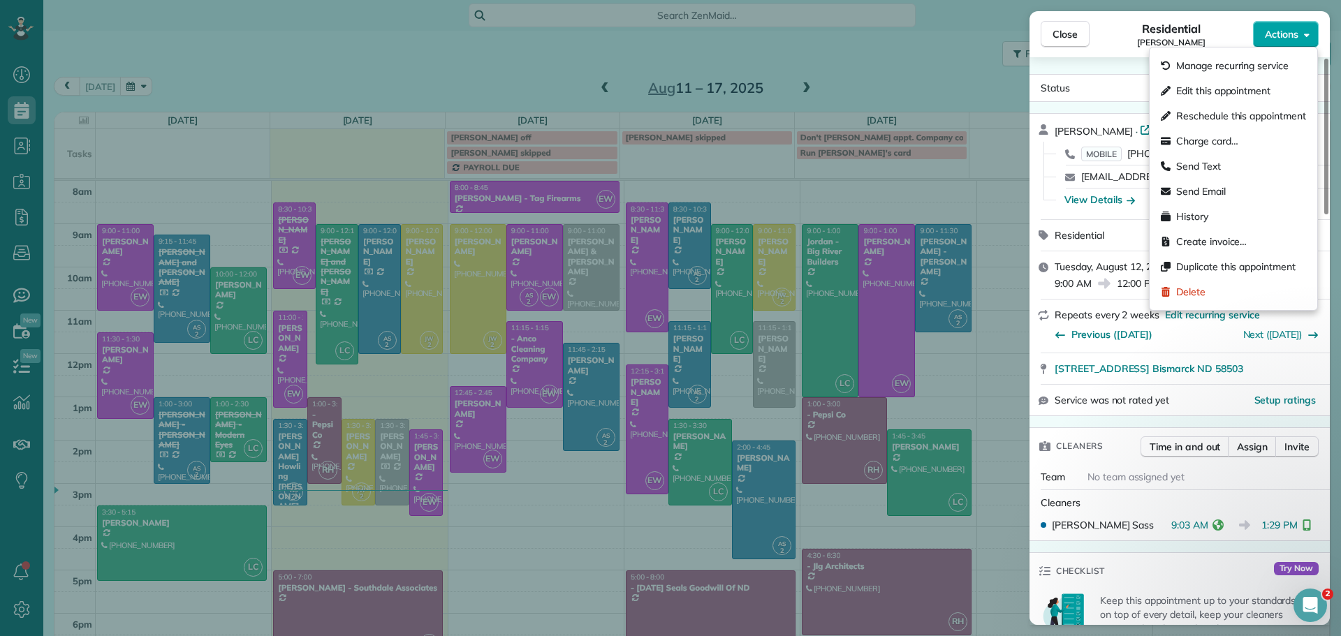
click at [1283, 31] on span "Actions" at bounding box center [1282, 34] width 34 height 14
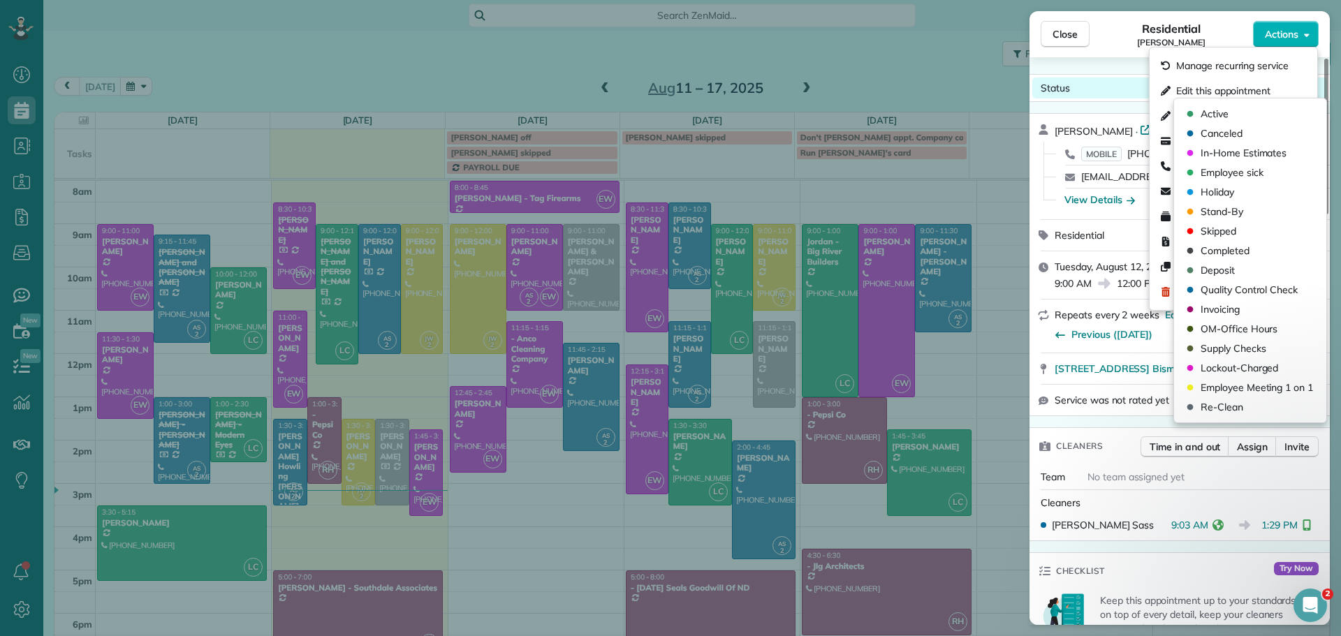
click at [1116, 90] on div "Status Active" at bounding box center [1179, 88] width 295 height 21
click at [1291, 82] on span "Active" at bounding box center [1288, 88] width 28 height 14
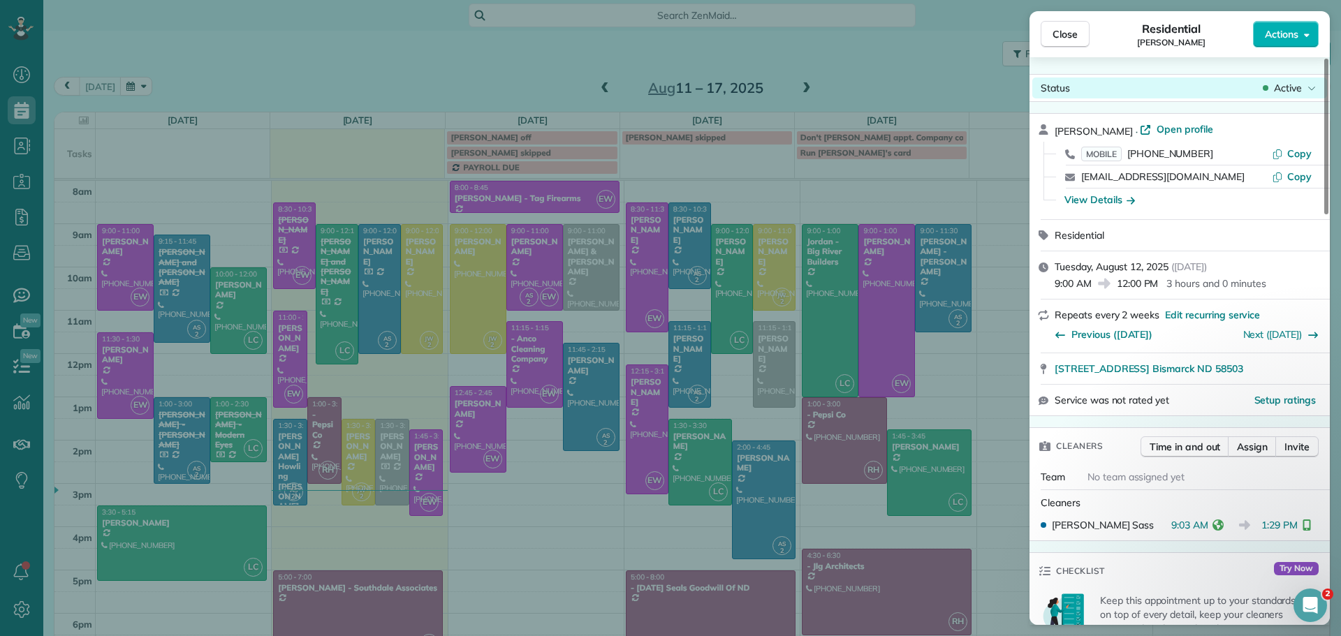
click at [1286, 86] on span "Active" at bounding box center [1288, 88] width 28 height 14
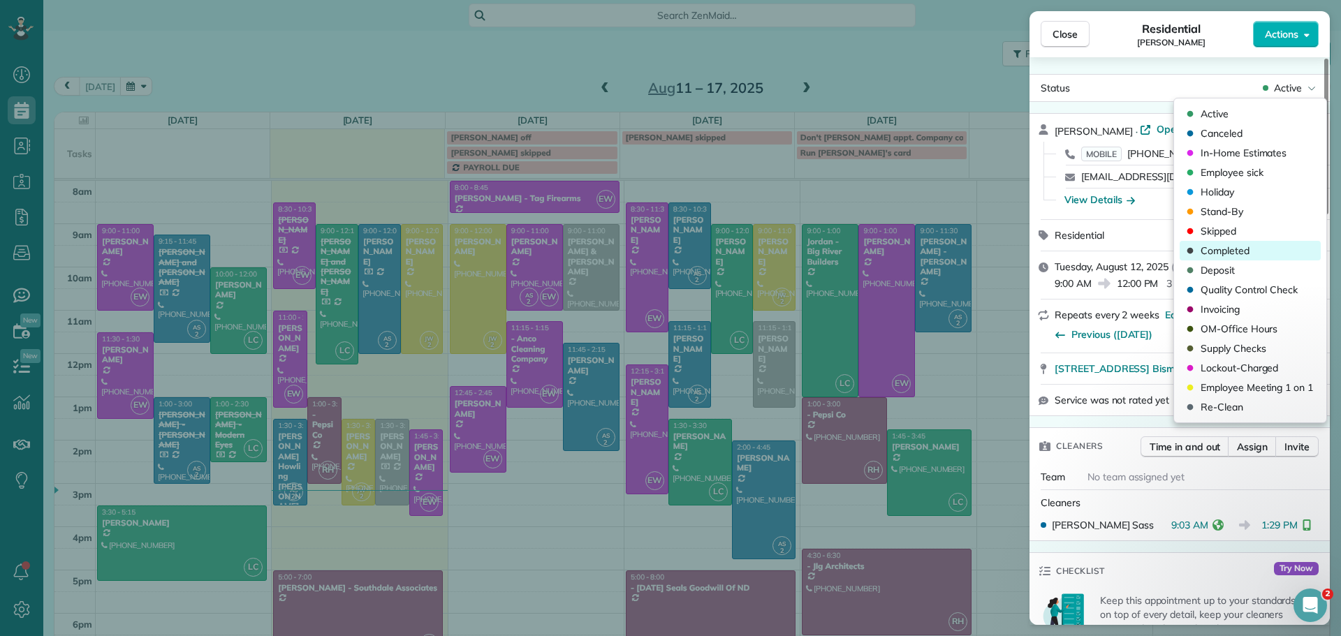
click at [1218, 249] on span "Completed" at bounding box center [1225, 251] width 49 height 14
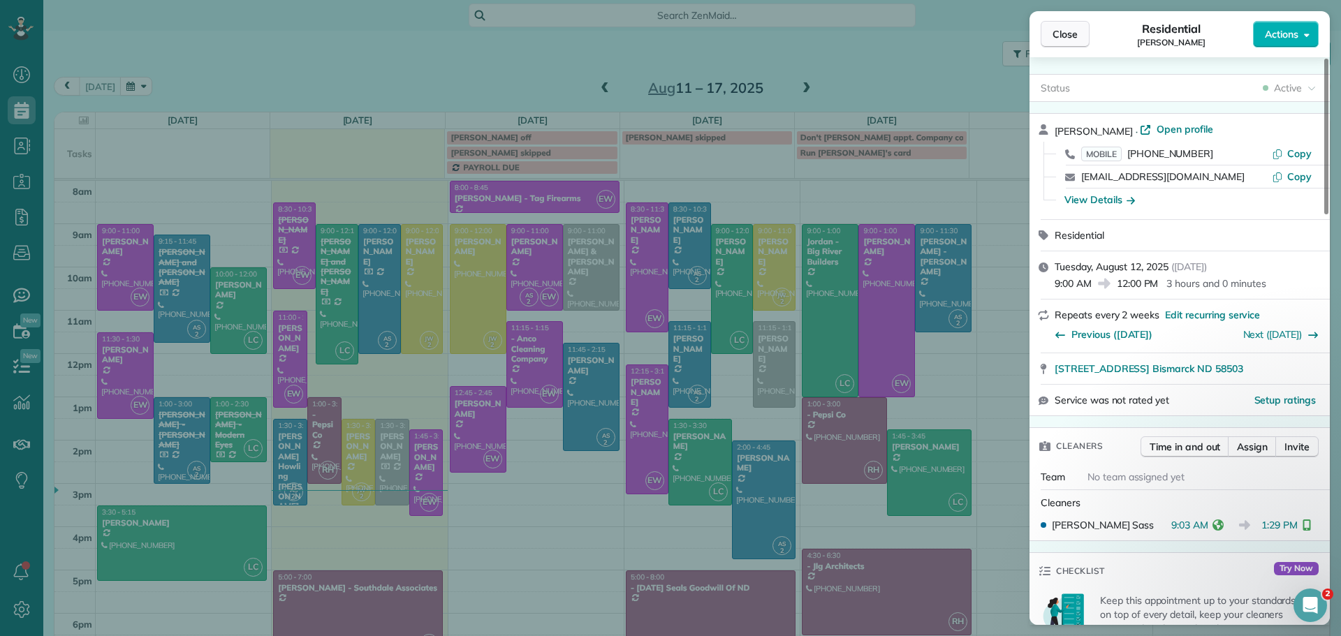
click at [1076, 34] on span "Close" at bounding box center [1065, 34] width 25 height 14
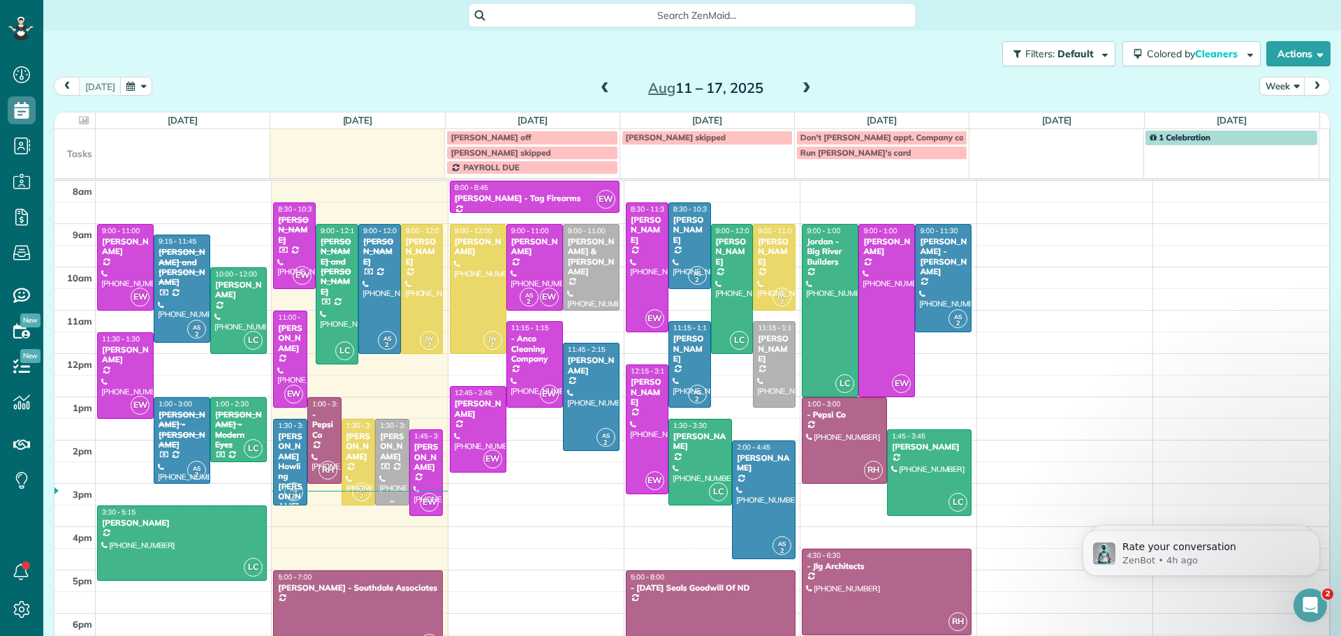
click at [386, 438] on div "[PERSON_NAME]" at bounding box center [392, 447] width 26 height 30
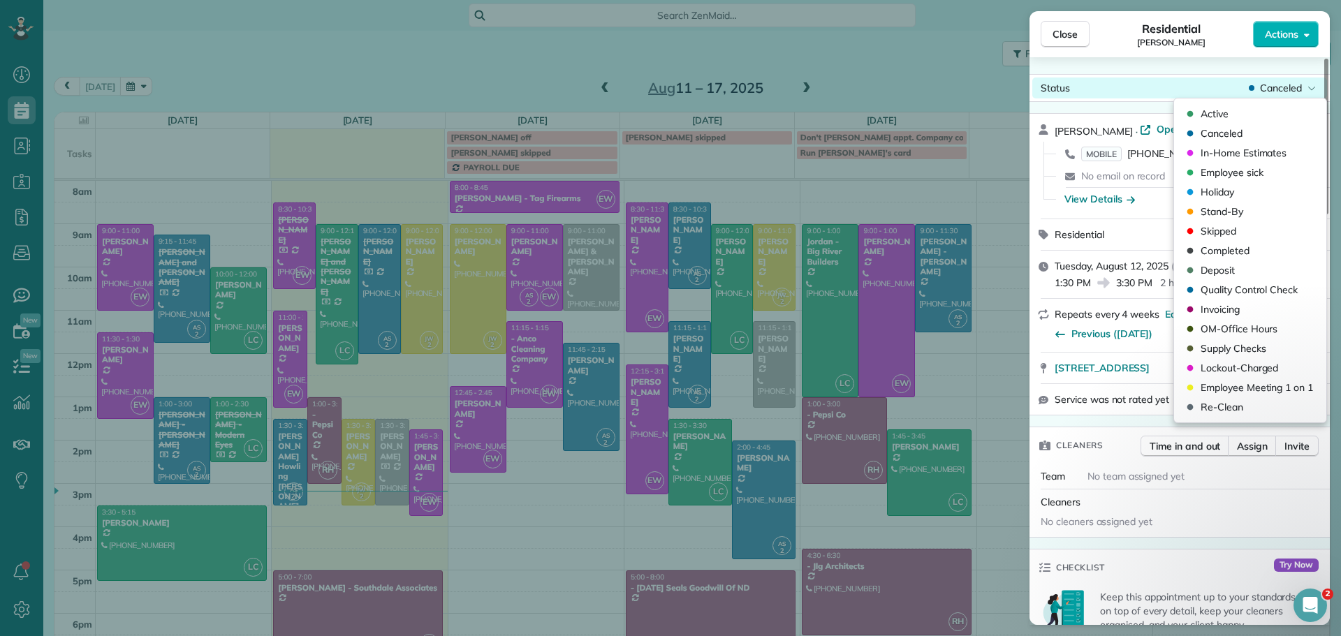
click at [1281, 87] on span "Canceled" at bounding box center [1281, 88] width 42 height 14
click at [1221, 250] on span "Completed" at bounding box center [1225, 251] width 49 height 14
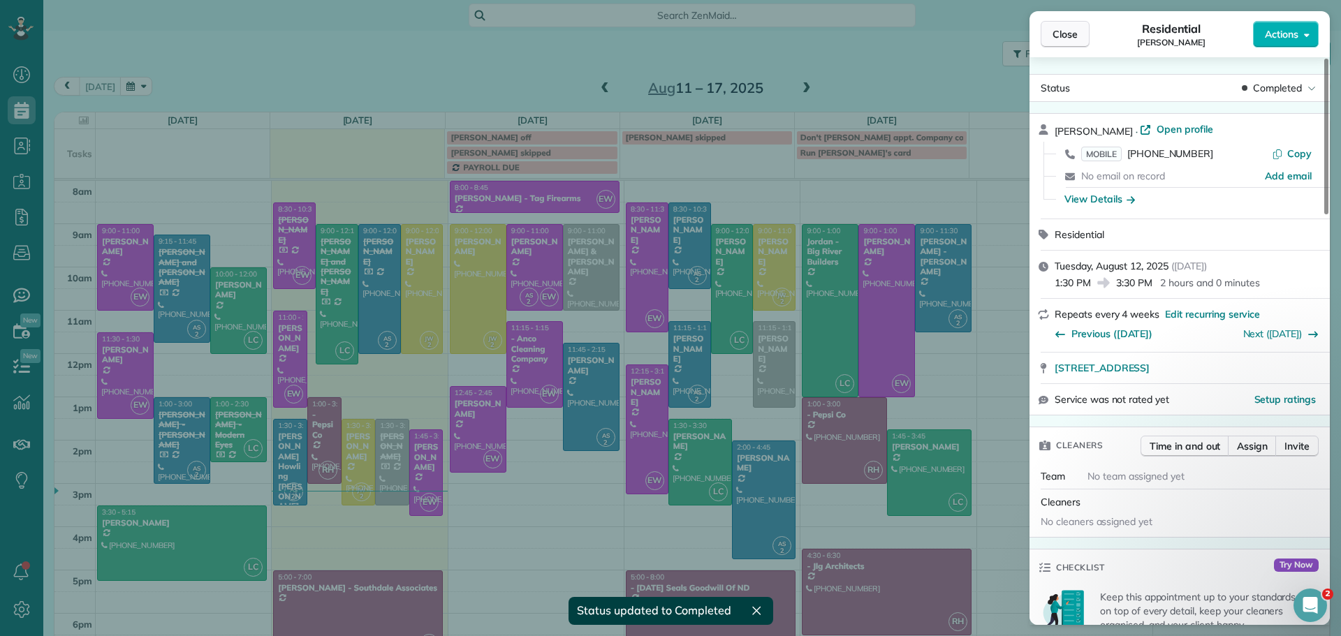
click at [1063, 34] on span "Close" at bounding box center [1065, 34] width 25 height 14
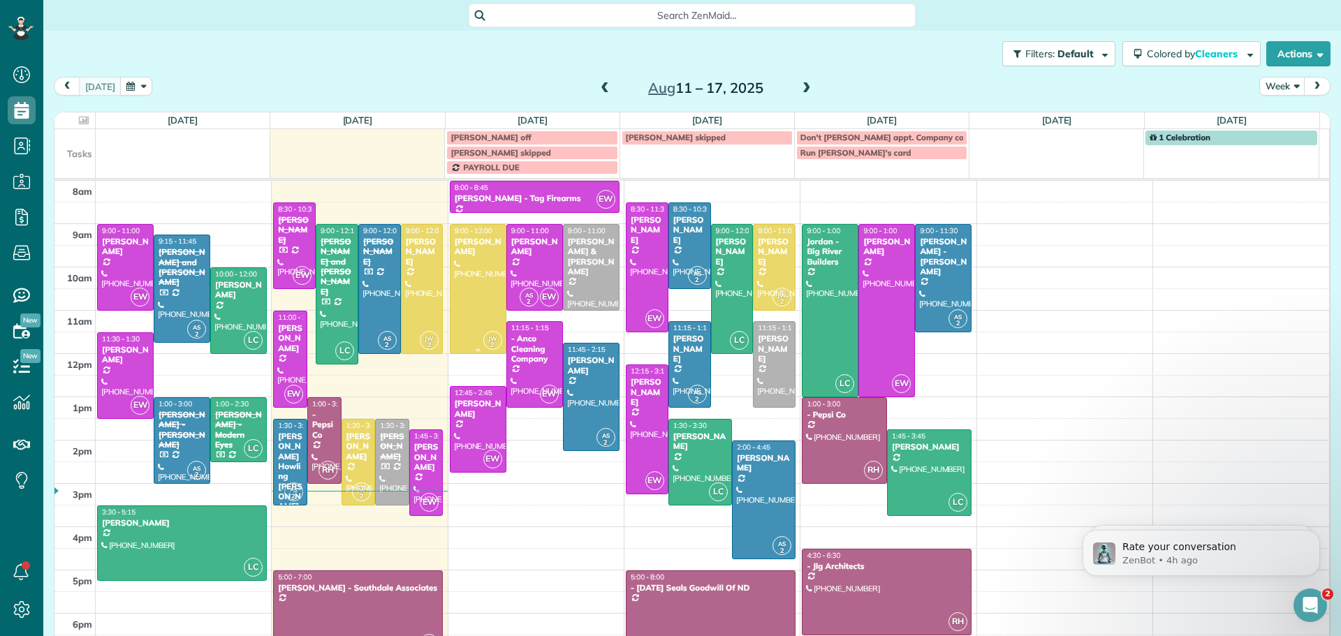
click at [458, 263] on div at bounding box center [478, 289] width 55 height 129
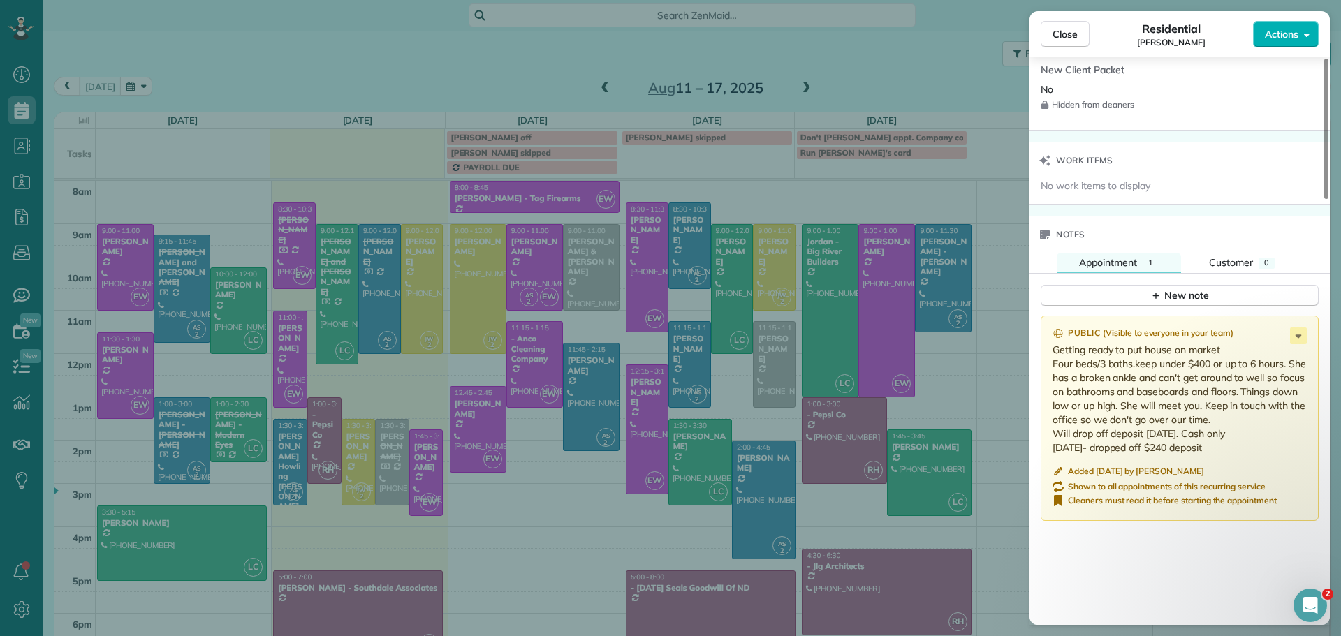
scroll to position [1262, 0]
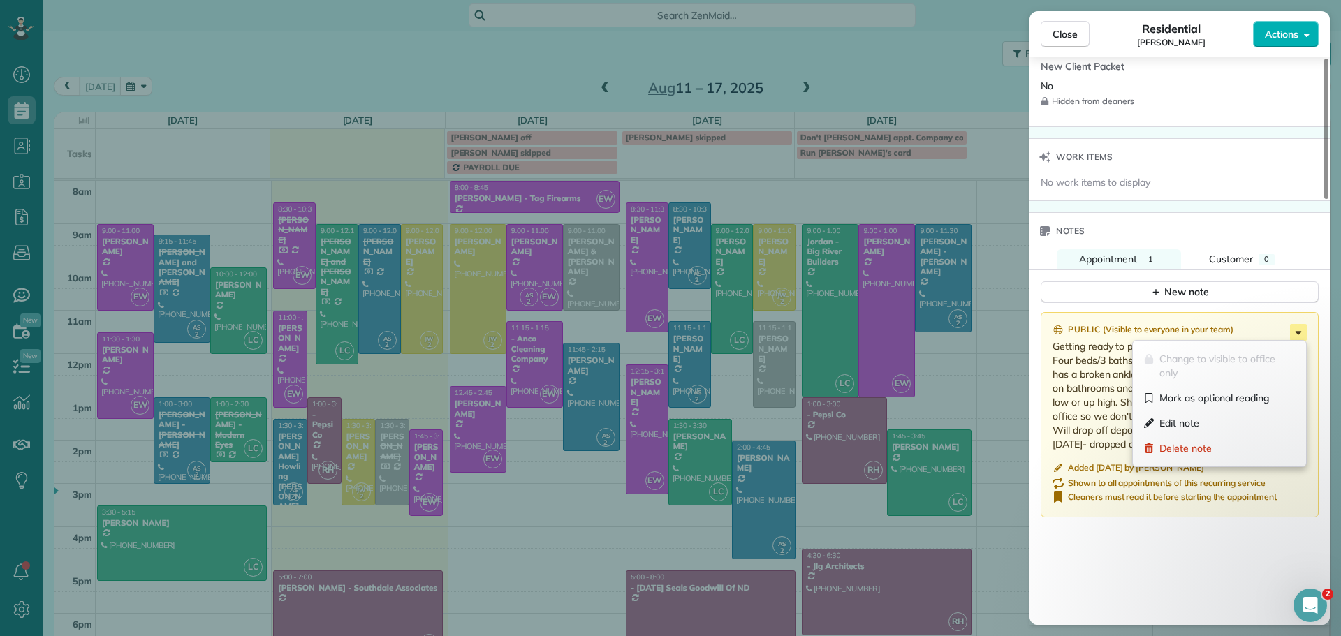
click at [1297, 332] on icon at bounding box center [1299, 333] width 6 height 3
click at [1195, 421] on span "Edit note" at bounding box center [1180, 423] width 40 height 14
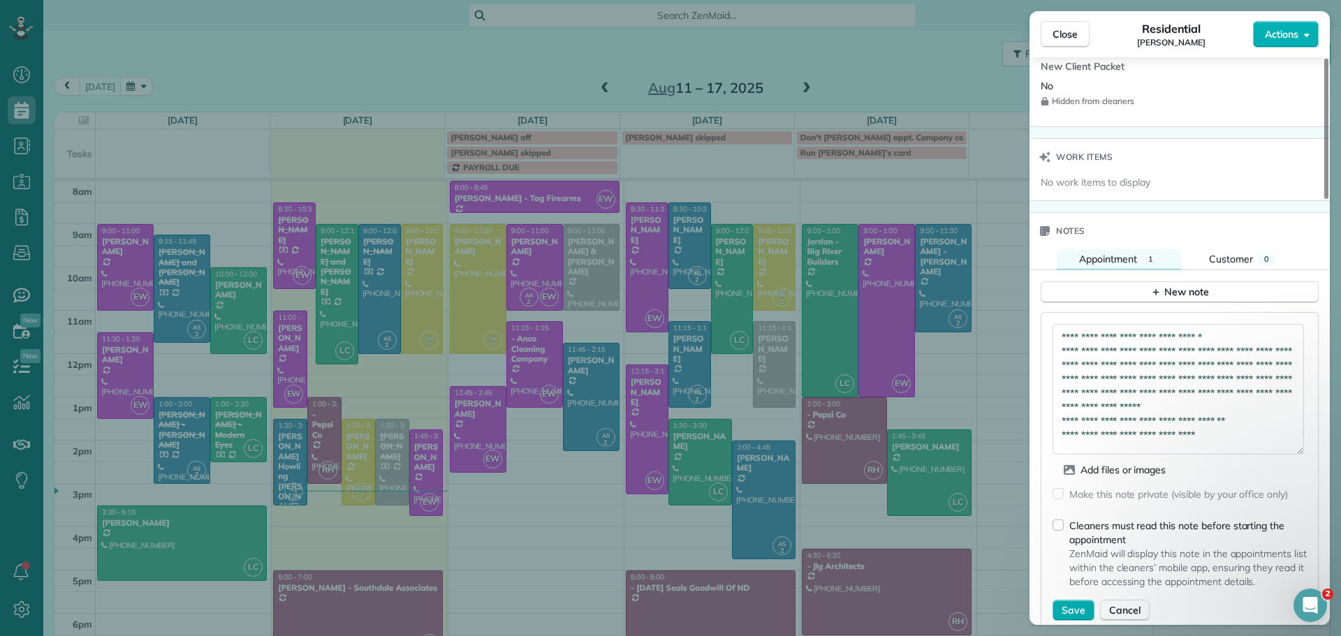
drag, startPoint x: 1295, startPoint y: 360, endPoint x: 1317, endPoint y: 440, distance: 83.4
click at [1304, 446] on div "**********" at bounding box center [1180, 389] width 254 height 131
click at [1062, 335] on textarea "**********" at bounding box center [1178, 387] width 251 height 127
click at [1101, 368] on textarea "**********" at bounding box center [1178, 387] width 251 height 127
drag, startPoint x: 1079, startPoint y: 608, endPoint x: 1212, endPoint y: 520, distance: 159.5
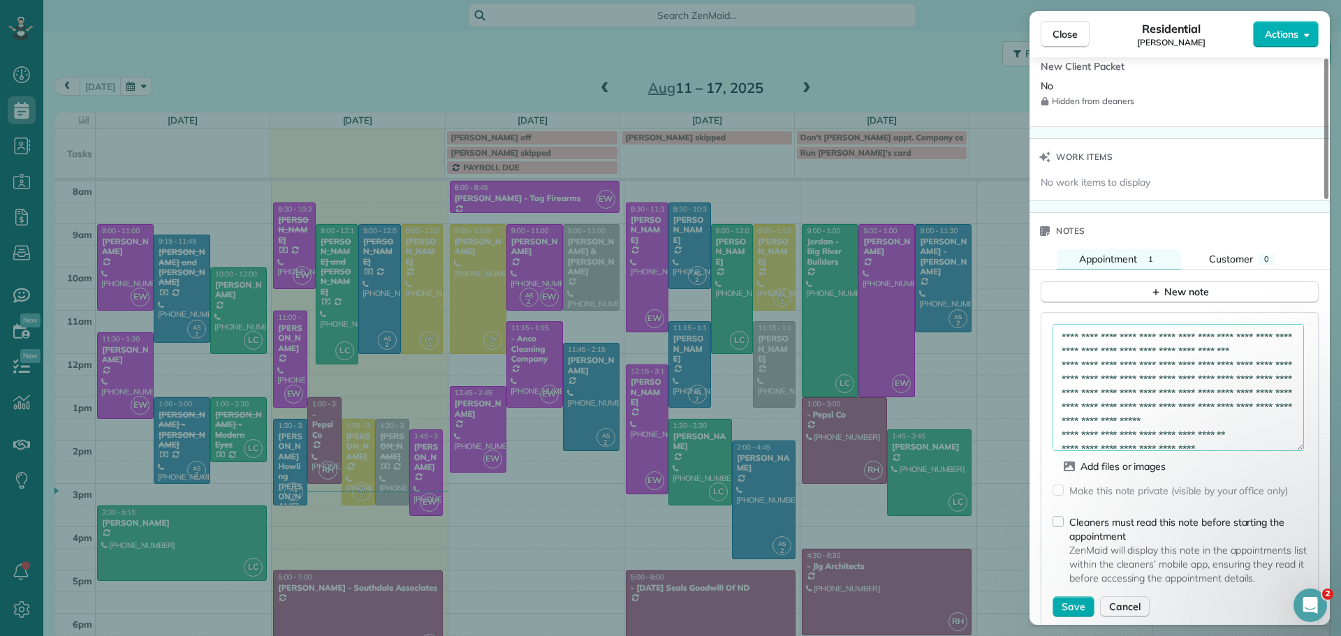
click at [1144, 555] on form "**********" at bounding box center [1180, 470] width 254 height 293
drag, startPoint x: 1291, startPoint y: 448, endPoint x: 1291, endPoint y: 483, distance: 35.6
click at [1291, 483] on form "**********" at bounding box center [1180, 470] width 254 height 293
click at [1125, 364] on textarea "**********" at bounding box center [1178, 387] width 251 height 127
click at [1143, 352] on textarea "**********" at bounding box center [1178, 387] width 251 height 127
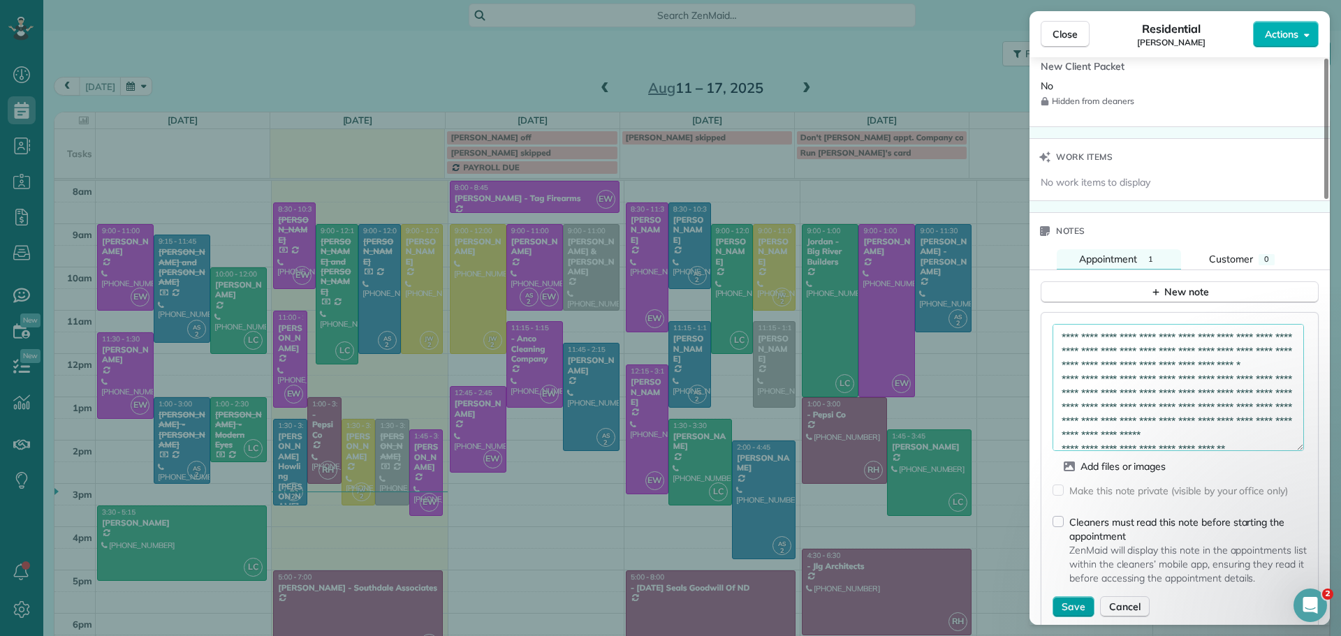
type textarea "**********"
click at [1070, 608] on span "Save" at bounding box center [1074, 607] width 24 height 14
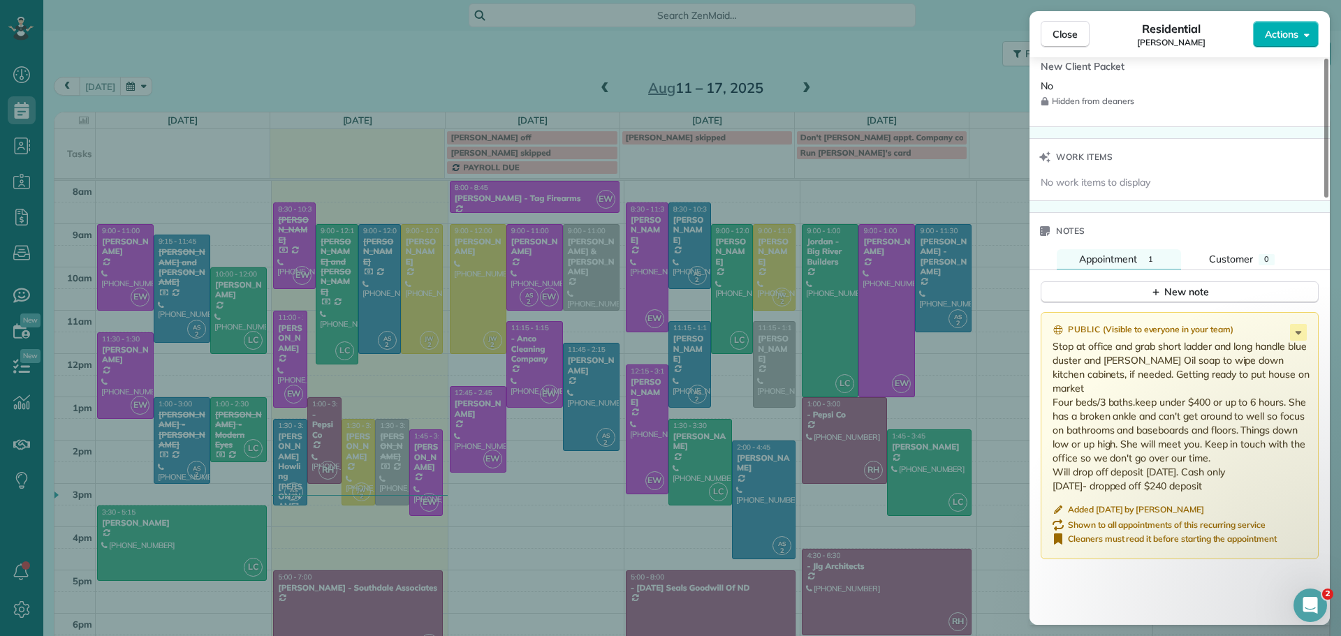
click at [1287, 363] on p "Stop at office and grab short ladder and long handle blue duster and Murphy's O…" at bounding box center [1181, 416] width 257 height 154
click at [1287, 357] on p "Stop at office and grab short ladder and long handle blue duster and Murphy's O…" at bounding box center [1181, 416] width 257 height 154
click at [1283, 358] on p "Stop at office and grab short ladder and long handle blue duster and Murphy's O…" at bounding box center [1181, 416] width 257 height 154
click at [1295, 332] on icon at bounding box center [1298, 332] width 17 height 17
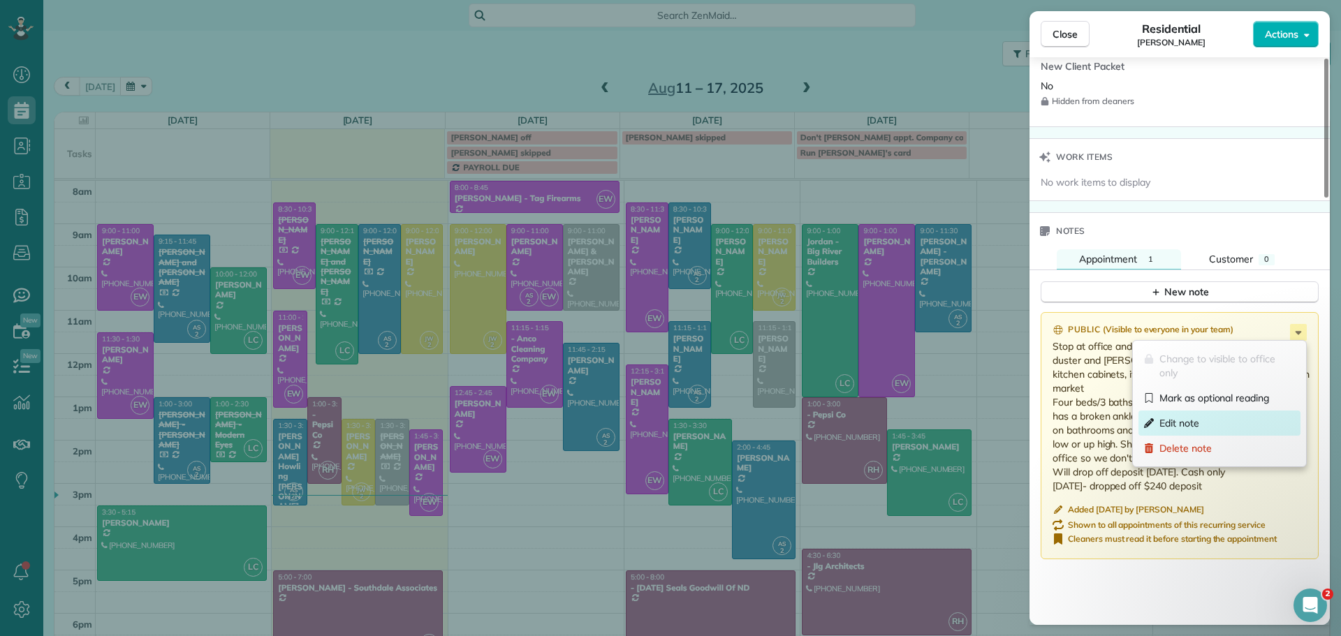
click at [1195, 424] on span "Edit note" at bounding box center [1180, 423] width 40 height 14
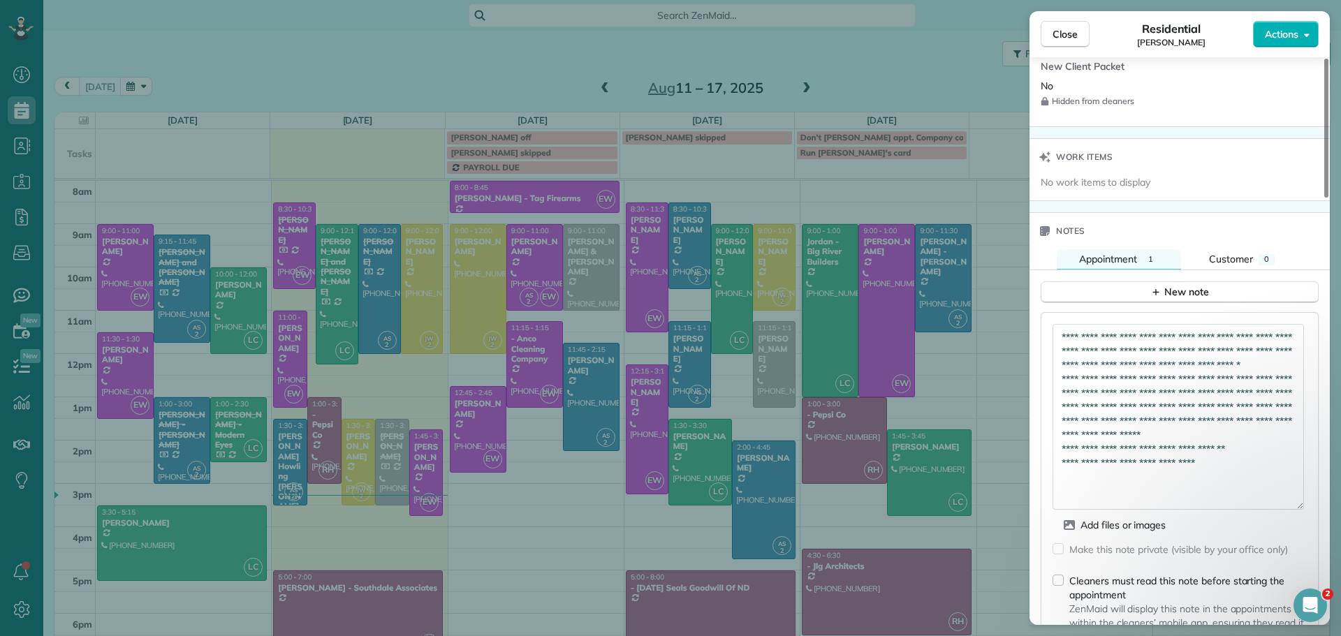
drag, startPoint x: 2589, startPoint y: 948, endPoint x: 1296, endPoint y: 604, distance: 1337.2
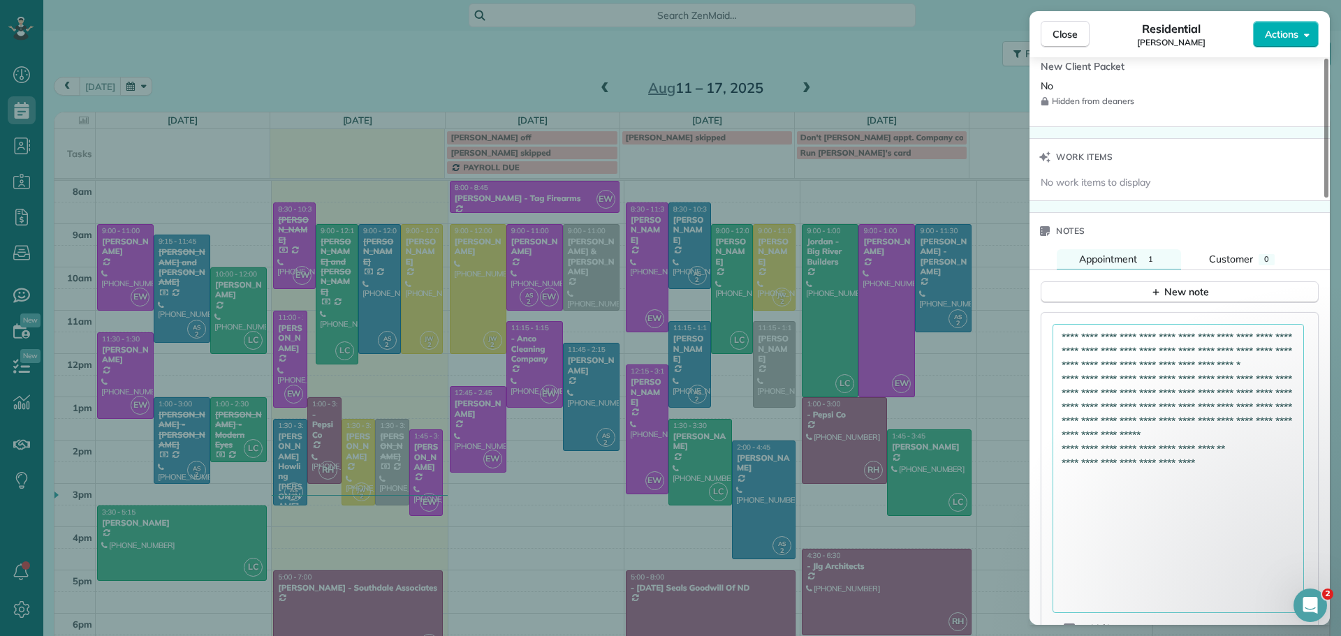
click at [1114, 363] on textarea "**********" at bounding box center [1178, 468] width 251 height 289
click at [1122, 365] on textarea "**********" at bounding box center [1178, 468] width 251 height 289
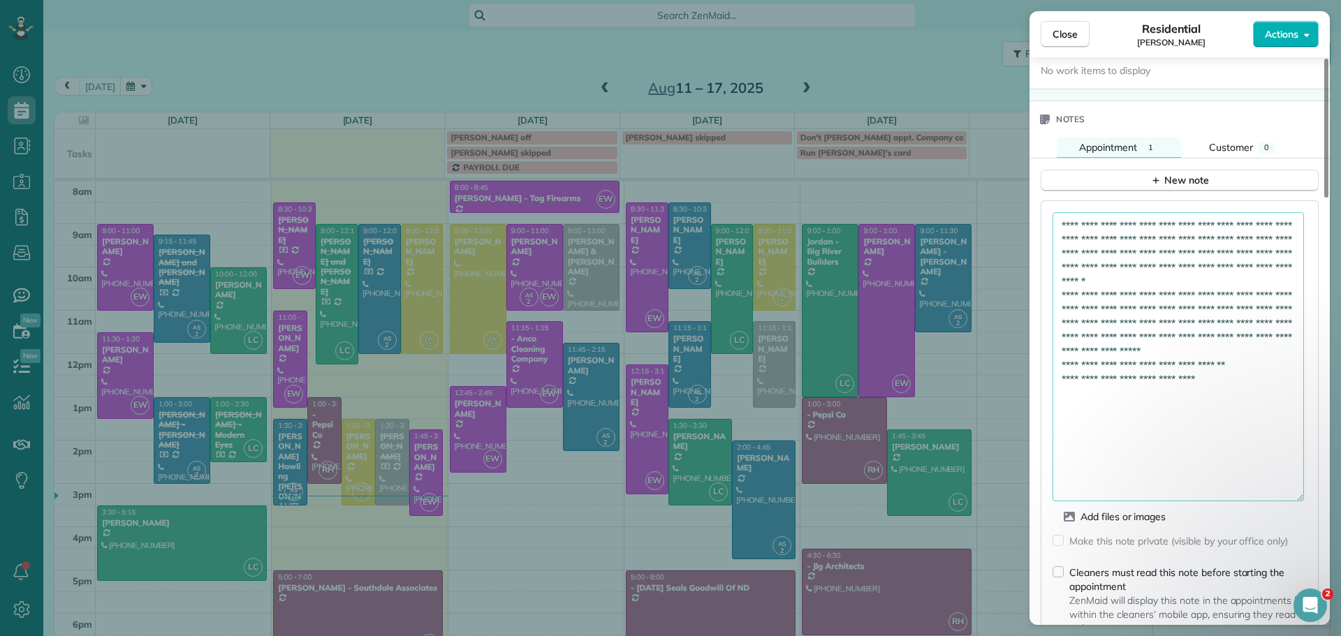
scroll to position [1471, 0]
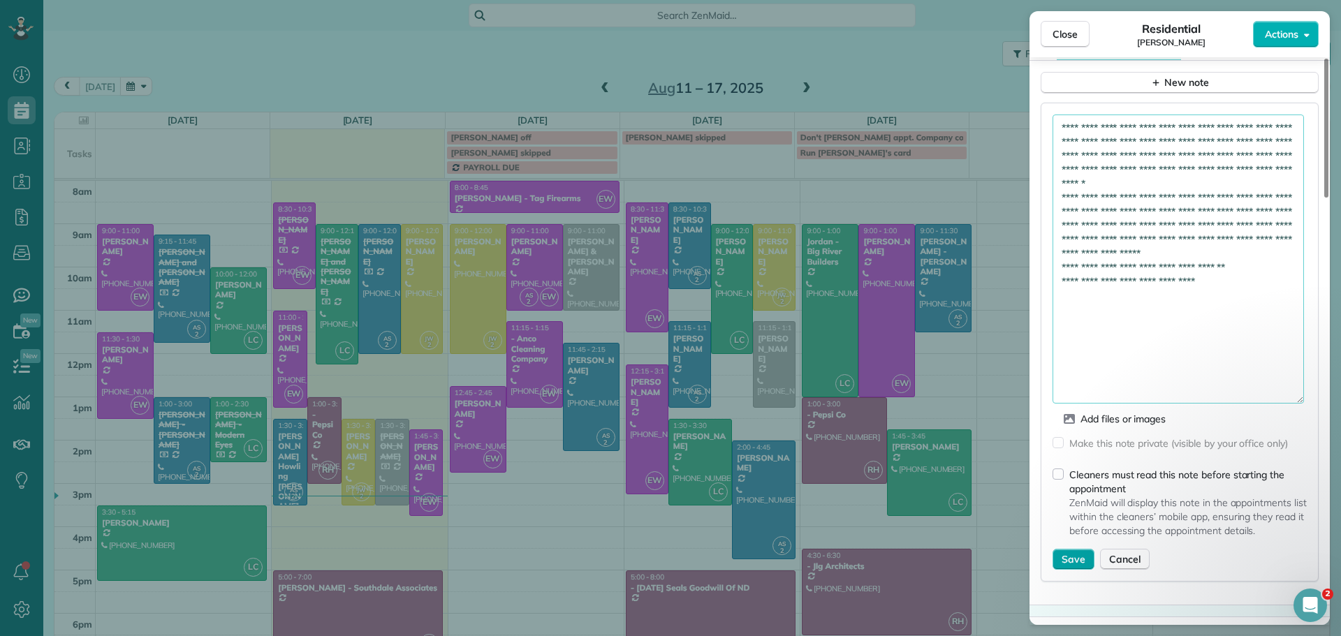
type textarea "**********"
click at [1072, 553] on span "Save" at bounding box center [1074, 560] width 24 height 14
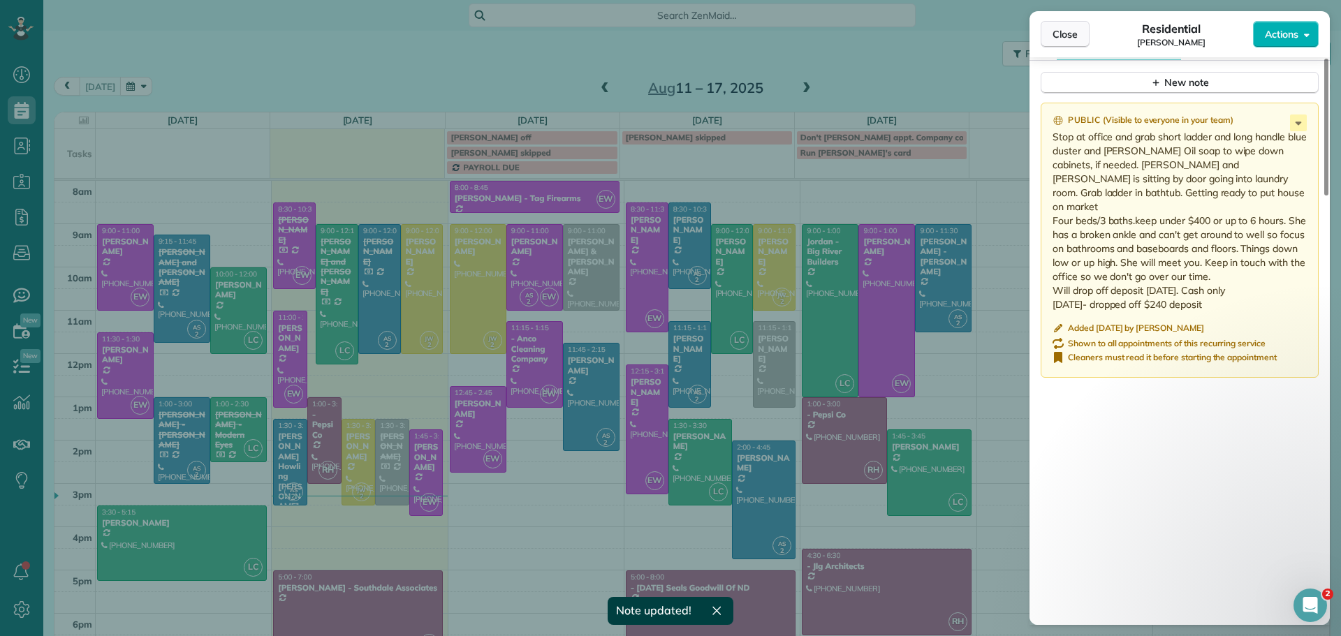
click at [1064, 31] on span "Close" at bounding box center [1065, 34] width 25 height 14
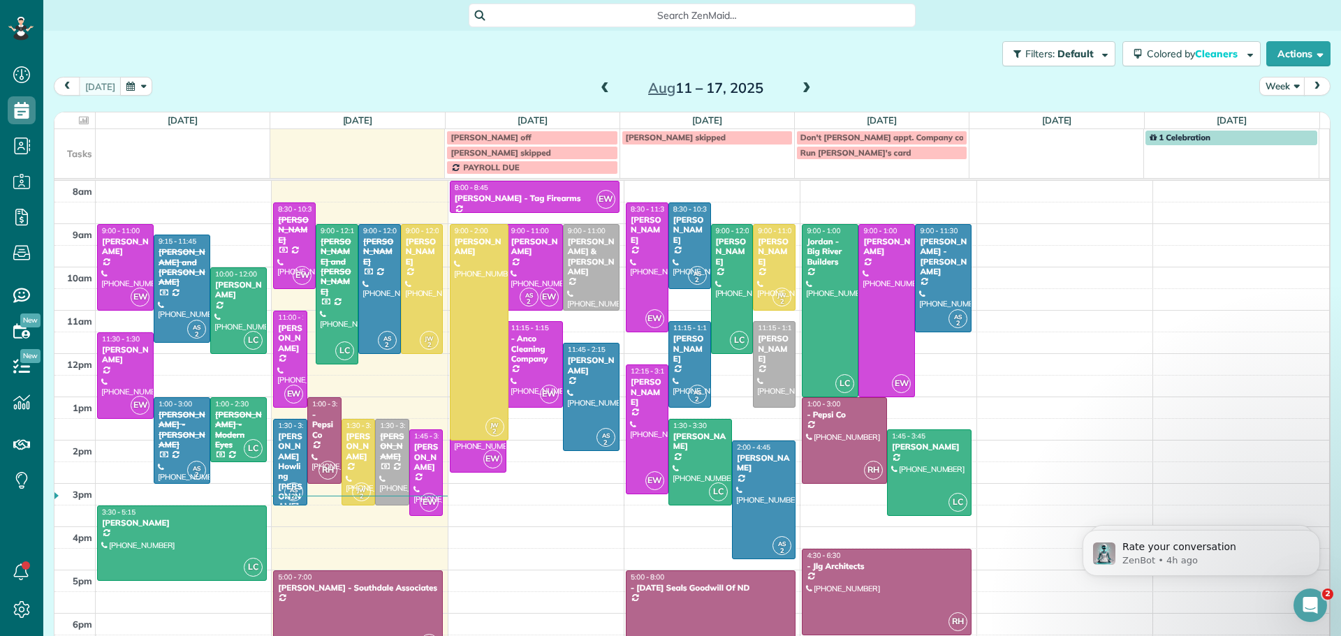
drag, startPoint x: 459, startPoint y: 352, endPoint x: 451, endPoint y: 439, distance: 87.0
drag, startPoint x: 466, startPoint y: 352, endPoint x: 459, endPoint y: 452, distance: 100.1
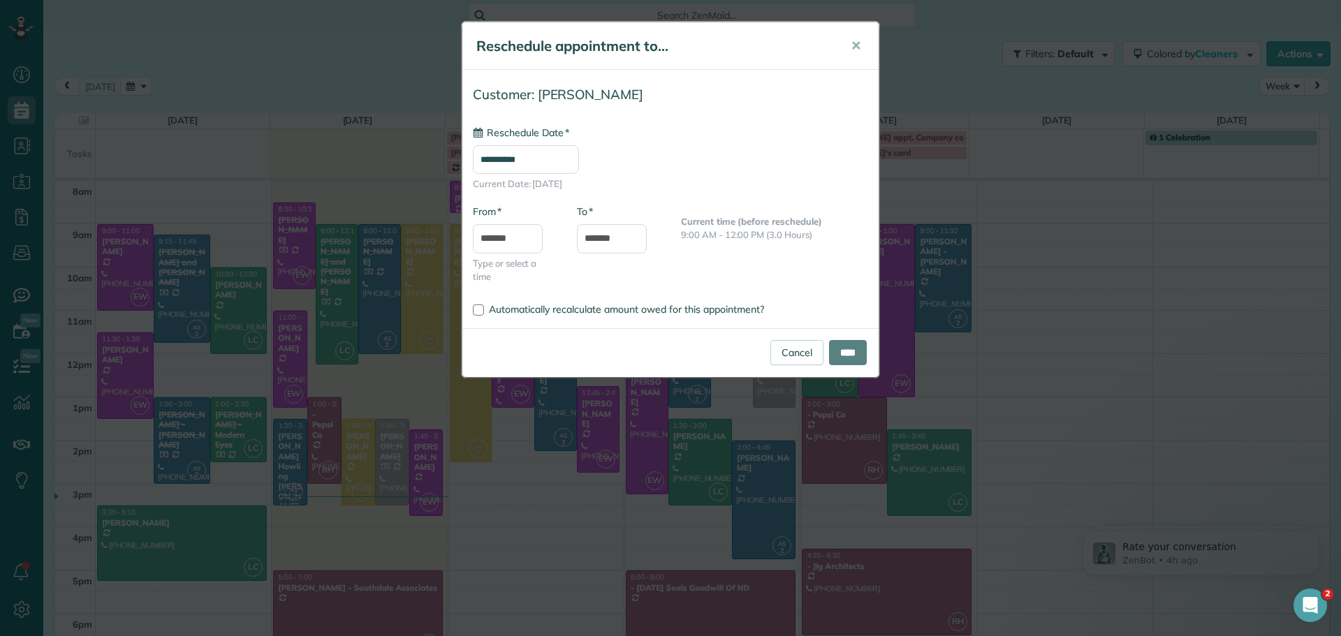
type input "**********"
click at [848, 350] on input "****" at bounding box center [848, 352] width 38 height 25
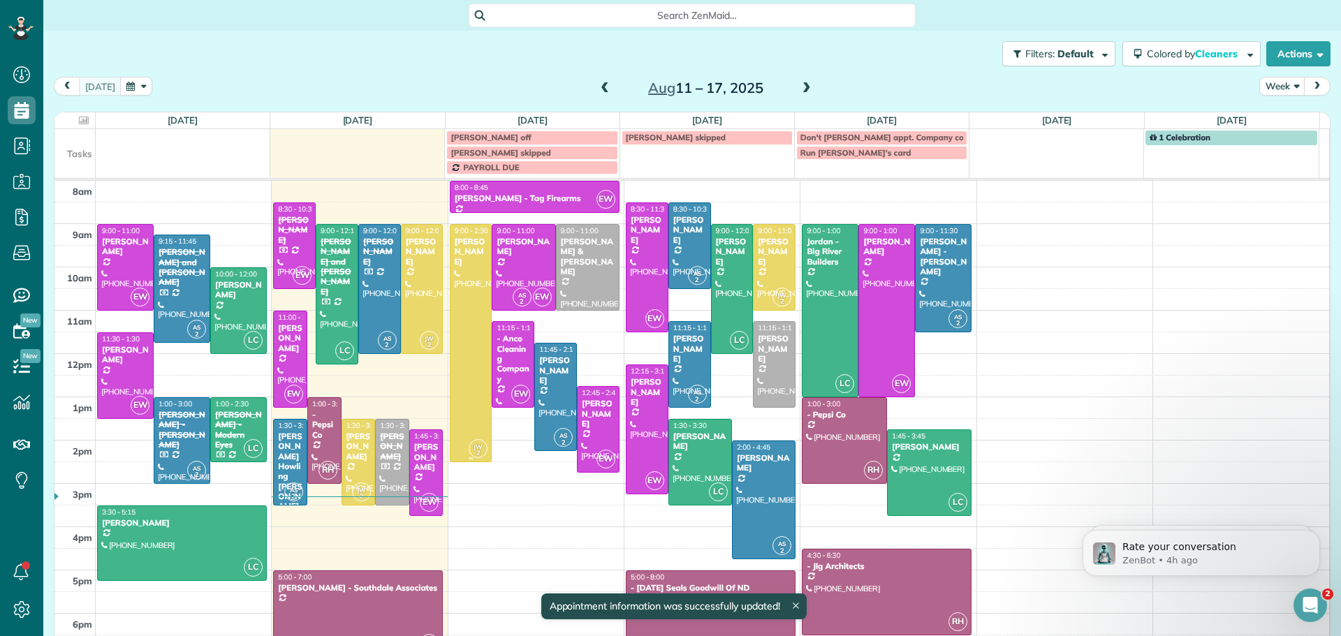
click at [458, 307] on div at bounding box center [471, 343] width 41 height 237
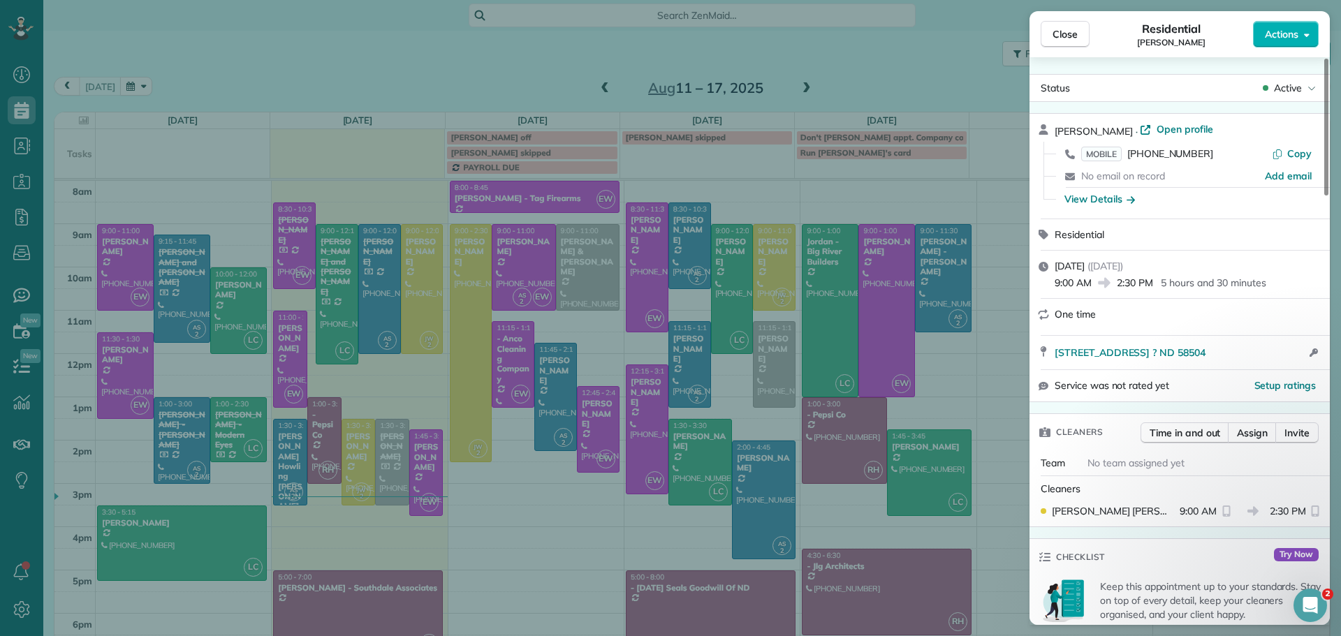
scroll to position [71, 0]
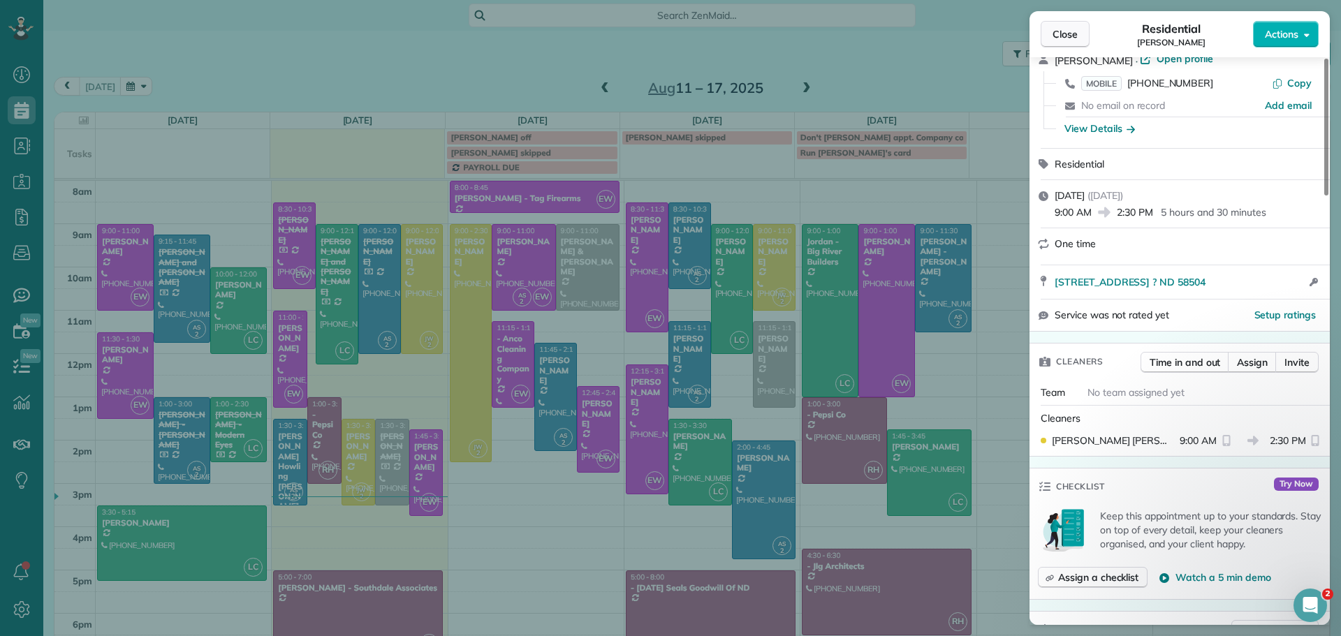
click at [1065, 32] on span "Close" at bounding box center [1065, 34] width 25 height 14
